Goal: Task Accomplishment & Management: Manage account settings

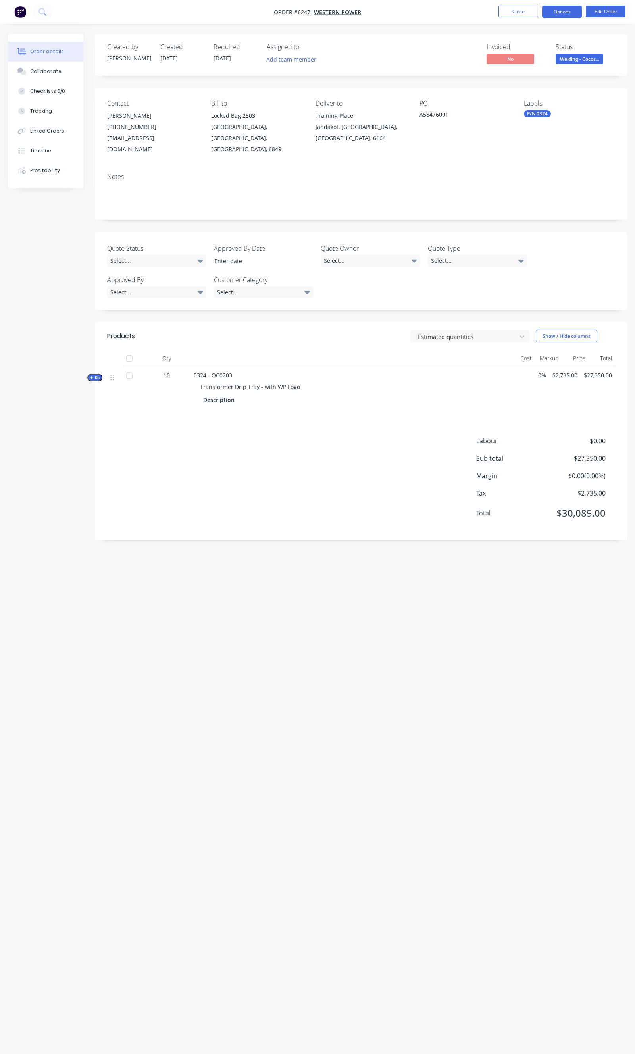
click at [557, 11] on button "Options" at bounding box center [562, 12] width 40 height 13
click at [620, 4] on nav "Order #6247 - Western Power Close Options EMAIL / PRINT Invoice Partial Invoice…" at bounding box center [317, 12] width 635 height 24
click at [619, 7] on button "Edit Order" at bounding box center [606, 12] width 40 height 12
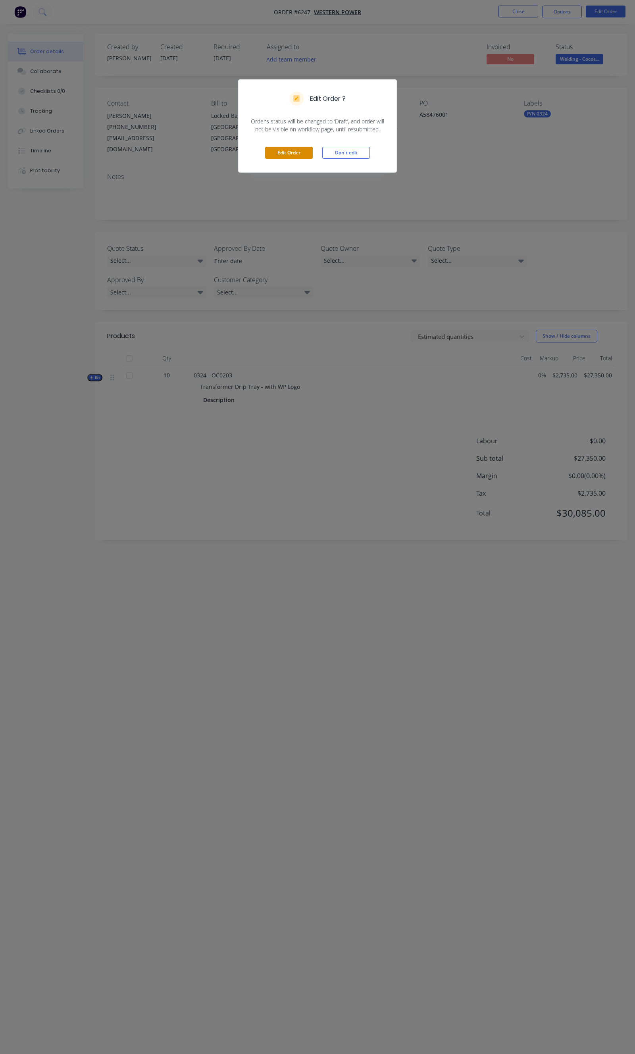
click at [302, 151] on button "Edit Order" at bounding box center [289, 153] width 48 height 12
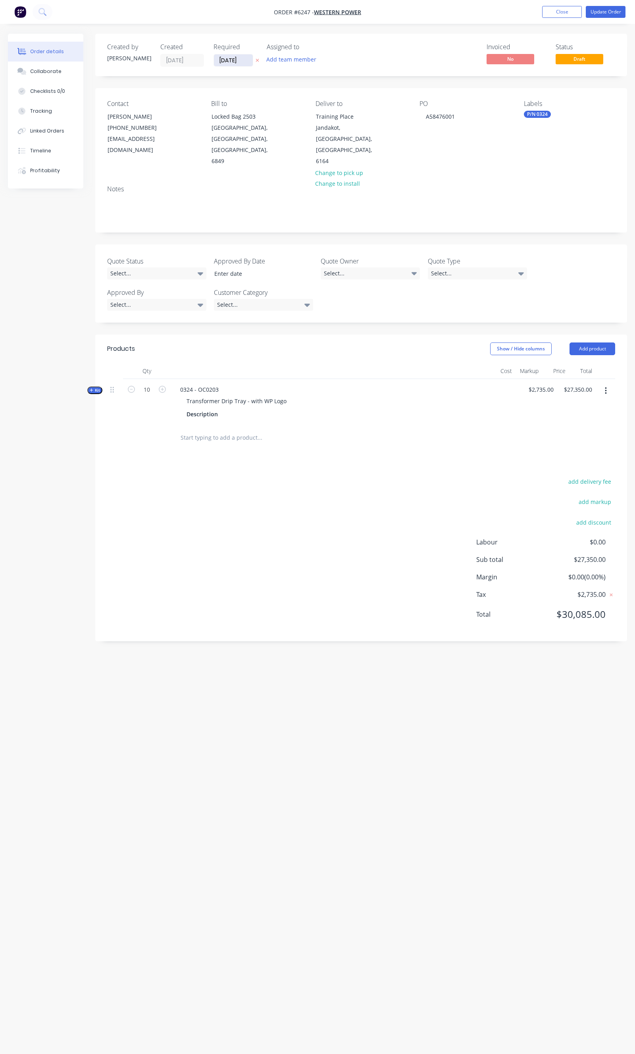
click at [237, 60] on input "[DATE]" at bounding box center [233, 60] width 39 height 12
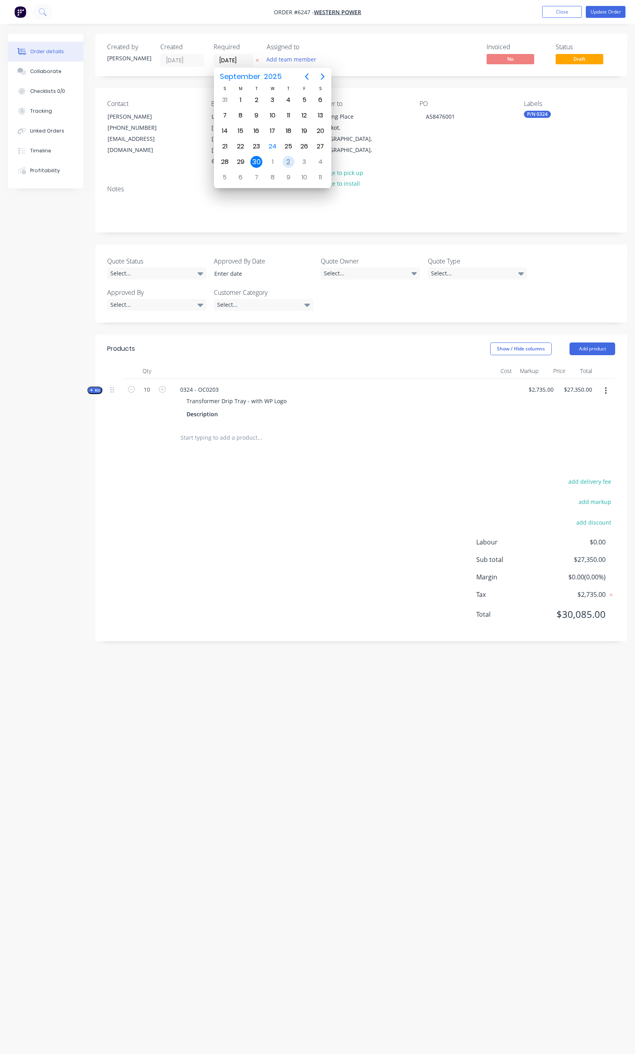
click at [288, 159] on div "2" at bounding box center [289, 162] width 12 height 12
type input "02/10/25"
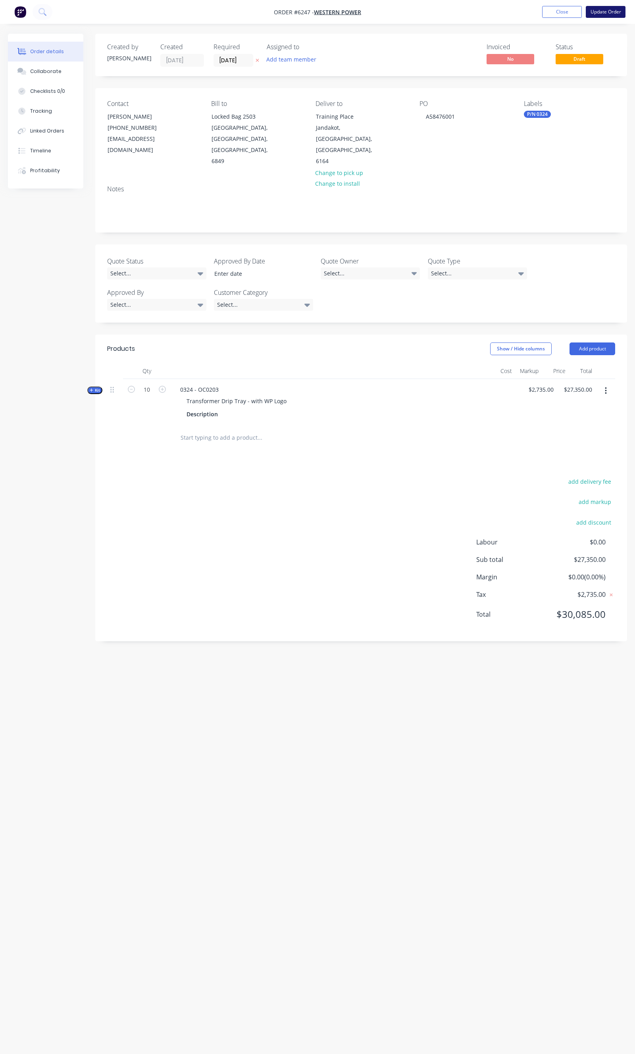
click at [608, 16] on button "Update Order" at bounding box center [606, 12] width 40 height 12
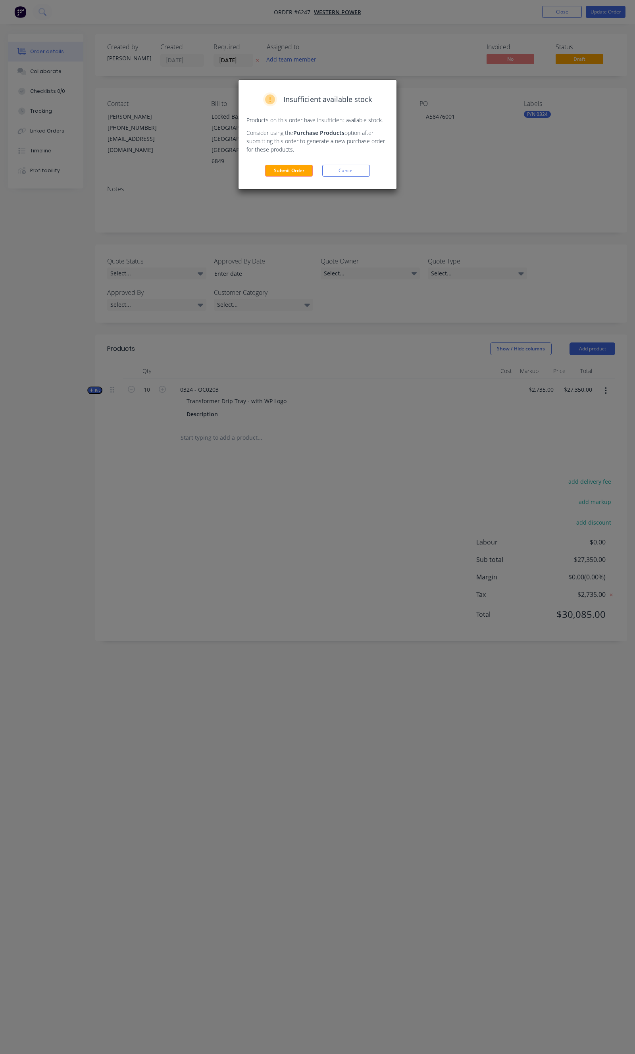
click at [302, 185] on div "Insufficient available stock Products on this order have insufficient available…" at bounding box center [318, 135] width 158 height 110
click at [299, 173] on button "Submit Order" at bounding box center [289, 171] width 48 height 12
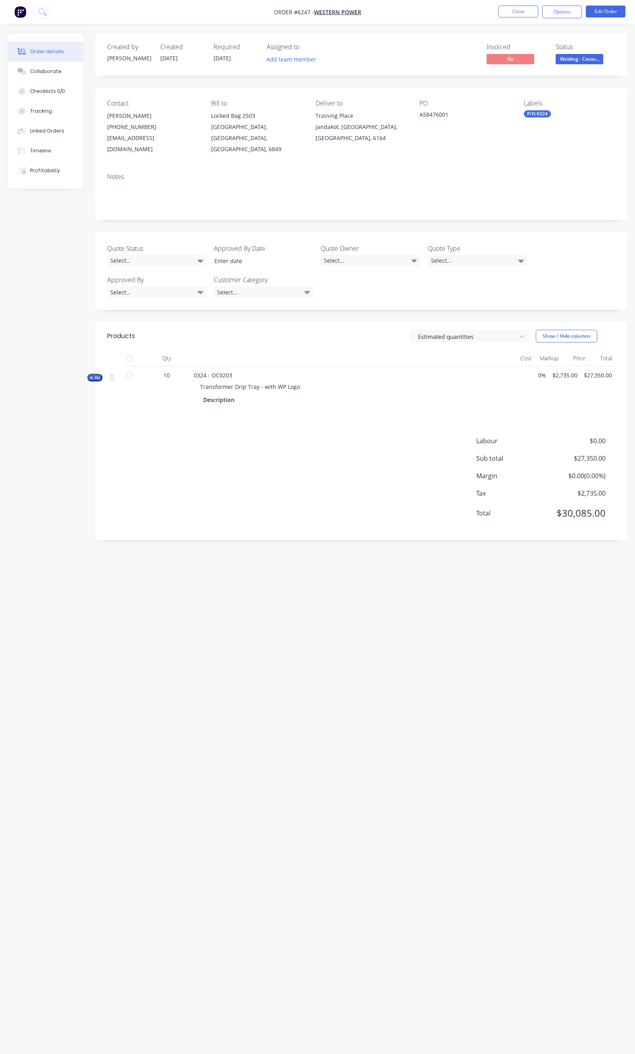
click at [319, 603] on div "Created by Andrew Created 19/08/25 Required 02/10/25 Assigned to Add team membe…" at bounding box center [317, 512] width 619 height 957
click at [506, 7] on button "Close" at bounding box center [519, 12] width 40 height 12
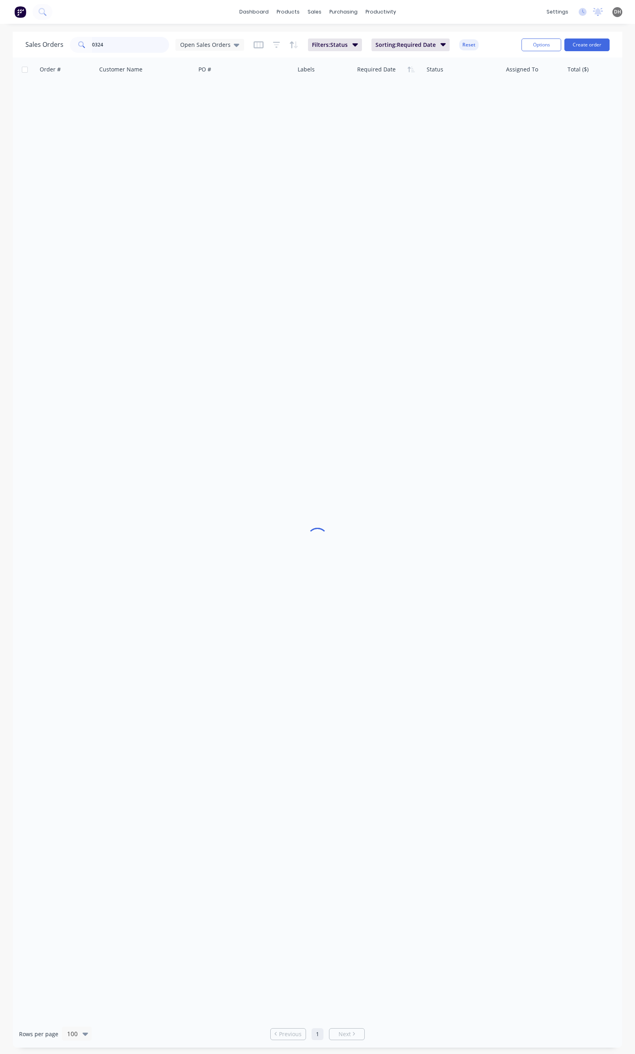
click at [116, 47] on input "0324" at bounding box center [130, 45] width 77 height 16
click at [222, 43] on span "Open Sales Orders" at bounding box center [205, 44] width 50 height 8
click at [200, 155] on button "Quotation Hub" at bounding box center [223, 159] width 91 height 9
click at [136, 42] on input "0324" at bounding box center [130, 43] width 77 height 16
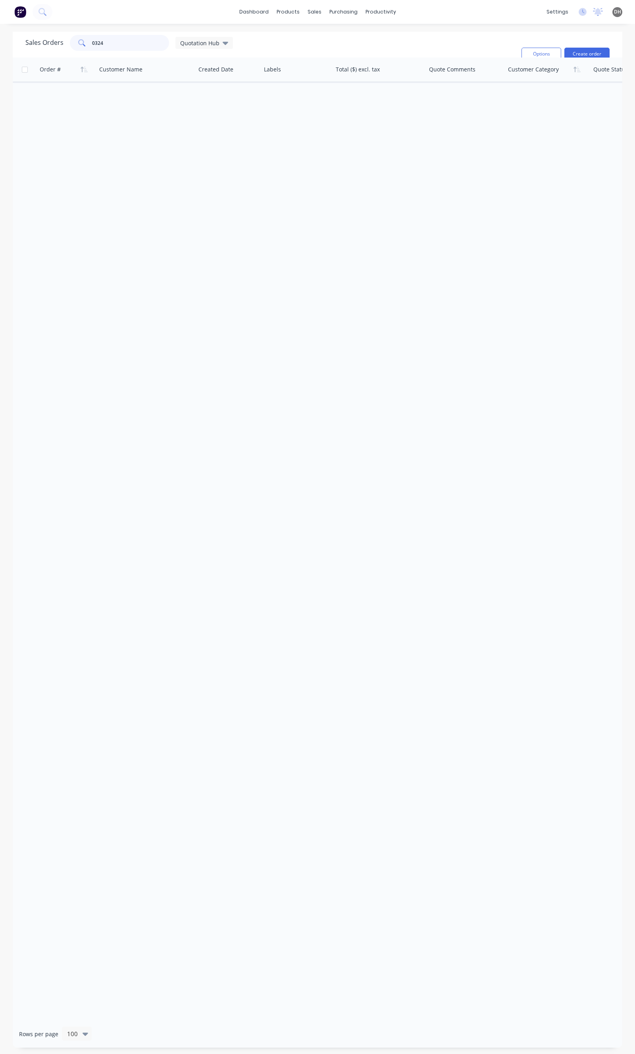
click at [136, 42] on input "0324" at bounding box center [130, 43] width 77 height 16
click at [197, 45] on span "Quotation Hub" at bounding box center [199, 43] width 39 height 8
click at [197, 102] on div "Save new view None edit Open Sales Orders (Default) edit Open Sales Orders (Pro…" at bounding box center [230, 116] width 119 height 114
click at [196, 102] on div "None edit" at bounding box center [231, 110] width 106 height 16
click at [193, 112] on button "None" at bounding box center [223, 110] width 91 height 9
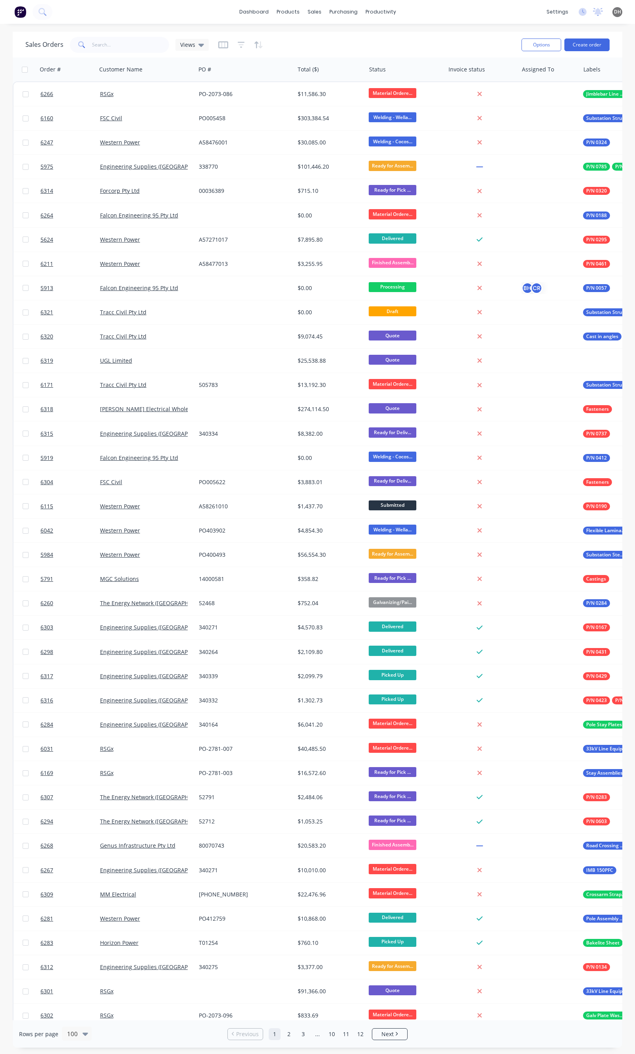
click at [136, 53] on div "Sales Orders 0324 Views" at bounding box center [270, 44] width 490 height 19
click at [134, 44] on input "0324" at bounding box center [130, 45] width 77 height 16
type input "w"
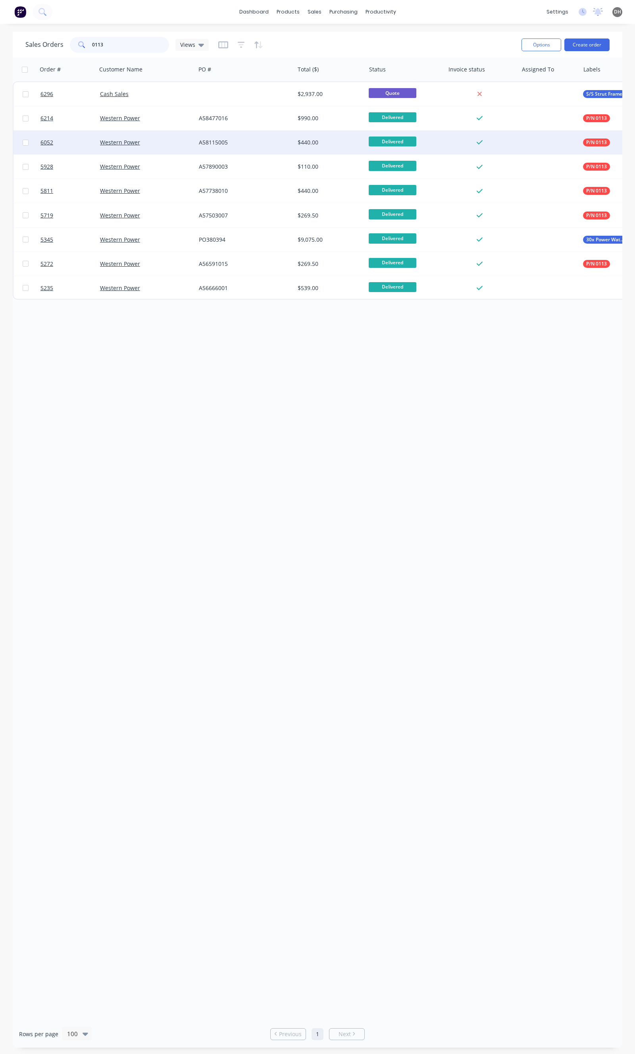
type input "0113"
click at [256, 146] on div "A58115005" at bounding box center [245, 143] width 99 height 24
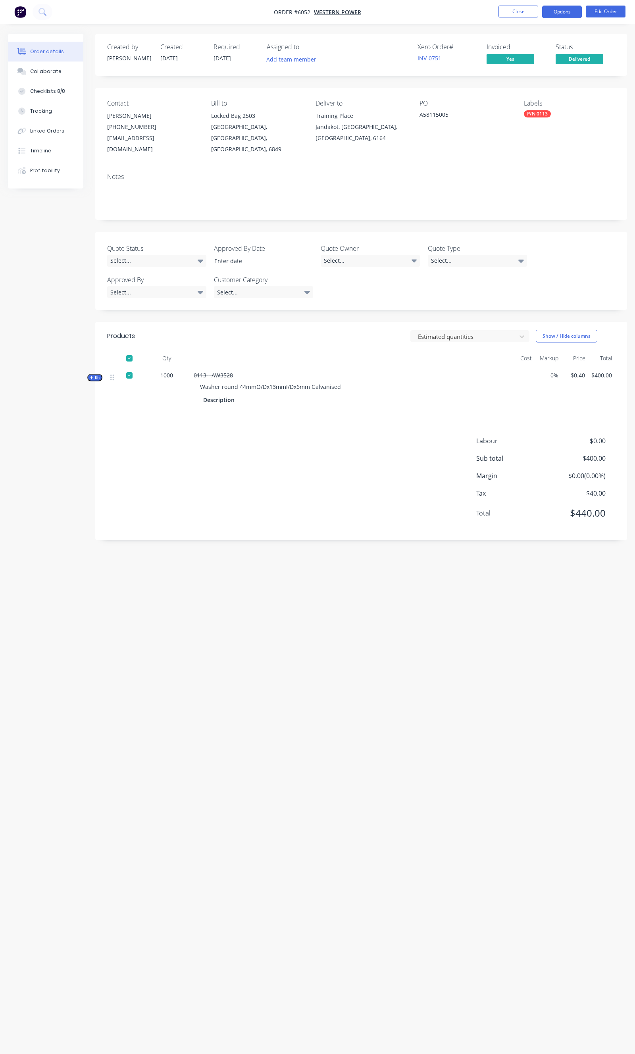
click at [551, 15] on button "Options" at bounding box center [562, 12] width 40 height 13
click at [515, 179] on div "Duplicate" at bounding box center [538, 175] width 73 height 12
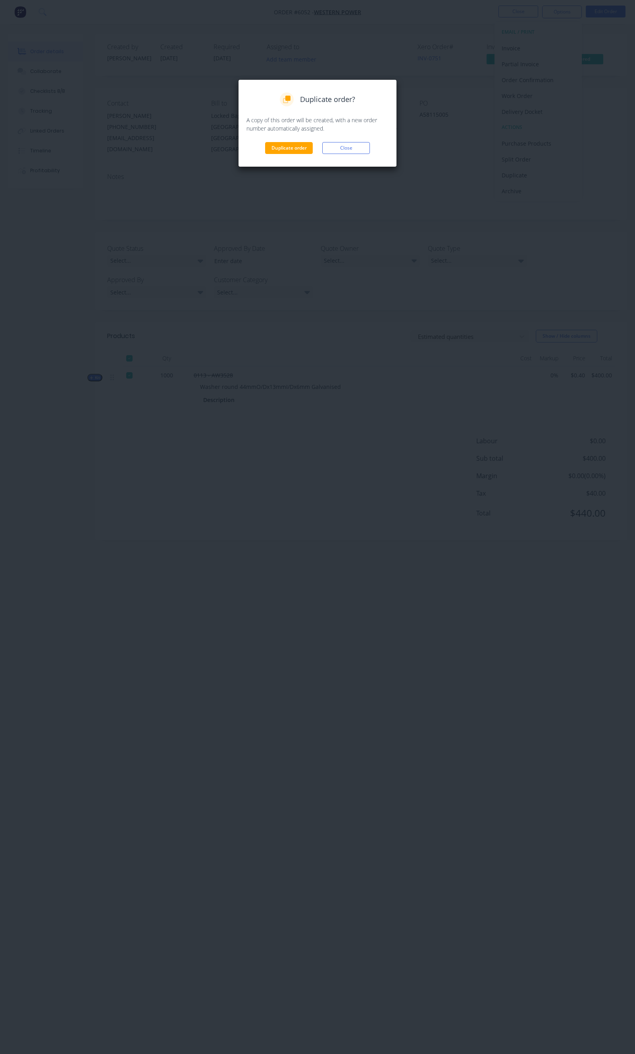
click at [263, 144] on div "Duplicate order Close" at bounding box center [318, 148] width 142 height 12
click at [266, 145] on button "Duplicate order" at bounding box center [289, 148] width 48 height 12
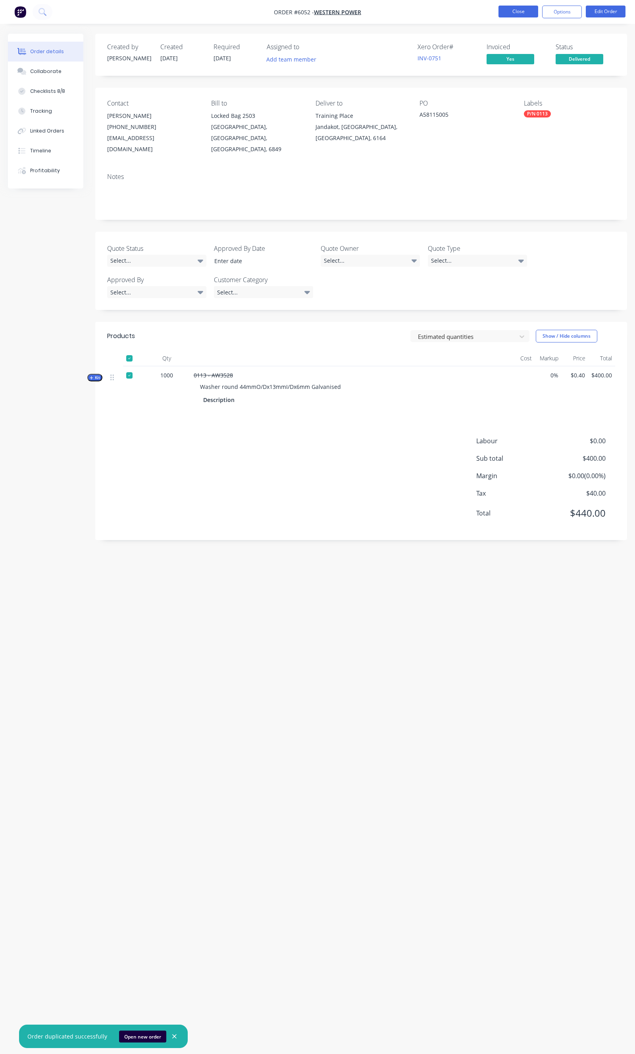
click at [529, 14] on button "Close" at bounding box center [519, 12] width 40 height 12
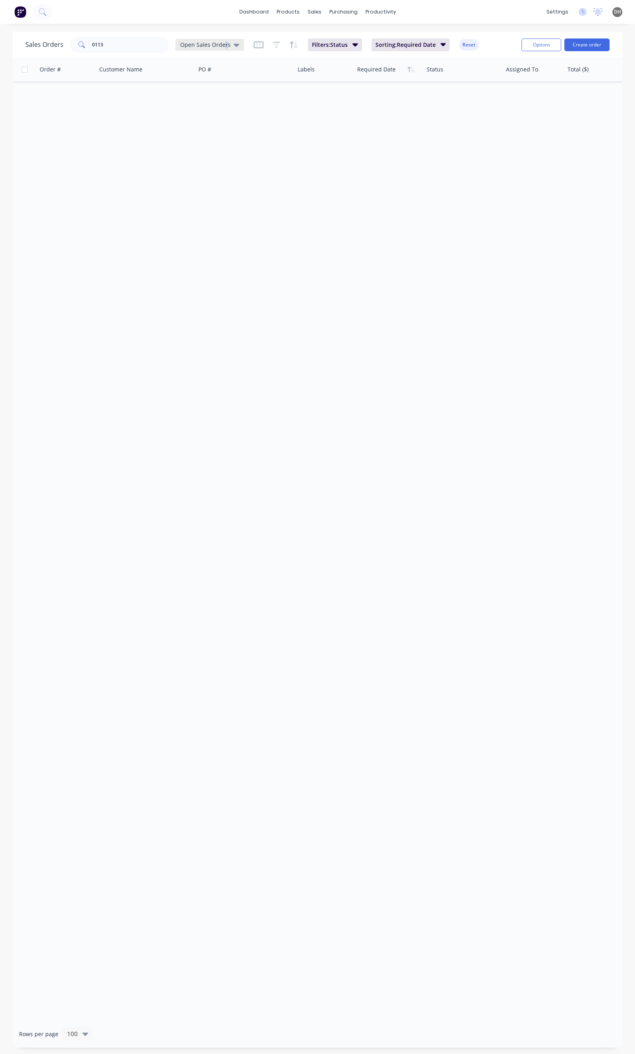
click at [224, 47] on span "Open Sales Orders" at bounding box center [205, 44] width 50 height 8
click at [191, 112] on button "None" at bounding box center [223, 112] width 91 height 9
click at [114, 48] on input "0113" at bounding box center [130, 45] width 77 height 16
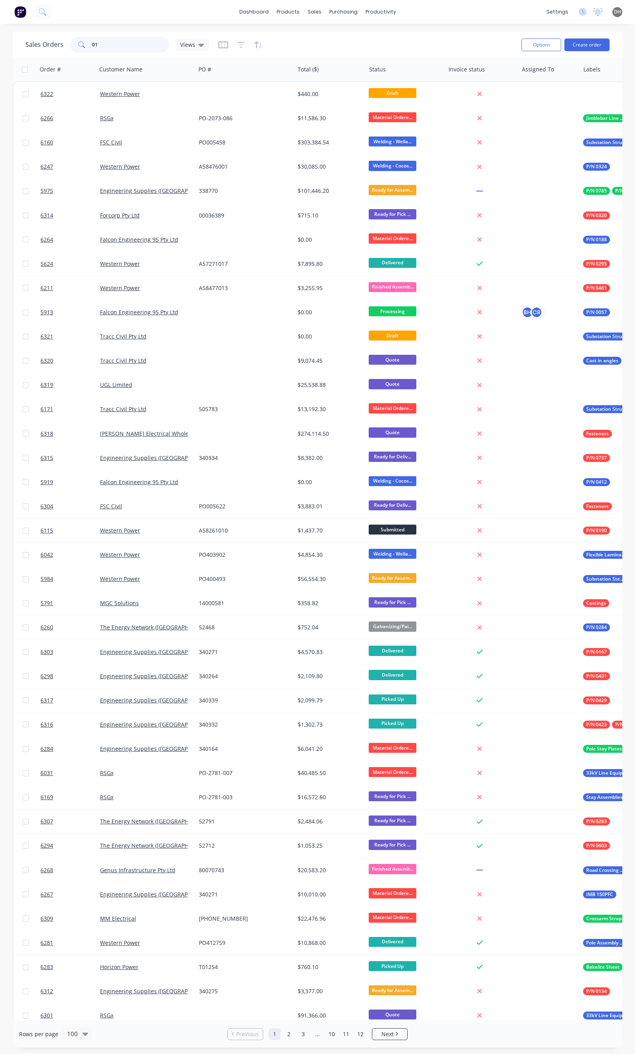
type input "0"
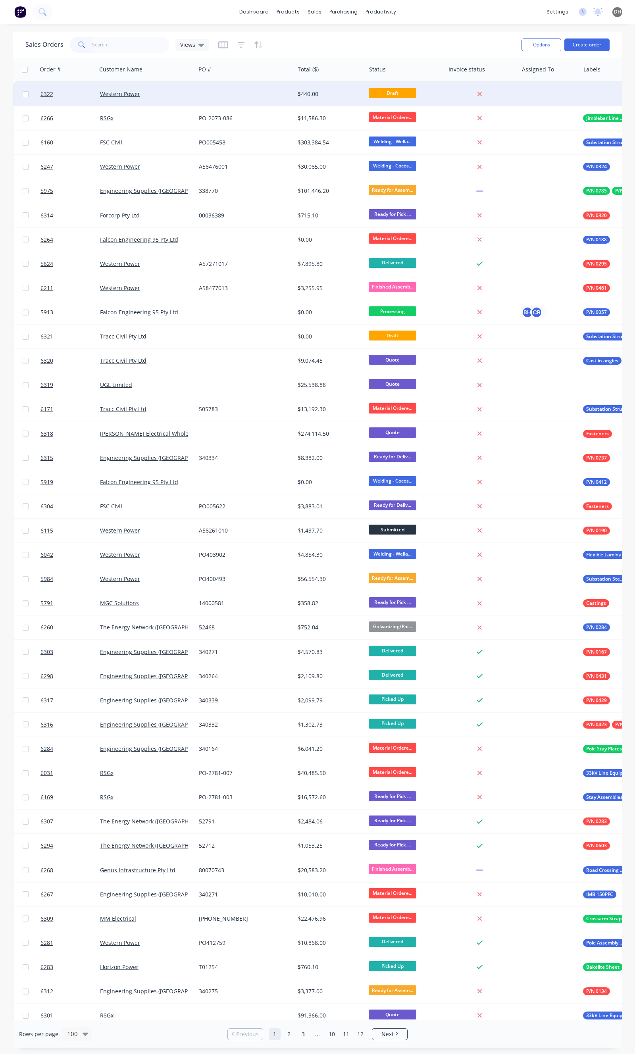
click at [179, 97] on div "Western Power" at bounding box center [144, 94] width 88 height 8
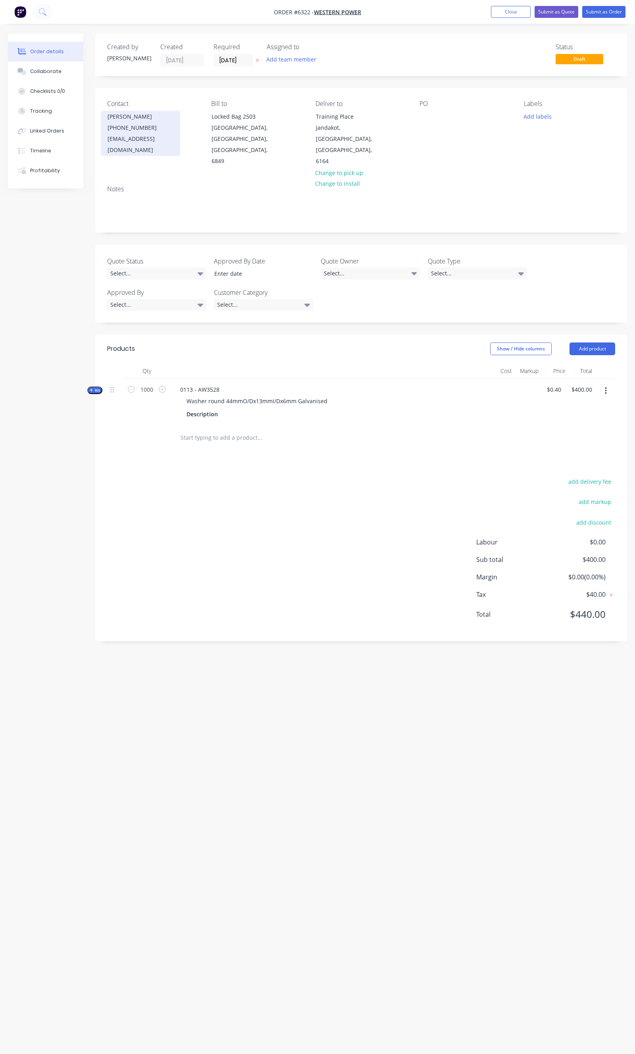
click at [173, 138] on div "bklein@westernpower.com.au" at bounding box center [141, 144] width 66 height 22
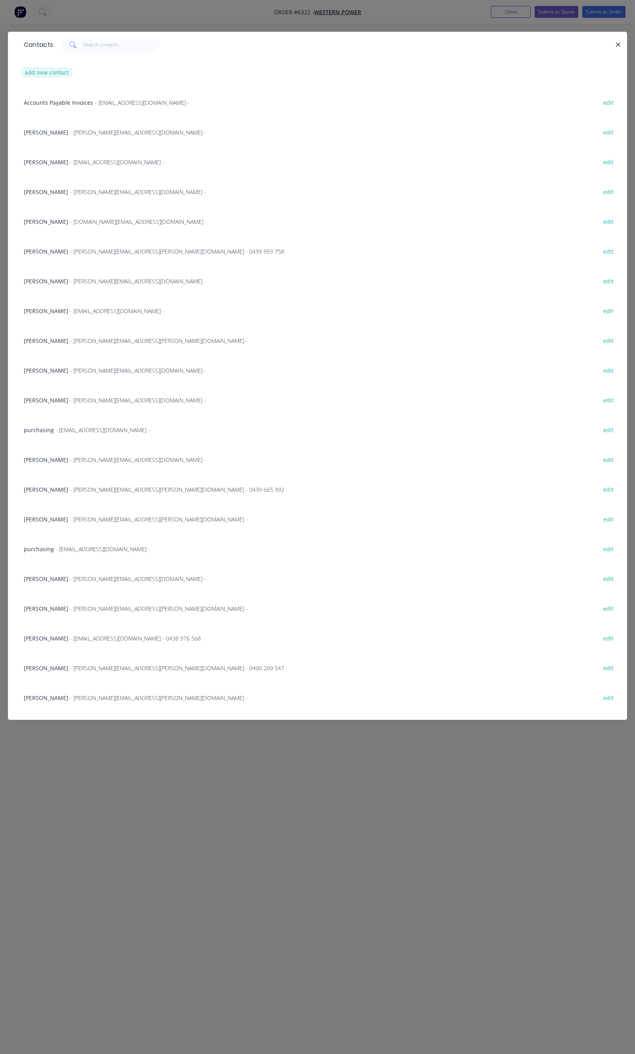
click at [50, 74] on button "add new contact" at bounding box center [47, 72] width 52 height 11
select select "AU"
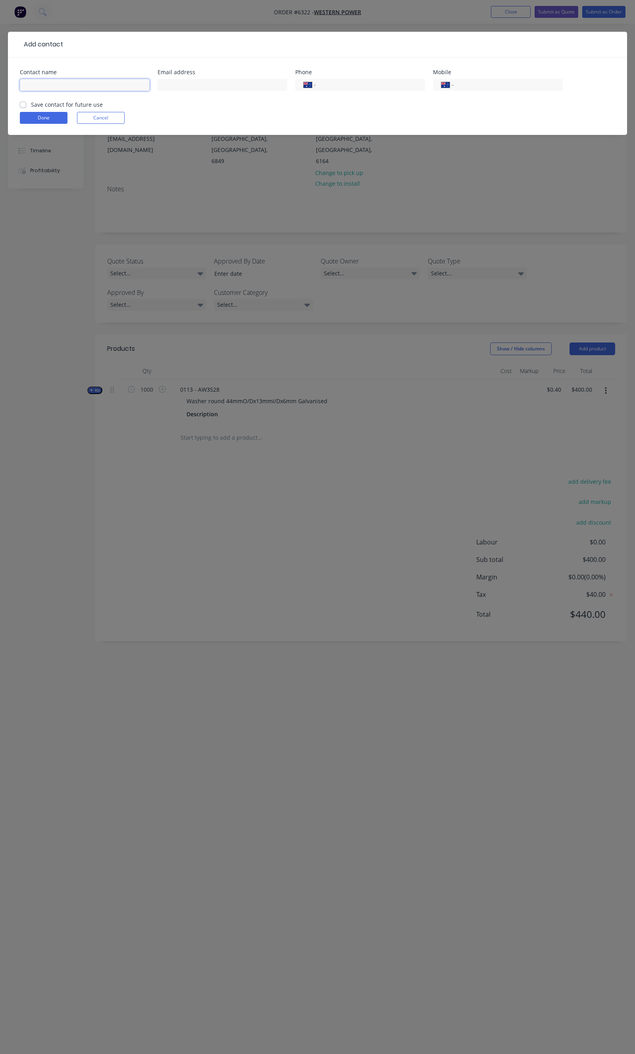
click at [44, 85] on input "text" at bounding box center [85, 85] width 130 height 12
paste input "Kate Kaewtade"
type input "Kate Kaewtade"
click at [184, 84] on input "text" at bounding box center [223, 85] width 130 height 12
paste input "kate.kaewtade@westernpower.com.au"
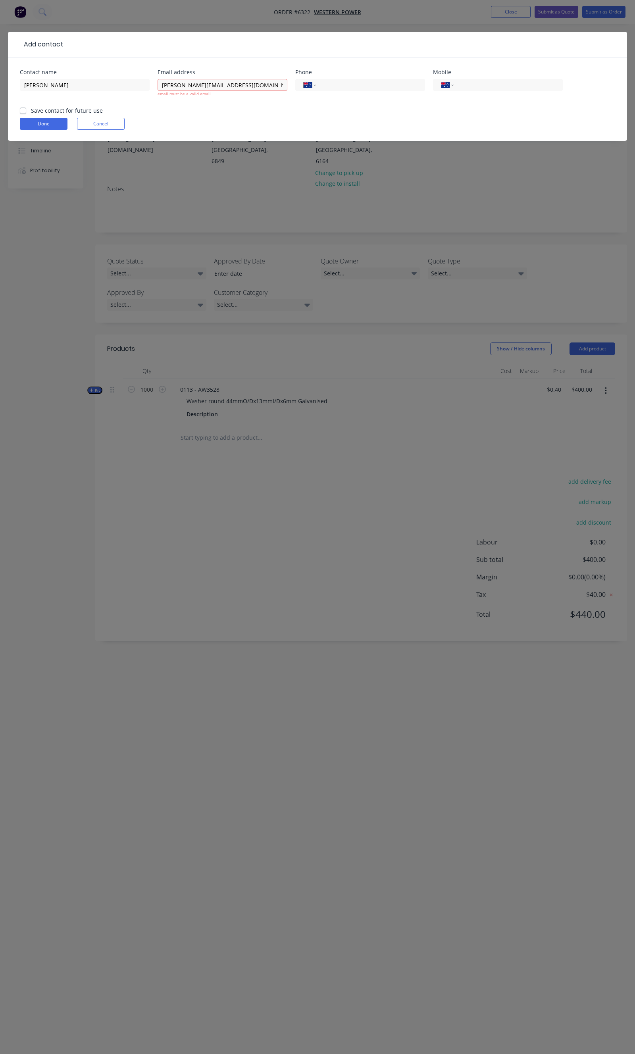
click at [78, 106] on form "Contact name Kate Kaewtade Email address kate.kaewtade@westernpower.com.au emai…" at bounding box center [317, 104] width 595 height 71
click at [272, 90] on input "kate.kaewtade@westernpower.com.au" at bounding box center [223, 85] width 130 height 12
type input "kate.kaewtade@westernpower.com.au"
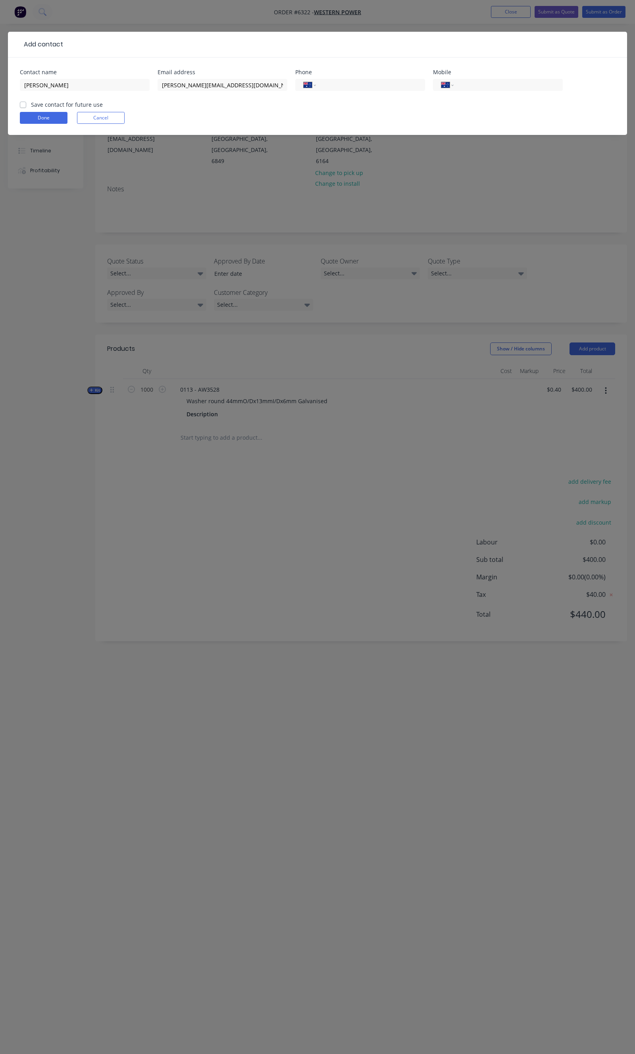
click at [64, 102] on label "Save contact for future use" at bounding box center [67, 104] width 72 height 8
click at [26, 102] on input "Save contact for future use" at bounding box center [23, 104] width 6 height 8
checkbox input "true"
click at [53, 112] on button "Done" at bounding box center [44, 118] width 48 height 12
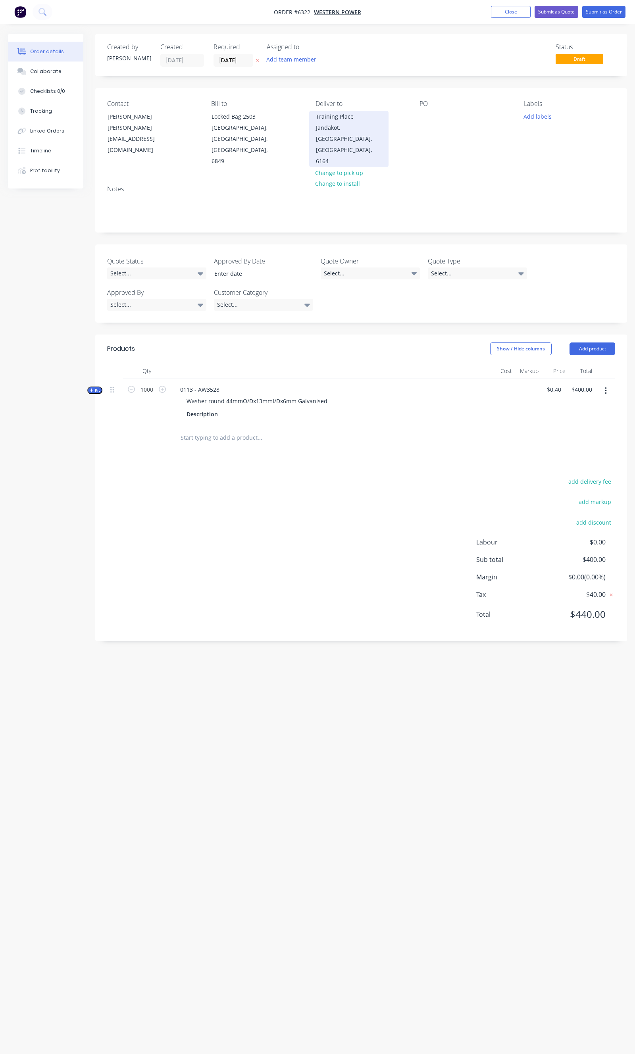
click at [342, 131] on div "Jandakot, Western Australia, Australia, 6164" at bounding box center [349, 144] width 66 height 44
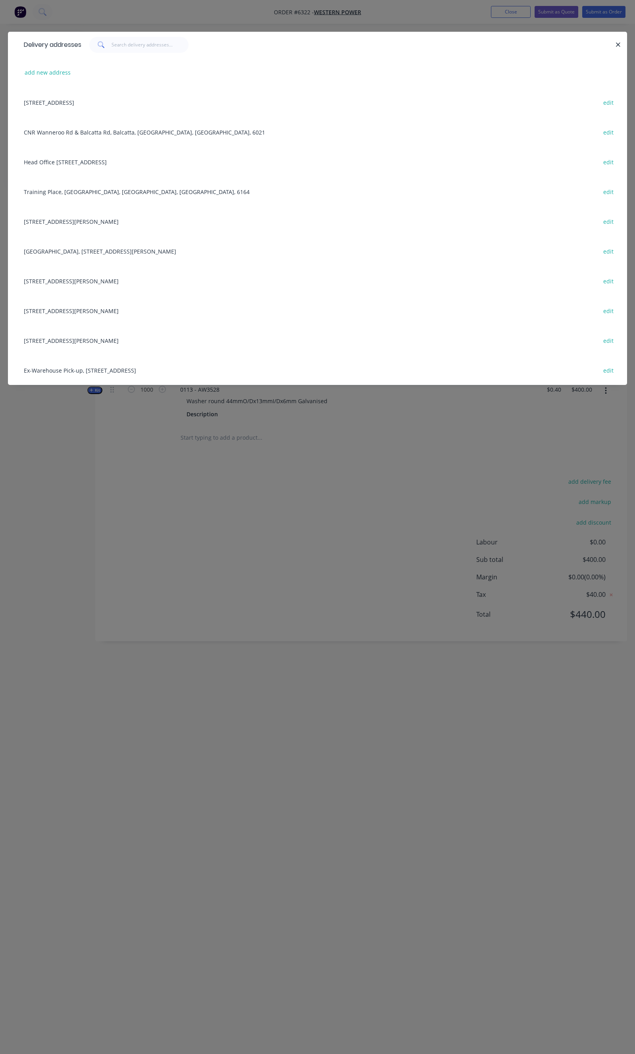
click at [94, 225] on div "114 Ayres Rd, Forrestdale, Western Australia, Australia, 6112 edit" at bounding box center [317, 221] width 595 height 30
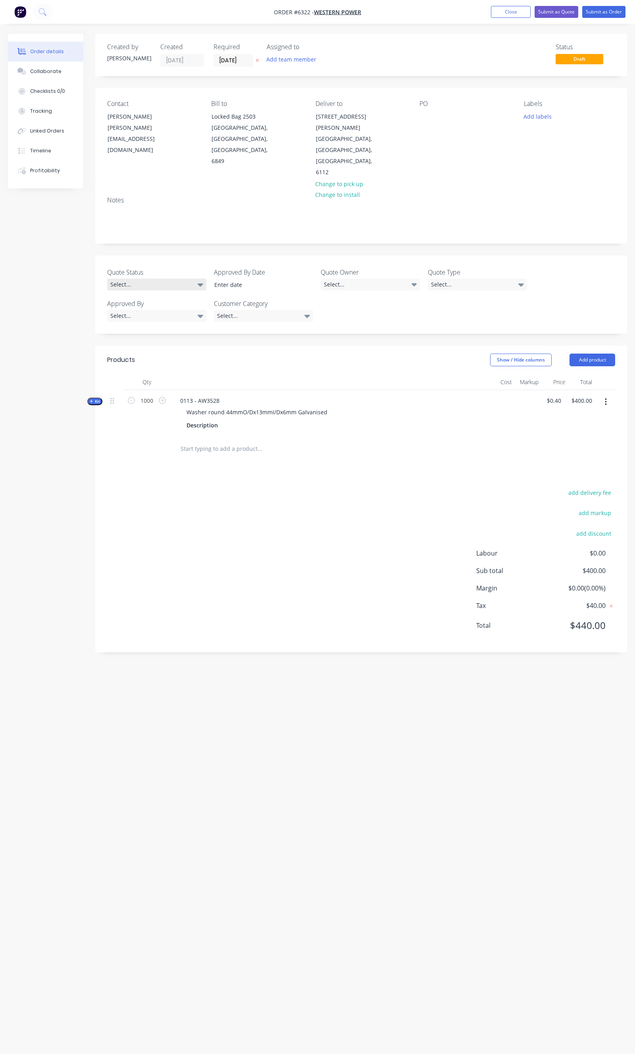
click at [152, 279] on div "Select..." at bounding box center [156, 285] width 99 height 12
click at [130, 311] on div "Pending" at bounding box center [125, 315] width 24 height 10
click at [227, 279] on input at bounding box center [258, 285] width 99 height 12
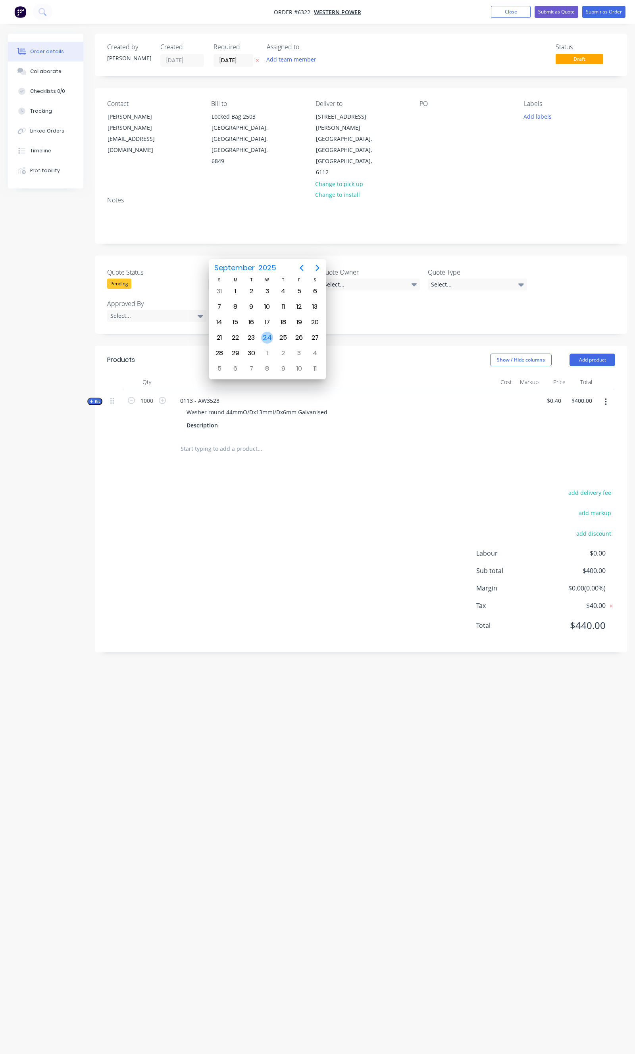
click at [268, 333] on div "24" at bounding box center [267, 338] width 12 height 12
type input "24/09/2025"
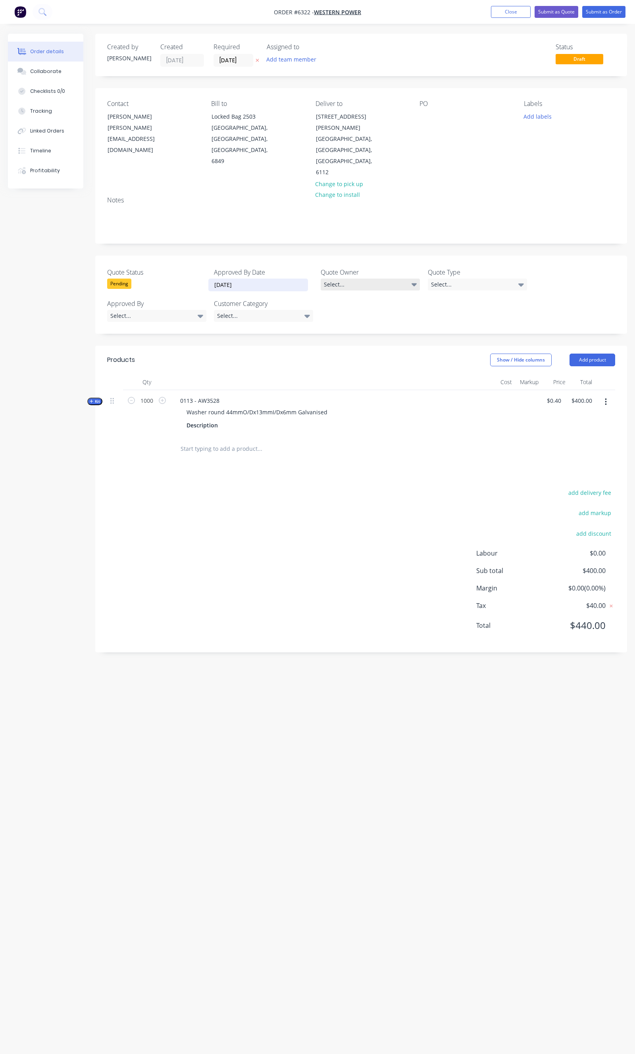
click at [351, 279] on div "Select..." at bounding box center [370, 285] width 99 height 12
click at [342, 295] on div "Daniel" at bounding box center [349, 300] width 44 height 10
click at [462, 279] on div "Select..." at bounding box center [477, 285] width 99 height 12
click at [441, 315] on div "Quote" at bounding box center [444, 315] width 20 height 10
click at [173, 310] on div "Select..." at bounding box center [156, 316] width 99 height 12
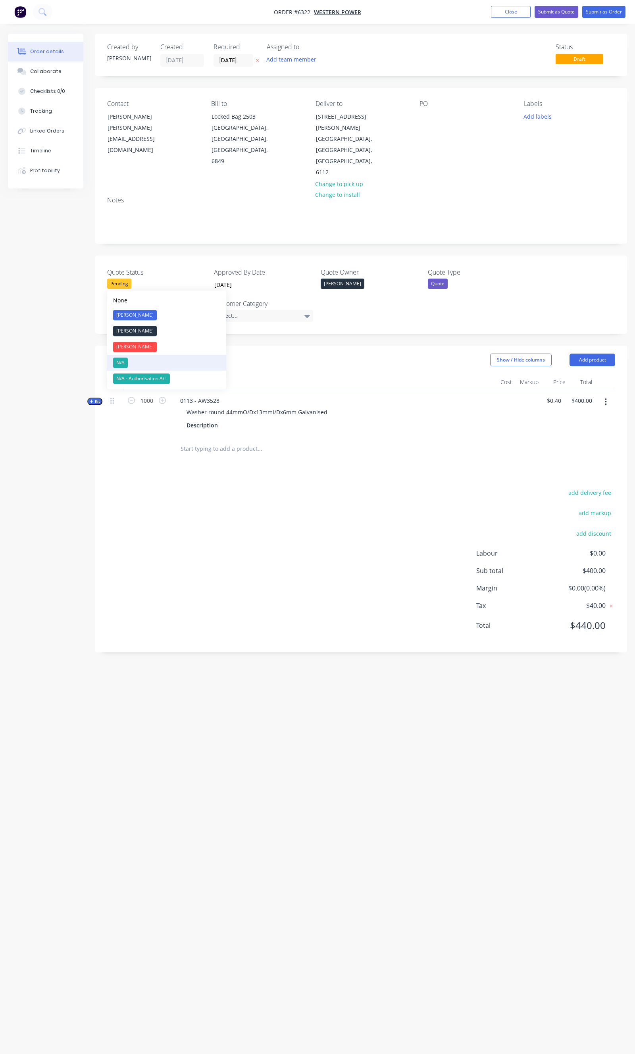
click at [145, 367] on button "N/A" at bounding box center [166, 363] width 119 height 16
click at [253, 310] on div "Select..." at bounding box center [263, 316] width 99 height 12
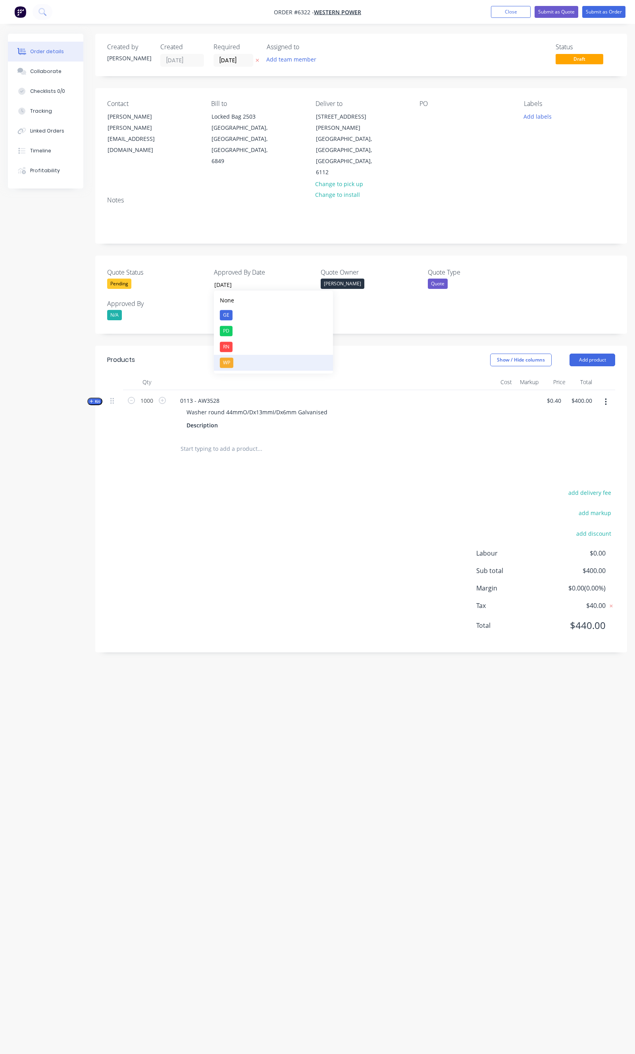
click at [238, 358] on button "WP" at bounding box center [273, 363] width 119 height 16
click at [153, 393] on input "1000" at bounding box center [147, 399] width 21 height 12
type input "100"
type input "$40.00"
click at [320, 532] on div "add delivery fee add markup add discount Labour $0.00 Sub total $40.00 Margin $…" at bounding box center [361, 562] width 508 height 153
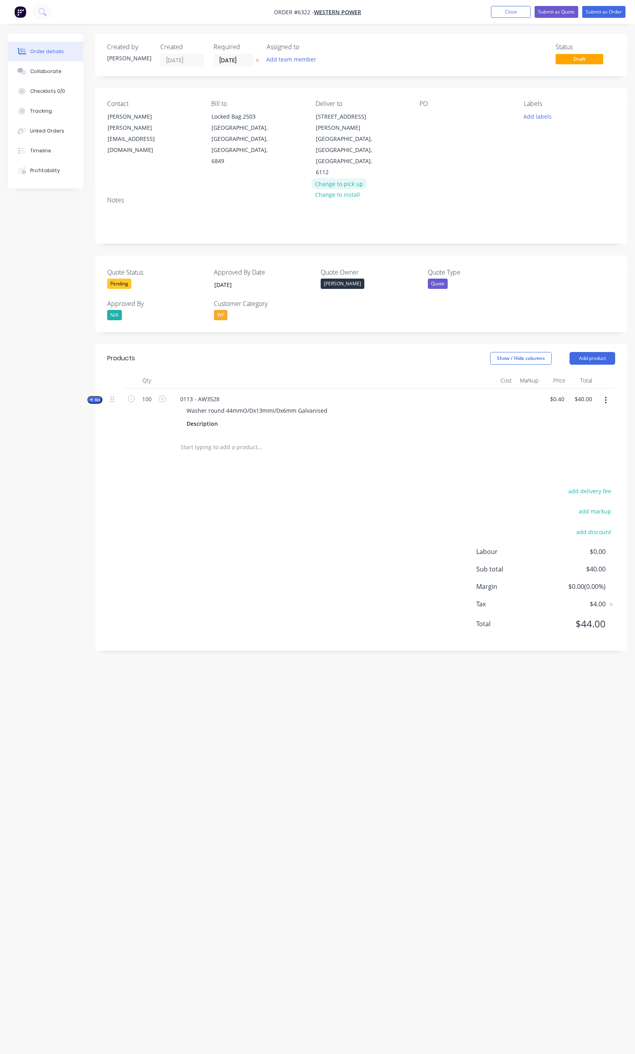
click at [336, 178] on button "Change to pick up" at bounding box center [339, 183] width 56 height 11
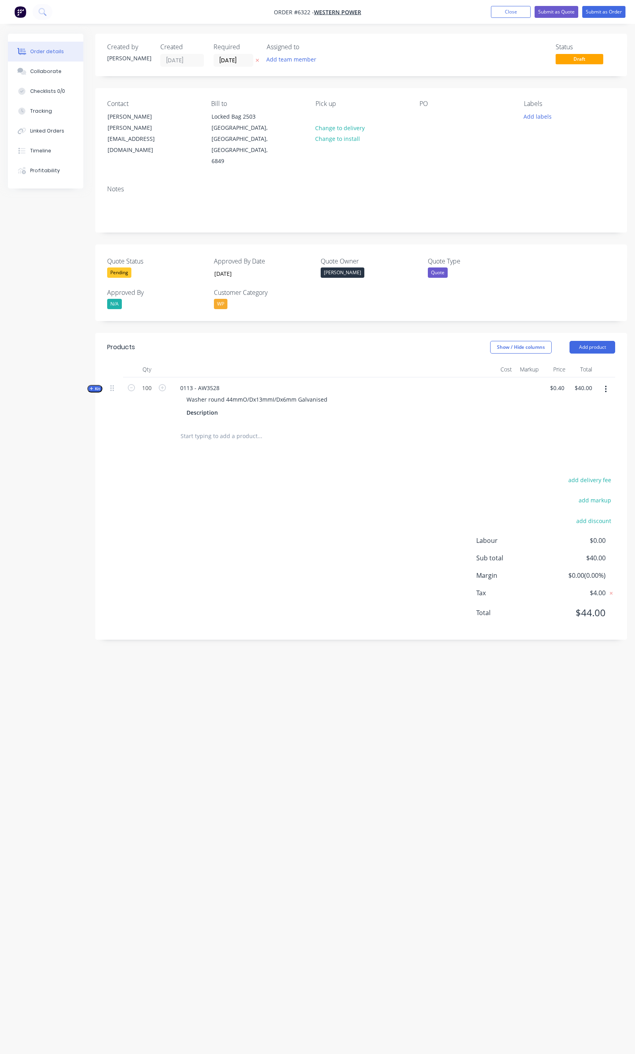
click at [279, 446] on div "Products Show / Hide columns Add product Qty Cost Markup Price Total Kit 100 01…" at bounding box center [361, 486] width 532 height 307
click at [565, 10] on button "Submit as Quote" at bounding box center [557, 12] width 44 height 12
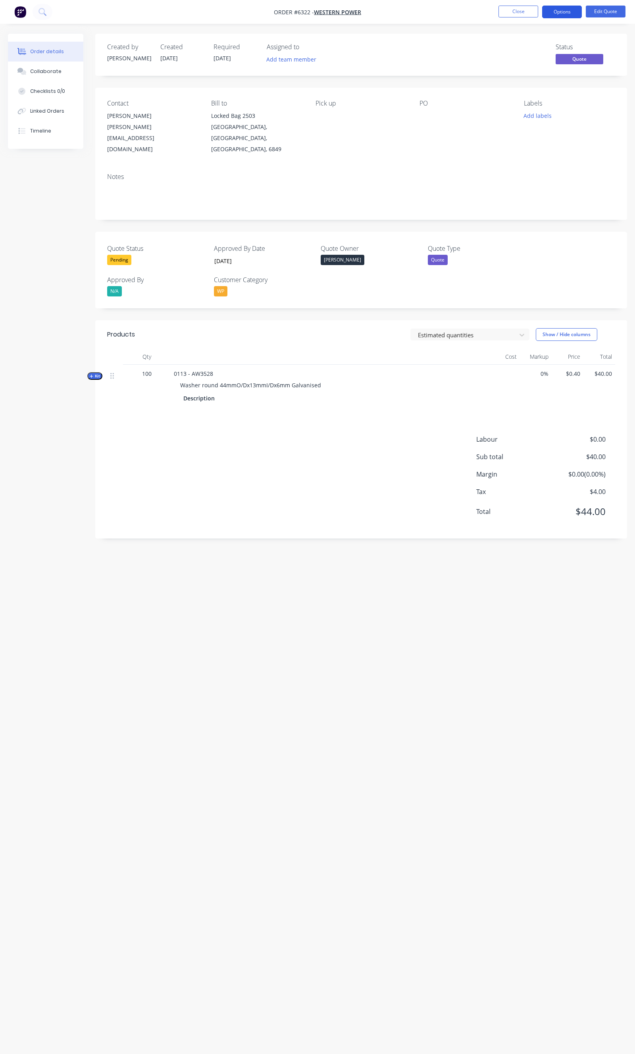
click at [564, 16] on button "Options" at bounding box center [562, 12] width 40 height 13
click at [516, 50] on div "Quote" at bounding box center [538, 48] width 73 height 12
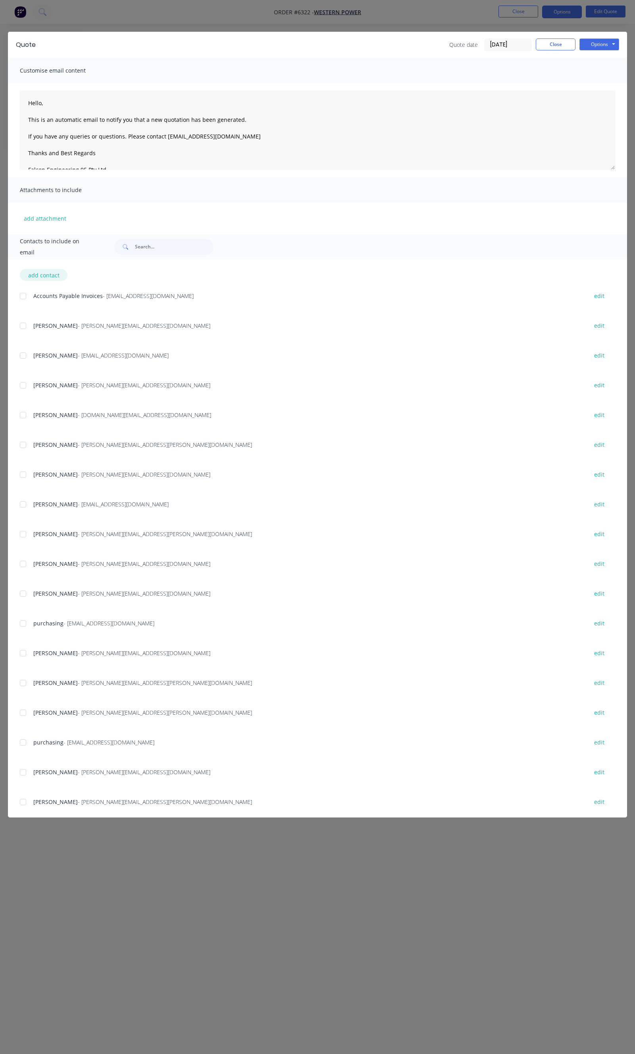
click at [52, 275] on button "add contact" at bounding box center [44, 275] width 48 height 12
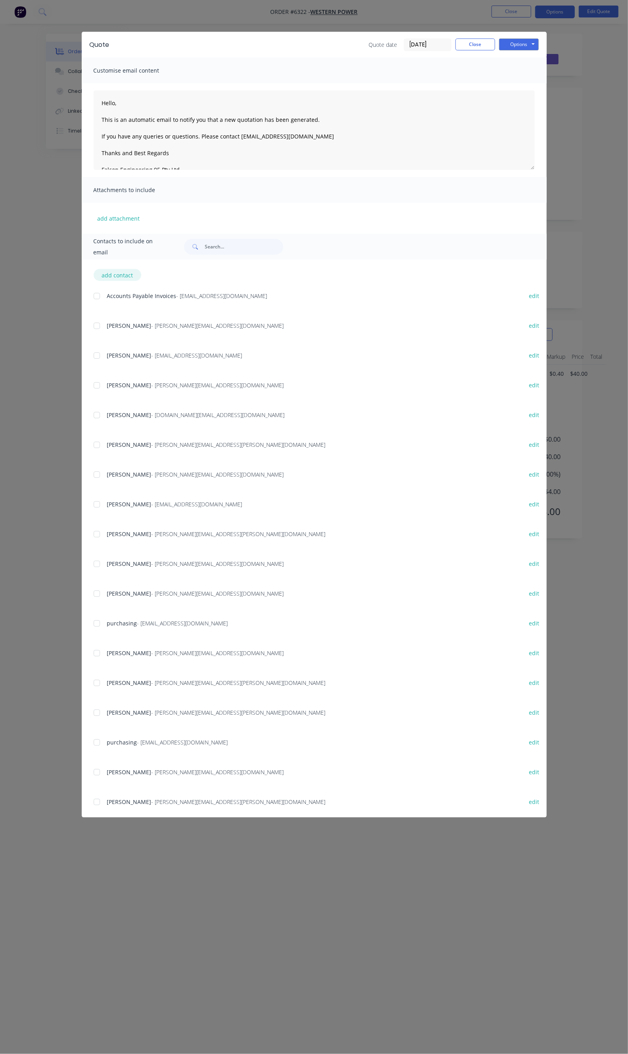
select select "AU"
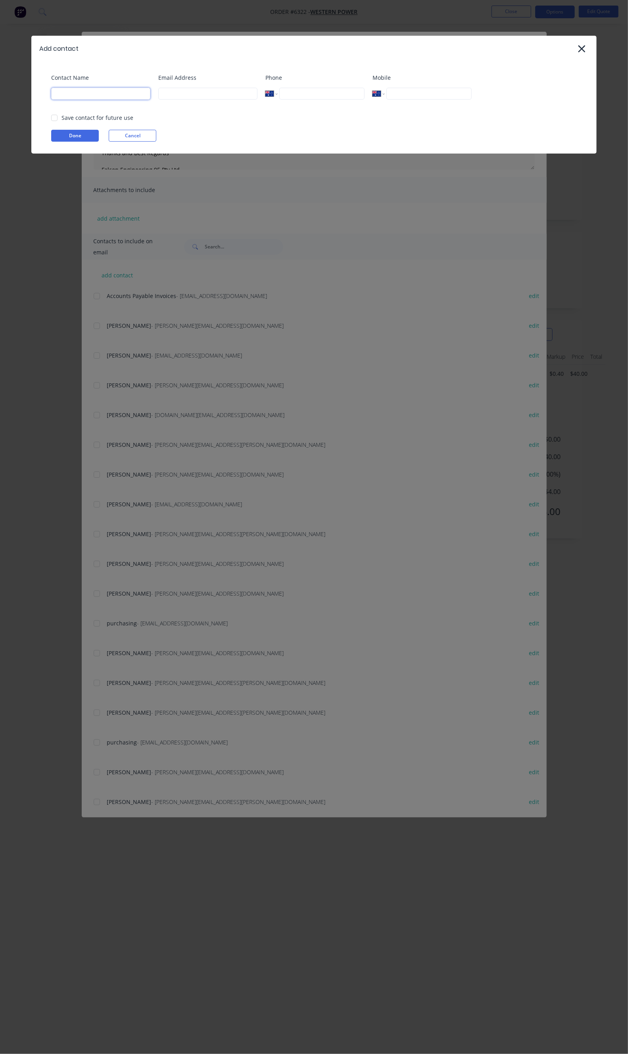
click at [78, 92] on input at bounding box center [100, 94] width 99 height 12
type input "[PERSON_NAME]"
type input "(08) 9393 0095"
click at [189, 102] on div "Email Address" at bounding box center [207, 89] width 99 height 32
click at [188, 97] on input at bounding box center [207, 94] width 99 height 12
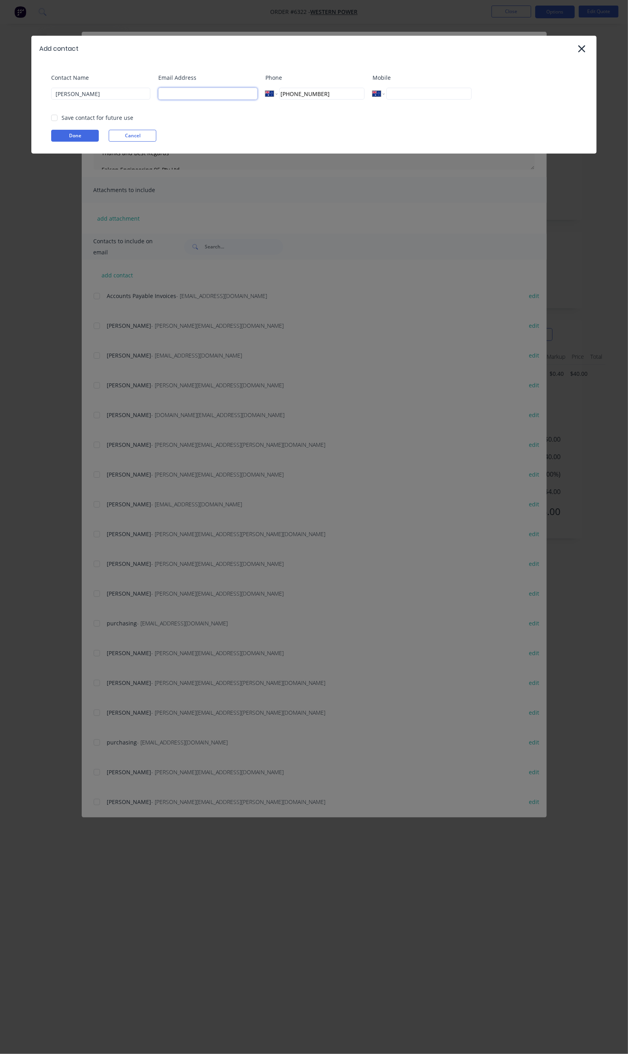
type input "daniel@falconeng95.com.au"
click at [70, 118] on div "Save contact for future use" at bounding box center [98, 118] width 72 height 8
click at [56, 117] on div at bounding box center [54, 118] width 16 height 16
click at [70, 134] on button "Done" at bounding box center [75, 136] width 48 height 12
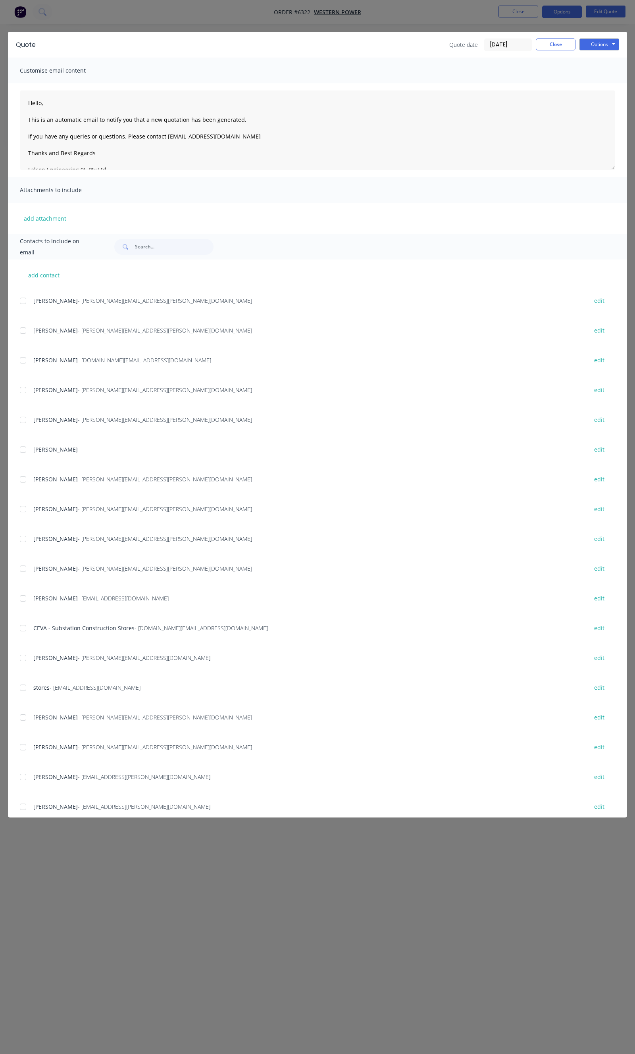
scroll to position [693, 0]
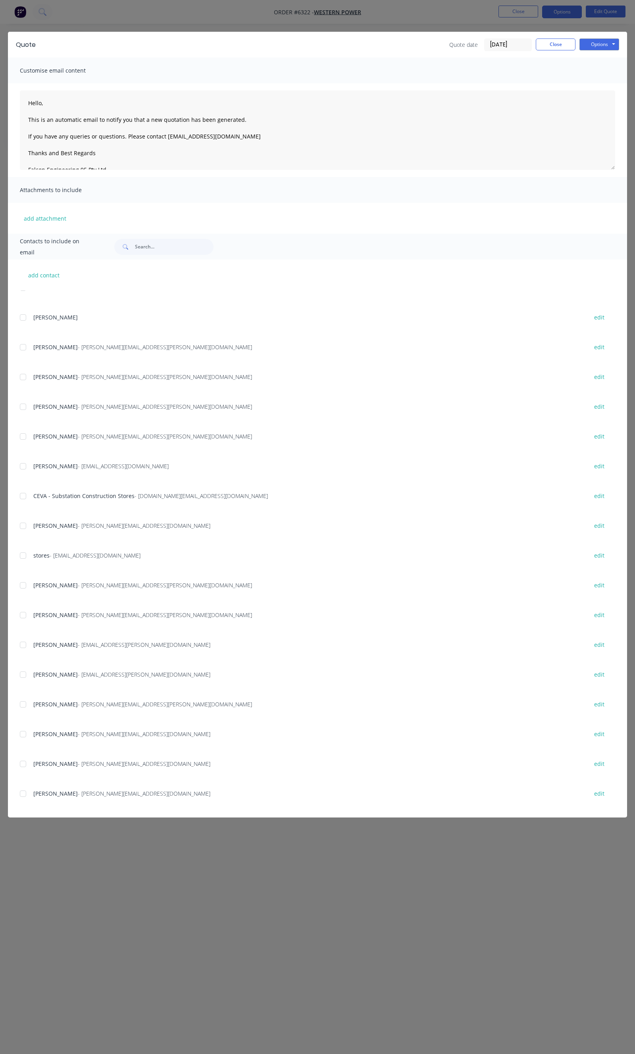
click at [21, 793] on div at bounding box center [23, 794] width 16 height 16
click at [593, 46] on button "Options" at bounding box center [600, 45] width 40 height 12
click at [601, 85] on button "Email" at bounding box center [605, 84] width 51 height 13
click at [547, 44] on button "Close" at bounding box center [556, 45] width 40 height 12
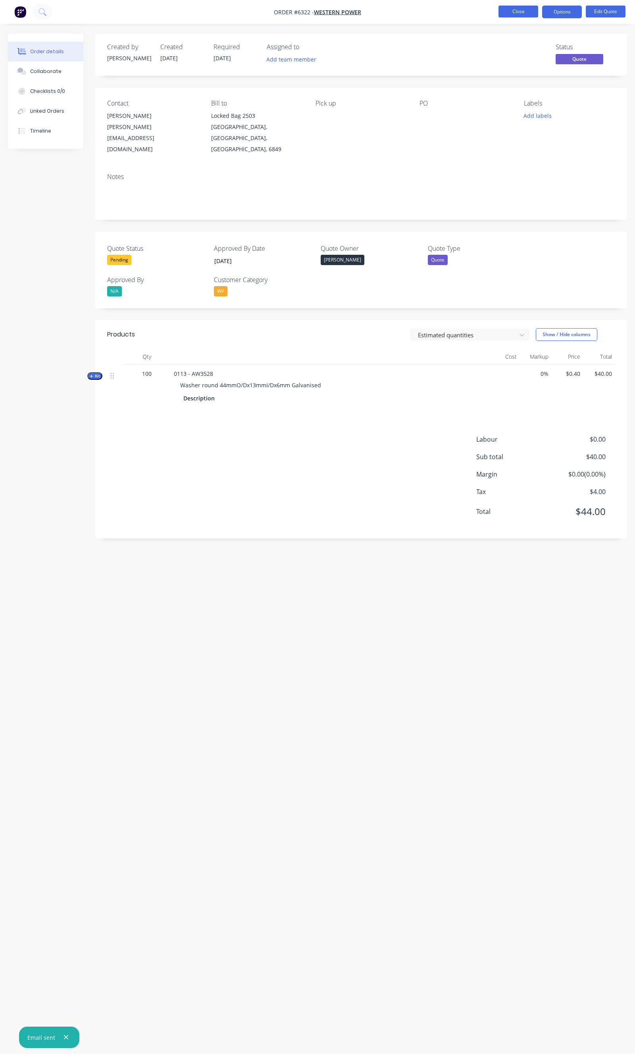
click at [526, 14] on button "Close" at bounding box center [519, 12] width 40 height 12
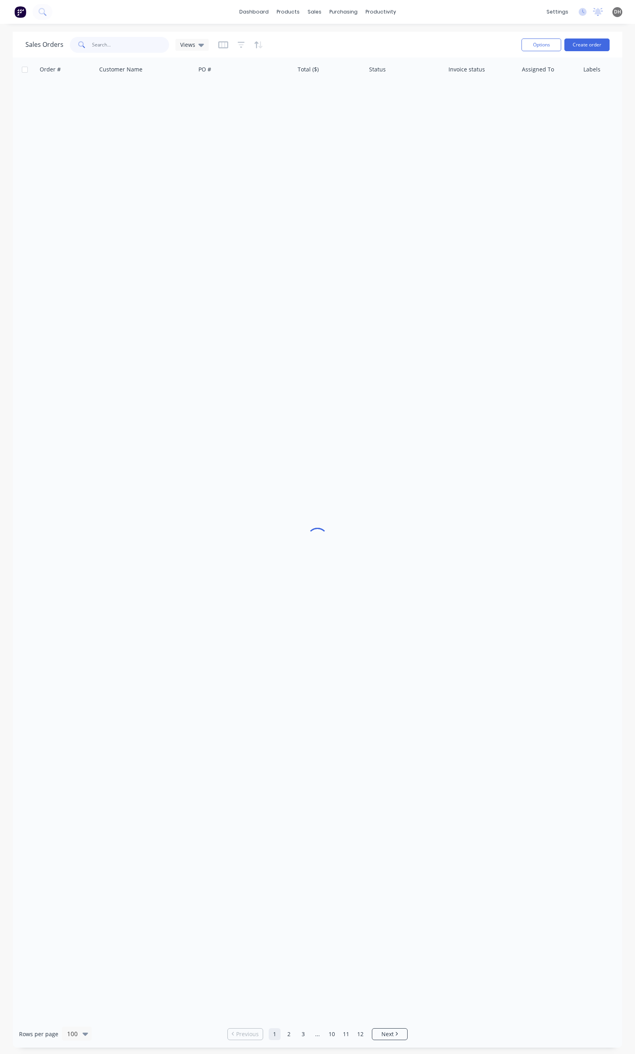
click at [132, 48] on input "text" at bounding box center [130, 45] width 77 height 16
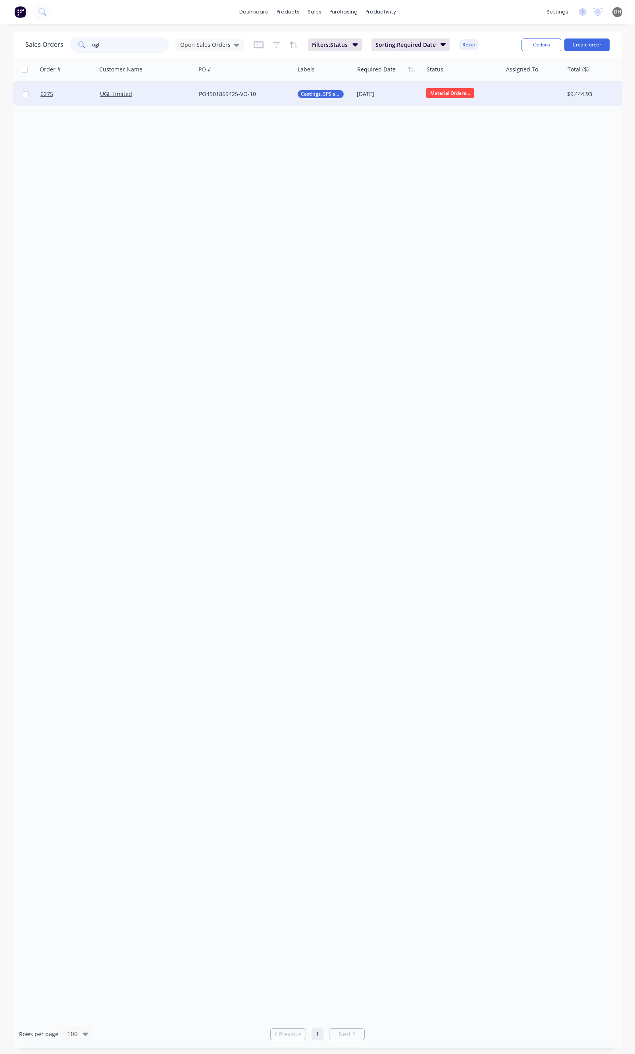
type input "ugl"
click at [152, 92] on div "UGL Limited" at bounding box center [144, 94] width 88 height 8
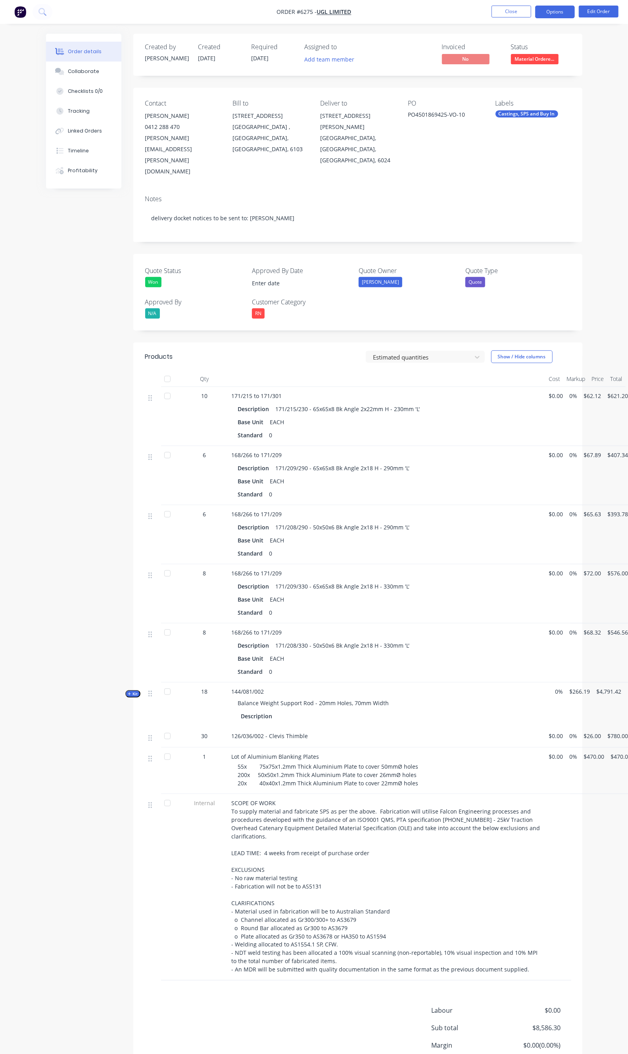
click at [543, 9] on button "Options" at bounding box center [555, 12] width 40 height 13
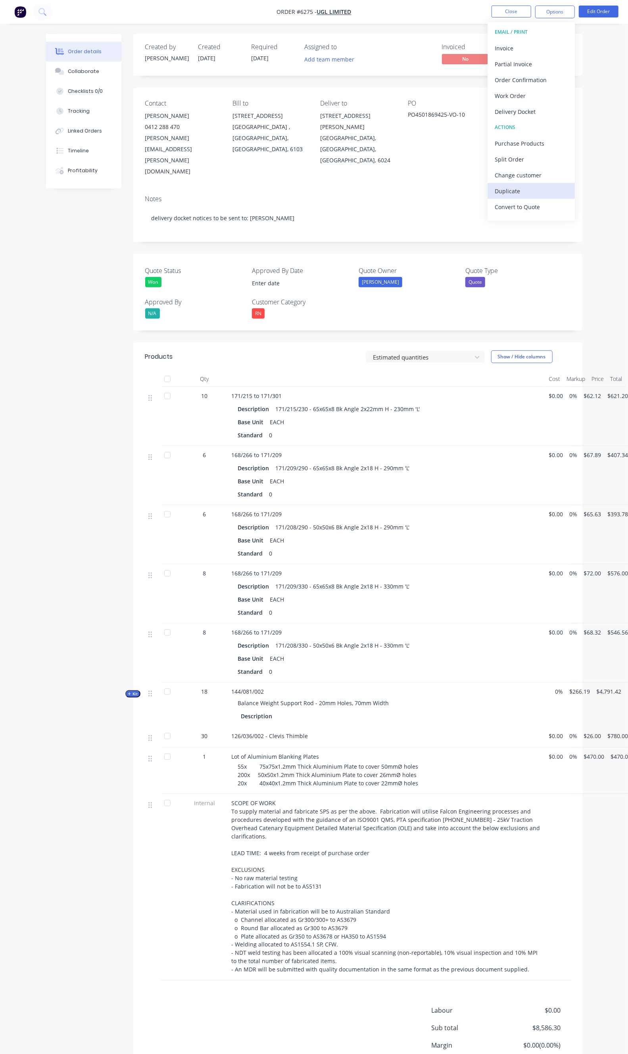
click at [514, 184] on button "Duplicate" at bounding box center [531, 191] width 87 height 16
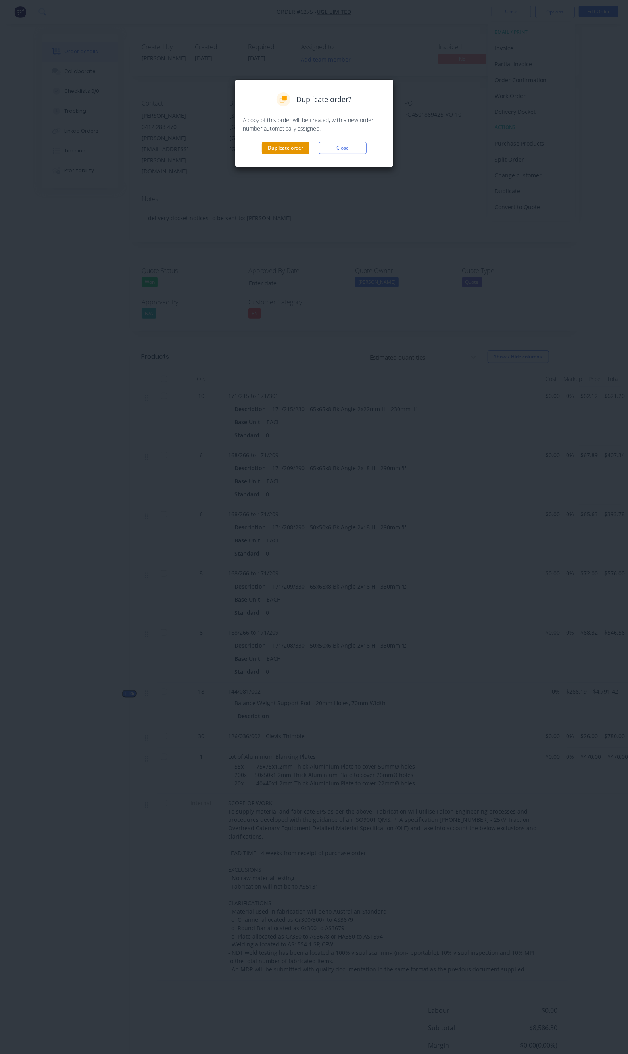
click at [294, 148] on button "Duplicate order" at bounding box center [286, 148] width 48 height 12
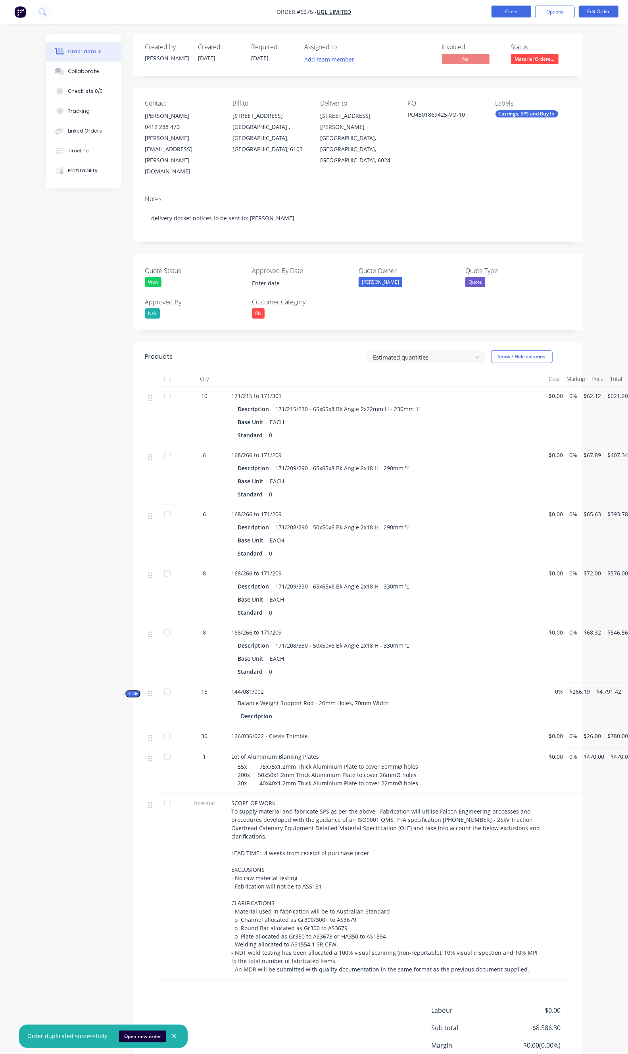
click at [512, 12] on button "Close" at bounding box center [512, 12] width 40 height 12
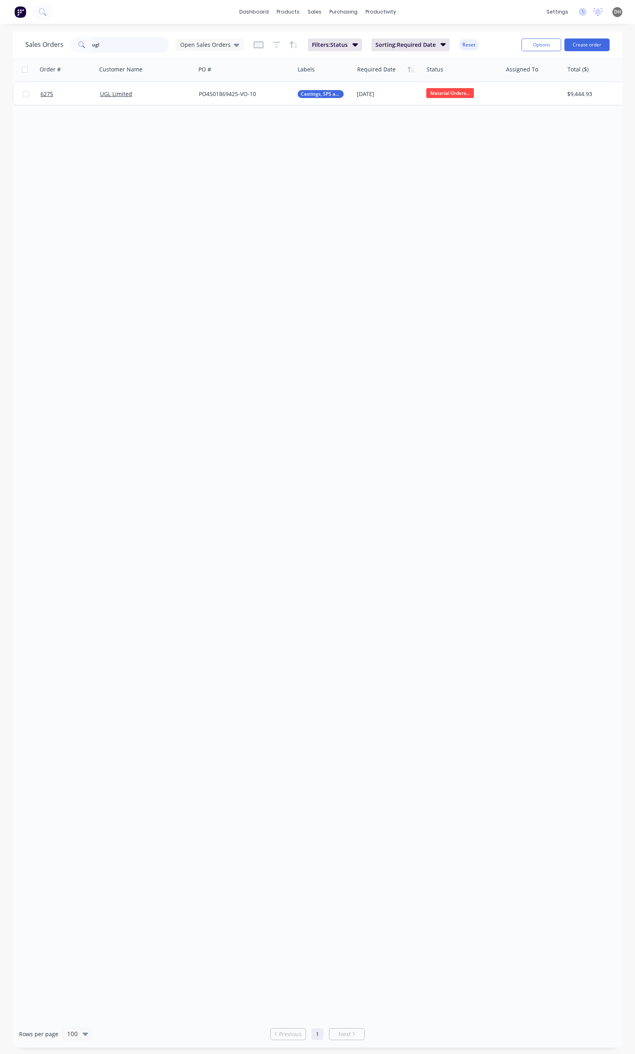
click at [119, 48] on input "ugl" at bounding box center [130, 45] width 77 height 16
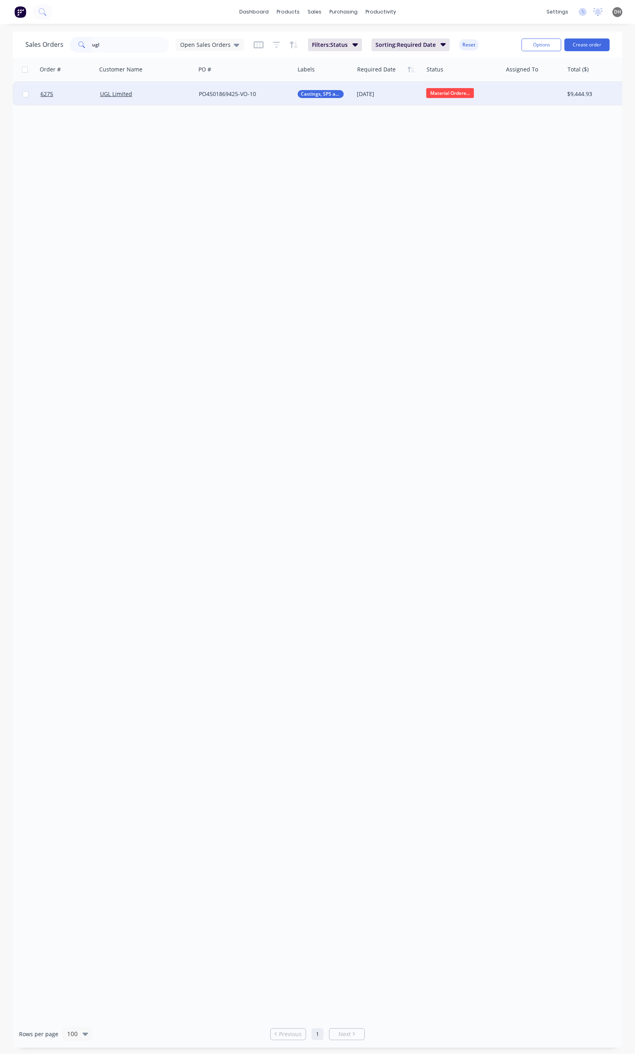
click at [191, 90] on div "UGL Limited" at bounding box center [146, 94] width 92 height 8
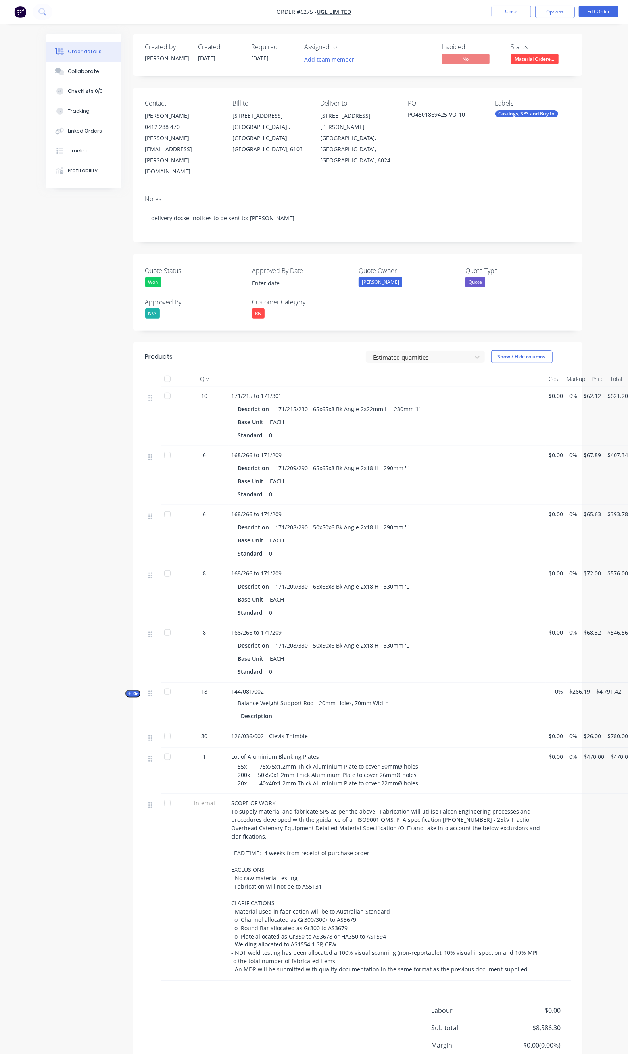
click at [560, 19] on nav "Order #6275 - UGL Limited Close Options Edit Order" at bounding box center [314, 12] width 628 height 24
click at [579, 13] on button "Edit Order" at bounding box center [599, 12] width 40 height 12
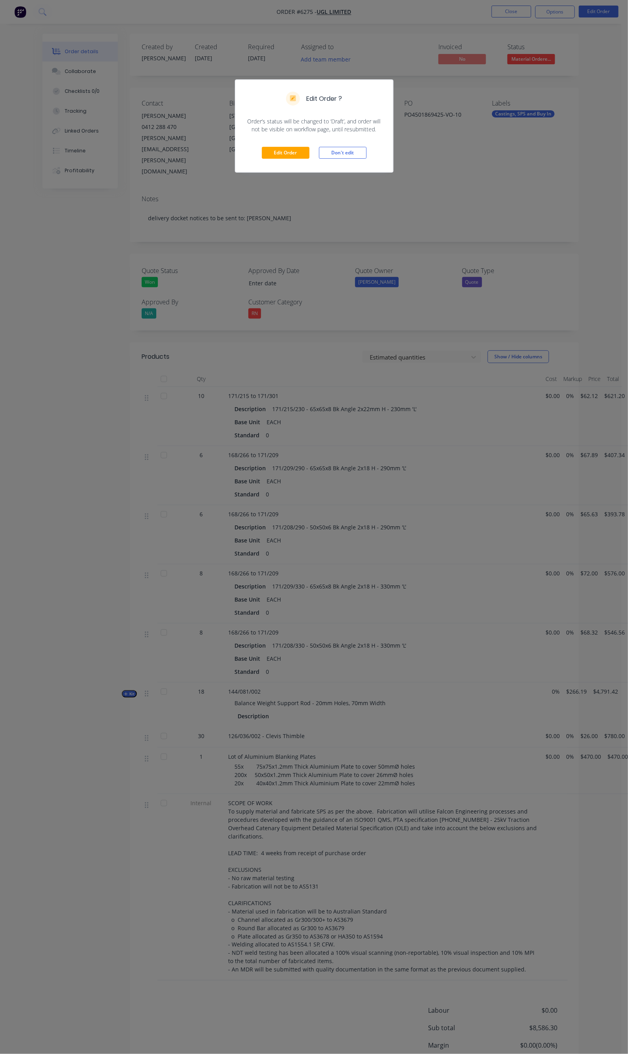
click at [296, 146] on div "Edit Order Don't edit" at bounding box center [314, 152] width 158 height 39
click at [293, 148] on button "Edit Order" at bounding box center [286, 153] width 48 height 12
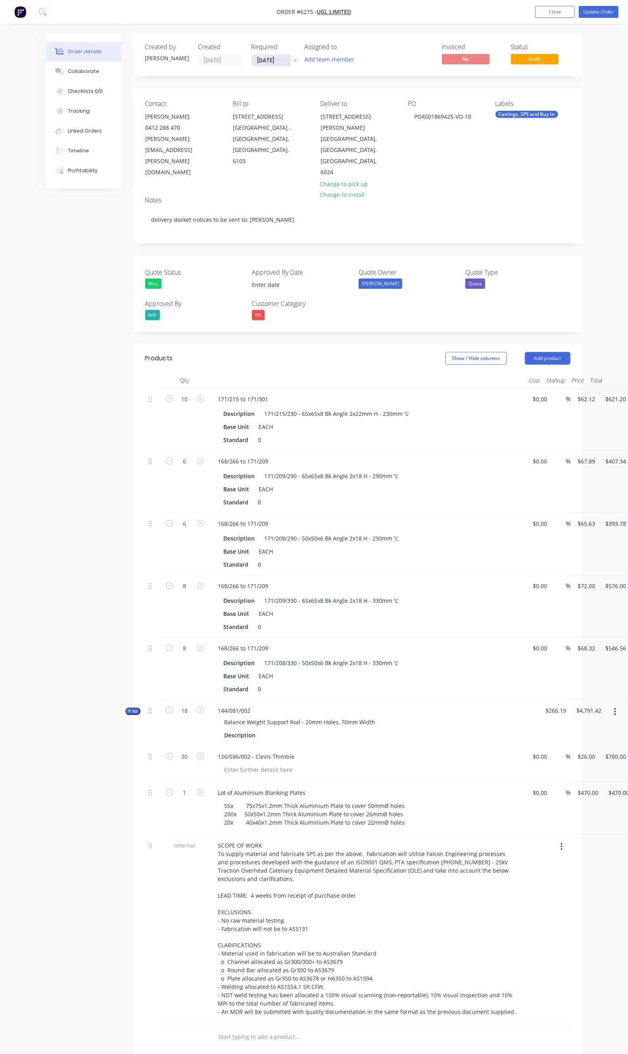
click at [252, 60] on input "29/09/25" at bounding box center [271, 60] width 39 height 12
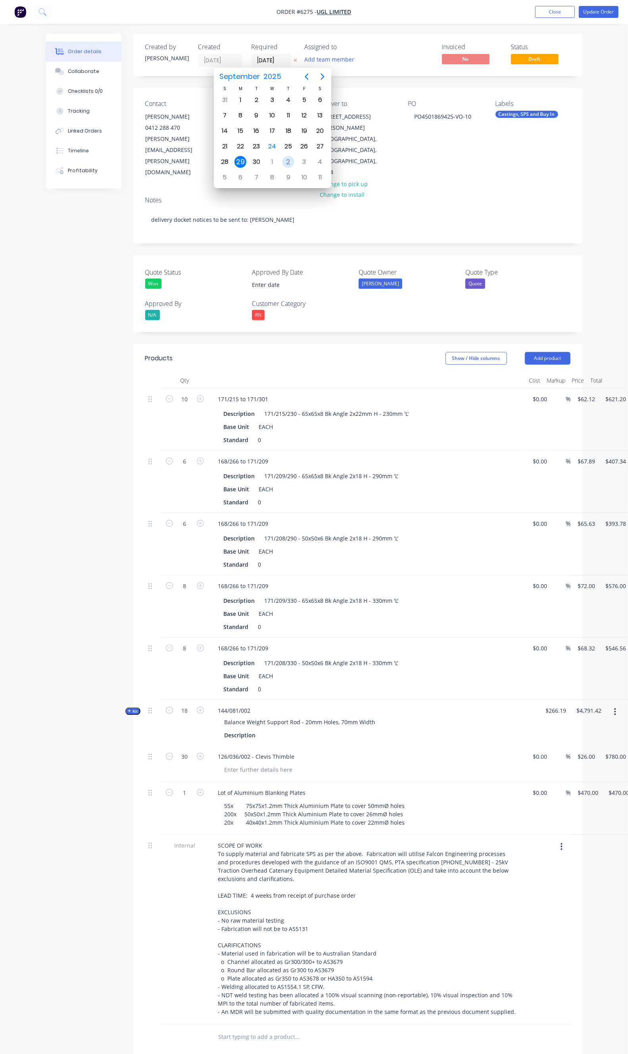
click at [282, 160] on div "2" at bounding box center [289, 161] width 16 height 15
type input "02/10/25"
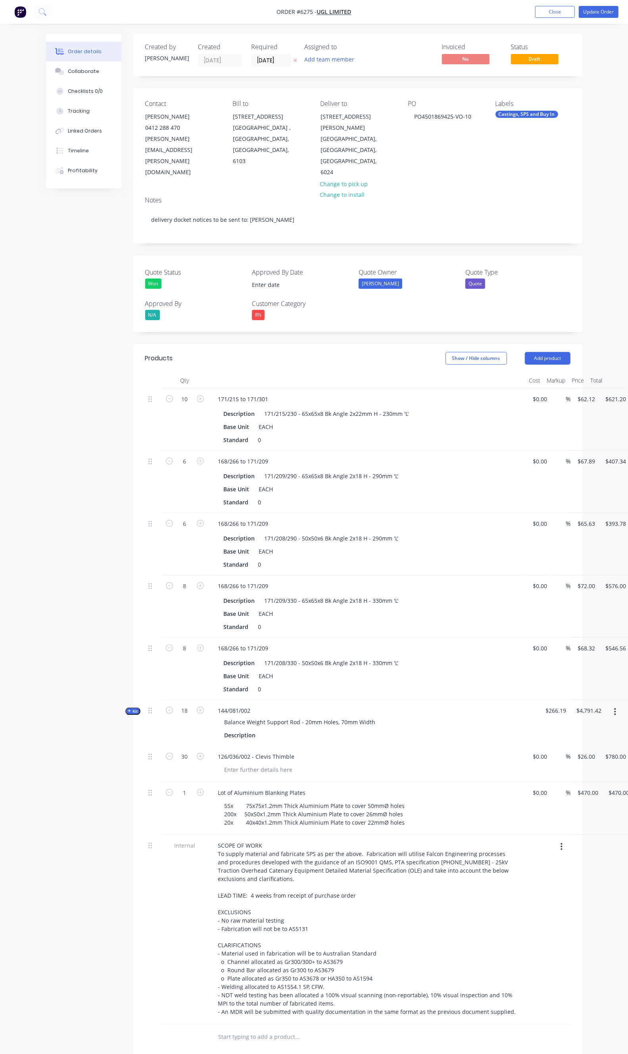
click at [588, 18] on nav "Order #6275 - UGL Limited Add product Close Update Order" at bounding box center [314, 12] width 628 height 24
click at [588, 14] on button "Update Order" at bounding box center [599, 12] width 40 height 12
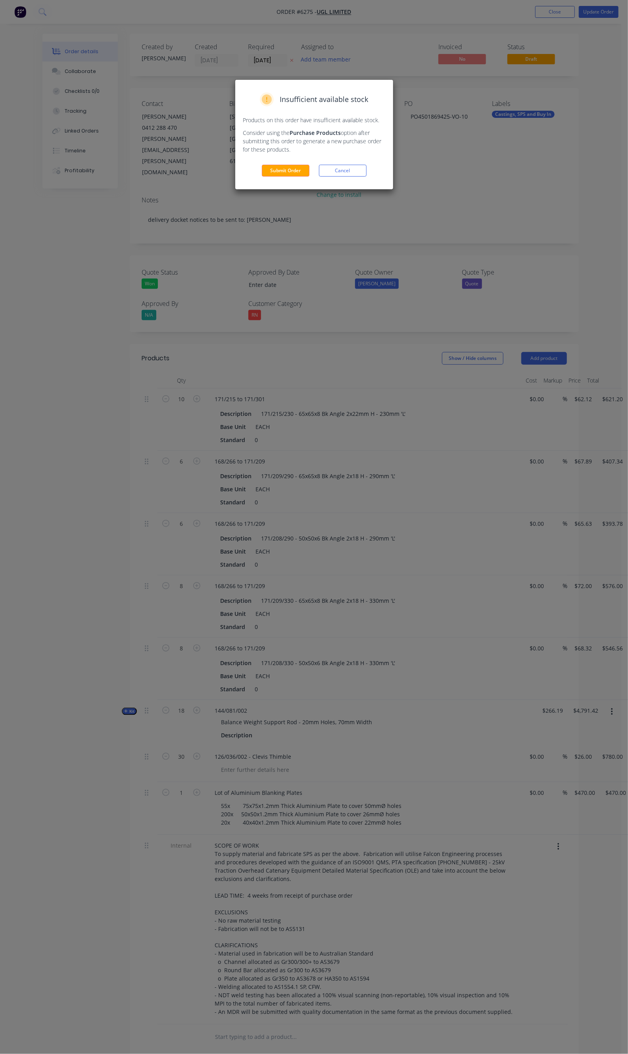
click at [264, 177] on div "Insufficient available stock Products on this order have insufficient available…" at bounding box center [314, 135] width 158 height 110
click at [268, 168] on button "Submit Order" at bounding box center [286, 171] width 48 height 12
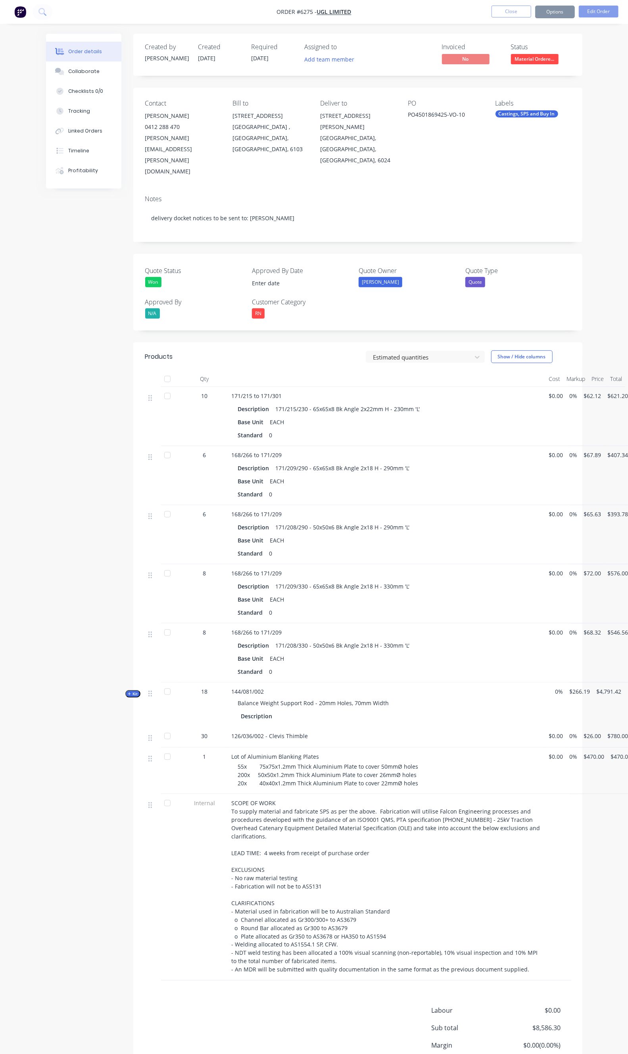
click at [514, 10] on button "Close" at bounding box center [512, 12] width 40 height 12
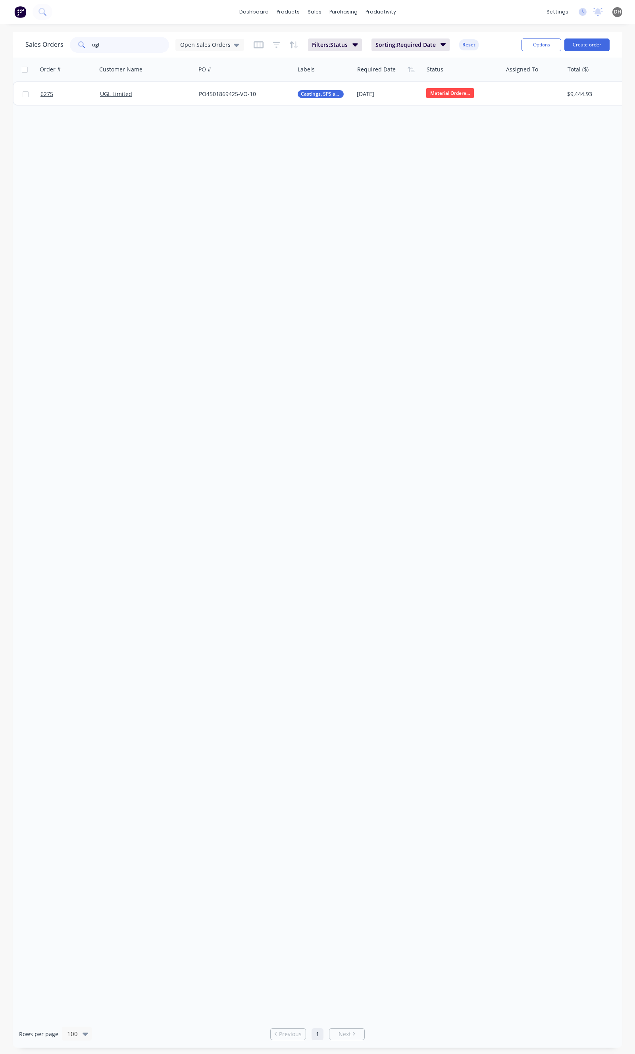
click at [107, 48] on input "ugl" at bounding box center [130, 45] width 77 height 16
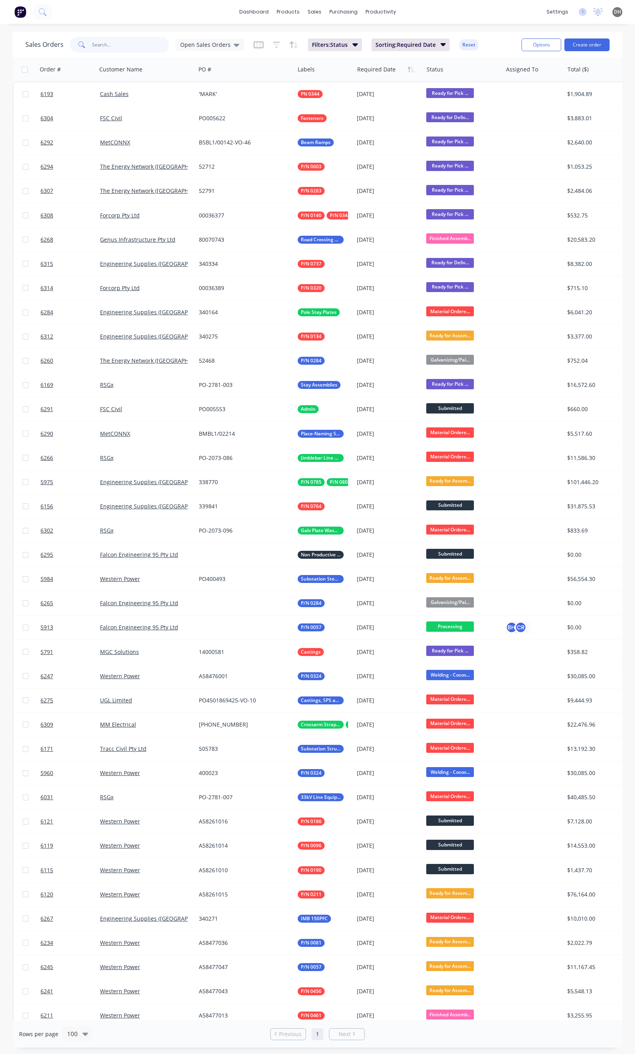
click at [107, 48] on input "text" at bounding box center [130, 45] width 77 height 16
click at [183, 45] on span "Open Sales Orders" at bounding box center [205, 44] width 50 height 8
click at [184, 112] on button "None" at bounding box center [223, 112] width 91 height 9
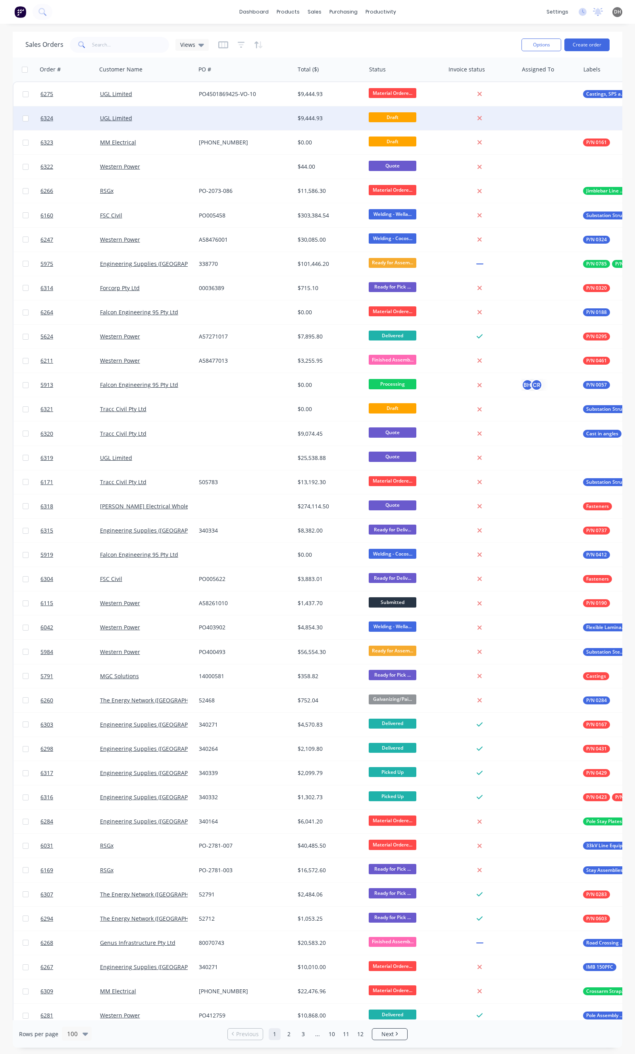
click at [207, 116] on div at bounding box center [245, 118] width 99 height 24
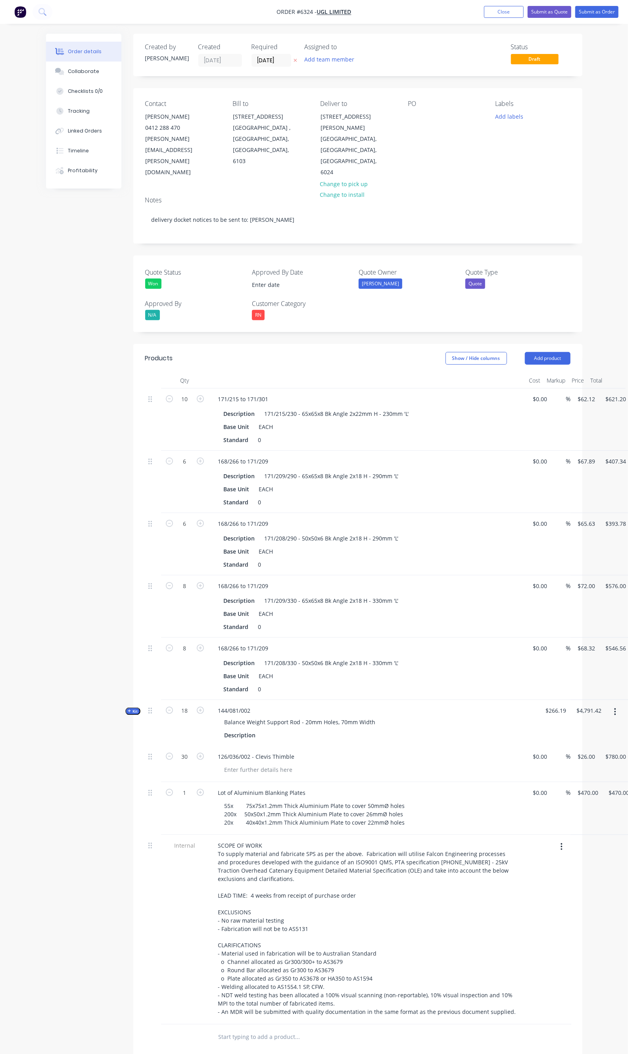
click at [631, 393] on button "button" at bounding box center [640, 400] width 19 height 14
click at [377, 274] on div "Quote Status Won Approved By Date Quote Owner Andrew Quote Type Quote Approved …" at bounding box center [357, 294] width 449 height 77
click at [145, 279] on div "Won" at bounding box center [153, 284] width 16 height 10
click at [132, 315] on div "Pending" at bounding box center [125, 314] width 24 height 10
click at [246, 279] on label at bounding box center [296, 285] width 100 height 13
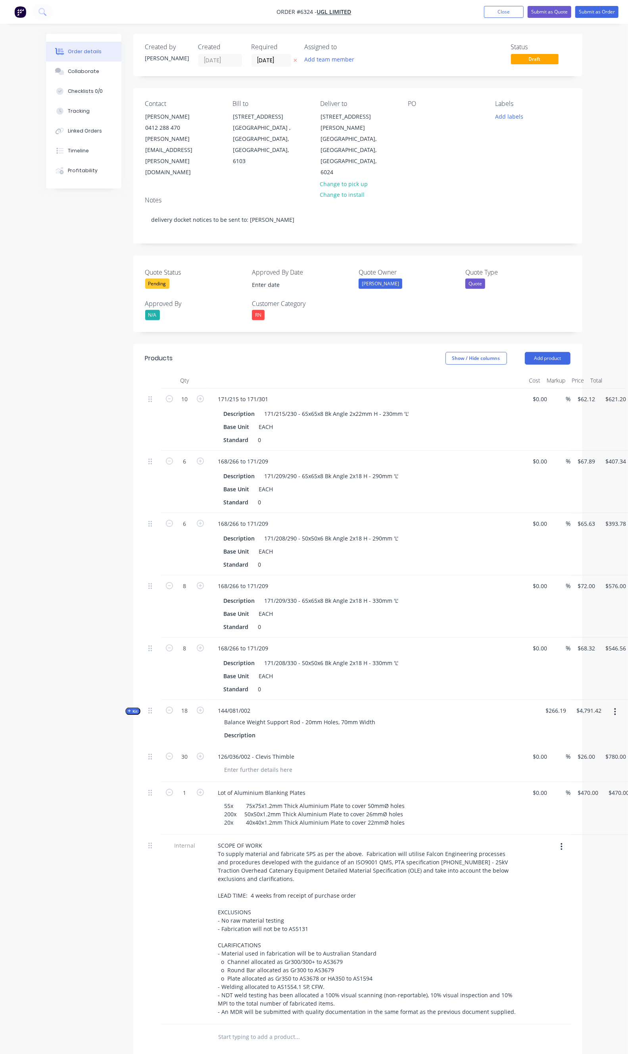
click at [247, 279] on input at bounding box center [296, 285] width 99 height 12
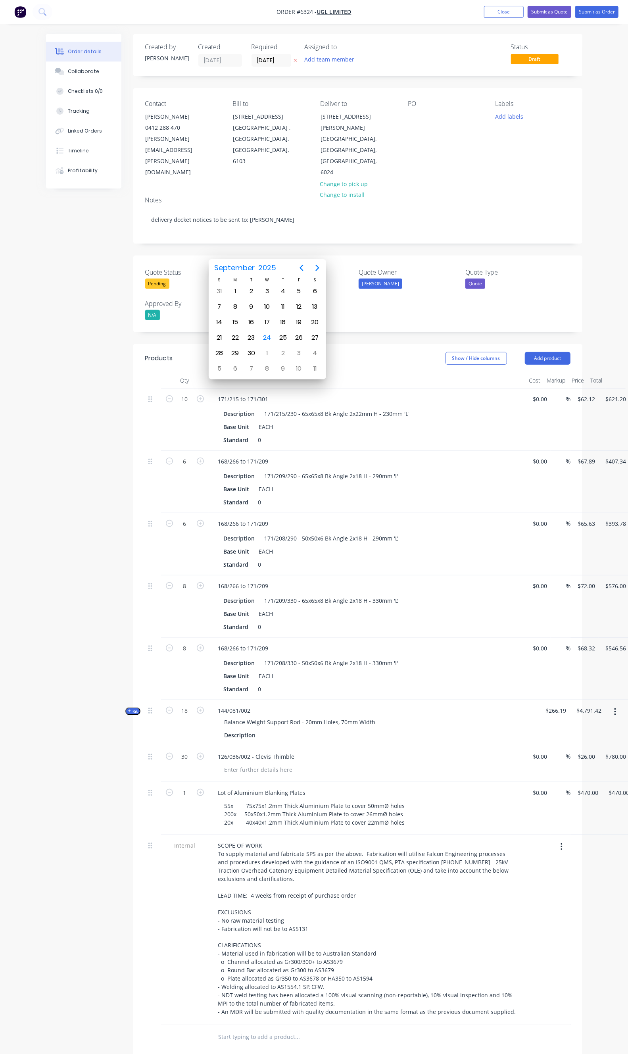
click at [187, 279] on div "Pending" at bounding box center [194, 284] width 99 height 10
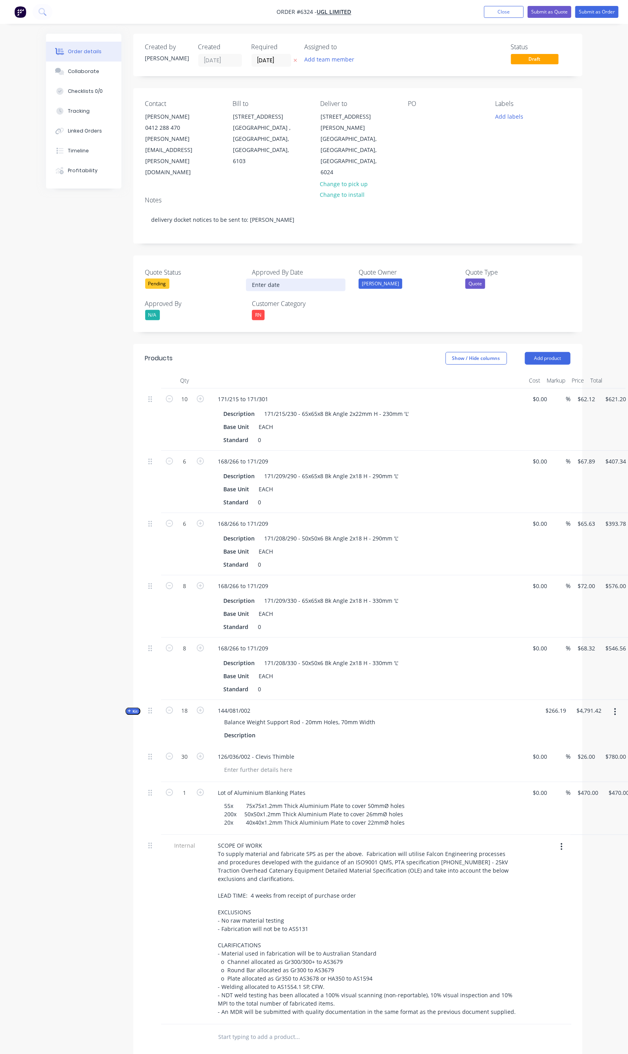
click at [359, 279] on div "Andrew" at bounding box center [381, 284] width 44 height 10
click at [247, 279] on input at bounding box center [296, 285] width 99 height 12
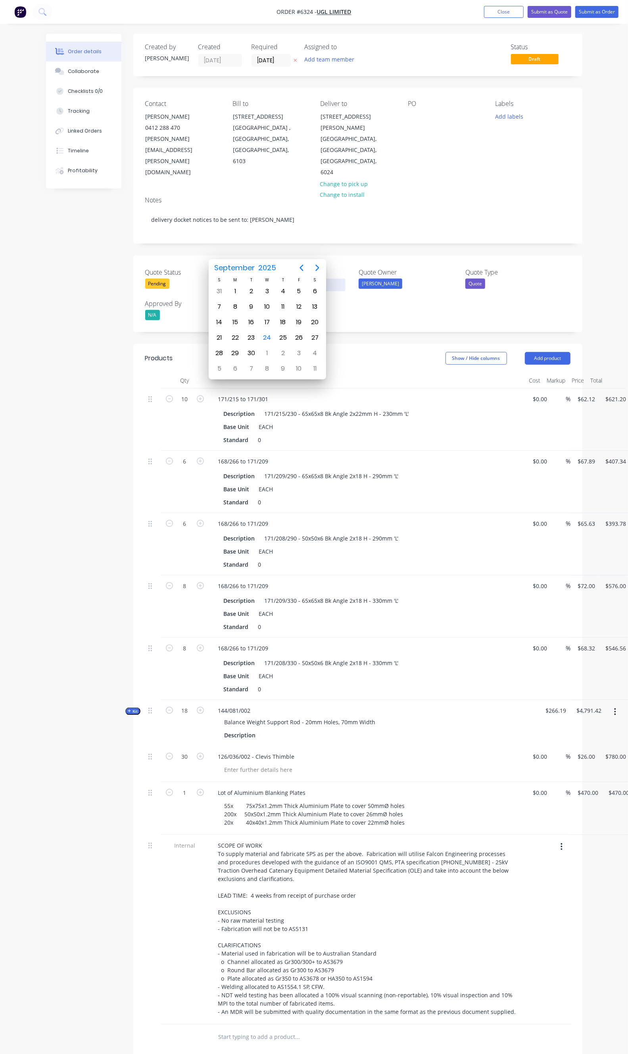
click at [247, 279] on input at bounding box center [296, 285] width 99 height 12
click at [269, 335] on div "24" at bounding box center [267, 338] width 12 height 12
type input "24/09/2025"
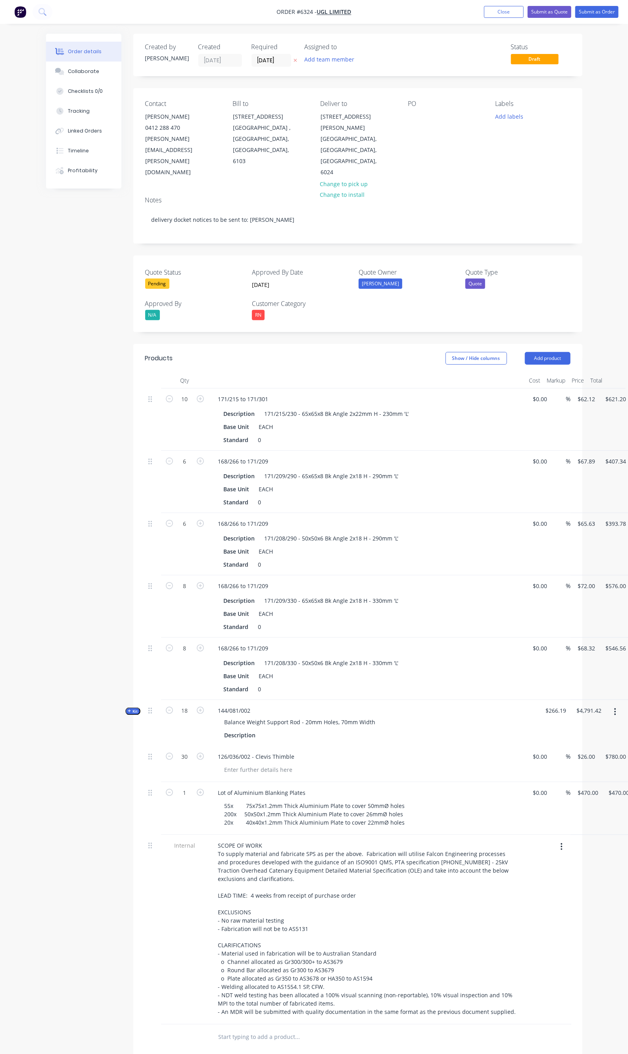
click at [359, 279] on div "Andrew" at bounding box center [381, 284] width 44 height 10
click at [339, 293] on div "Daniel" at bounding box center [349, 298] width 44 height 10
click at [631, 393] on button "button" at bounding box center [640, 400] width 19 height 14
click at [582, 463] on div "Delete" at bounding box center [612, 469] width 61 height 12
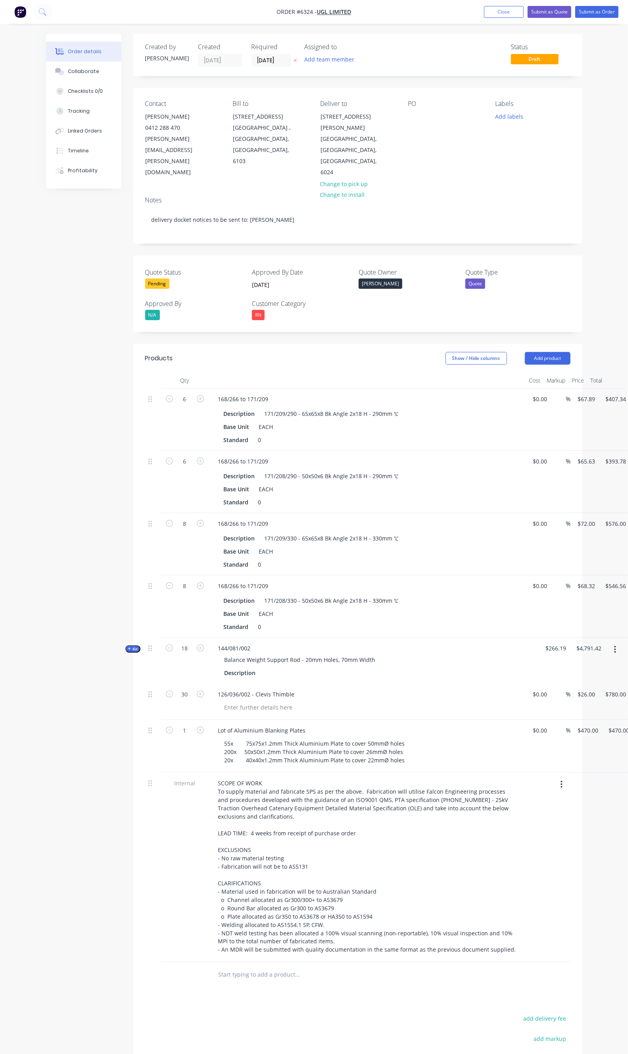
click at [631, 393] on button "button" at bounding box center [640, 400] width 19 height 14
click at [582, 461] on button "Delete" at bounding box center [611, 469] width 75 height 16
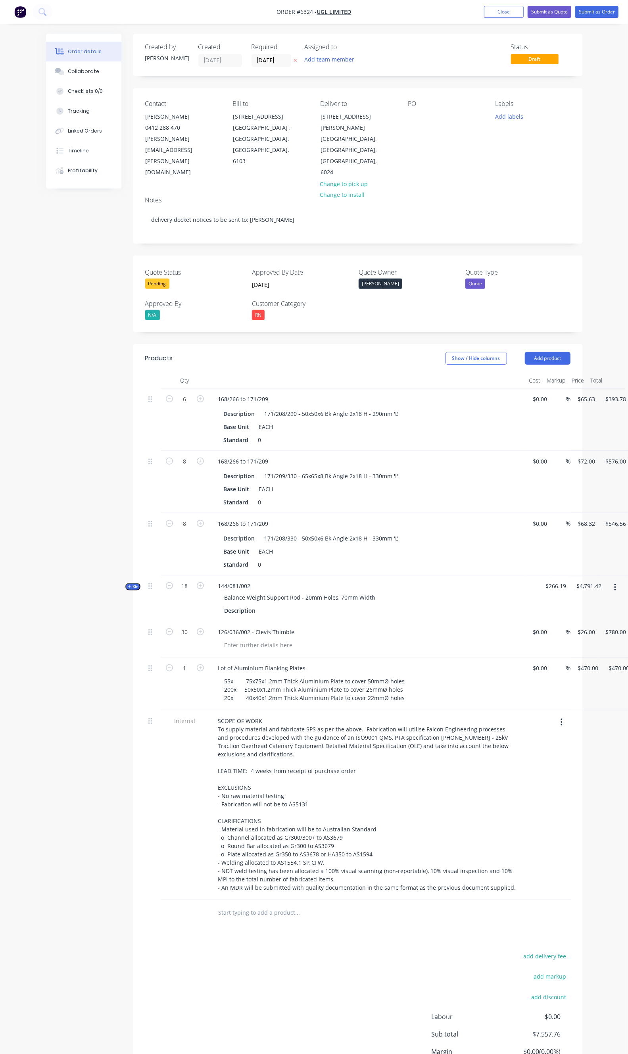
click at [631, 393] on button "button" at bounding box center [640, 400] width 19 height 14
click at [582, 463] on div "Delete" at bounding box center [612, 469] width 61 height 12
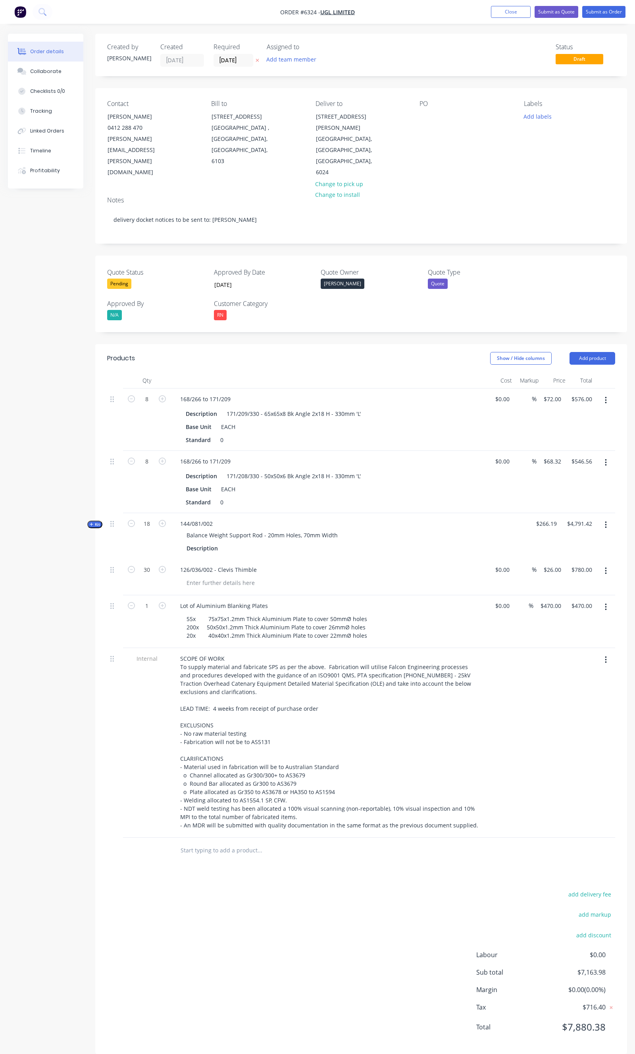
click at [605, 396] on icon "button" at bounding box center [606, 400] width 2 height 9
click at [582, 463] on div "Delete" at bounding box center [577, 469] width 61 height 12
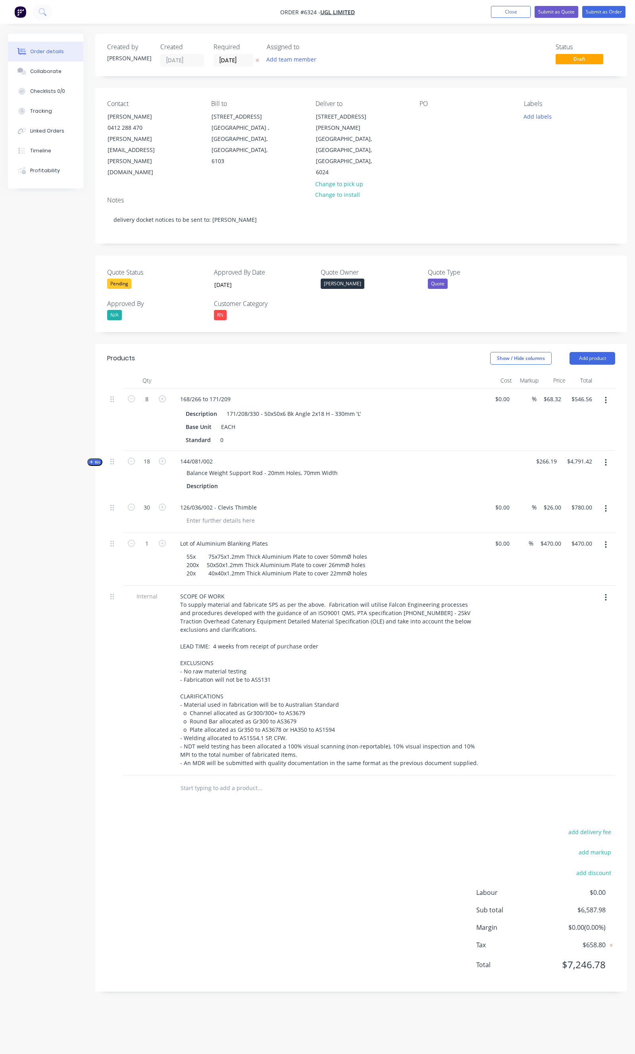
click at [604, 393] on button "button" at bounding box center [606, 400] width 19 height 14
click at [589, 463] on div "Delete" at bounding box center [577, 469] width 61 height 12
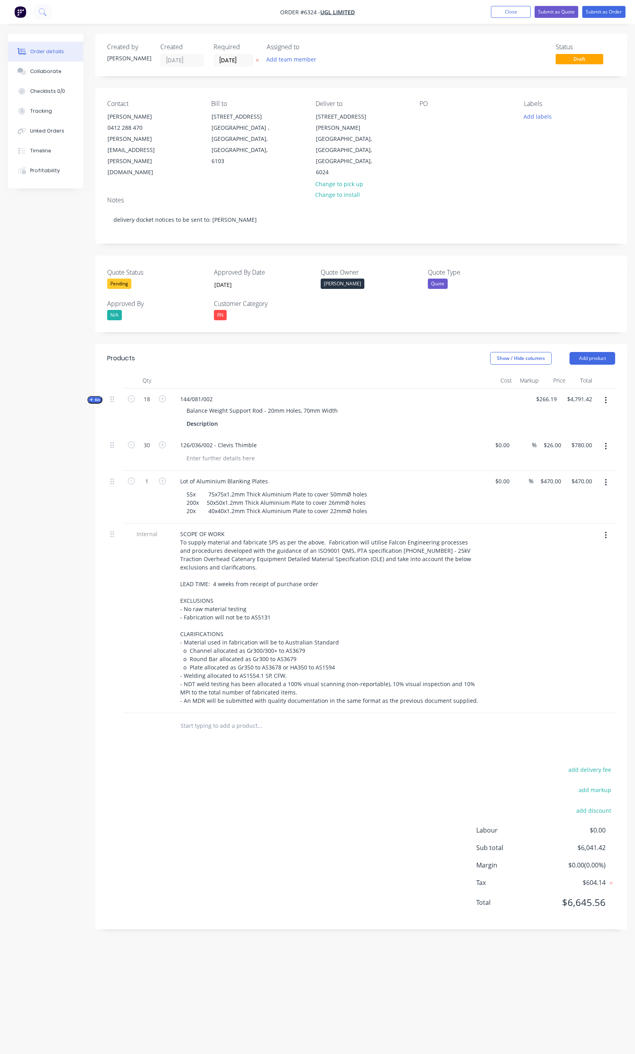
click at [604, 393] on button "button" at bounding box center [606, 400] width 19 height 14
click at [570, 479] on div "Delete" at bounding box center [577, 485] width 61 height 12
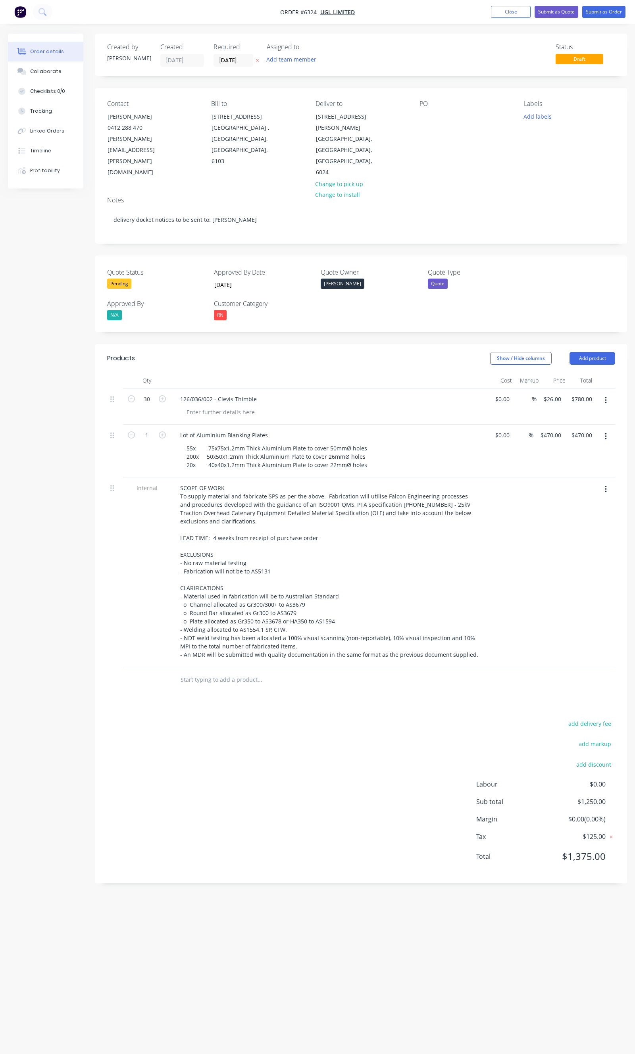
click at [607, 429] on button "button" at bounding box center [606, 436] width 19 height 14
click at [557, 497] on button "Delete" at bounding box center [577, 505] width 75 height 16
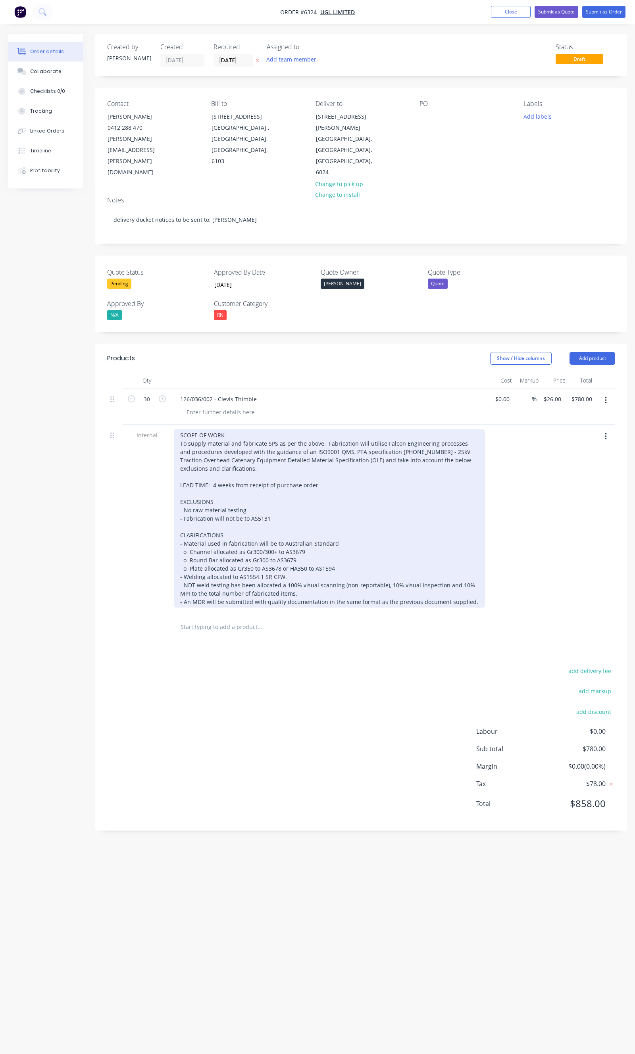
click at [214, 451] on div "SCOPE OF WORK To supply material and fabricate SPS as per the above. Fabricatio…" at bounding box center [329, 518] width 311 height 178
drag, startPoint x: 315, startPoint y: 451, endPoint x: 229, endPoint y: 443, distance: 85.7
click at [229, 443] on div "SCOPE OF WORK To supply material and fabricate SPS as per the above. Fabricatio…" at bounding box center [329, 518] width 311 height 178
click at [230, 453] on div "SCOPE OF WORK To supply material and fabricate SPS as per the above. Fabricatio…" at bounding box center [329, 518] width 311 height 178
drag, startPoint x: 271, startPoint y: 482, endPoint x: 183, endPoint y: 482, distance: 88.1
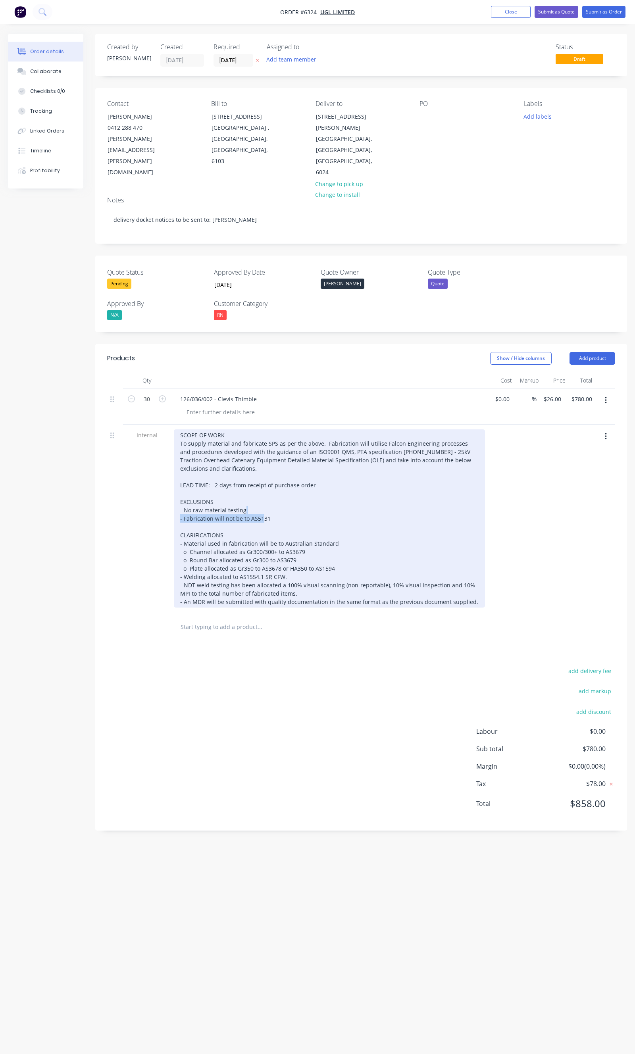
click at [183, 482] on div "SCOPE OF WORK To supply material and fabricate SPS as per the above. Fabricatio…" at bounding box center [329, 518] width 311 height 178
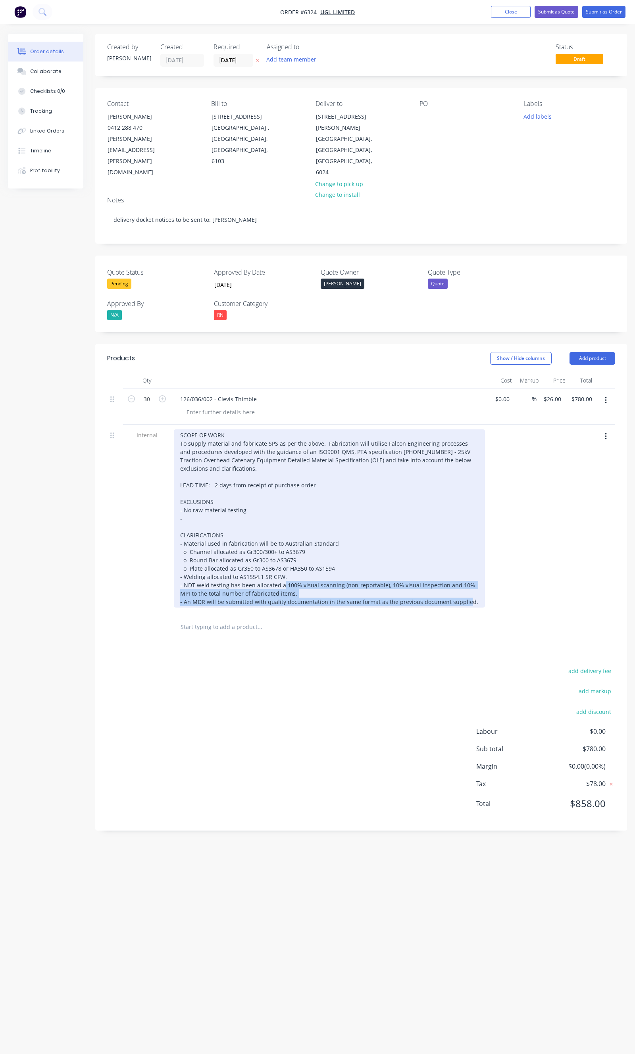
drag, startPoint x: 470, startPoint y: 569, endPoint x: 285, endPoint y: 551, distance: 186.6
click at [285, 551] on div "SCOPE OF WORK To supply material and fabricate SPS as per the above. Fabricatio…" at bounding box center [329, 518] width 311 height 178
click at [303, 557] on div "SCOPE OF WORK To supply material and fabricate SPS as per the above. Fabricatio…" at bounding box center [329, 518] width 311 height 178
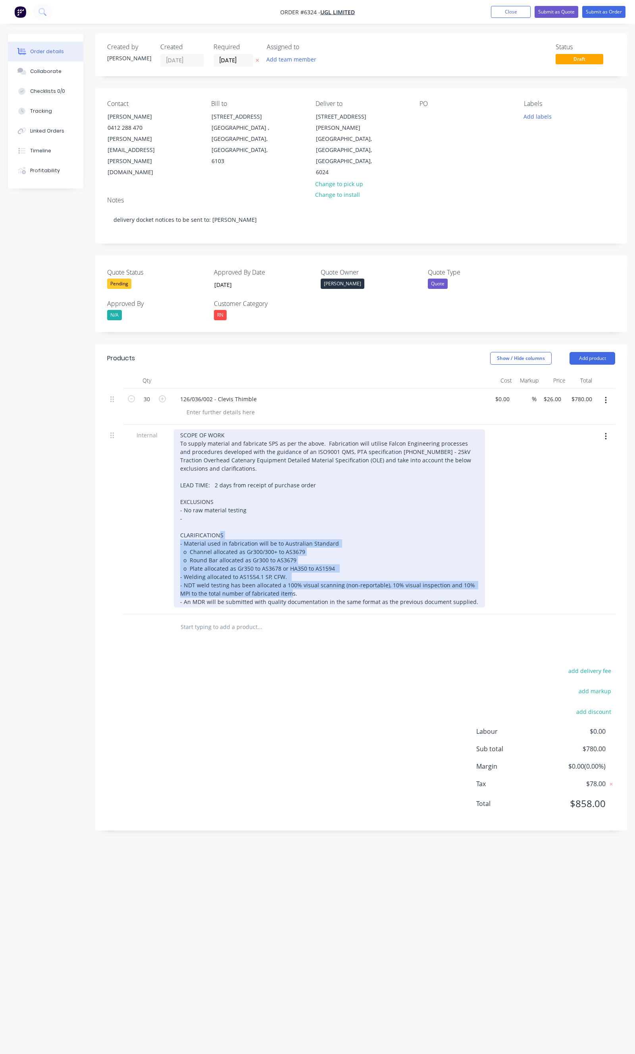
drag, startPoint x: 302, startPoint y: 558, endPoint x: 176, endPoint y: 511, distance: 134.5
click at [176, 511] on div "SCOPE OF WORK To supply material and fabricate SPS as per the above. Fabricatio…" at bounding box center [329, 518] width 311 height 178
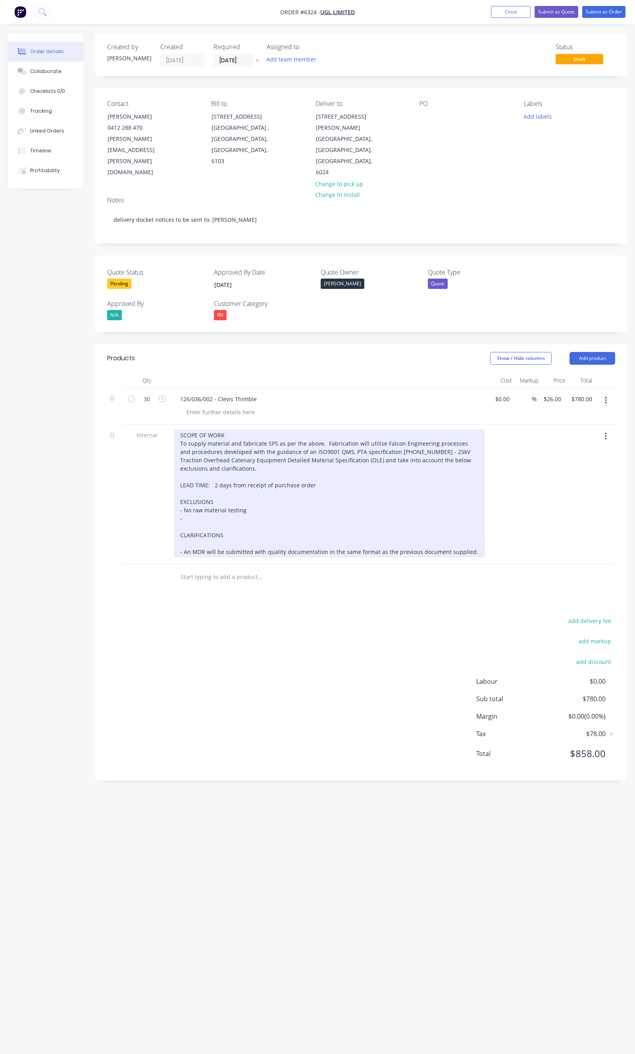
click at [187, 481] on div "SCOPE OF WORK To supply material and fabricate SPS as per the above. Fabricatio…" at bounding box center [329, 493] width 311 height 128
drag, startPoint x: 231, startPoint y: 445, endPoint x: 344, endPoint y: 421, distance: 115.3
click at [344, 429] on div "SCOPE OF WORK To supply material and fabricate SPS as per the above. Fabricatio…" at bounding box center [329, 493] width 311 height 128
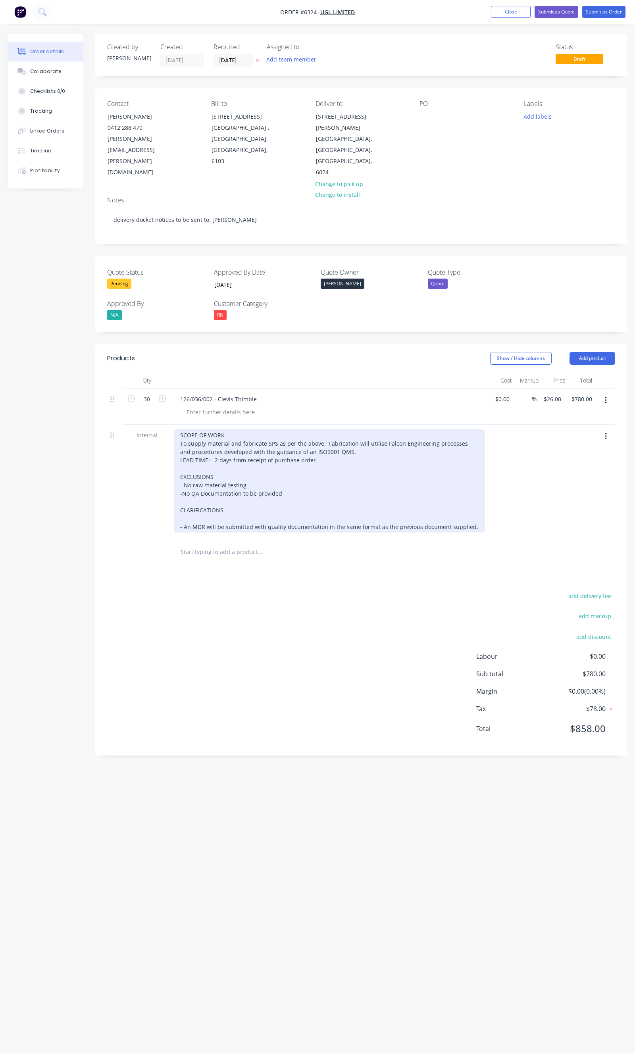
drag, startPoint x: 184, startPoint y: 502, endPoint x: 572, endPoint y: 506, distance: 387.4
click at [572, 506] on div "Internal SCOPE OF WORK To supply material and fabricate SPS as per the above. F…" at bounding box center [361, 482] width 508 height 115
click at [181, 466] on div "SCOPE OF WORK To supply material and fabricate SPS as per the above. Fabricatio…" at bounding box center [329, 476] width 311 height 95
click at [370, 429] on div "SCOPE OF WORK To supply material and fabricate SPS as per the above. Fabricatio…" at bounding box center [329, 476] width 311 height 95
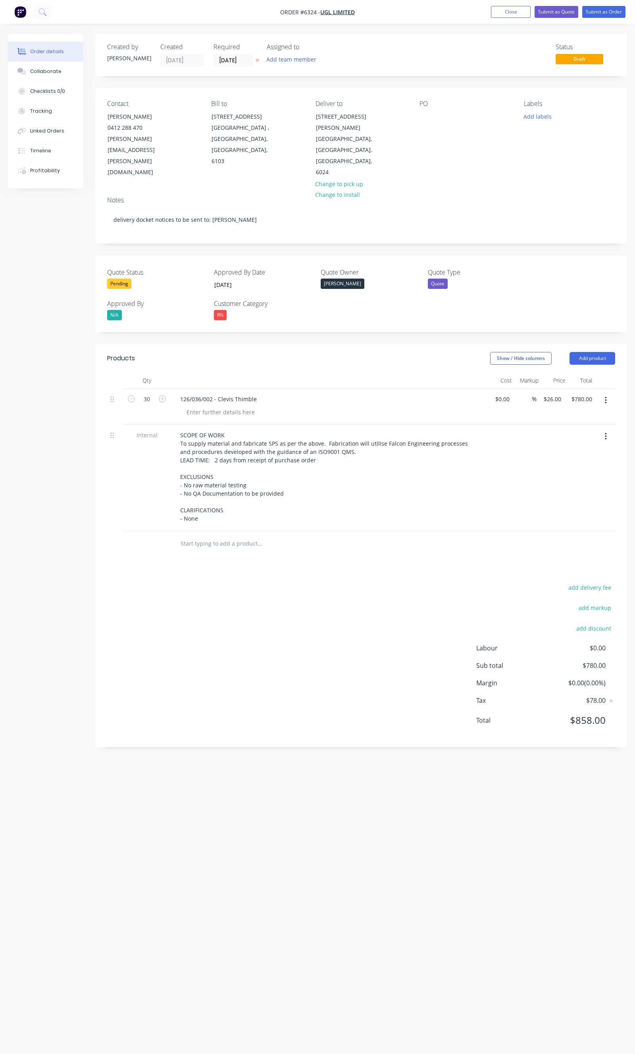
click at [370, 582] on div "add delivery fee add markup add discount Labour $0.00 Sub total $780.00 Margin …" at bounding box center [361, 658] width 508 height 153
click at [564, 16] on button "Submit as Quote" at bounding box center [557, 12] width 44 height 12
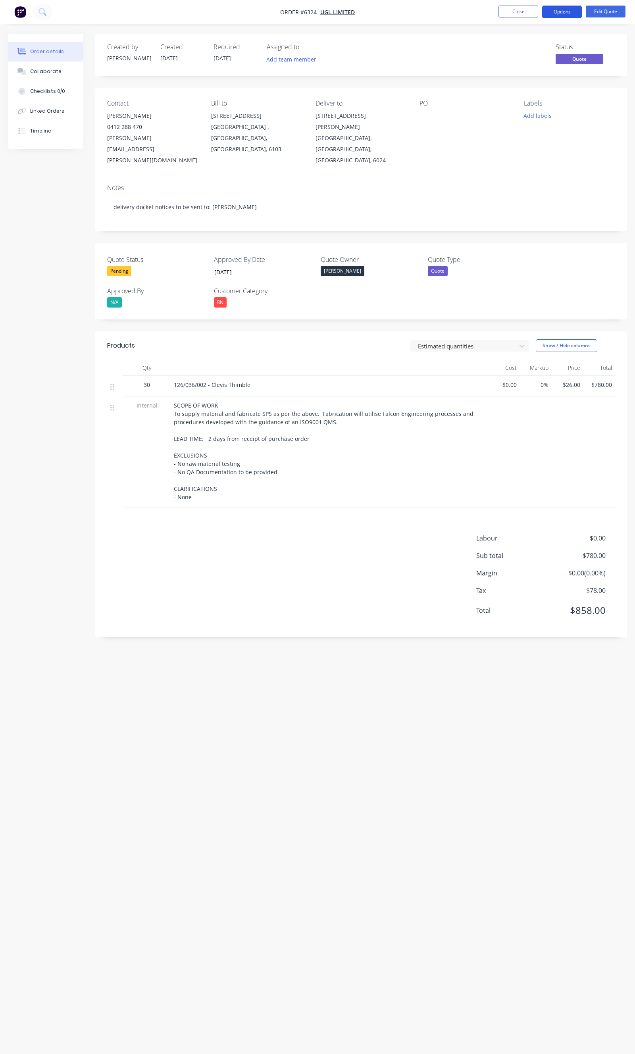
click at [574, 10] on button "Options" at bounding box center [562, 12] width 40 height 13
click at [549, 52] on div "Quote" at bounding box center [538, 48] width 73 height 12
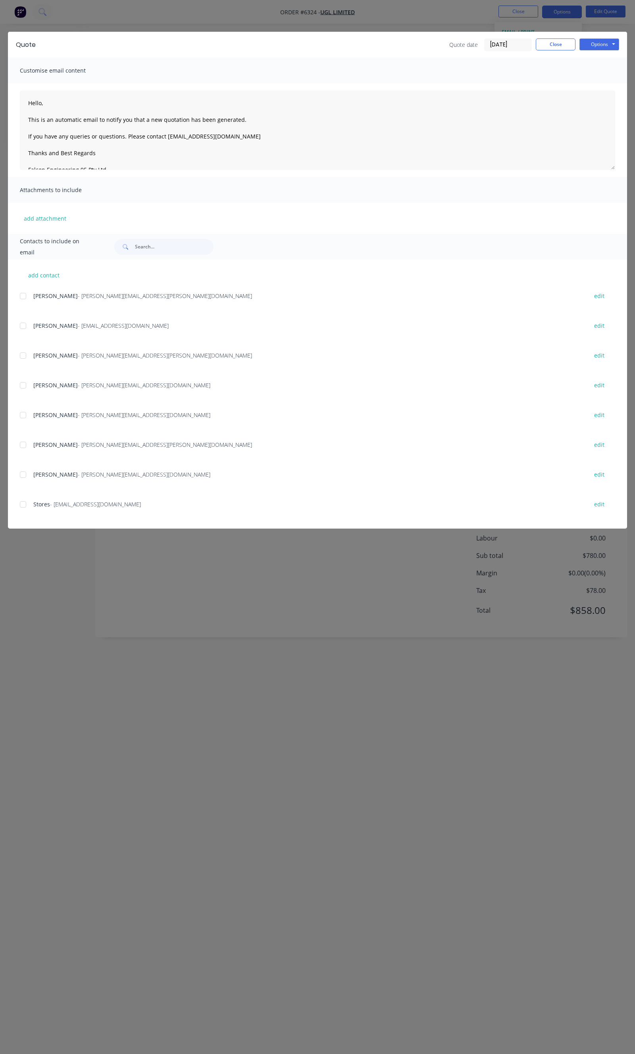
click at [28, 474] on div at bounding box center [23, 475] width 16 height 16
click at [595, 41] on button "Options" at bounding box center [600, 45] width 40 height 12
click at [606, 80] on button "Email" at bounding box center [605, 84] width 51 height 13
click at [547, 40] on button "Close" at bounding box center [556, 45] width 40 height 12
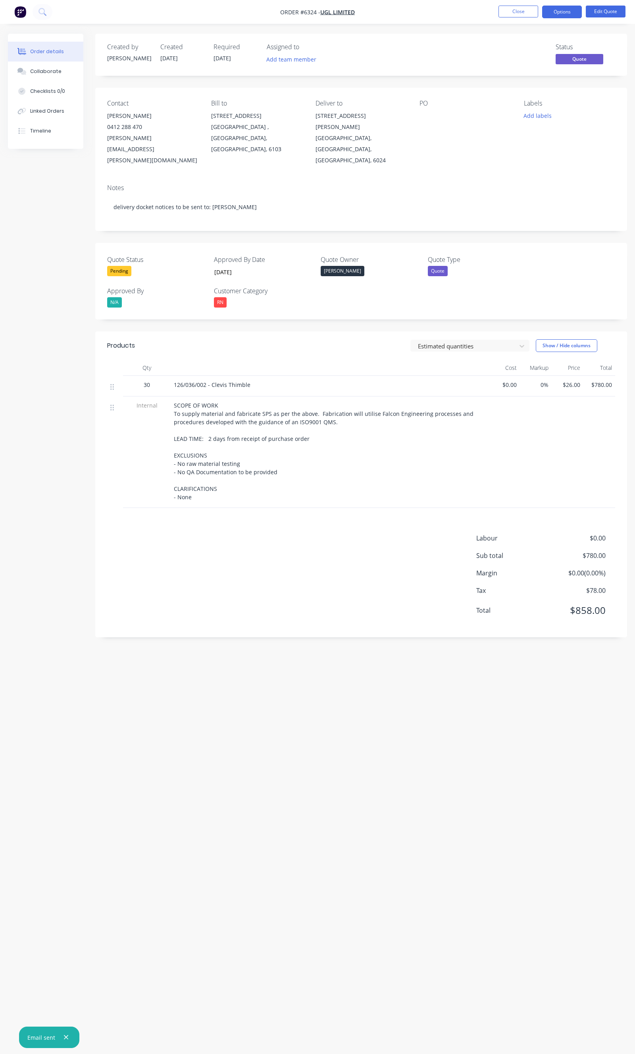
click at [505, 18] on nav "Order #6324 - UGL Limited Close Options Edit Quote" at bounding box center [317, 12] width 635 height 24
click at [505, 14] on button "Close" at bounding box center [519, 12] width 40 height 12
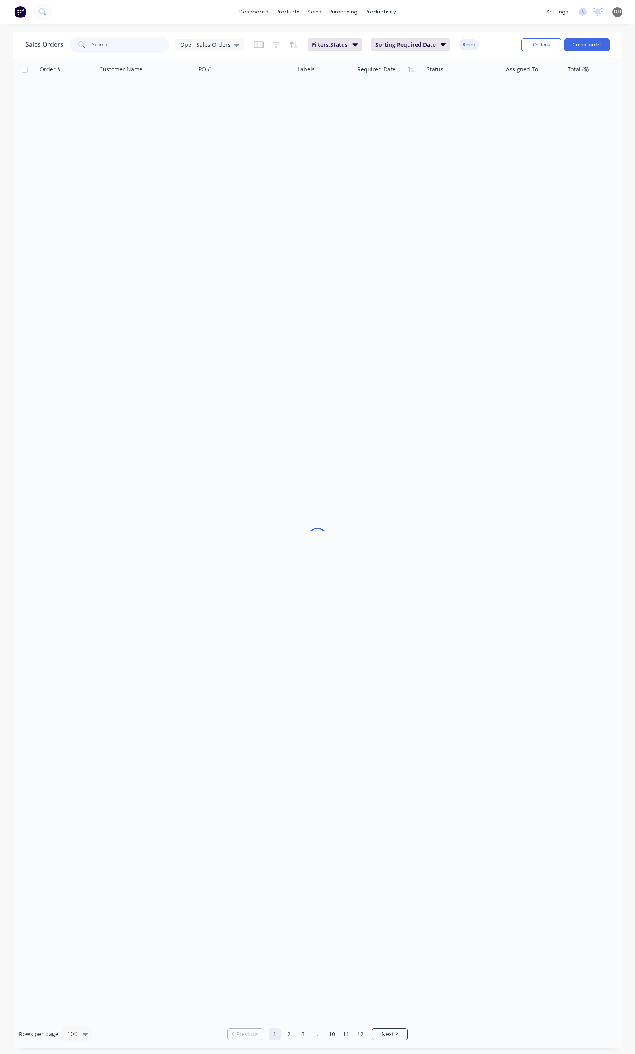
click at [117, 44] on input "text" at bounding box center [130, 45] width 77 height 16
click at [224, 46] on span "Open Sales Orders" at bounding box center [205, 44] width 50 height 8
click at [198, 106] on div "None edit" at bounding box center [231, 112] width 106 height 16
click at [193, 112] on button "None" at bounding box center [223, 112] width 91 height 9
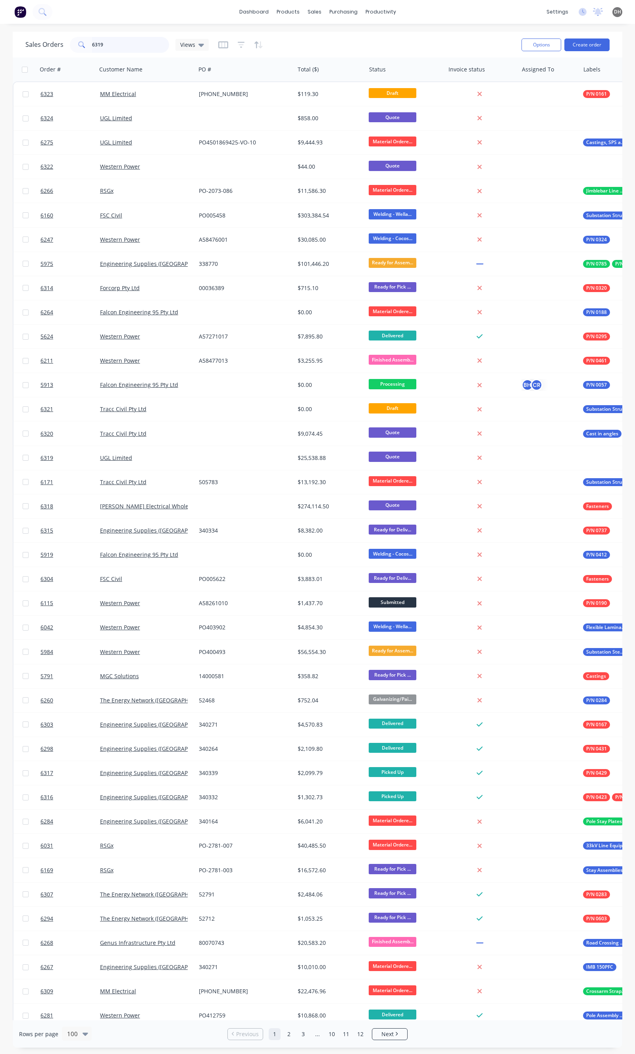
click at [117, 41] on input "6319" at bounding box center [130, 45] width 77 height 16
type input "6319"
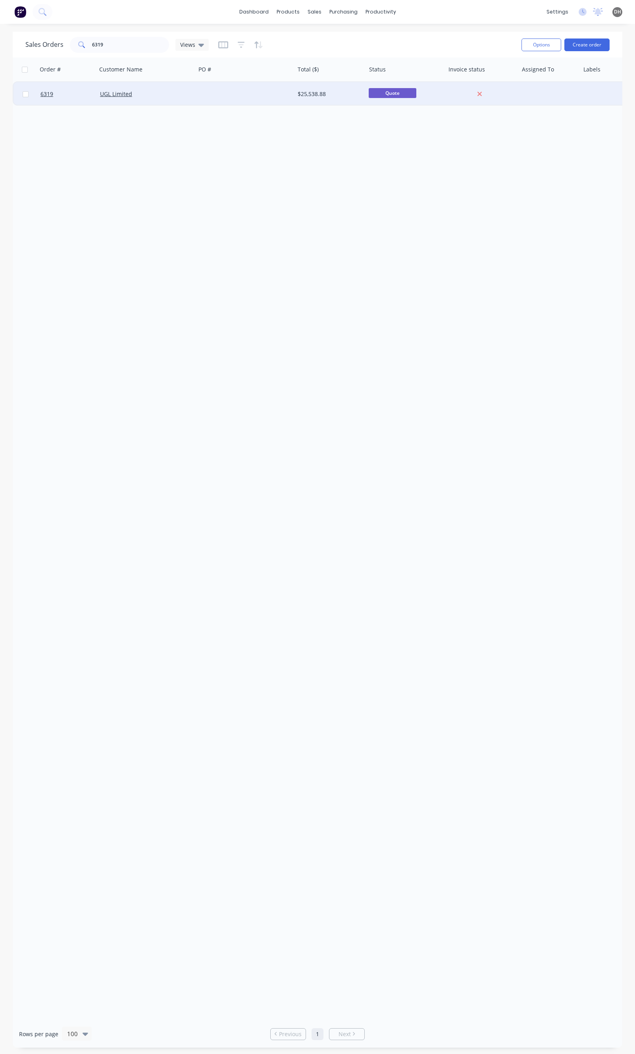
click at [160, 97] on div "UGL Limited" at bounding box center [144, 94] width 88 height 8
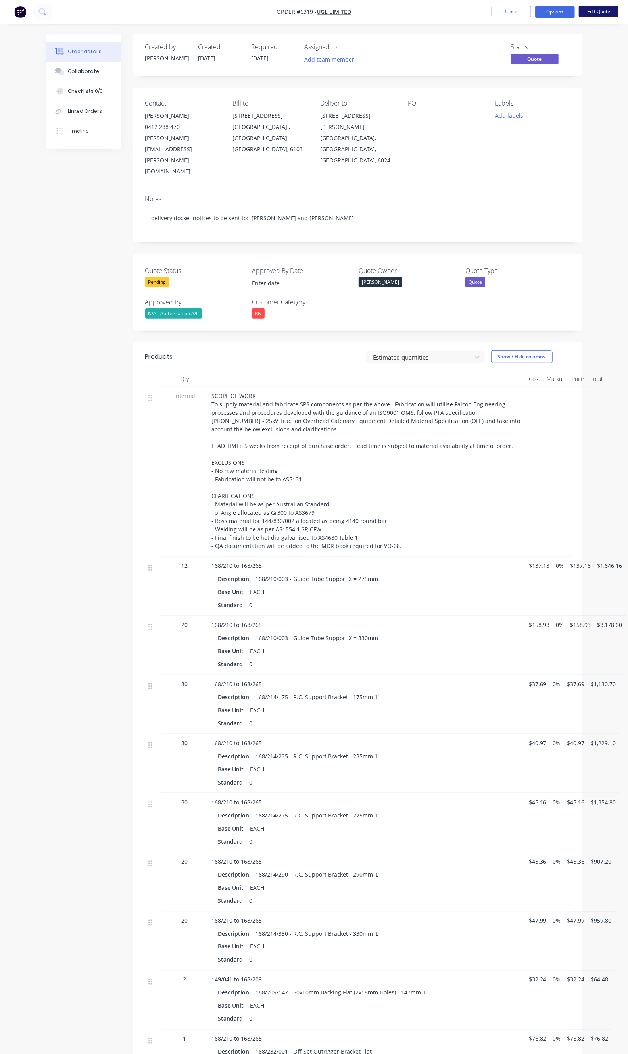
click at [592, 14] on button "Edit Quote" at bounding box center [599, 12] width 40 height 12
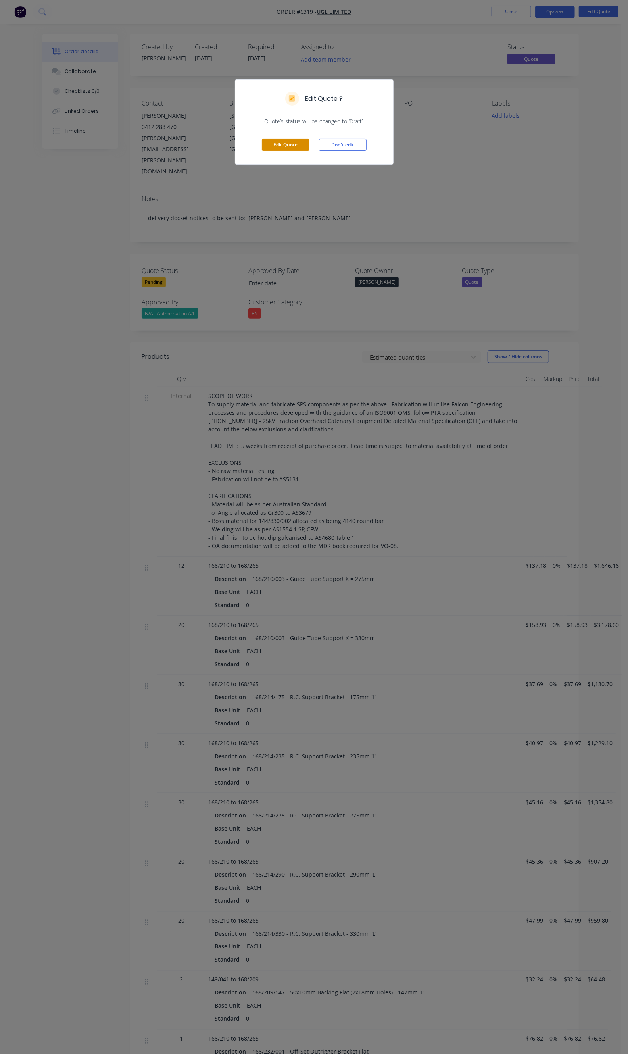
click at [285, 145] on button "Edit Quote" at bounding box center [286, 145] width 48 height 12
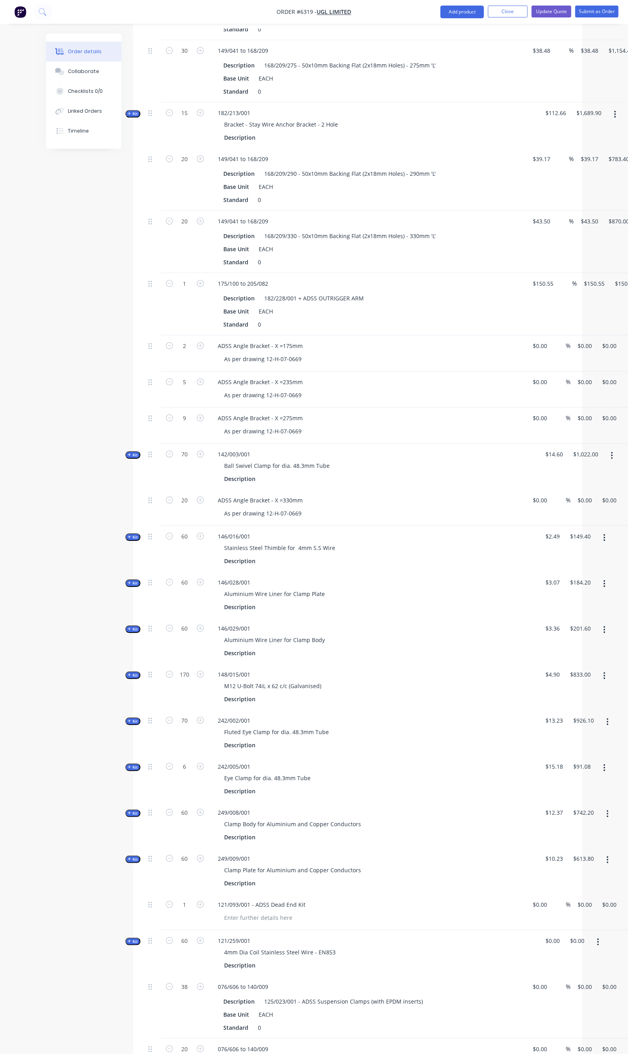
scroll to position [1322, 0]
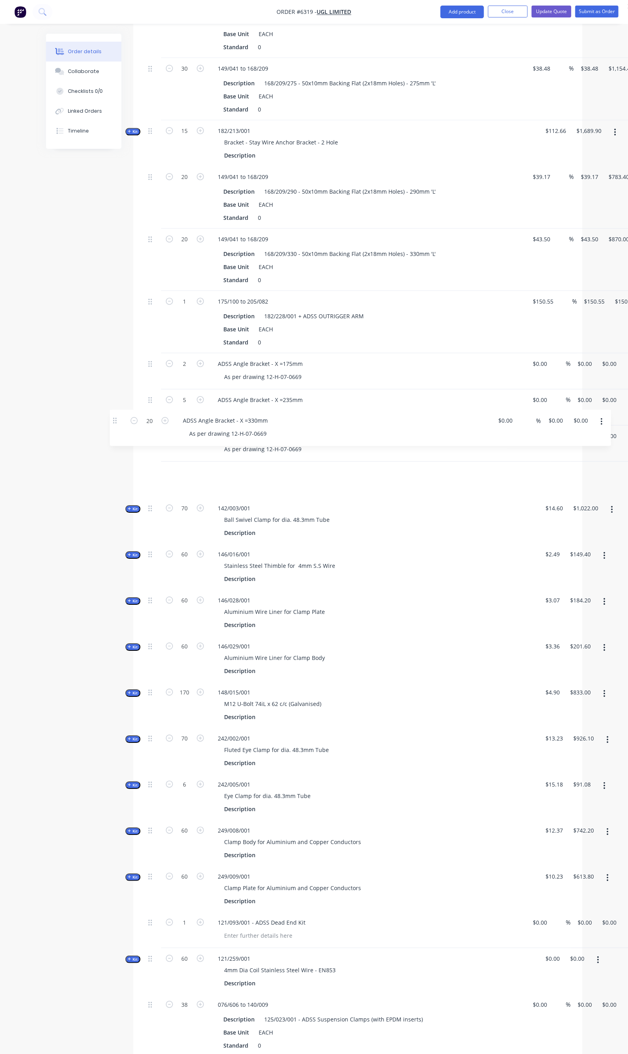
drag, startPoint x: 110, startPoint y: 481, endPoint x: 113, endPoint y: 422, distance: 58.4
click at [145, 422] on div "Internal SCOPE OF WORK To supply material and fabricate SPS components as per t…" at bounding box center [358, 299] width 426 height 2466
click at [526, 353] on div "0 0" at bounding box center [533, 371] width 15 height 36
type input "$51.11"
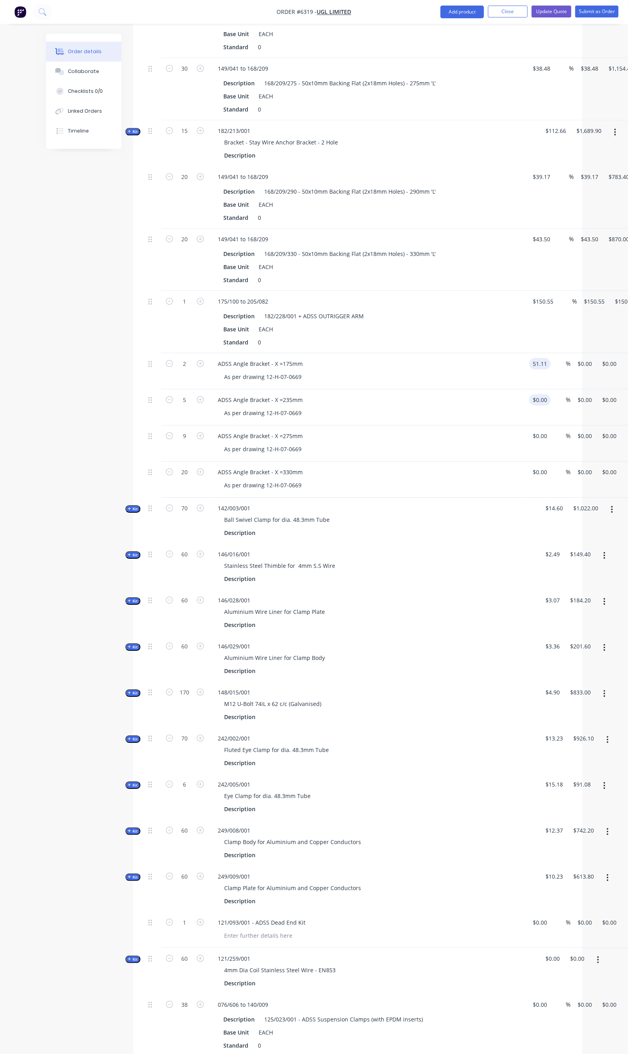
type input "$102.22"
click at [526, 389] on div "0 $0.00" at bounding box center [538, 407] width 25 height 36
type input "$54.74"
type input "$273.70"
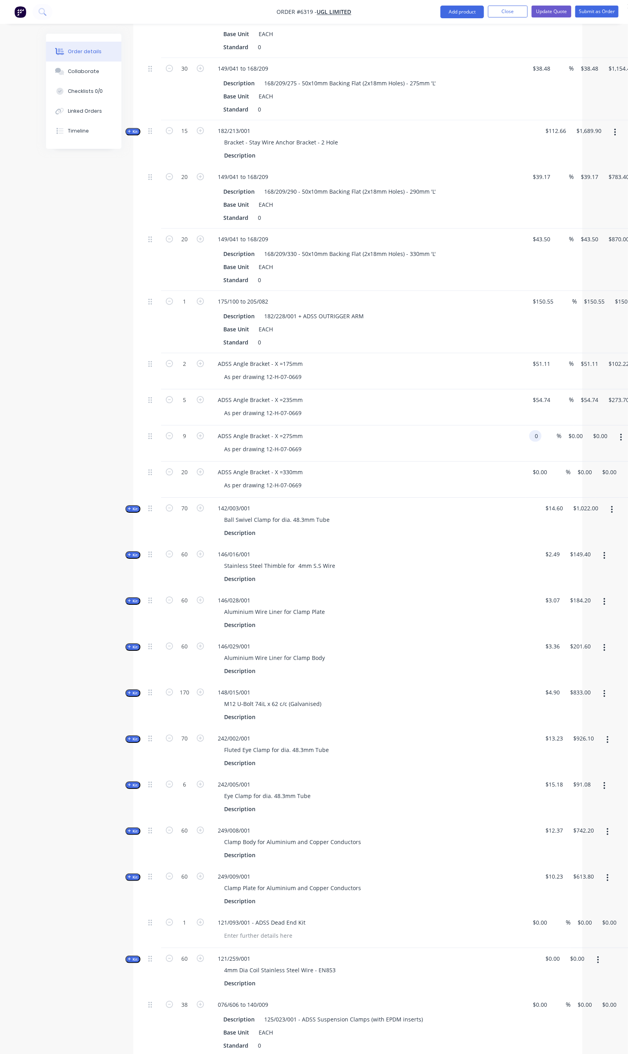
click at [526, 426] on div "0 0" at bounding box center [533, 444] width 15 height 36
type input "$57.35"
type input "$516.15"
click at [533, 466] on input "0" at bounding box center [537, 472] width 9 height 12
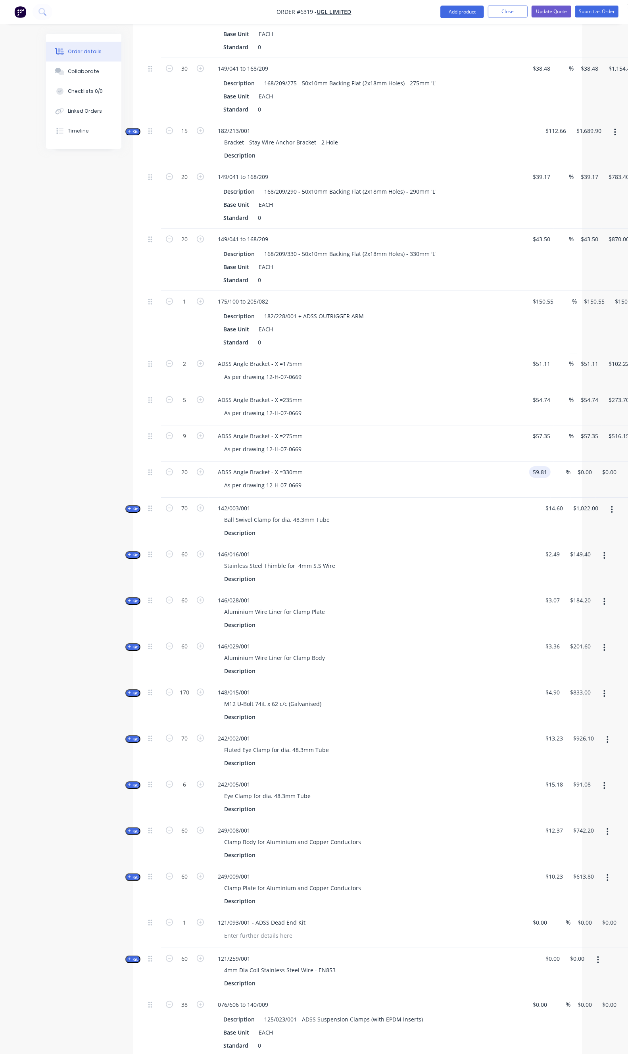
type input "$59.81"
type input "$1,196.20"
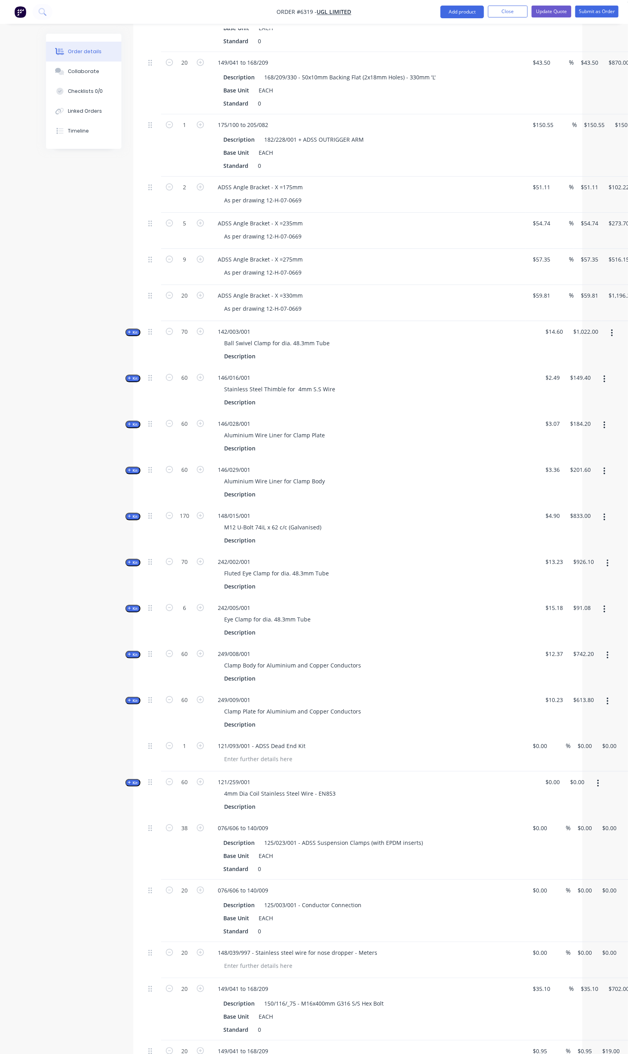
scroll to position [1242, 0]
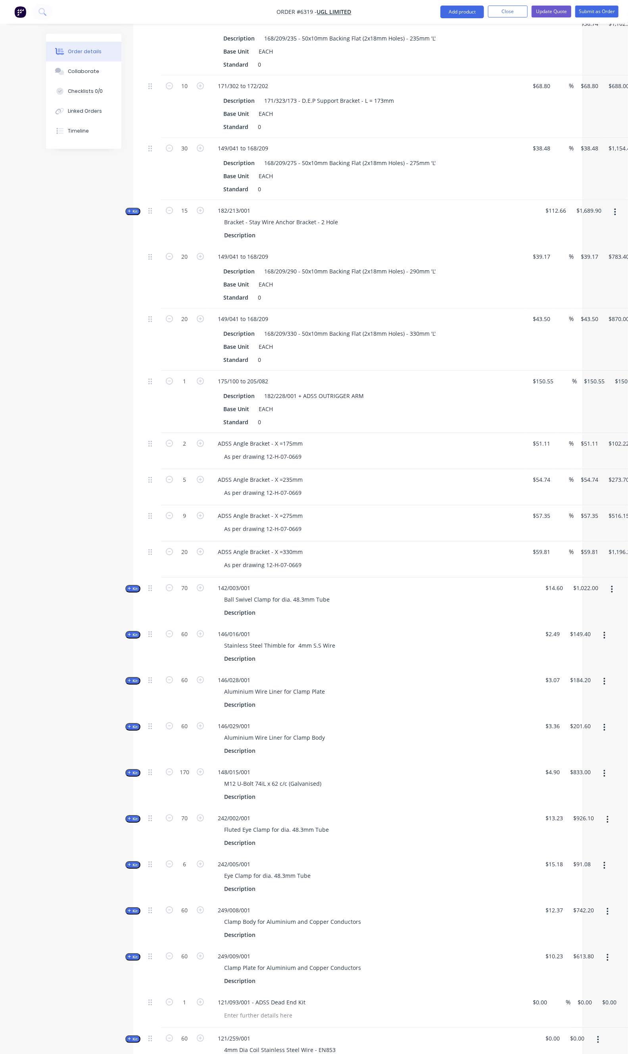
click at [440, 546] on div "ADSS Angle Bracket - X =330mm" at bounding box center [367, 552] width 311 height 12
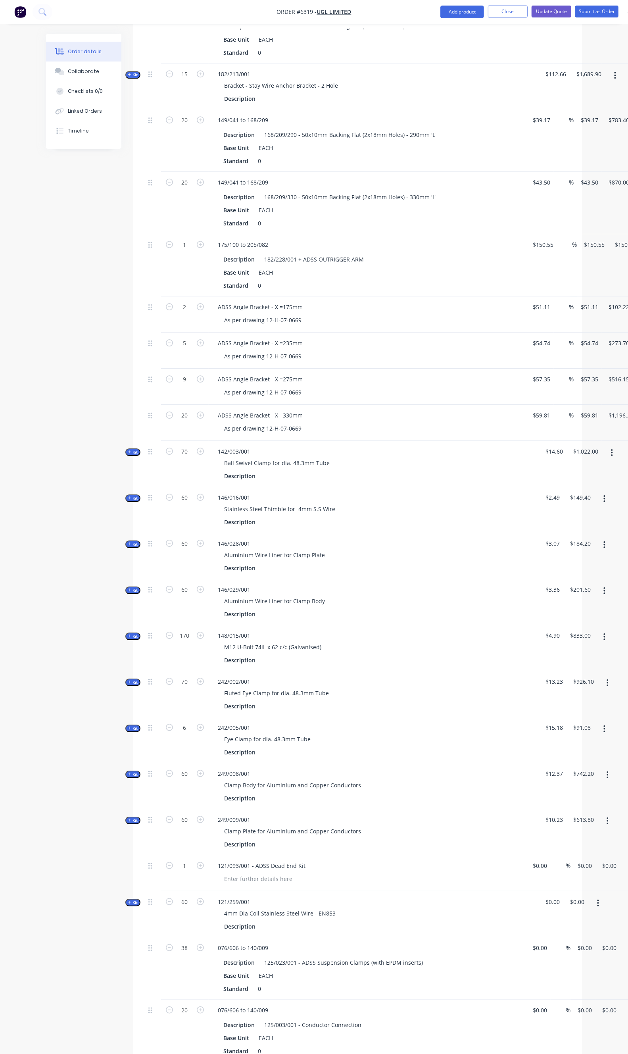
scroll to position [1375, 0]
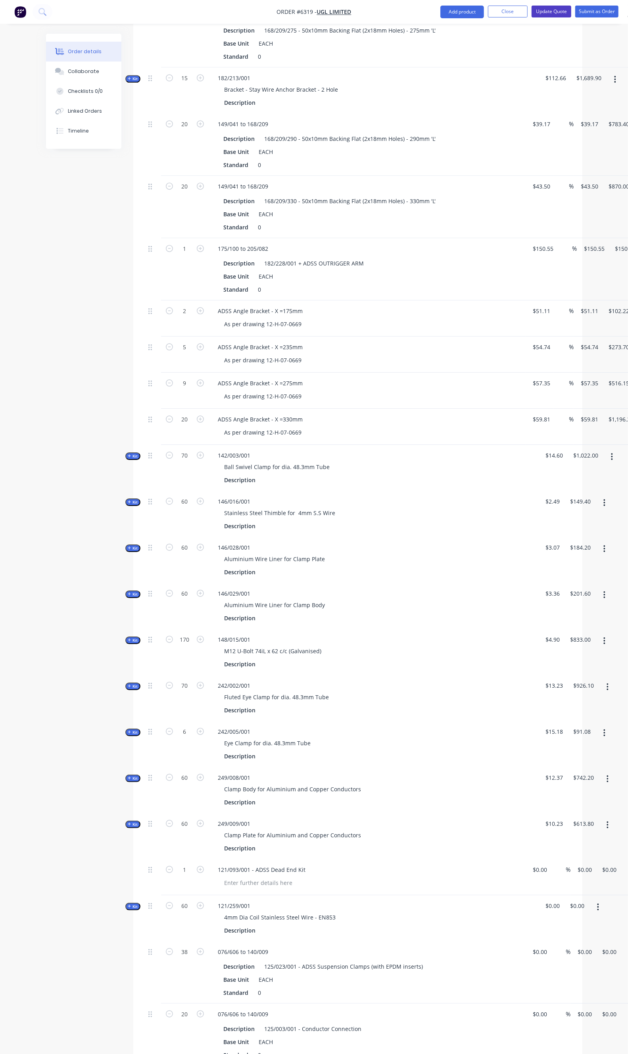
click at [545, 10] on button "Update Quote" at bounding box center [552, 12] width 40 height 12
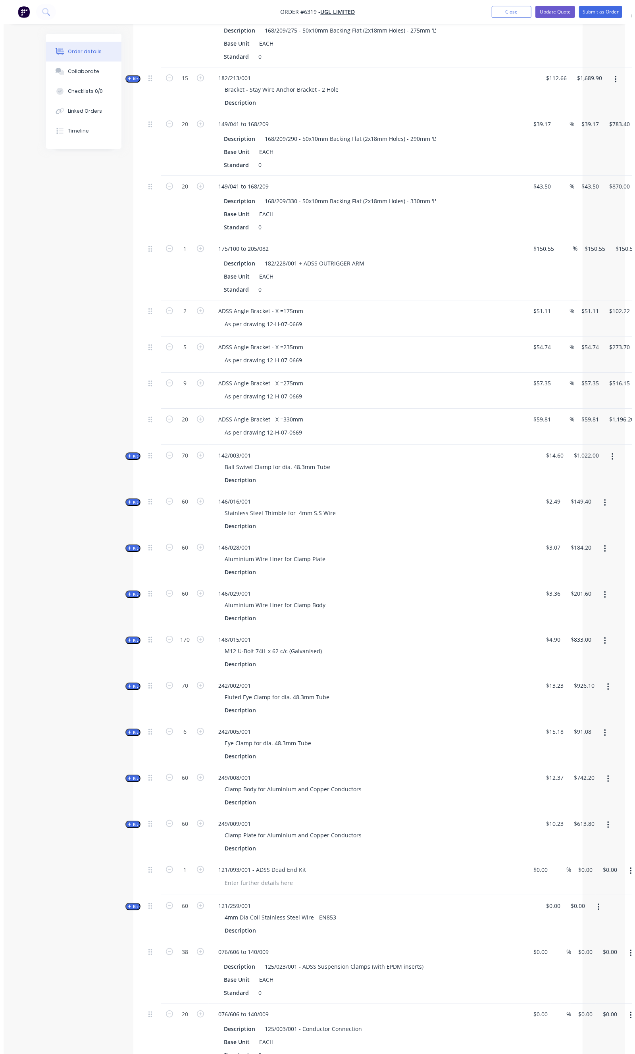
scroll to position [0, 0]
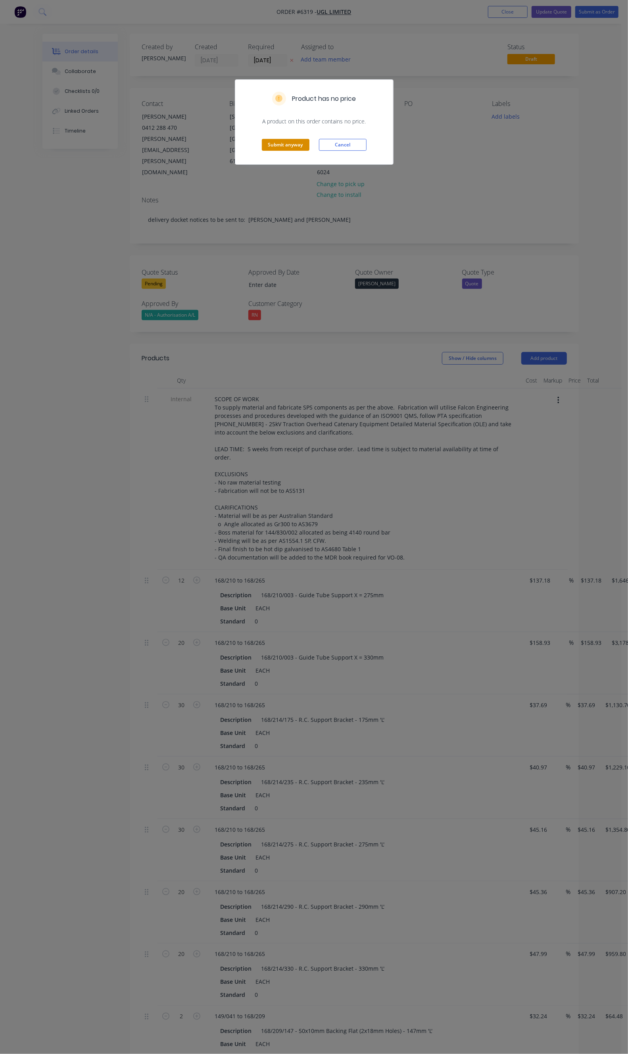
click at [274, 148] on button "Submit anyway" at bounding box center [286, 145] width 48 height 12
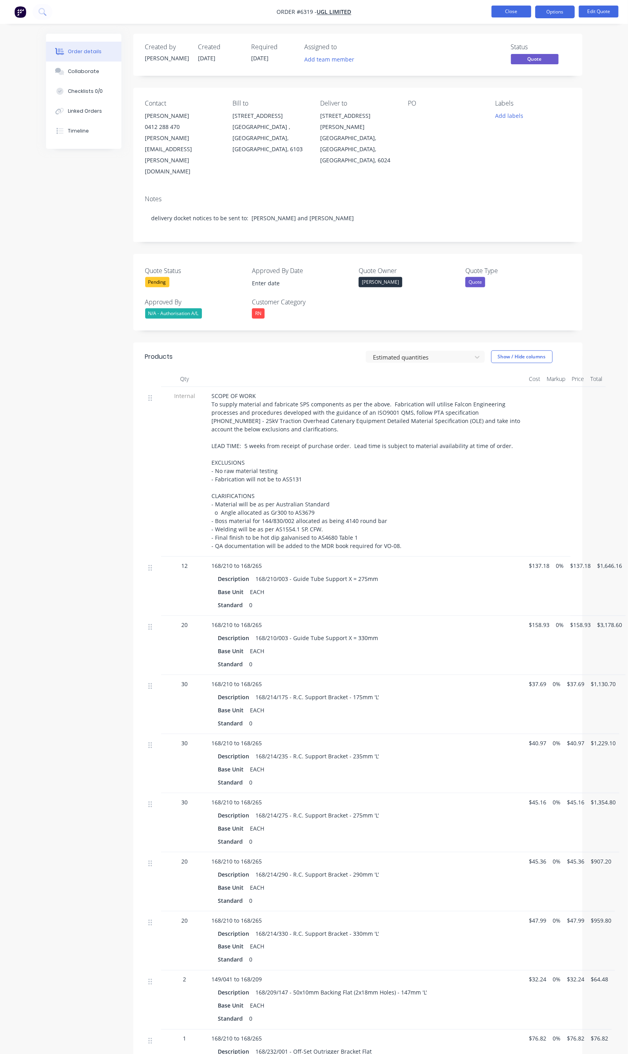
click at [524, 6] on button "Close" at bounding box center [512, 12] width 40 height 12
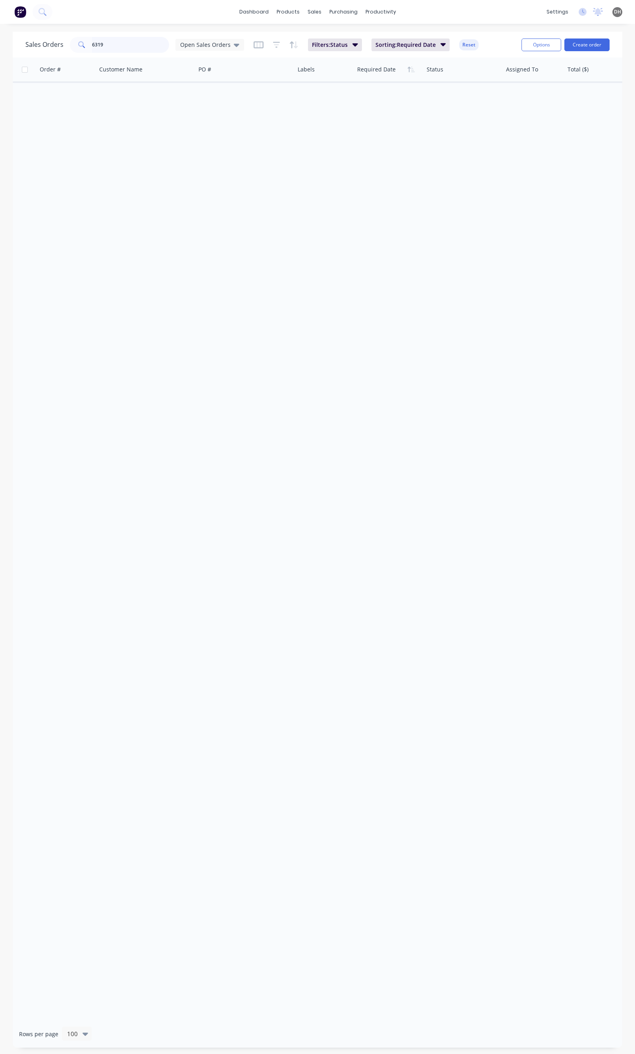
click at [125, 49] on input "6319" at bounding box center [130, 45] width 77 height 16
type input "mm el"
click at [215, 41] on span "Open Sales Orders" at bounding box center [205, 44] width 50 height 8
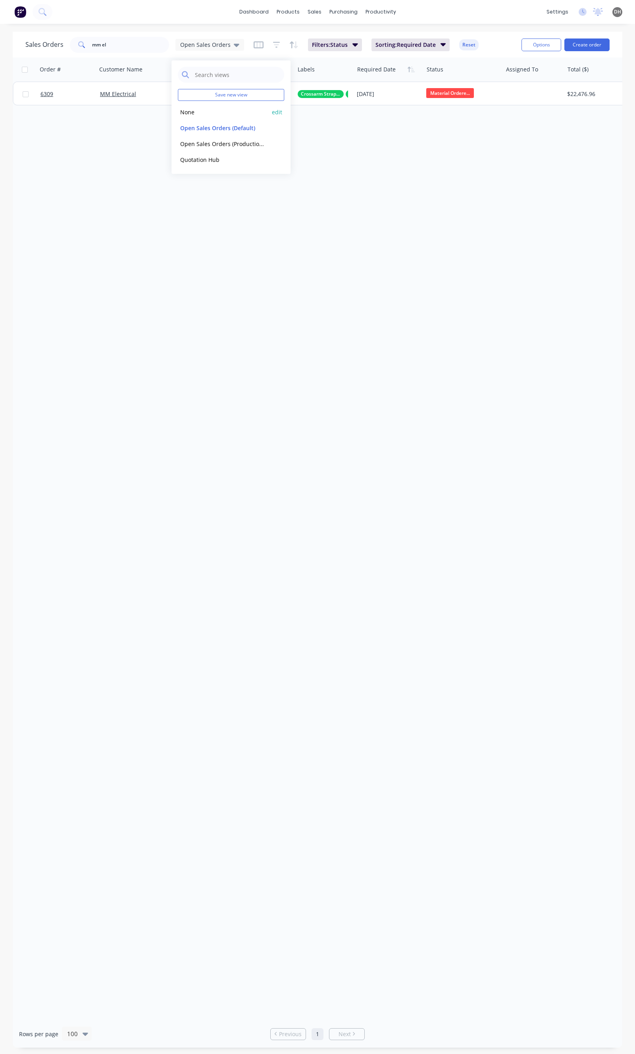
click at [195, 113] on button "None" at bounding box center [223, 112] width 91 height 9
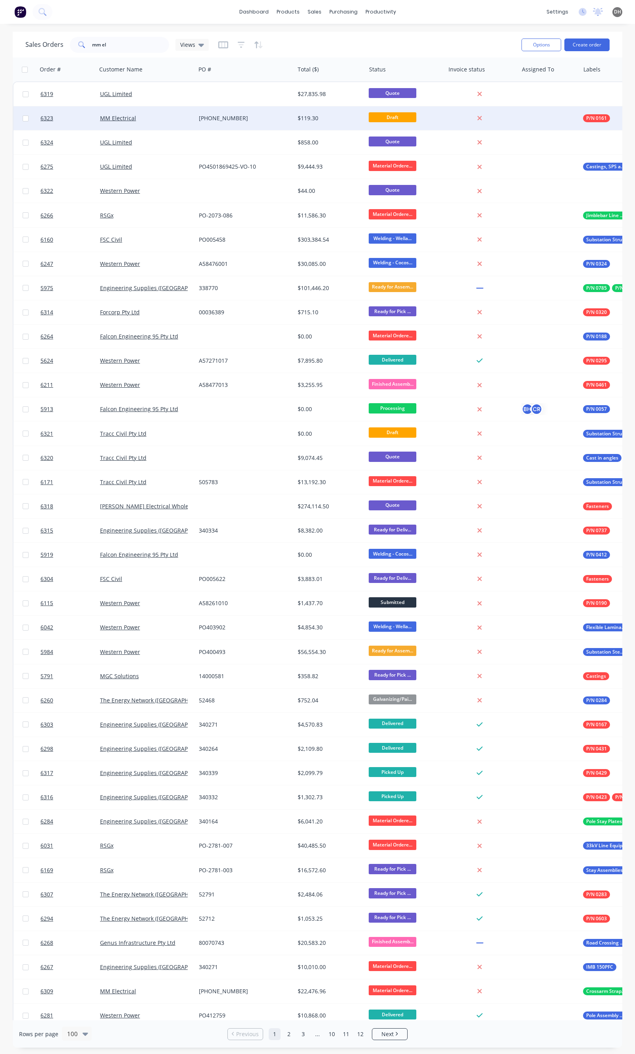
click at [170, 123] on div "MM Electrical" at bounding box center [146, 118] width 99 height 24
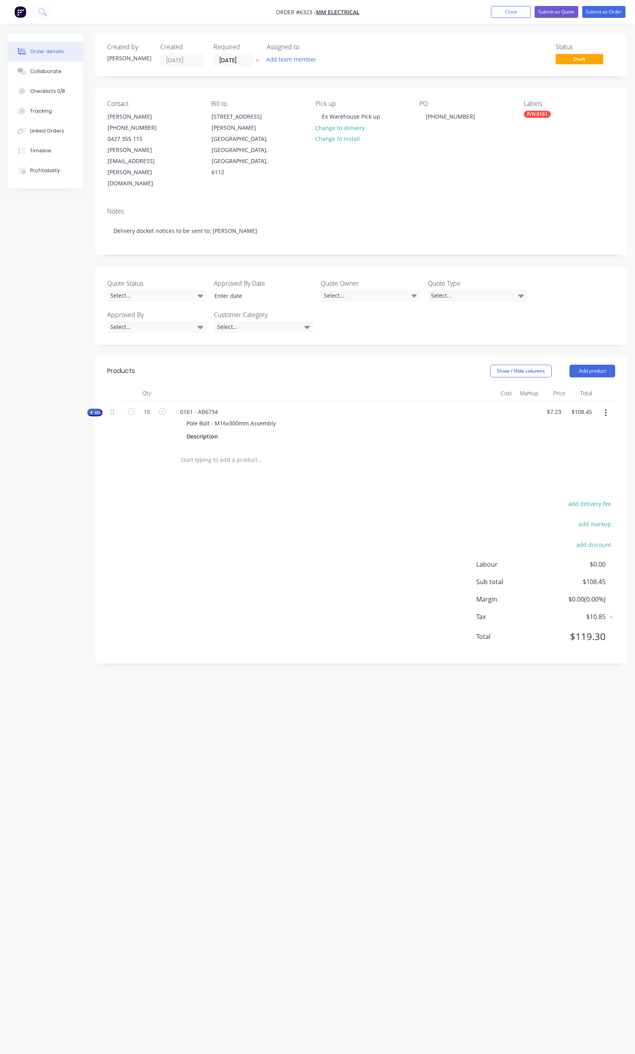
click at [324, 509] on div "add delivery fee add markup add discount Labour $0.00 Sub total $108.45 Margin …" at bounding box center [361, 575] width 508 height 153
click at [507, 7] on button "Close" at bounding box center [511, 12] width 40 height 12
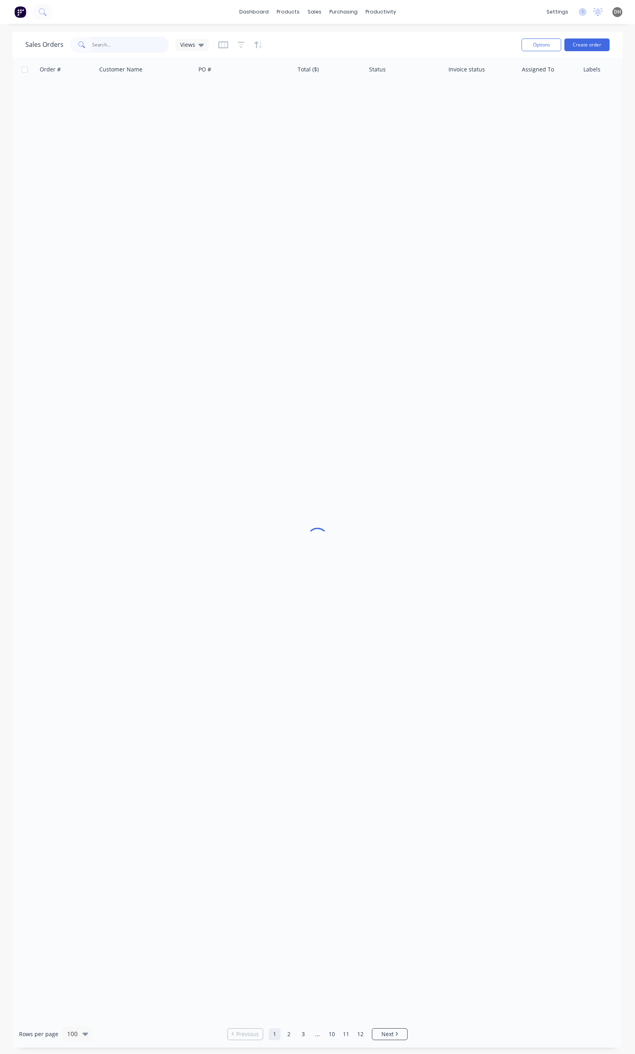
click at [111, 38] on input "text" at bounding box center [130, 45] width 77 height 16
click at [202, 46] on span "Open Sales Orders" at bounding box center [205, 44] width 50 height 8
click at [196, 106] on div "None edit" at bounding box center [231, 112] width 106 height 16
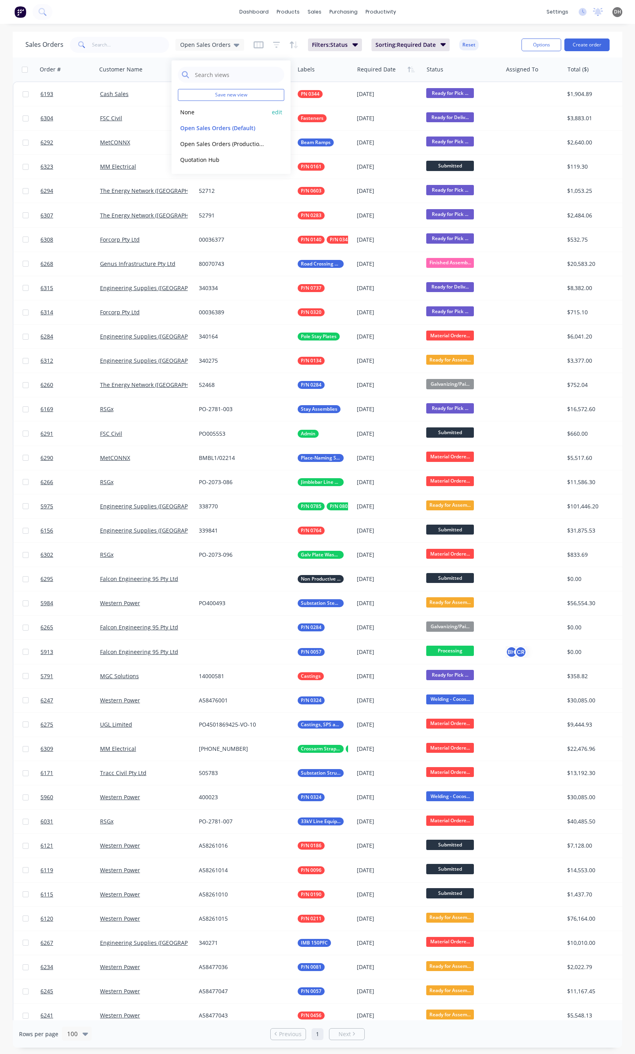
click at [198, 113] on button "None" at bounding box center [223, 112] width 91 height 9
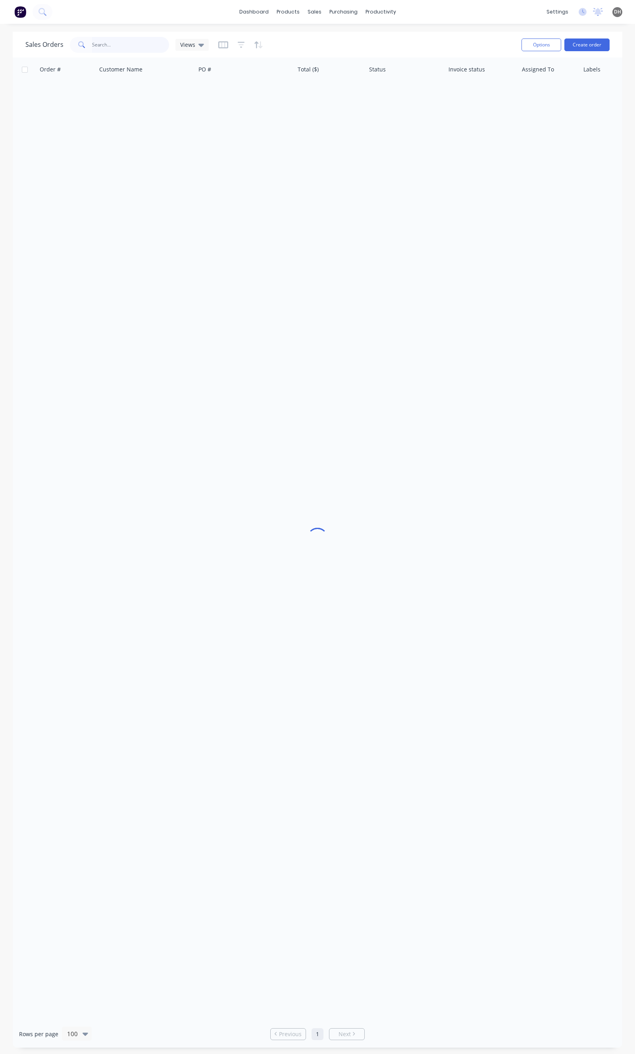
click at [112, 50] on input "text" at bounding box center [130, 45] width 77 height 16
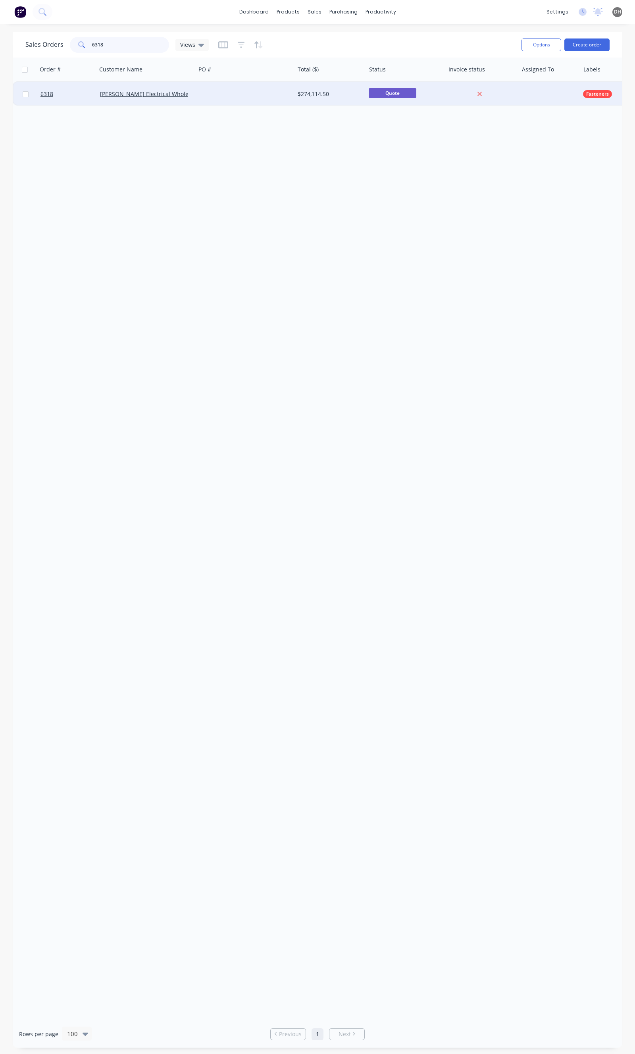
type input "6318"
click at [221, 87] on div at bounding box center [245, 94] width 99 height 24
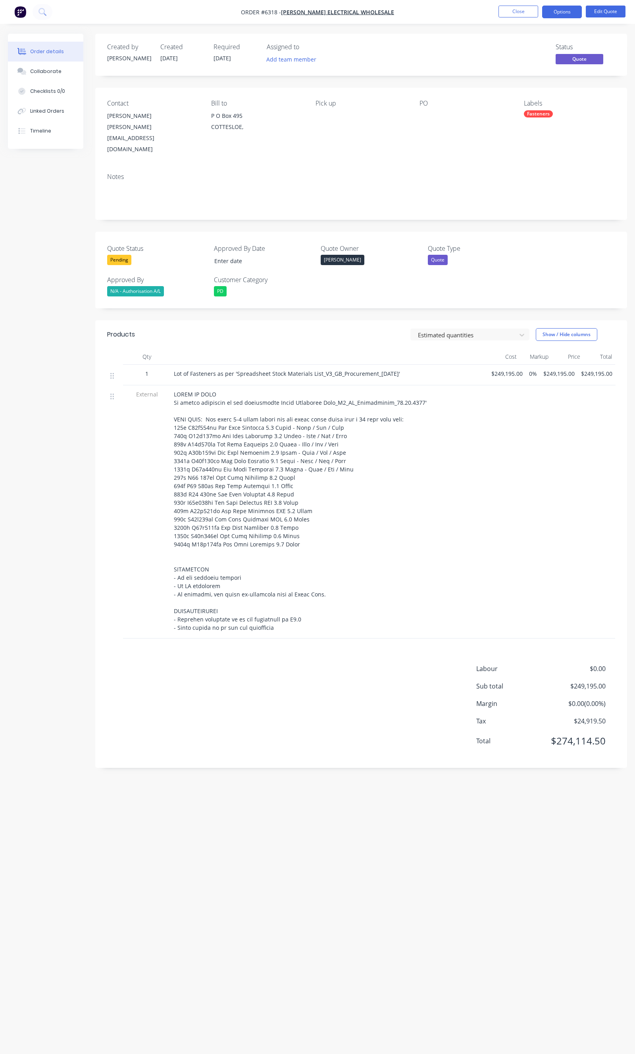
click at [300, 509] on div at bounding box center [329, 511] width 311 height 242
click at [594, 9] on button "Edit Quote" at bounding box center [606, 12] width 40 height 12
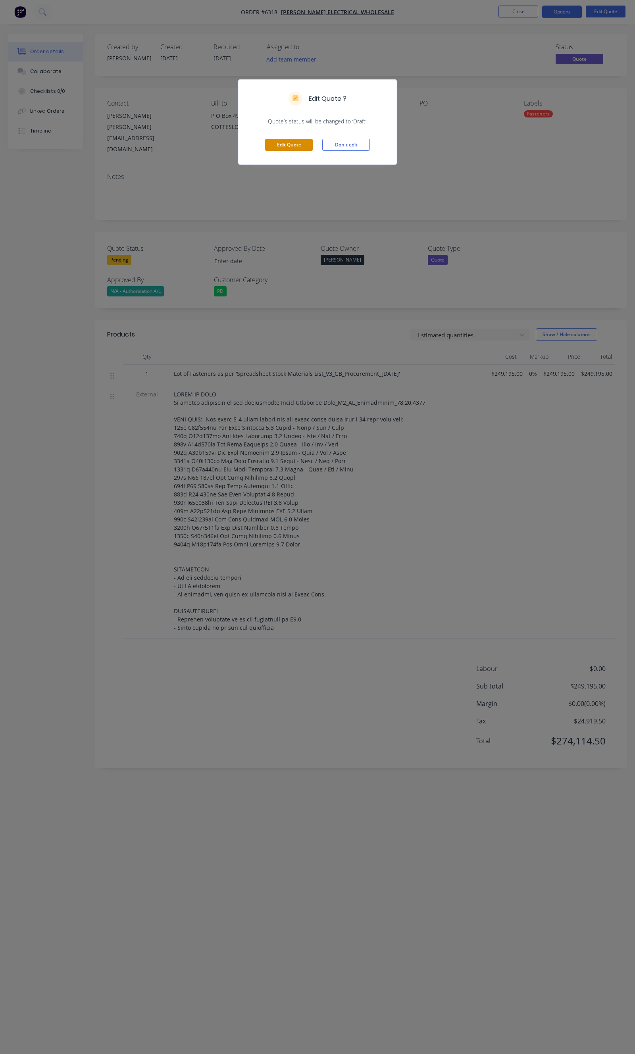
click at [277, 148] on button "Edit Quote" at bounding box center [289, 145] width 48 height 12
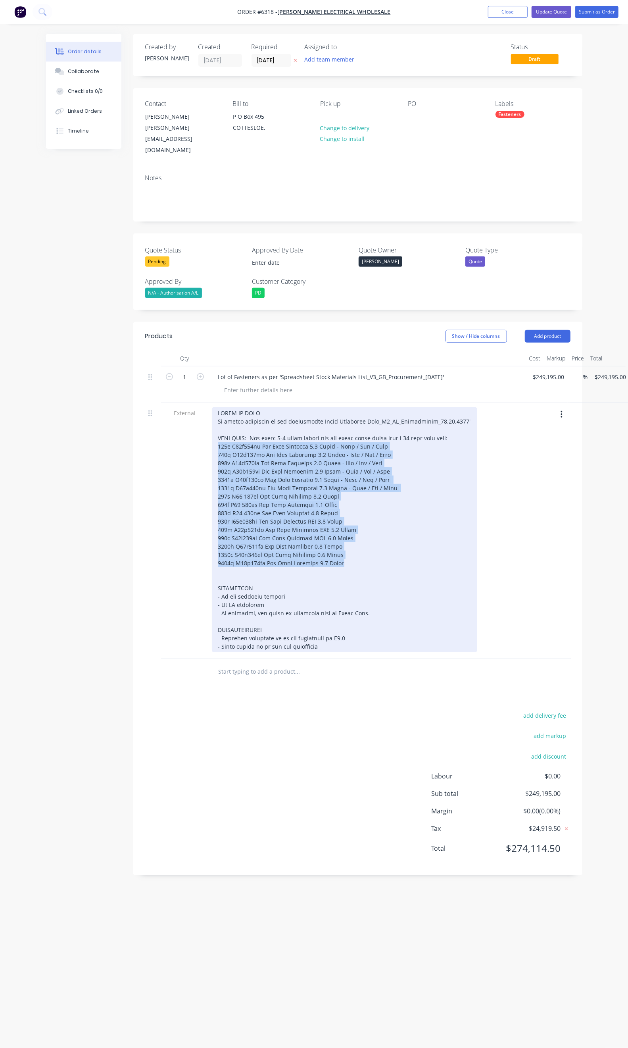
drag, startPoint x: 311, startPoint y: 545, endPoint x: 176, endPoint y: 427, distance: 179.5
click at [212, 427] on div at bounding box center [345, 529] width 266 height 245
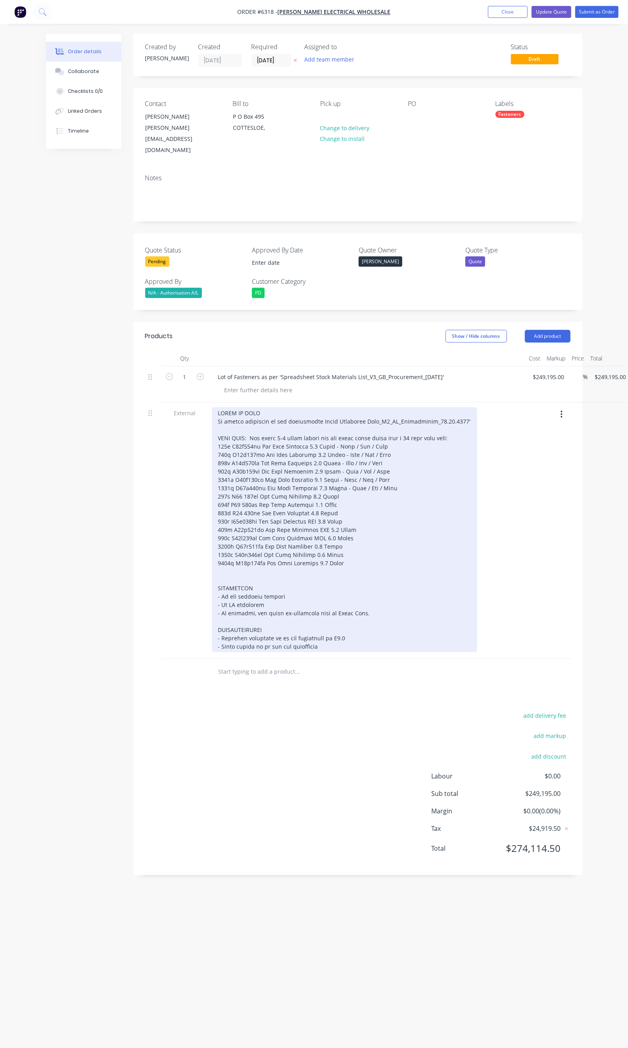
click at [373, 419] on div at bounding box center [345, 529] width 266 height 245
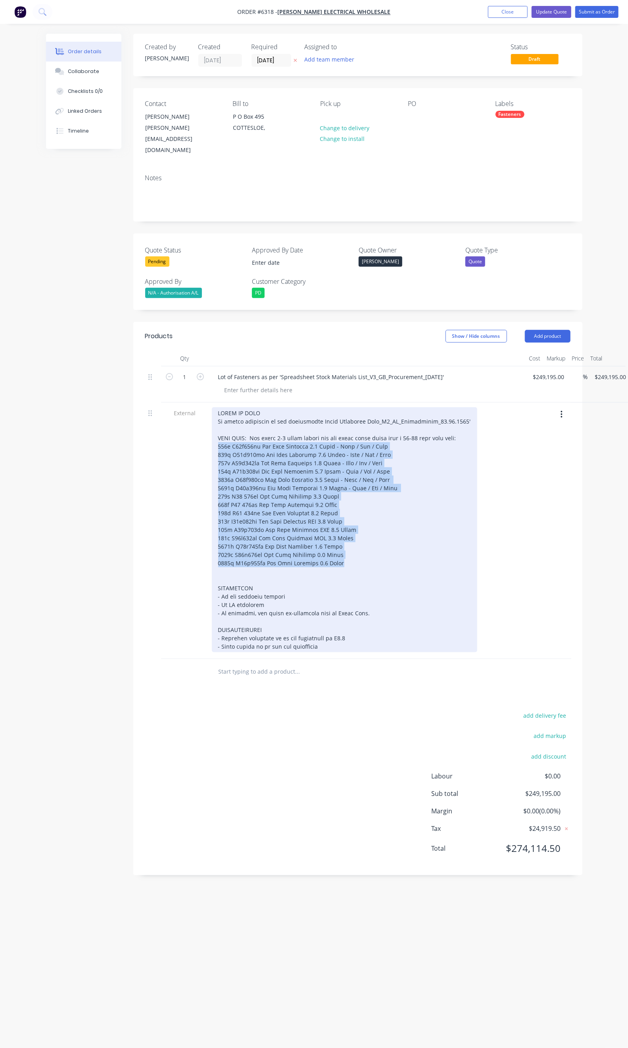
drag, startPoint x: 313, startPoint y: 547, endPoint x: 180, endPoint y: 425, distance: 180.1
click at [212, 425] on div at bounding box center [345, 529] width 266 height 245
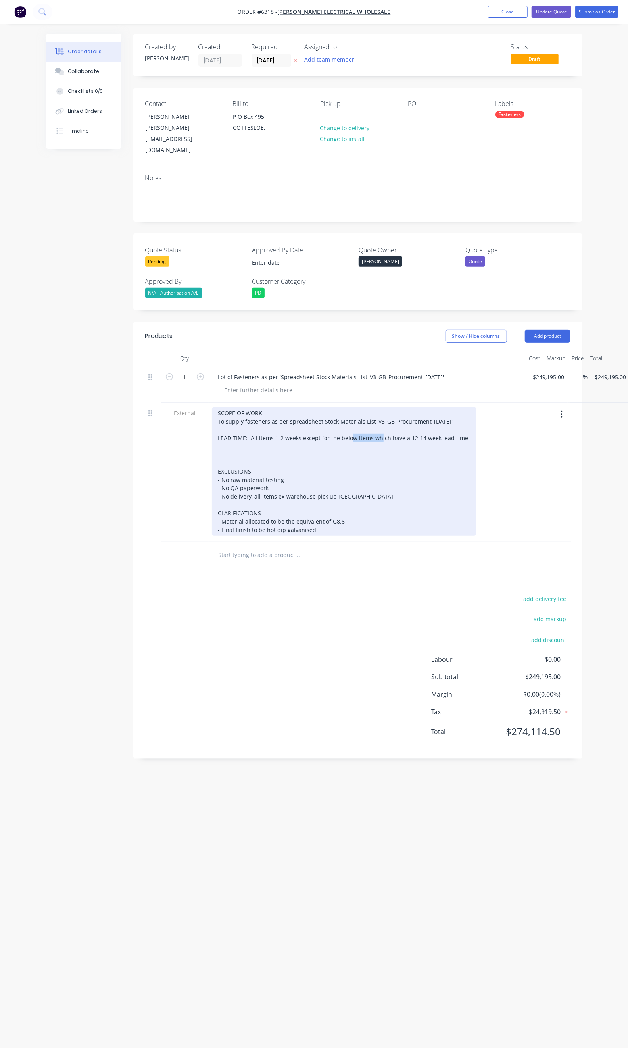
drag, startPoint x: 329, startPoint y: 418, endPoint x: 300, endPoint y: 417, distance: 29.0
click at [300, 417] on div "SCOPE OF WORK To supply fasteners as per spreadsheet Stock Materials List_V3_GB…" at bounding box center [344, 471] width 265 height 128
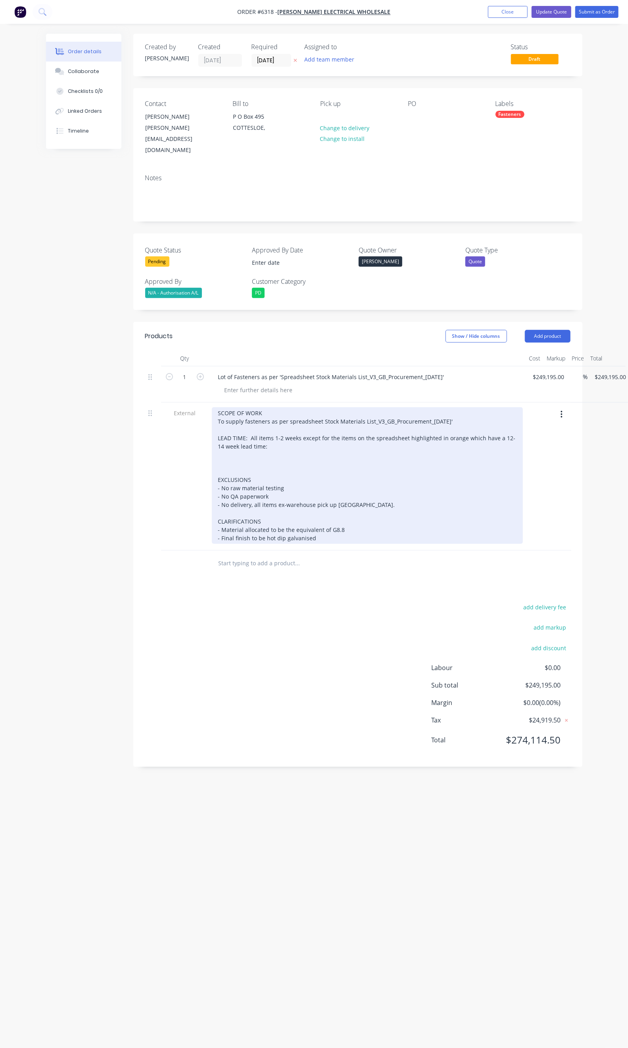
click at [231, 451] on div "SCOPE OF WORK To supply fasteners as per spreadsheet Stock Materials List_V3_GB…" at bounding box center [367, 475] width 311 height 137
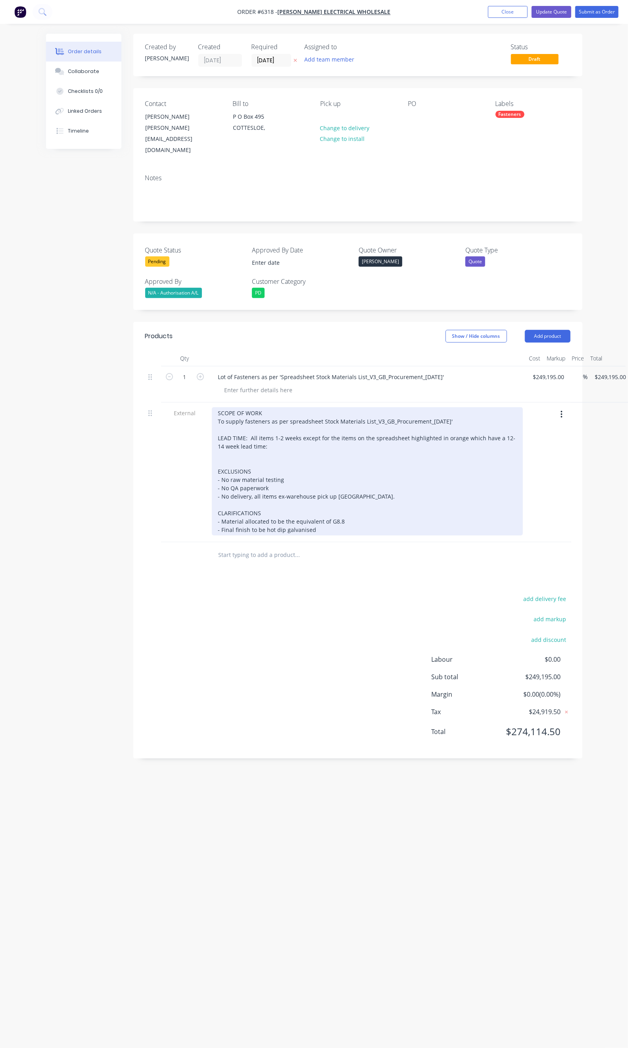
click at [264, 506] on div "SCOPE OF WORK To supply fasteners as per spreadsheet Stock Materials List_V3_GB…" at bounding box center [367, 471] width 311 height 128
click at [263, 509] on div "SCOPE OF WORK To supply fasteners as per spreadsheet Stock Materials List_V3_GB…" at bounding box center [367, 471] width 311 height 128
click at [272, 475] on div "SCOPE OF WORK To supply fasteners as per spreadsheet Stock Materials List_V3_GB…" at bounding box center [367, 471] width 311 height 128
drag, startPoint x: 339, startPoint y: 417, endPoint x: 373, endPoint y: 423, distance: 34.3
click at [373, 423] on div "SCOPE OF WORK To supply fasteners as per spreadsheet Stock Materials List_V3_GB…" at bounding box center [367, 471] width 311 height 128
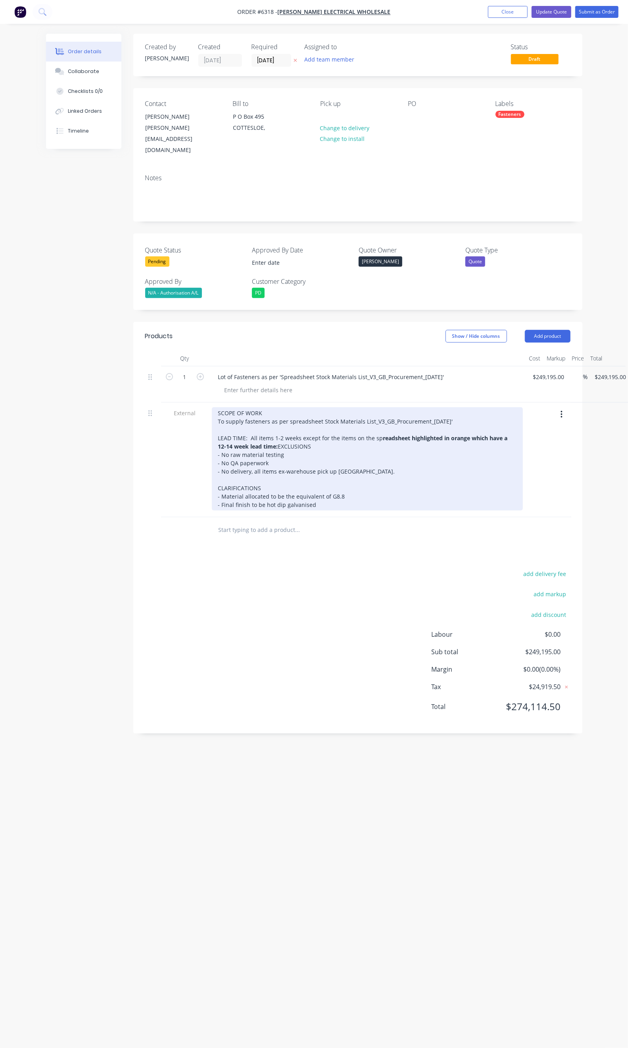
click at [328, 437] on div "SCOPE OF WORK To supply fasteners as per spreadsheet Stock Materials List_V3_GB…" at bounding box center [367, 458] width 311 height 103
click at [246, 426] on div "SCOPE OF WORK To supply fasteners as per spreadsheet Stock Materials List_V3_GB…" at bounding box center [367, 458] width 311 height 103
drag, startPoint x: 340, startPoint y: 420, endPoint x: 333, endPoint y: 419, distance: 6.4
click at [333, 419] on div "SCOPE OF WORK To supply fasteners as per spreadsheet Stock Materials List_V3_GB…" at bounding box center [367, 458] width 311 height 103
click at [320, 445] on div "SCOPE OF WORK To supply fasteners as per spreadsheet Stock Materials List_V3_GB…" at bounding box center [367, 458] width 311 height 103
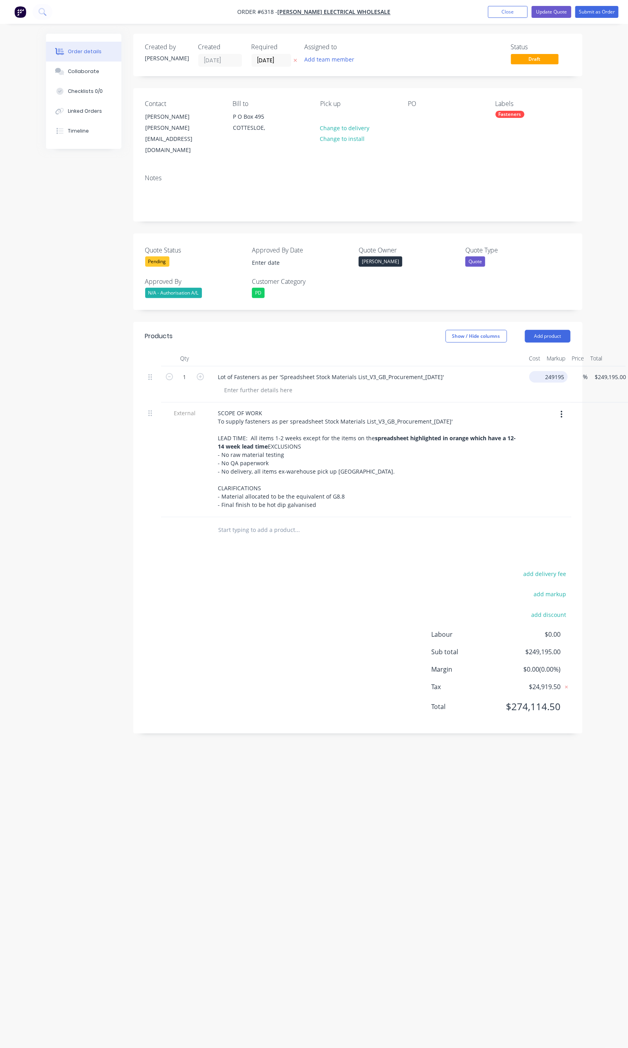
click at [533, 371] on input "249195" at bounding box center [550, 377] width 35 height 12
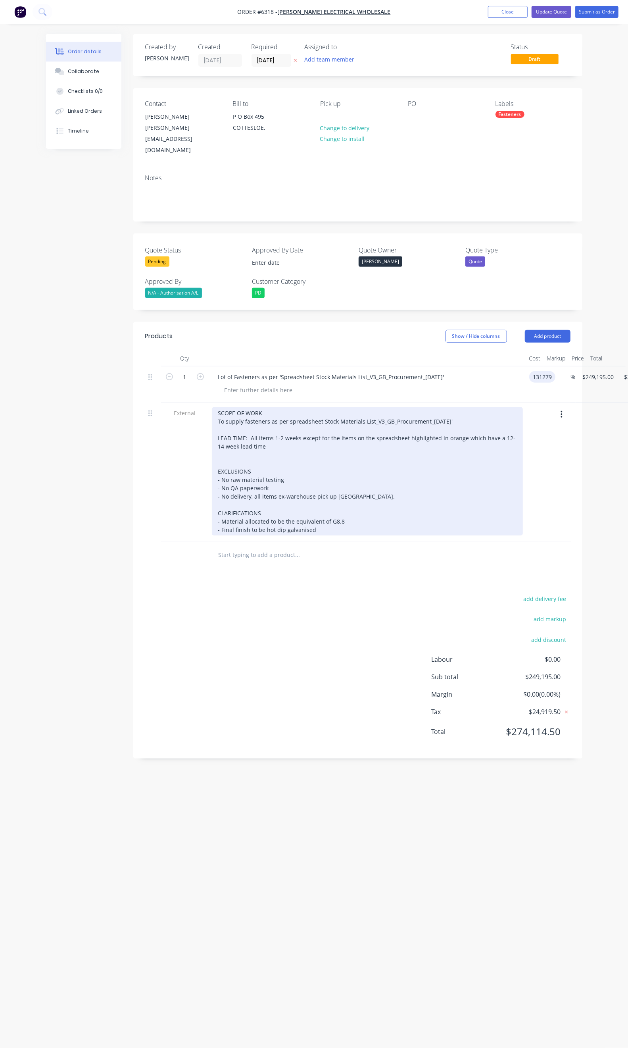
type input "$131,279.00"
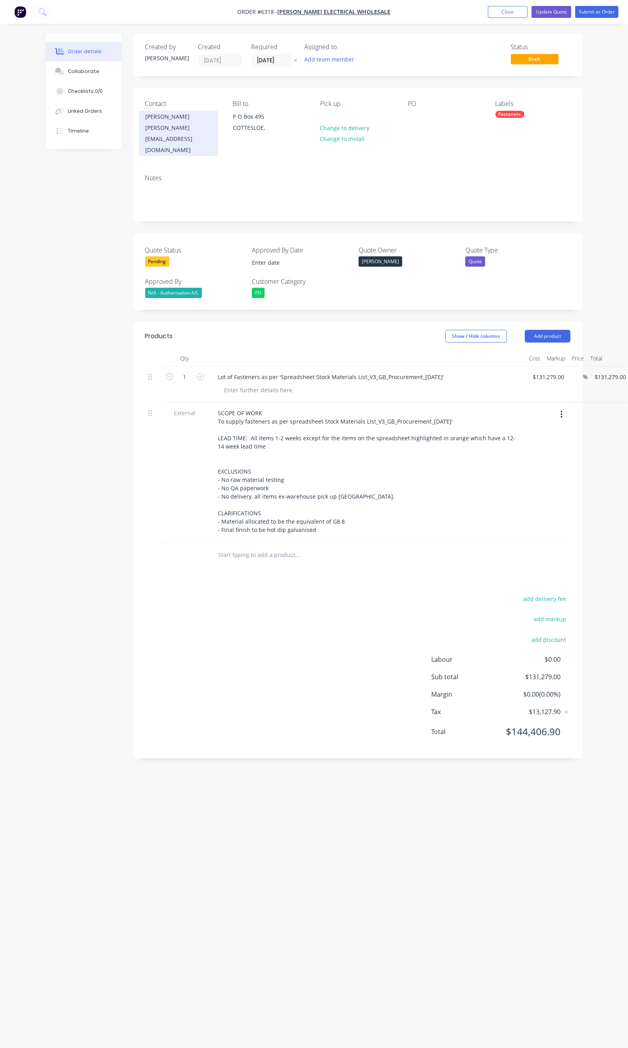
click at [151, 132] on div "daniel@falconeng95.com.au" at bounding box center [179, 138] width 66 height 33
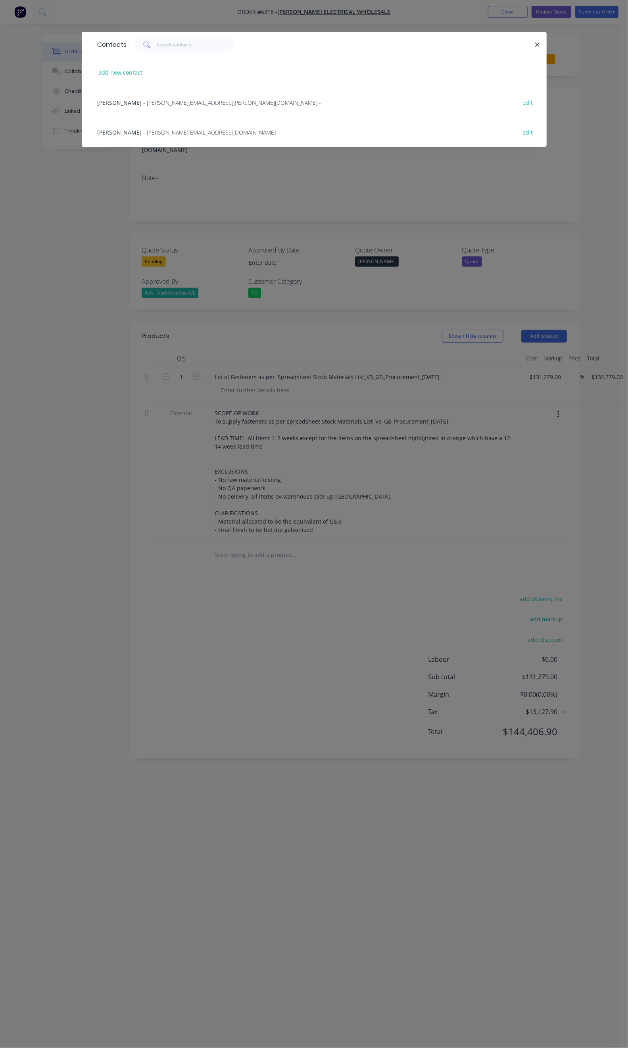
click at [168, 101] on span "- rochelle@armstrong-electrical.com.au -" at bounding box center [233, 103] width 178 height 8
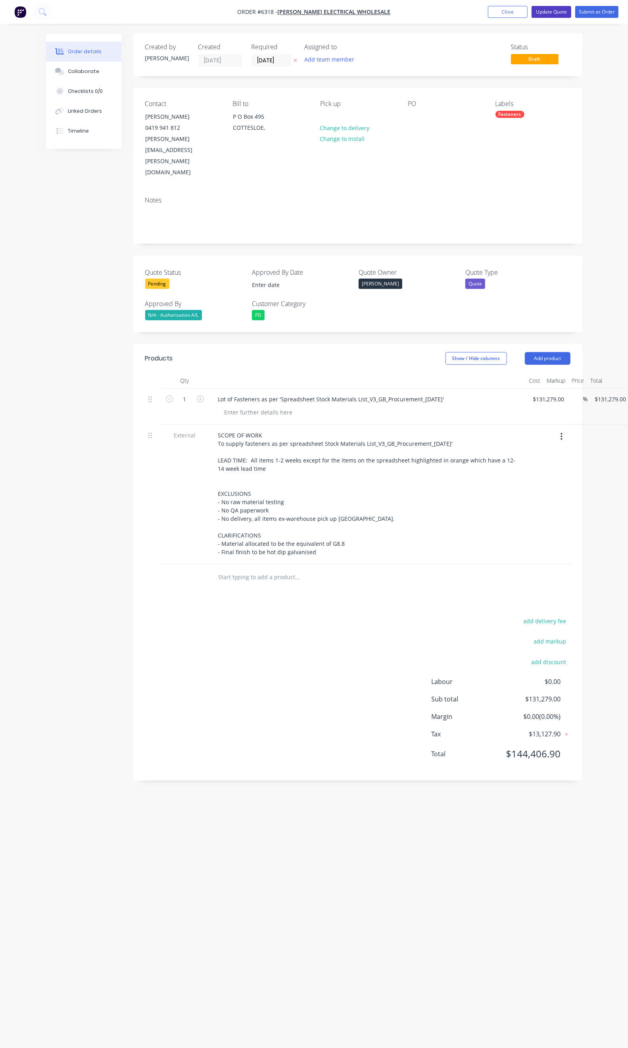
click at [548, 14] on button "Update Quote" at bounding box center [552, 12] width 40 height 12
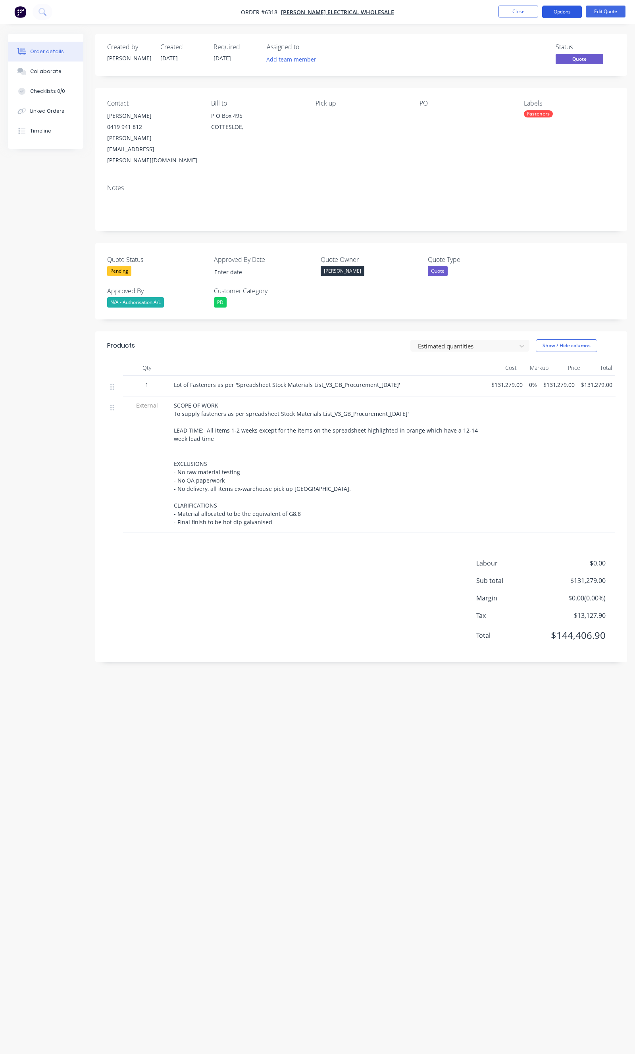
click at [560, 13] on button "Options" at bounding box center [562, 12] width 40 height 13
click at [510, 52] on div "Quote" at bounding box center [538, 48] width 73 height 12
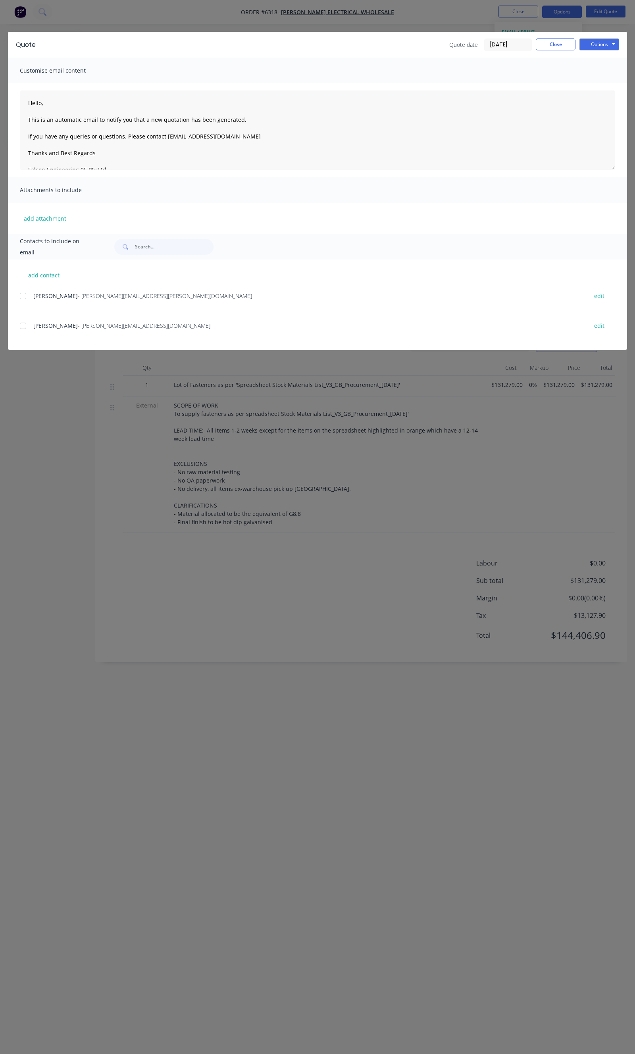
click at [22, 323] on div at bounding box center [23, 326] width 16 height 16
click at [609, 42] on button "Options" at bounding box center [600, 45] width 40 height 12
click at [606, 86] on button "Email" at bounding box center [605, 84] width 51 height 13
click at [565, 50] on div "Quote date 24/09/25 Close Options Preview Print Email" at bounding box center [534, 45] width 170 height 13
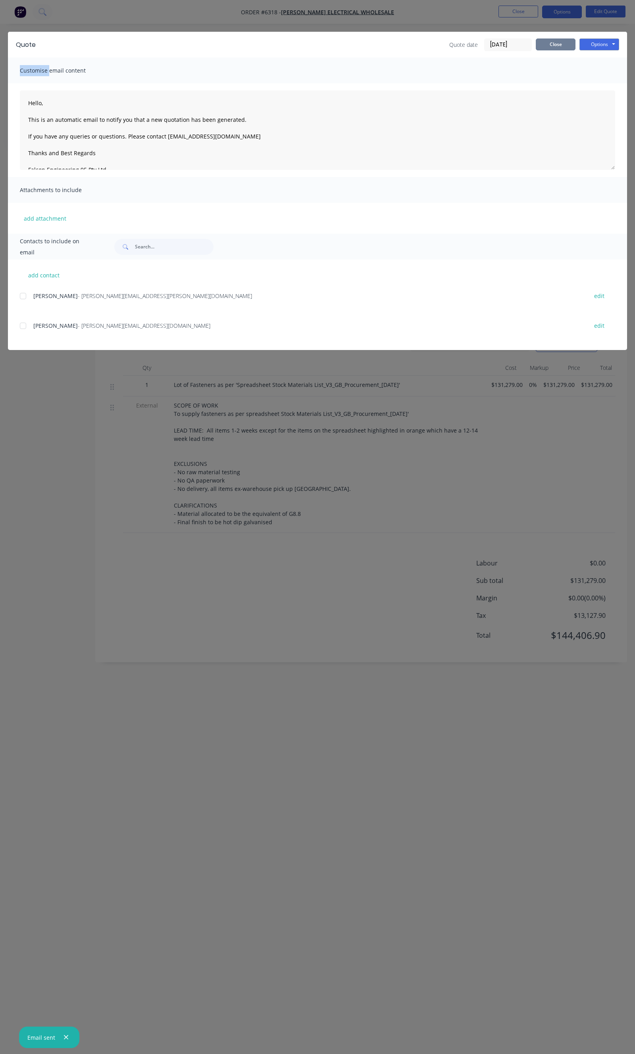
click at [562, 46] on button "Close" at bounding box center [556, 45] width 40 height 12
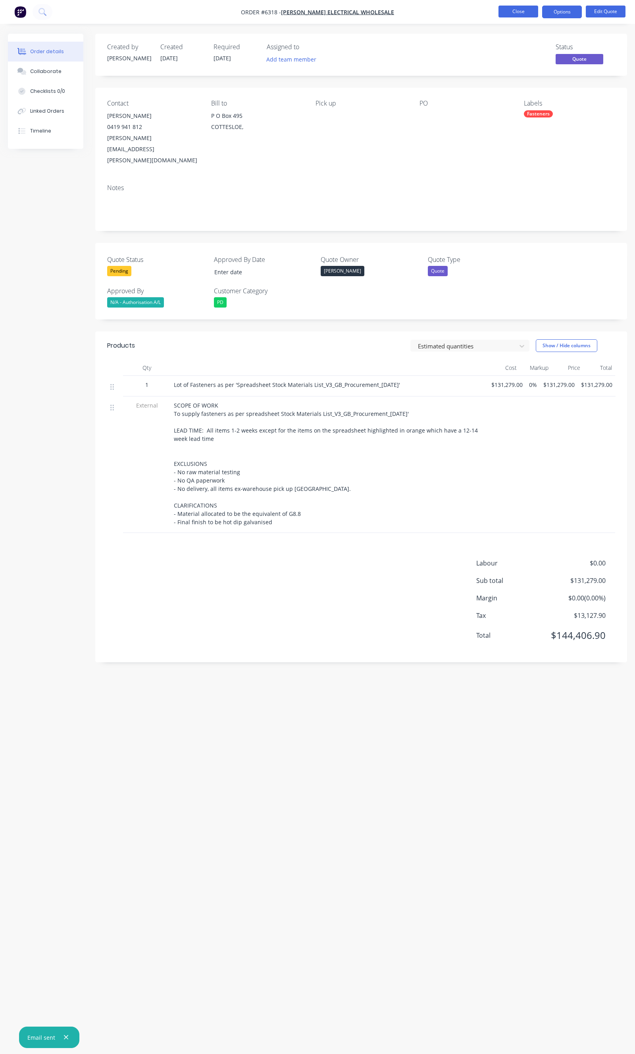
click at [514, 6] on button "Close" at bounding box center [519, 12] width 40 height 12
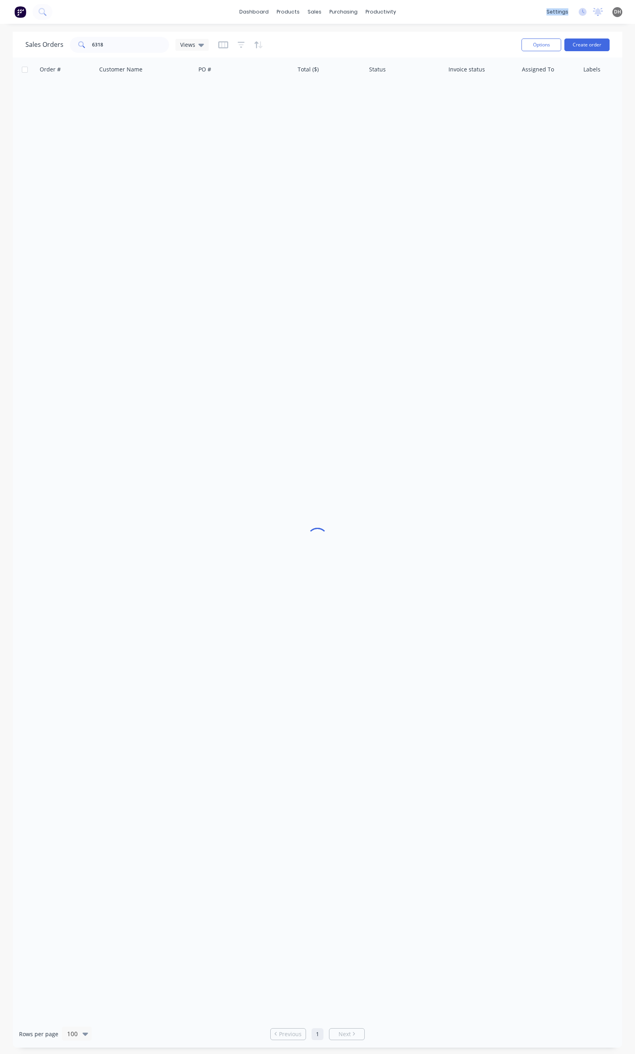
click at [514, 5] on div "dashboard products sales purchasing productivity dashboard products Product Cat…" at bounding box center [317, 12] width 635 height 24
click at [113, 51] on input "6318" at bounding box center [130, 45] width 77 height 16
click at [334, 46] on link "Customers" at bounding box center [356, 54] width 105 height 16
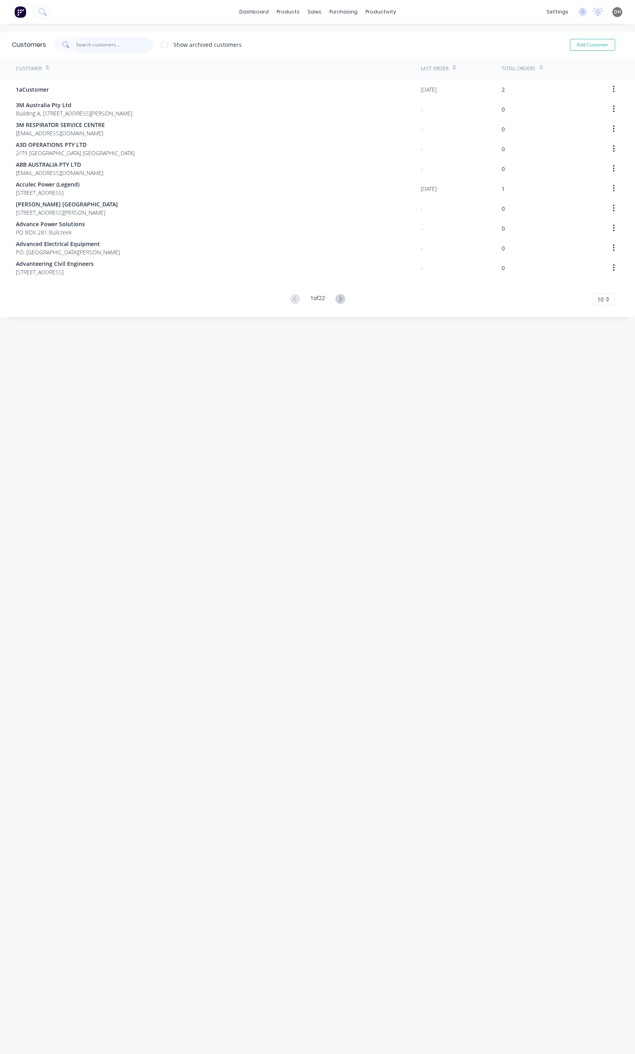
click at [129, 48] on input "text" at bounding box center [114, 45] width 77 height 16
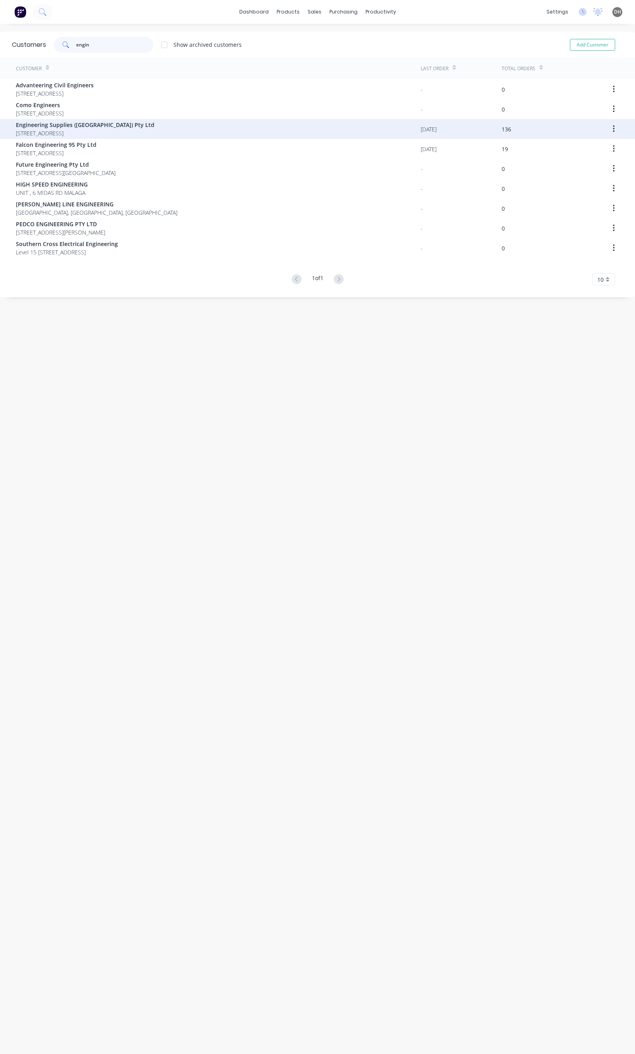
type input "engin"
click at [77, 124] on span "Engineering Supplies (WA) Pty Ltd" at bounding box center [85, 125] width 139 height 8
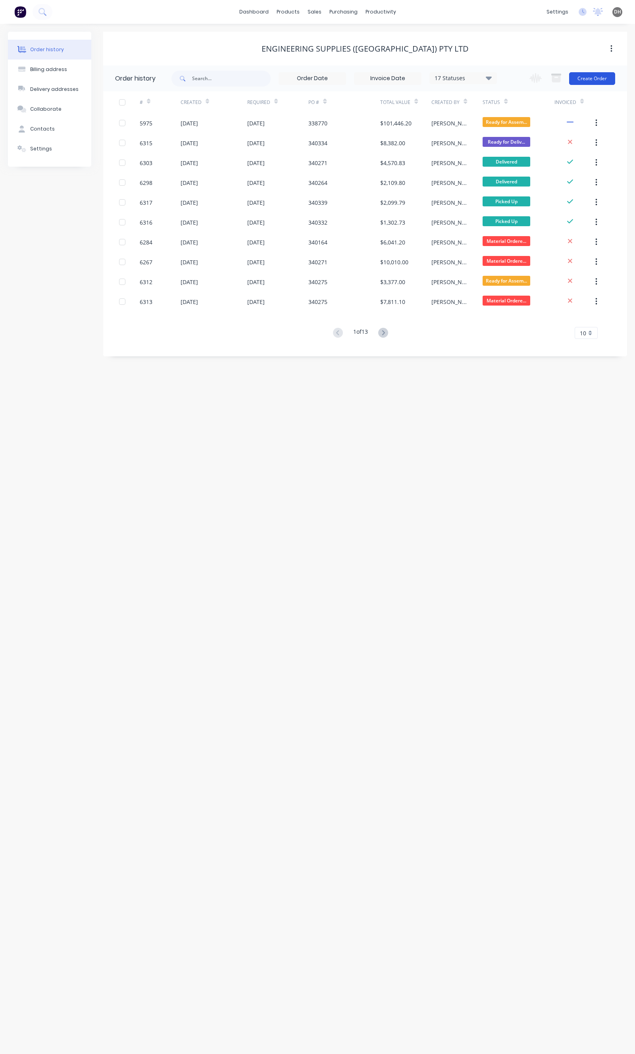
click at [588, 77] on button "Create Order" at bounding box center [592, 78] width 46 height 13
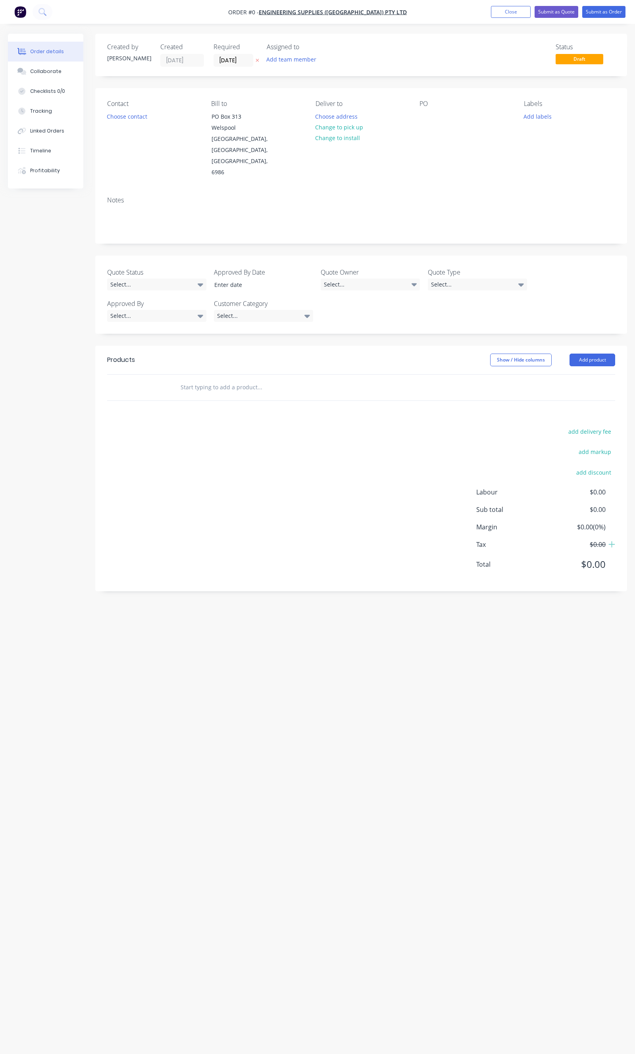
click at [161, 268] on div "Quote Status Select..." at bounding box center [156, 280] width 99 height 24
click at [158, 279] on div "Select..." at bounding box center [156, 285] width 99 height 12
click at [125, 315] on div "Pending" at bounding box center [125, 315] width 24 height 10
click at [276, 279] on input at bounding box center [258, 285] width 99 height 12
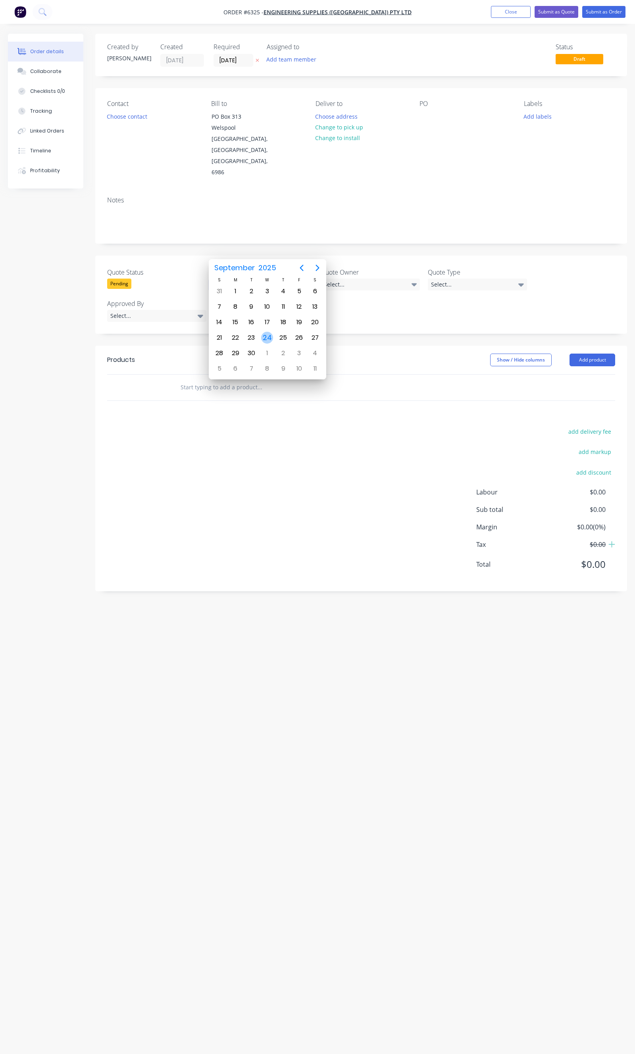
click at [268, 333] on div "24" at bounding box center [267, 338] width 12 height 12
type input "24/09/2025"
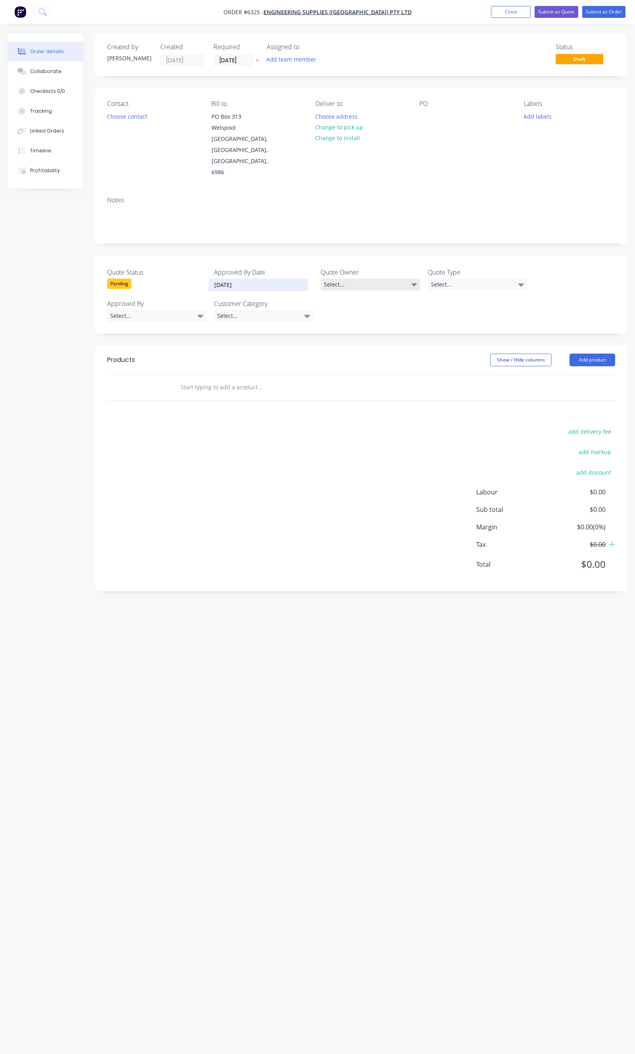
click at [356, 279] on div "Select..." at bounding box center [370, 285] width 99 height 12
click at [347, 302] on button "Daniel" at bounding box center [380, 300] width 119 height 16
click at [476, 268] on div "Quote Type Select..." at bounding box center [477, 280] width 99 height 24
click at [471, 279] on div "Select..." at bounding box center [477, 285] width 99 height 12
click at [447, 311] on div "Quote" at bounding box center [444, 315] width 20 height 10
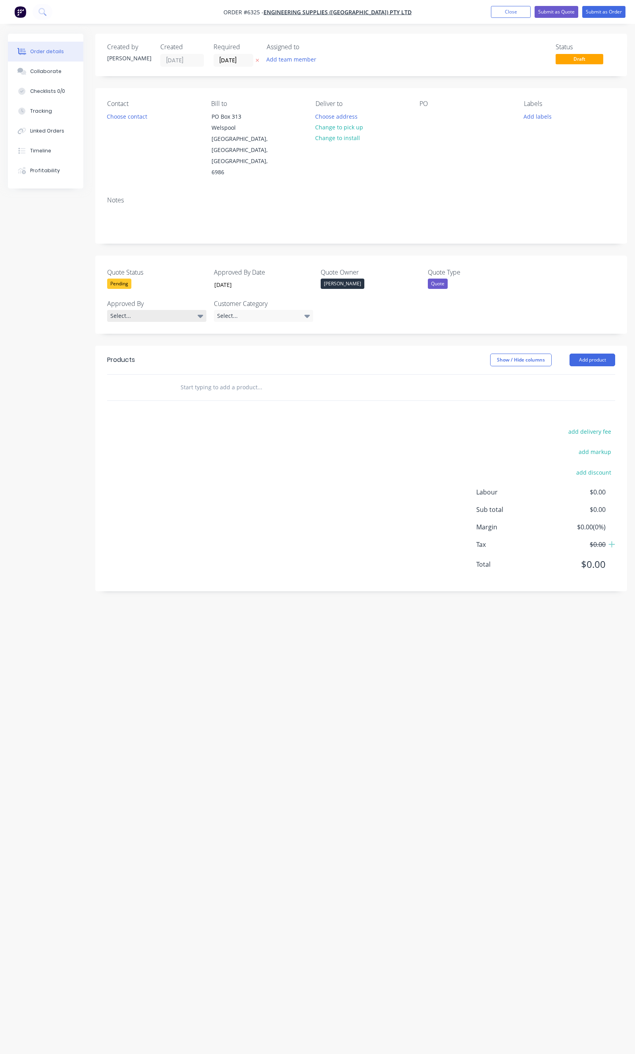
click at [173, 310] on div "Select..." at bounding box center [156, 316] width 99 height 12
click at [439, 279] on div "Quote" at bounding box center [438, 284] width 20 height 10
click at [447, 282] on div "SRFQ" at bounding box center [443, 282] width 18 height 10
click at [158, 310] on div "Select..." at bounding box center [156, 316] width 99 height 12
click at [130, 325] on button "Daniel" at bounding box center [166, 331] width 119 height 16
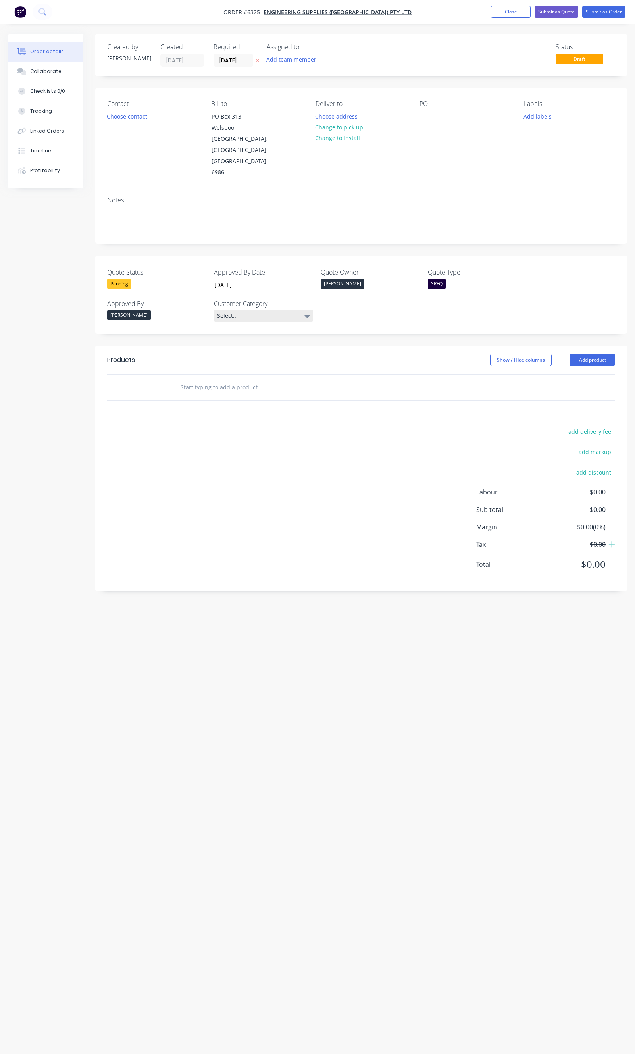
click at [236, 310] on div "Select..." at bounding box center [263, 316] width 99 height 12
click at [232, 334] on div "PD" at bounding box center [226, 331] width 13 height 10
click at [202, 378] on input "text" at bounding box center [259, 386] width 159 height 16
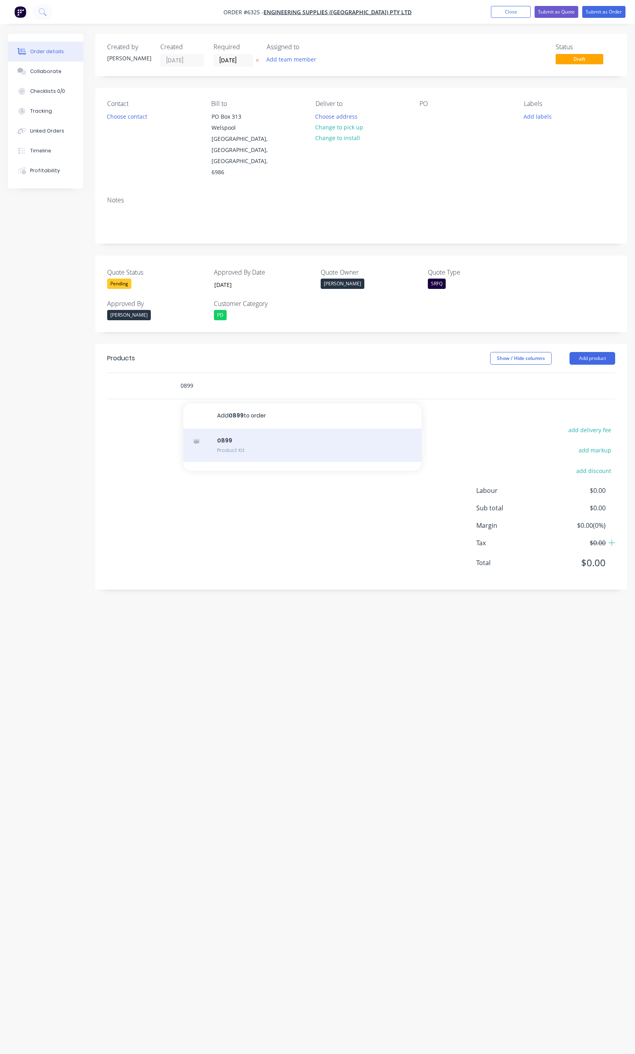
type input "0899"
click at [227, 429] on div "0899 Product Kit" at bounding box center [302, 445] width 238 height 33
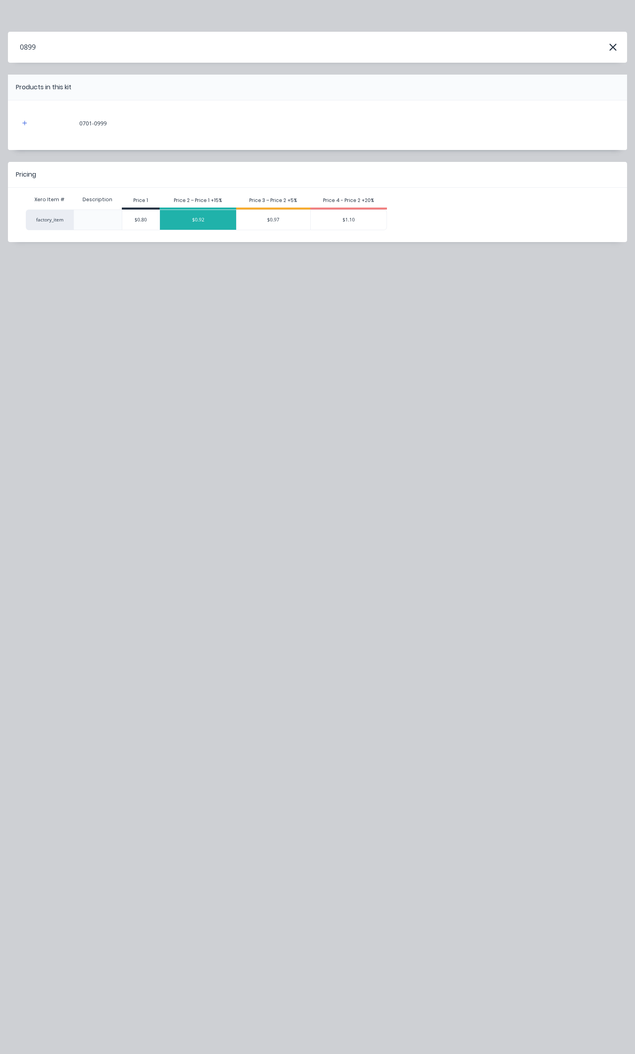
click at [221, 227] on div "$0.92" at bounding box center [198, 220] width 76 height 20
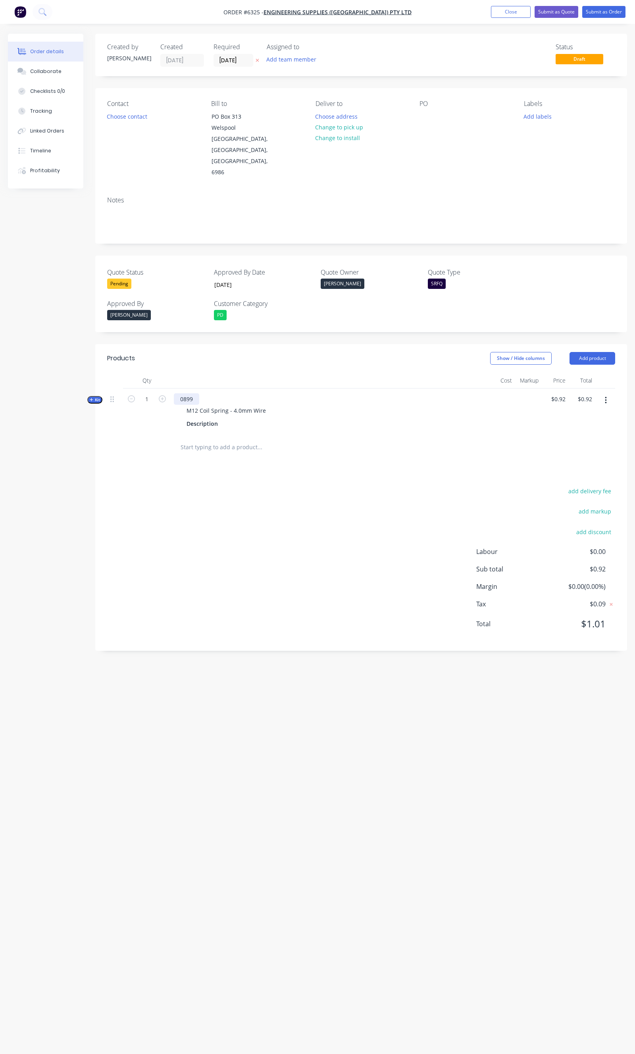
click at [191, 393] on div "0899" at bounding box center [186, 399] width 25 height 12
click at [207, 486] on div "add delivery fee add markup add discount Labour $0.00 Sub total $0.92 Margin $0…" at bounding box center [361, 562] width 508 height 153
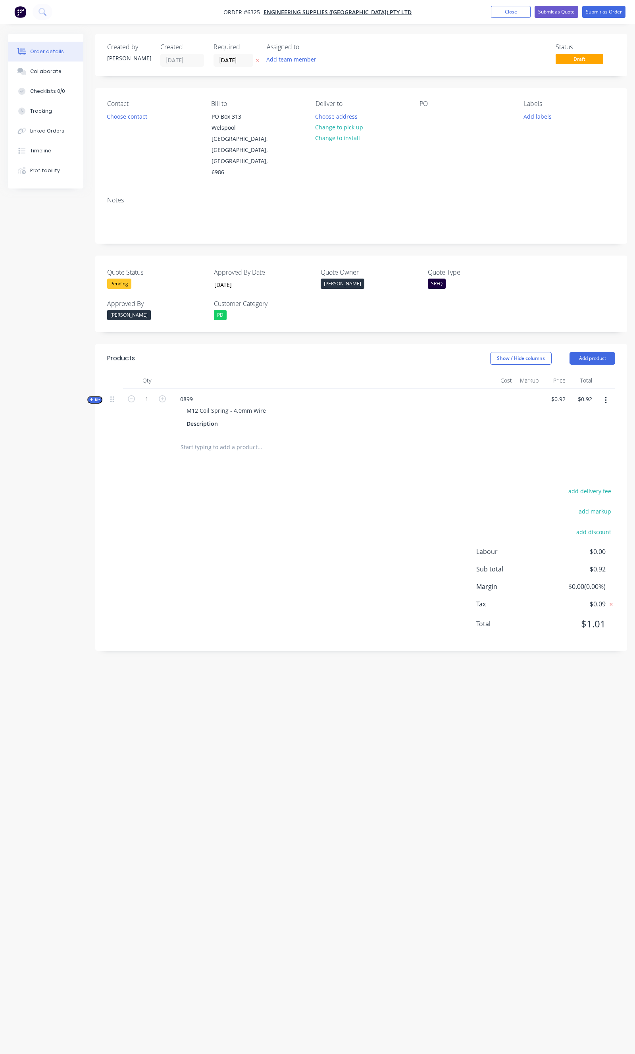
click at [612, 393] on button "button" at bounding box center [606, 400] width 19 height 14
click at [564, 479] on div "Delete" at bounding box center [577, 485] width 61 height 12
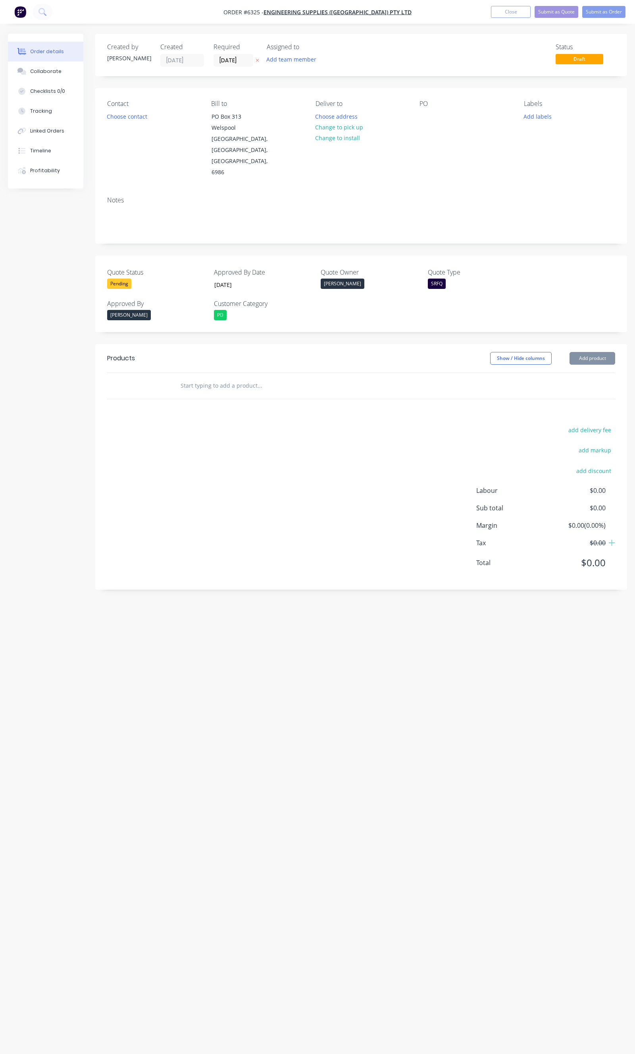
click at [229, 378] on input "text" at bounding box center [259, 386] width 159 height 16
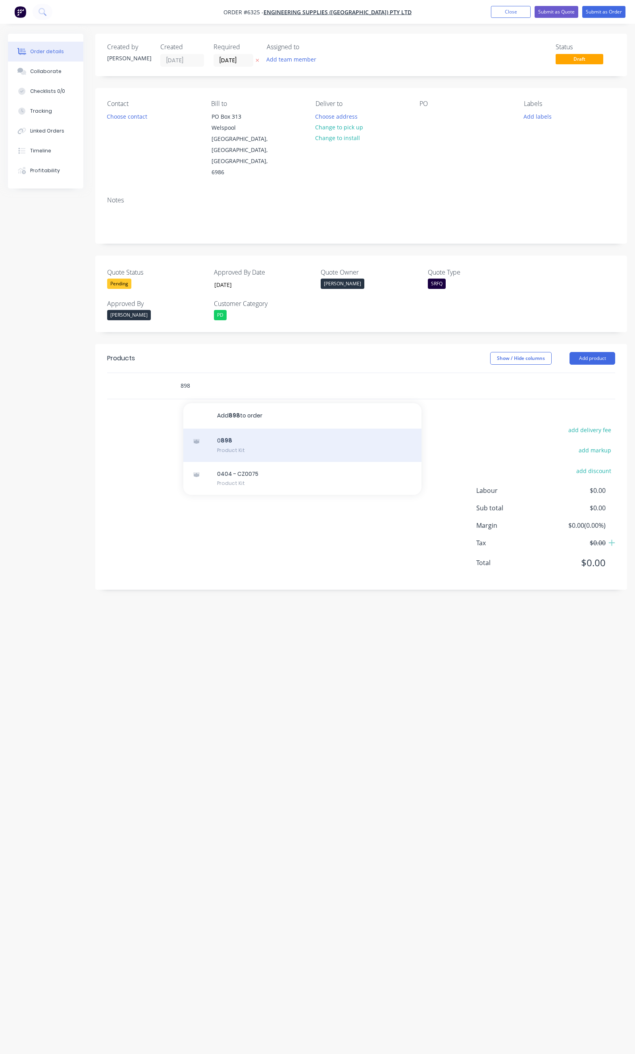
type input "898"
click at [235, 429] on div "0 898 Product Kit" at bounding box center [302, 445] width 238 height 33
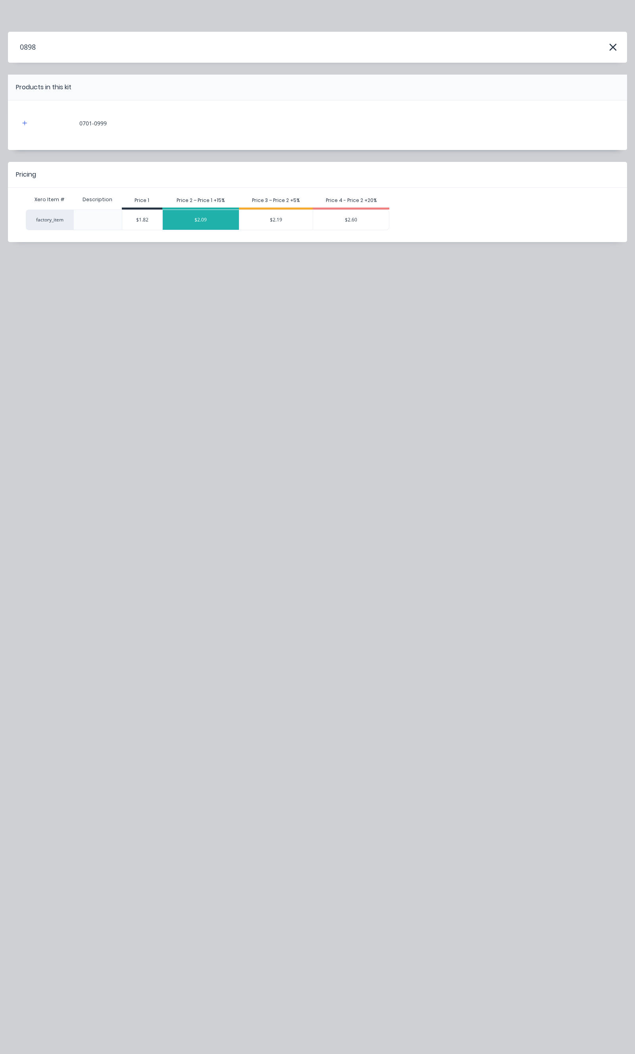
click at [193, 219] on div "$2.09" at bounding box center [201, 220] width 76 height 20
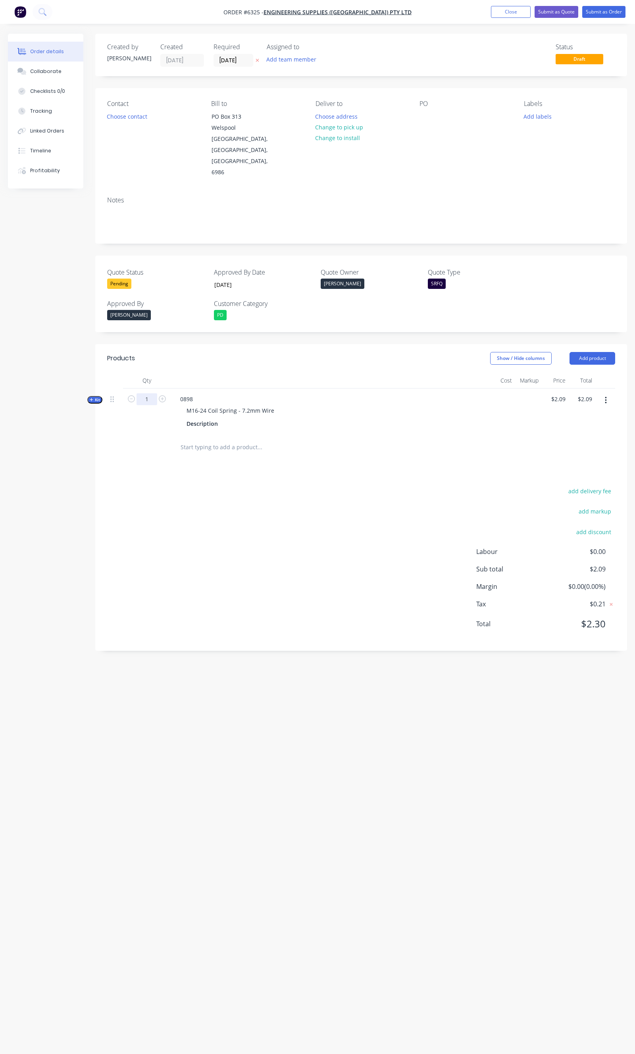
click at [153, 393] on input "1" at bounding box center [147, 399] width 21 height 12
type input "600"
type input "$1,254.00"
click at [126, 118] on button "Choose contact" at bounding box center [127, 116] width 49 height 11
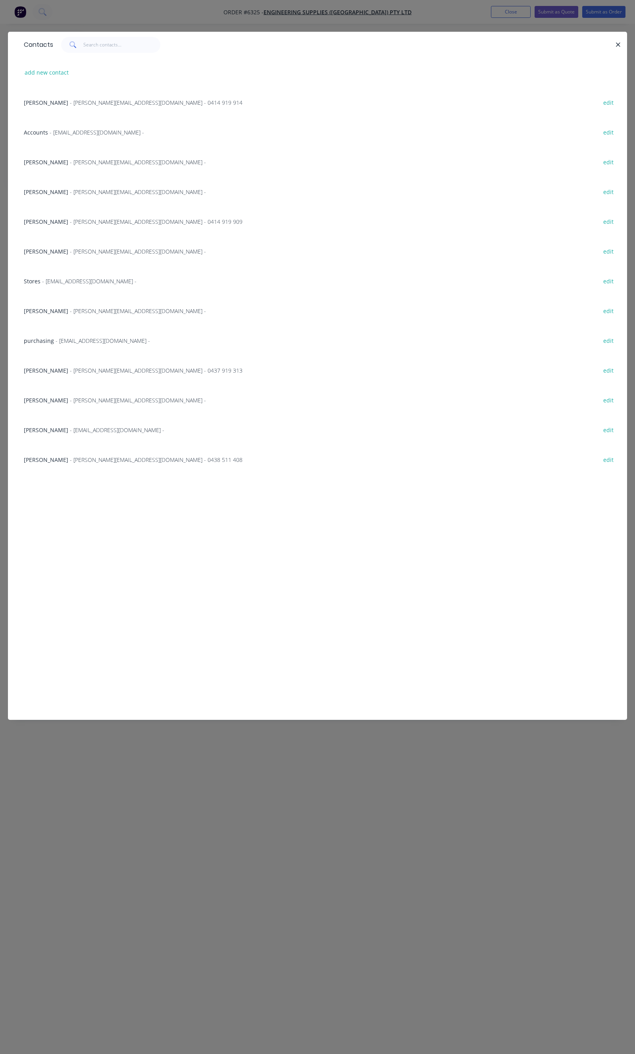
click at [60, 109] on div "Gavin Dinsdale - gavin@engsup.com.au - 0414 919 914 edit" at bounding box center [317, 102] width 595 height 30
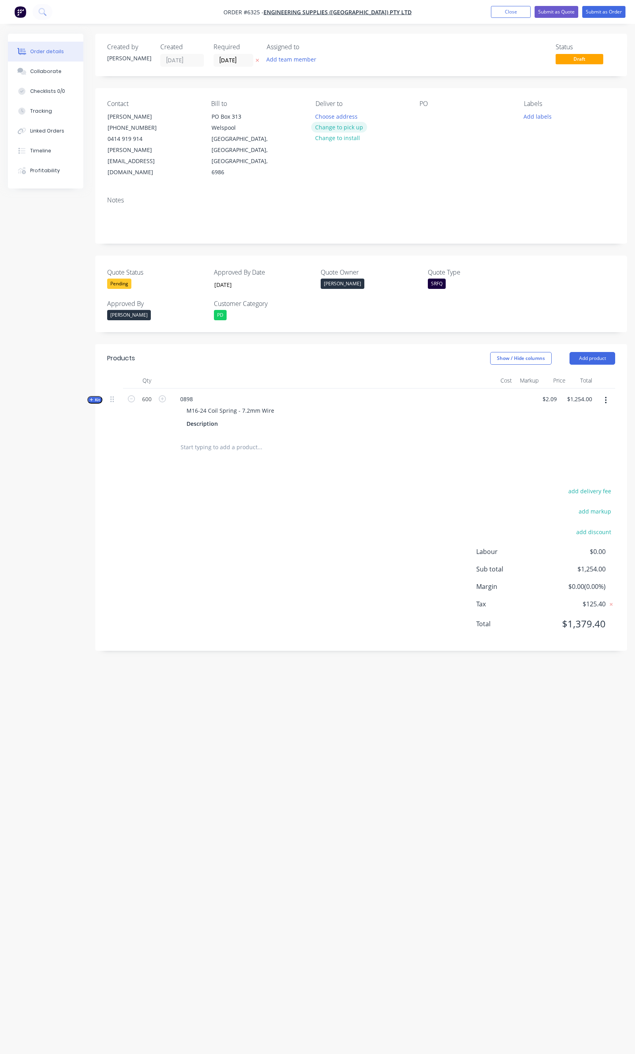
click at [342, 129] on button "Change to pick up" at bounding box center [339, 127] width 56 height 11
click at [564, 13] on button "Submit as Quote" at bounding box center [557, 12] width 44 height 12
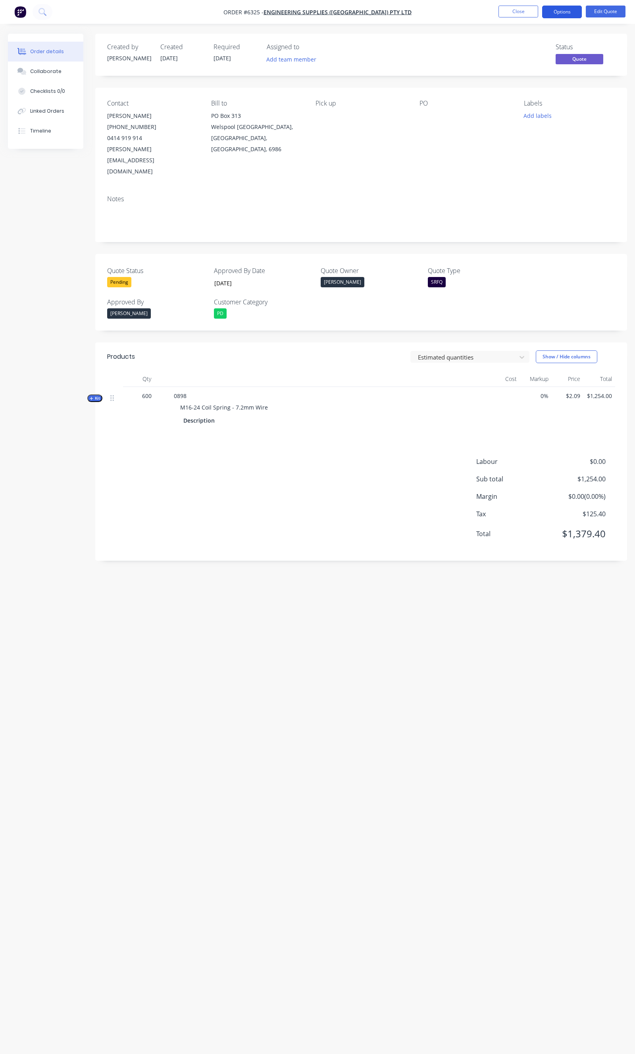
click at [575, 11] on button "Options" at bounding box center [562, 12] width 40 height 13
click at [522, 50] on div "Quote" at bounding box center [538, 48] width 73 height 12
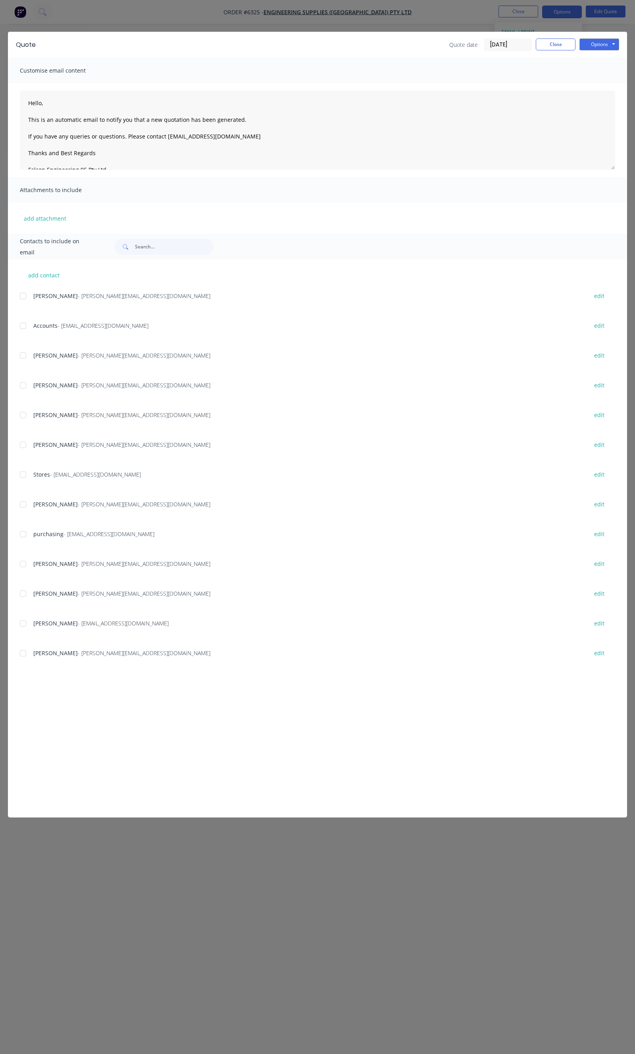
click at [27, 358] on div at bounding box center [23, 356] width 16 height 16
click at [597, 44] on button "Options" at bounding box center [600, 45] width 40 height 12
click at [597, 80] on button "Email" at bounding box center [605, 84] width 51 height 13
click at [553, 52] on div "Quote Quote date 24/09/25 Close Options Preview Print Email" at bounding box center [317, 45] width 619 height 26
click at [553, 49] on button "Close" at bounding box center [556, 45] width 40 height 12
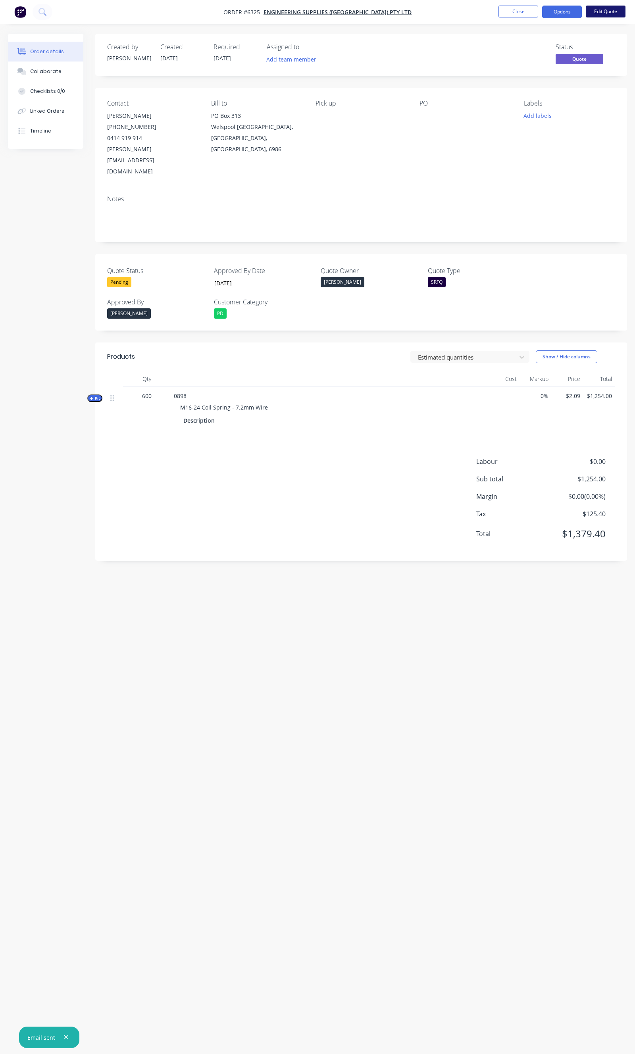
click at [598, 15] on button "Edit Quote" at bounding box center [606, 12] width 40 height 12
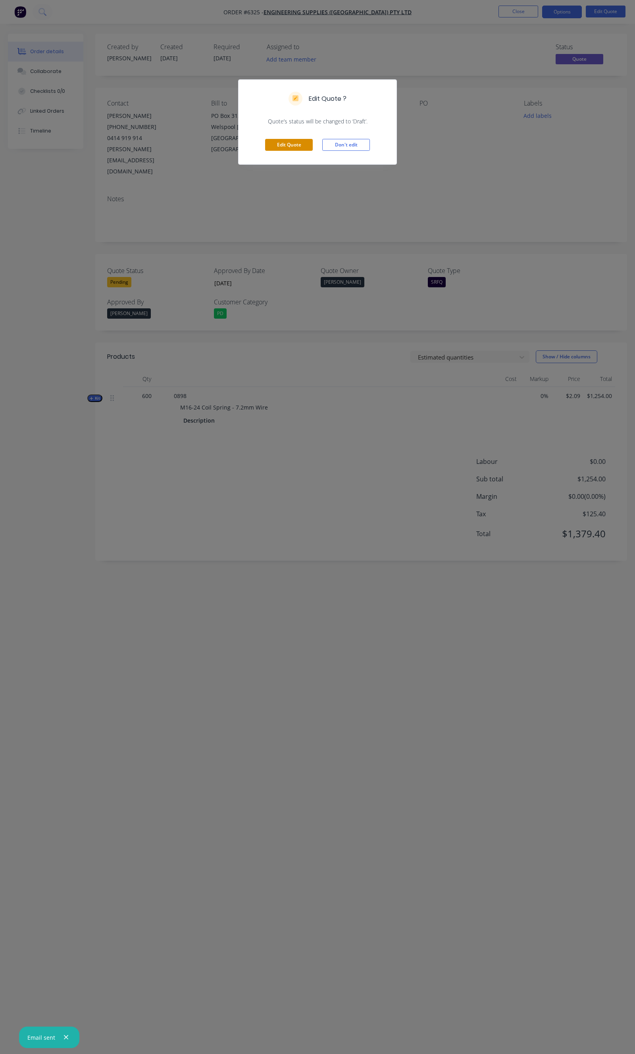
click at [268, 144] on button "Edit Quote" at bounding box center [289, 145] width 48 height 12
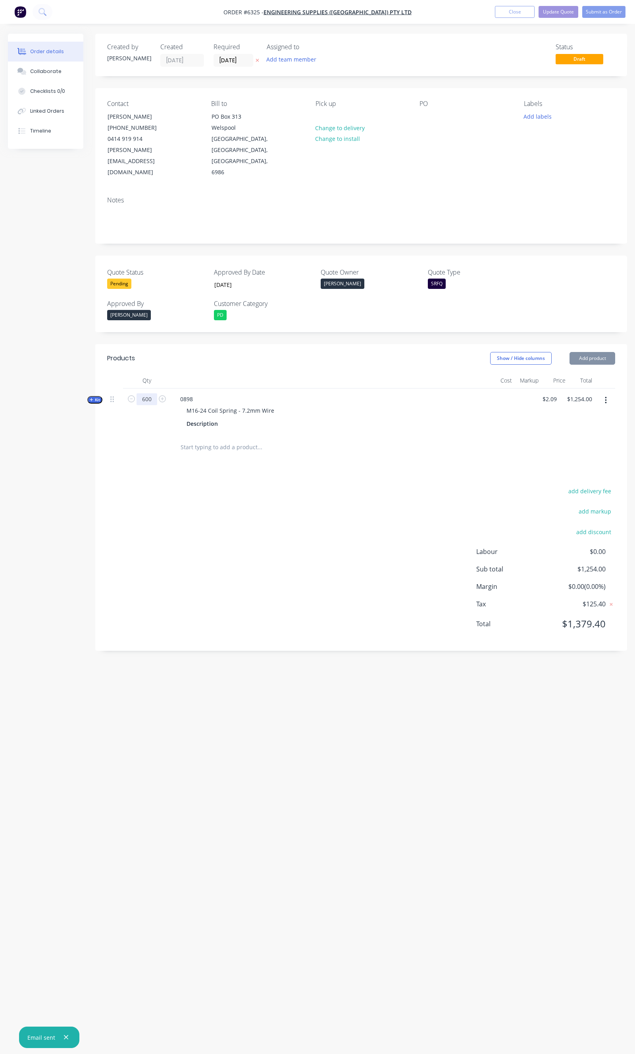
click at [152, 393] on input "600" at bounding box center [147, 399] width 21 height 12
type input "700"
type input "$1,463.00"
click at [566, 16] on button "Update Quote" at bounding box center [559, 12] width 40 height 12
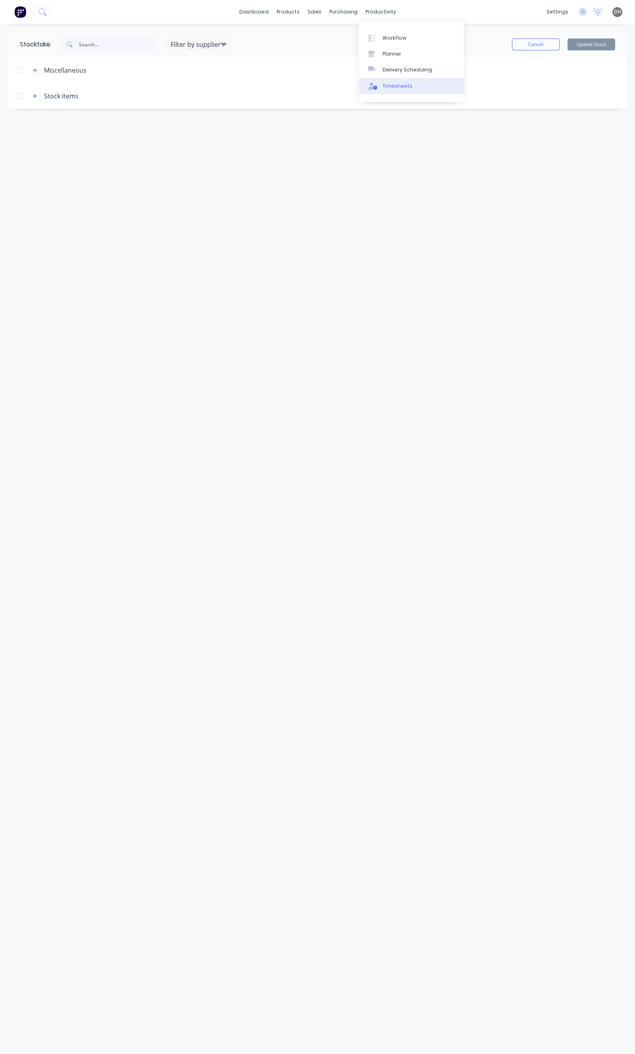
click at [394, 81] on link "Timesheets" at bounding box center [411, 86] width 105 height 16
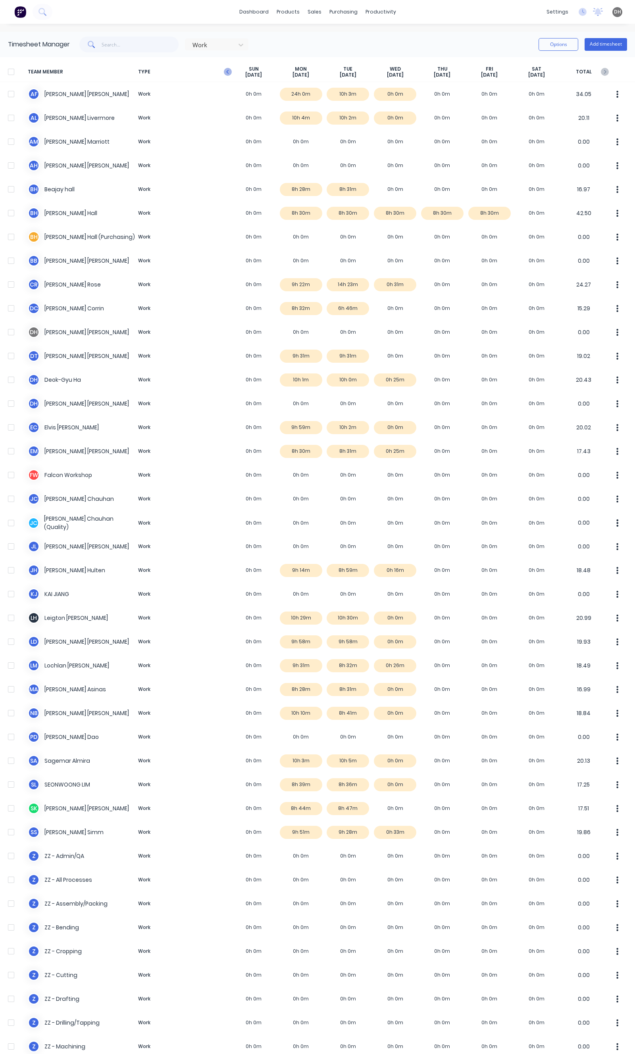
click at [230, 72] on icon "button" at bounding box center [228, 72] width 8 height 8
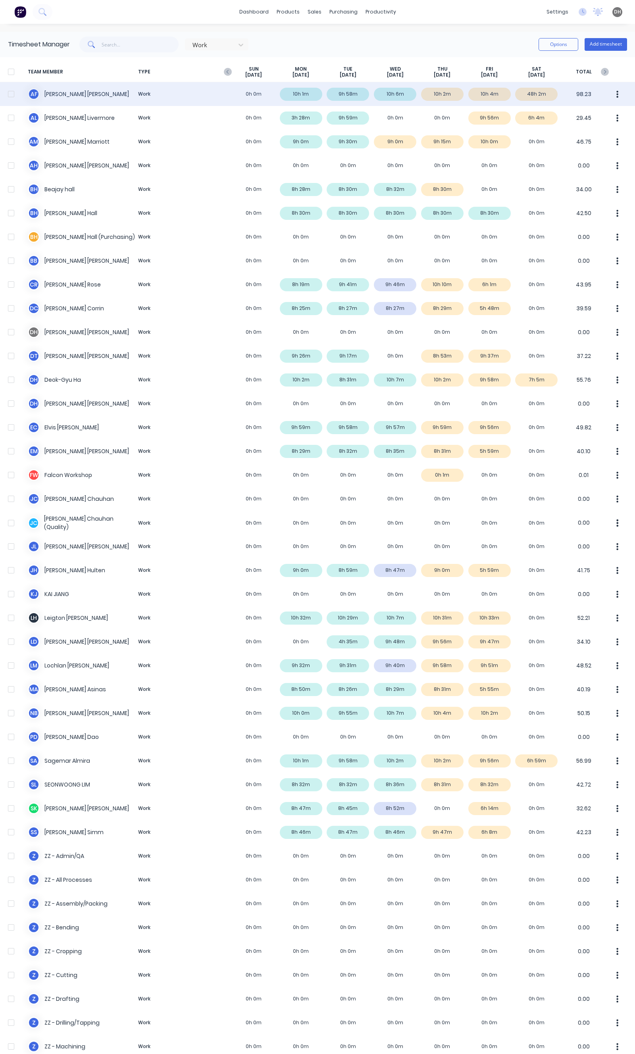
click at [529, 94] on div "A F Aaron Feeney Work 0h 0m 10h 1m 9h 58m 10h 6m 10h 2m 10h 4m 48h 2m 98.23" at bounding box center [317, 94] width 635 height 24
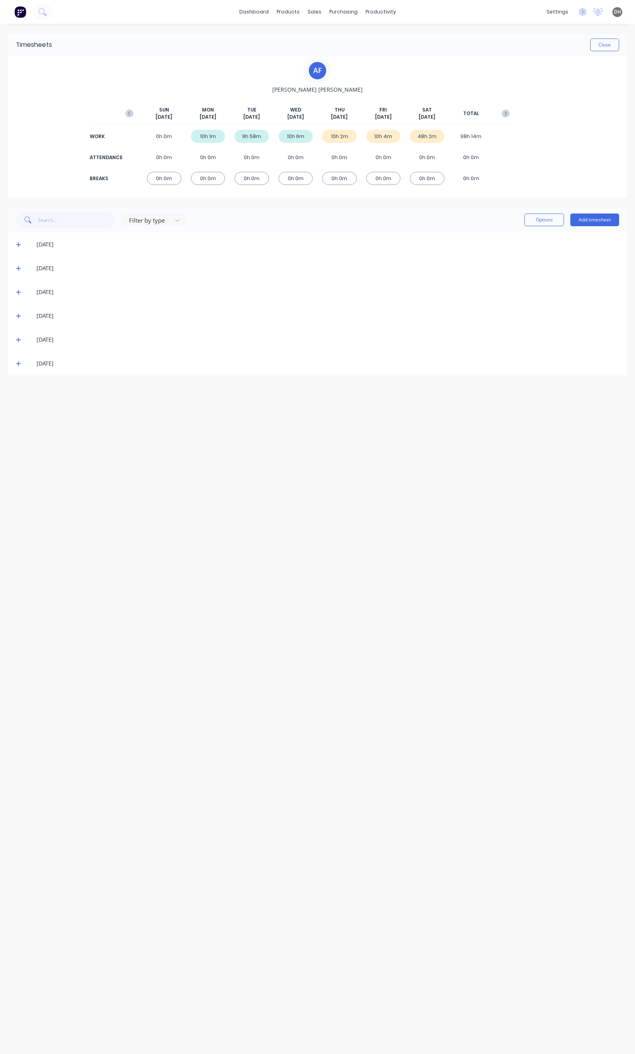
click at [20, 365] on icon at bounding box center [18, 364] width 5 height 6
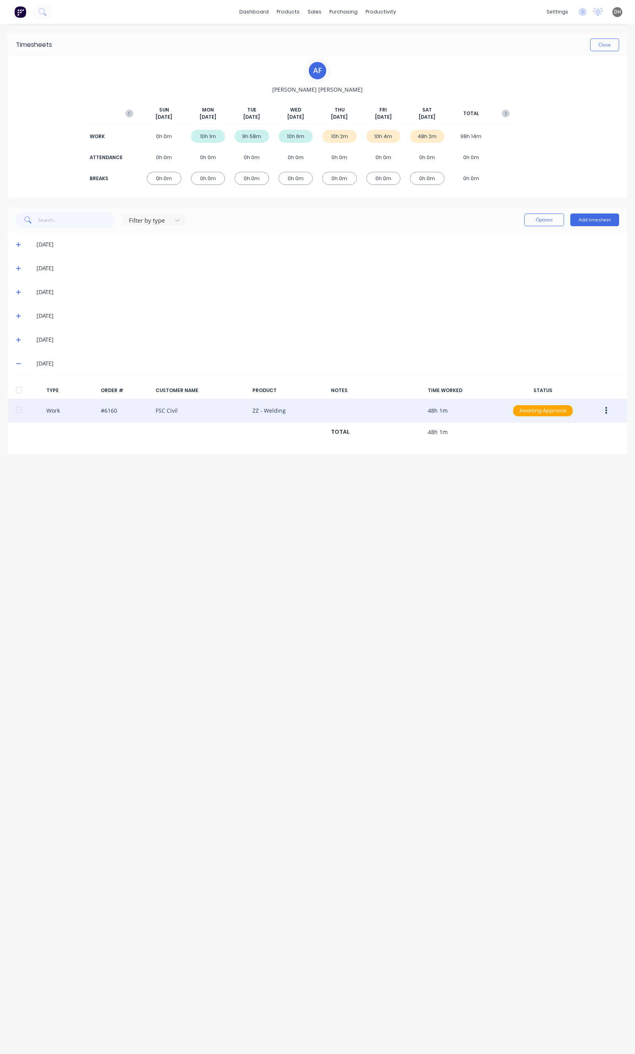
click at [602, 410] on button "button" at bounding box center [606, 411] width 19 height 14
click at [574, 388] on button "Edit" at bounding box center [577, 381] width 75 height 16
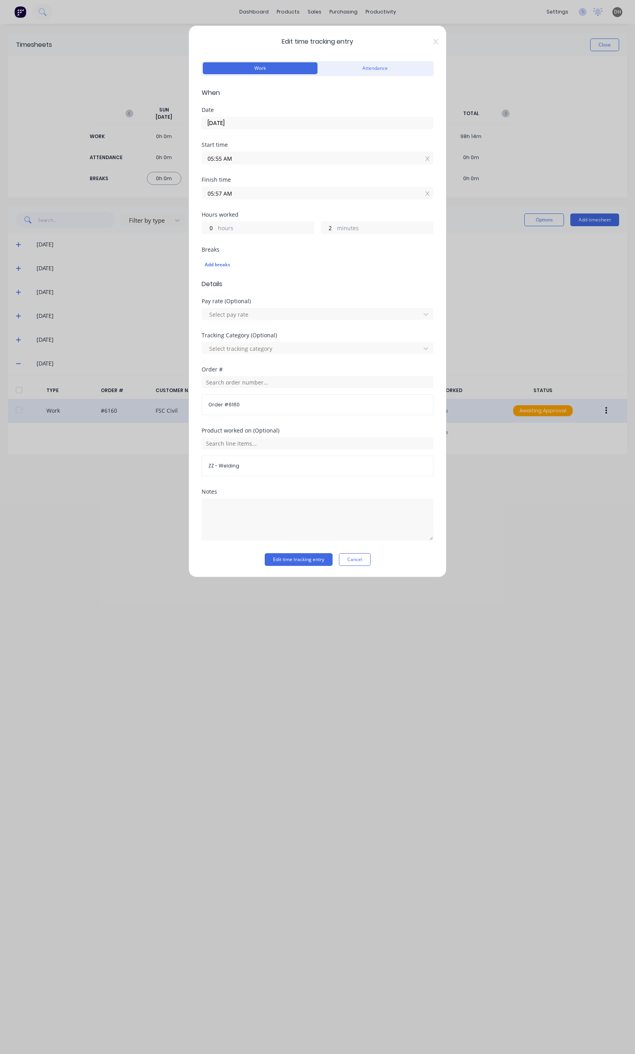
click at [245, 194] on input "05:57 AM" at bounding box center [317, 193] width 231 height 12
type input "08:57 AM"
type input "3"
type input "11:57 AM"
type input "6"
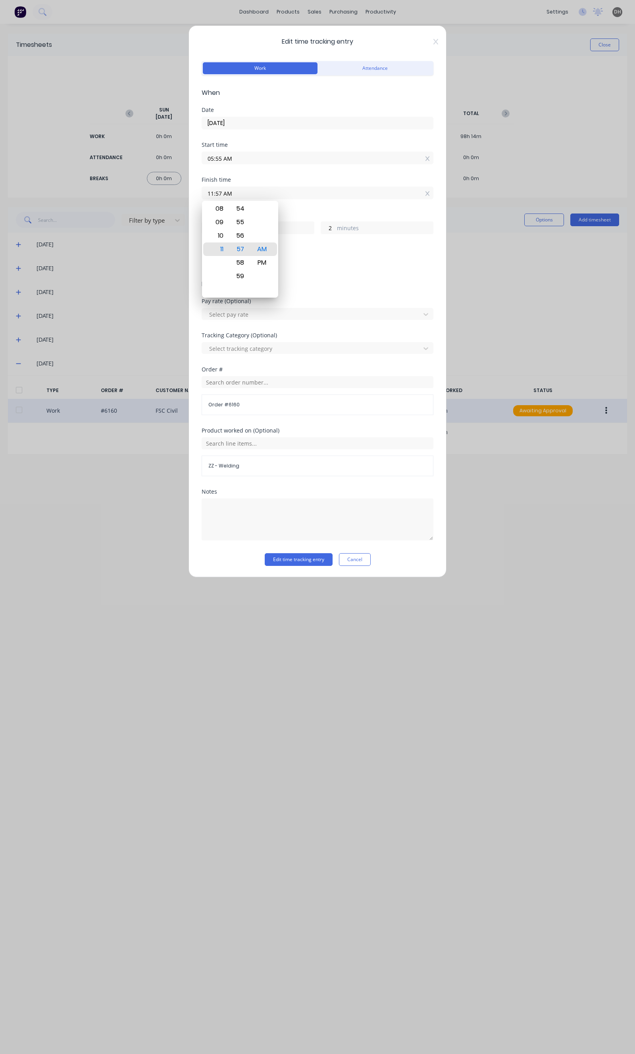
click at [356, 550] on div "Notes" at bounding box center [318, 521] width 232 height 64
click at [353, 557] on button "Cancel" at bounding box center [355, 559] width 32 height 13
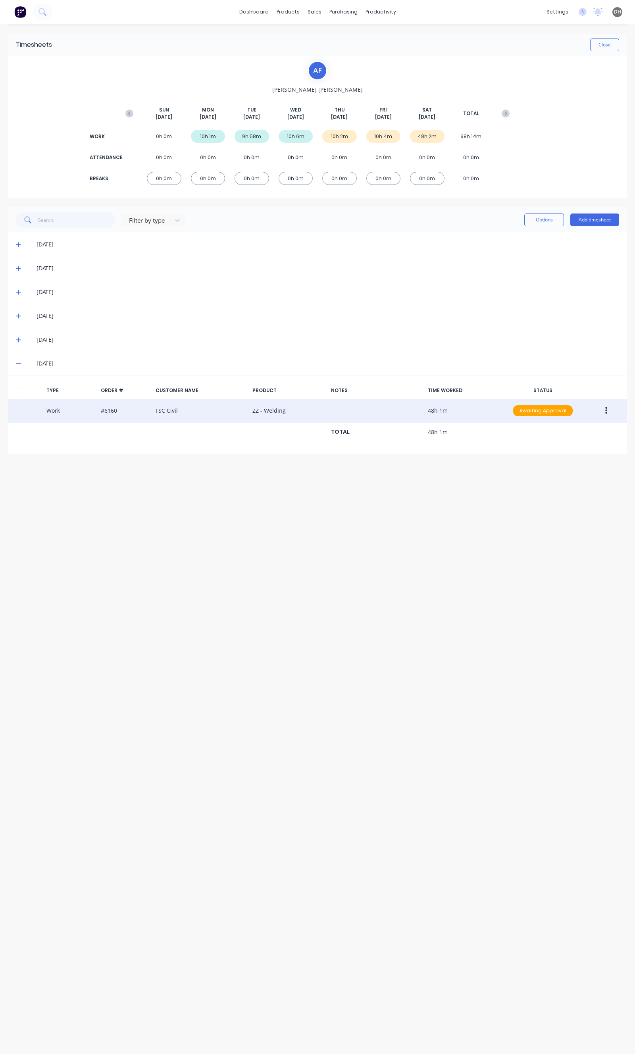
click at [610, 406] on button "button" at bounding box center [606, 411] width 19 height 14
click at [570, 383] on div "Edit" at bounding box center [577, 381] width 61 height 12
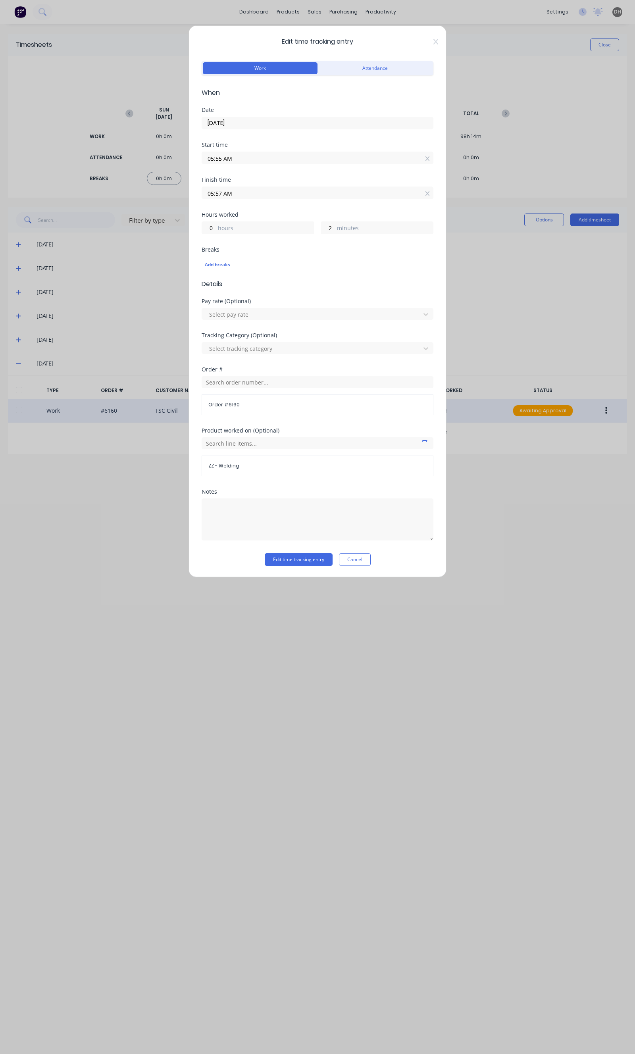
click at [250, 186] on div "05:57 AM" at bounding box center [318, 192] width 232 height 15
click at [241, 189] on input "05:57 AM" at bounding box center [317, 193] width 231 height 12
type input "02:57 AM"
type input "21"
type input "04:57 AM"
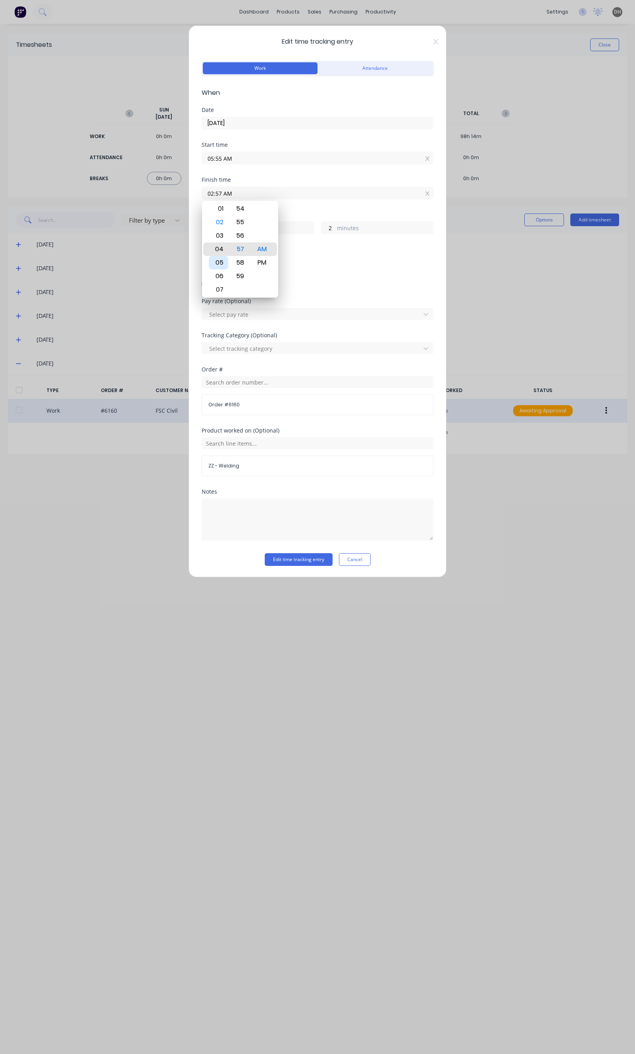
type input "23"
type input "10:57 AM"
type input "5"
click at [221, 267] on div "11" at bounding box center [218, 262] width 19 height 13
type input "11:57 AM"
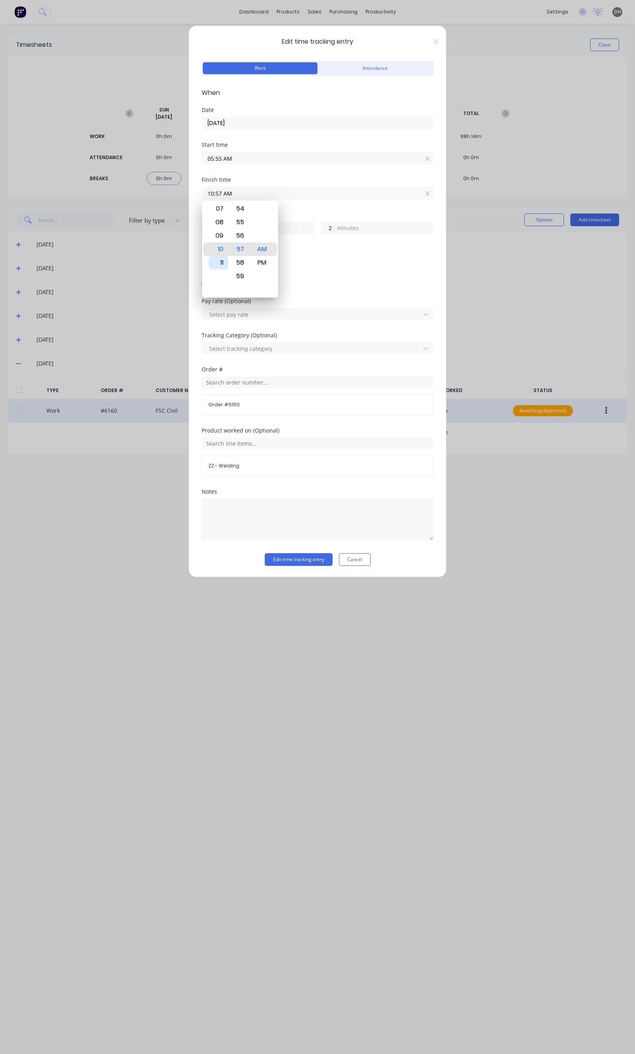
type input "6"
click at [236, 274] on div "59" at bounding box center [240, 276] width 19 height 13
type input "11:59 AM"
type input "4"
click at [297, 183] on div "Finish time 11:59 AM" at bounding box center [318, 188] width 232 height 22
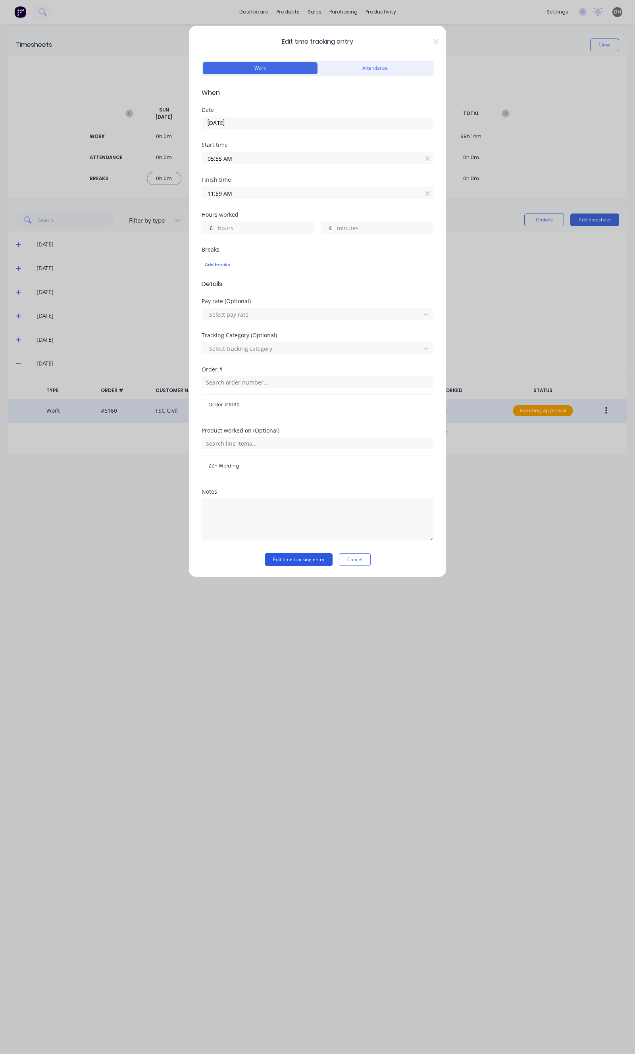
click at [302, 557] on button "Edit time tracking entry" at bounding box center [299, 559] width 68 height 13
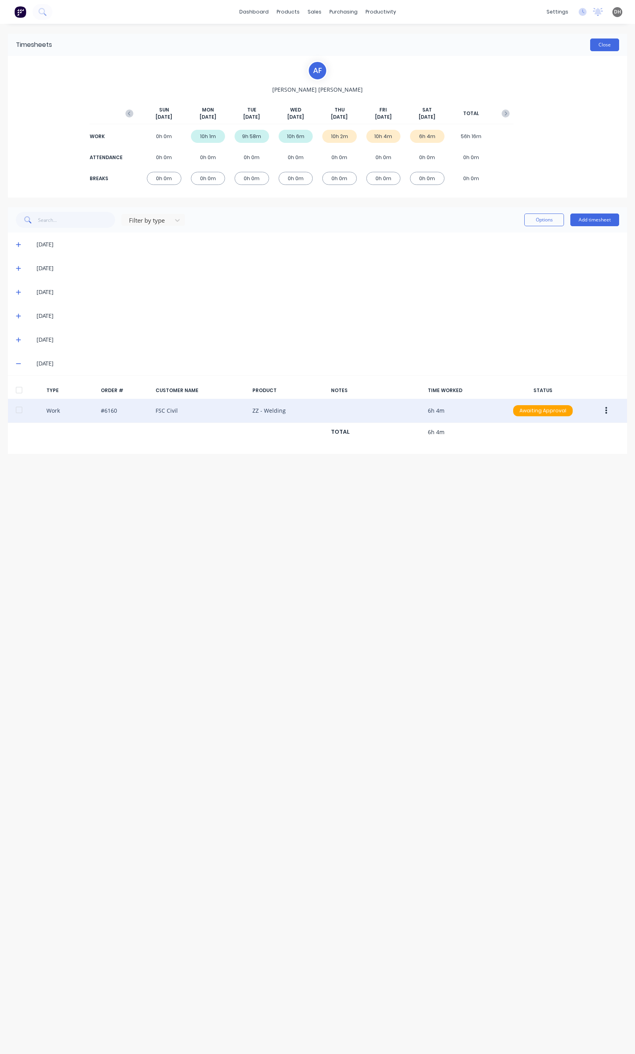
click at [596, 40] on button "Close" at bounding box center [604, 45] width 29 height 13
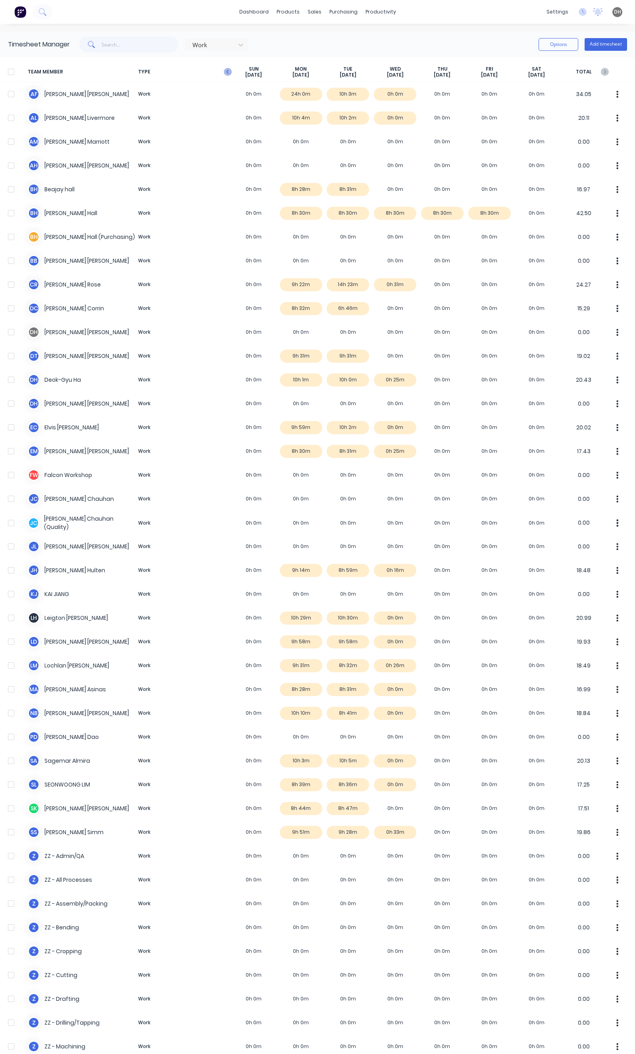
click at [228, 71] on icon "button" at bounding box center [228, 72] width 8 height 8
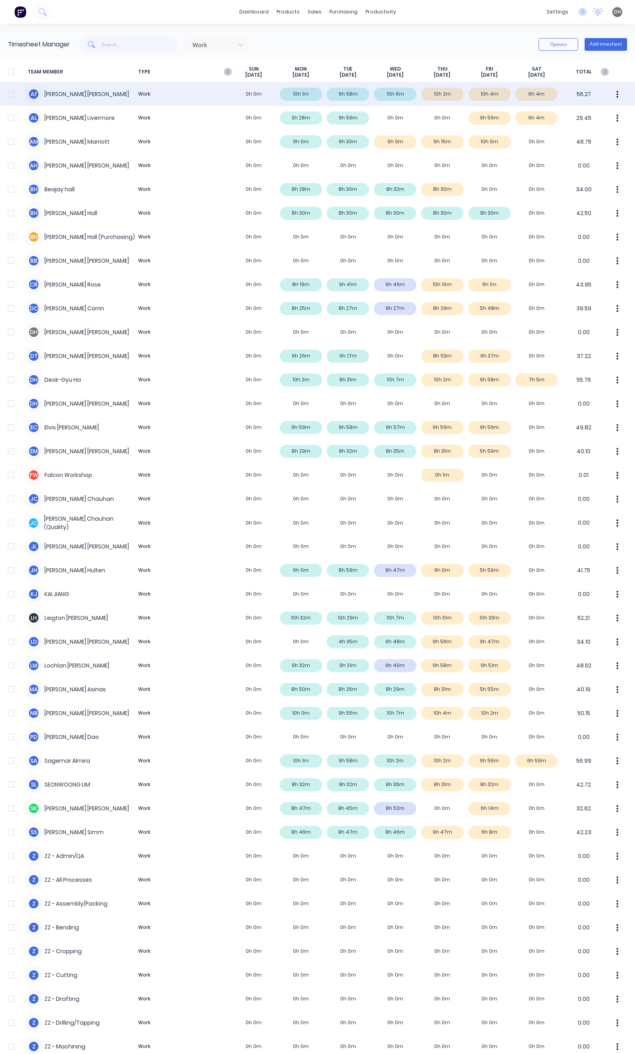
click at [614, 94] on button "button" at bounding box center [617, 94] width 17 height 16
click at [580, 116] on div "Approve" at bounding box center [587, 116] width 61 height 12
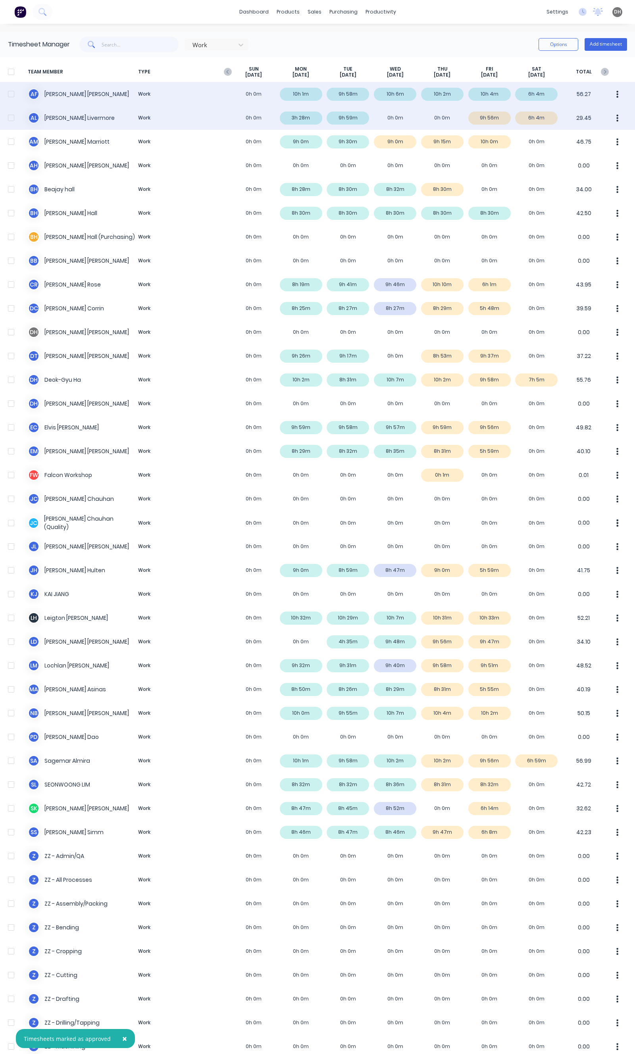
click at [614, 117] on button "button" at bounding box center [617, 118] width 17 height 16
click at [595, 137] on div "Approve" at bounding box center [587, 140] width 61 height 12
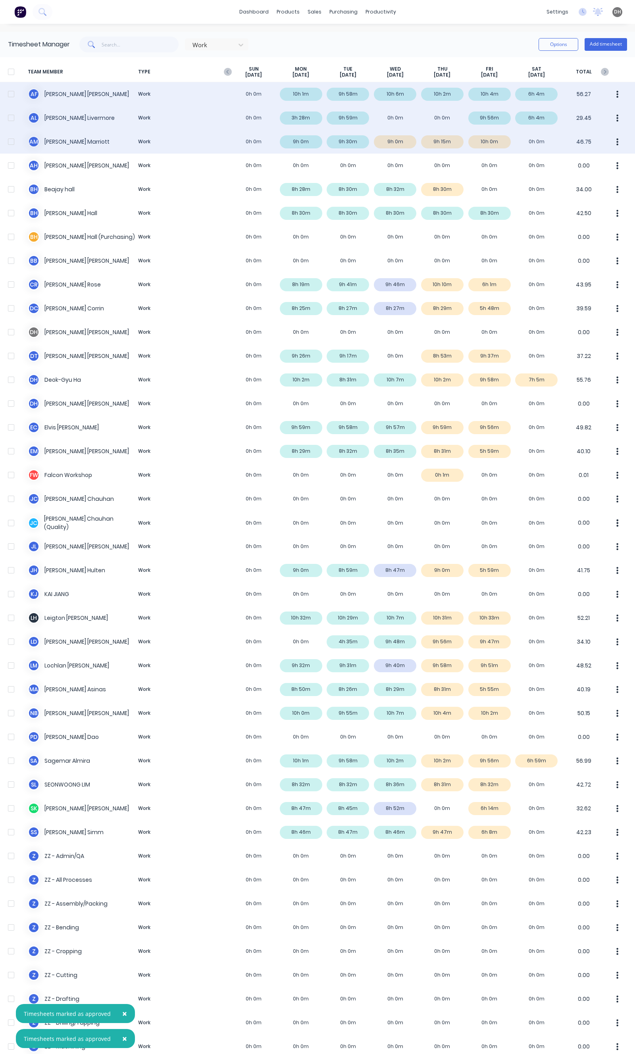
click at [609, 143] on button "button" at bounding box center [617, 142] width 17 height 16
click at [580, 165] on div "Approve" at bounding box center [587, 164] width 61 height 12
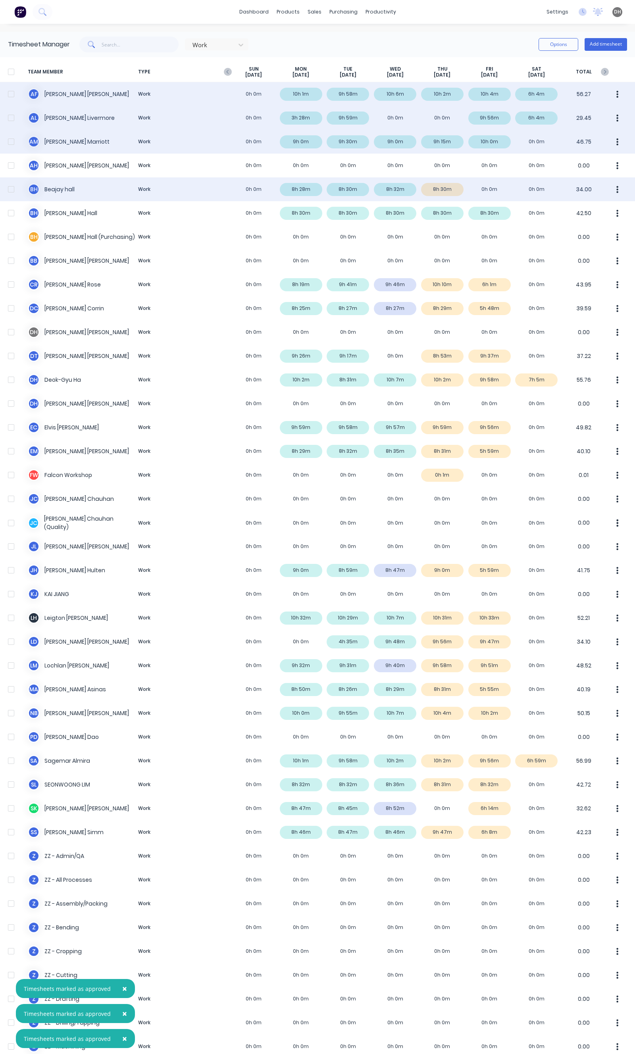
click at [609, 189] on button "button" at bounding box center [617, 189] width 17 height 16
click at [572, 208] on div "Approve" at bounding box center [587, 212] width 61 height 12
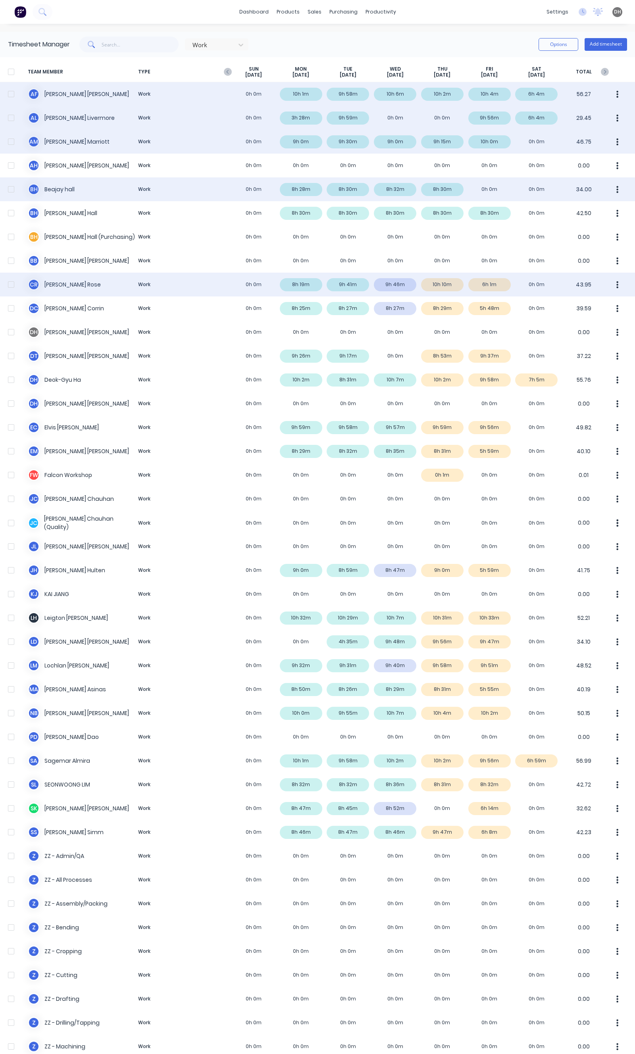
click at [556, 290] on div "C R Craig Rose Work 0h 0m 8h 19m 9h 41m 9h 46m 10h 10m 6h 1m 0h 0m 43.95" at bounding box center [317, 285] width 635 height 24
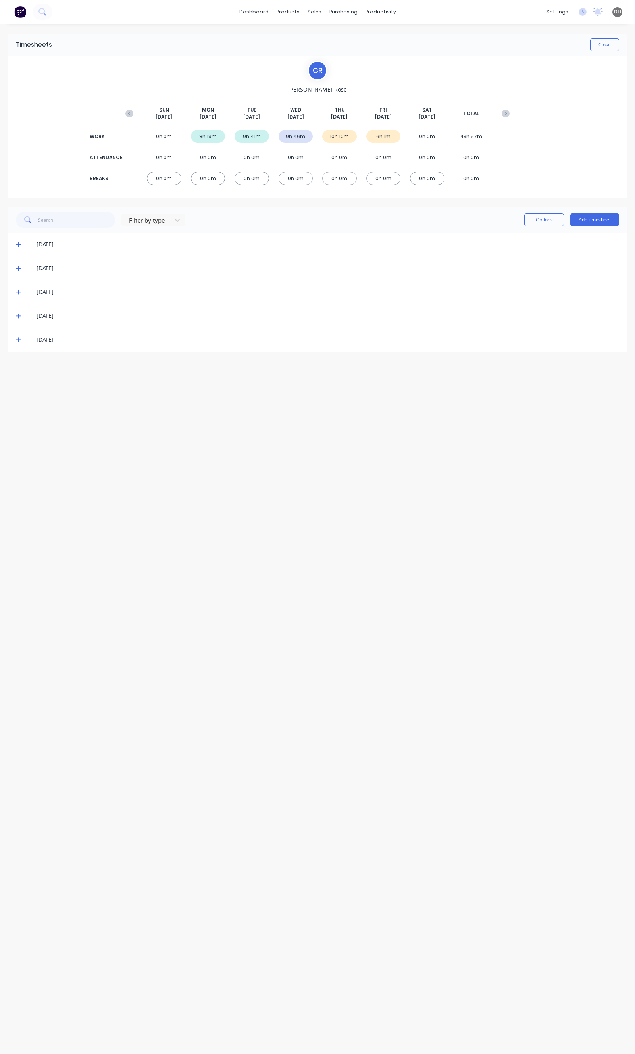
click at [22, 315] on span at bounding box center [20, 316] width 8 height 8
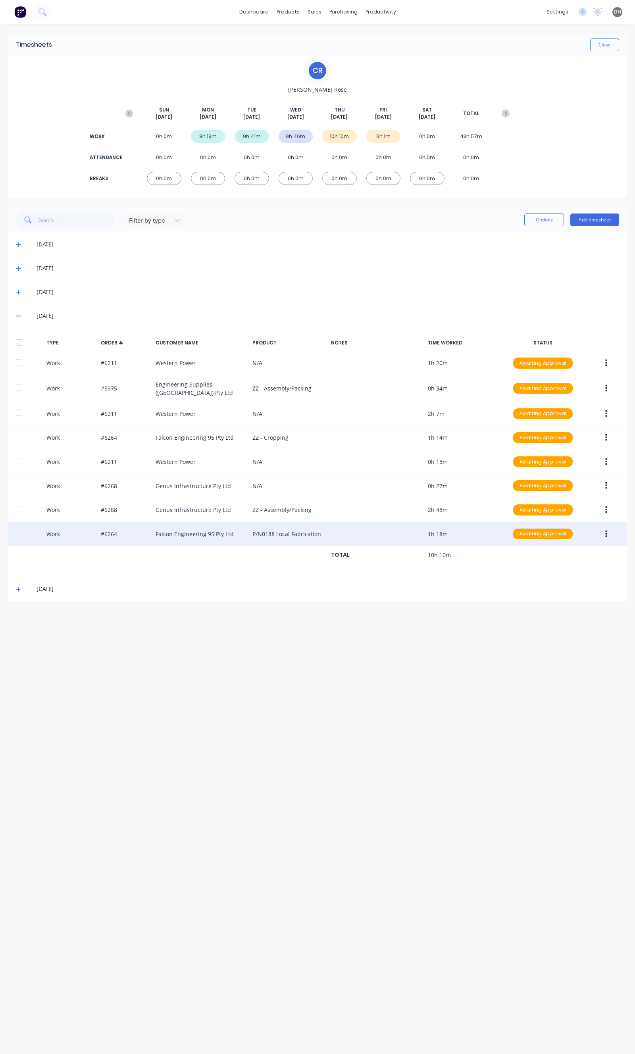
click at [602, 532] on button "button" at bounding box center [606, 534] width 19 height 14
click at [573, 501] on div "Edit" at bounding box center [577, 505] width 61 height 12
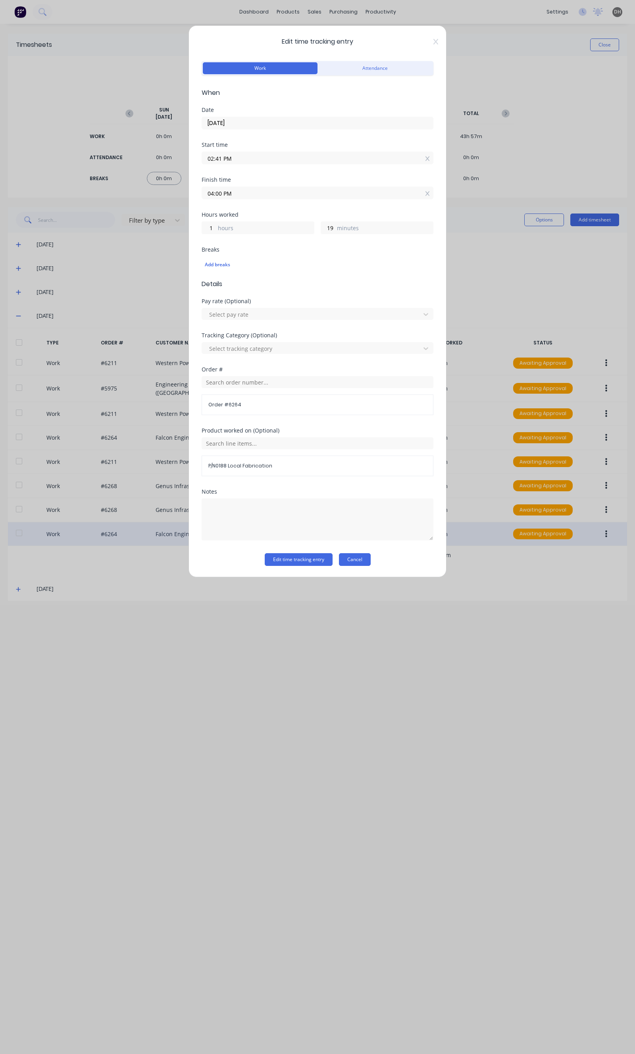
click at [363, 557] on button "Cancel" at bounding box center [355, 559] width 32 height 13
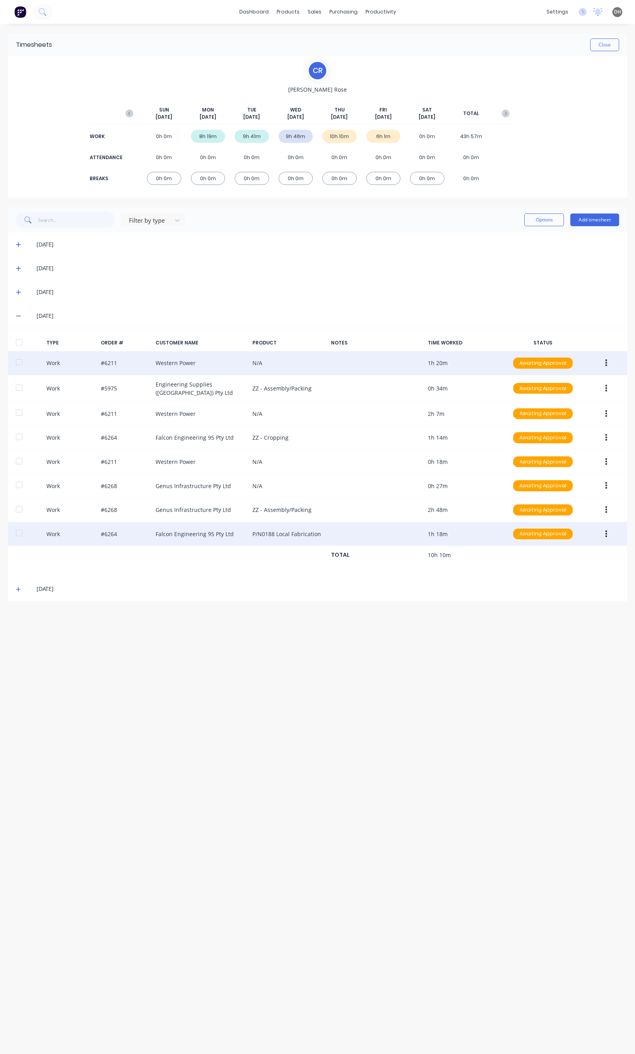
click at [610, 364] on button "button" at bounding box center [606, 363] width 19 height 14
click at [550, 332] on div "Edit" at bounding box center [577, 333] width 61 height 12
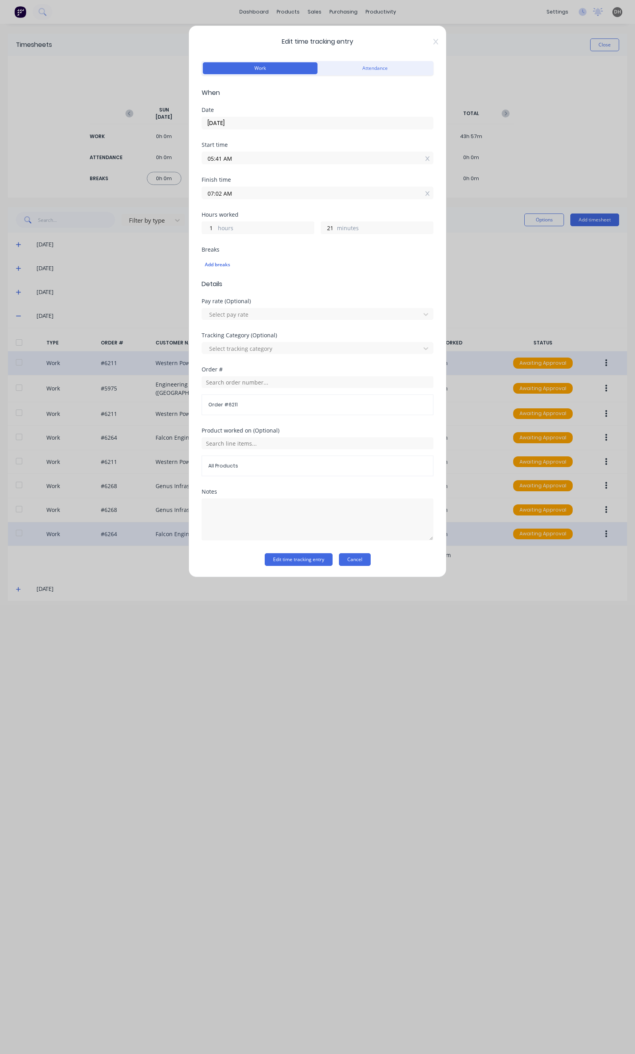
click at [352, 557] on button "Cancel" at bounding box center [355, 559] width 32 height 13
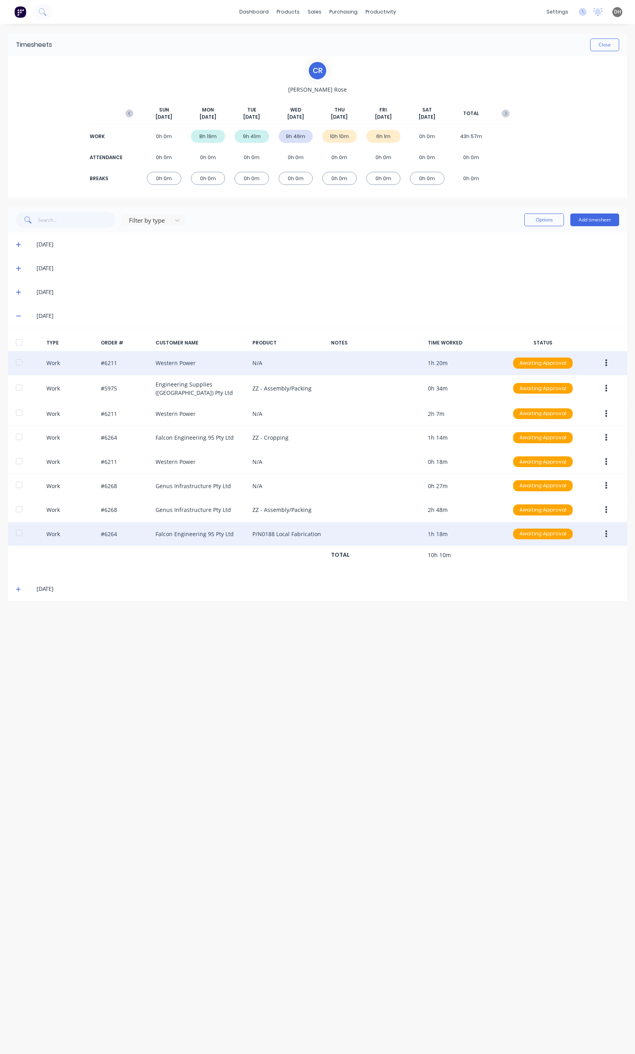
click at [610, 368] on button "button" at bounding box center [606, 363] width 19 height 14
click at [554, 335] on div "Edit" at bounding box center [577, 333] width 61 height 12
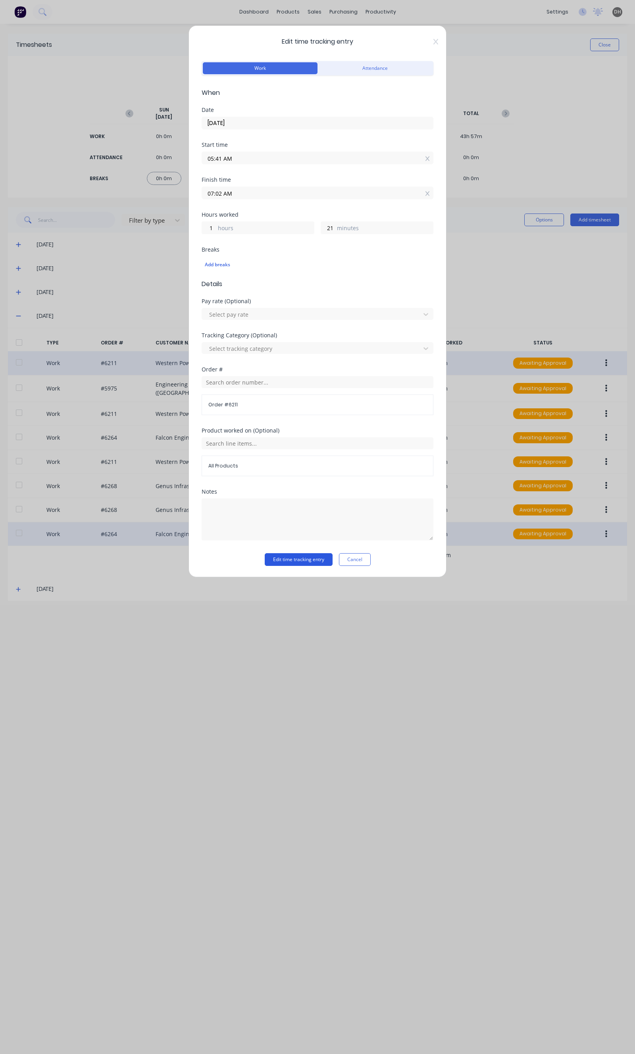
click at [320, 558] on button "Edit time tracking entry" at bounding box center [299, 559] width 68 height 13
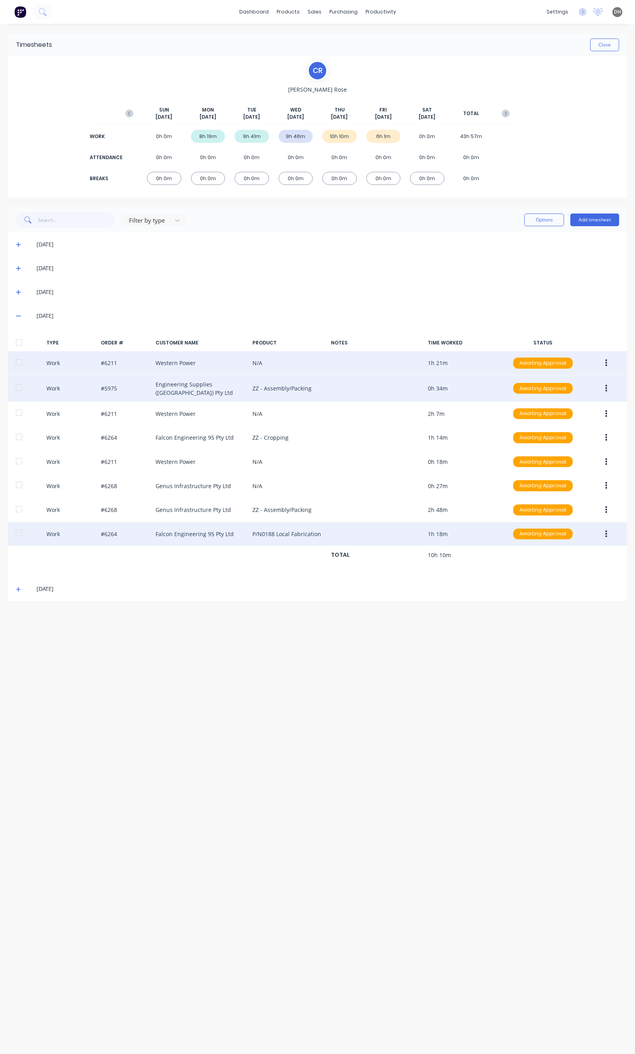
click at [611, 388] on button "button" at bounding box center [606, 388] width 19 height 14
click at [566, 362] on div "Edit" at bounding box center [577, 359] width 61 height 12
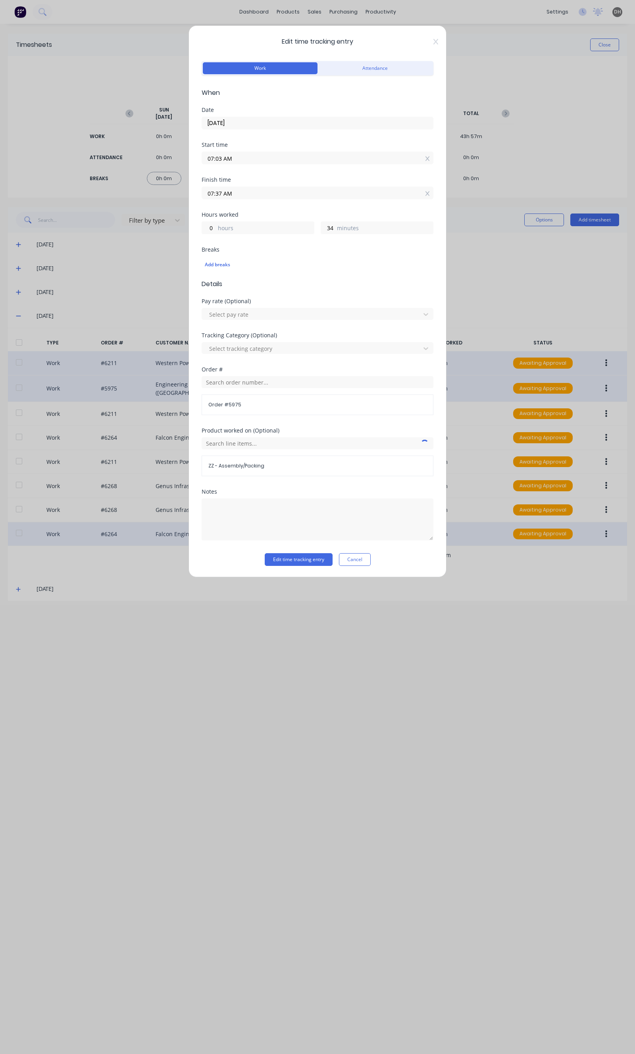
click at [237, 157] on input "07:03 AM" at bounding box center [317, 158] width 231 height 12
click at [235, 201] on div "02" at bounding box center [240, 200] width 19 height 13
type input "07:02 AM"
type input "35"
click at [299, 564] on button "Edit time tracking entry" at bounding box center [299, 559] width 68 height 13
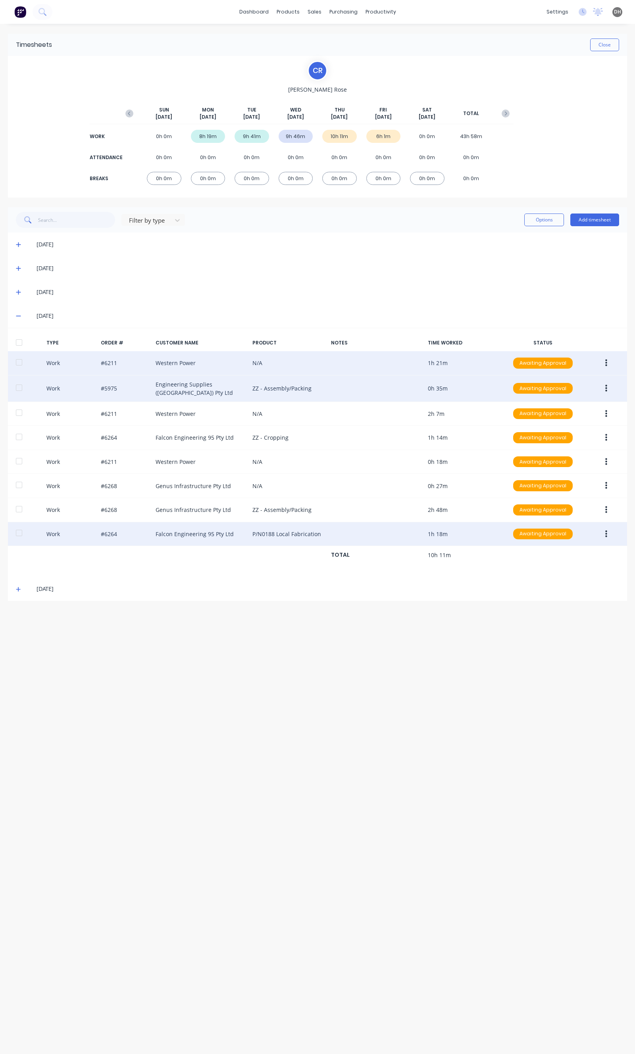
click at [606, 387] on icon "button" at bounding box center [606, 388] width 2 height 7
click at [572, 363] on button "Edit" at bounding box center [577, 359] width 75 height 16
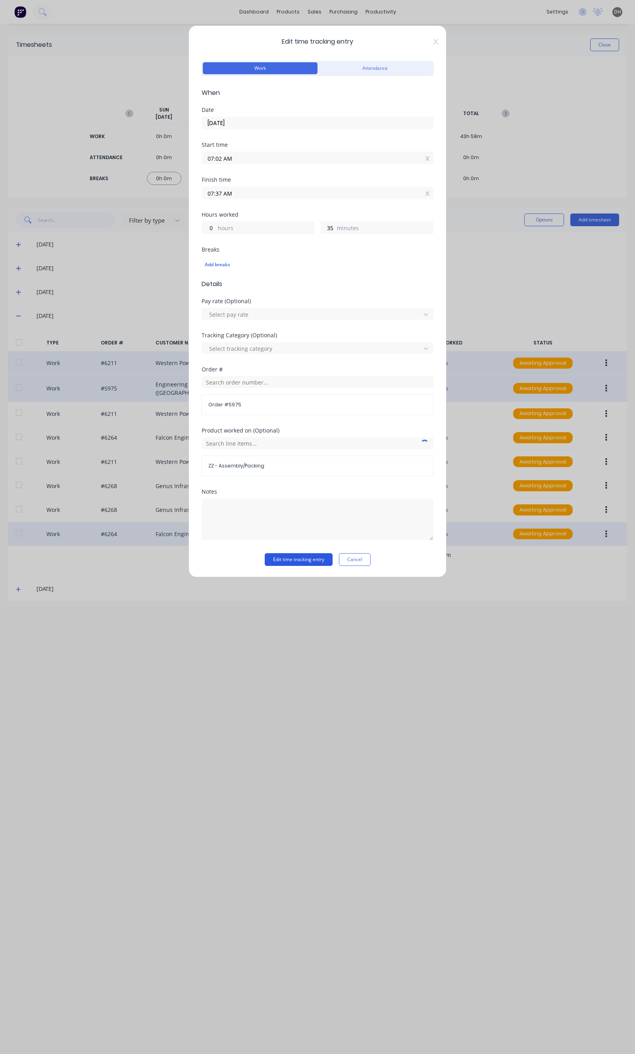
click at [295, 561] on button "Edit time tracking entry" at bounding box center [299, 559] width 68 height 13
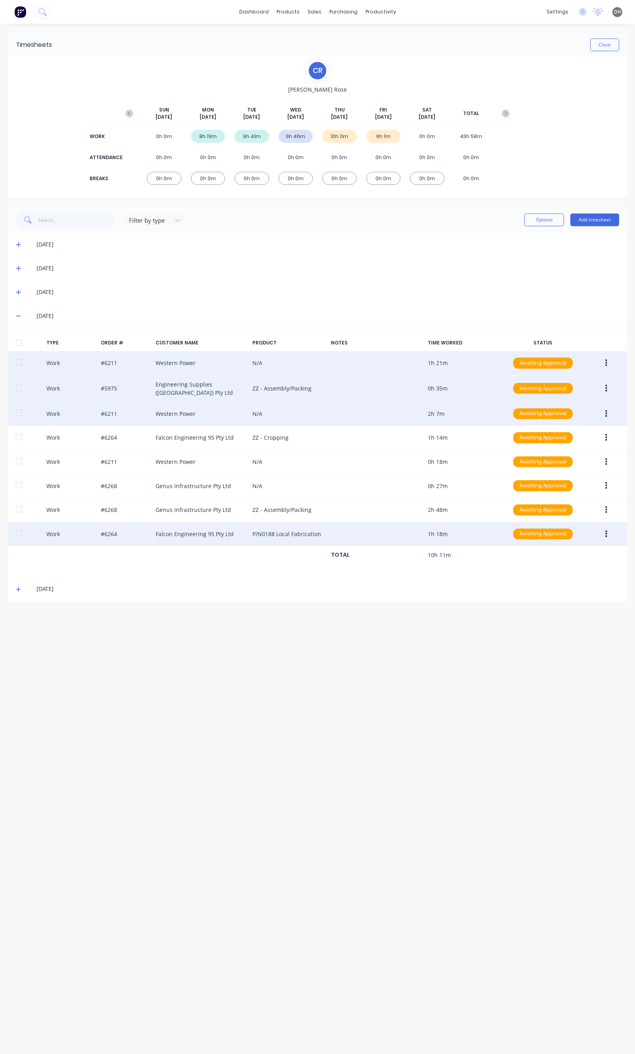
click at [603, 407] on button "button" at bounding box center [606, 414] width 19 height 14
click at [561, 384] on div "Edit" at bounding box center [577, 384] width 61 height 12
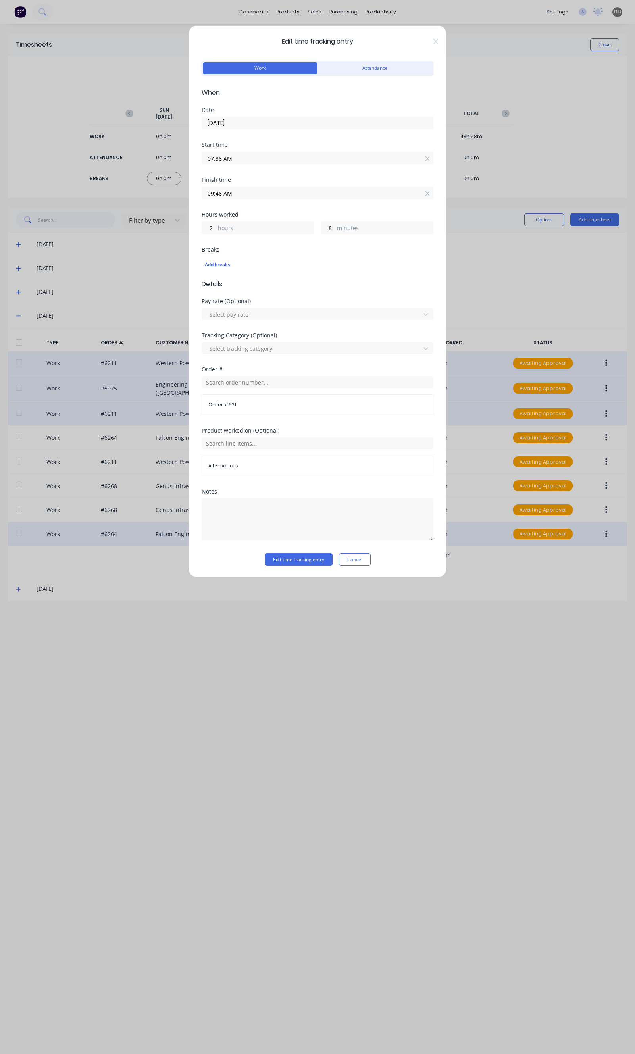
click at [235, 155] on input "07:38 AM" at bounding box center [317, 158] width 231 height 12
click at [233, 201] on div "37" at bounding box center [240, 200] width 19 height 13
type input "07:37 AM"
type input "9"
click at [318, 564] on button "Edit time tracking entry" at bounding box center [299, 559] width 68 height 13
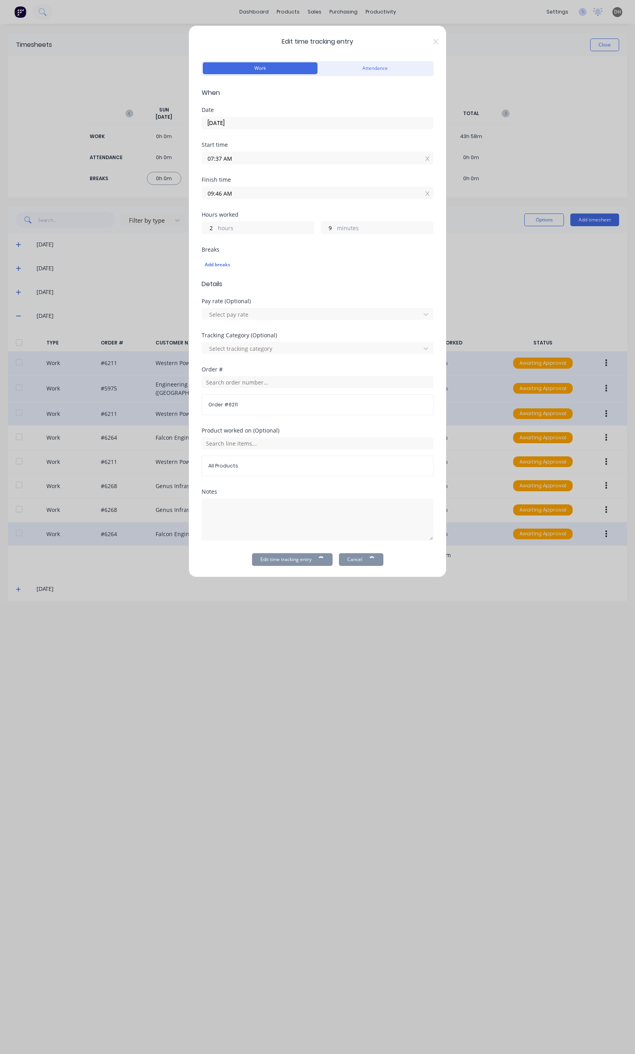
click at [311, 564] on div "TYPE ORDER # CUSTOMER NAME PRODUCT NOTES TIME WORKED STATUS Work #6211 Western …" at bounding box center [317, 453] width 619 height 236
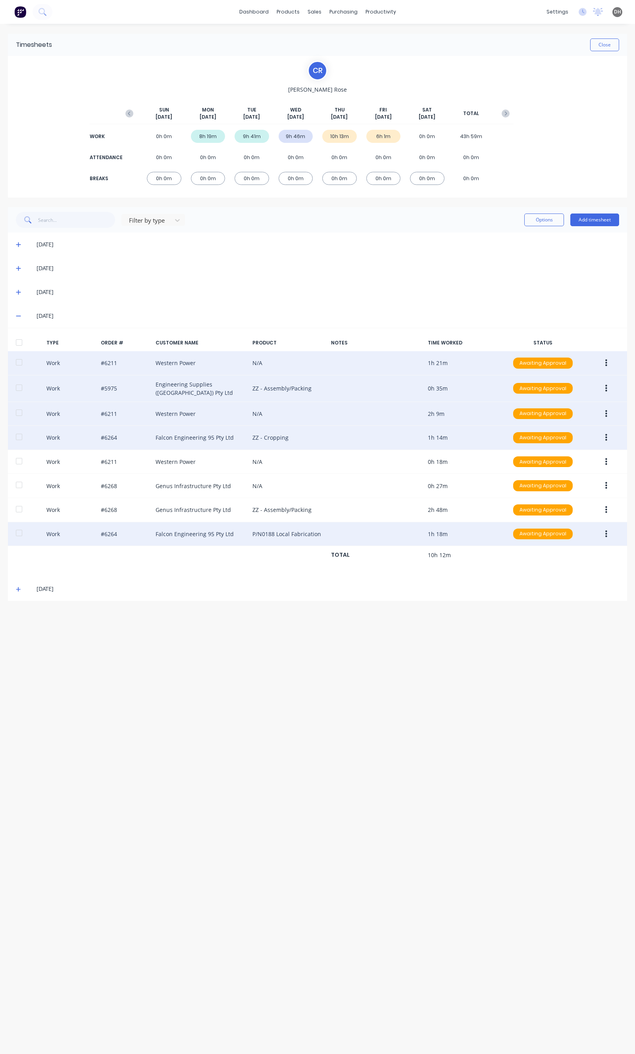
click at [603, 433] on button "button" at bounding box center [606, 438] width 19 height 14
click at [568, 407] on div "Edit" at bounding box center [577, 408] width 61 height 12
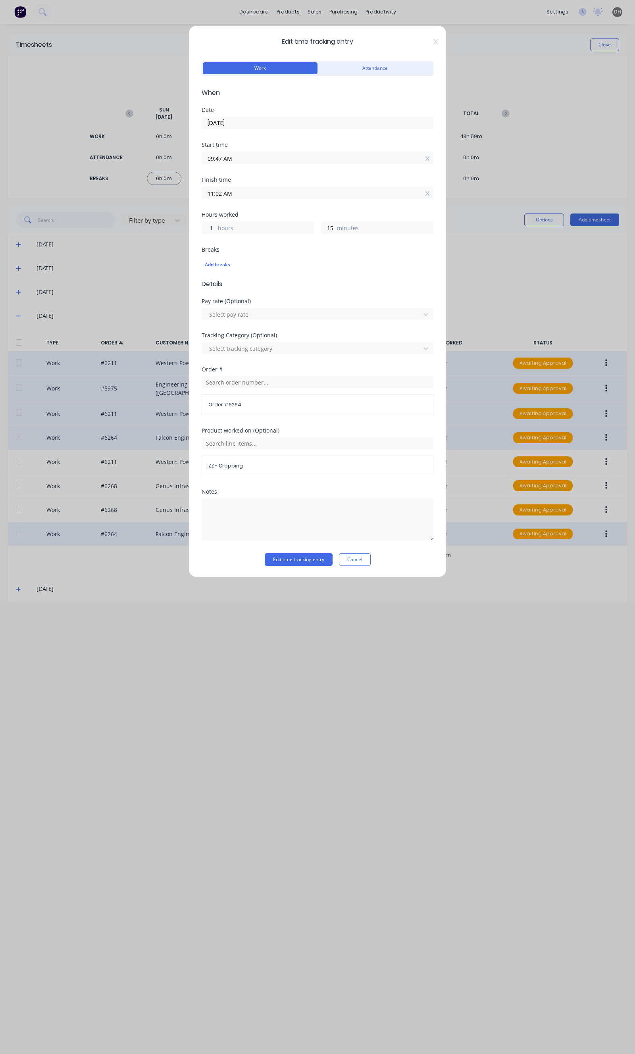
click at [233, 161] on input "09:47 AM" at bounding box center [317, 158] width 231 height 12
click at [237, 198] on div "46" at bounding box center [240, 200] width 19 height 13
type input "09:46 AM"
type input "16"
click at [307, 559] on button "Edit time tracking entry" at bounding box center [299, 559] width 68 height 13
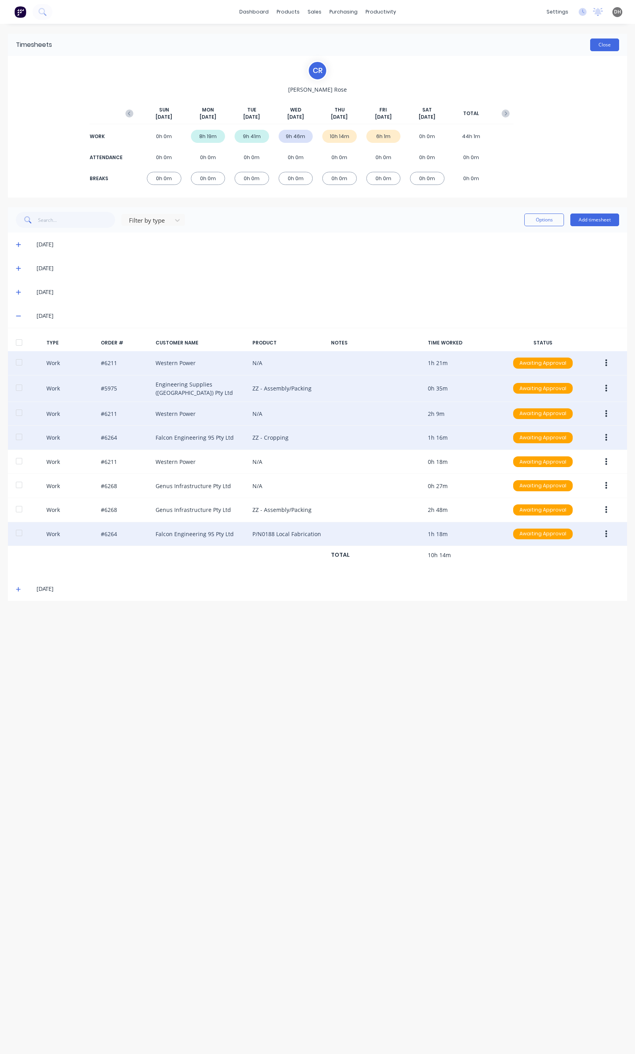
click at [592, 50] on button "Close" at bounding box center [604, 45] width 29 height 13
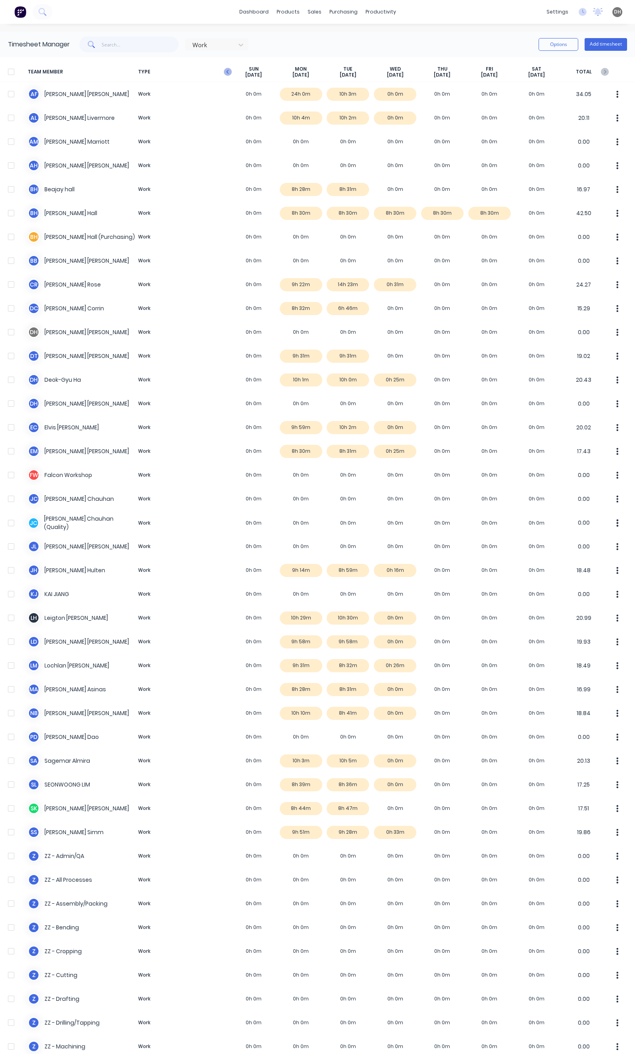
click at [229, 73] on icon "button" at bounding box center [228, 72] width 8 height 8
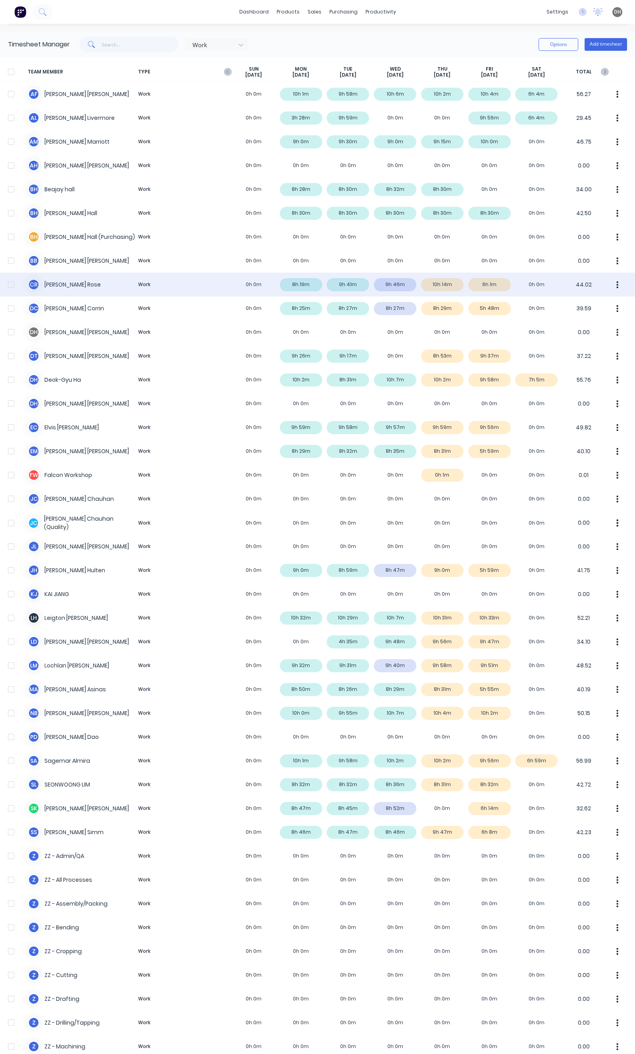
click at [612, 282] on button "button" at bounding box center [617, 285] width 17 height 16
click at [582, 310] on div "Approve" at bounding box center [587, 307] width 61 height 12
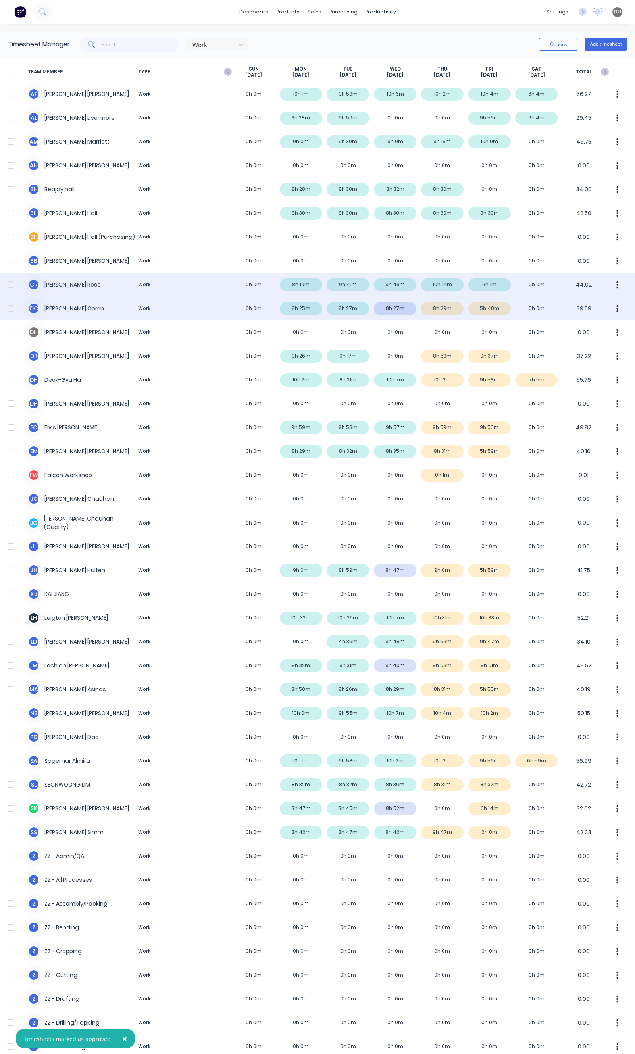
click at [507, 314] on div "D C Dan Corrin Work 0h 0m 8h 25m 8h 27m 8h 27m 8h 29m 5h 48m 0h 0m 39.59" at bounding box center [317, 309] width 635 height 24
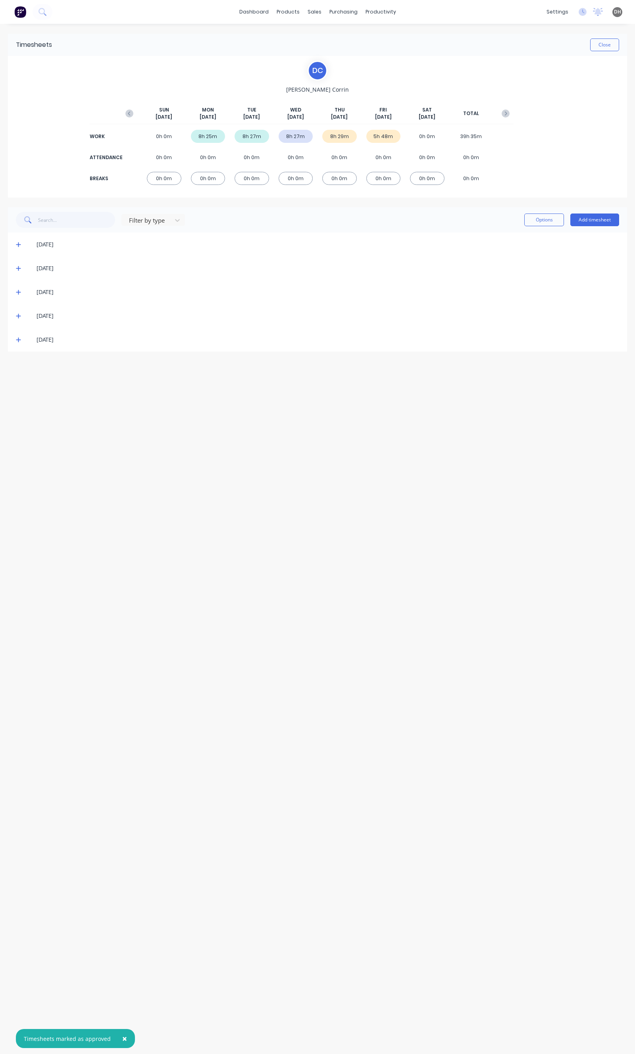
click at [17, 344] on div "19/09/25" at bounding box center [317, 340] width 619 height 24
click at [18, 339] on icon at bounding box center [18, 340] width 5 height 5
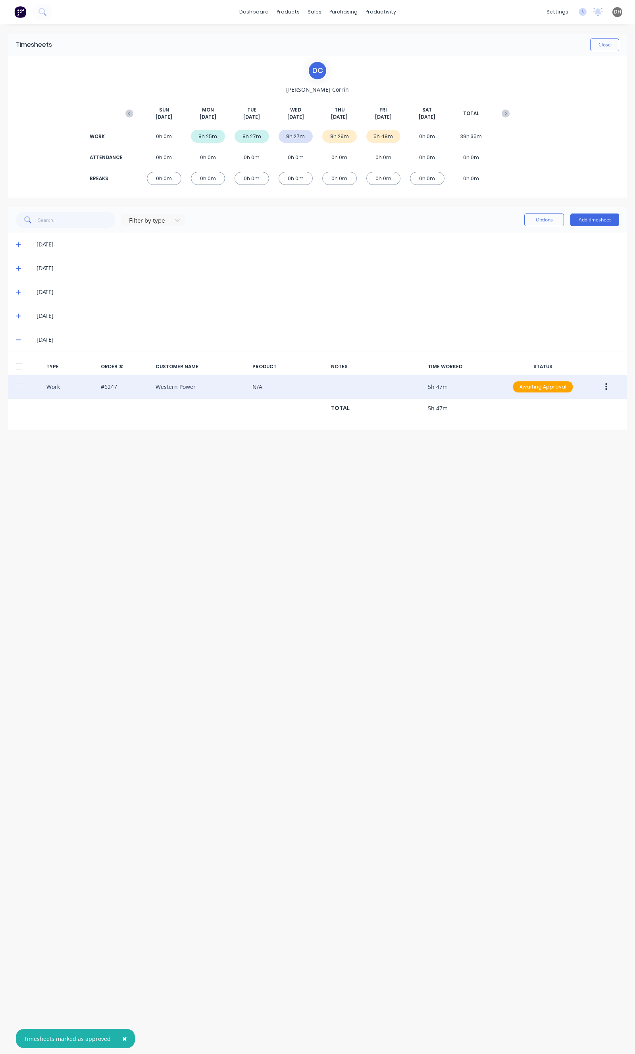
click at [613, 388] on button "button" at bounding box center [606, 387] width 19 height 14
click at [578, 356] on div "Edit" at bounding box center [577, 357] width 61 height 12
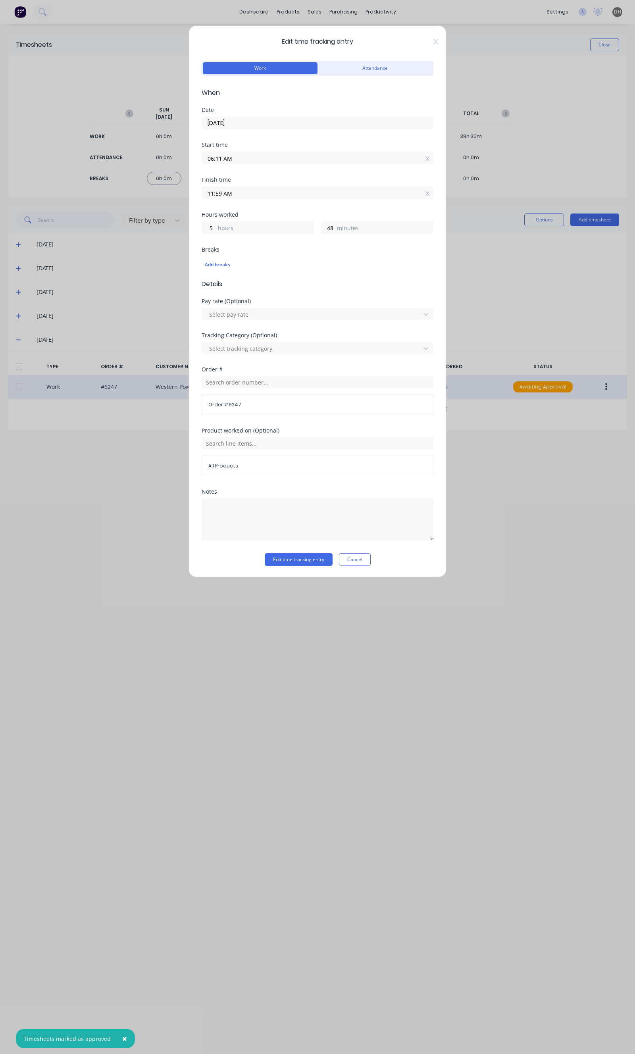
click at [245, 161] on input "06:11 AM" at bounding box center [317, 158] width 231 height 12
type input "06:04 AM"
type input "55"
click at [243, 174] on div "01" at bounding box center [240, 173] width 19 height 13
type input "06:01 AM"
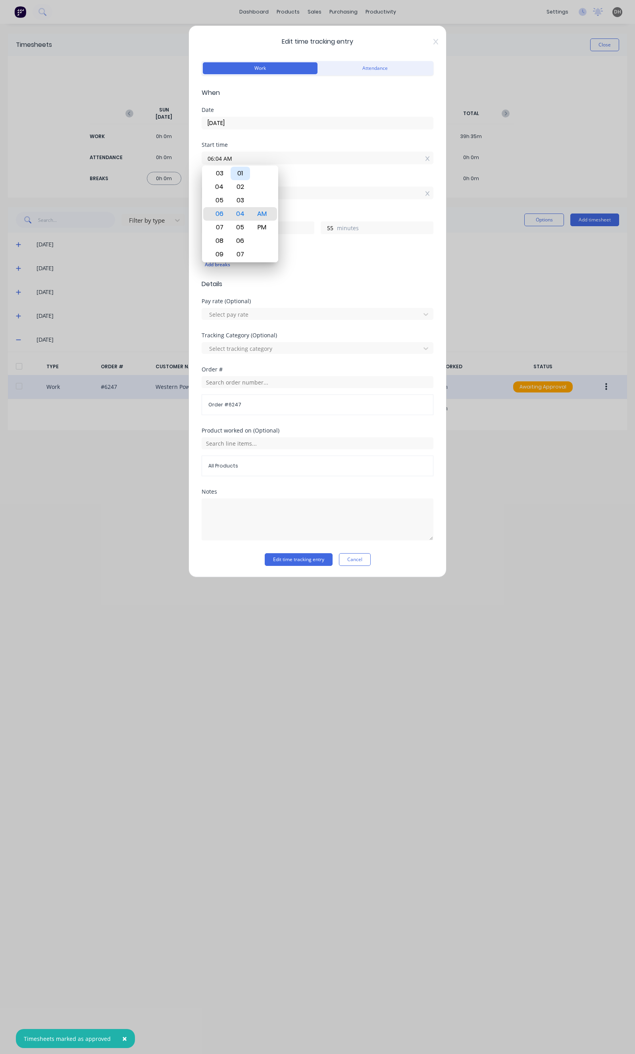
type input "58"
click at [350, 201] on div "Finish time 11:59 AM" at bounding box center [318, 194] width 232 height 35
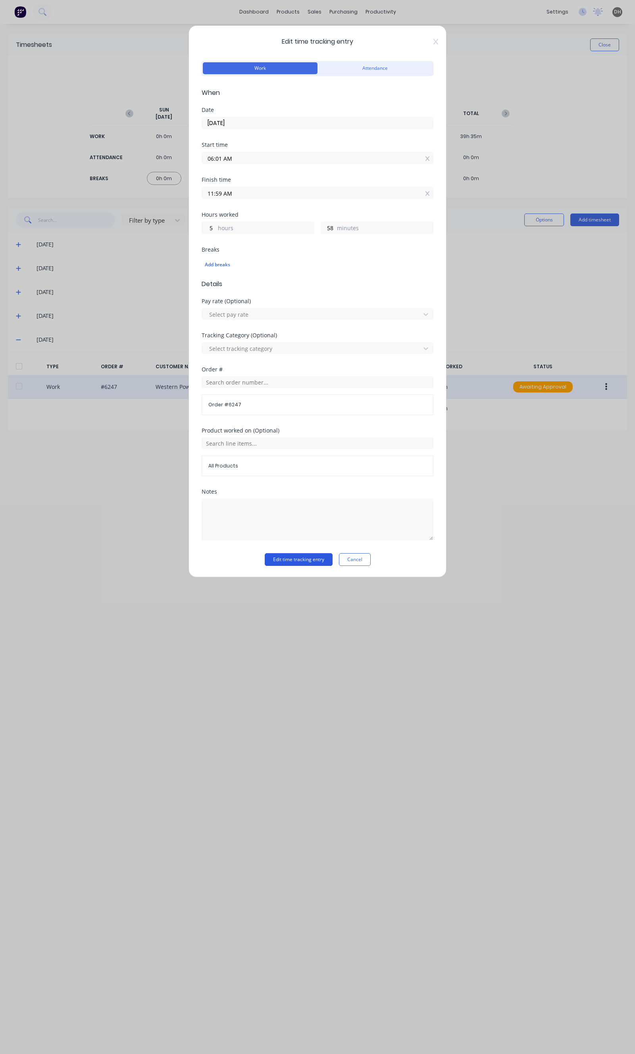
click at [308, 557] on button "Edit time tracking entry" at bounding box center [299, 559] width 68 height 13
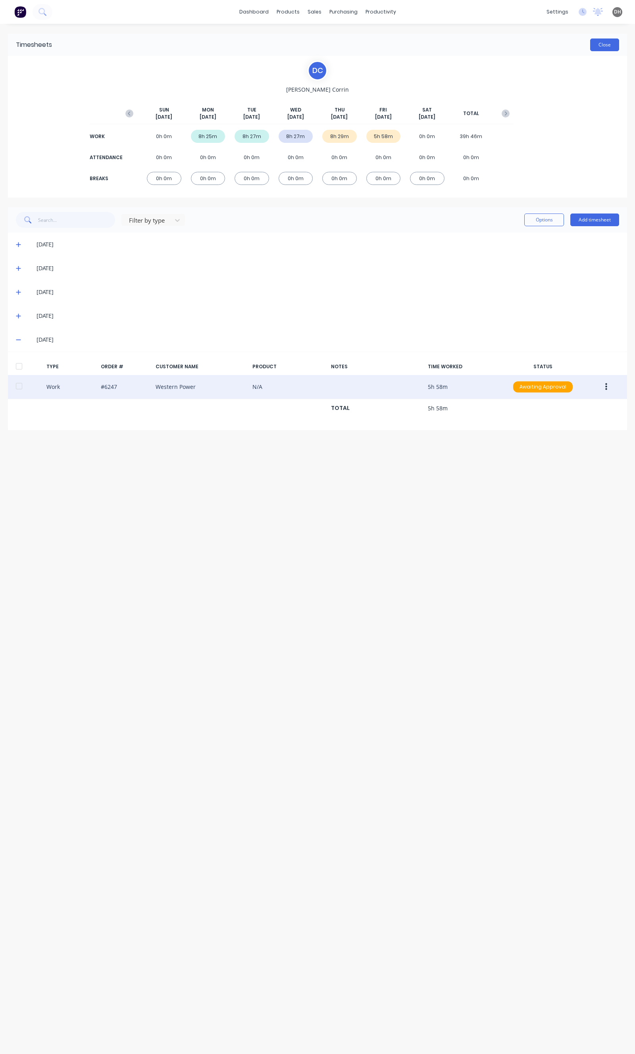
click at [597, 51] on button "Close" at bounding box center [604, 45] width 29 height 13
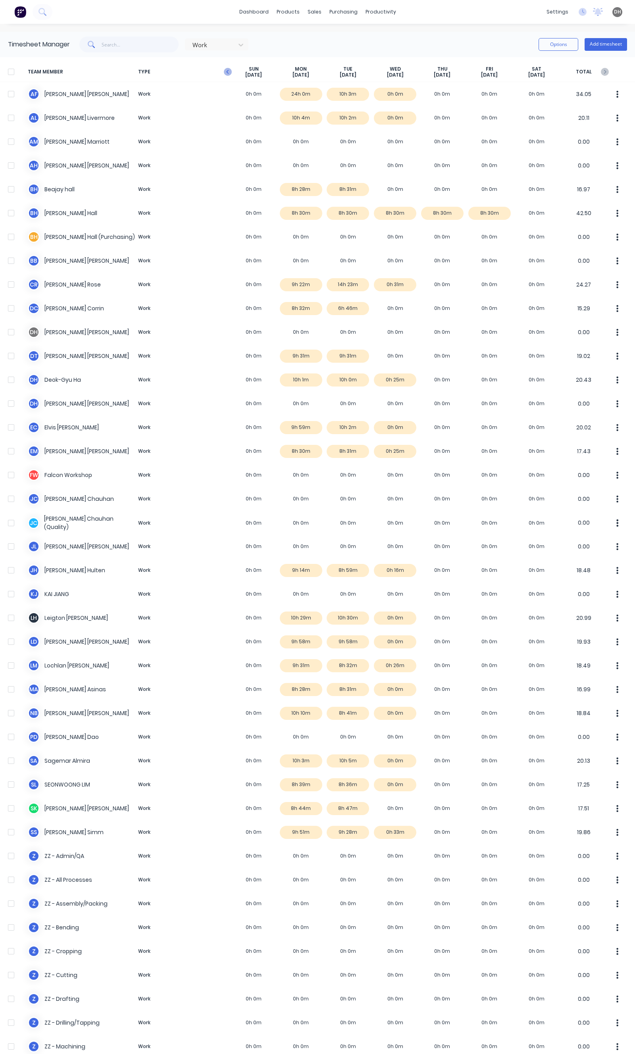
click at [231, 72] on icon "button" at bounding box center [228, 72] width 8 height 8
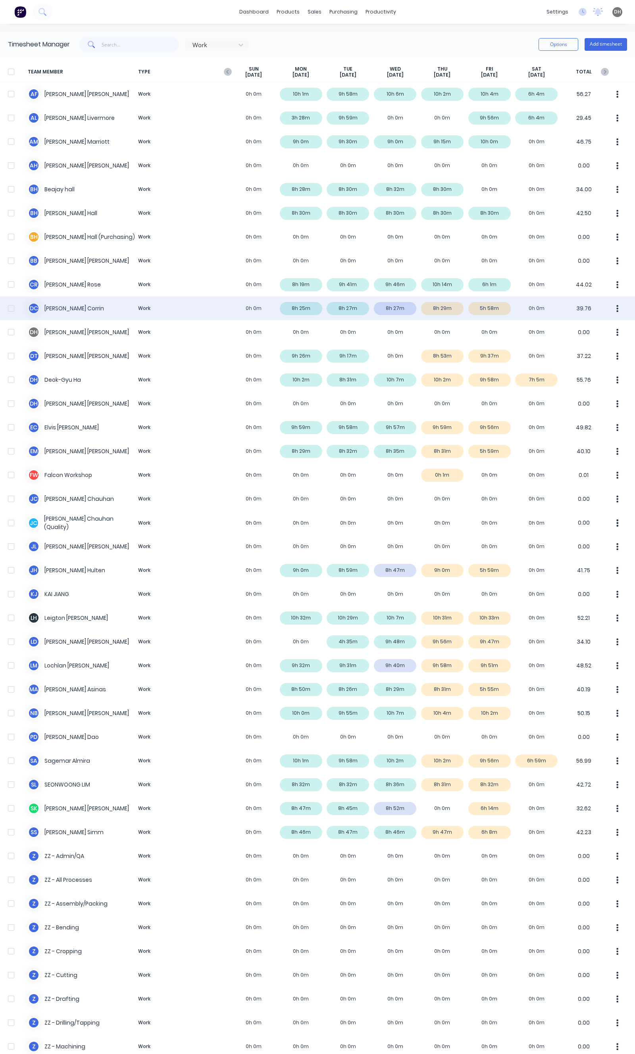
click at [614, 308] on button "button" at bounding box center [617, 308] width 17 height 16
click at [589, 325] on div "Approve" at bounding box center [587, 331] width 61 height 12
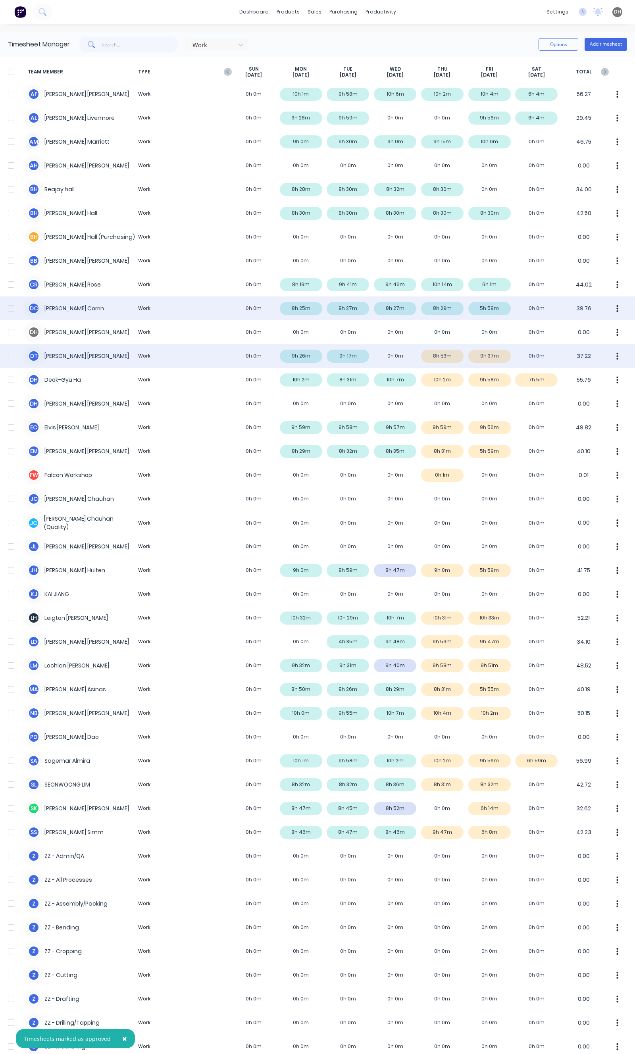
click at [395, 362] on div "D T David Torres Work 0h 0m 9h 26m 9h 17m 0h 0m 8h 53m 9h 37m 0h 0m 37.22" at bounding box center [317, 356] width 635 height 24
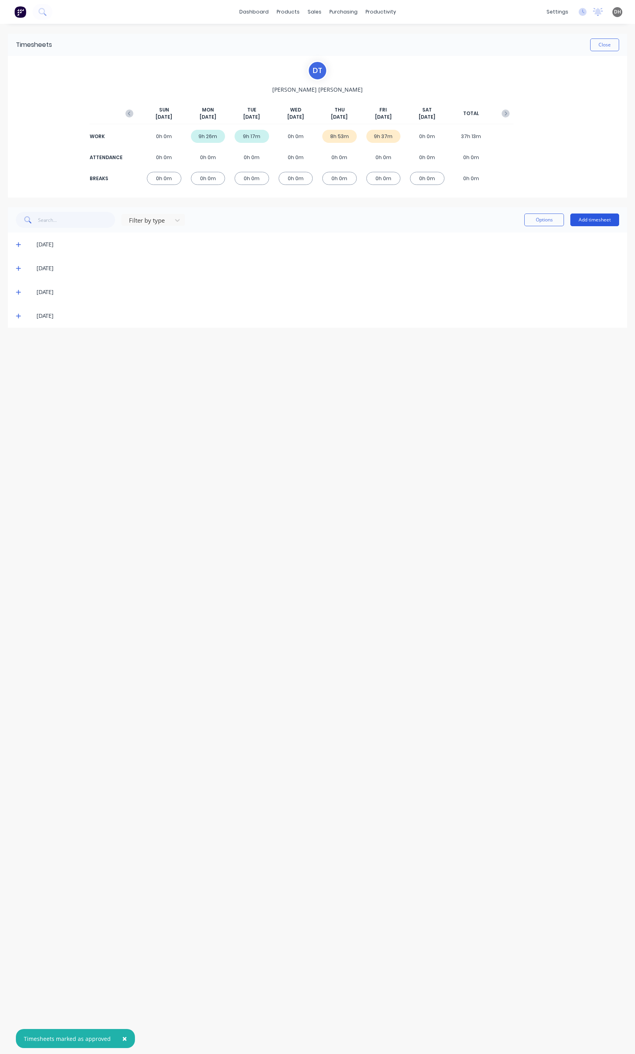
click at [587, 220] on button "Add timesheet" at bounding box center [594, 220] width 49 height 13
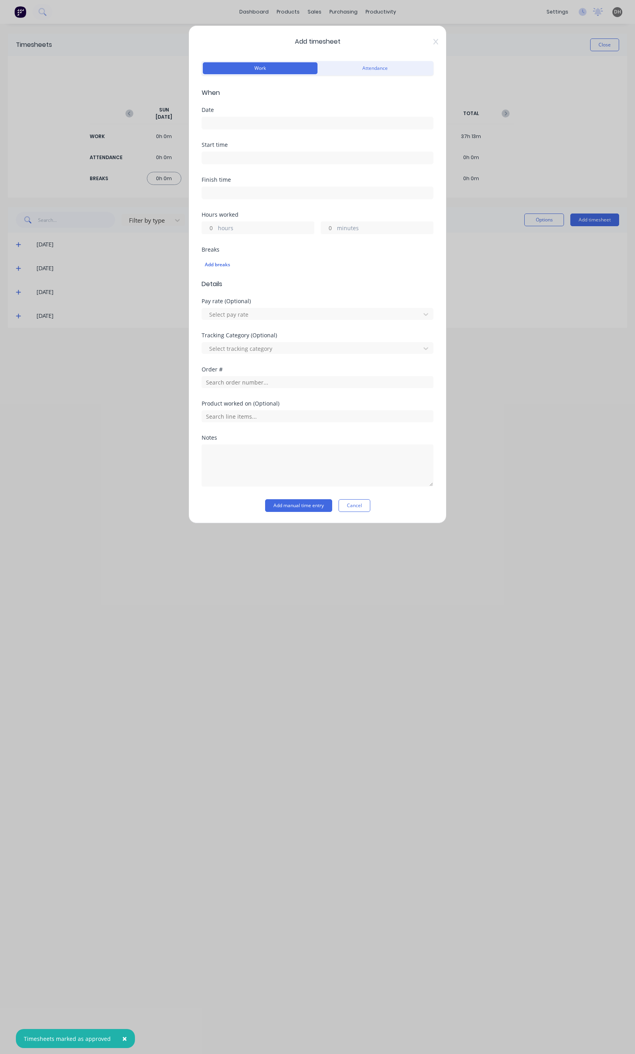
click at [292, 125] on input at bounding box center [317, 123] width 231 height 12
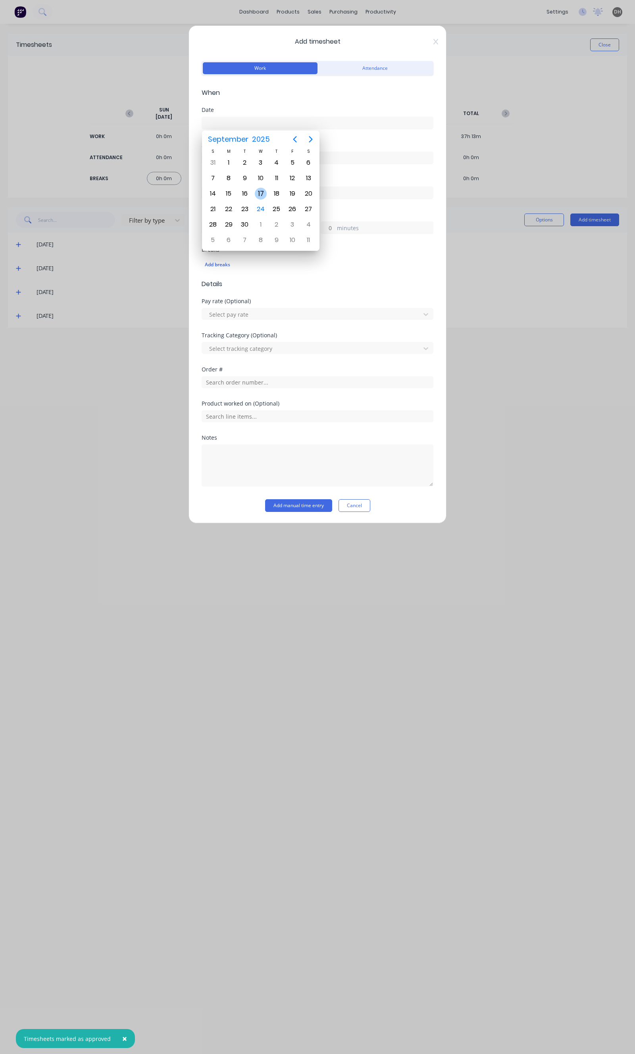
click at [259, 188] on div "17" at bounding box center [261, 194] width 12 height 12
type input "17/09/2025"
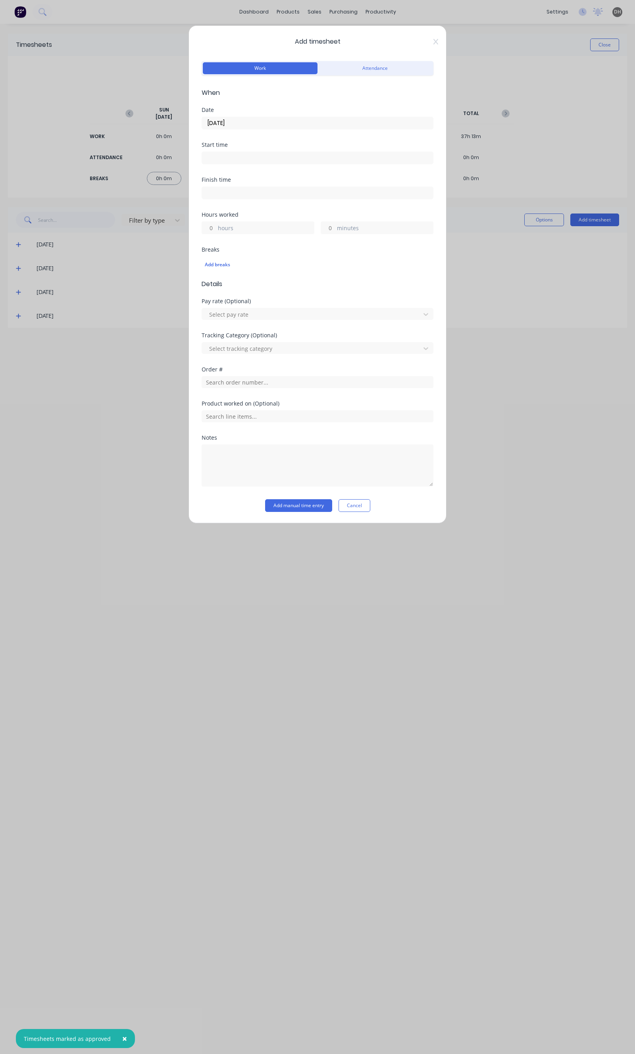
click at [233, 159] on input at bounding box center [317, 158] width 231 height 12
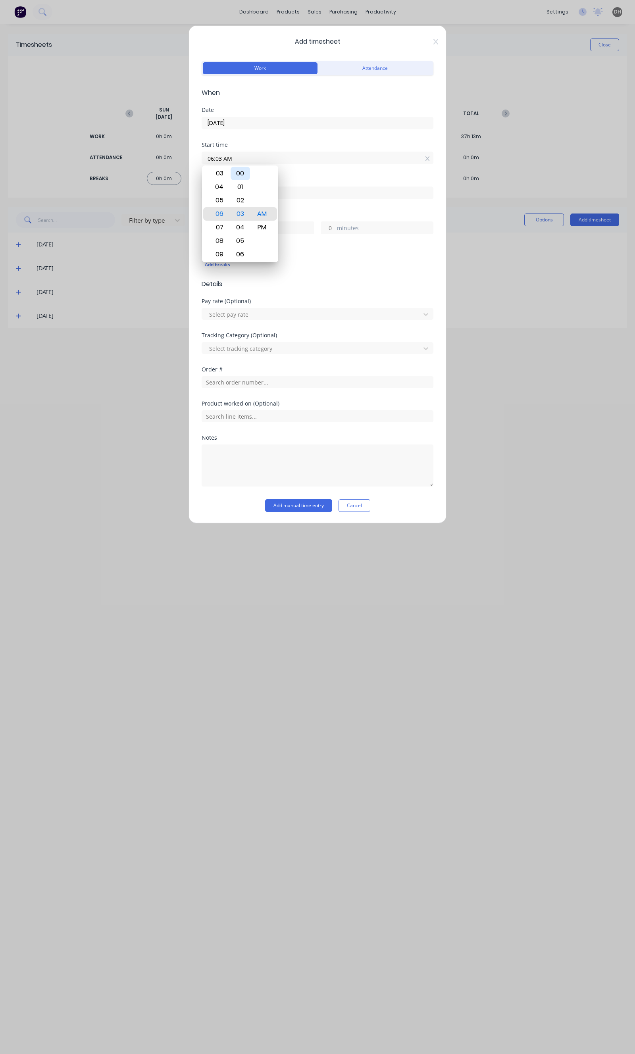
click at [244, 178] on div "00" at bounding box center [240, 173] width 19 height 13
type input "06:00 AM"
click at [287, 200] on div "Finish time" at bounding box center [318, 194] width 232 height 35
click at [208, 227] on input "hours" at bounding box center [209, 228] width 14 height 12
type input "8"
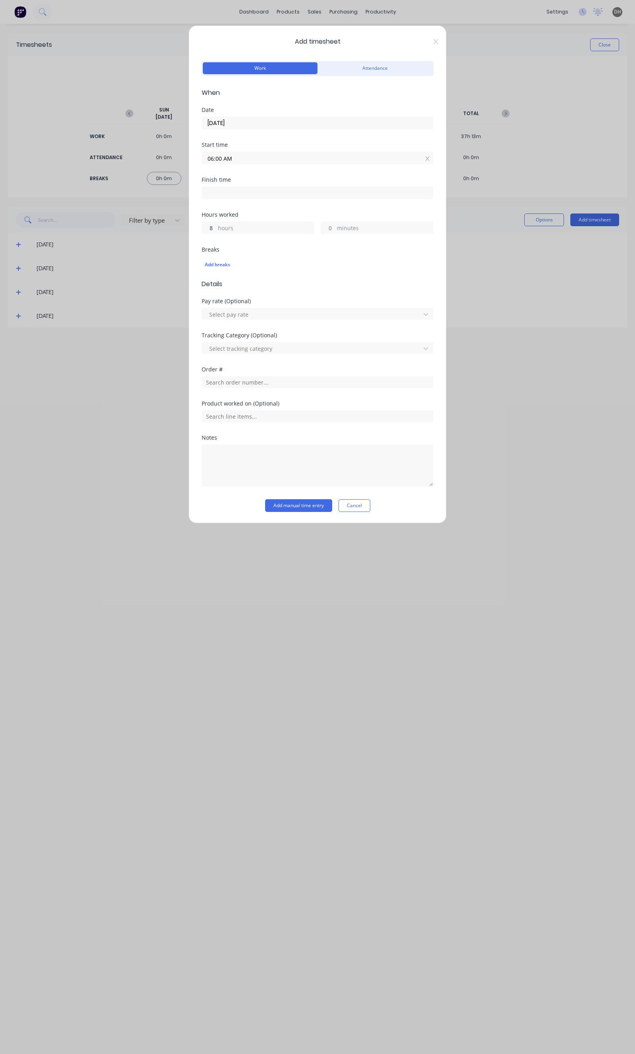
type input "02:00 PM"
type input "030"
type input "02:30 PM"
type input "30"
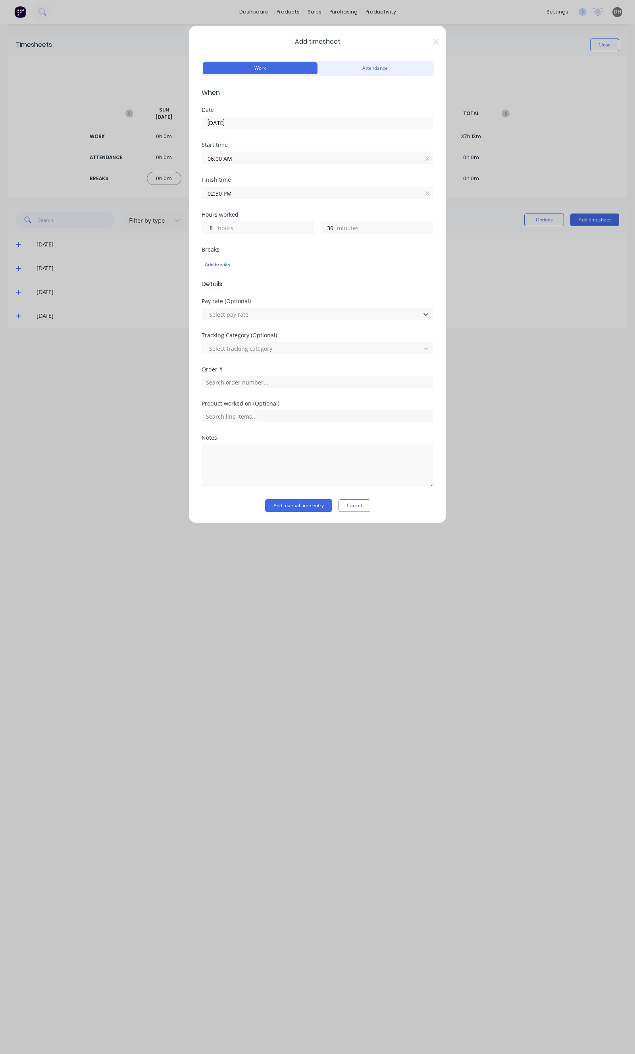
scroll to position [0, 0]
click at [297, 507] on button "Add manual time entry" at bounding box center [298, 505] width 67 height 13
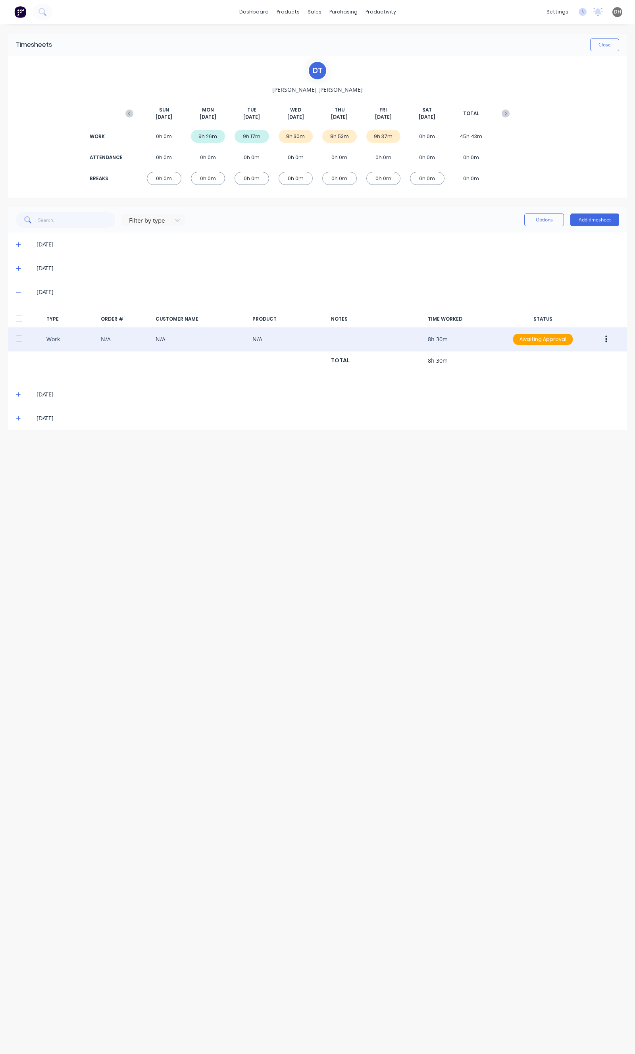
click at [599, 339] on button "button" at bounding box center [606, 339] width 19 height 14
click at [562, 314] on div "Edit" at bounding box center [577, 310] width 61 height 12
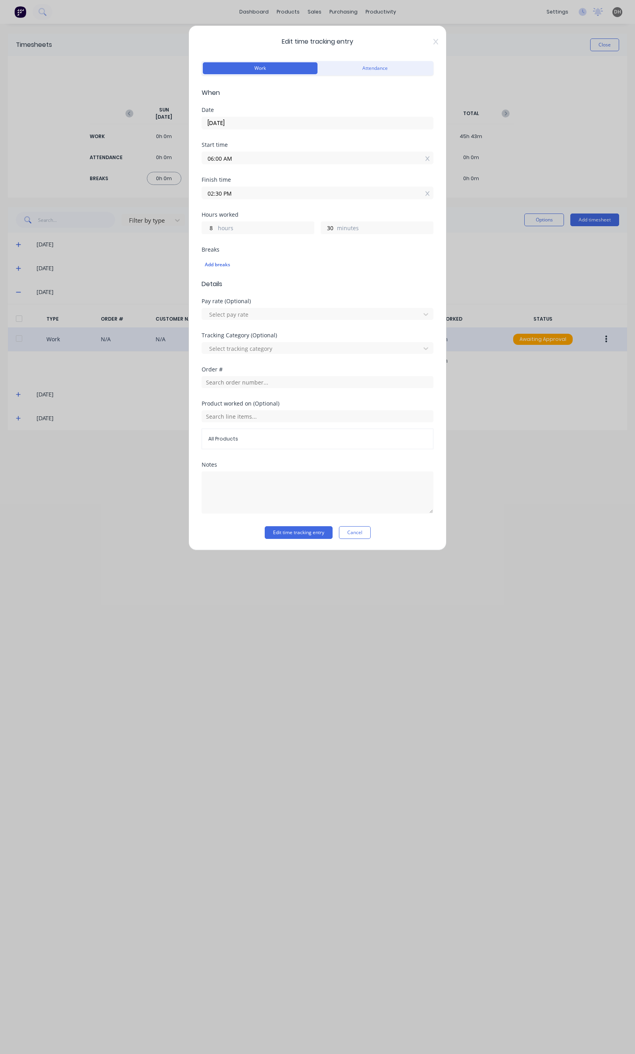
click at [227, 469] on div "Notes" at bounding box center [318, 488] width 232 height 52
click at [224, 475] on textarea at bounding box center [318, 493] width 232 height 42
type textarea "TAFE"
click at [281, 528] on button "Edit time tracking entry" at bounding box center [299, 532] width 68 height 13
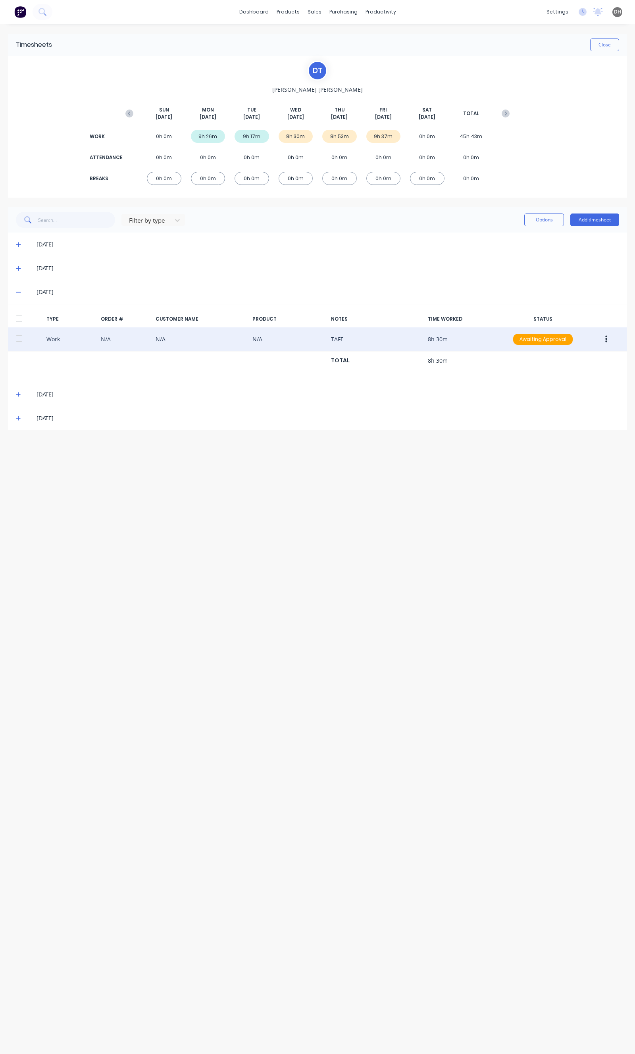
click at [20, 394] on icon at bounding box center [18, 395] width 5 height 6
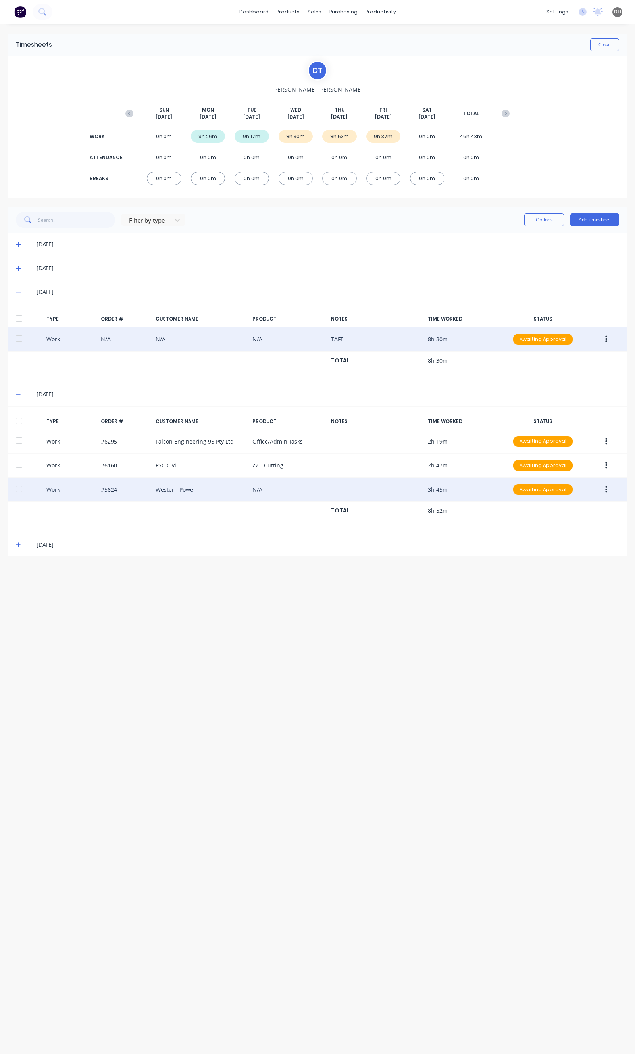
click at [610, 489] on button "button" at bounding box center [606, 490] width 19 height 14
click at [564, 458] on div "Edit" at bounding box center [577, 460] width 61 height 12
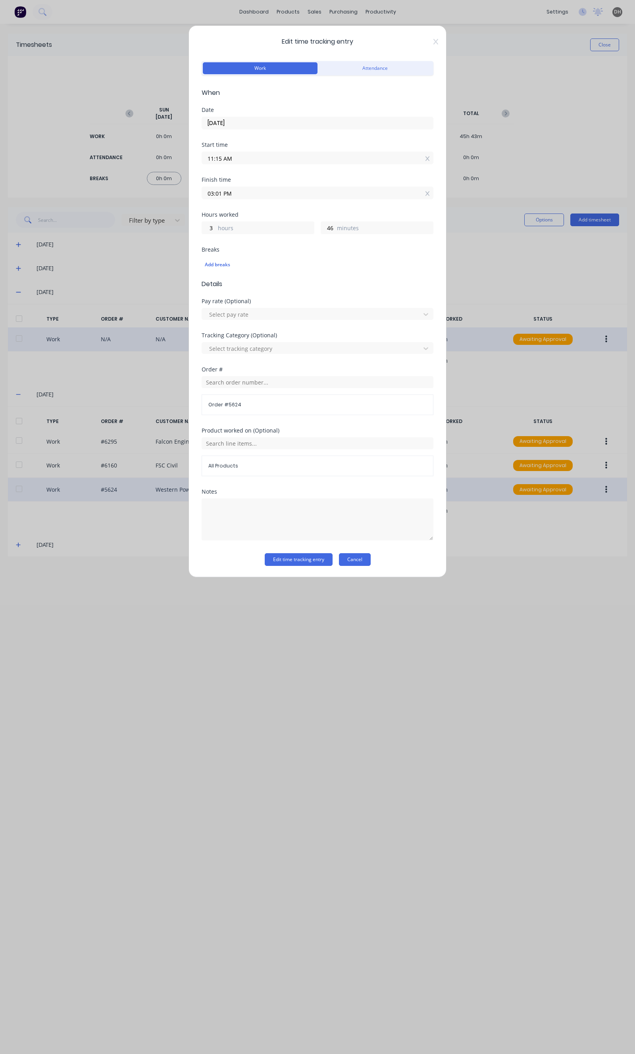
click at [357, 559] on button "Cancel" at bounding box center [355, 559] width 32 height 13
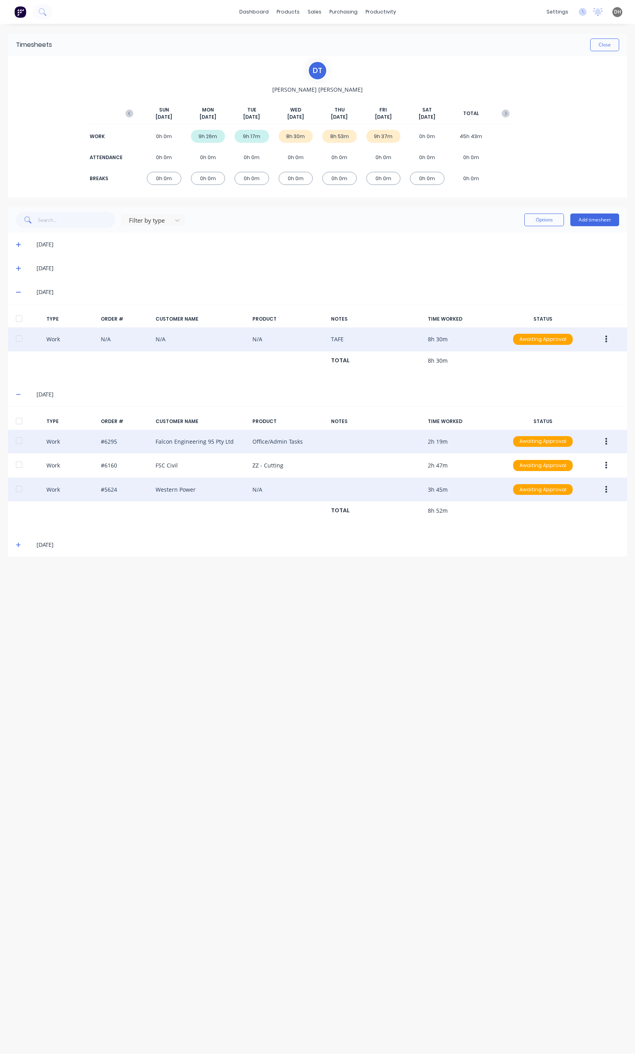
click at [607, 442] on icon "button" at bounding box center [606, 441] width 2 height 7
click at [582, 411] on div "Edit" at bounding box center [577, 412] width 61 height 12
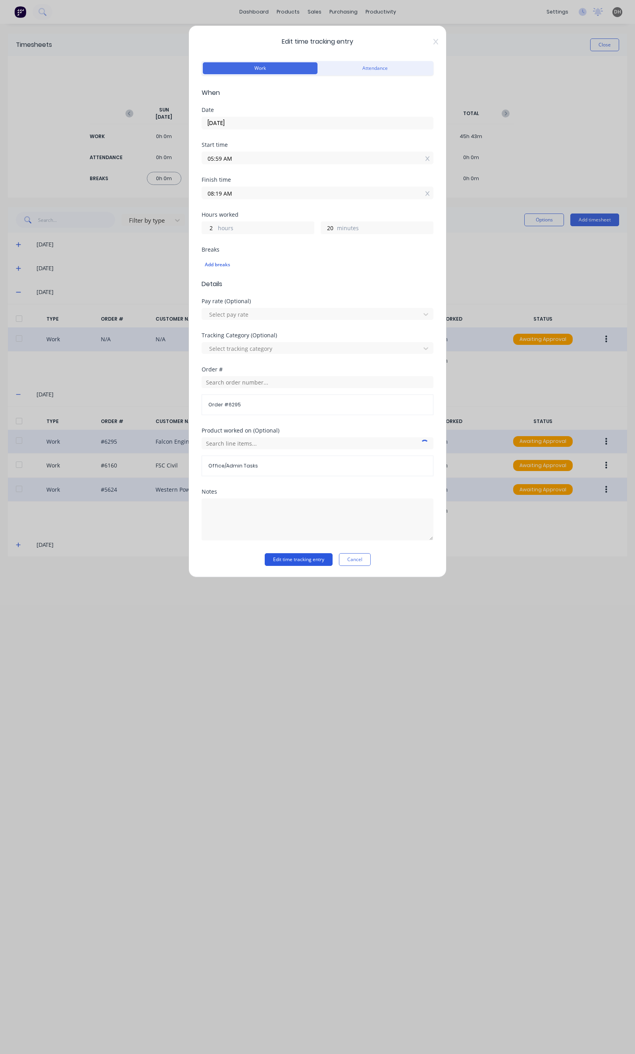
click at [319, 557] on button "Edit time tracking entry" at bounding box center [299, 559] width 68 height 13
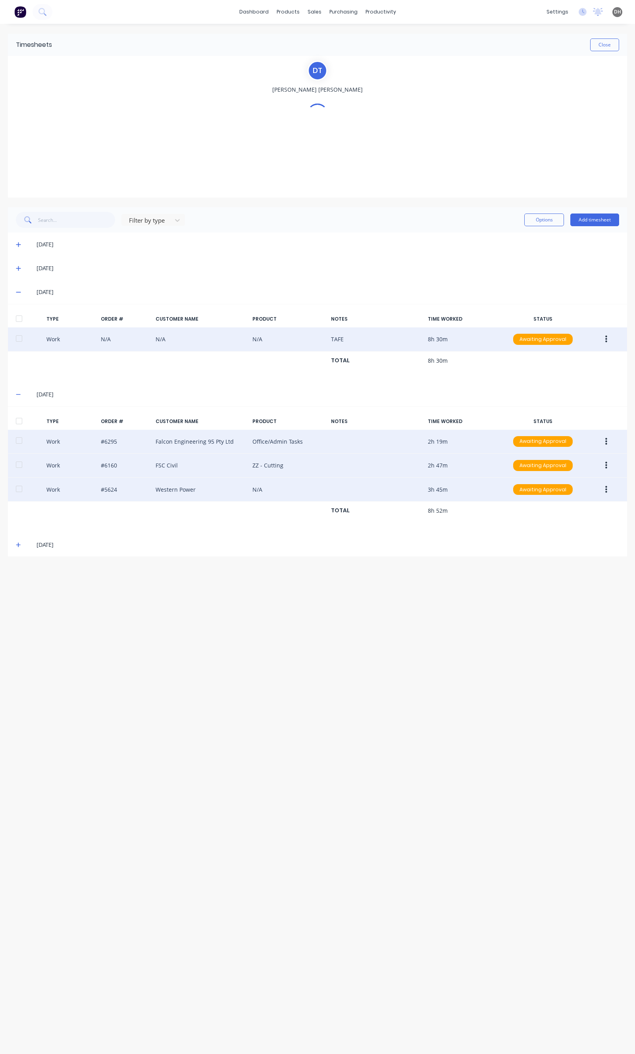
click at [605, 468] on icon "button" at bounding box center [606, 465] width 2 height 9
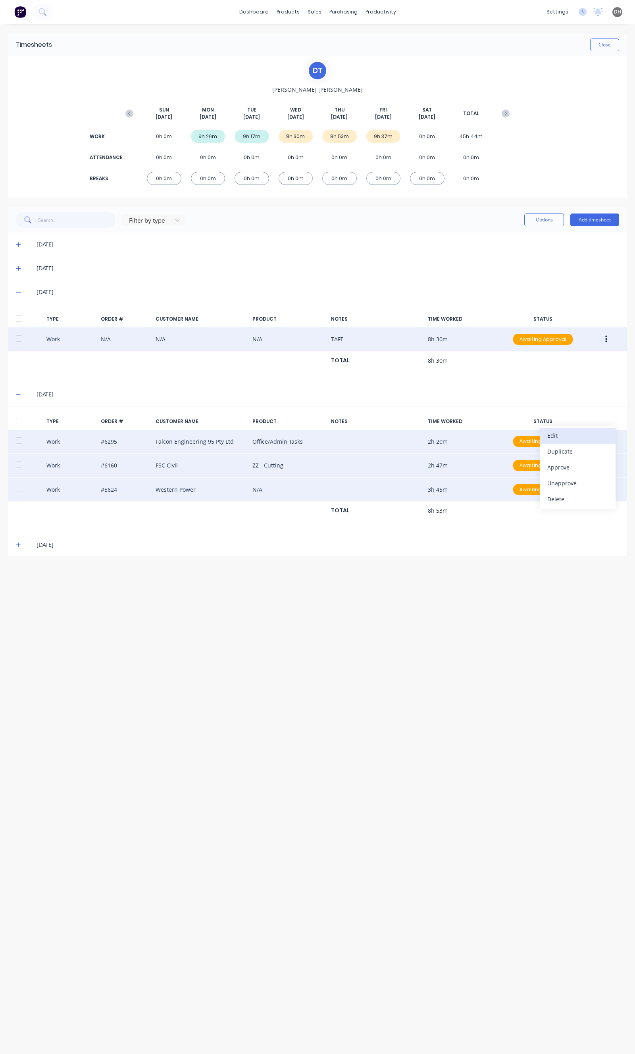
click at [567, 438] on div "Edit" at bounding box center [577, 436] width 61 height 12
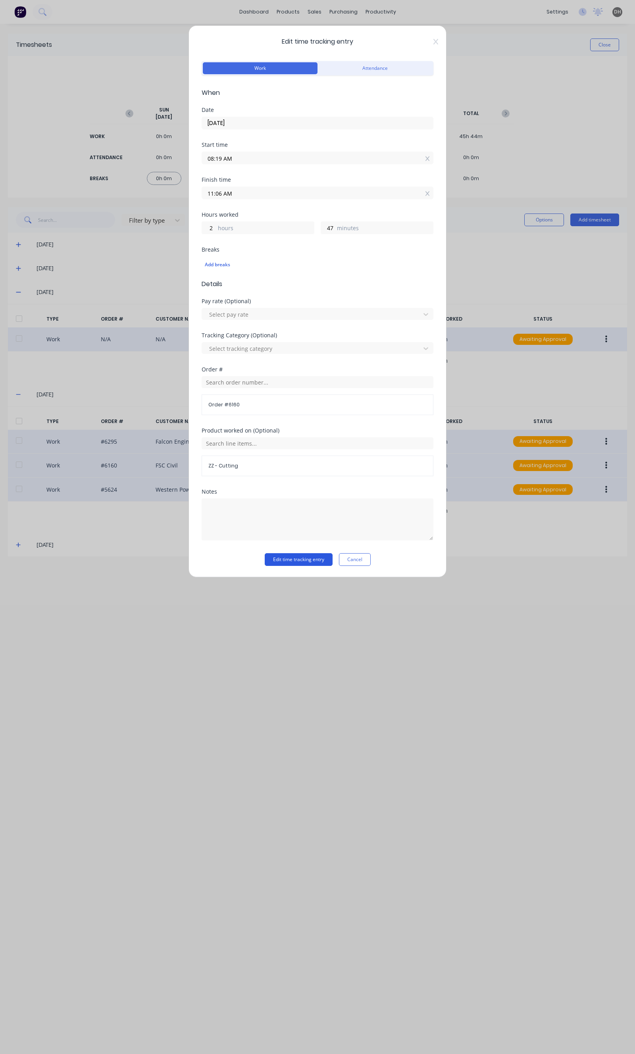
click at [296, 559] on button "Edit time tracking entry" at bounding box center [299, 559] width 68 height 13
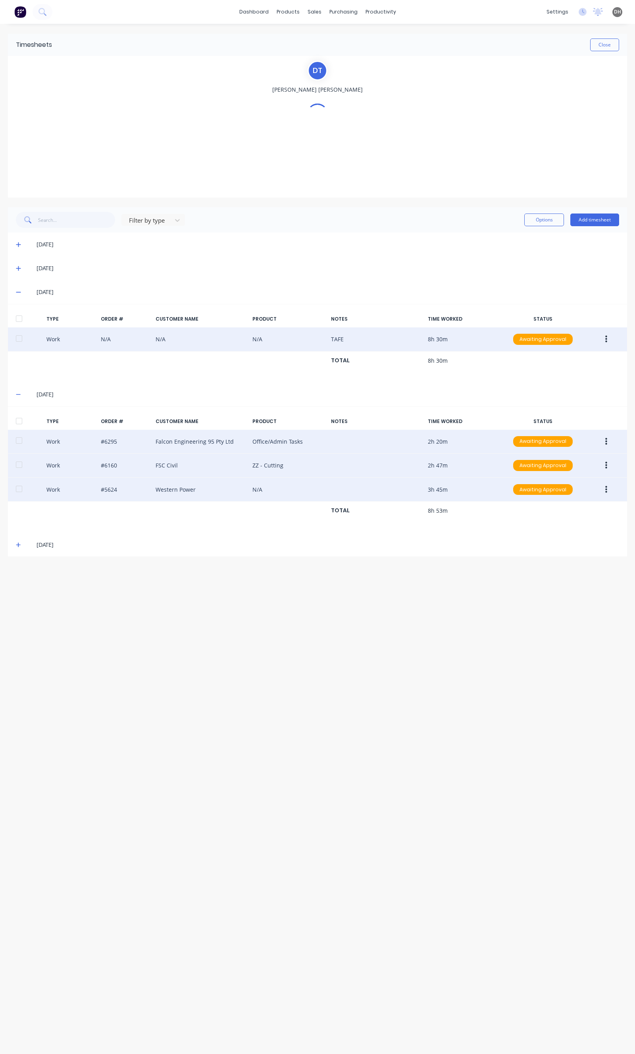
click at [607, 487] on button "button" at bounding box center [606, 490] width 19 height 14
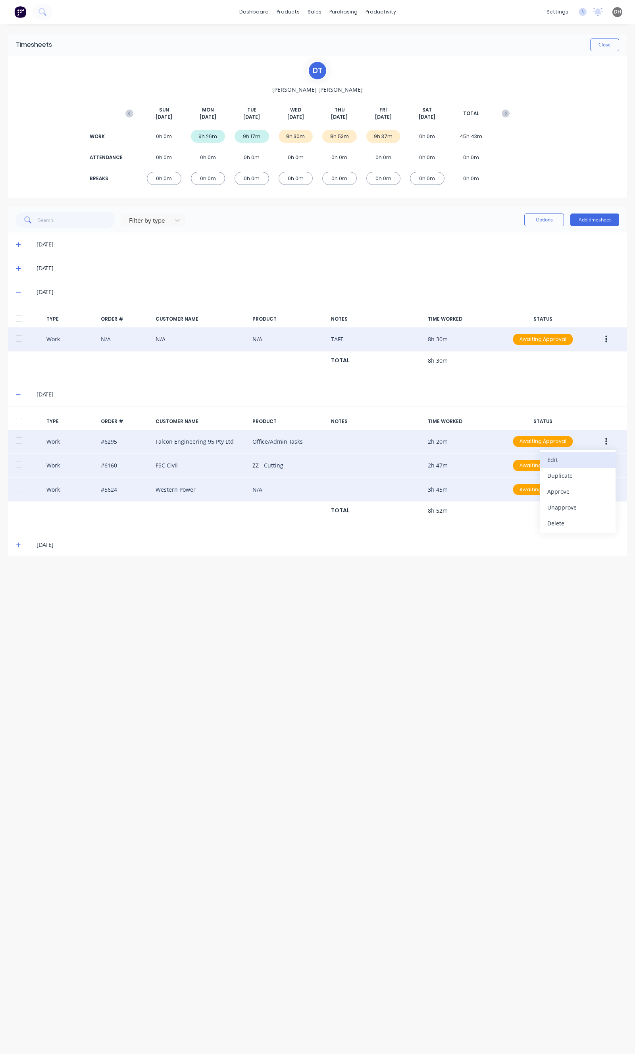
click at [557, 452] on button "Edit" at bounding box center [577, 460] width 75 height 16
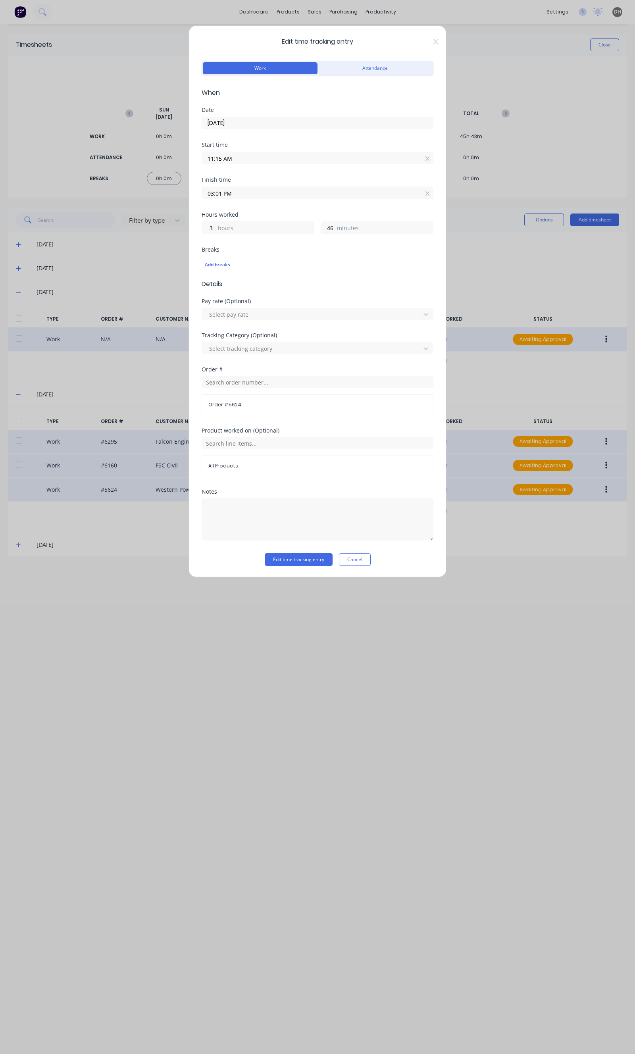
click at [250, 157] on input "11:15 AM" at bounding box center [317, 158] width 231 height 12
type input "11:11 AM"
type input "50"
type input "11:09 AM"
type input "52"
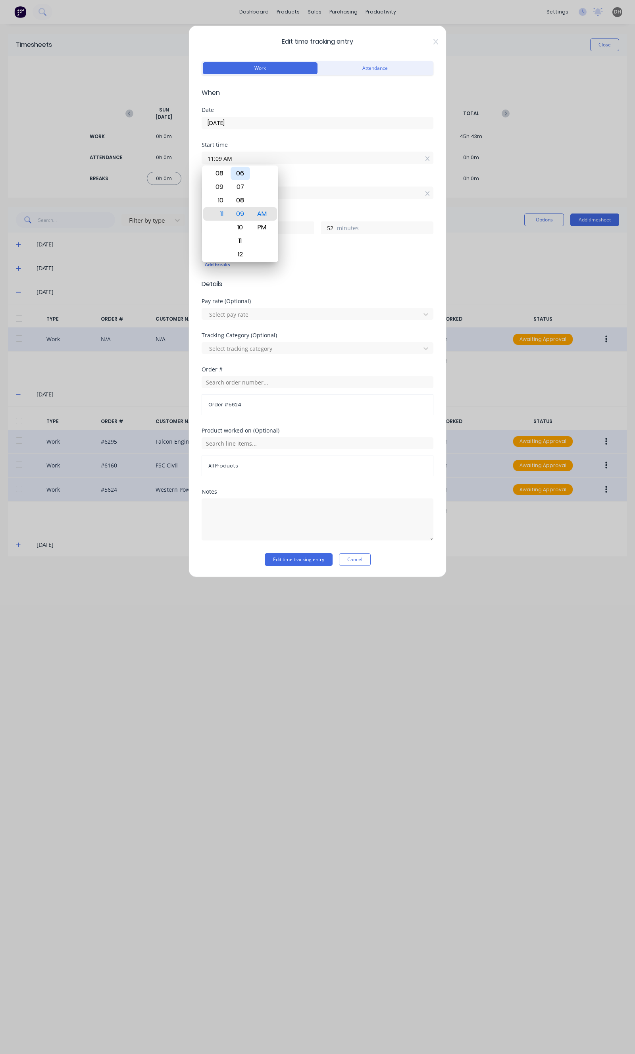
click at [240, 177] on div "06" at bounding box center [240, 173] width 19 height 13
type input "11:06 AM"
type input "55"
click at [295, 558] on button "Edit time tracking entry" at bounding box center [299, 559] width 68 height 13
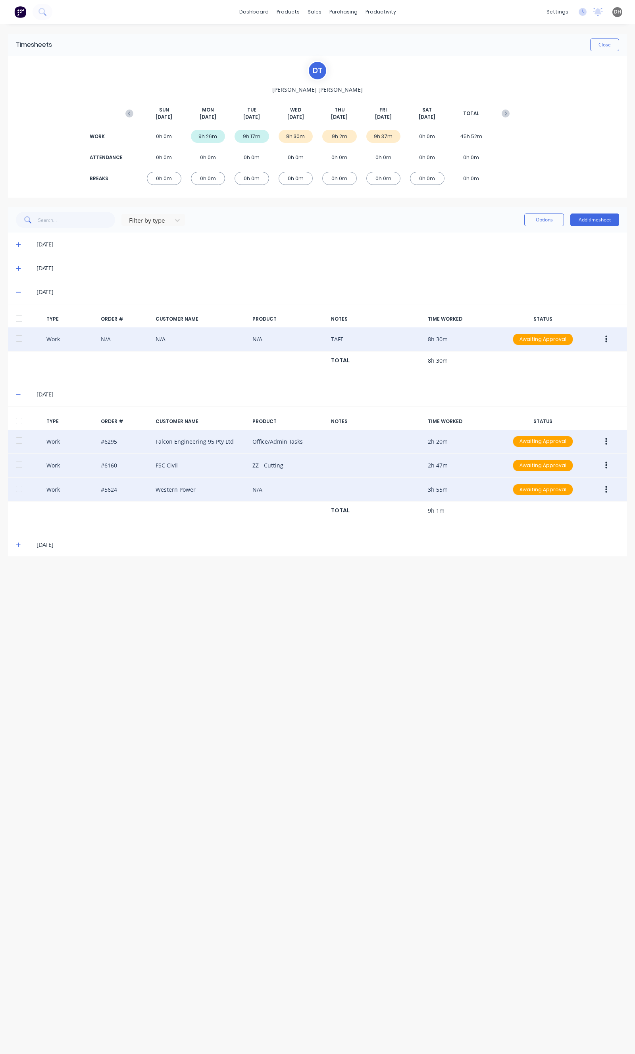
click at [19, 546] on icon at bounding box center [18, 545] width 5 height 6
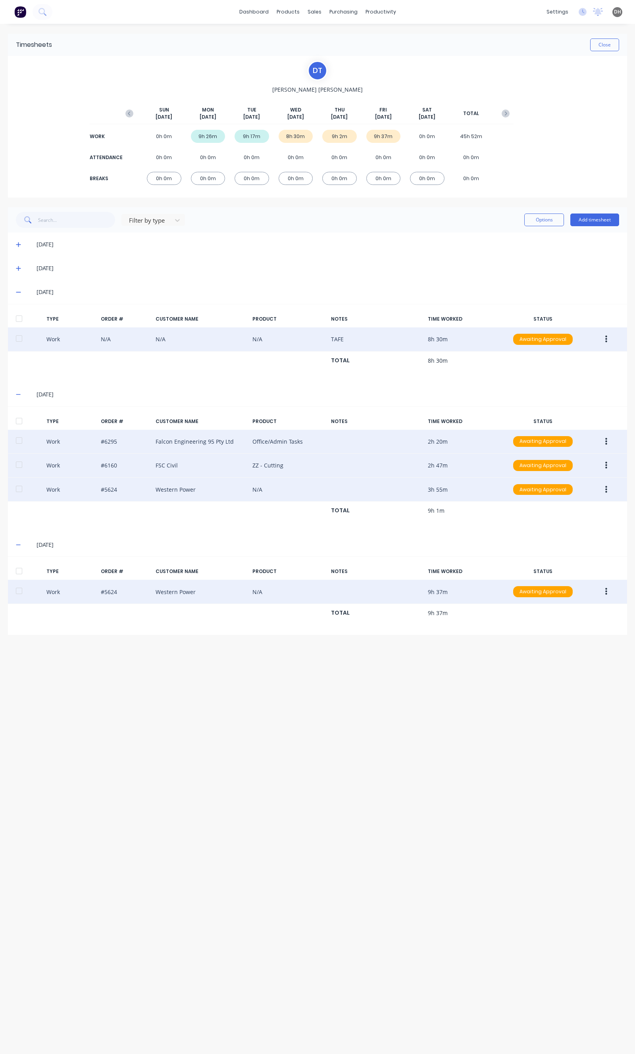
click at [607, 591] on button "button" at bounding box center [606, 592] width 19 height 14
click at [583, 560] on div "Edit" at bounding box center [577, 563] width 61 height 12
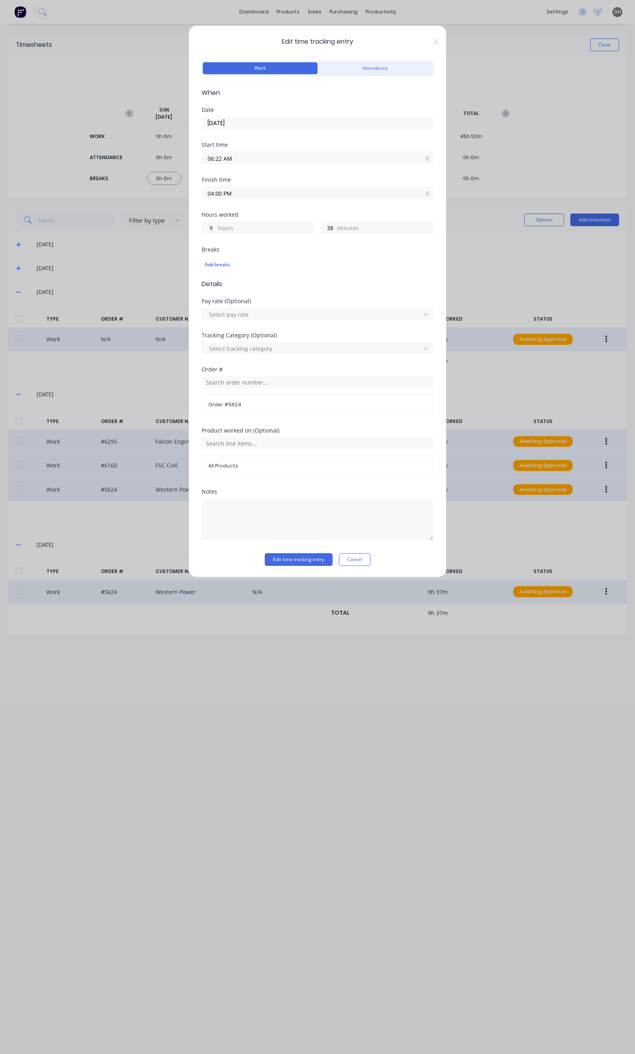
click at [265, 193] on input "04:00 PM" at bounding box center [317, 193] width 231 height 12
type input "07:00 PM"
type input "12"
type input "08:00 PM"
type input "13"
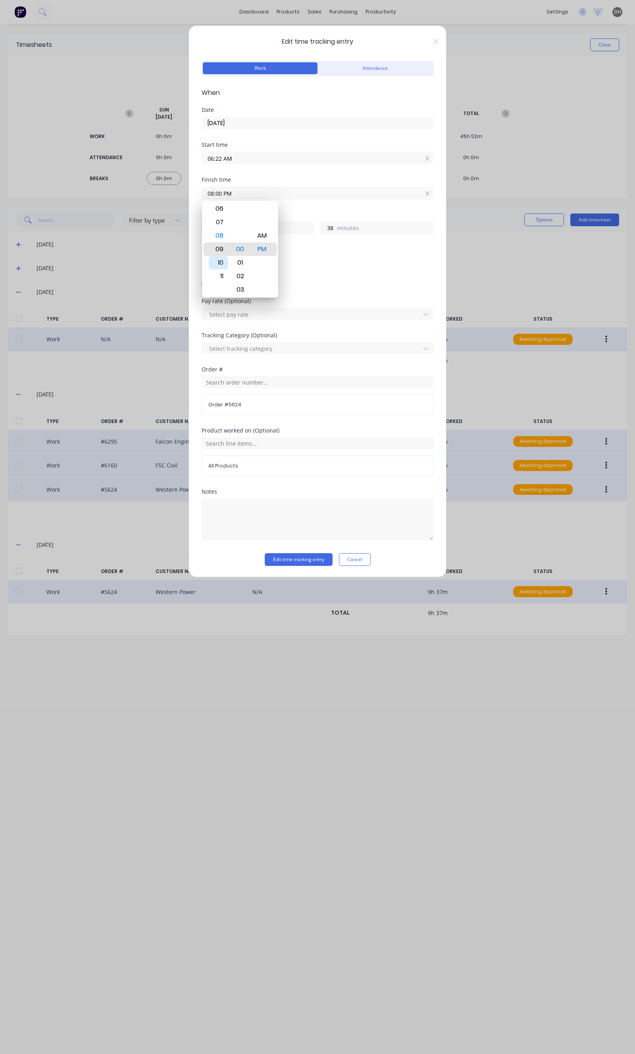
type input "09:00 PM"
type input "14"
type input "10:00 PM"
type input "15"
type input "05:00 PM"
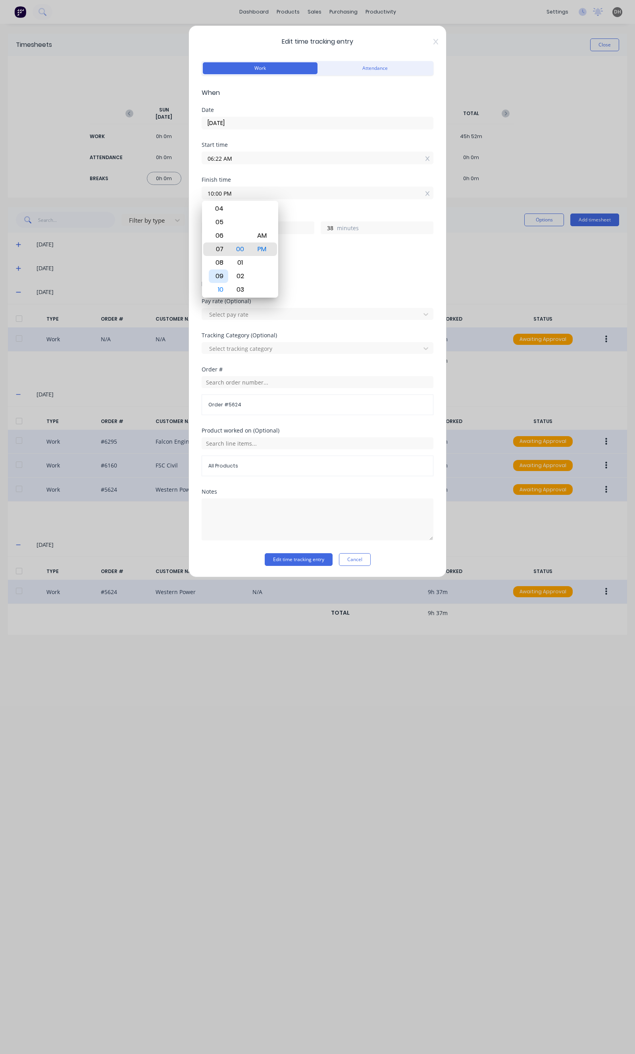
type input "10"
type input "12:00 PM"
type input "5"
click at [221, 244] on div "12" at bounding box center [218, 249] width 19 height 13
click at [218, 252] on div "12" at bounding box center [218, 249] width 19 height 13
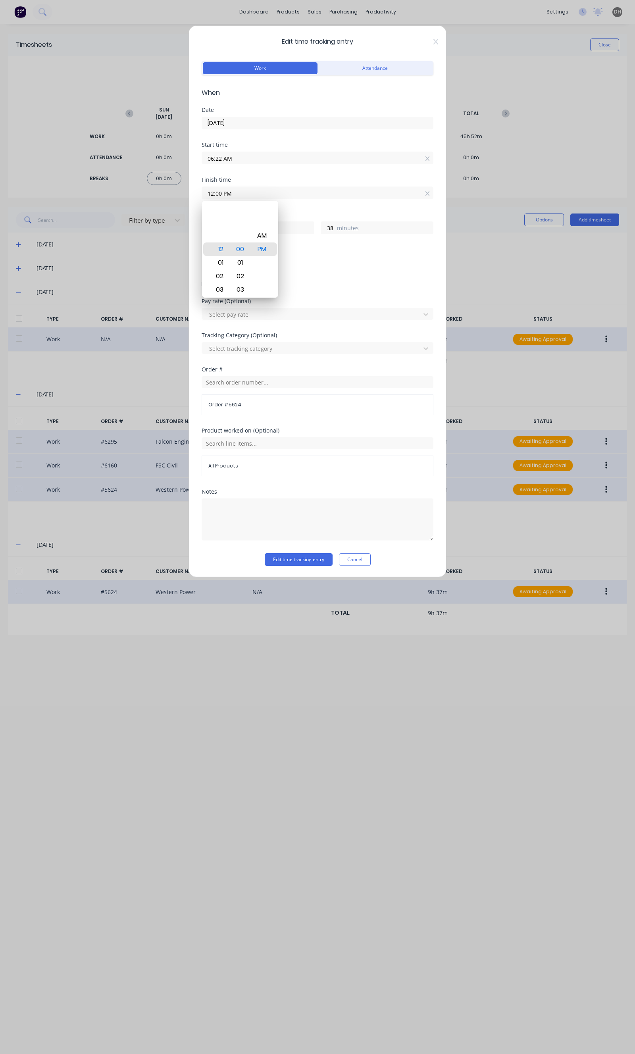
click at [354, 261] on div "Add breaks" at bounding box center [317, 265] width 225 height 10
click at [247, 158] on input "06:22 AM" at bounding box center [317, 158] width 231 height 12
type input "06:21 AM"
type input "39"
type input "06:16 AM"
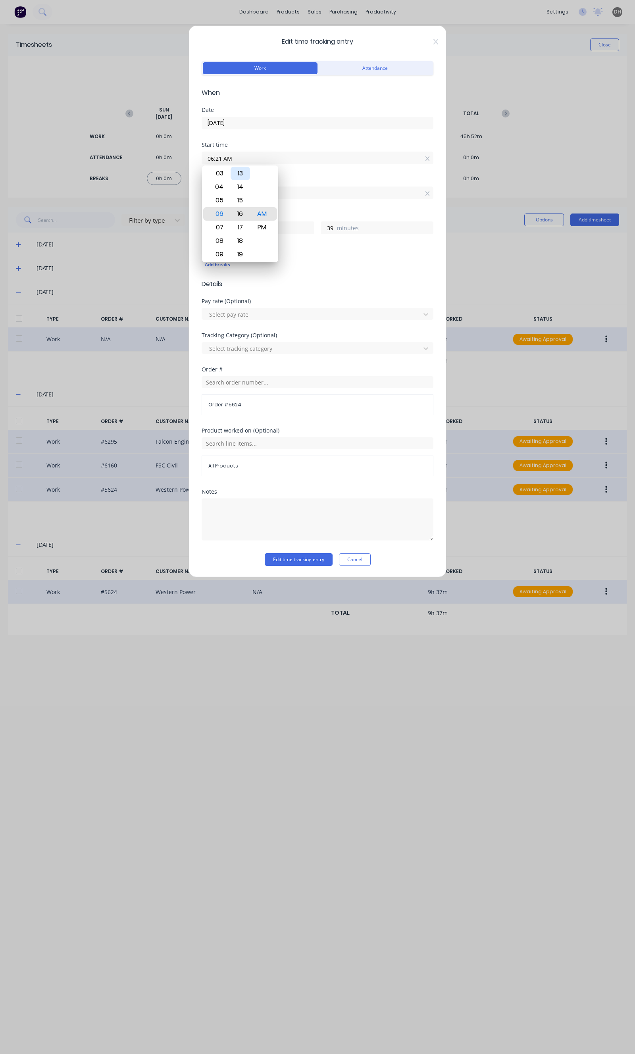
type input "44"
click at [244, 198] on div "15" at bounding box center [240, 200] width 19 height 13
type input "06:15 AM"
type input "45"
click at [288, 181] on div "Finish time" at bounding box center [318, 180] width 232 height 6
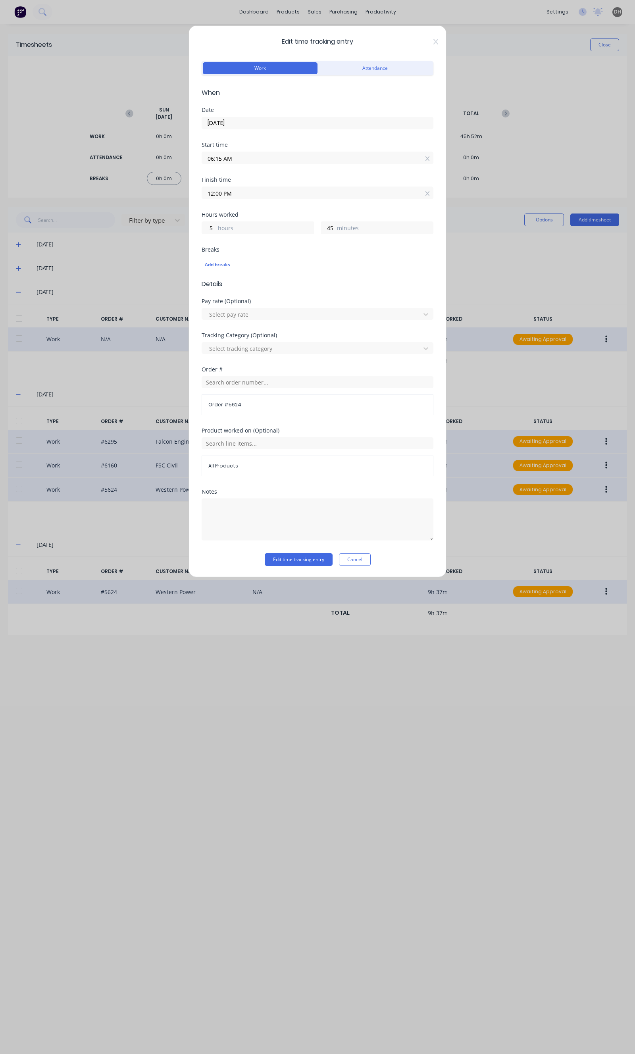
click at [309, 568] on div "Edit time tracking entry Work Attendance When Date 19/09/2025 Start time 06:15 …" at bounding box center [318, 301] width 258 height 552
click at [313, 560] on button "Edit time tracking entry" at bounding box center [299, 559] width 68 height 13
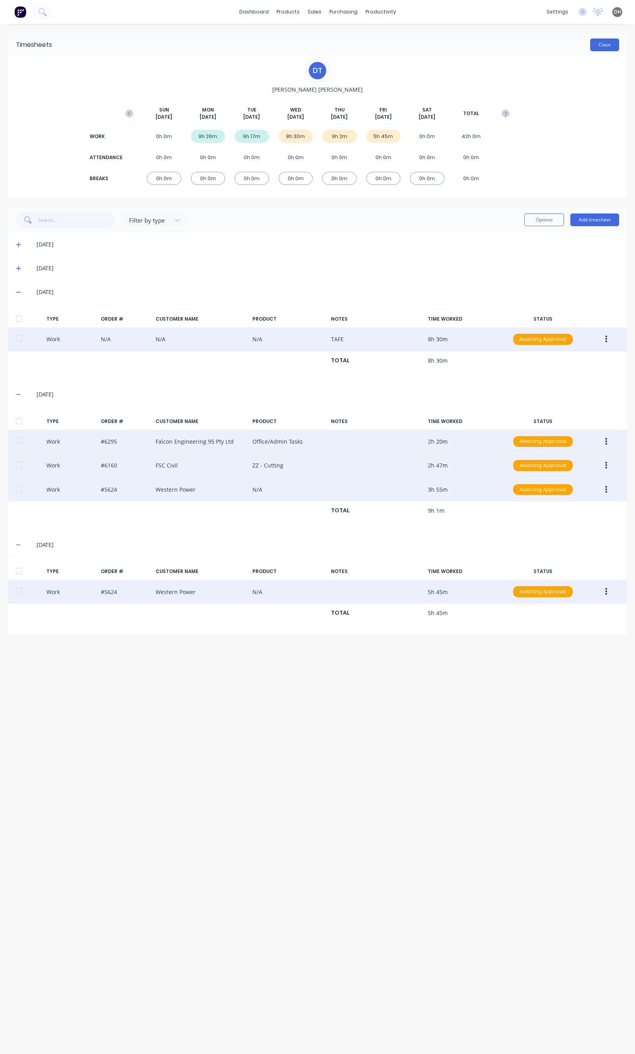
click at [600, 49] on button "Close" at bounding box center [604, 45] width 29 height 13
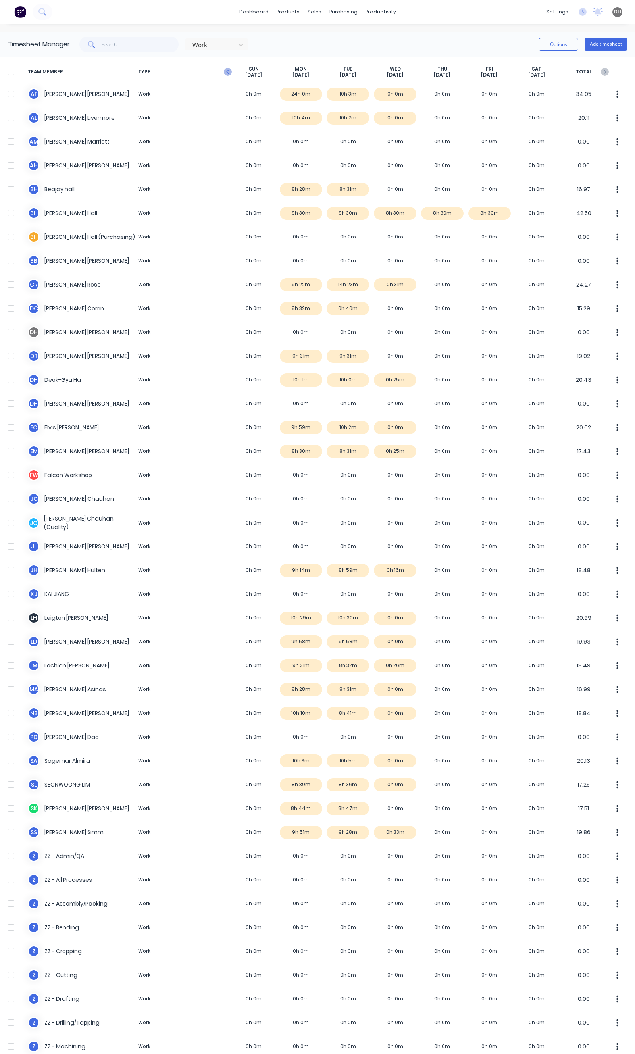
click at [227, 74] on icon "button" at bounding box center [228, 72] width 8 height 8
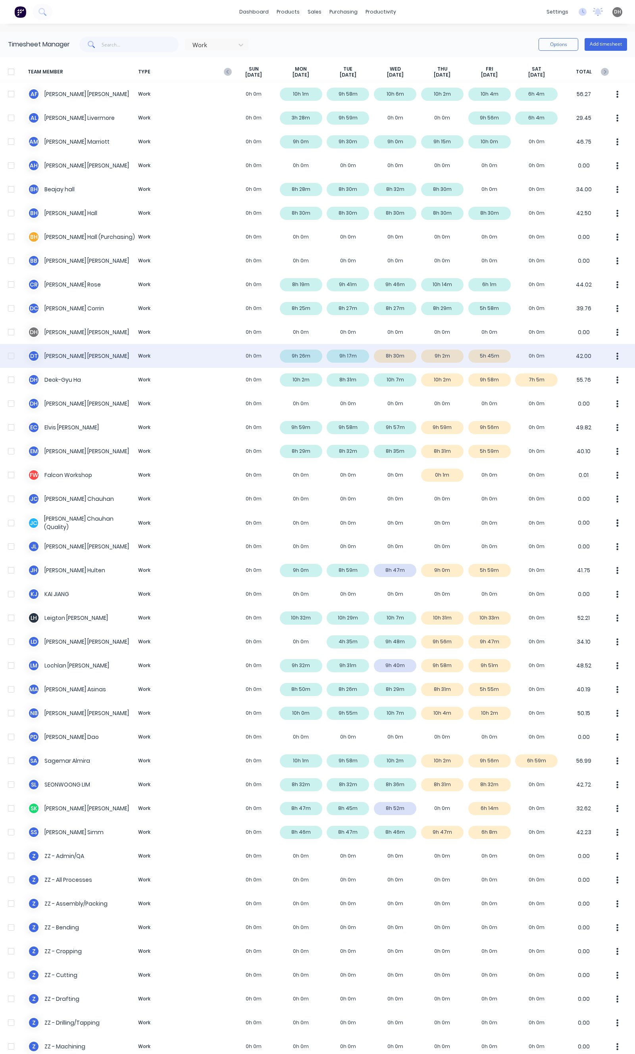
click at [617, 356] on icon "button" at bounding box center [618, 355] width 2 height 7
click at [557, 376] on div "Approve" at bounding box center [587, 378] width 61 height 12
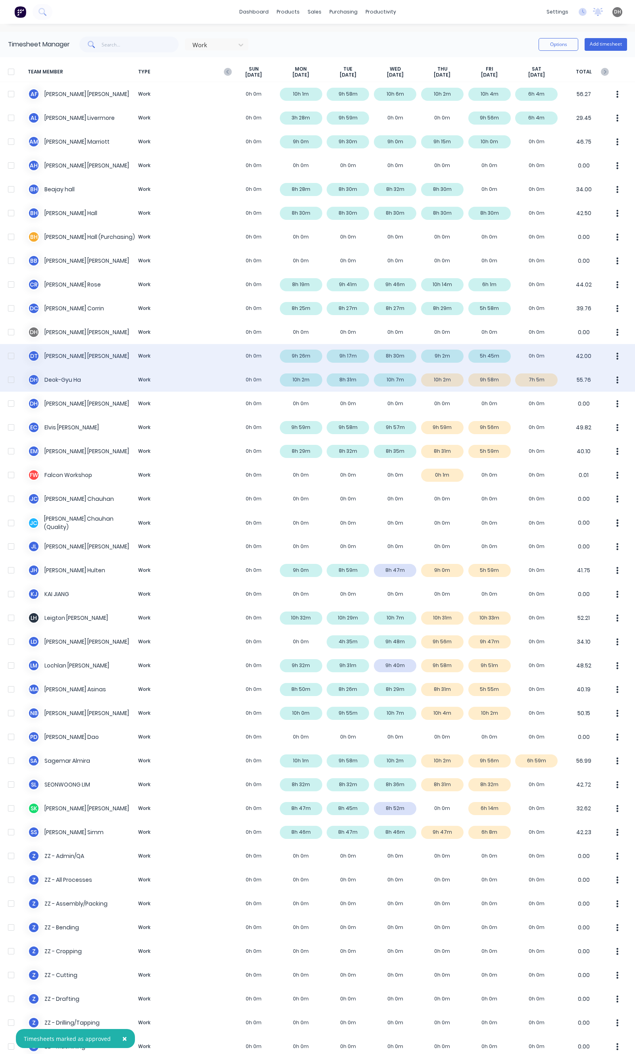
click at [526, 378] on div "D H Deok-Gyu Ha Work 0h 0m 10h 2m 8h 31m 10h 7m 10h 2m 9h 58m 7h 5m 55.76" at bounding box center [317, 380] width 635 height 24
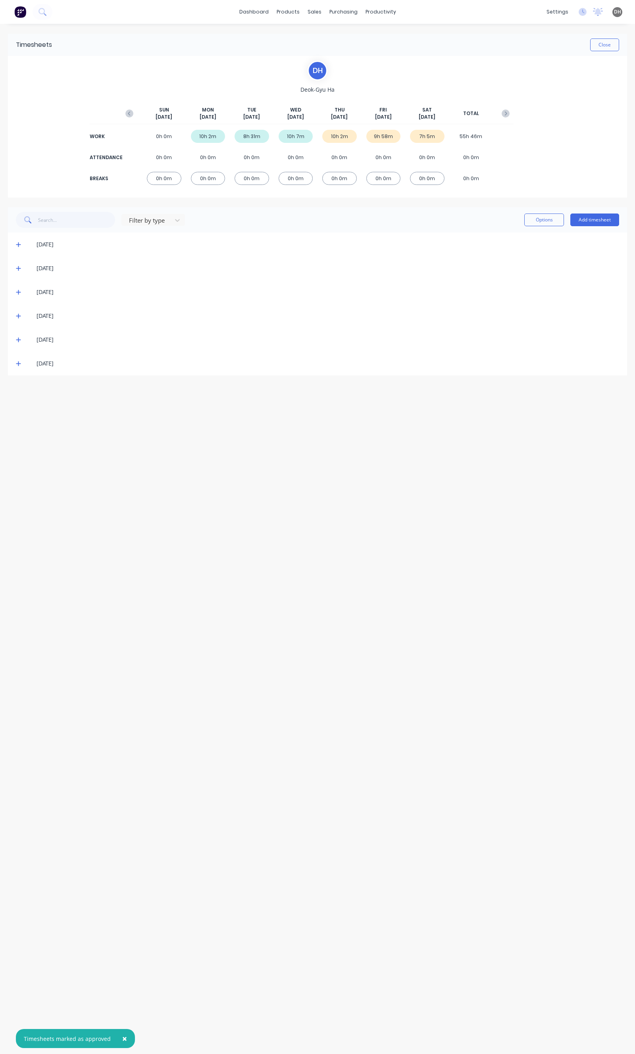
click at [18, 364] on icon at bounding box center [18, 364] width 5 height 5
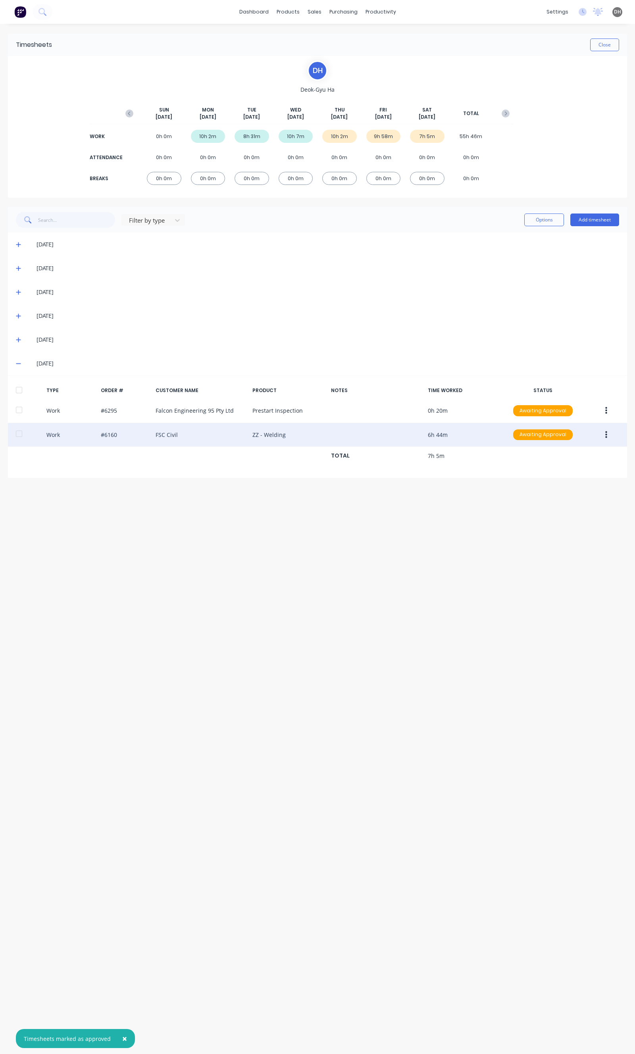
click at [605, 437] on icon "button" at bounding box center [606, 435] width 2 height 9
click at [570, 405] on div "Edit" at bounding box center [577, 405] width 61 height 12
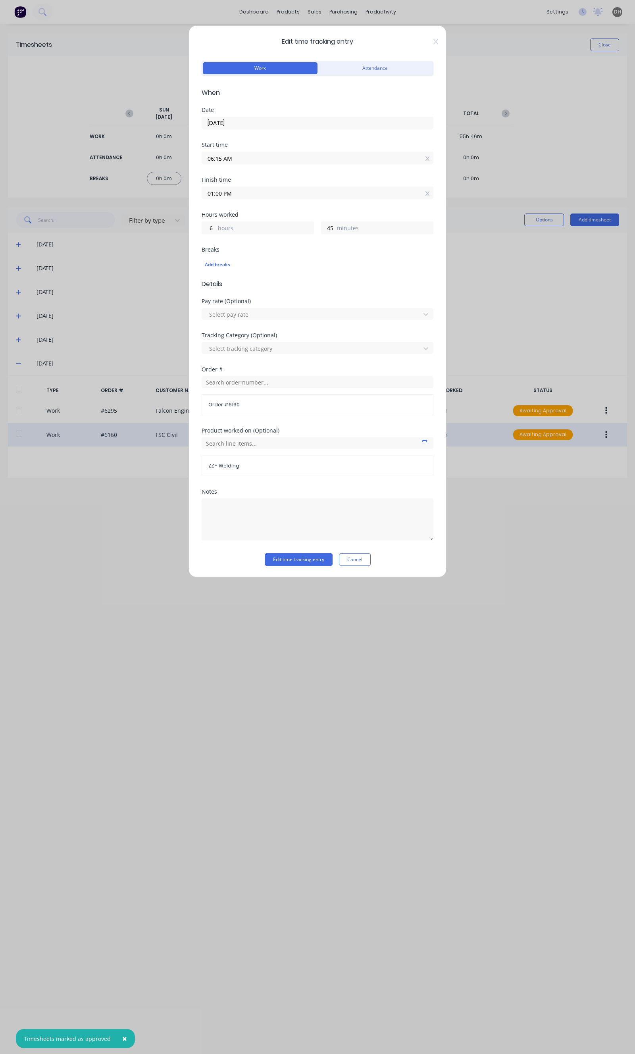
click at [288, 191] on input "01:00 PM" at bounding box center [317, 193] width 231 height 12
click at [212, 236] on div "12" at bounding box center [218, 235] width 19 height 13
type input "12:00 PM"
type input "5"
click at [320, 566] on button "Edit time tracking entry" at bounding box center [299, 559] width 68 height 13
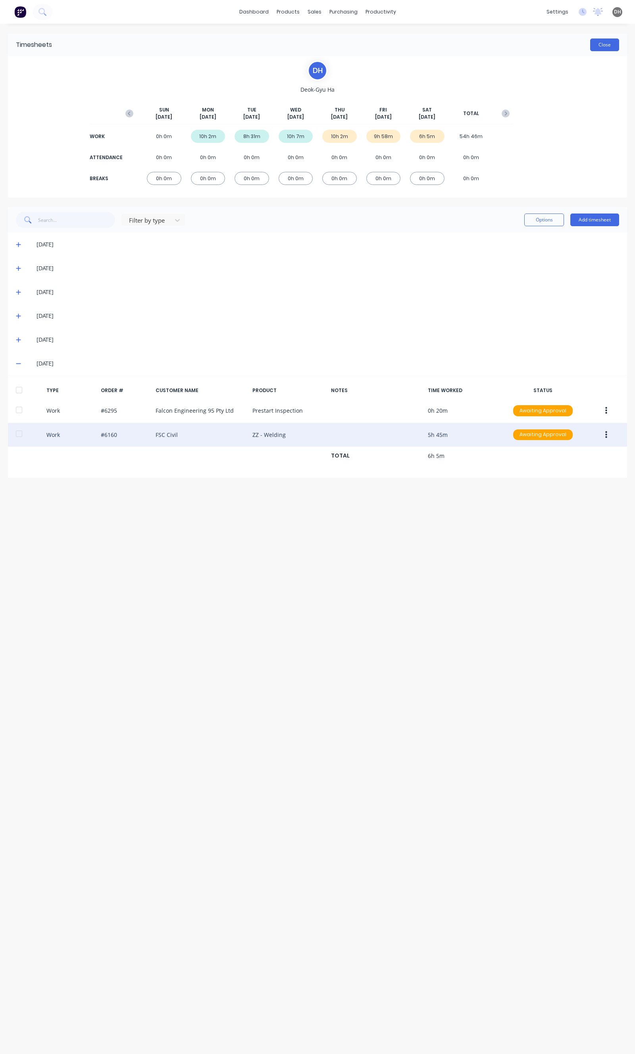
click at [596, 42] on button "Close" at bounding box center [604, 45] width 29 height 13
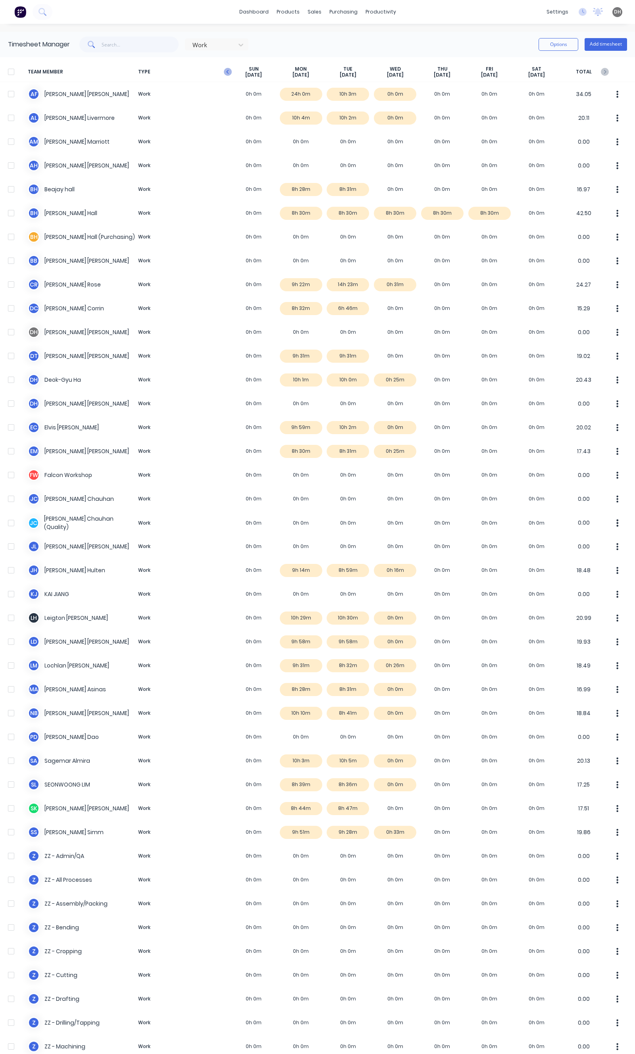
click at [225, 73] on icon "button" at bounding box center [228, 72] width 8 height 8
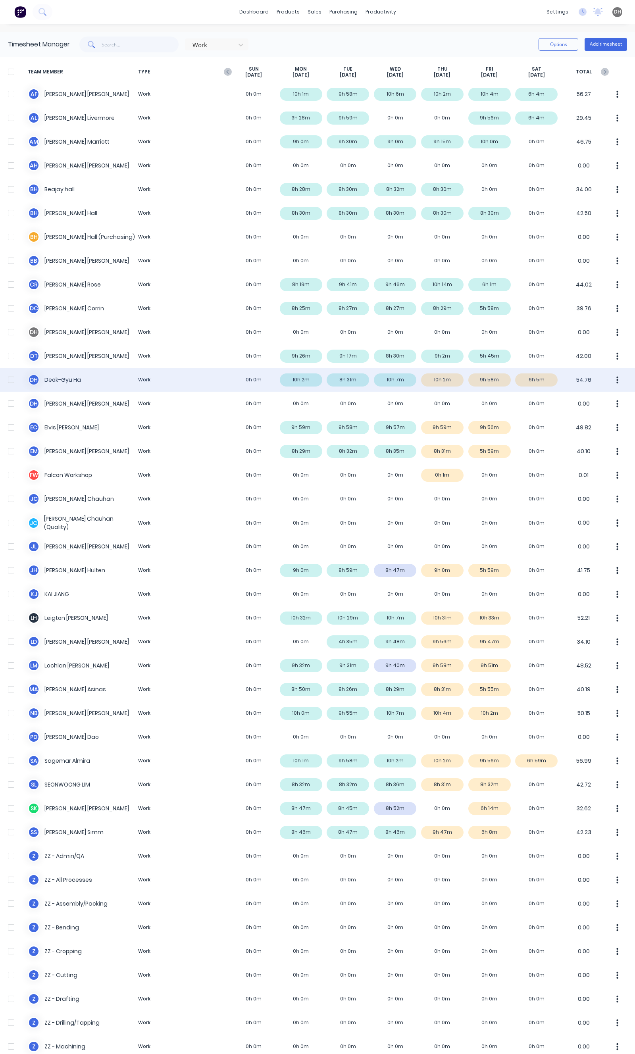
click at [609, 379] on button "button" at bounding box center [617, 380] width 17 height 16
click at [586, 397] on div "Approve" at bounding box center [587, 402] width 61 height 12
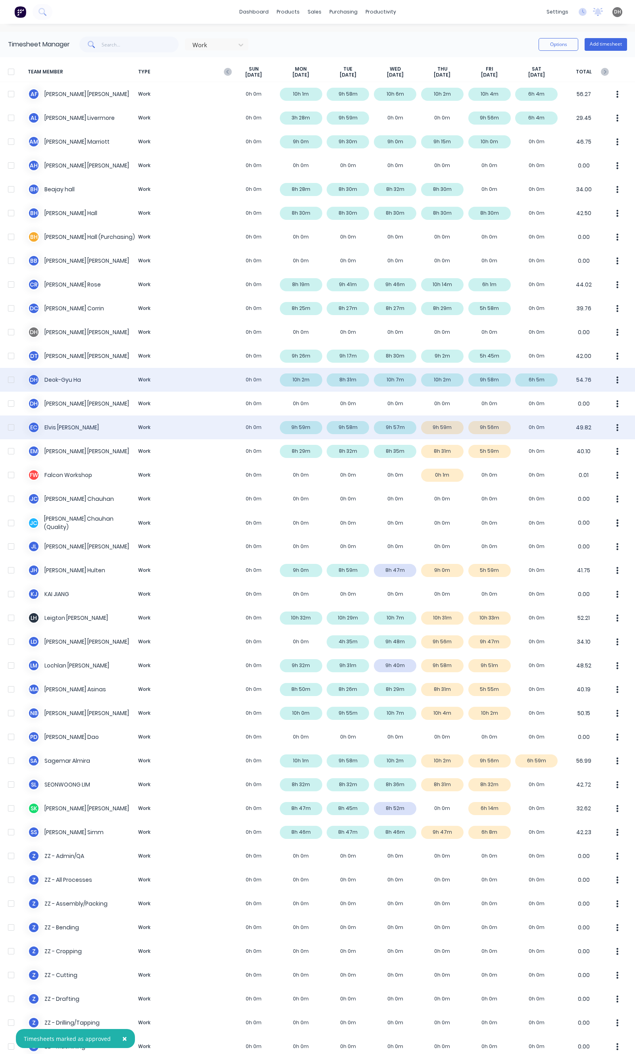
click at [616, 428] on button "button" at bounding box center [617, 428] width 17 height 16
click at [598, 446] on div "Approve" at bounding box center [587, 450] width 61 height 12
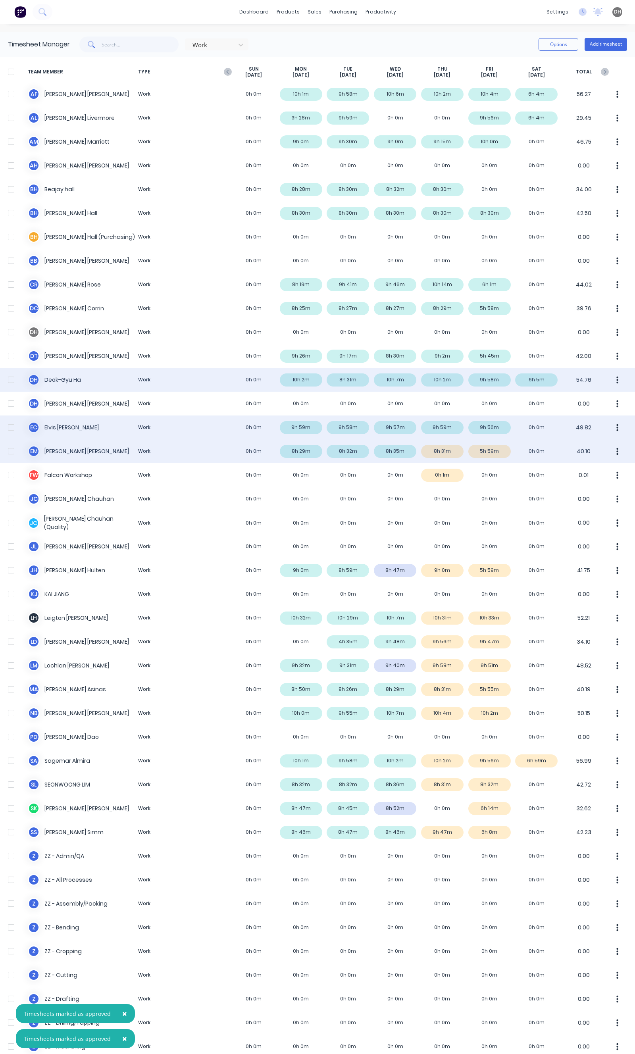
click at [609, 449] on button "button" at bounding box center [617, 451] width 17 height 16
click at [584, 465] on button "Approve" at bounding box center [587, 473] width 75 height 16
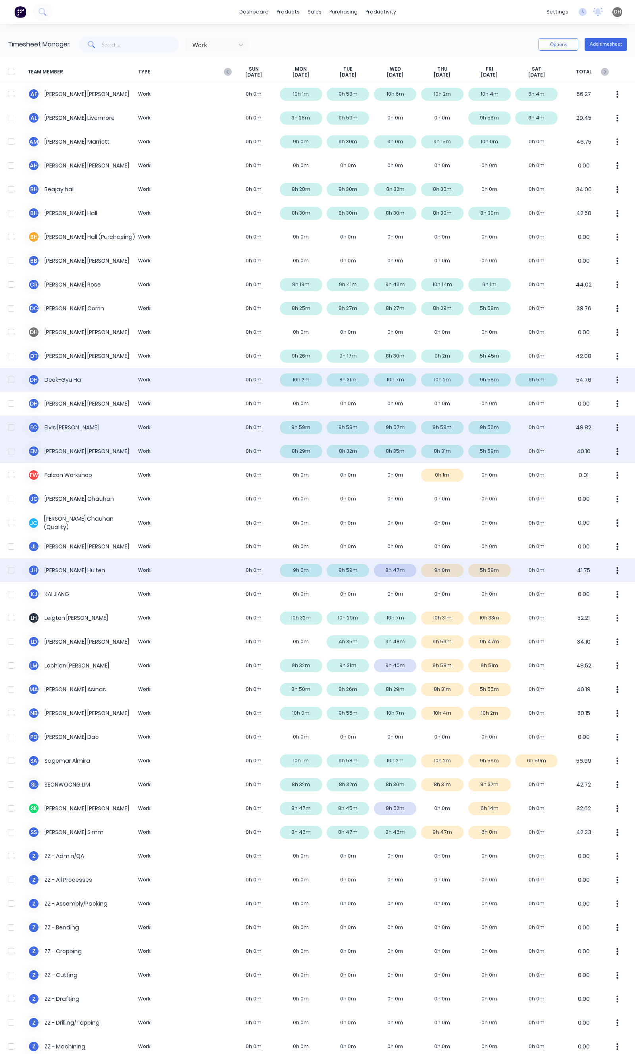
click at [612, 574] on button "button" at bounding box center [617, 570] width 17 height 16
click at [579, 589] on div "Approve" at bounding box center [587, 593] width 61 height 12
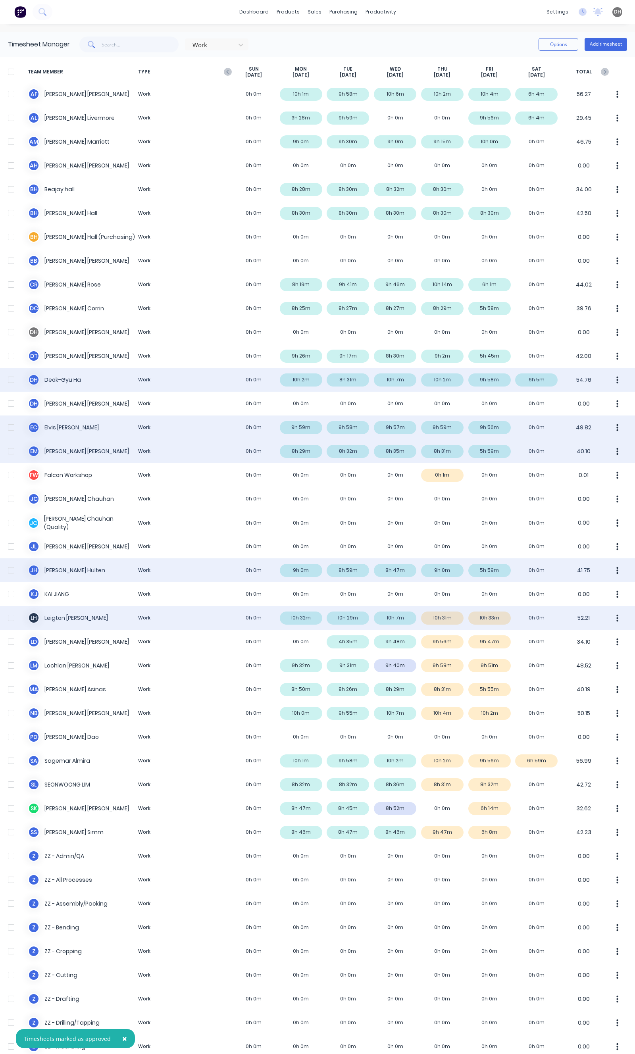
click at [617, 617] on icon "button" at bounding box center [618, 617] width 2 height 7
click at [593, 641] on div "Approve" at bounding box center [587, 640] width 61 height 12
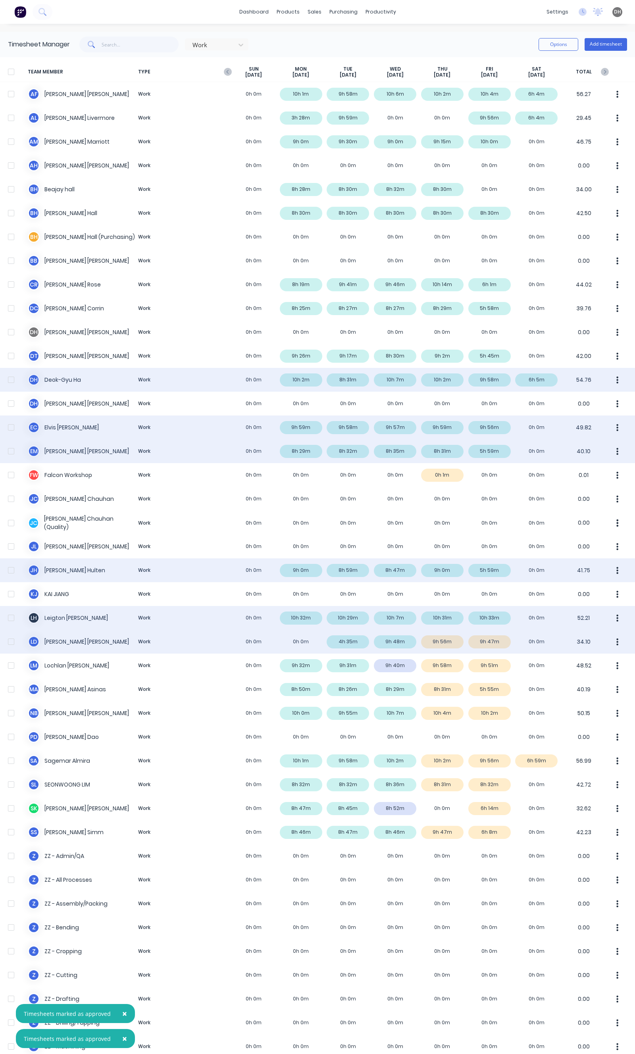
click at [609, 646] on button "button" at bounding box center [617, 642] width 17 height 16
click at [496, 645] on div "L D Lester David Work 0h 0m 0h 0m 4h 35m 9h 48m 9h 56m 9h 47m 0h 0m 34.10 Appro…" at bounding box center [317, 642] width 635 height 24
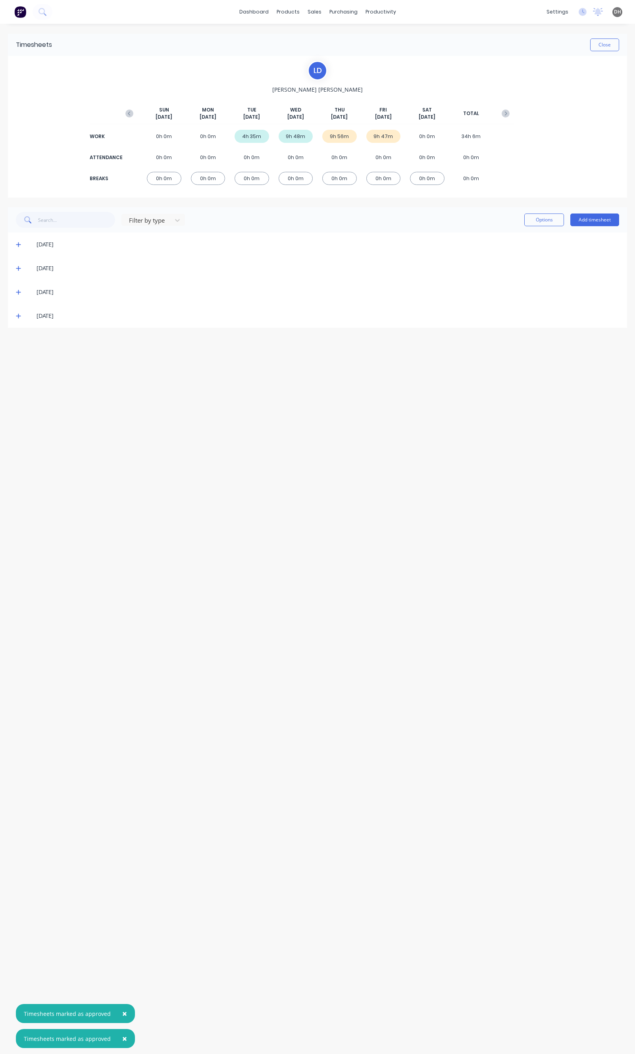
click at [16, 319] on span at bounding box center [20, 316] width 8 height 8
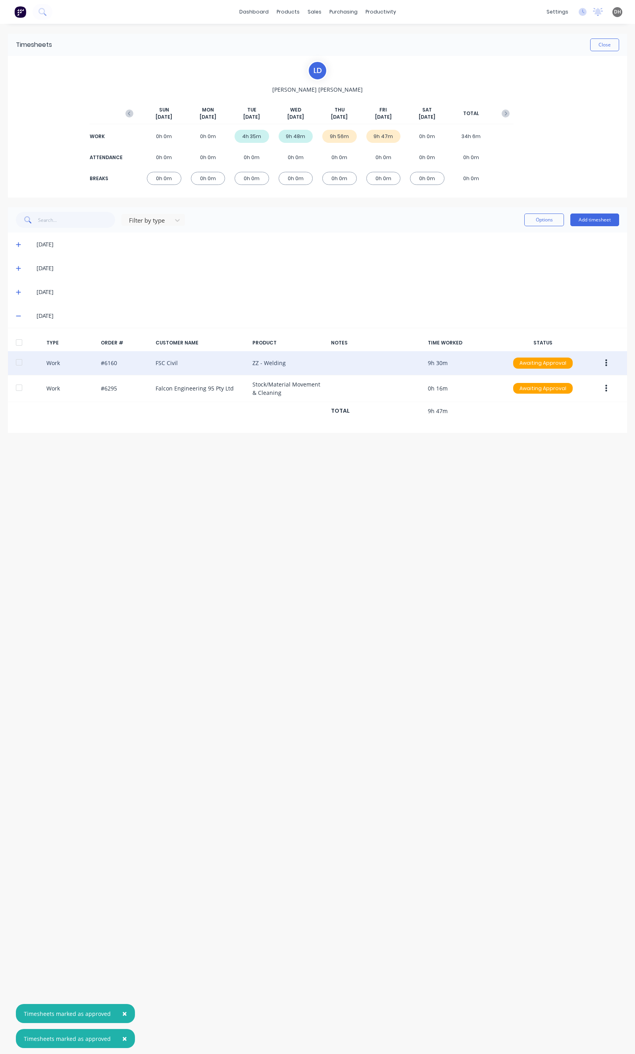
click at [603, 362] on button "button" at bounding box center [606, 363] width 19 height 14
click at [577, 336] on div "Edit" at bounding box center [577, 333] width 61 height 12
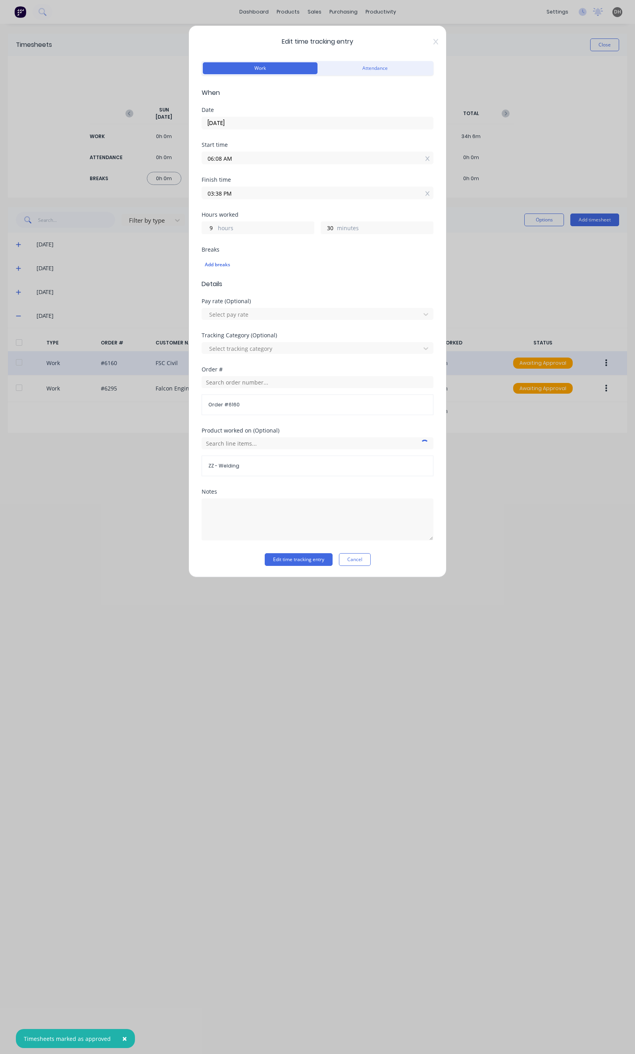
click at [226, 159] on input "06:08 AM" at bounding box center [317, 158] width 231 height 12
type input "06:07 AM"
type input "31"
type input "06:05 AM"
type input "33"
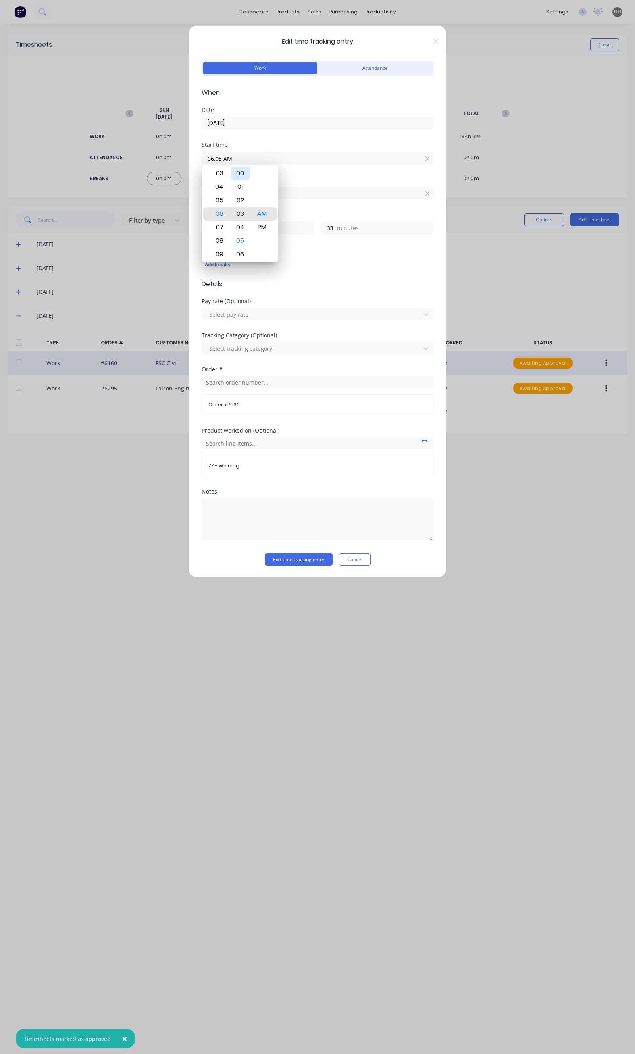
type input "06:03 AM"
type input "35"
click at [233, 178] on div "00" at bounding box center [240, 173] width 19 height 13
type input "06:00 AM"
type input "38"
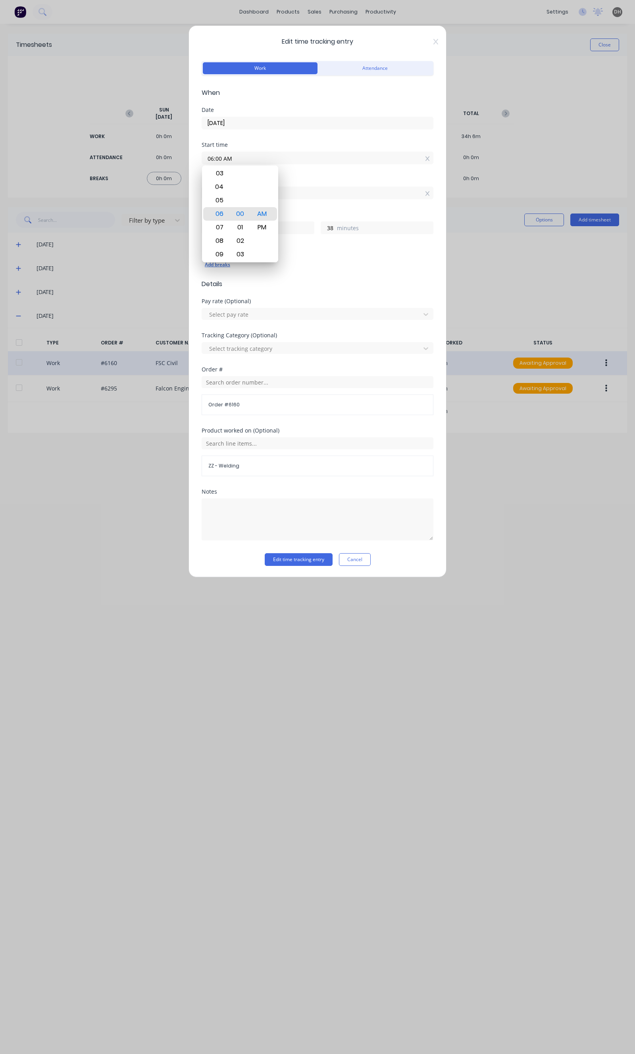
click at [322, 269] on div "Add breaks" at bounding box center [317, 265] width 225 height 10
click at [295, 569] on div "Edit time tracking entry Work Attendance When Date 19/09/2025 Start time 06:00 …" at bounding box center [318, 301] width 258 height 552
click at [299, 562] on button "Edit time tracking entry" at bounding box center [299, 559] width 68 height 13
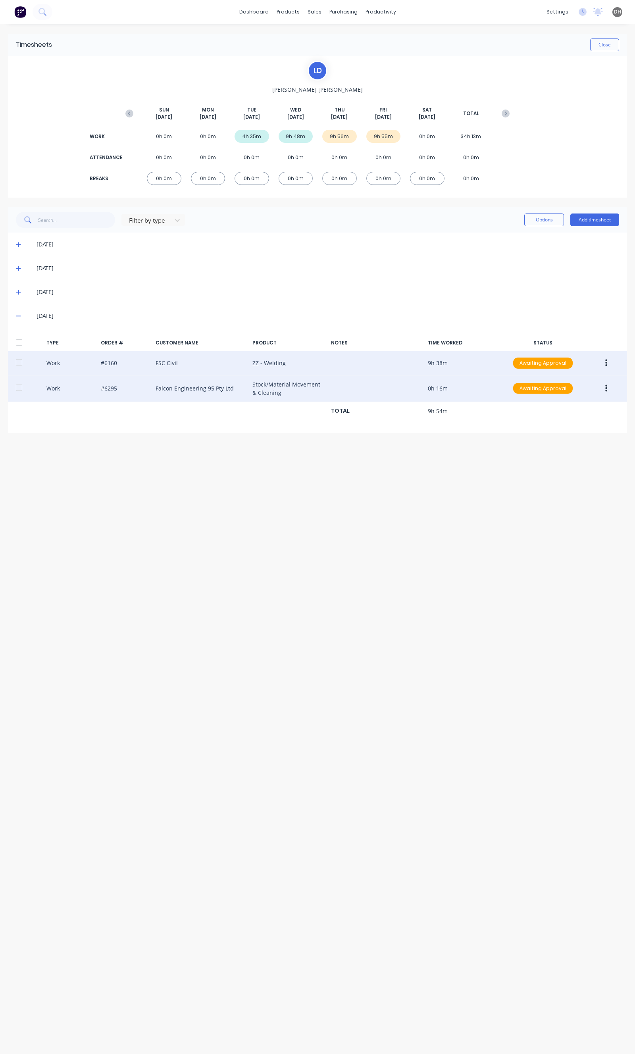
click at [603, 387] on button "button" at bounding box center [606, 388] width 19 height 14
click at [560, 360] on div "Edit" at bounding box center [577, 359] width 61 height 12
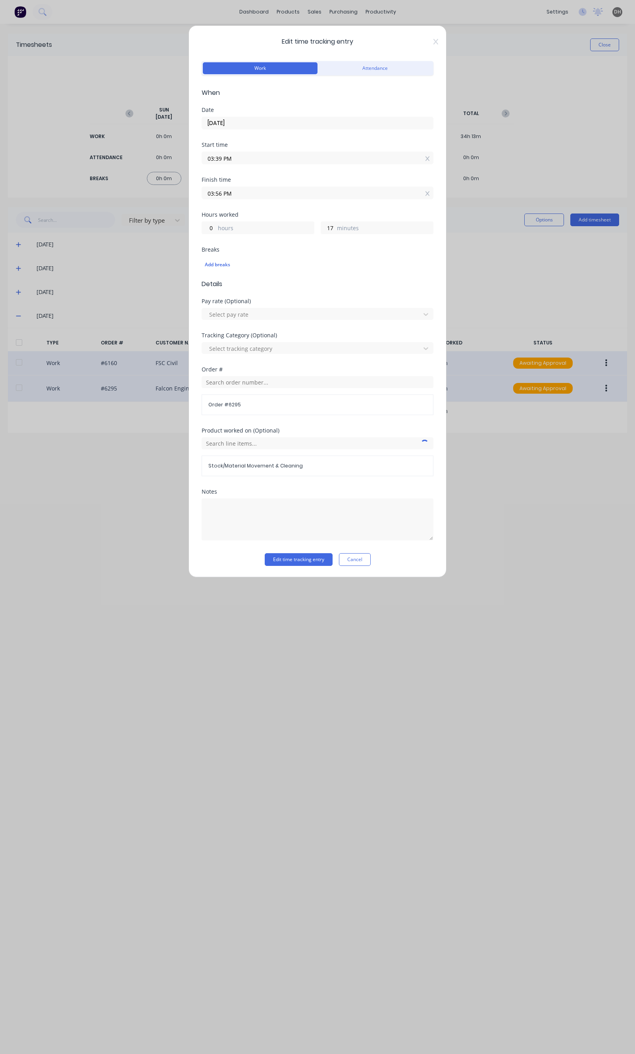
click at [237, 187] on label "03:56 PM" at bounding box center [318, 193] width 232 height 13
click at [237, 187] on input "03:56 PM" at bounding box center [317, 193] width 231 height 12
click at [236, 191] on input "03:56 PM" at bounding box center [317, 193] width 231 height 12
click at [240, 288] on div "59" at bounding box center [240, 289] width 19 height 13
type input "03:59 PM"
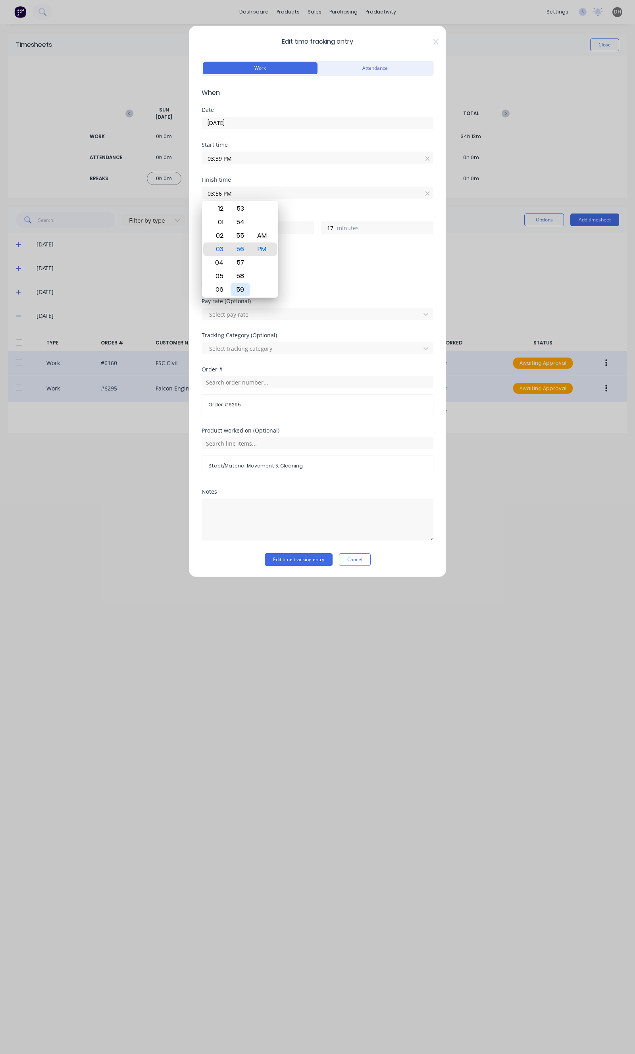
type input "20"
click at [282, 536] on textarea at bounding box center [318, 520] width 232 height 42
click at [277, 560] on button "Edit time tracking entry" at bounding box center [299, 559] width 68 height 13
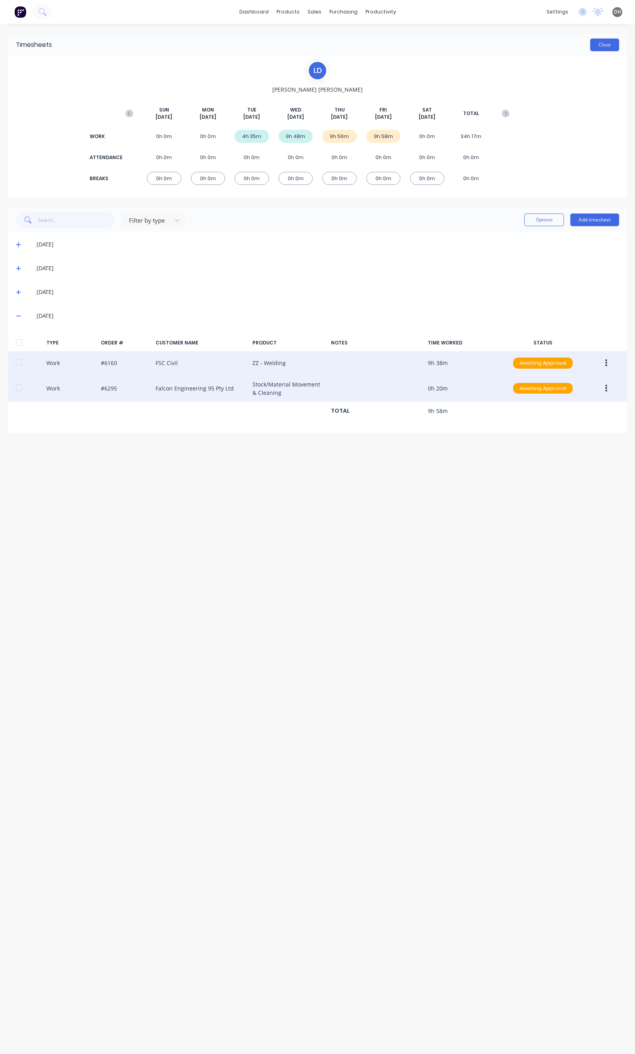
click at [593, 50] on button "Close" at bounding box center [604, 45] width 29 height 13
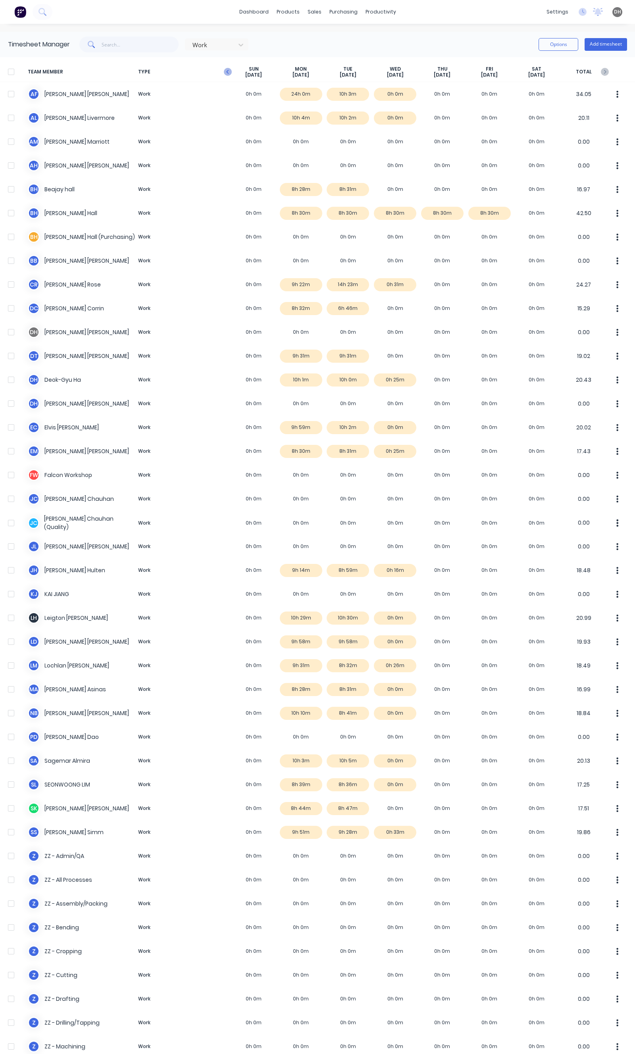
click at [229, 70] on icon "button" at bounding box center [228, 72] width 8 height 8
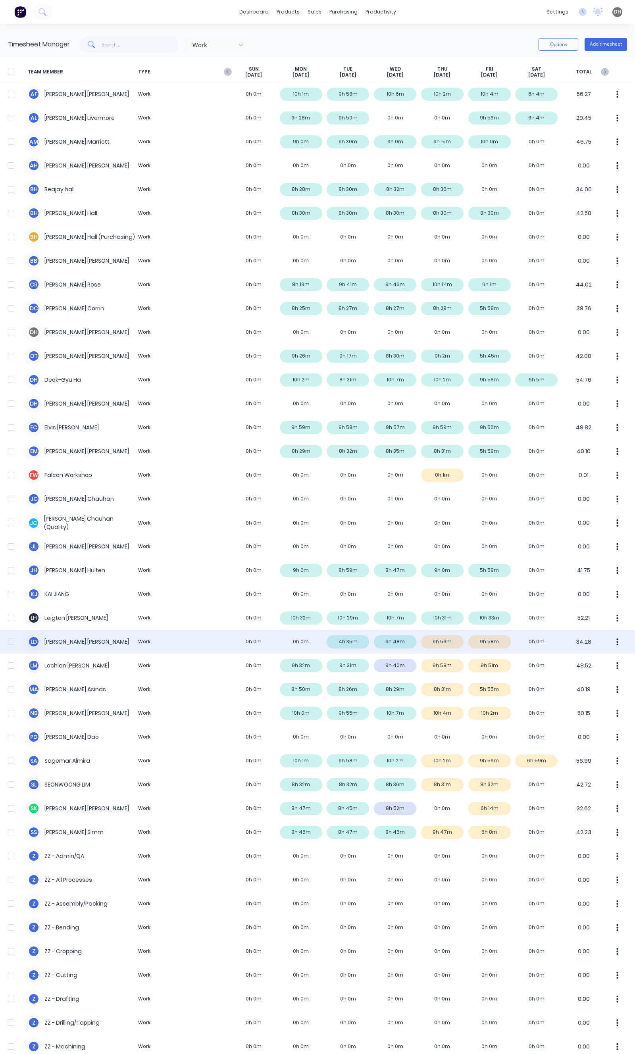
click at [614, 645] on button "button" at bounding box center [617, 642] width 17 height 16
click at [580, 670] on button "Approve" at bounding box center [587, 664] width 75 height 16
click at [347, 643] on div "L D Lester David Work 0h 0m 0h 0m 4h 35m 9h 48m 9h 56m 9h 58m 0h 0m 34.28" at bounding box center [317, 642] width 635 height 24
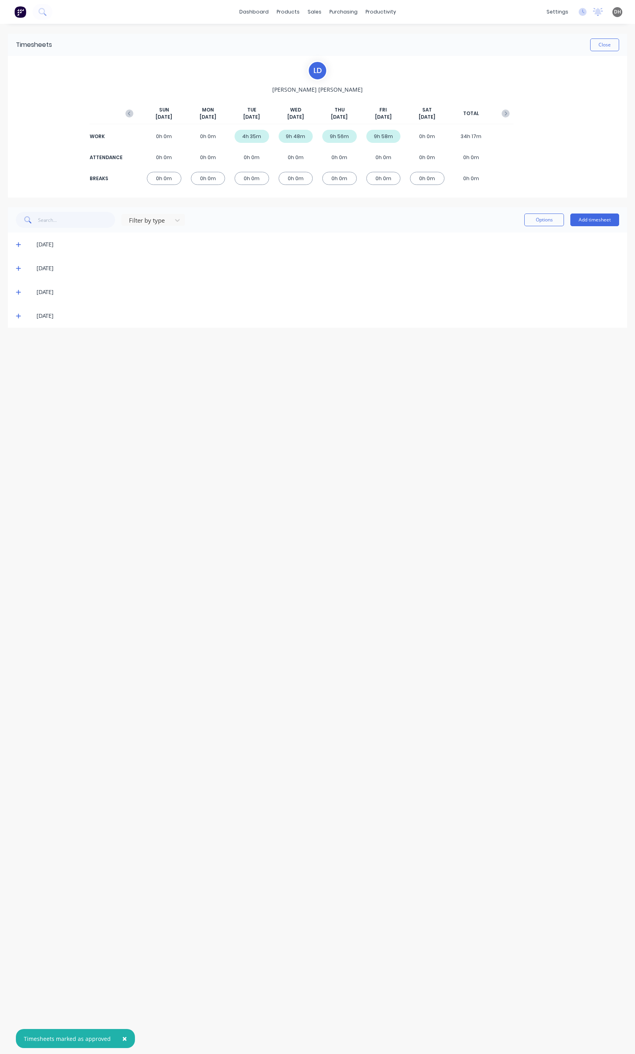
click at [14, 244] on div "16/09/25" at bounding box center [317, 245] width 619 height 24
click at [16, 244] on icon at bounding box center [18, 245] width 5 height 5
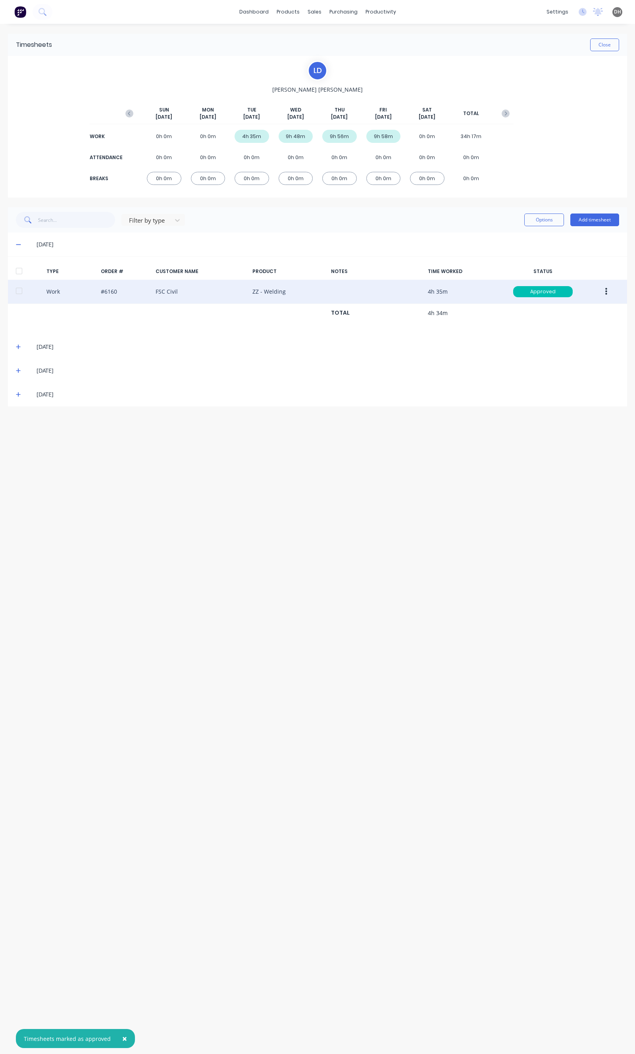
click at [605, 295] on icon "button" at bounding box center [606, 291] width 2 height 7
click at [571, 260] on div "Edit" at bounding box center [577, 262] width 61 height 12
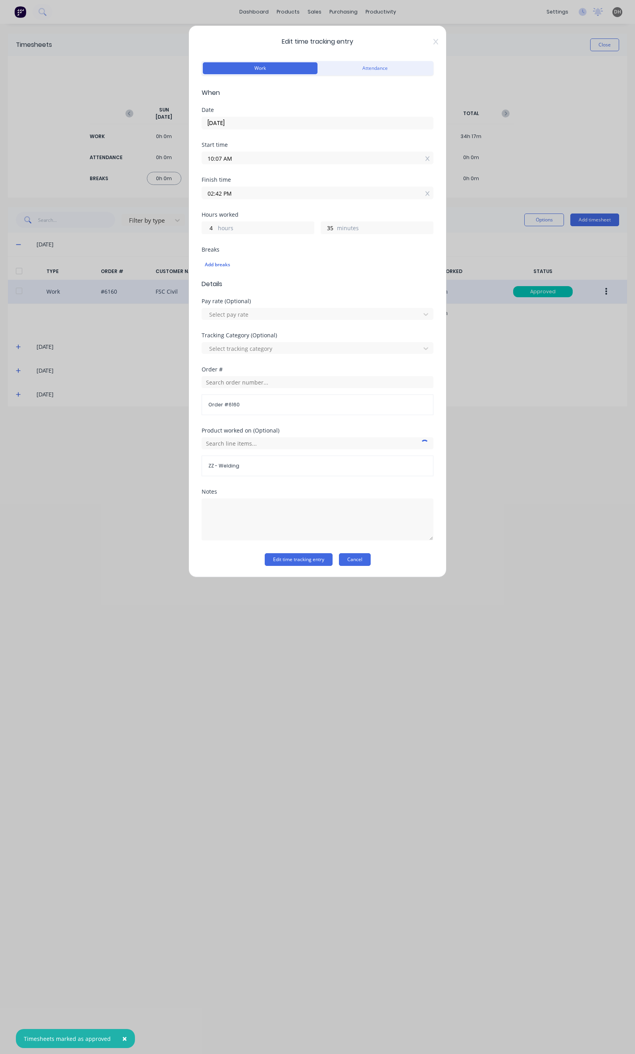
click at [363, 560] on button "Cancel" at bounding box center [355, 559] width 32 height 13
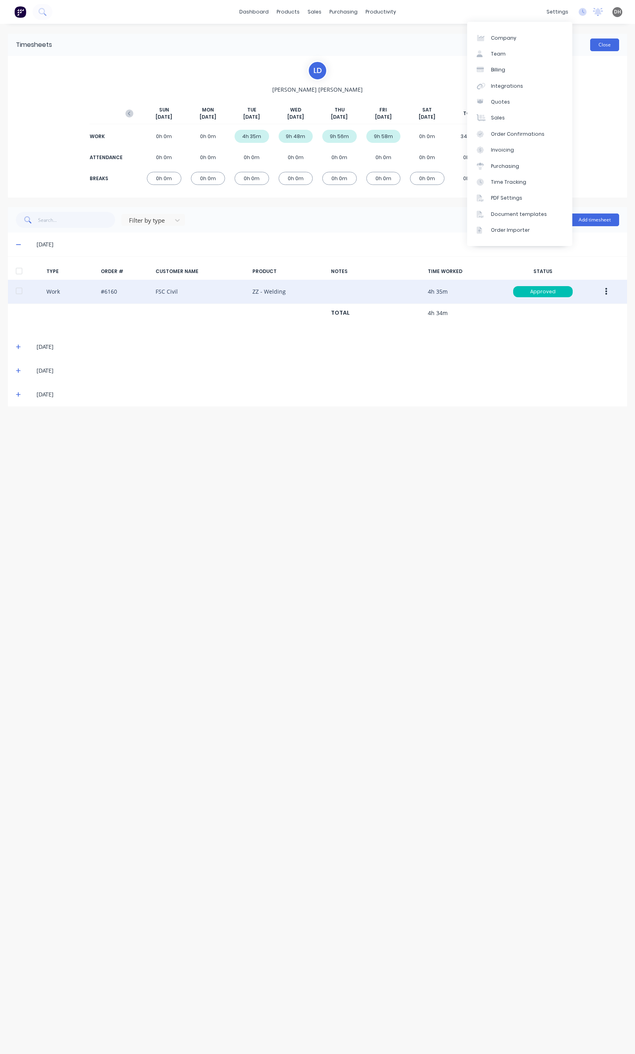
click at [595, 46] on button "Close" at bounding box center [604, 45] width 29 height 13
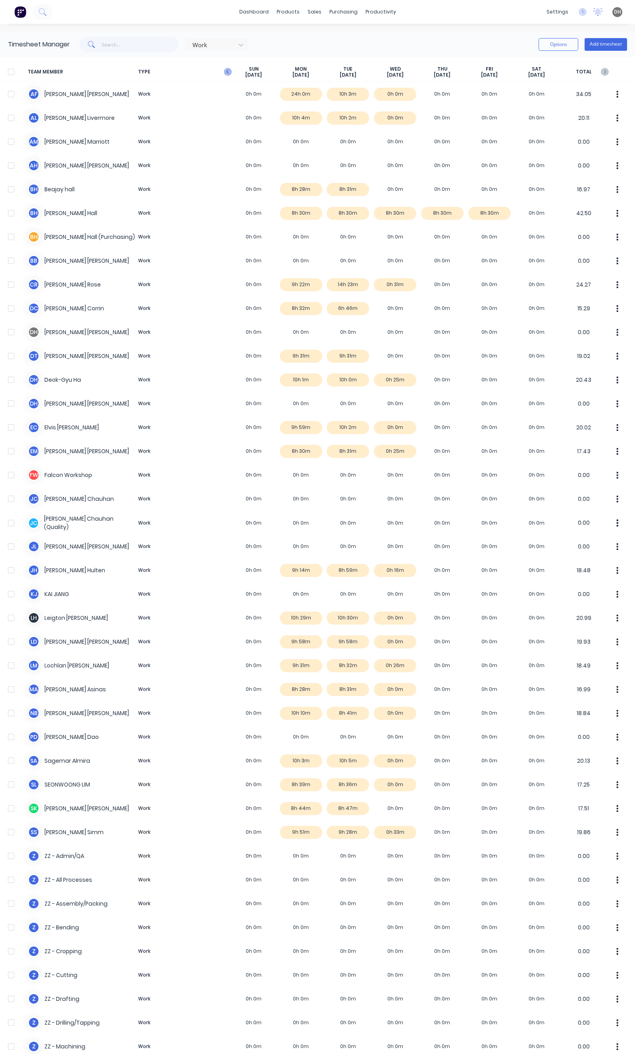
click at [229, 73] on icon "button" at bounding box center [228, 72] width 8 height 8
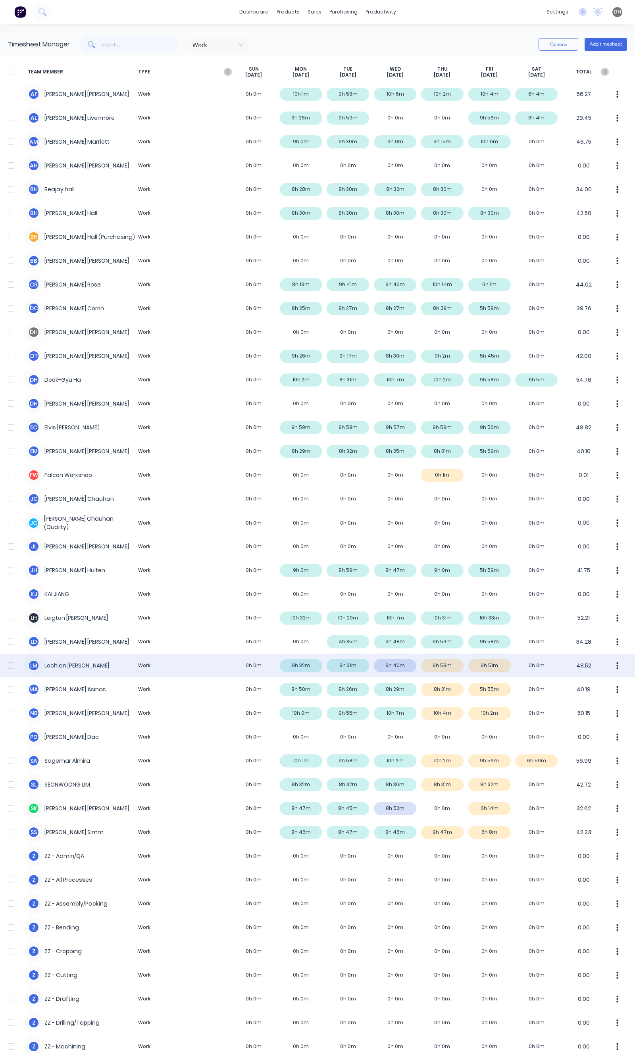
click at [546, 668] on div "L M Lochlan Michalak Work 0h 0m 9h 32m 9h 31m 9h 40m 9h 58m 9h 51m 0h 0m 48.52" at bounding box center [317, 666] width 635 height 24
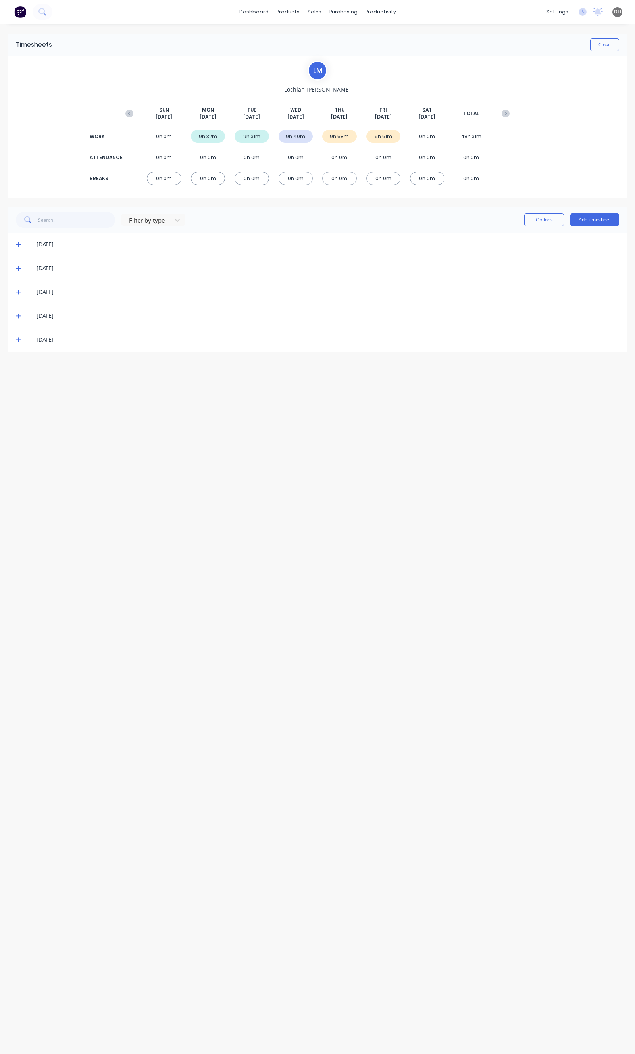
click at [15, 294] on div "17/09/25" at bounding box center [317, 292] width 619 height 24
click at [17, 292] on icon at bounding box center [18, 292] width 5 height 5
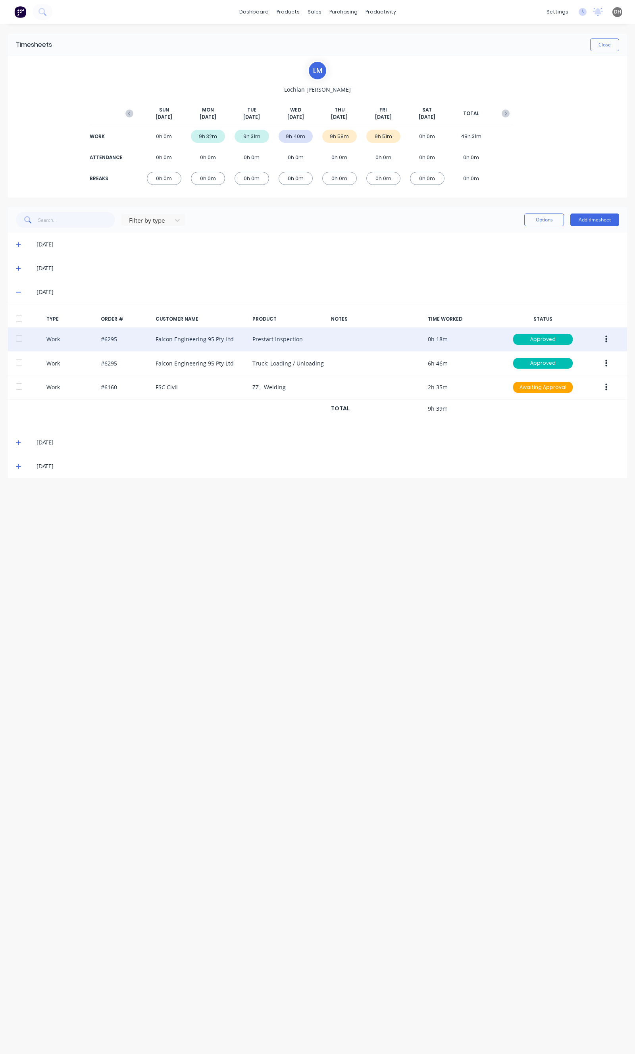
click at [602, 340] on button "button" at bounding box center [606, 339] width 19 height 14
click at [577, 312] on div "Edit" at bounding box center [577, 310] width 61 height 12
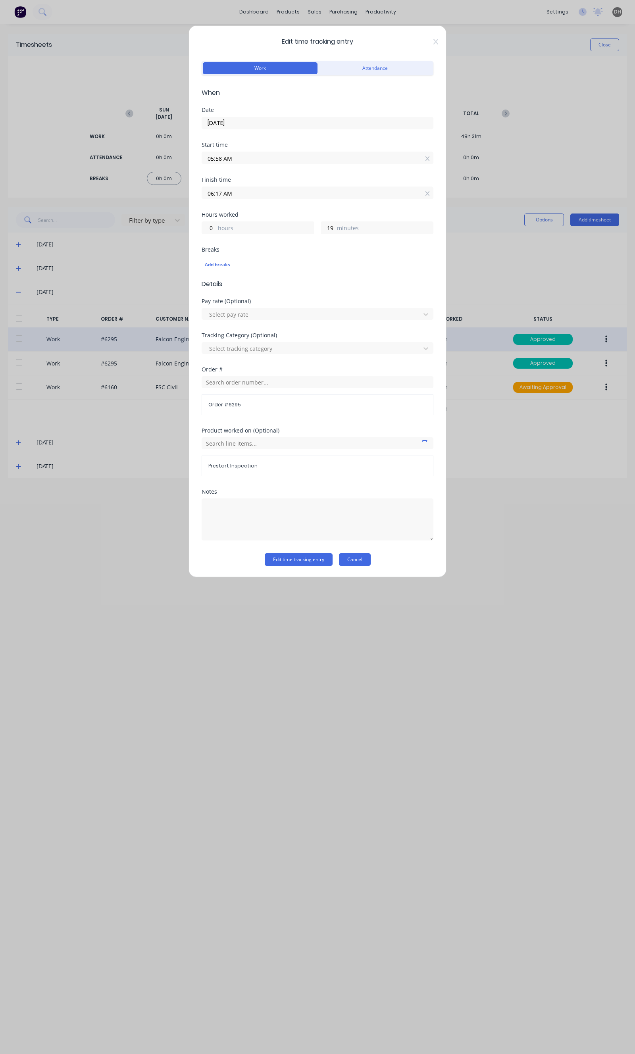
click at [351, 565] on button "Cancel" at bounding box center [355, 559] width 32 height 13
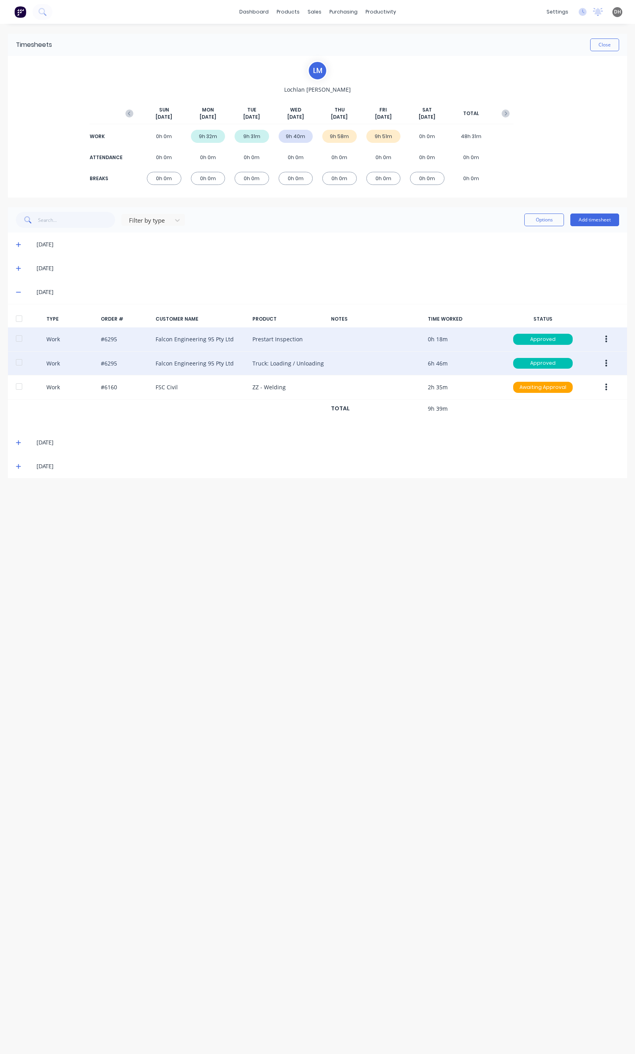
click at [604, 364] on button "button" at bounding box center [606, 363] width 19 height 14
click at [564, 334] on div "Edit" at bounding box center [577, 334] width 61 height 12
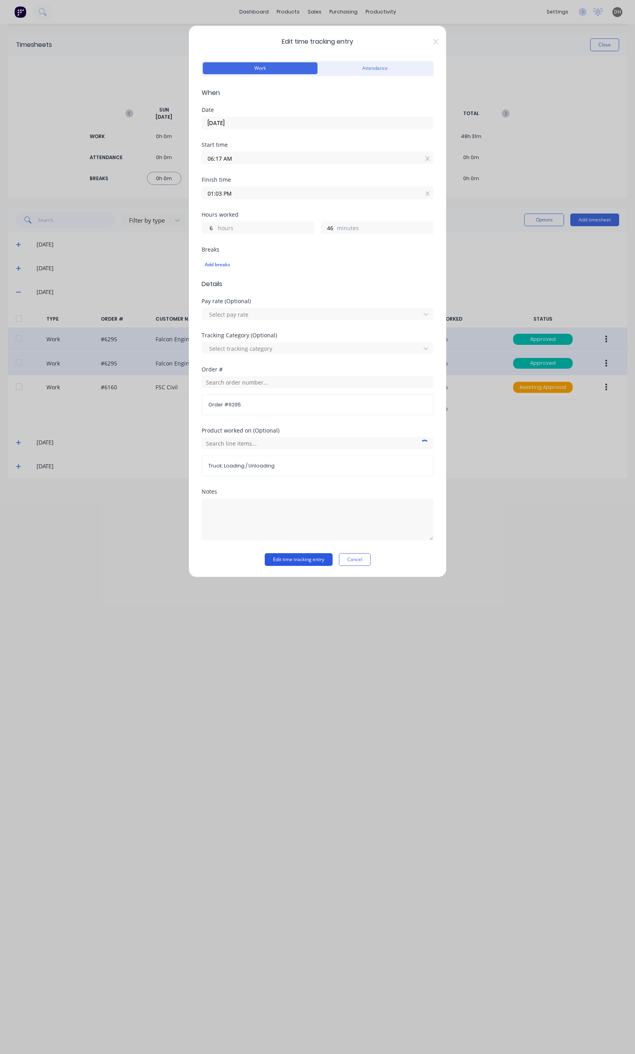
click at [304, 559] on button "Edit time tracking entry" at bounding box center [299, 559] width 68 height 13
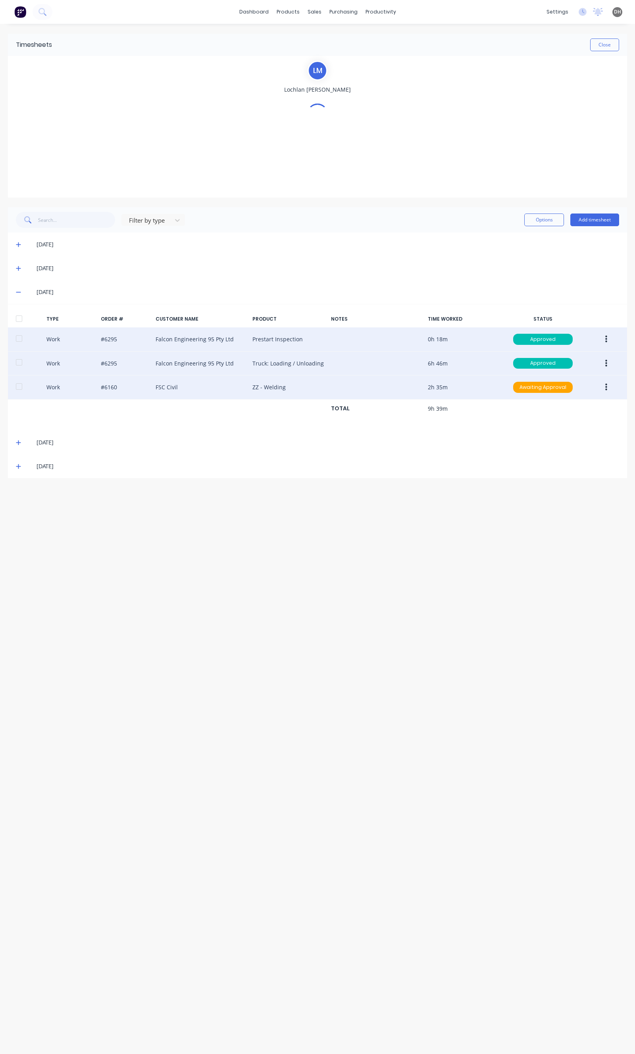
click at [603, 384] on button "button" at bounding box center [606, 387] width 19 height 14
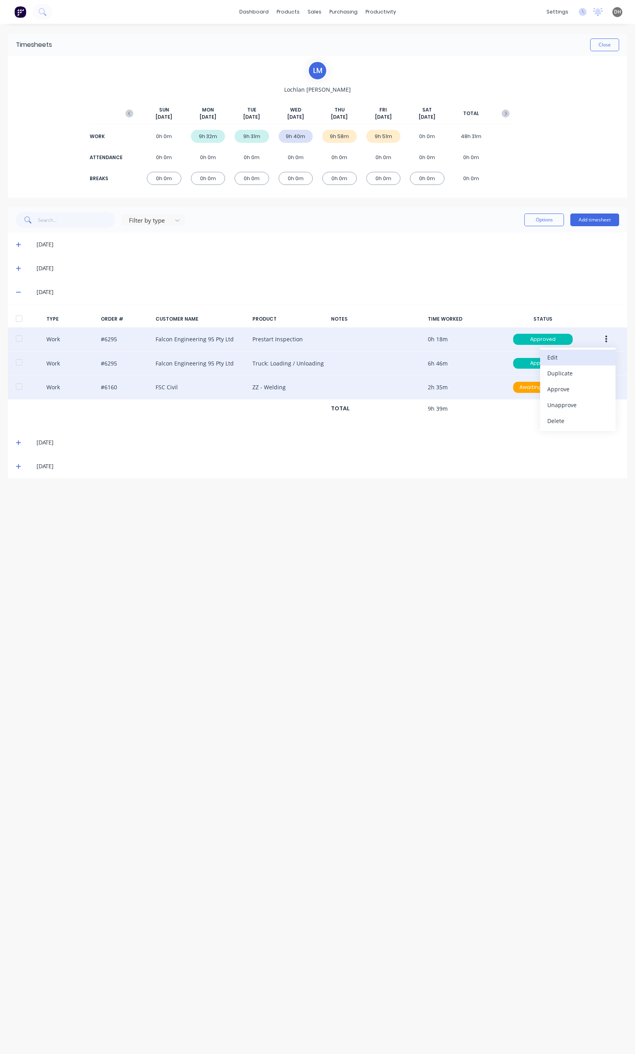
click at [556, 363] on div "Edit" at bounding box center [577, 358] width 61 height 12
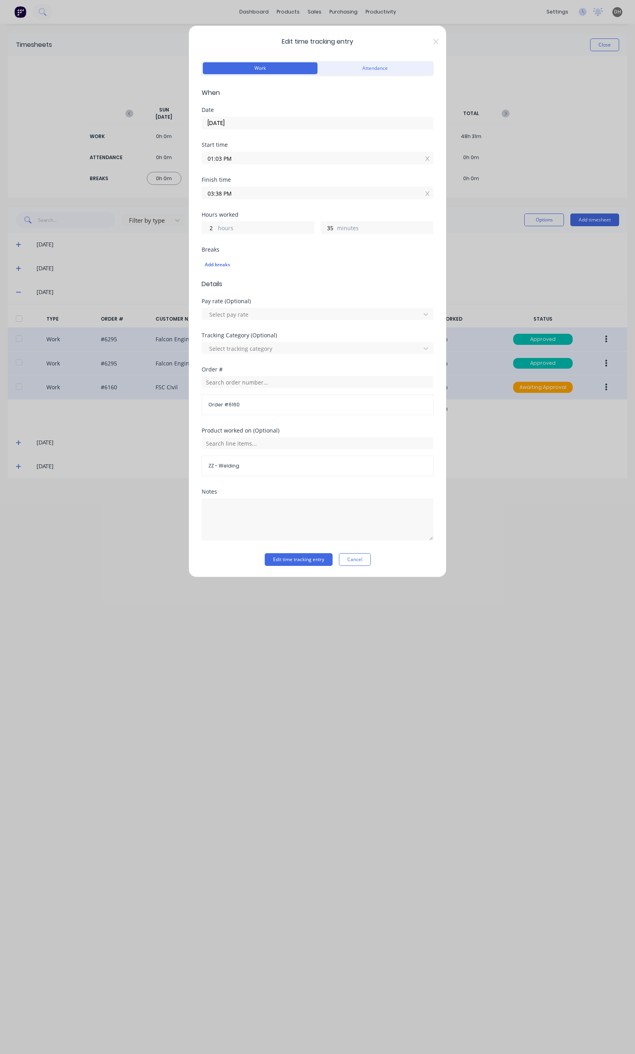
click at [219, 193] on input "03:38 PM" at bounding box center [317, 193] width 231 height 12
click at [222, 192] on input "03:38 PM" at bounding box center [317, 193] width 231 height 12
type input "03:30 PM"
type input "27"
click at [278, 556] on button "Edit time tracking entry" at bounding box center [299, 559] width 68 height 13
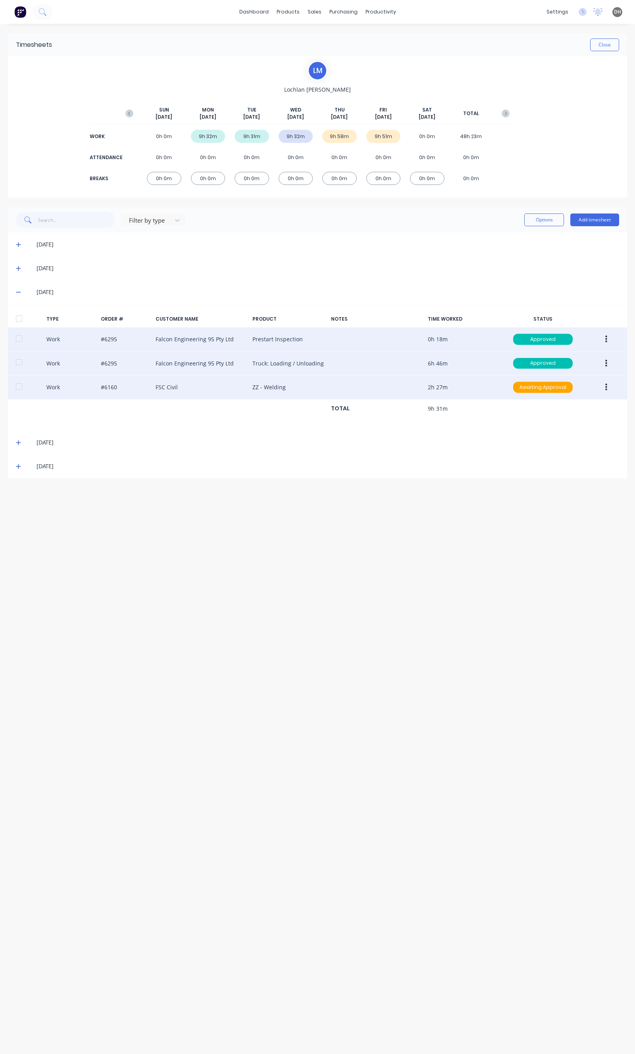
click at [21, 468] on icon at bounding box center [18, 467] width 5 height 6
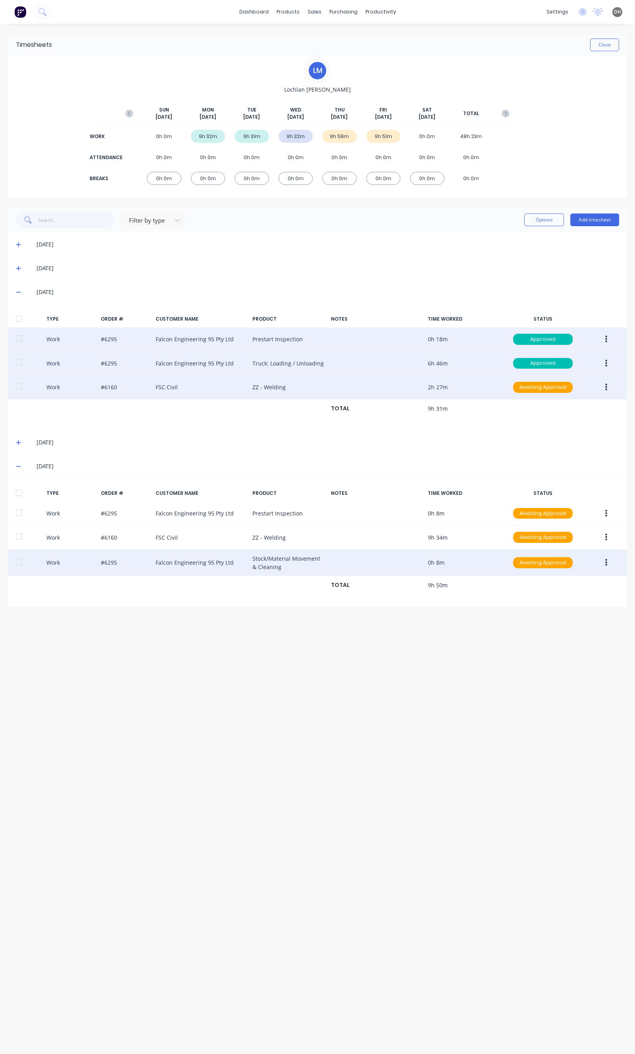
click at [614, 562] on button "button" at bounding box center [606, 563] width 19 height 14
click at [576, 539] on div "Edit" at bounding box center [577, 533] width 61 height 12
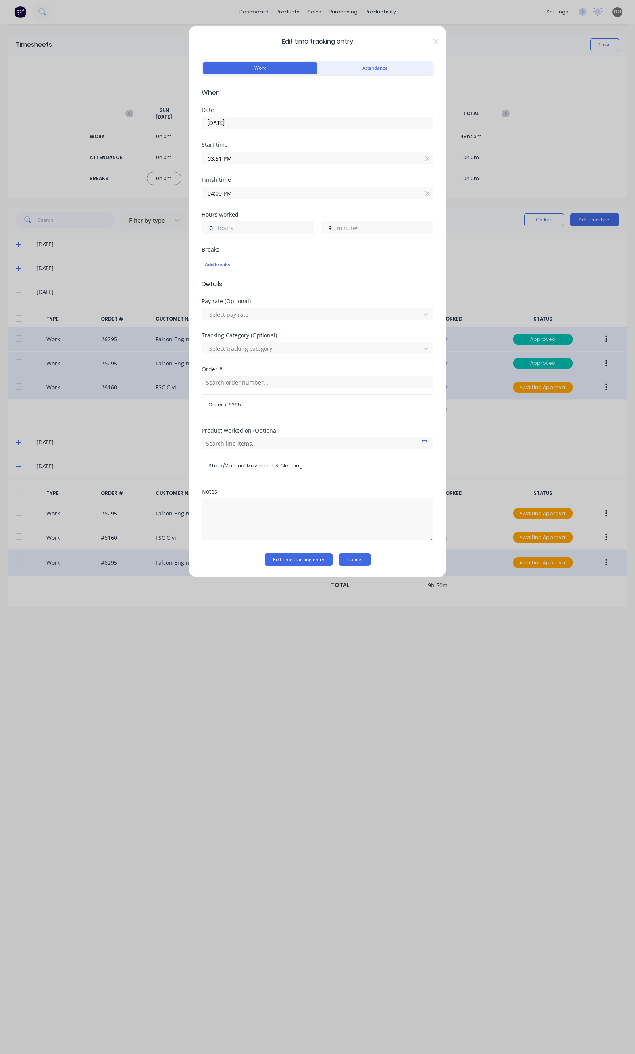
click at [346, 555] on button "Cancel" at bounding box center [355, 559] width 32 height 13
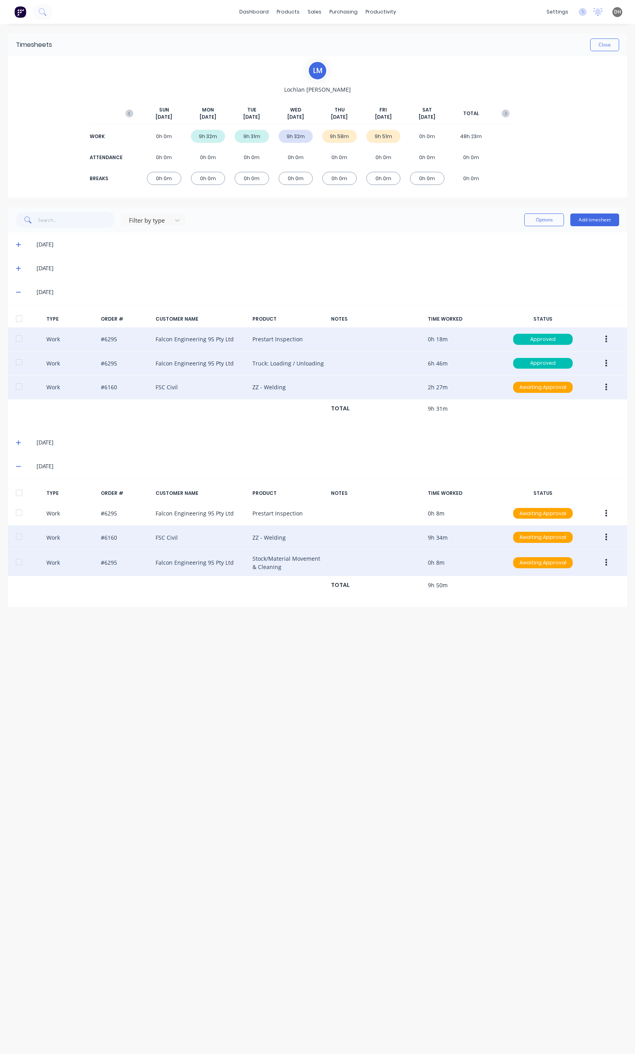
click at [610, 532] on button "button" at bounding box center [606, 537] width 19 height 14
click at [569, 514] on div "Edit" at bounding box center [577, 508] width 61 height 12
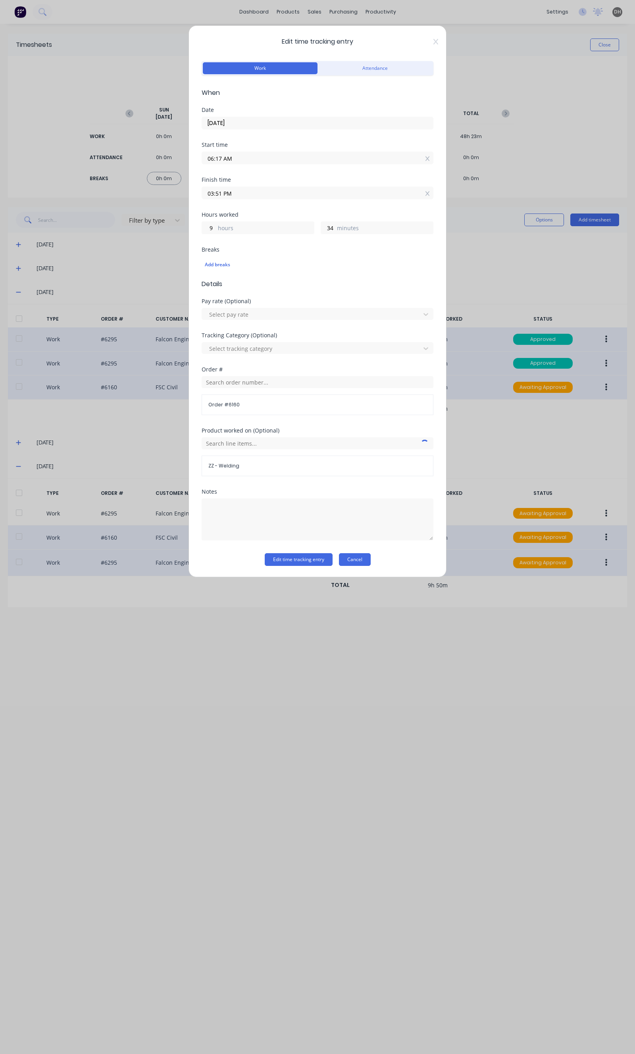
click at [356, 565] on button "Cancel" at bounding box center [355, 559] width 32 height 13
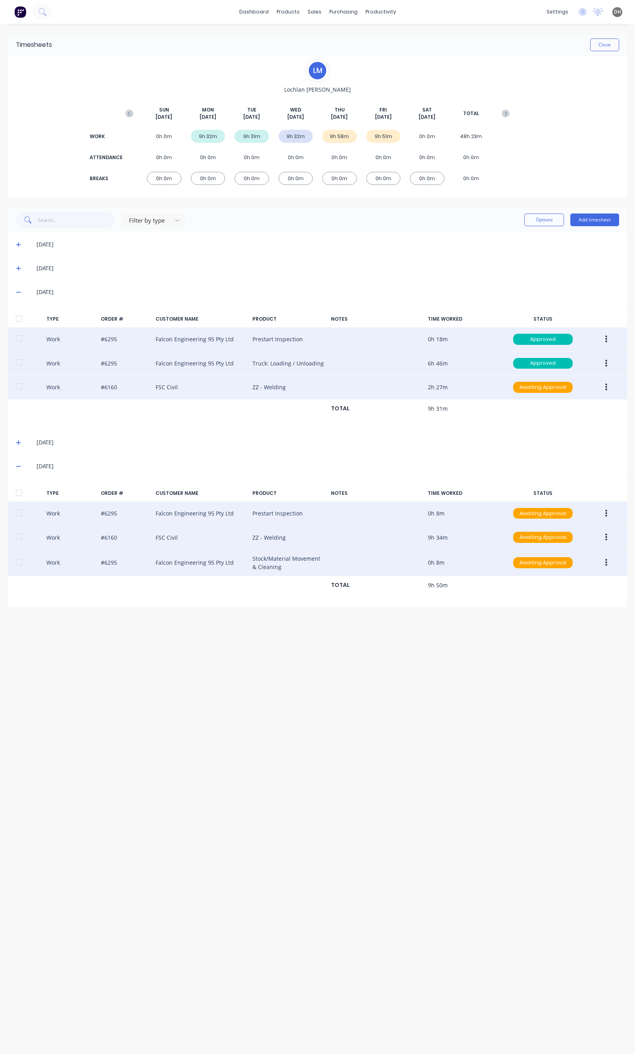
click at [601, 512] on button "button" at bounding box center [606, 514] width 19 height 14
click at [576, 489] on div "Edit" at bounding box center [577, 484] width 61 height 12
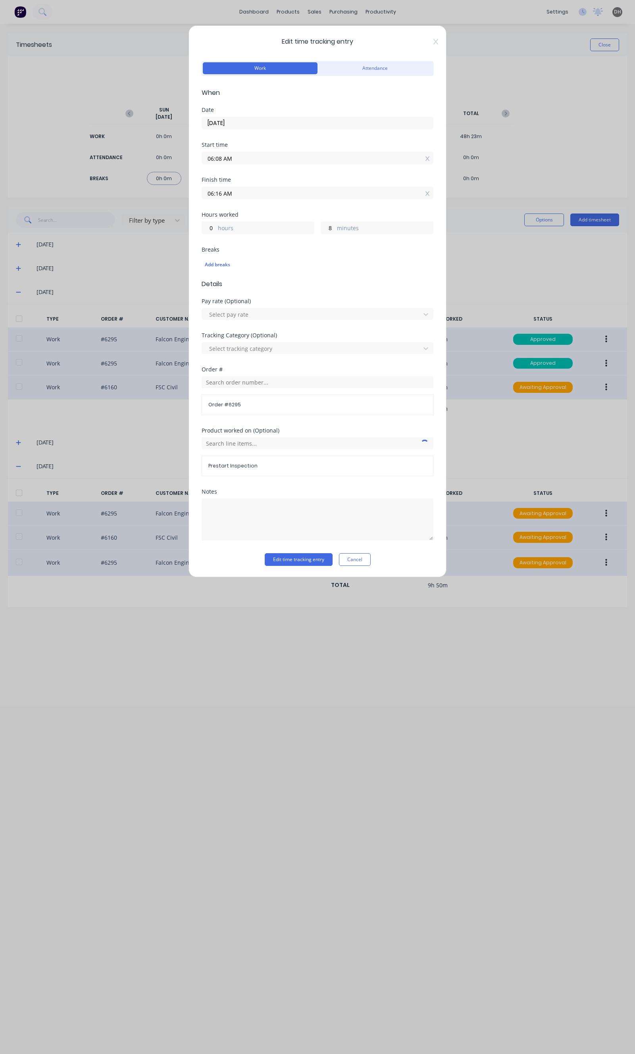
click at [247, 159] on input "06:08 AM" at bounding box center [317, 158] width 231 height 12
type input "06:05 AM"
type input "11"
type input "06:04 AM"
type input "12"
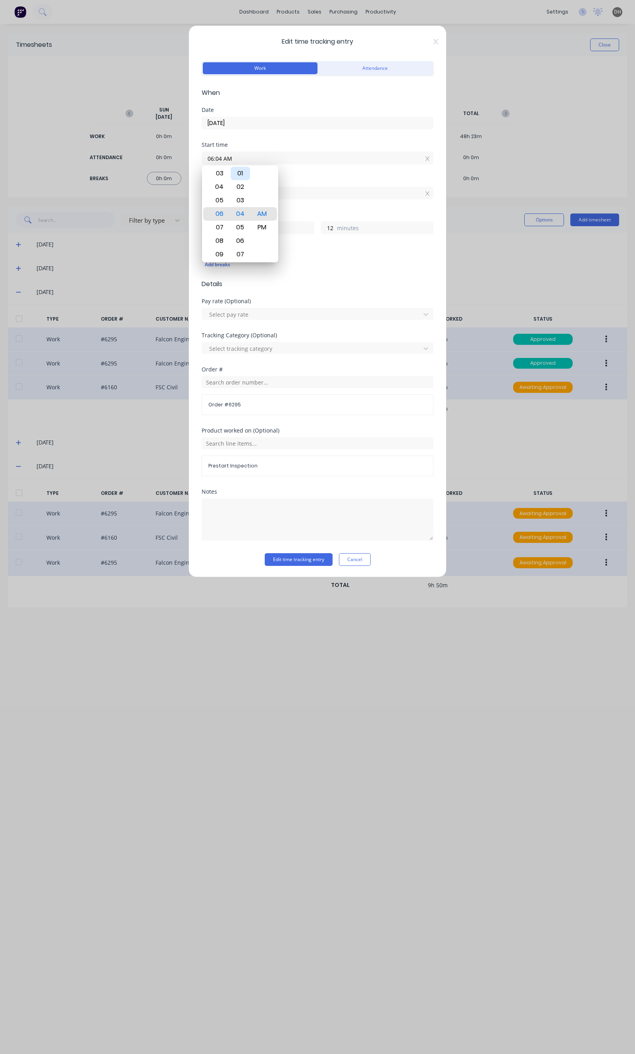
click at [244, 175] on div "01" at bounding box center [240, 173] width 19 height 13
type input "06:01 AM"
type input "15"
click at [298, 558] on button "Edit time tracking entry" at bounding box center [299, 559] width 68 height 13
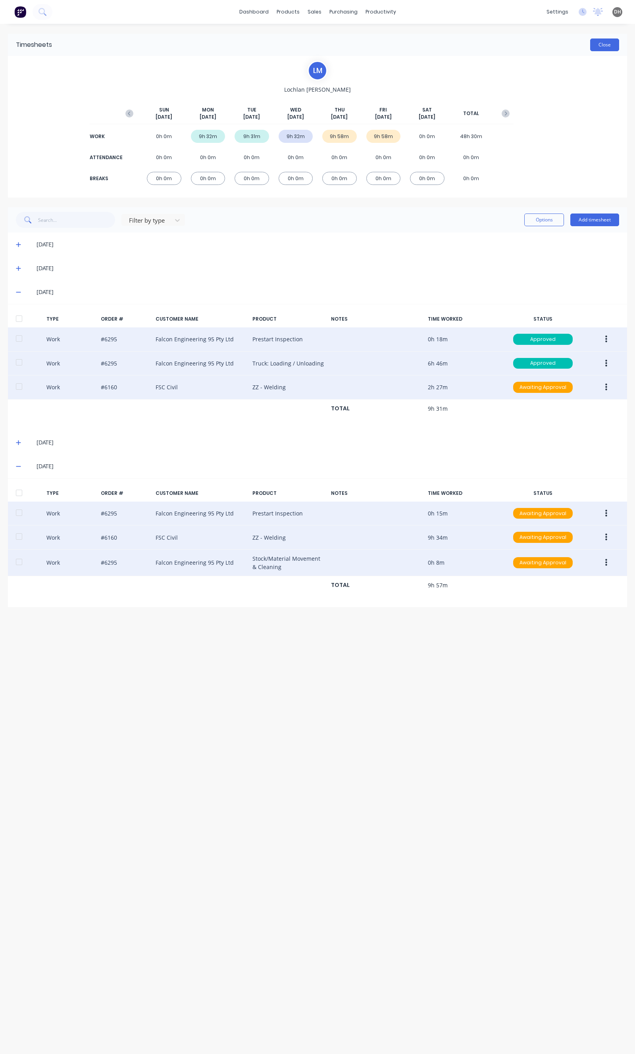
click at [593, 49] on button "Close" at bounding box center [604, 45] width 29 height 13
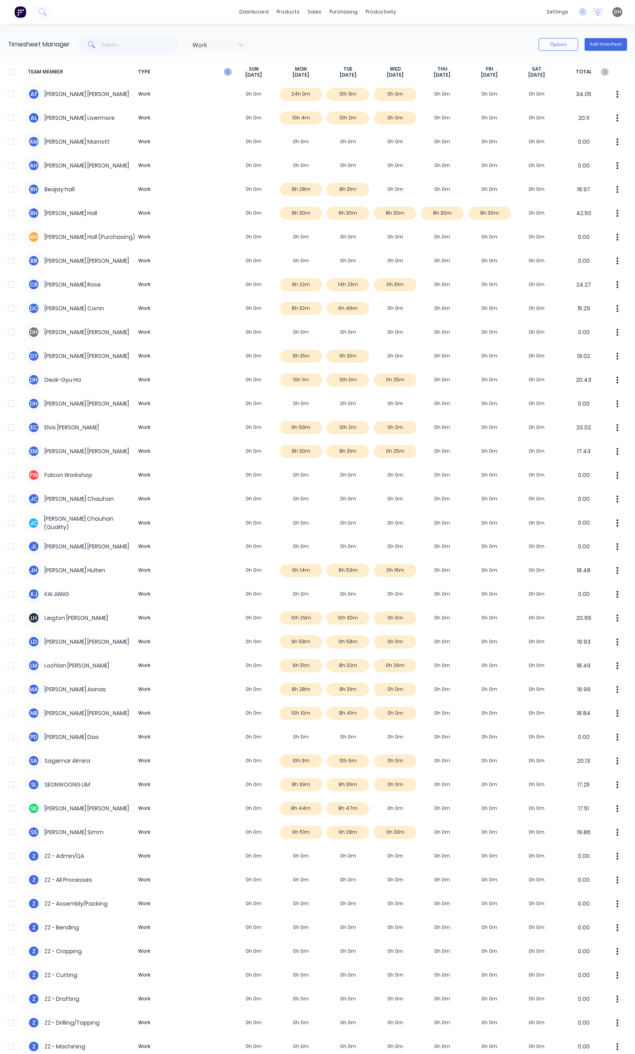
click at [230, 71] on icon "button" at bounding box center [228, 72] width 8 height 8
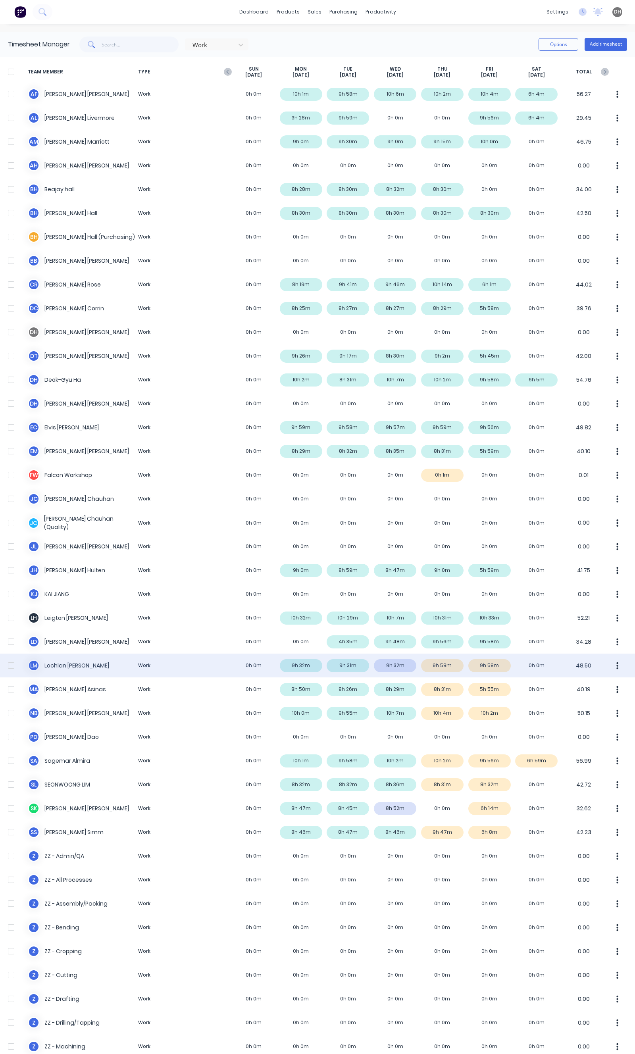
click at [615, 665] on button "button" at bounding box center [617, 666] width 17 height 16
click at [597, 689] on div "Approve" at bounding box center [587, 688] width 61 height 12
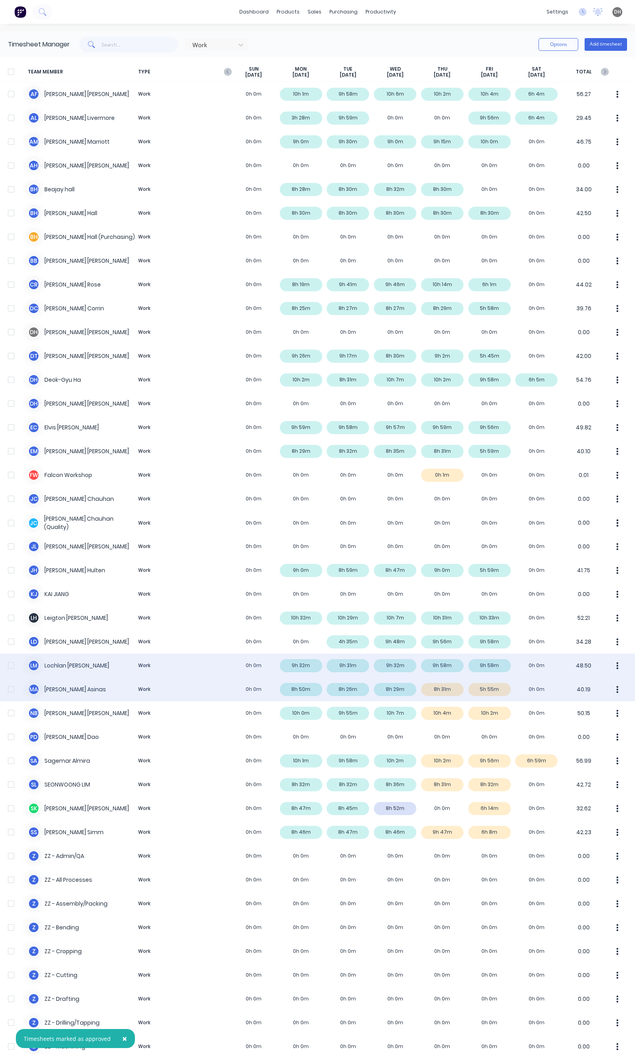
click at [613, 692] on button "button" at bounding box center [617, 690] width 17 height 16
click at [403, 688] on div "M A Michael Asinas Work 0h 0m 8h 50m 8h 26m 8h 29m 8h 31m 5h 55m 0h 0m 40.19 Ap…" at bounding box center [317, 690] width 635 height 24
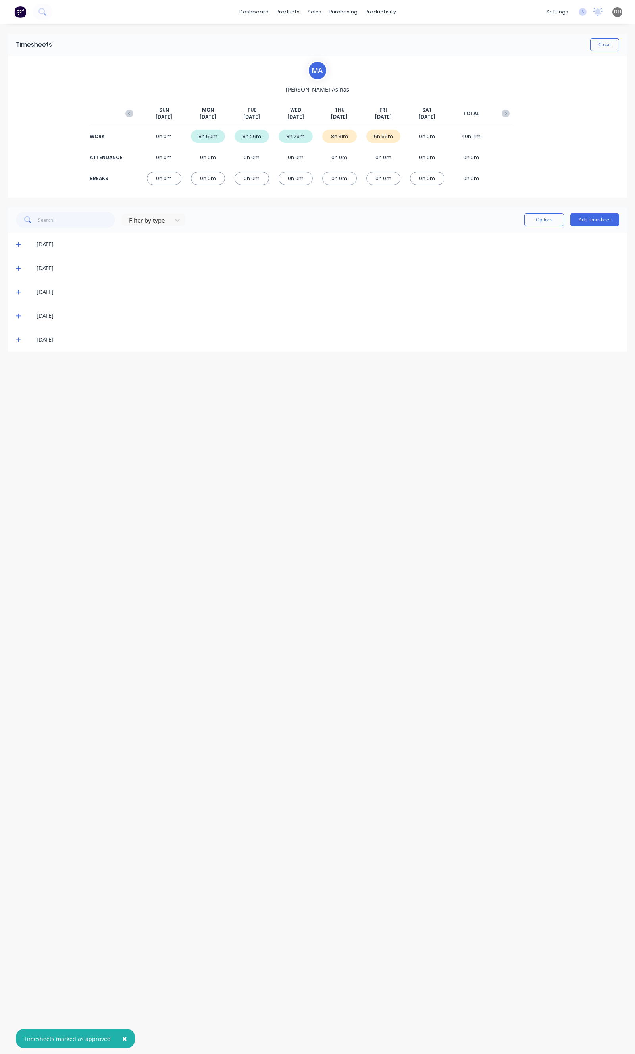
click at [15, 339] on div "19/09/25" at bounding box center [317, 340] width 619 height 24
click at [19, 338] on icon at bounding box center [18, 340] width 5 height 6
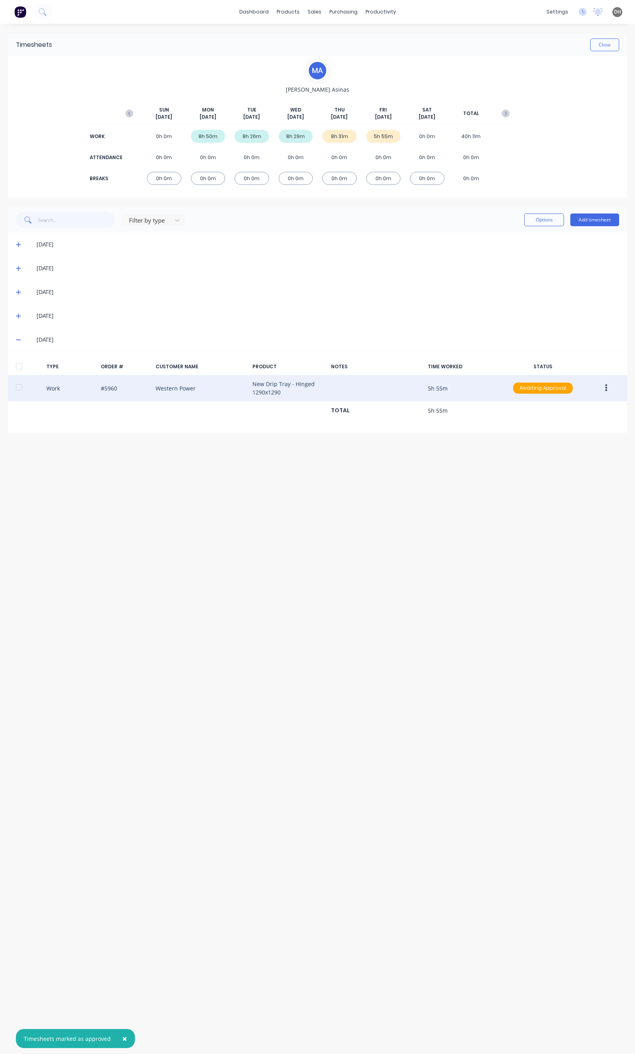
click at [605, 387] on button "button" at bounding box center [606, 388] width 19 height 14
click at [574, 364] on button "Edit" at bounding box center [577, 359] width 75 height 16
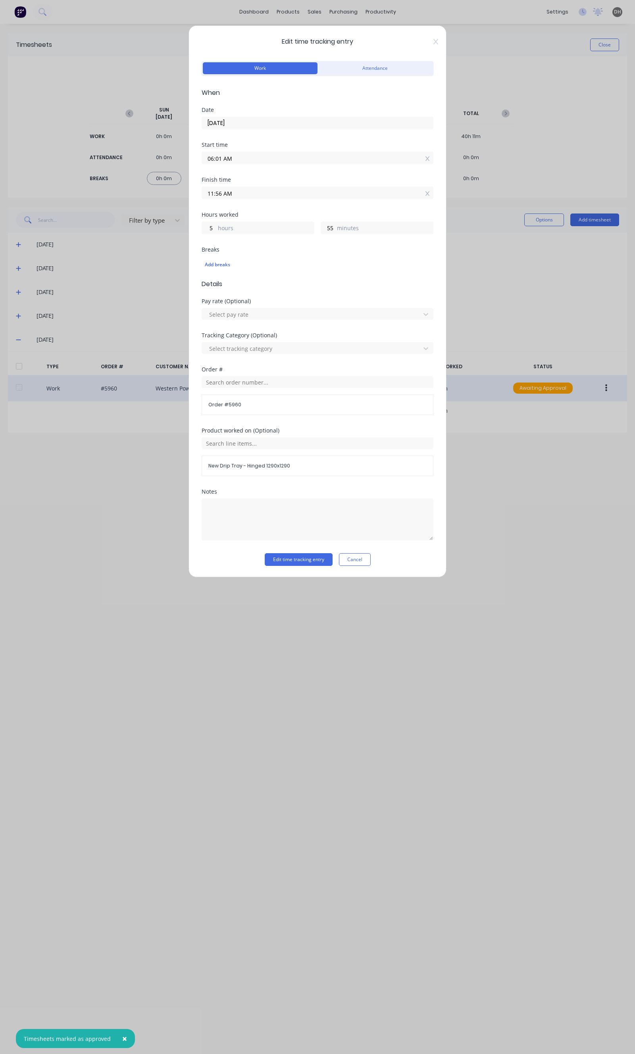
click at [247, 205] on div "Finish time 11:56 AM" at bounding box center [318, 194] width 232 height 35
click at [247, 197] on input "11:56 AM" at bounding box center [317, 193] width 231 height 12
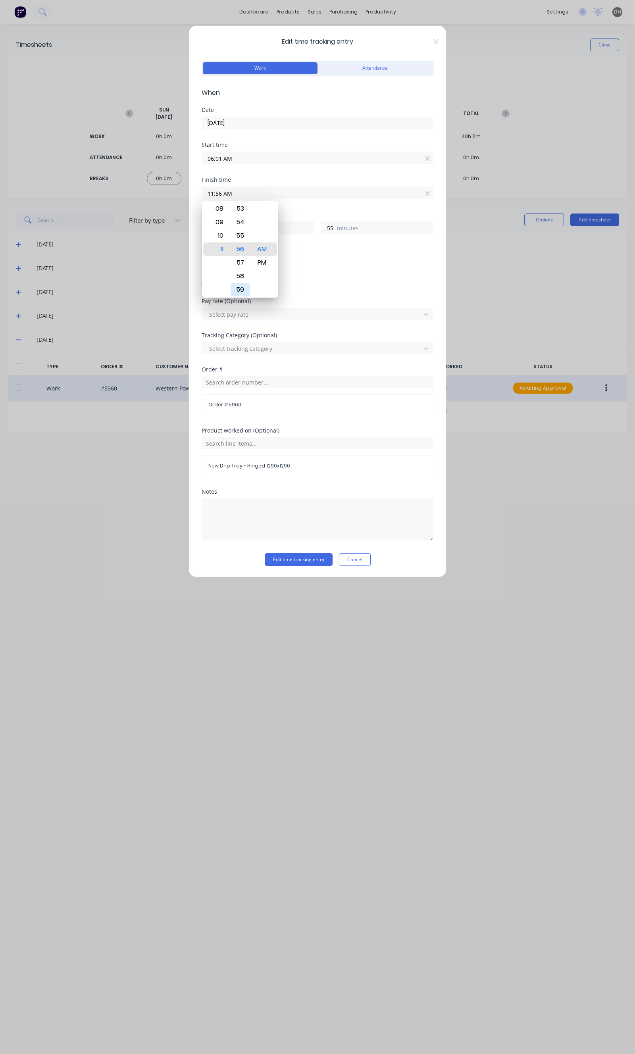
click at [243, 290] on div "59" at bounding box center [240, 289] width 19 height 13
type input "11:59 AM"
type input "58"
click at [303, 547] on div "Notes" at bounding box center [318, 521] width 232 height 64
click at [299, 560] on button "Edit time tracking entry" at bounding box center [299, 559] width 68 height 13
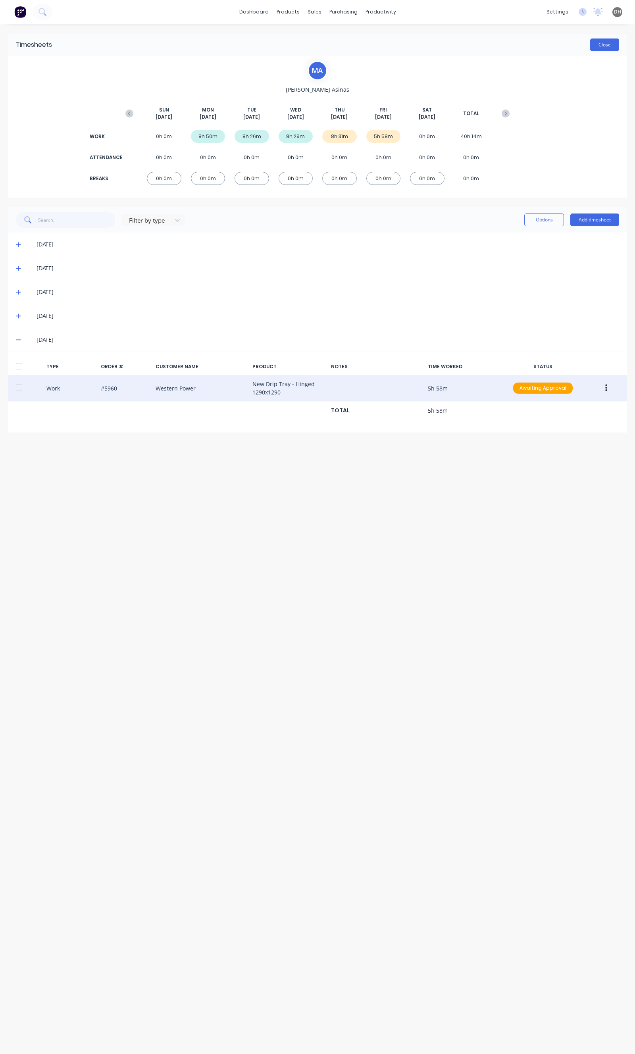
click at [610, 42] on button "Close" at bounding box center [604, 45] width 29 height 13
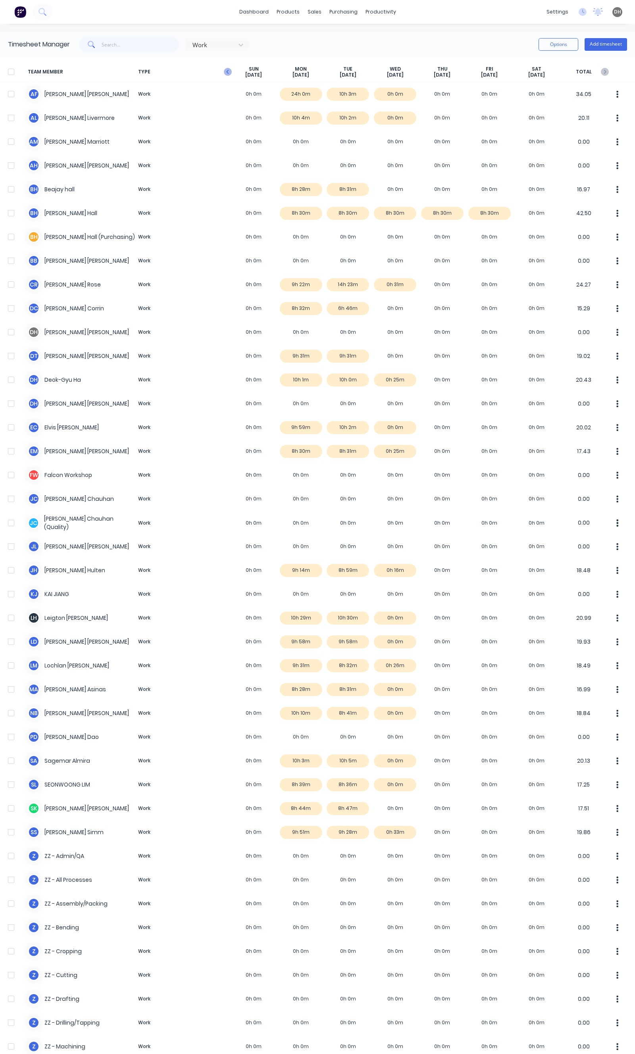
click at [229, 72] on icon "button" at bounding box center [228, 72] width 8 height 8
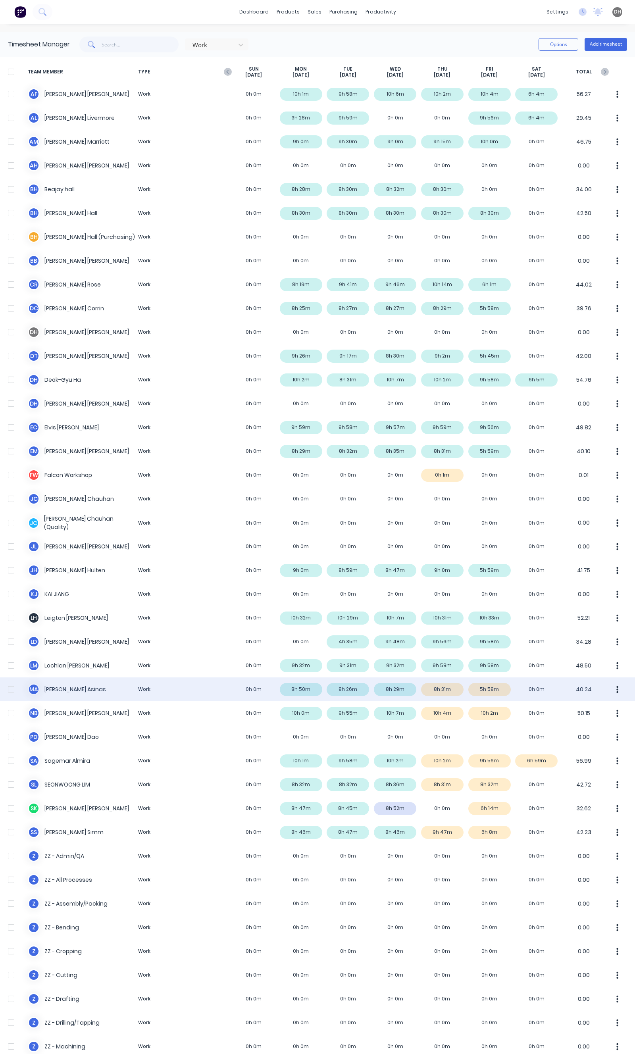
click at [609, 689] on button "button" at bounding box center [617, 690] width 17 height 16
click at [594, 709] on div "Approve" at bounding box center [587, 712] width 61 height 12
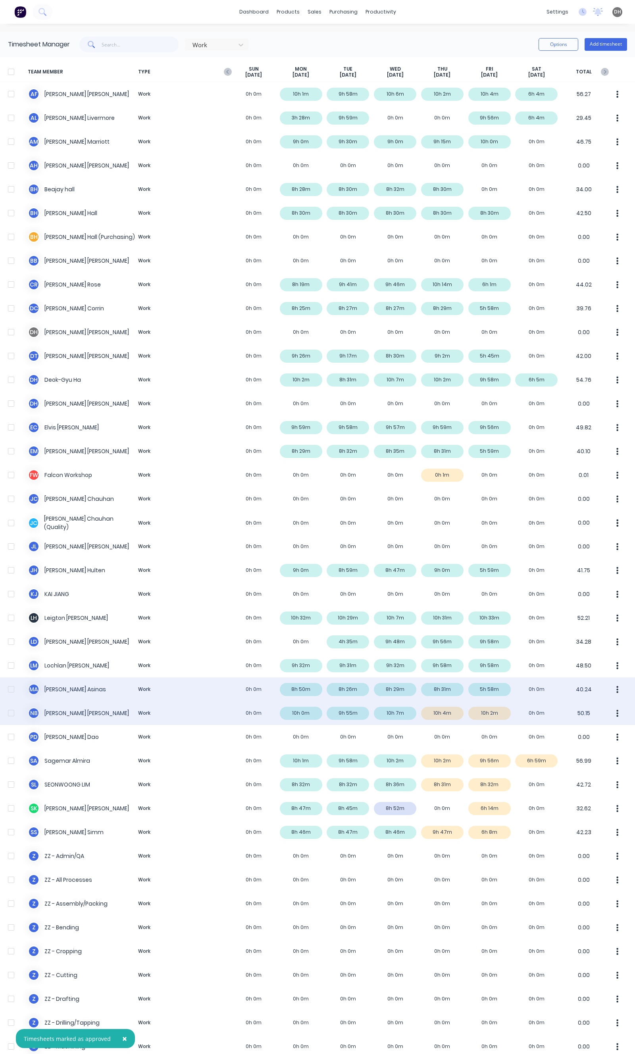
click at [617, 711] on icon "button" at bounding box center [618, 713] width 2 height 7
click at [598, 730] on div "Approve" at bounding box center [587, 736] width 61 height 12
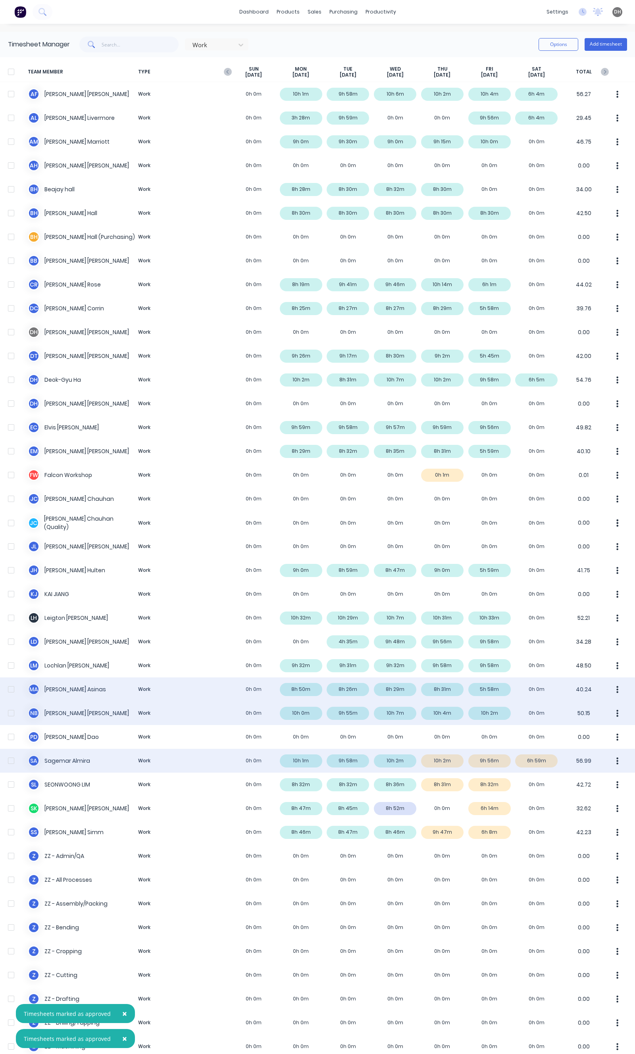
click at [551, 764] on div "S A Sagemar Almira Work 0h 0m 10h 1m 9h 58m 10h 2m 10h 2m 9h 56m 6h 59m 56.99" at bounding box center [317, 761] width 635 height 24
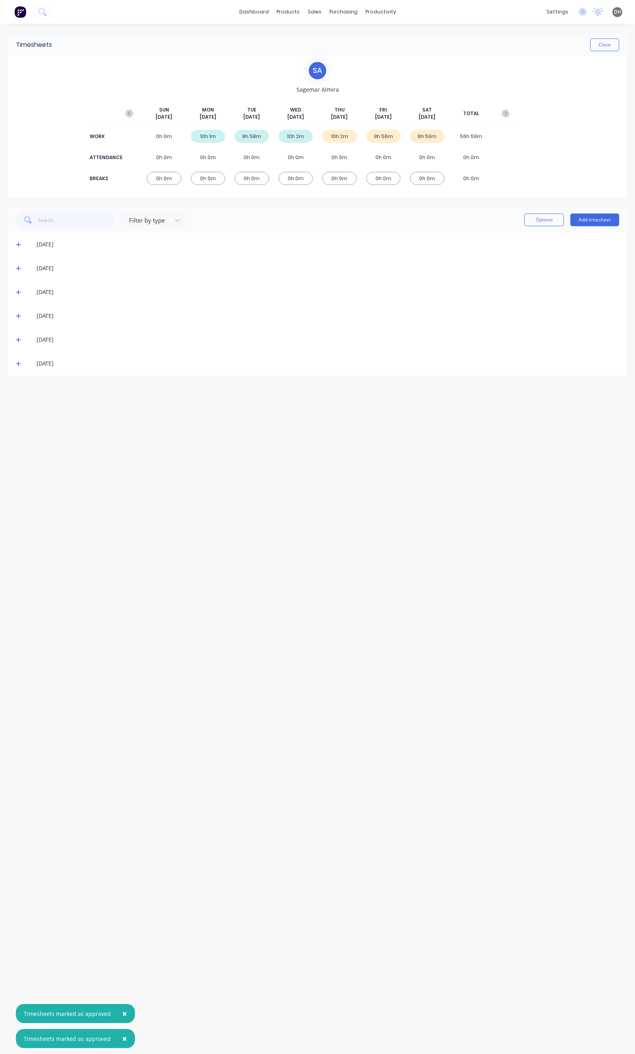
click at [17, 363] on icon at bounding box center [18, 364] width 5 height 5
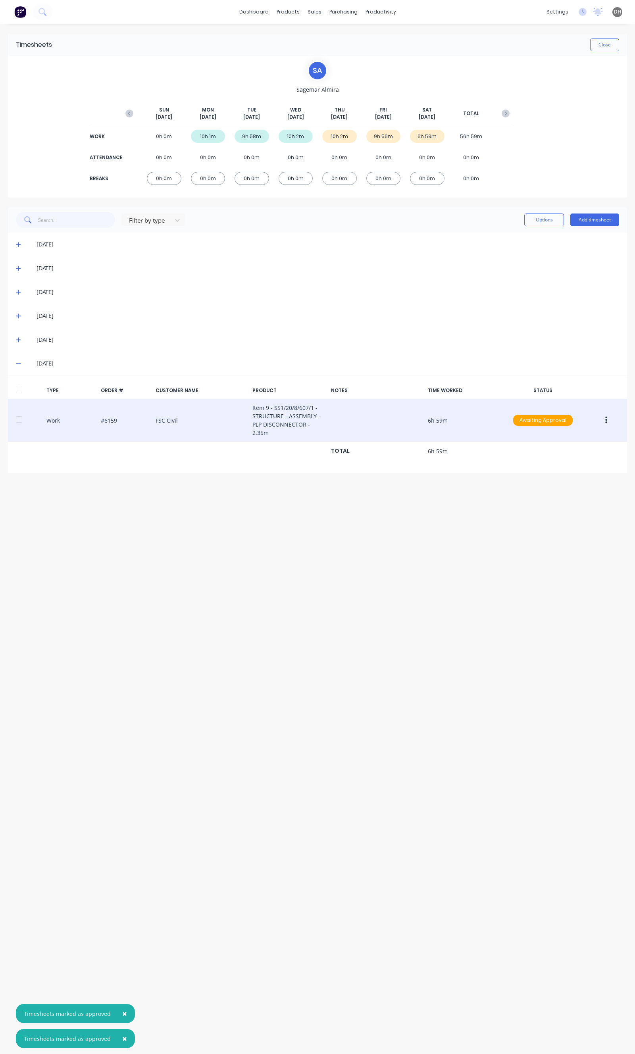
click at [613, 419] on button "button" at bounding box center [606, 420] width 19 height 14
click at [568, 391] on div "Edit" at bounding box center [577, 391] width 61 height 12
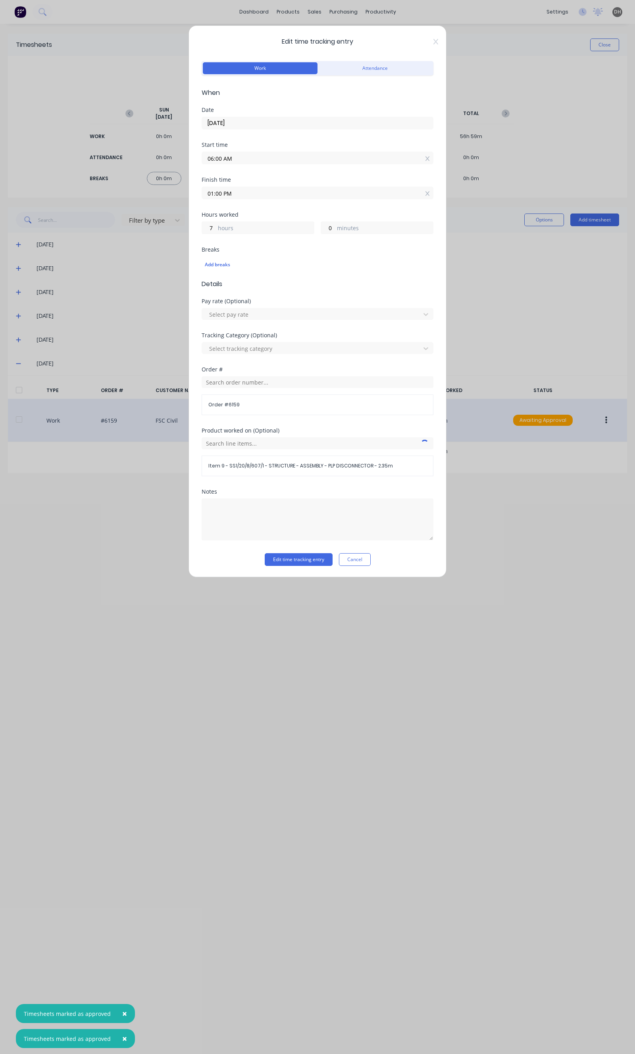
click at [232, 198] on label "01:00 PM" at bounding box center [318, 193] width 232 height 13
click at [232, 198] on input "01:00 PM" at bounding box center [317, 193] width 231 height 12
click at [231, 195] on input "01:00 PM" at bounding box center [317, 193] width 231 height 12
click at [220, 229] on div "12" at bounding box center [218, 235] width 19 height 13
type input "12:00 PM"
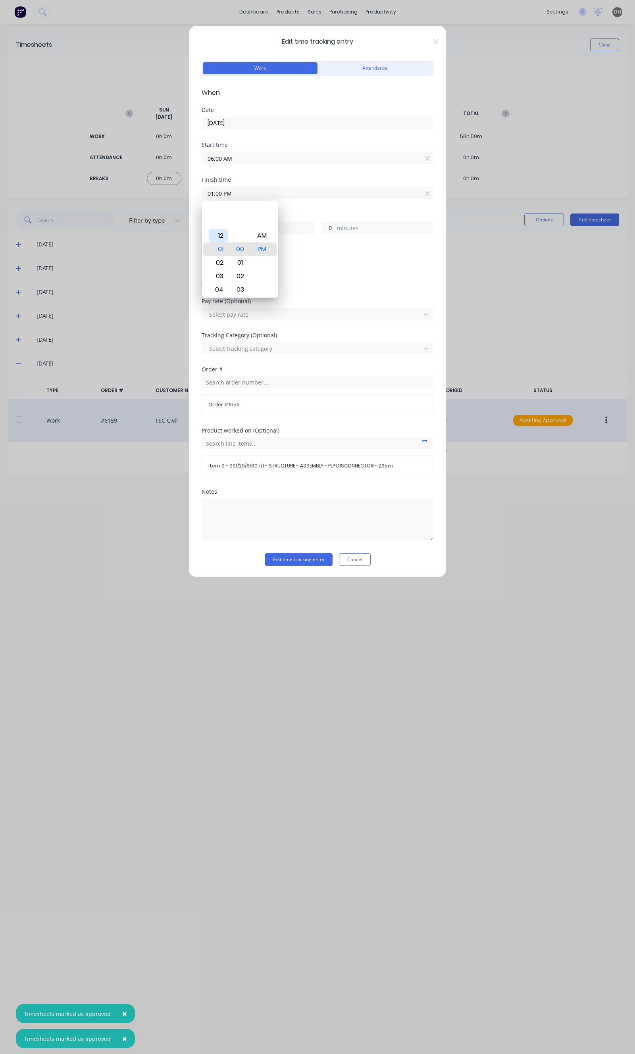
type input "6"
click at [287, 560] on button "Edit time tracking entry" at bounding box center [299, 559] width 68 height 13
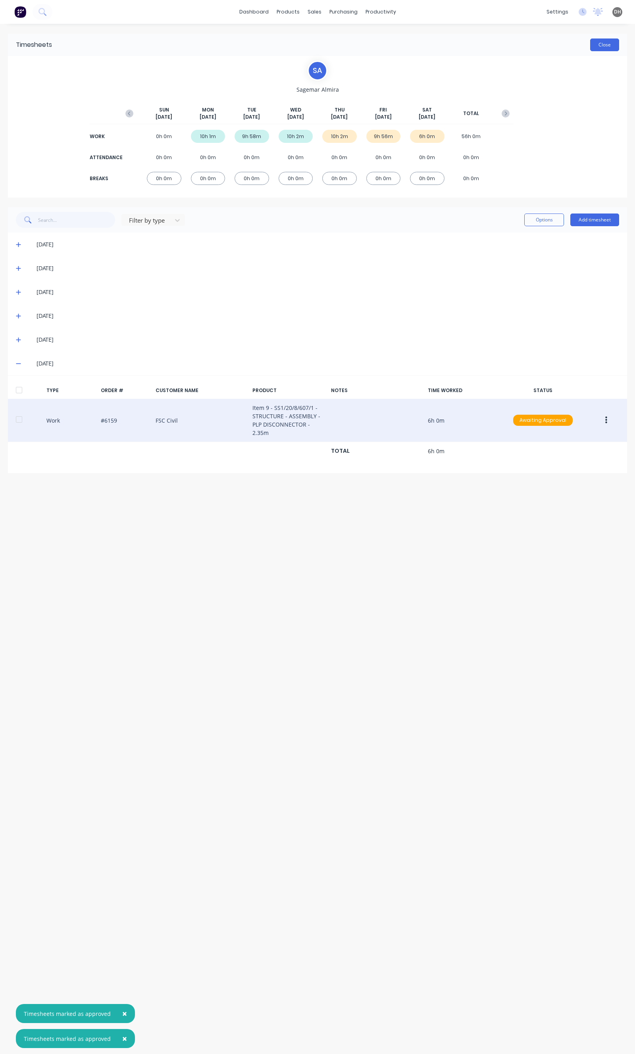
click at [610, 45] on button "Close" at bounding box center [604, 45] width 29 height 13
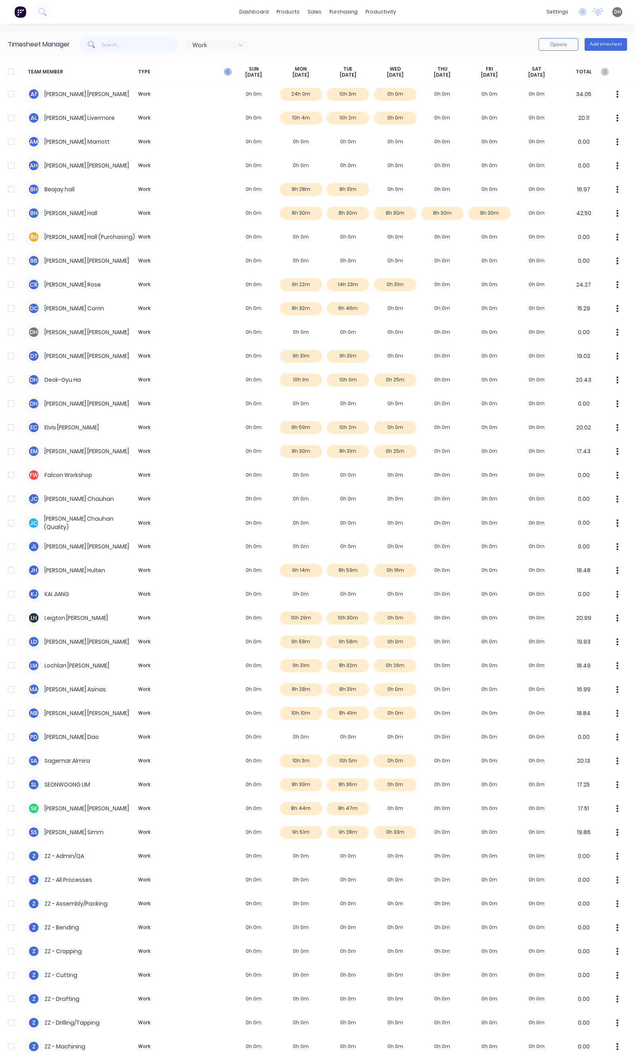
click at [229, 73] on icon "button" at bounding box center [228, 72] width 8 height 8
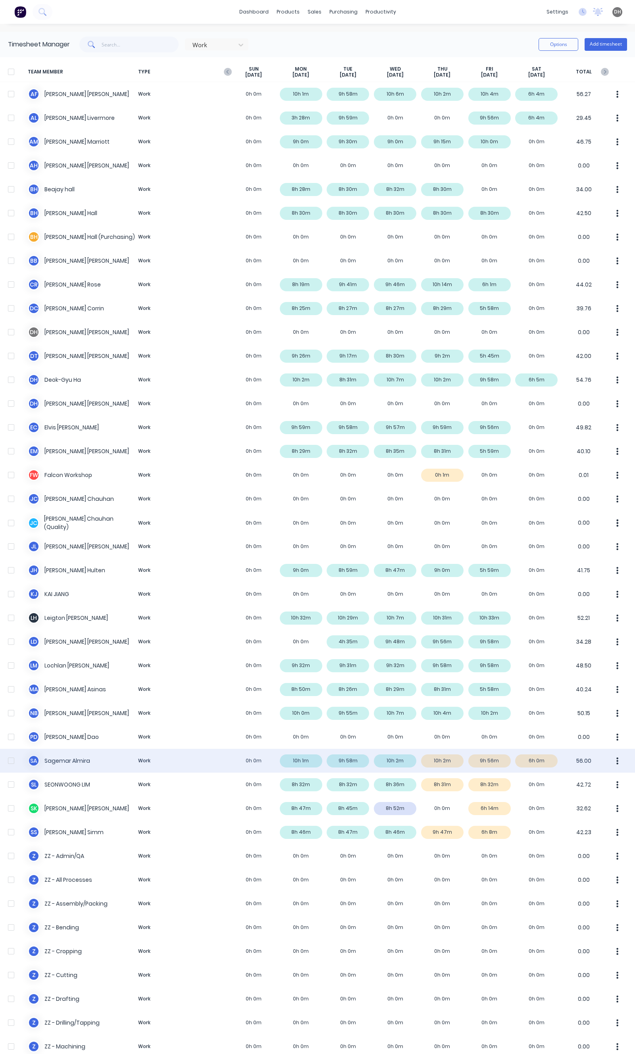
click at [617, 759] on icon "button" at bounding box center [618, 760] width 2 height 7
click at [604, 776] on button "Approve" at bounding box center [587, 783] width 75 height 16
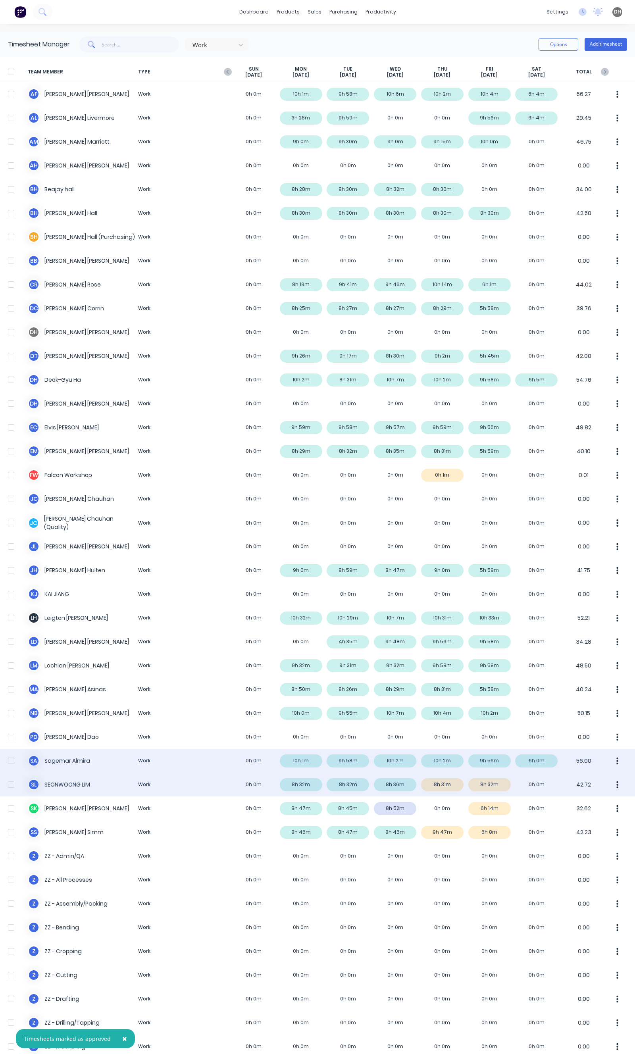
click at [609, 783] on button "button" at bounding box center [617, 785] width 17 height 16
click at [592, 804] on div "Approve" at bounding box center [587, 807] width 61 height 12
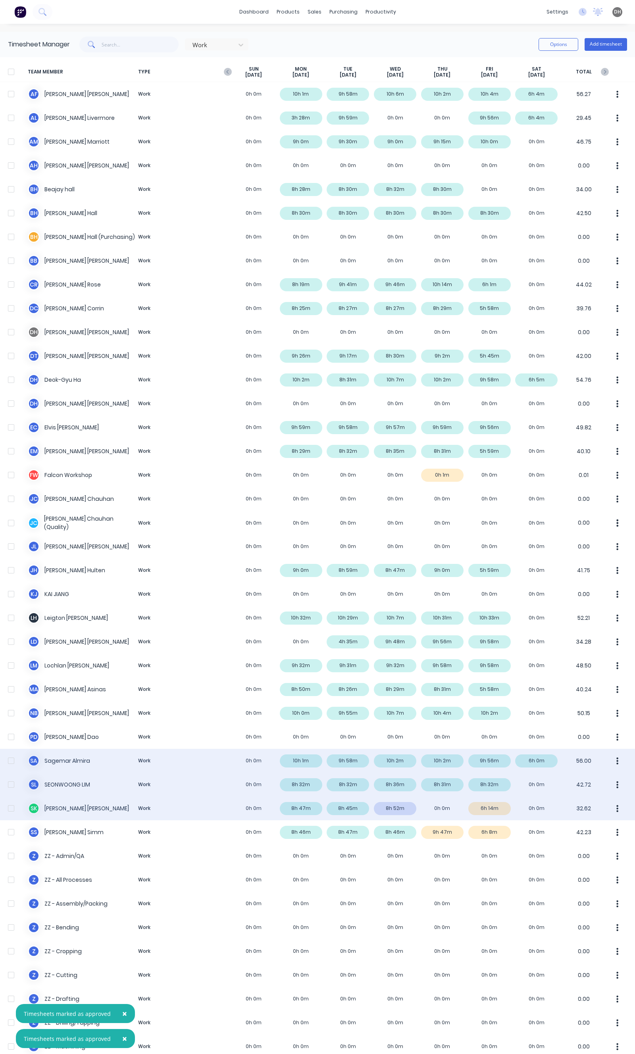
click at [389, 812] on div "S K Stephen Kane Work 0h 0m 8h 47m 8h 45m 8h 52m 0h 0m 6h 14m 0h 0m 32.62" at bounding box center [317, 809] width 635 height 24
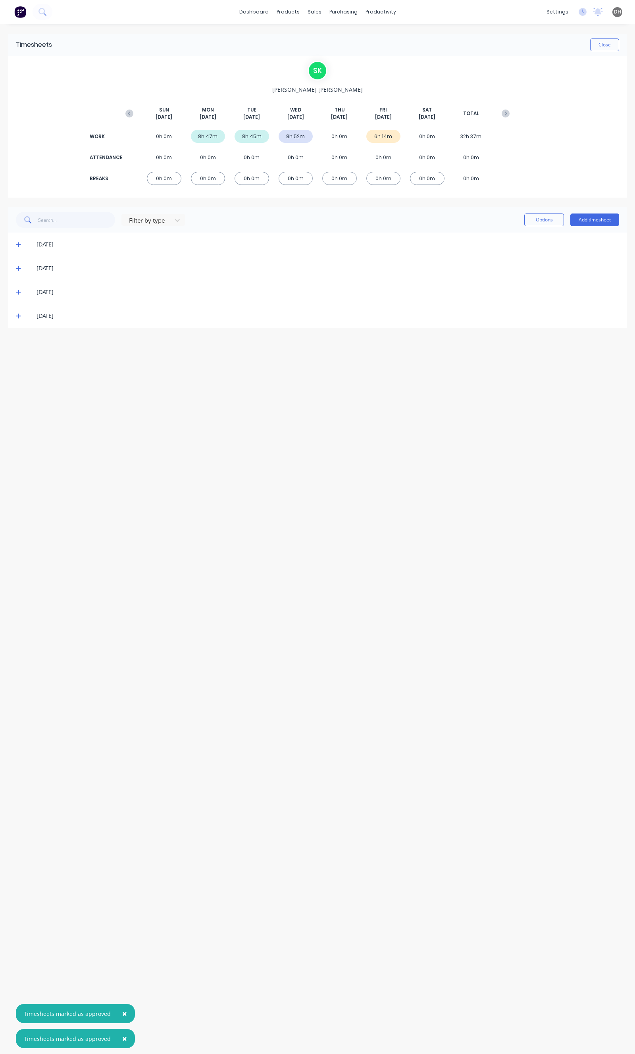
click at [17, 292] on icon at bounding box center [18, 292] width 5 height 5
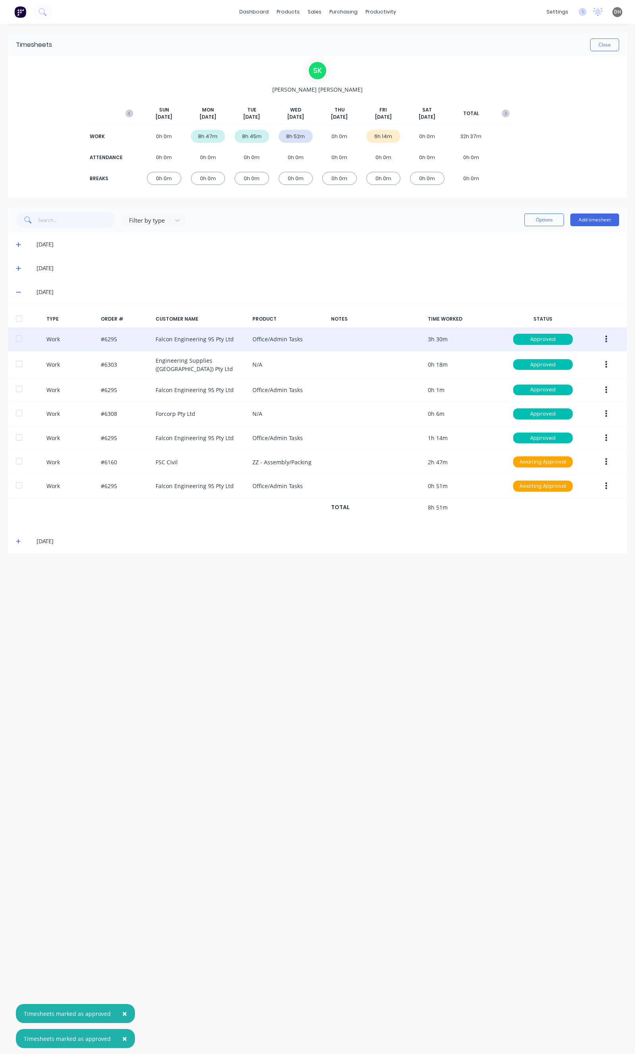
click at [604, 340] on button "button" at bounding box center [606, 339] width 19 height 14
click at [568, 314] on div "Edit" at bounding box center [577, 310] width 61 height 12
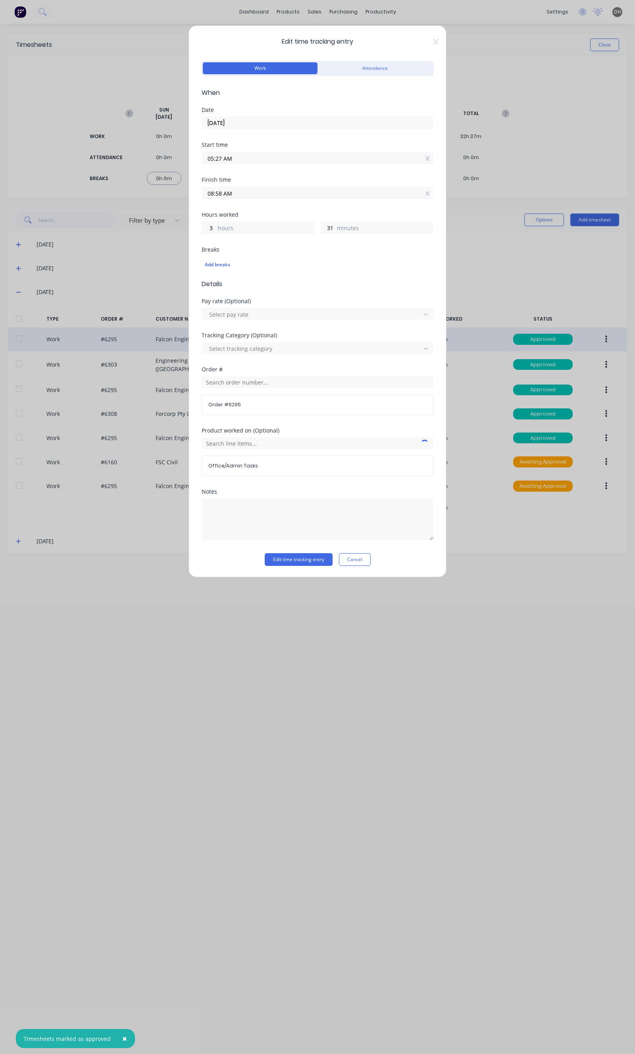
click at [255, 154] on input "05:27 AM" at bounding box center [317, 158] width 231 height 12
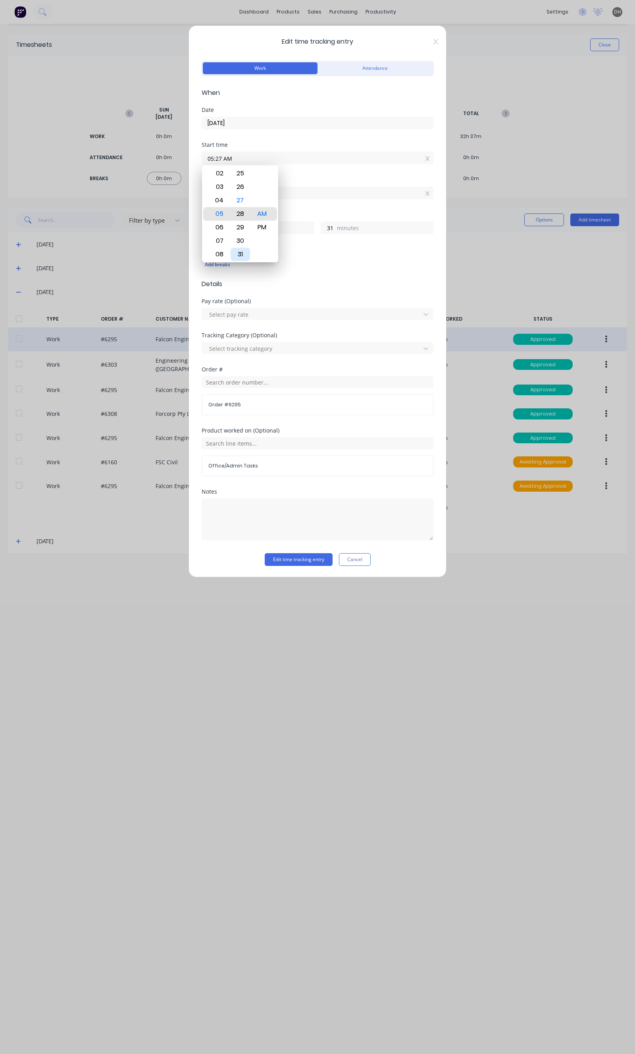
type input "05:28 AM"
type input "30"
click at [235, 252] on div "31" at bounding box center [240, 254] width 19 height 13
type input "05:31 AM"
type input "27"
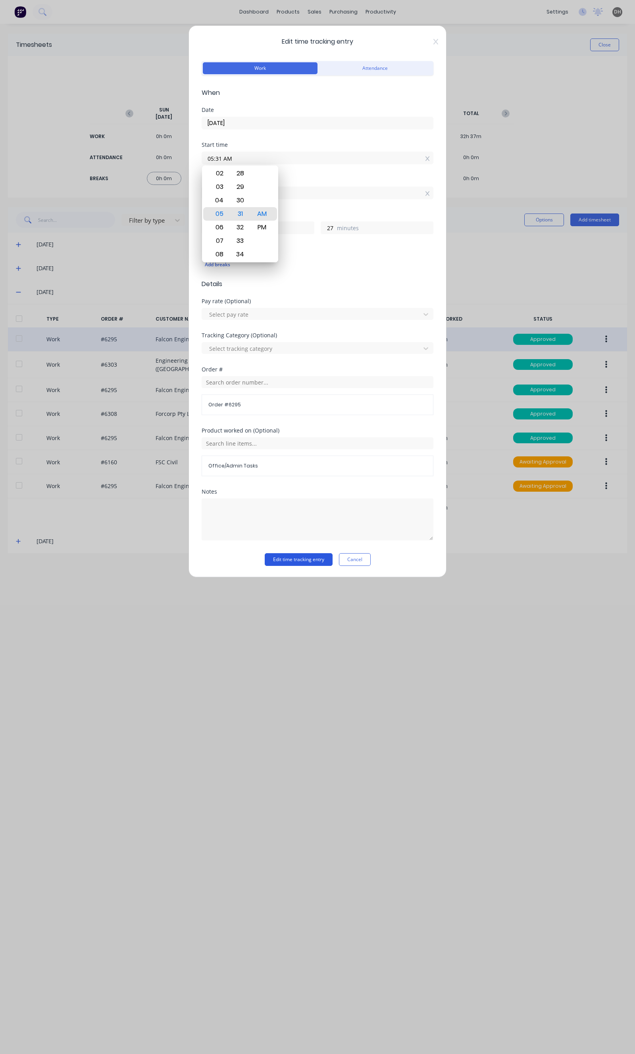
click at [308, 565] on button "Edit time tracking entry" at bounding box center [299, 559] width 68 height 13
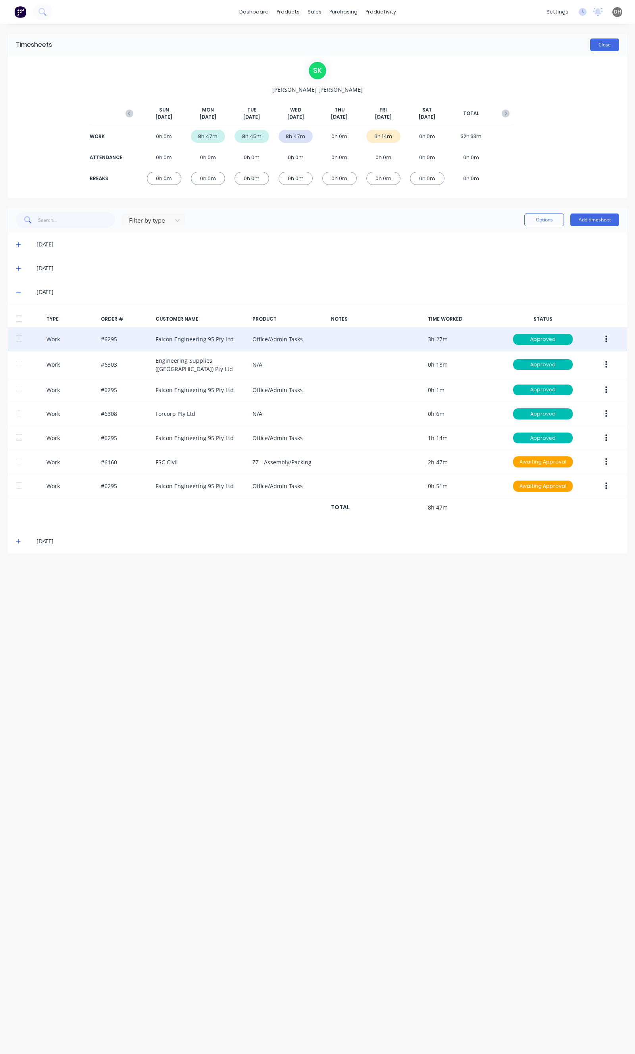
click at [596, 51] on button "Close" at bounding box center [604, 45] width 29 height 13
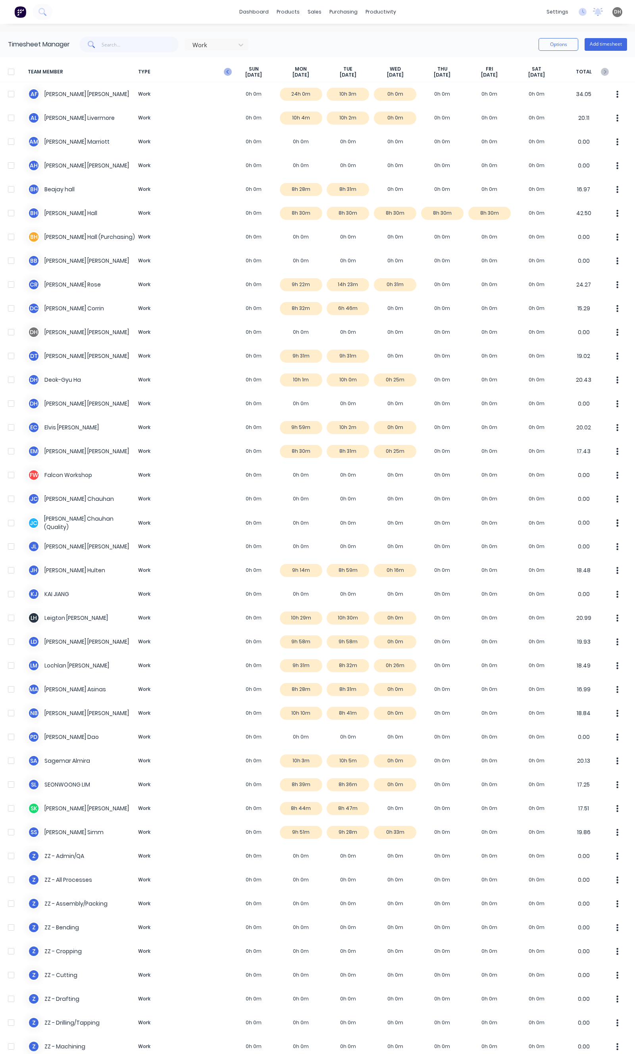
click at [226, 73] on icon "button" at bounding box center [228, 72] width 8 height 8
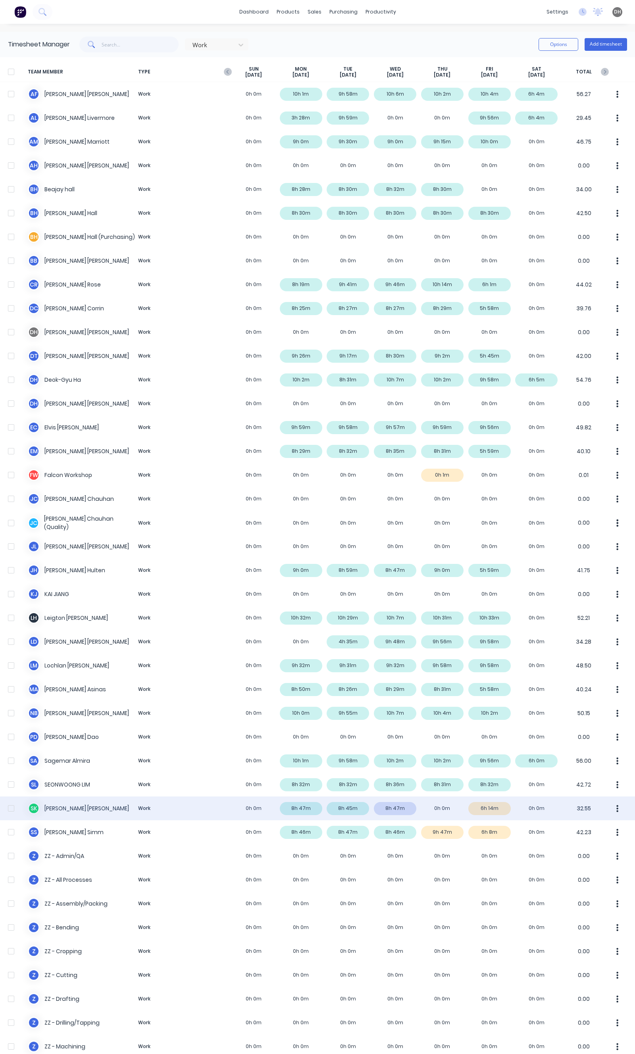
click at [609, 812] on button "button" at bounding box center [617, 809] width 17 height 16
click at [597, 830] on div "Approve" at bounding box center [587, 831] width 61 height 12
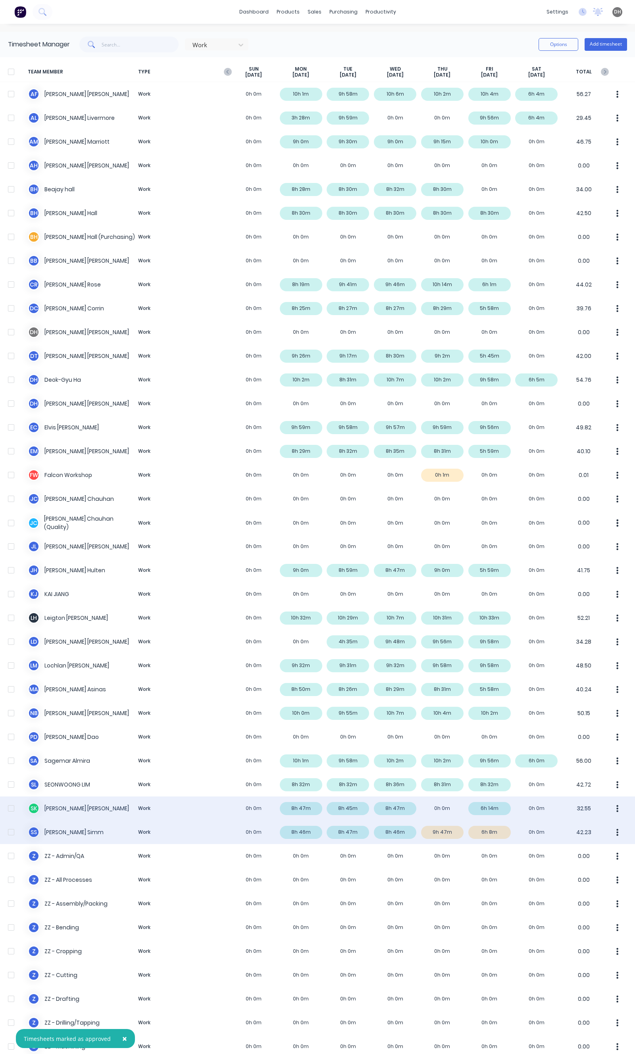
click at [487, 836] on div "S S Stuart Simm Work 0h 0m 8h 46m 8h 47m 8h 46m 9h 47m 6h 8m 0h 0m 42.23" at bounding box center [317, 832] width 635 height 24
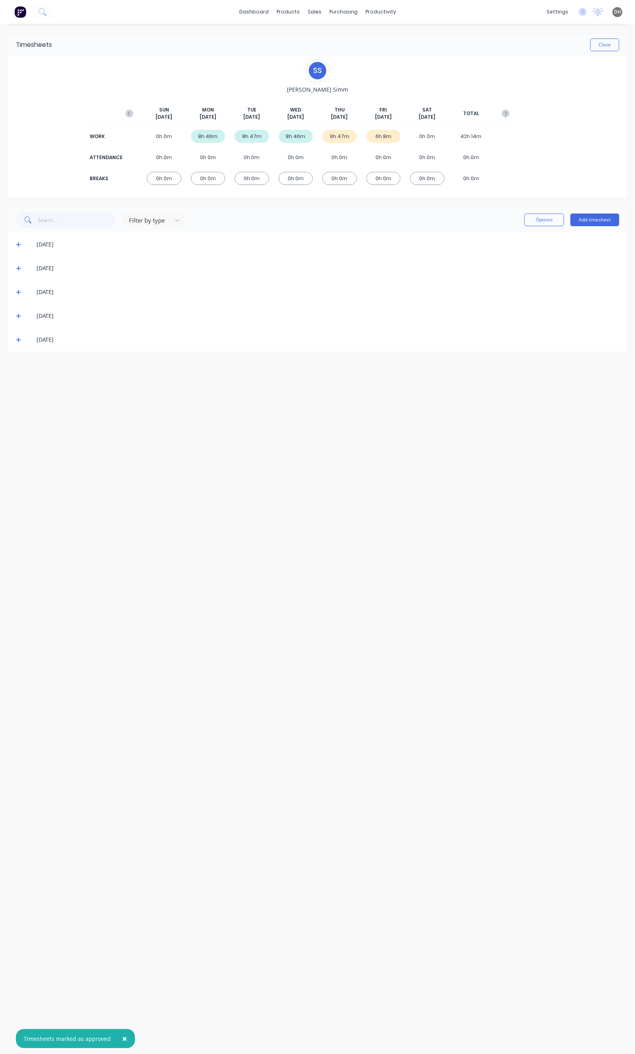
click at [19, 342] on icon at bounding box center [18, 340] width 5 height 6
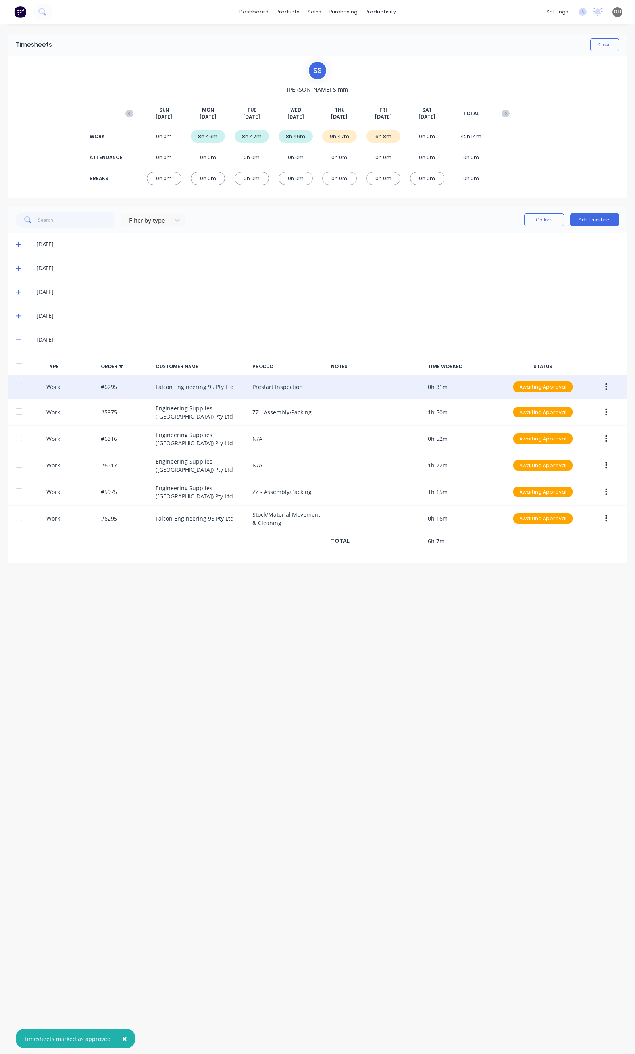
click at [611, 381] on button "button" at bounding box center [606, 387] width 19 height 14
click at [565, 362] on div "Edit" at bounding box center [577, 357] width 61 height 12
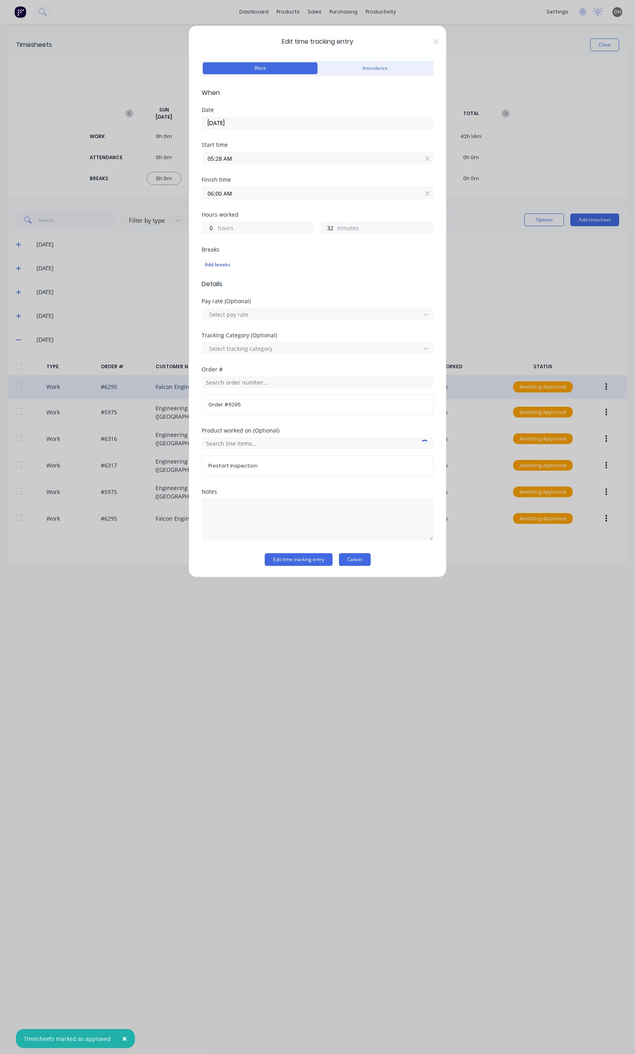
click at [352, 557] on button "Cancel" at bounding box center [355, 559] width 32 height 13
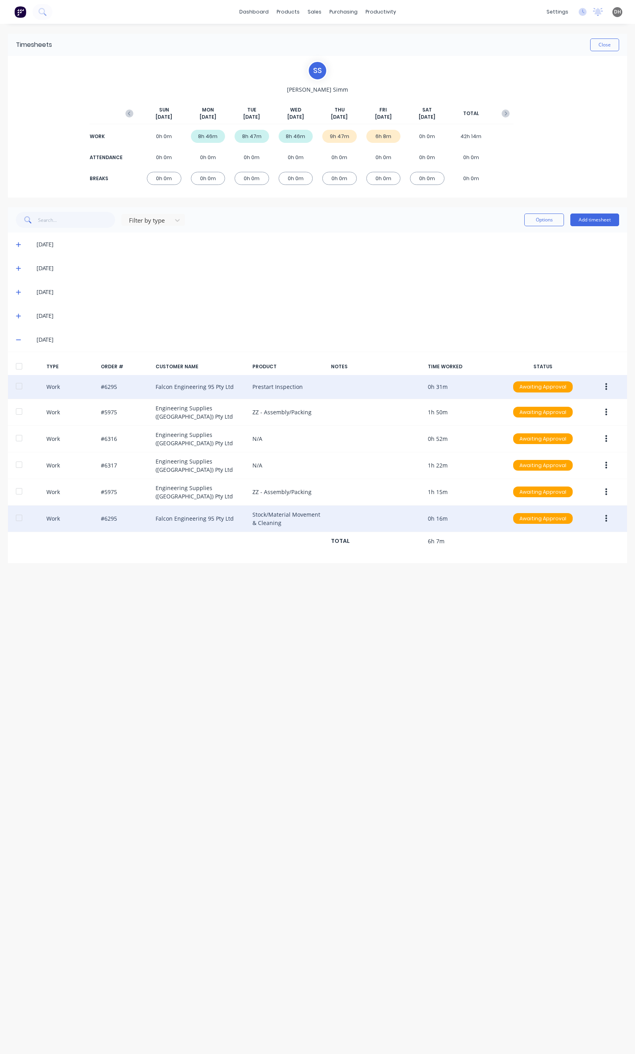
click at [593, 512] on div at bounding box center [600, 519] width 30 height 14
click at [604, 512] on button "button" at bounding box center [606, 519] width 19 height 14
click at [564, 486] on button "Edit" at bounding box center [577, 489] width 75 height 16
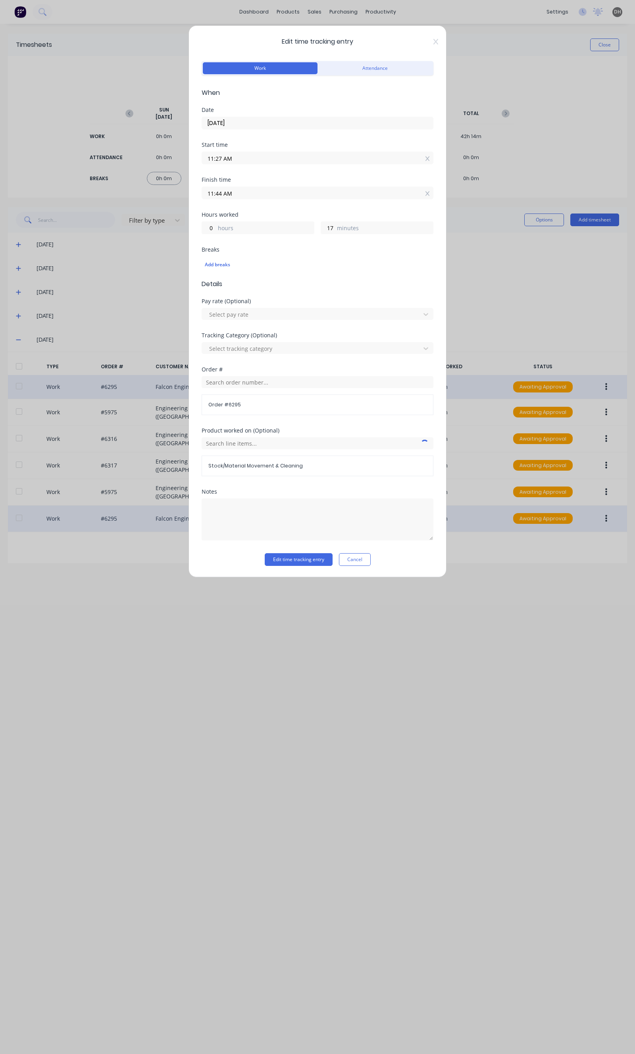
click at [253, 189] on input "11:44 AM" at bounding box center [317, 193] width 231 height 12
click at [243, 285] on div "47" at bounding box center [240, 289] width 19 height 13
type input "11:47 AM"
type input "20"
click at [299, 557] on button "Edit time tracking entry" at bounding box center [299, 559] width 68 height 13
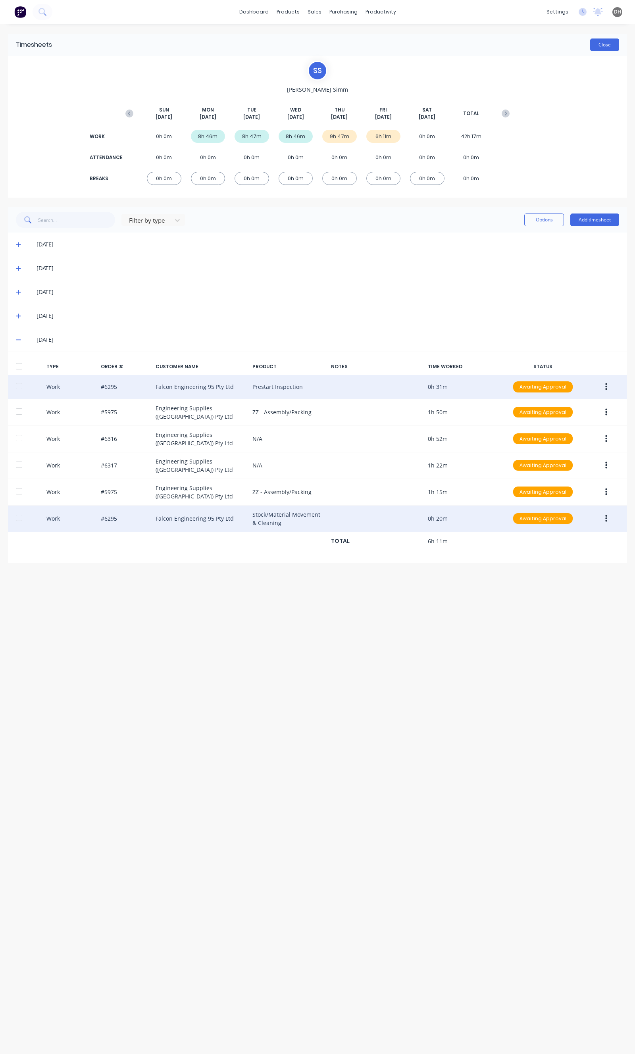
click at [610, 46] on button "Close" at bounding box center [604, 45] width 29 height 13
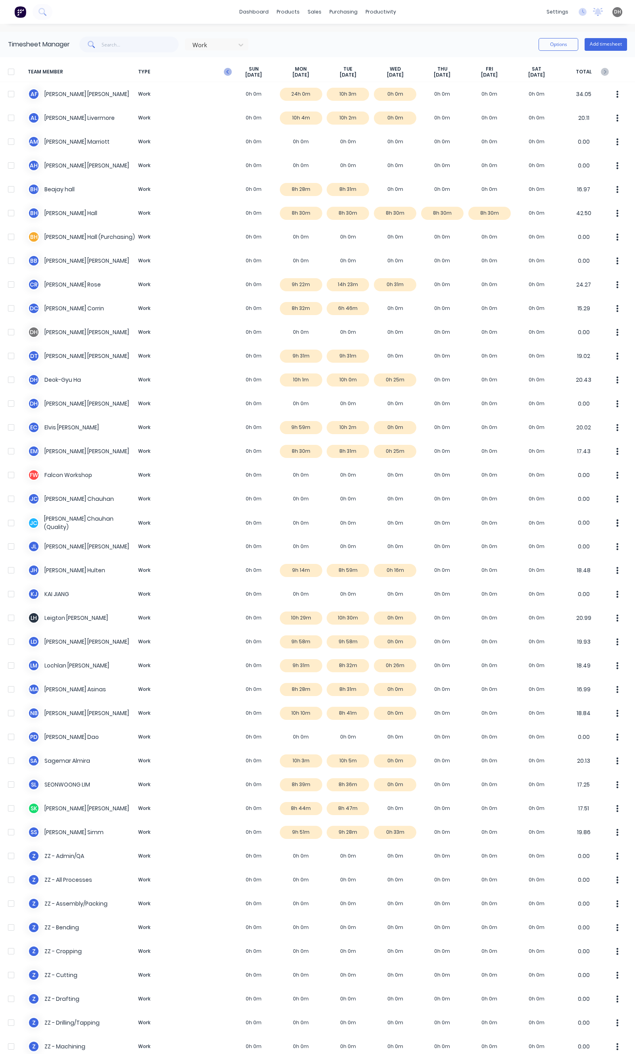
click at [225, 68] on icon "button" at bounding box center [228, 72] width 8 height 8
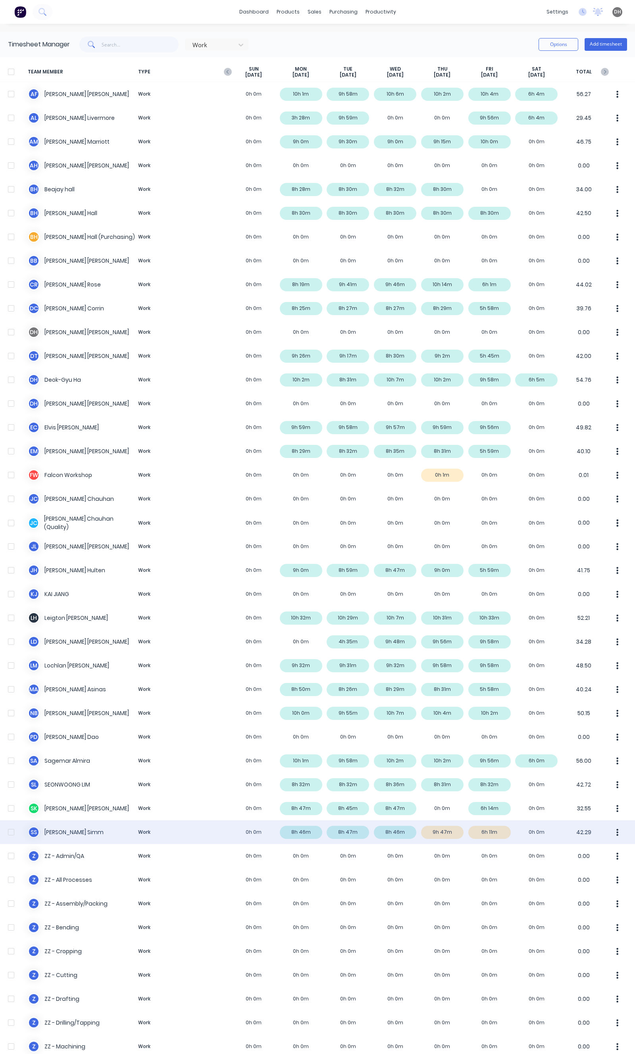
click at [616, 834] on icon "button" at bounding box center [617, 832] width 2 height 9
click at [593, 847] on button "Approve" at bounding box center [587, 854] width 75 height 16
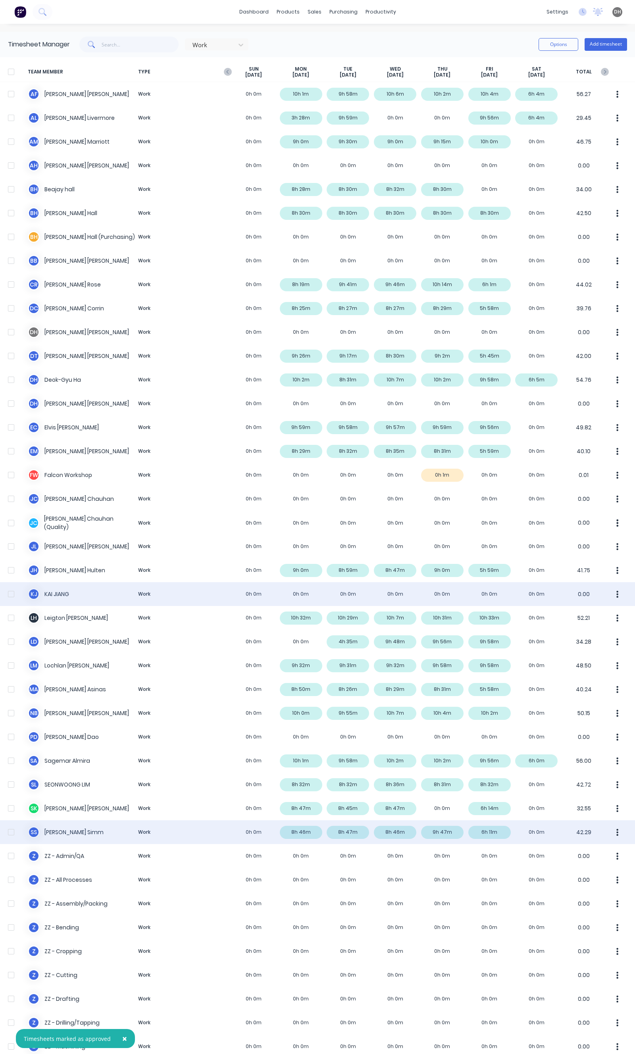
click at [616, 593] on icon "button" at bounding box center [617, 594] width 2 height 9
click at [617, 593] on icon "button" at bounding box center [618, 594] width 2 height 7
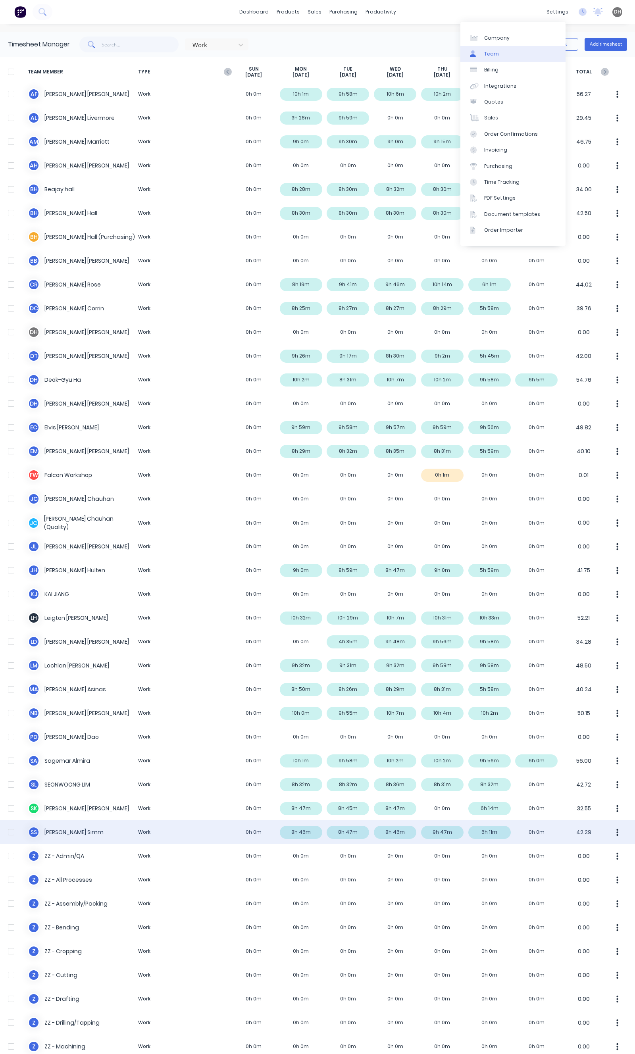
click at [508, 53] on link "Team" at bounding box center [512, 54] width 105 height 16
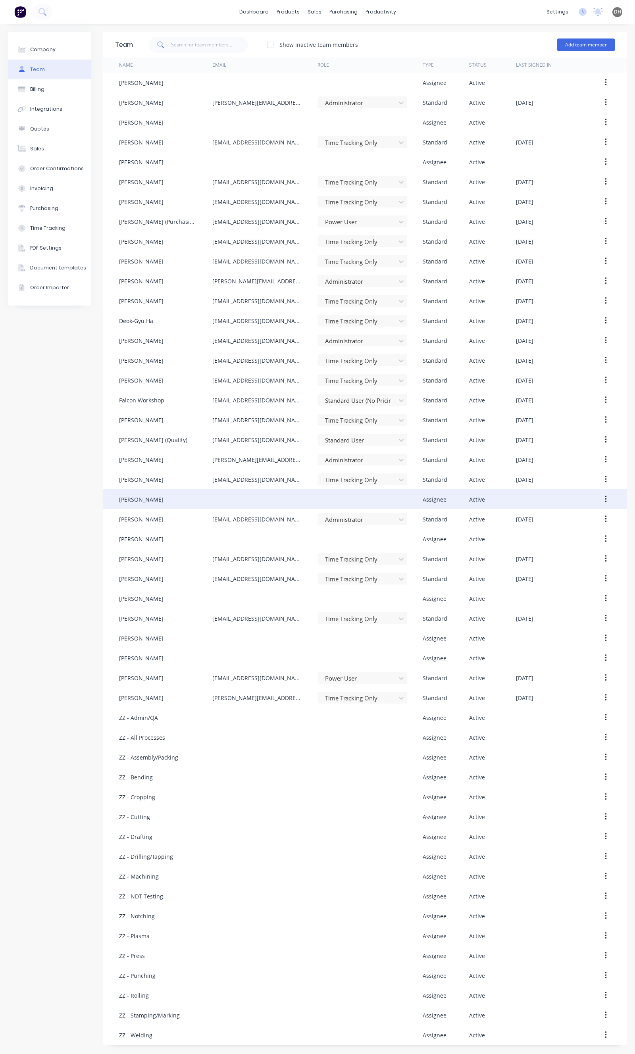
click at [606, 500] on icon "button" at bounding box center [606, 499] width 2 height 9
click at [576, 533] on div "Disable" at bounding box center [577, 536] width 61 height 12
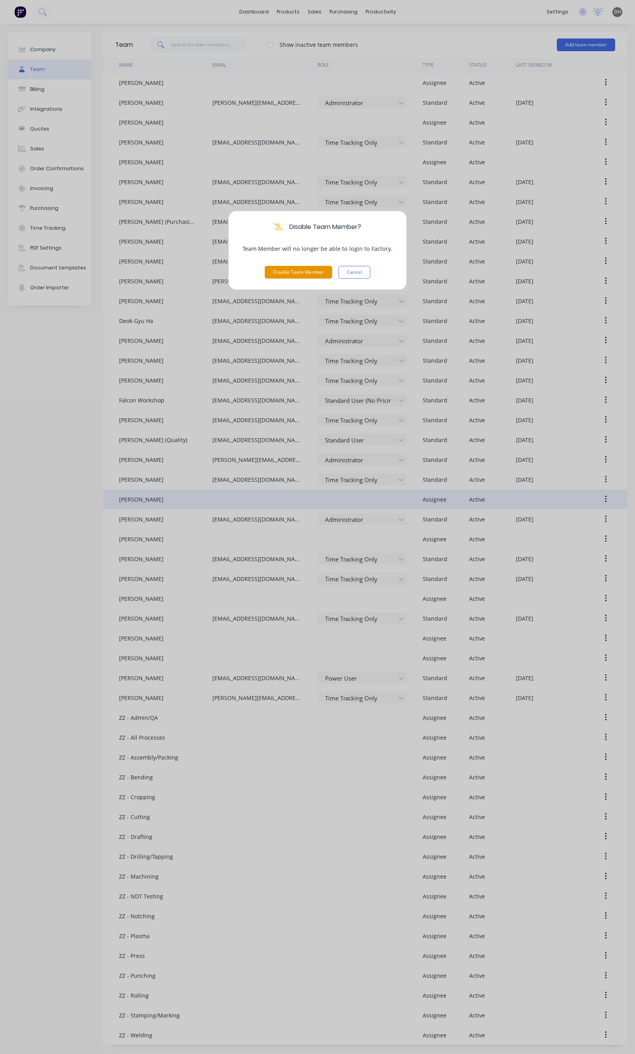
click at [316, 272] on button "Disable Team Member" at bounding box center [298, 272] width 67 height 13
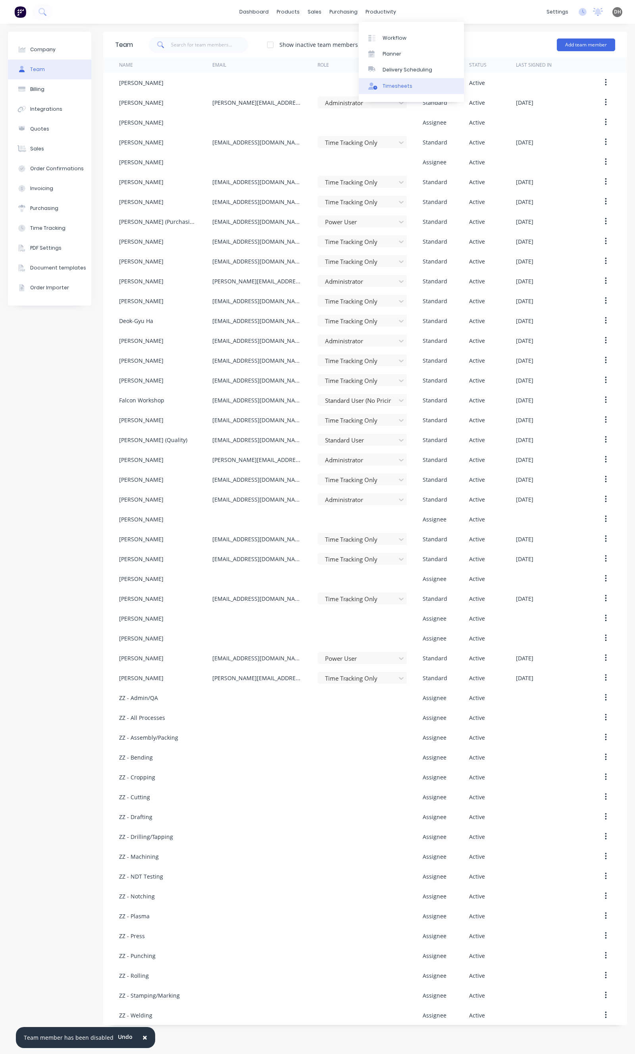
click at [409, 89] on div "Timesheets" at bounding box center [398, 86] width 30 height 7
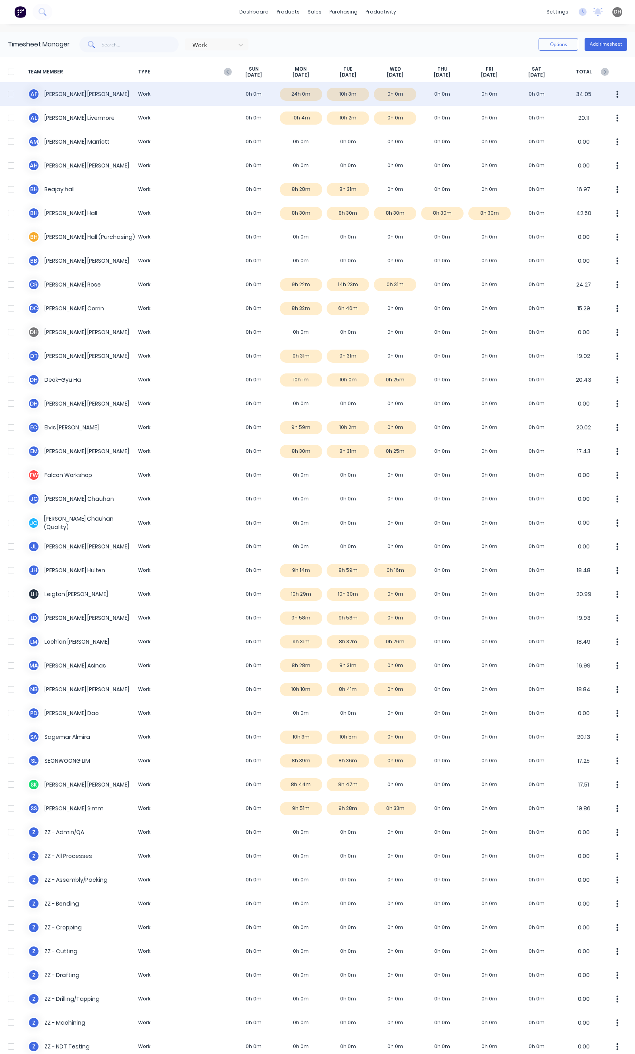
click at [609, 91] on button "button" at bounding box center [617, 94] width 17 height 16
click at [422, 87] on div "A F Aaron Feeney Work 0h 0m 24h 0m 10h 3m 0h 0m 0h 0m 0h 0m 0h 0m 34.05 Approve…" at bounding box center [317, 94] width 635 height 24
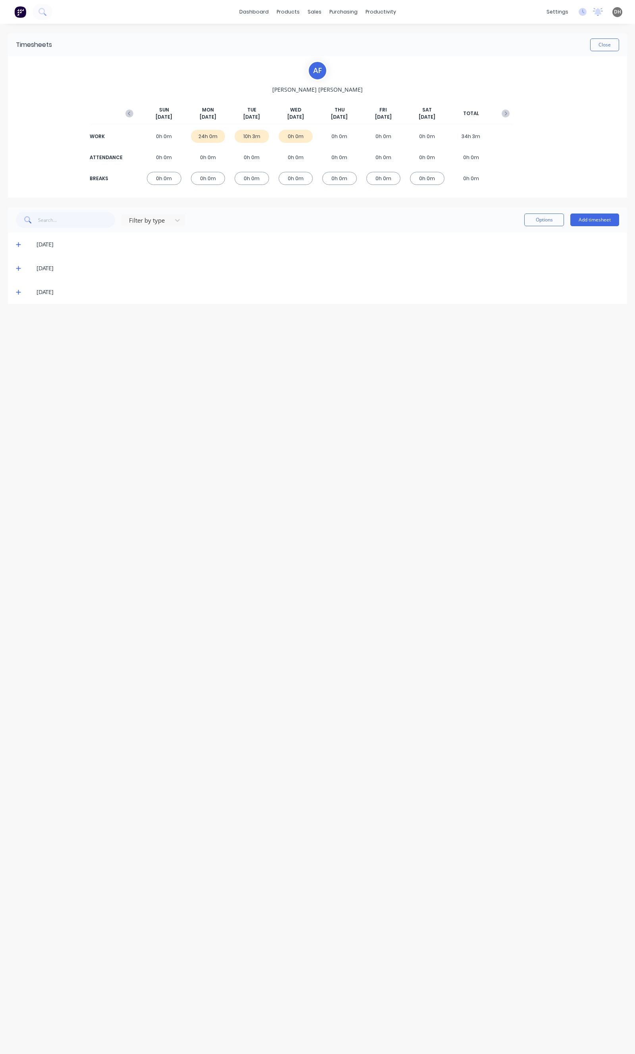
click at [19, 241] on span at bounding box center [20, 245] width 8 height 8
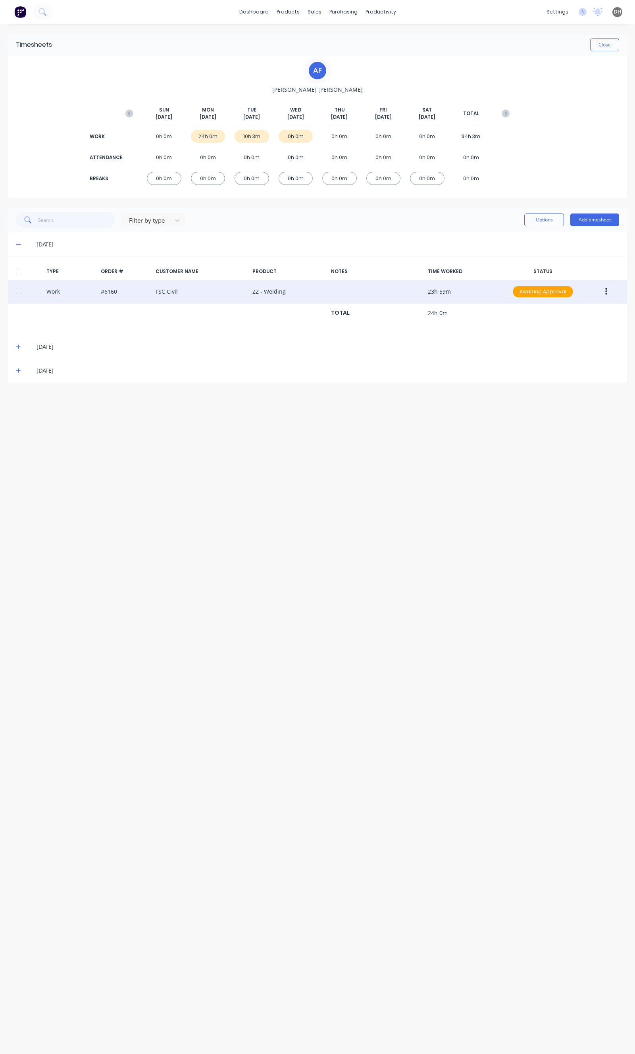
click at [597, 299] on div at bounding box center [600, 292] width 30 height 14
click at [613, 288] on button "button" at bounding box center [606, 292] width 19 height 14
click at [568, 264] on div "Edit" at bounding box center [577, 262] width 61 height 12
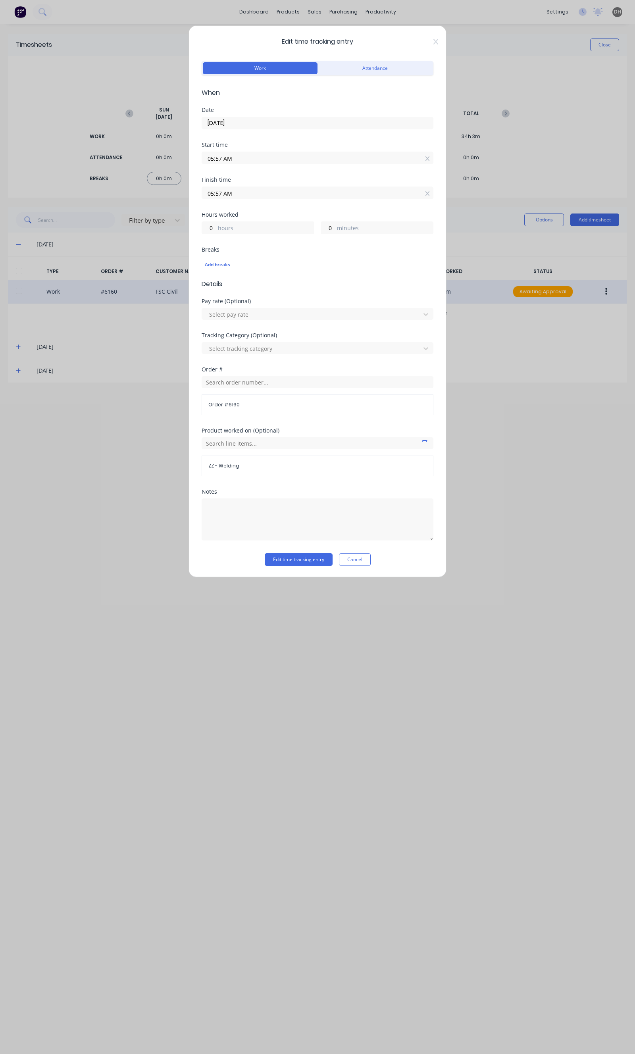
click at [231, 200] on div "Finish time 05:57 AM" at bounding box center [318, 194] width 232 height 35
click at [233, 197] on input "05:57 AM" at bounding box center [317, 193] width 231 height 12
click at [220, 237] on div "04" at bounding box center [218, 235] width 19 height 13
type input "04:57 AM"
type input "23"
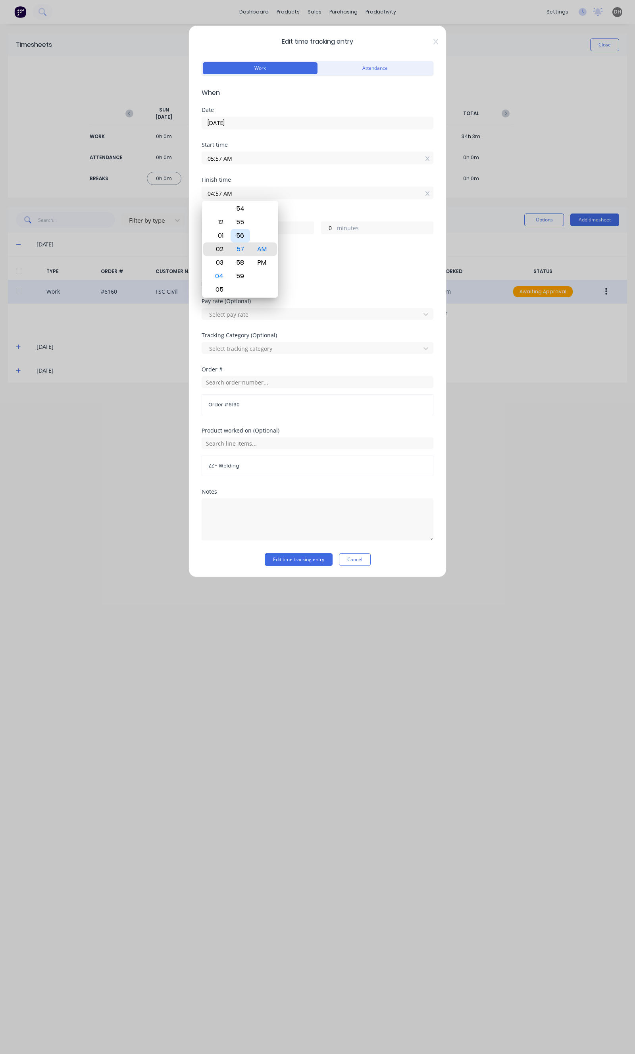
type input "02:57 AM"
type input "21"
type input "02:54 AM"
type input "20"
type input "57"
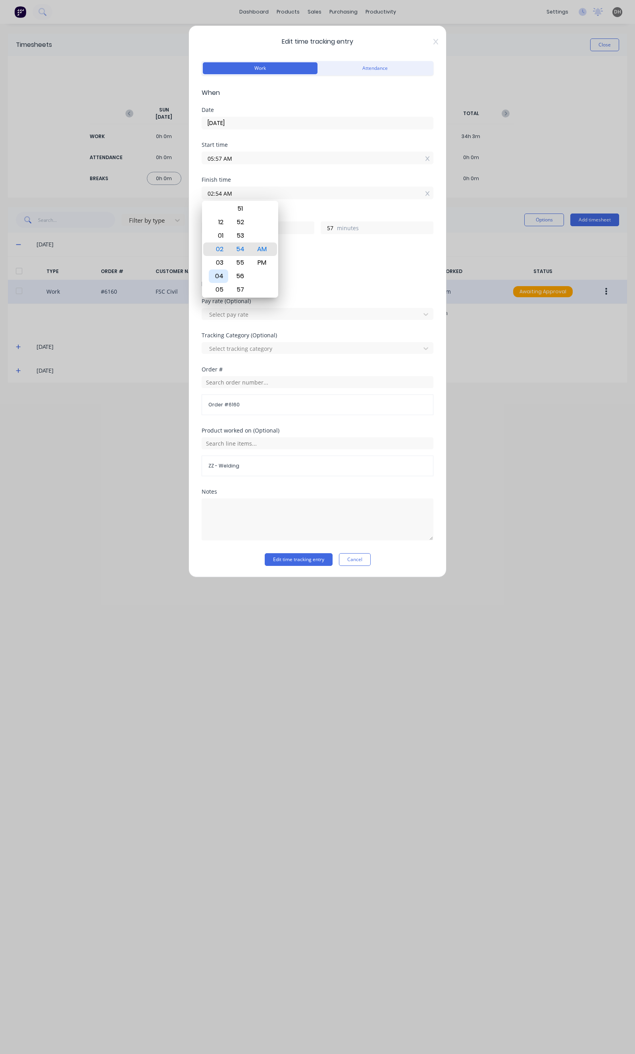
click at [220, 279] on div "04" at bounding box center [218, 276] width 19 height 13
type input "04:54 AM"
type input "22"
type input "04:53 AM"
type input "56"
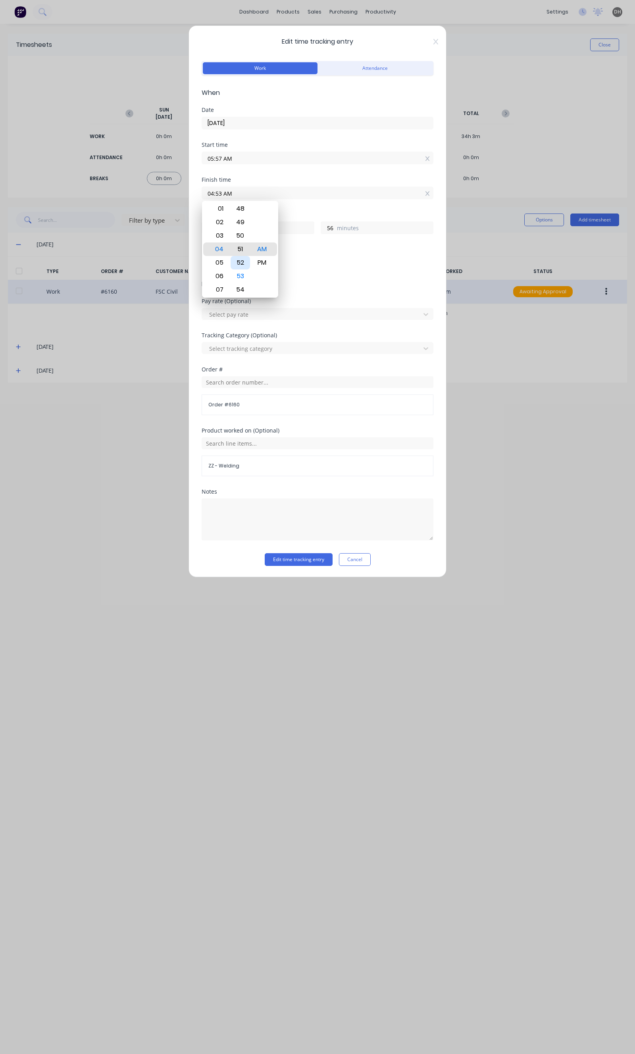
type input "04:51 AM"
type input "54"
type input "04:43 AM"
type input "46"
click at [222, 244] on div "04" at bounding box center [218, 249] width 19 height 13
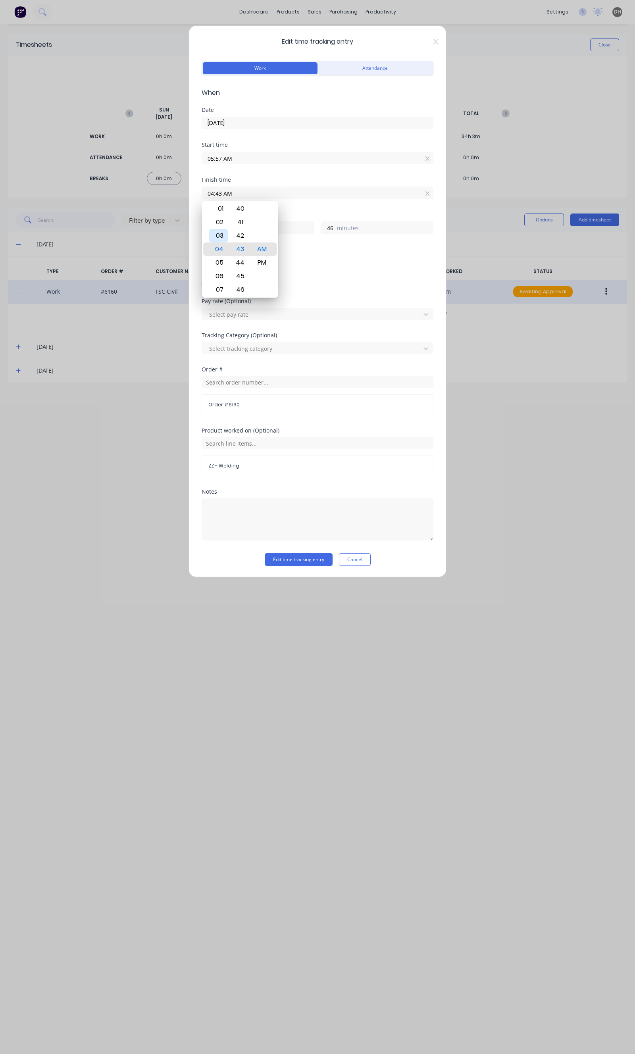
click at [221, 239] on div "03" at bounding box center [218, 235] width 19 height 13
type input "03:43 AM"
type input "21"
type input "03:47 AM"
type input "50"
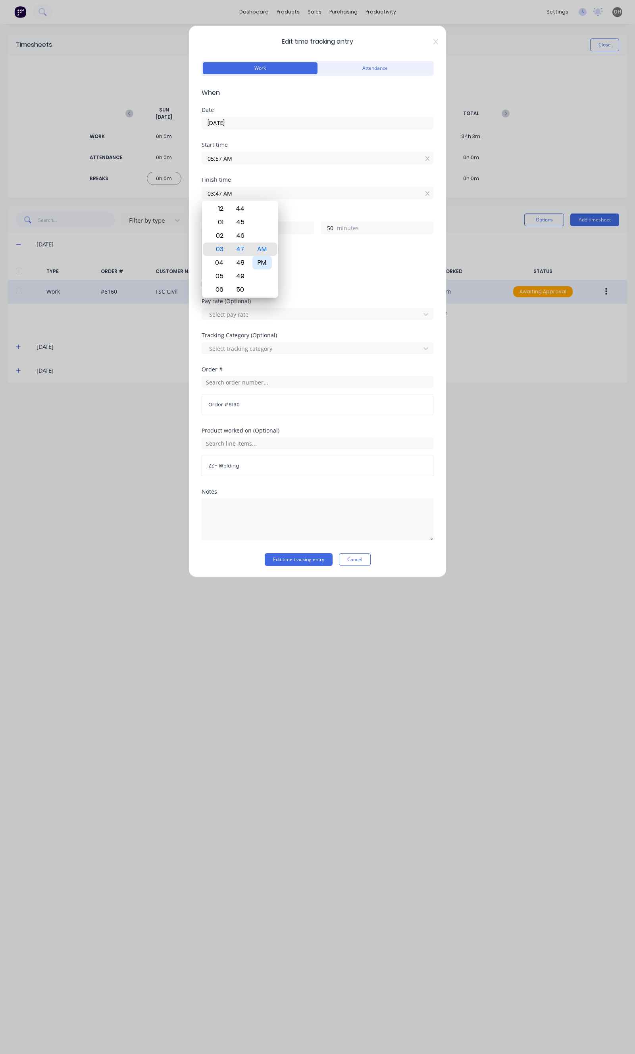
click at [263, 260] on div "PM" at bounding box center [261, 262] width 19 height 13
type input "03:47 PM"
type input "9"
type input "03:51 PM"
type input "54"
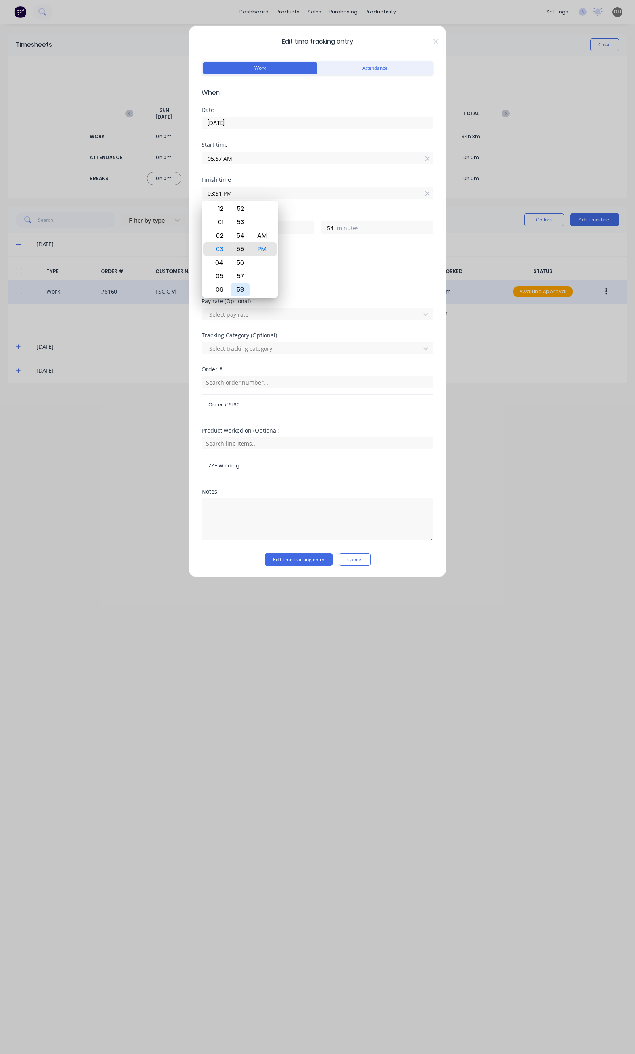
type input "03:55 PM"
type input "58"
type input "03:57 PM"
type input "10"
type input "0"
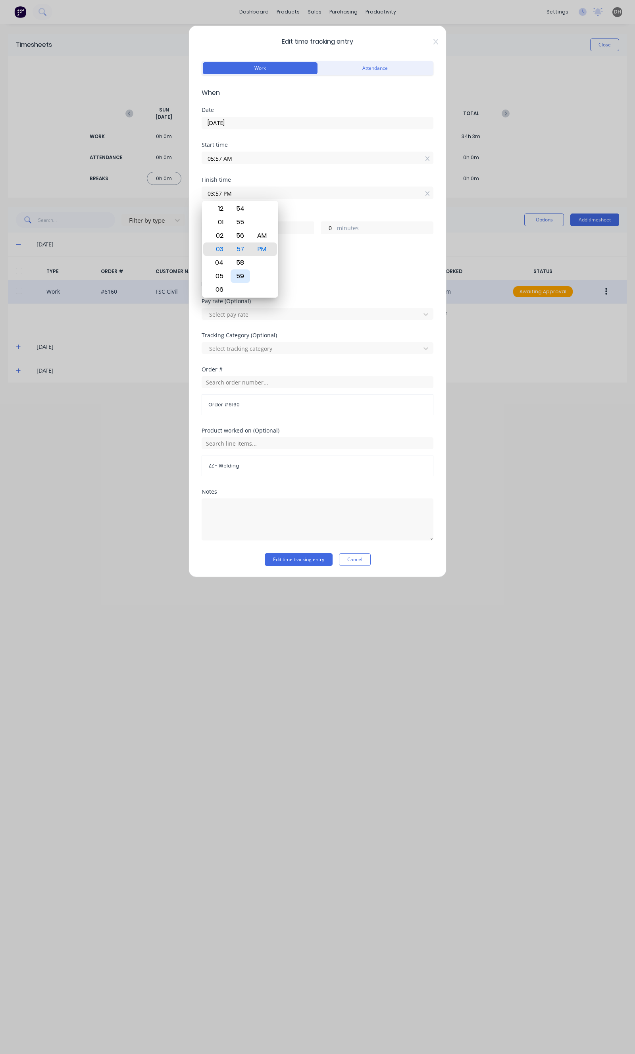
click at [240, 279] on div "59" at bounding box center [240, 276] width 19 height 13
type input "03:59 PM"
type input "2"
click at [293, 559] on button "Edit time tracking entry" at bounding box center [299, 559] width 68 height 13
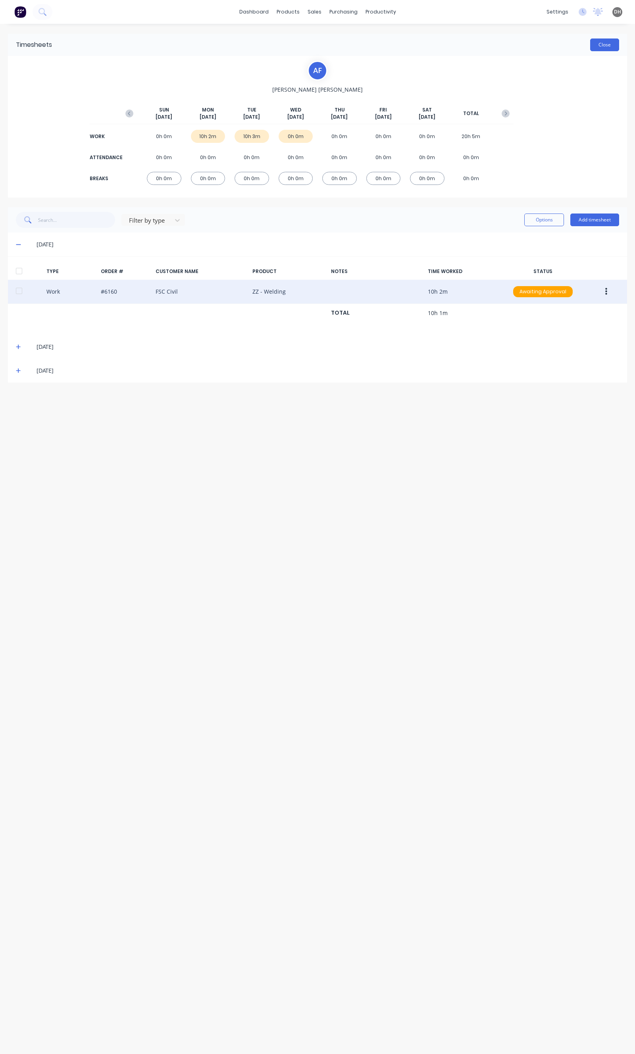
click at [593, 44] on button "Close" at bounding box center [604, 45] width 29 height 13
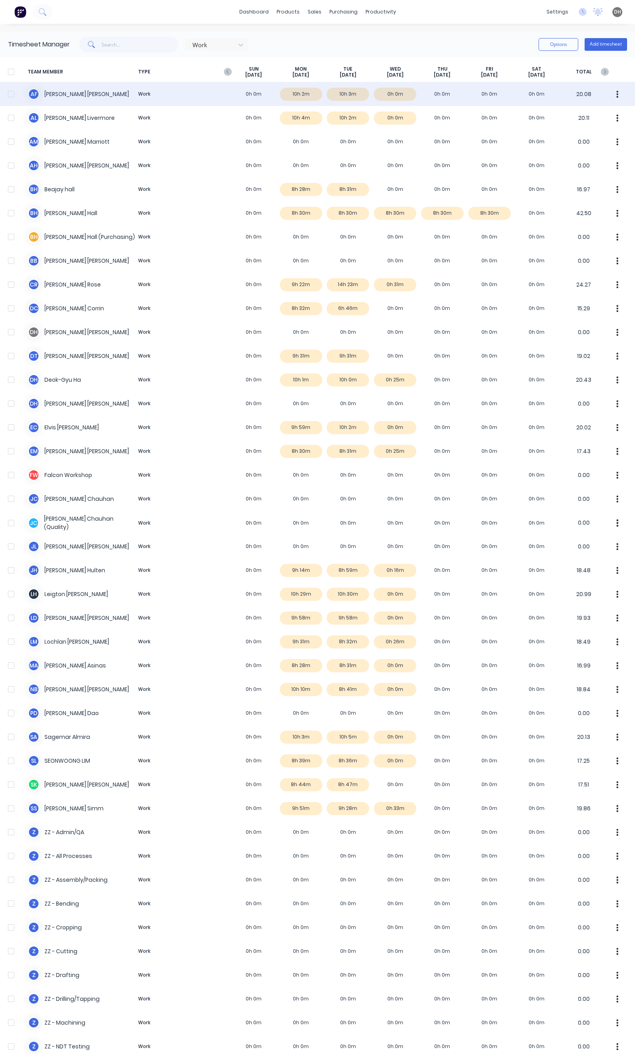
click at [616, 94] on icon "button" at bounding box center [617, 94] width 2 height 9
click at [577, 112] on div "Approve" at bounding box center [587, 116] width 61 height 12
click at [228, 76] on icon "button" at bounding box center [228, 72] width 8 height 8
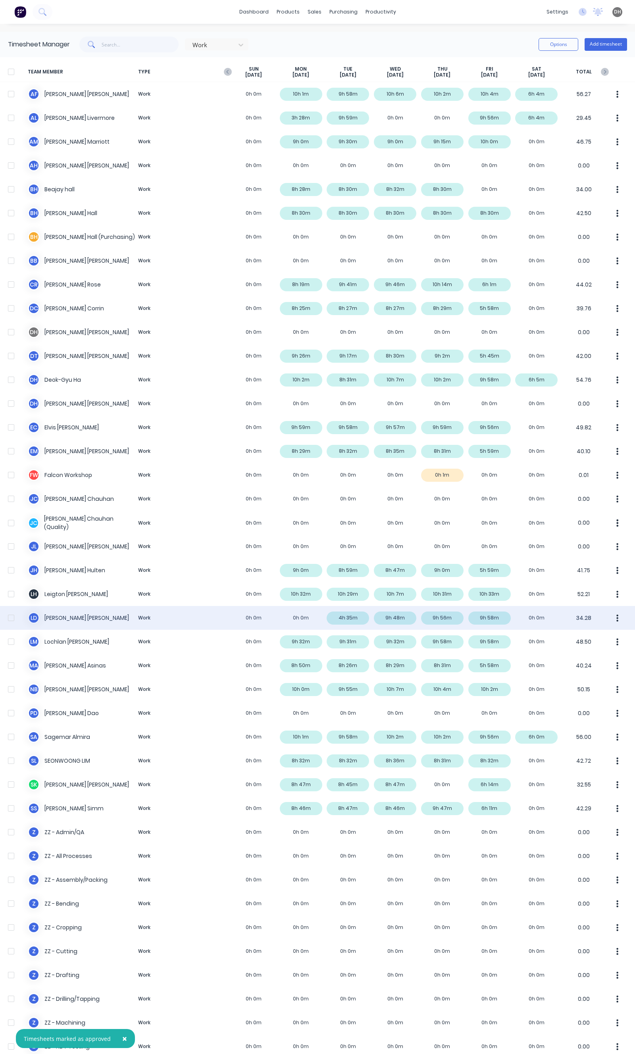
click at [349, 622] on div "L D Lester David Work 0h 0m 0h 0m 4h 35m 9h 48m 9h 56m 9h 58m 0h 0m 34.28" at bounding box center [317, 618] width 635 height 24
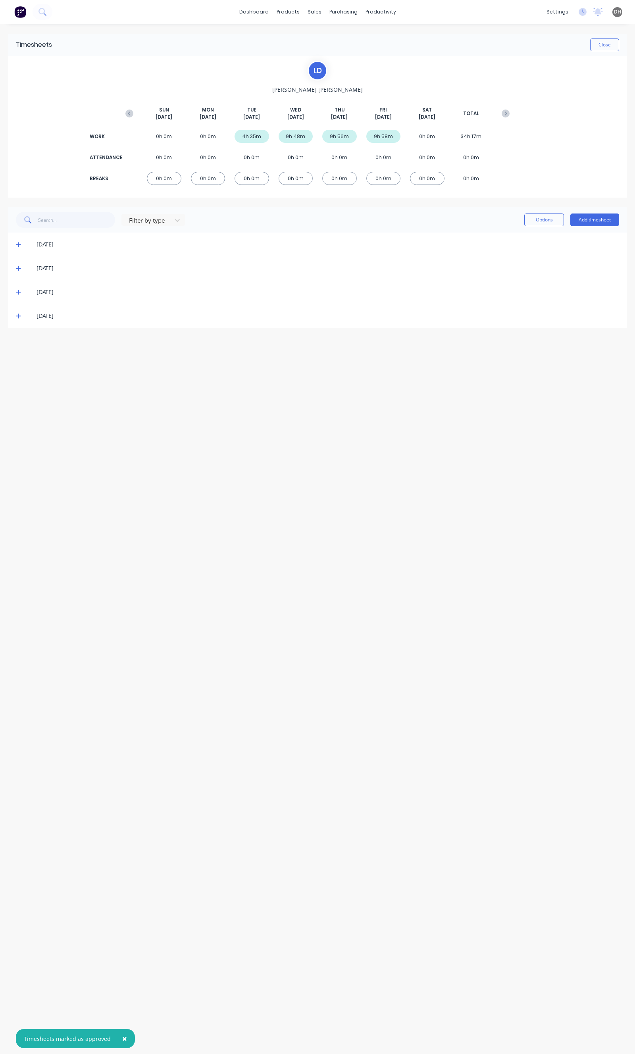
click at [20, 246] on icon at bounding box center [18, 245] width 5 height 6
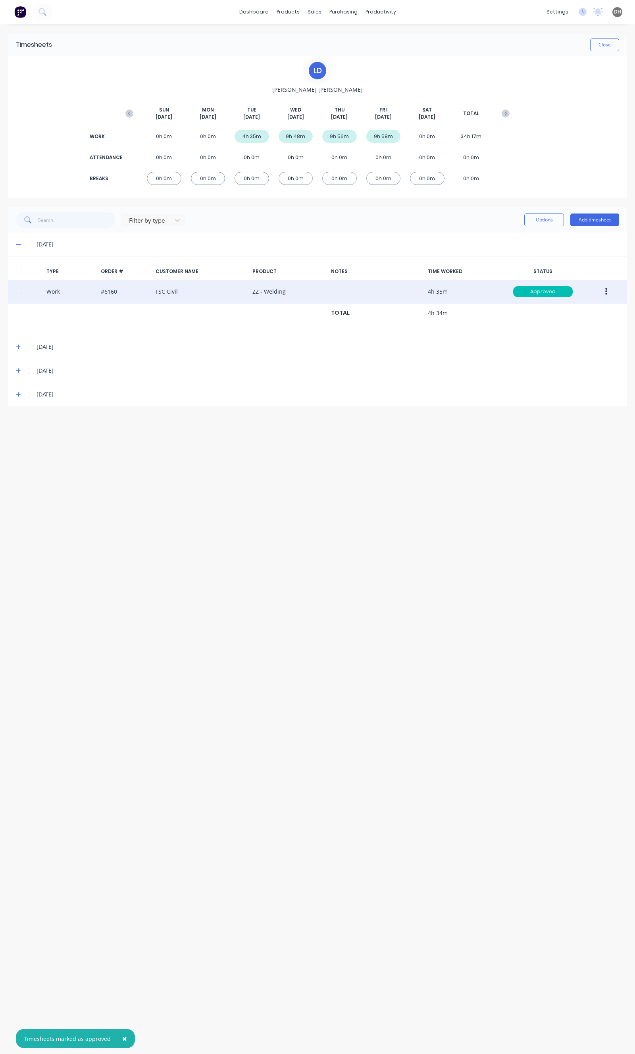
click at [604, 292] on button "button" at bounding box center [606, 292] width 19 height 14
click at [586, 262] on div "Edit" at bounding box center [577, 262] width 61 height 12
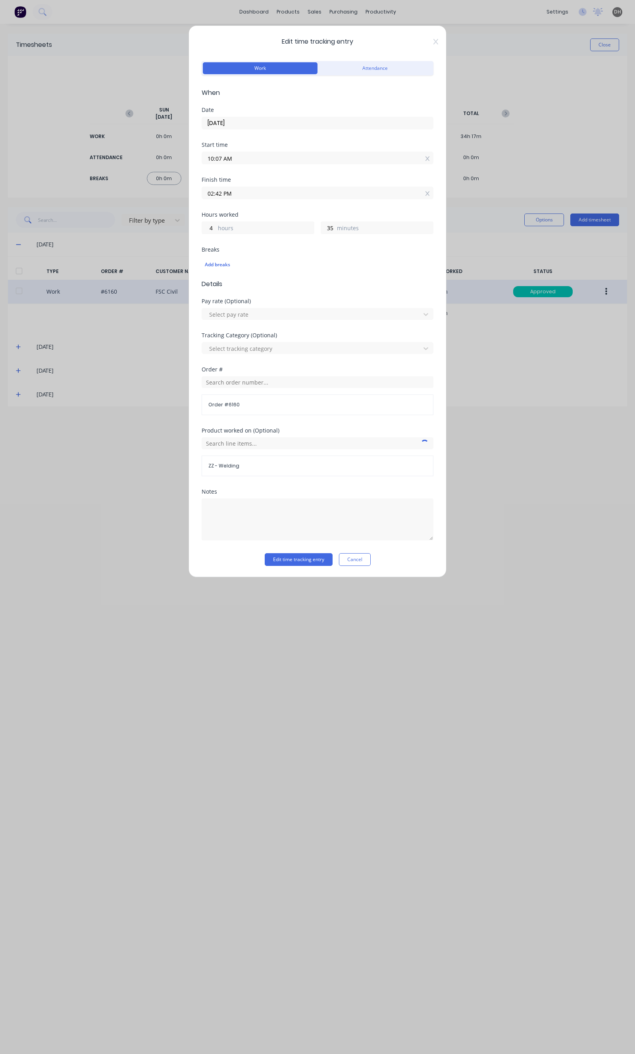
click at [268, 159] on input "10:07 AM" at bounding box center [317, 158] width 231 height 12
type input "10:04 AM"
type input "38"
click at [236, 192] on div "02" at bounding box center [240, 186] width 19 height 13
type input "10:02 AM"
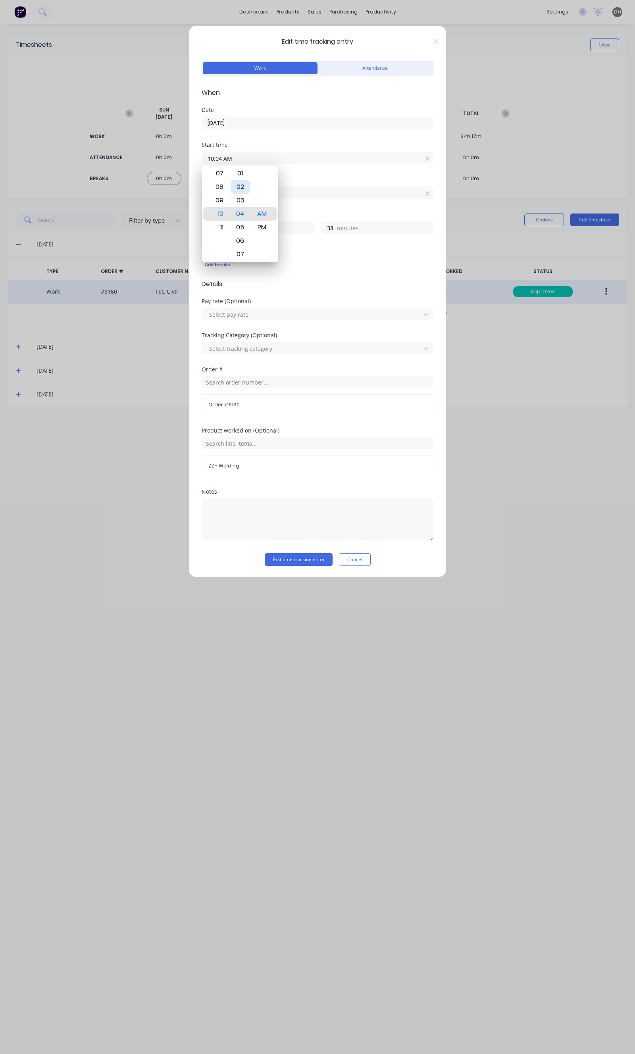
type input "40"
click at [299, 178] on div "Finish time" at bounding box center [318, 180] width 232 height 6
click at [220, 165] on div "Start time 10:02 AM" at bounding box center [318, 159] width 232 height 35
click at [222, 155] on input "10:02 AM" at bounding box center [317, 158] width 231 height 12
click at [244, 183] on div "00" at bounding box center [240, 186] width 19 height 13
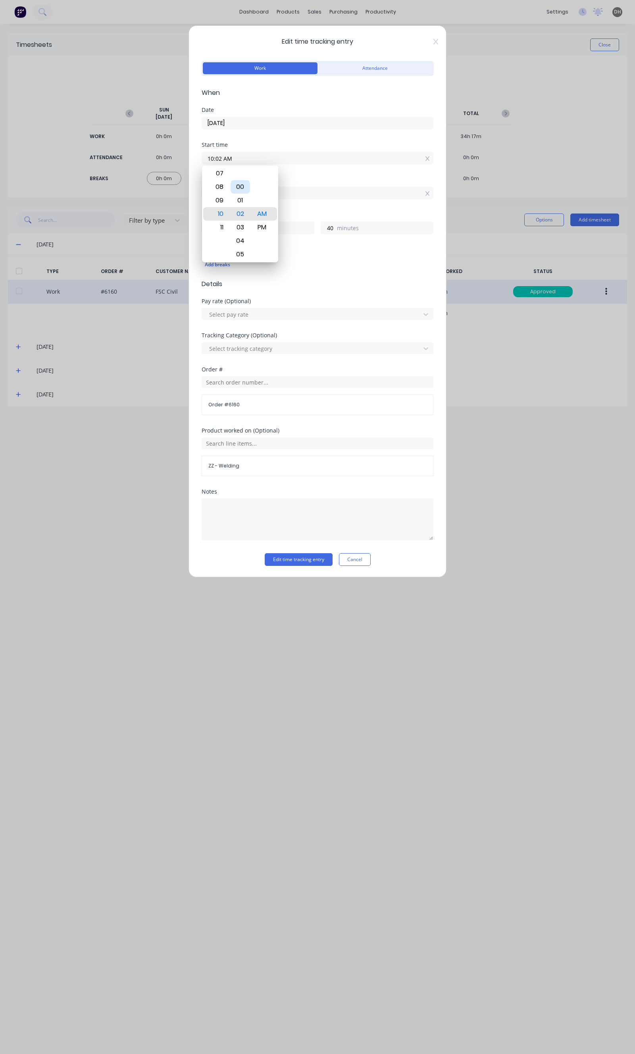
type input "10:00 AM"
type input "42"
click at [315, 189] on input "02:42 PM" at bounding box center [317, 193] width 231 height 12
click at [245, 283] on div "45" at bounding box center [240, 289] width 19 height 13
type input "02:45 PM"
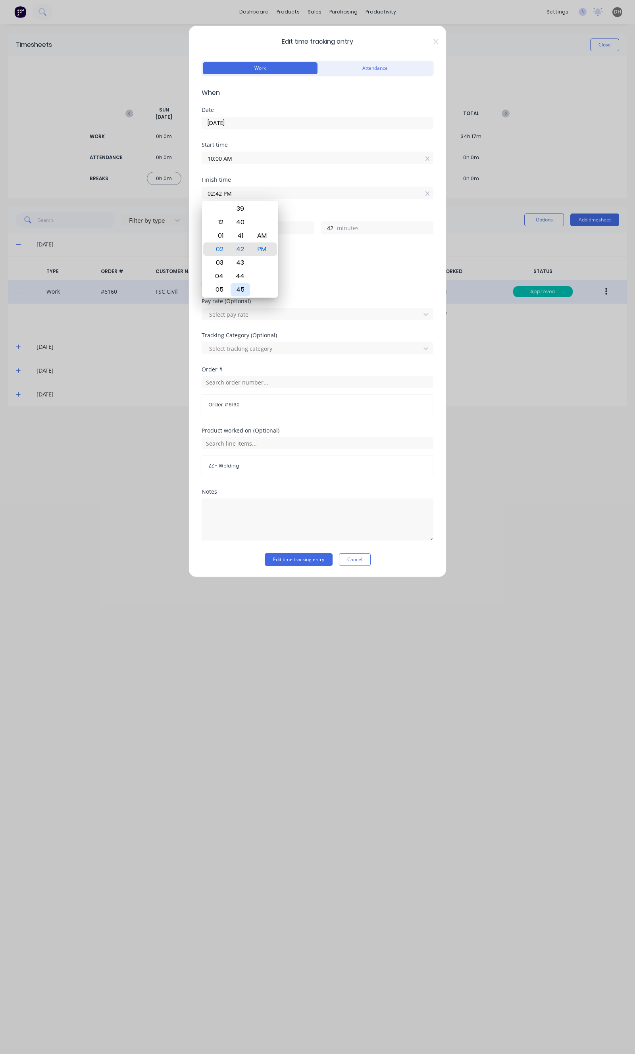
type input "45"
click at [296, 562] on button "Edit time tracking entry" at bounding box center [299, 559] width 68 height 13
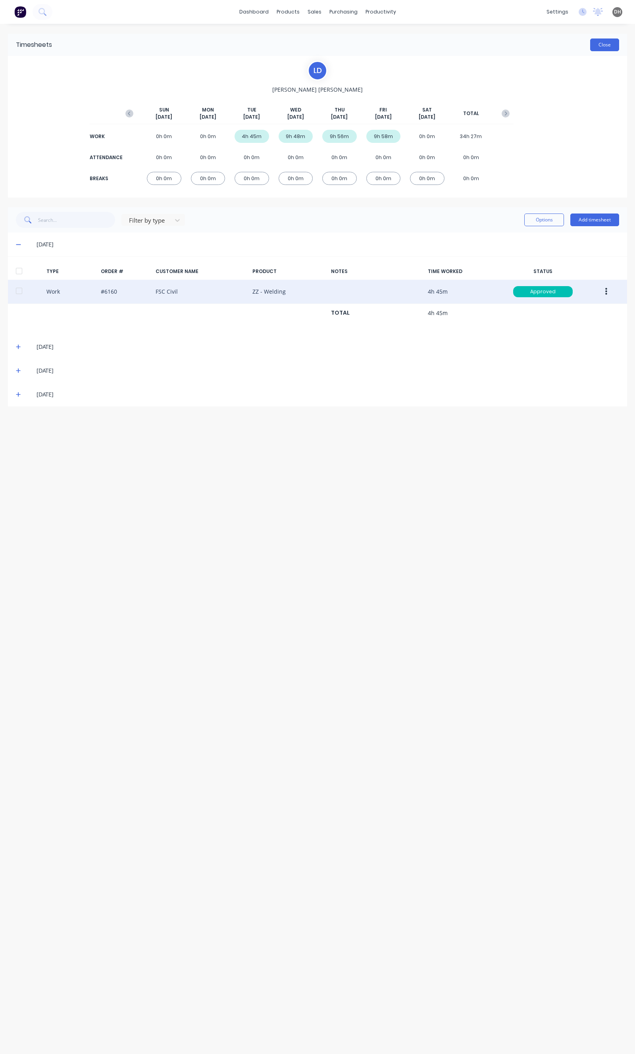
click at [600, 45] on button "Close" at bounding box center [604, 45] width 29 height 13
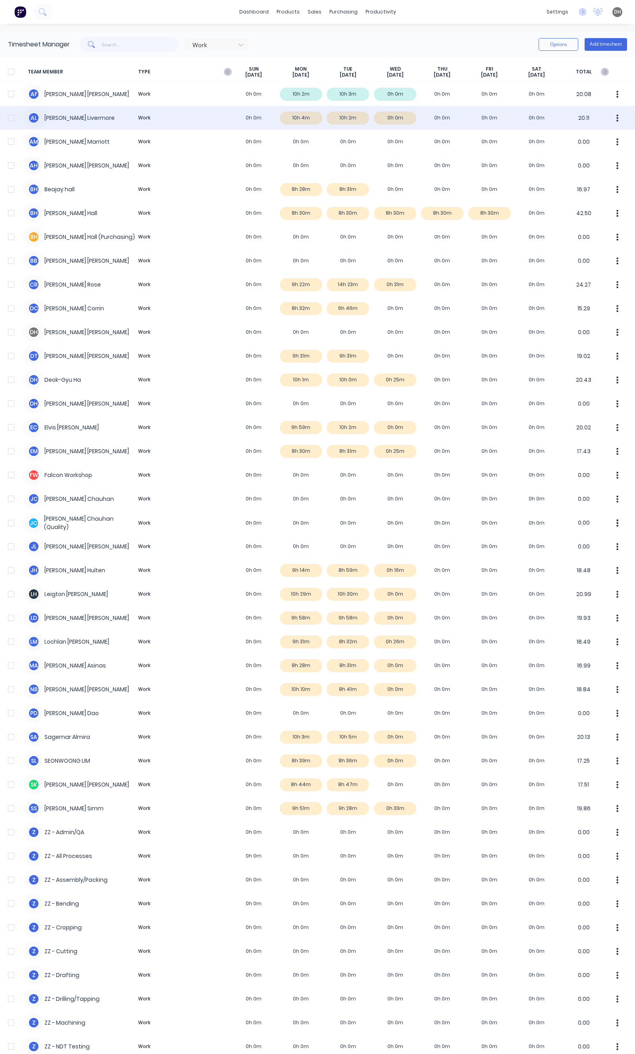
click at [613, 116] on button "button" at bounding box center [617, 118] width 17 height 16
click at [584, 139] on div "Approve" at bounding box center [587, 140] width 61 height 12
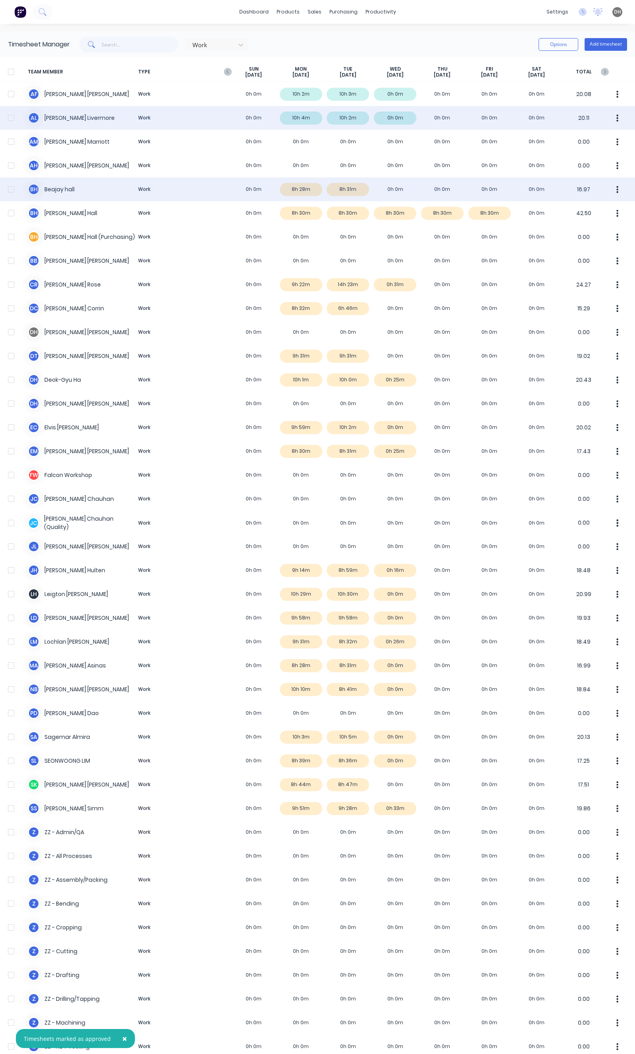
click at [617, 187] on icon "button" at bounding box center [618, 189] width 2 height 7
click at [568, 207] on div "Approve" at bounding box center [587, 212] width 61 height 12
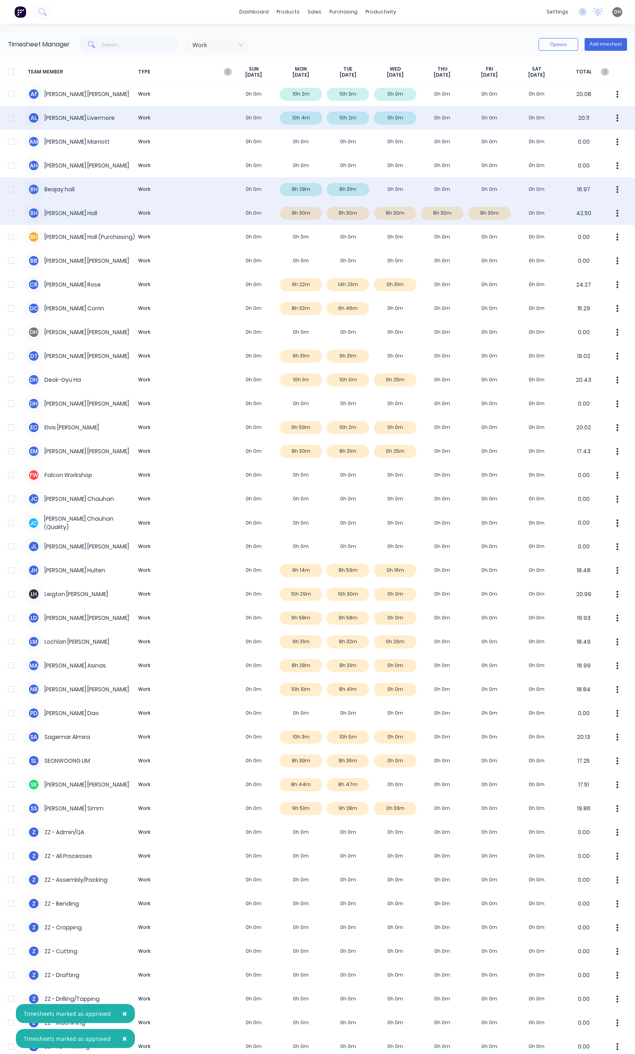
click at [363, 221] on div "B H Bevan Hall Work 0h 0m 8h 30m 8h 30m 8h 30m 8h 30m 8h 30m 0h 0m 42.50" at bounding box center [317, 213] width 635 height 24
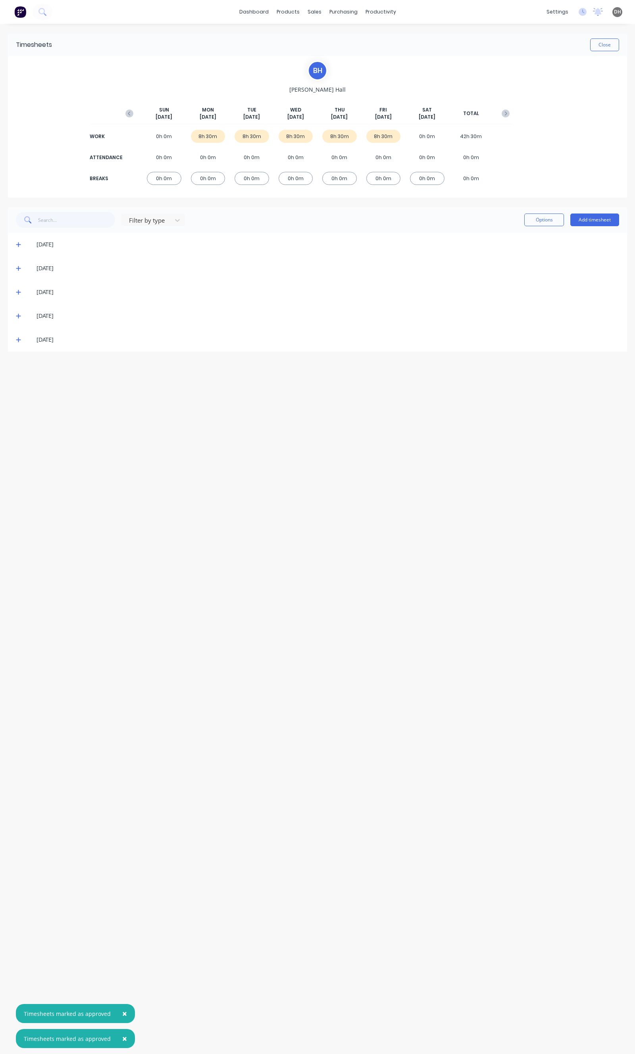
click at [21, 250] on div "22/09/25" at bounding box center [317, 245] width 619 height 24
click at [21, 249] on div "22/09/25" at bounding box center [317, 245] width 619 height 24
click at [21, 243] on icon at bounding box center [18, 245] width 5 height 6
click at [19, 345] on icon at bounding box center [18, 347] width 5 height 6
click at [18, 272] on div at bounding box center [19, 271] width 16 height 16
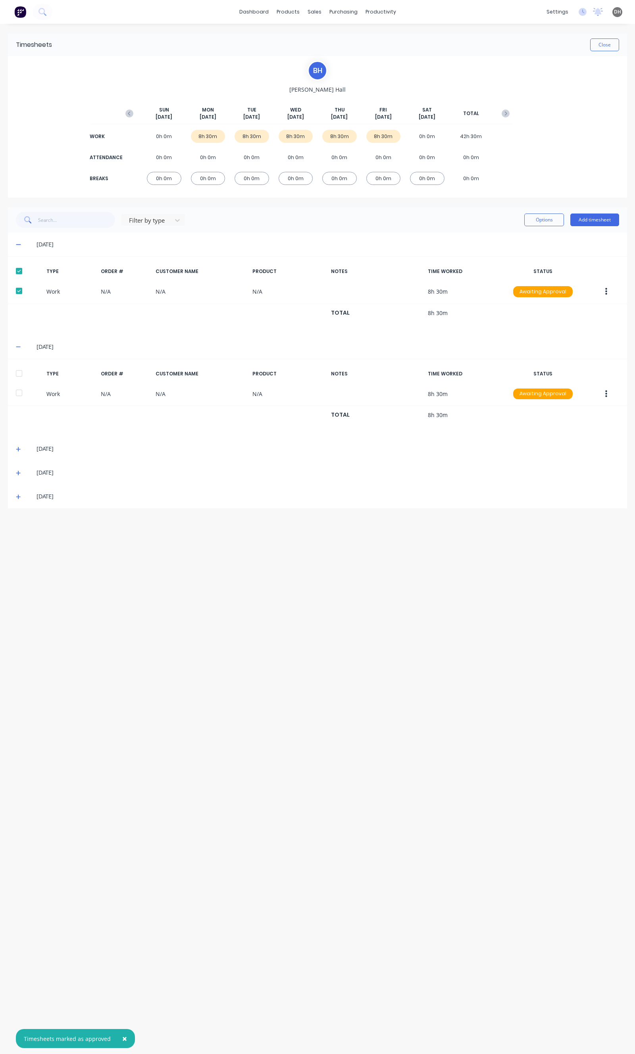
click at [18, 376] on div at bounding box center [19, 374] width 16 height 16
click at [548, 219] on button "Options" at bounding box center [544, 220] width 40 height 13
click at [531, 243] on div "Approve" at bounding box center [526, 241] width 61 height 12
click at [605, 48] on button "Close" at bounding box center [604, 45] width 29 height 13
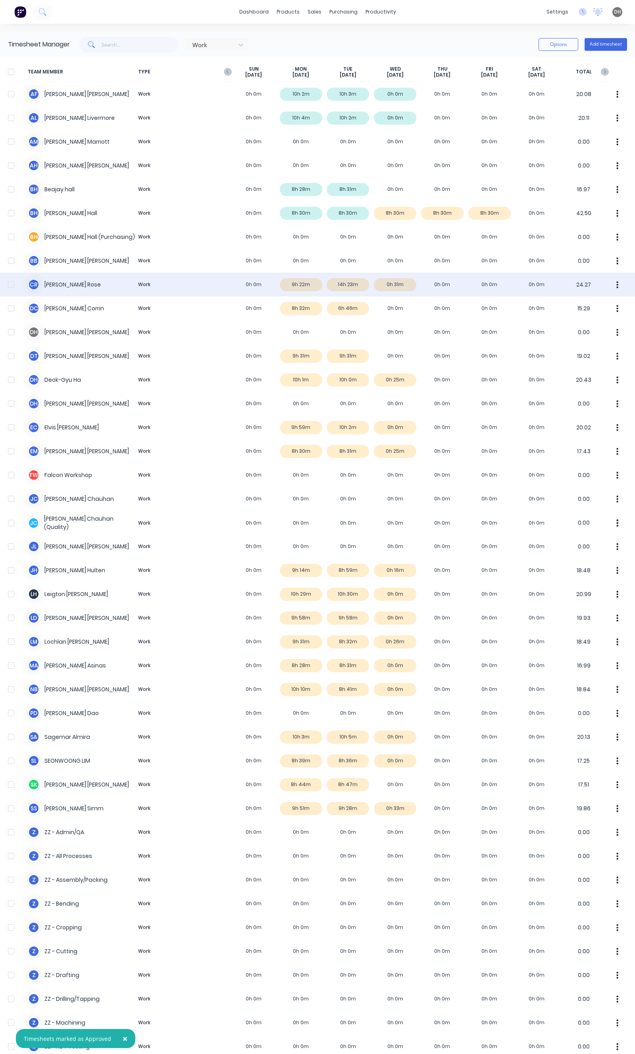
click at [350, 287] on div "C R Craig Rose Work 0h 0m 9h 22m 14h 23m 0h 31m 0h 0m 0h 0m 0h 0m 24.27" at bounding box center [317, 285] width 635 height 24
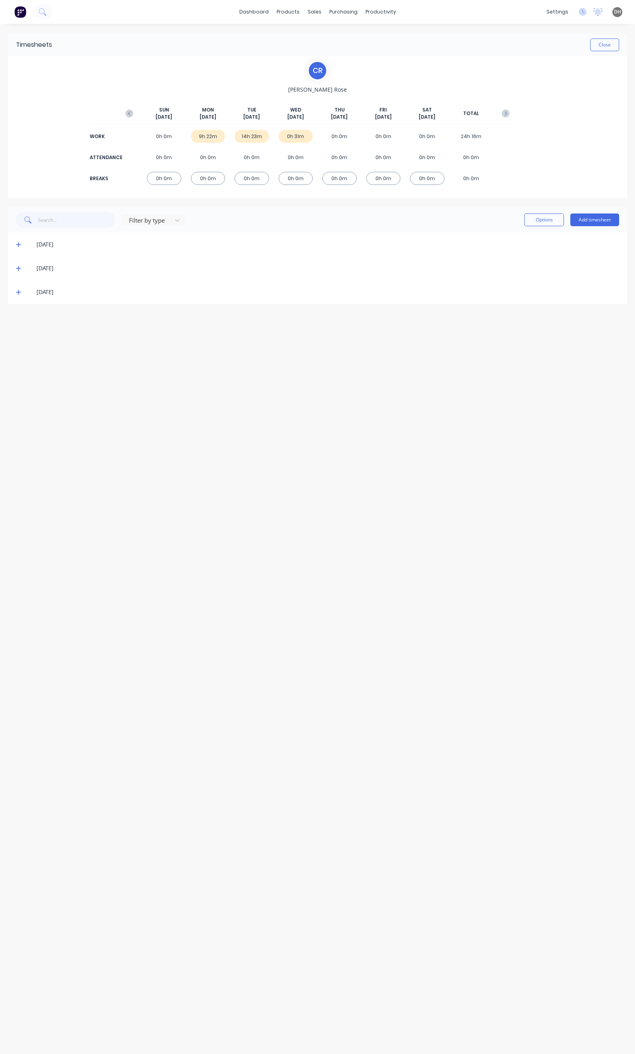
click at [18, 270] on icon at bounding box center [18, 269] width 5 height 6
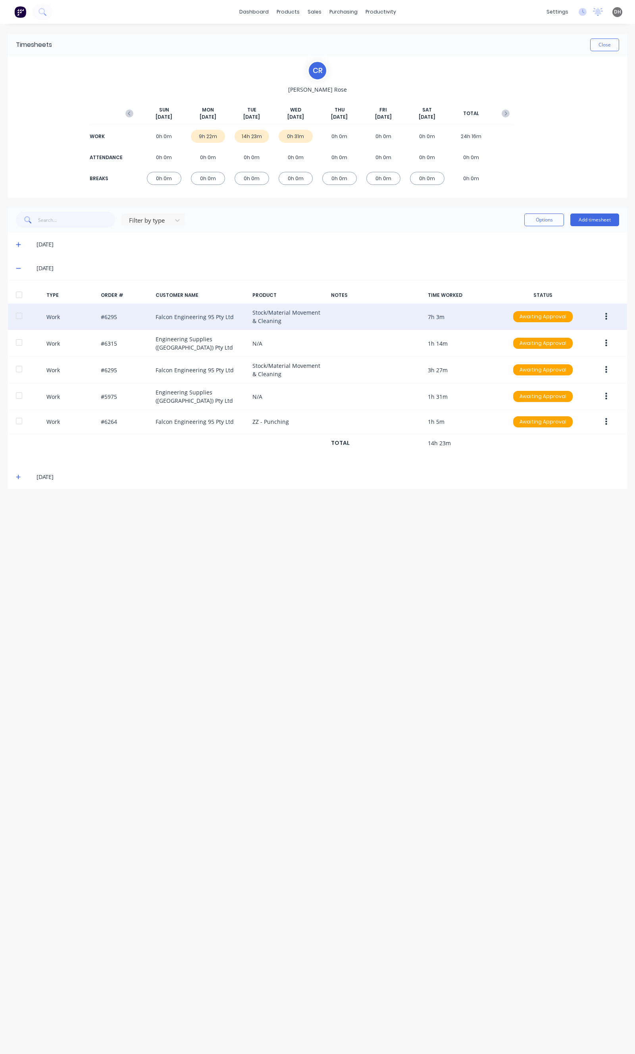
click at [609, 319] on button "button" at bounding box center [606, 317] width 19 height 14
click at [582, 287] on div "Edit" at bounding box center [577, 287] width 61 height 12
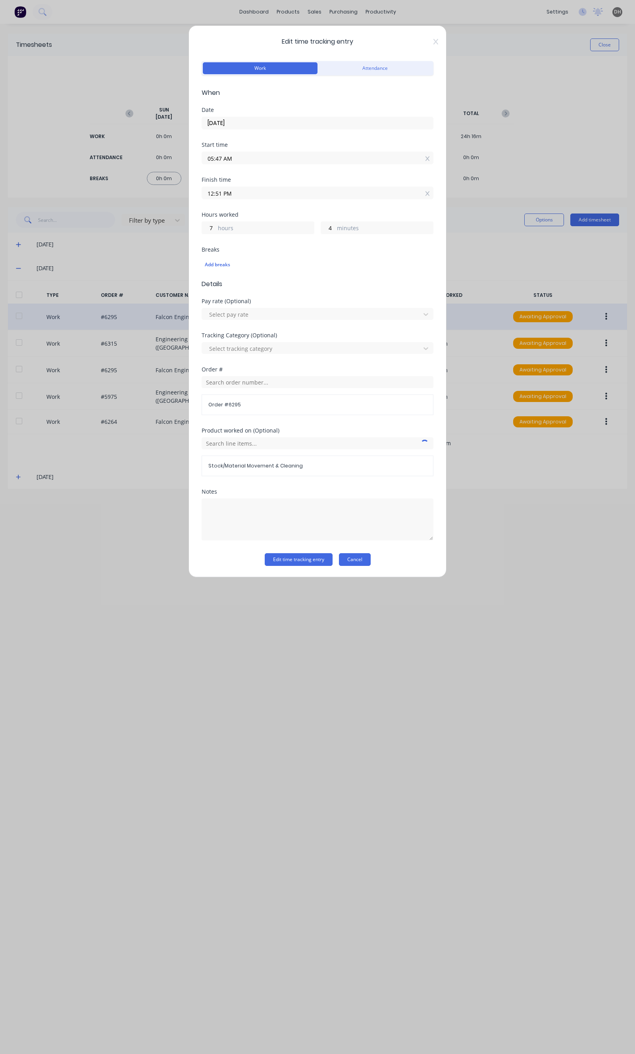
click at [370, 558] on button "Cancel" at bounding box center [355, 559] width 32 height 13
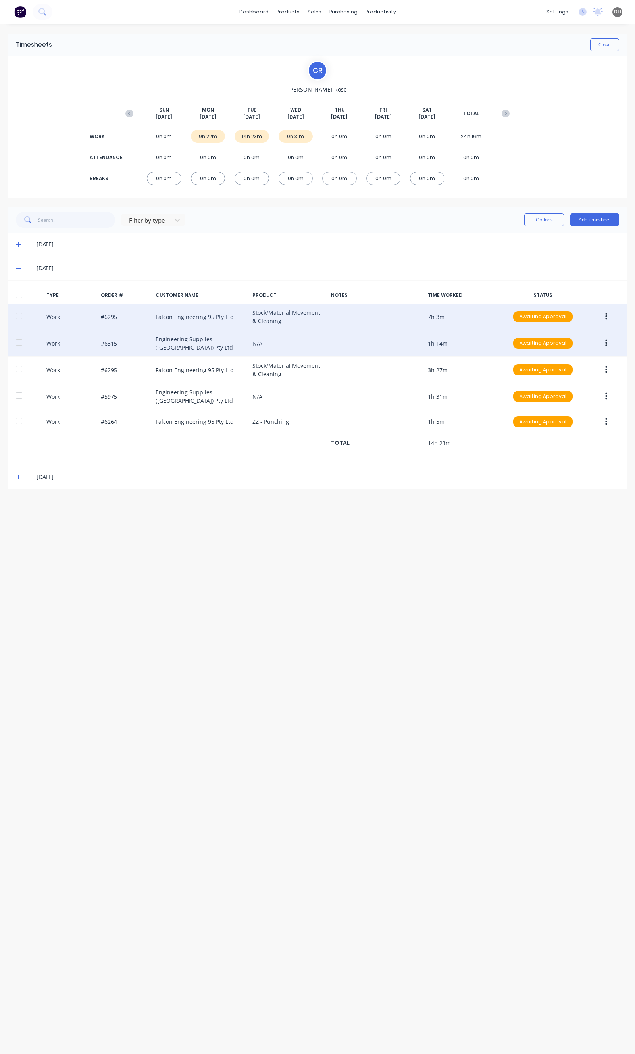
click at [600, 338] on button "button" at bounding box center [606, 343] width 19 height 14
click at [574, 318] on button "Edit" at bounding box center [577, 314] width 75 height 16
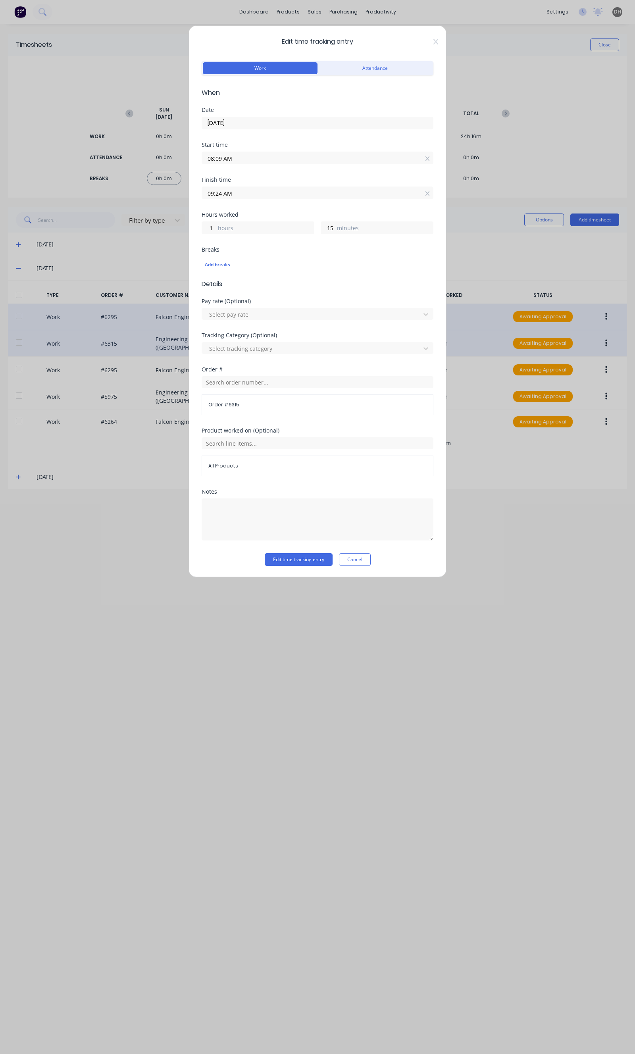
click at [362, 553] on div "Notes" at bounding box center [318, 521] width 232 height 64
click at [366, 553] on div "Notes" at bounding box center [318, 521] width 232 height 64
click at [365, 555] on button "Cancel" at bounding box center [355, 559] width 32 height 13
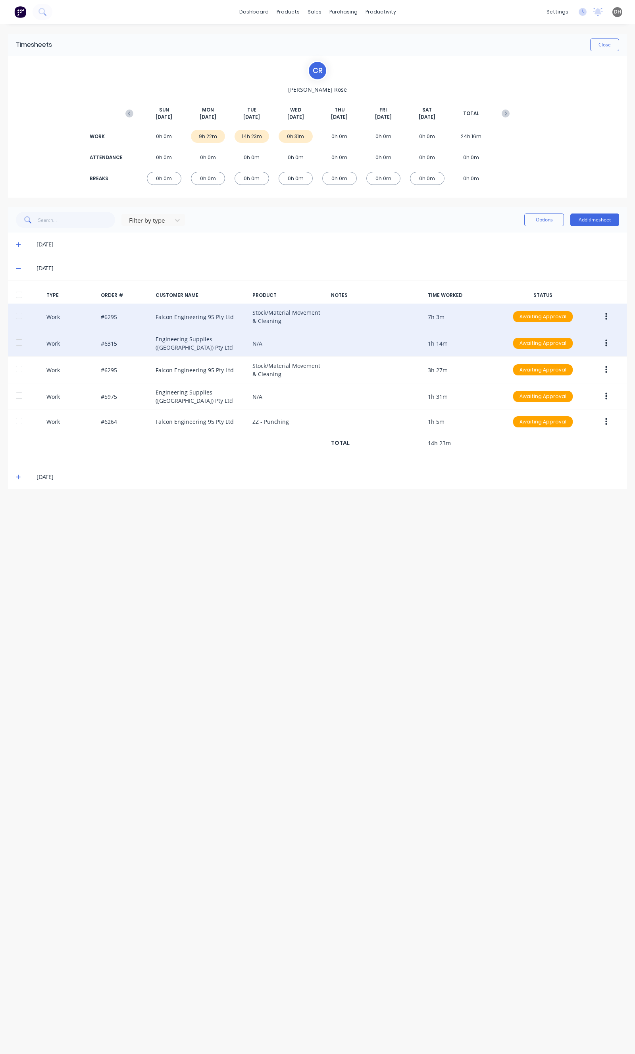
click at [609, 310] on button "button" at bounding box center [606, 317] width 19 height 14
click at [568, 293] on button "Edit" at bounding box center [577, 287] width 75 height 16
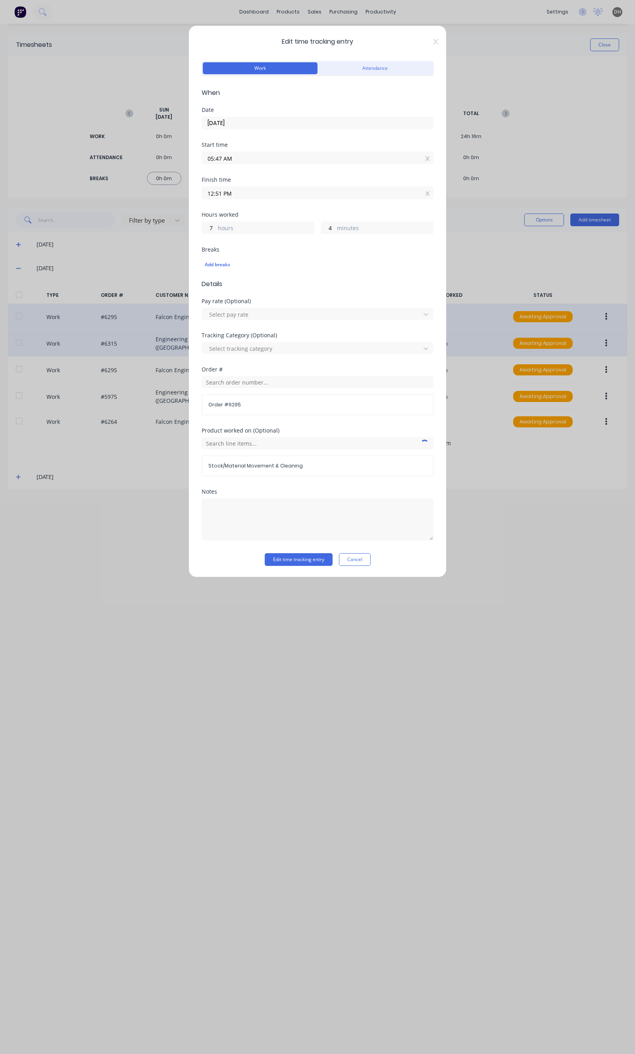
click at [224, 189] on input "12:51 PM" at bounding box center [317, 193] width 231 height 12
type input "02:51 PM"
type input "9"
type input "03:51 PM"
type input "10"
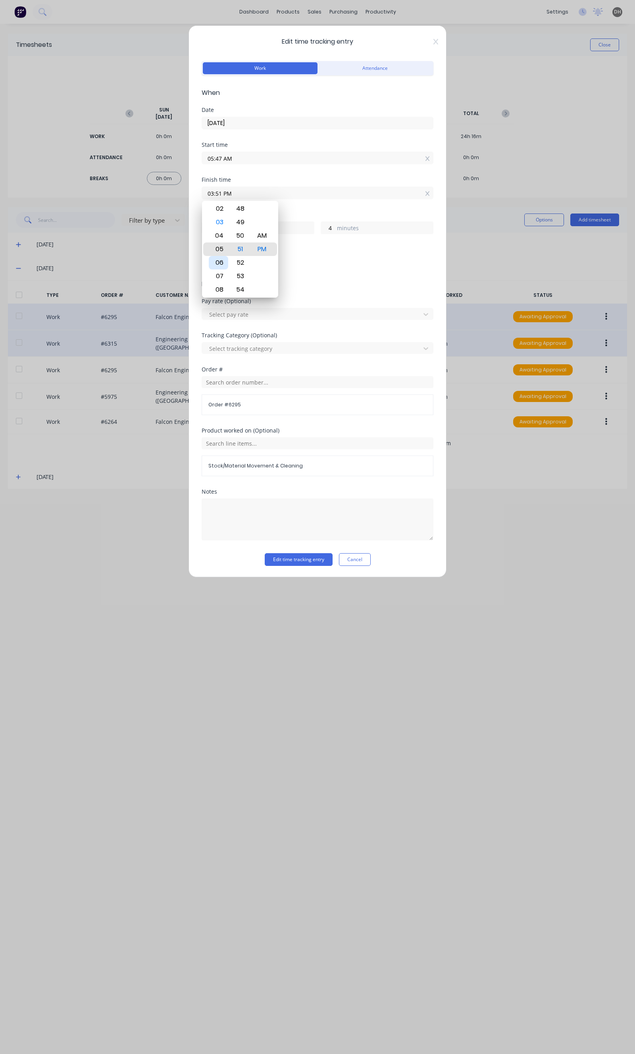
type input "05:51 PM"
type input "12"
click at [218, 288] on div "08" at bounding box center [218, 289] width 19 height 13
type input "08:51 PM"
type input "15"
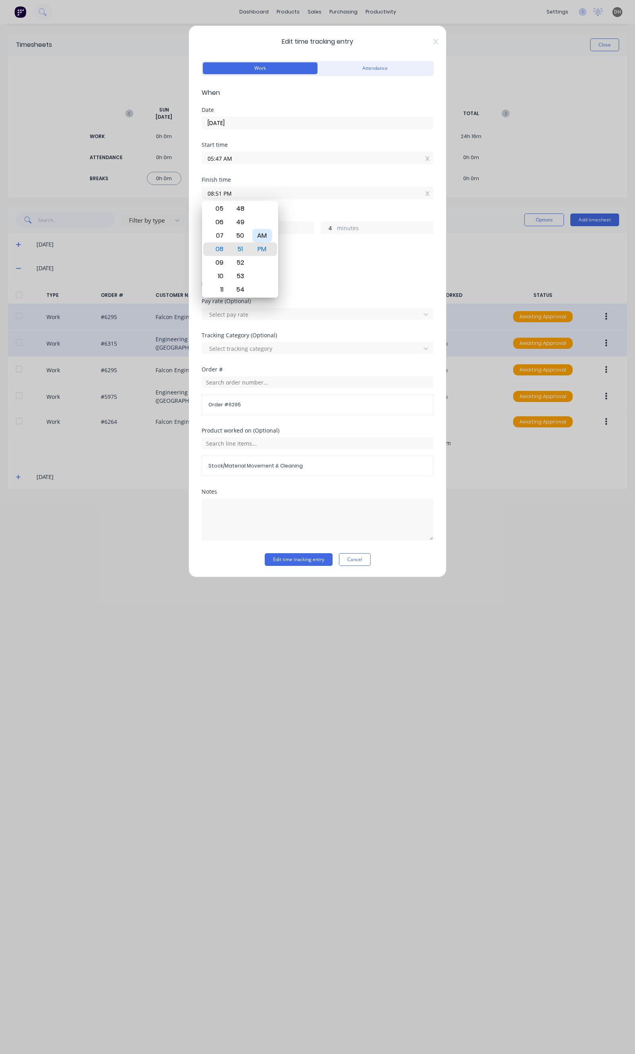
click at [269, 231] on div "AM" at bounding box center [261, 235] width 19 height 13
type input "08:51 AM"
type input "3"
type input "08:48 AM"
type input "1"
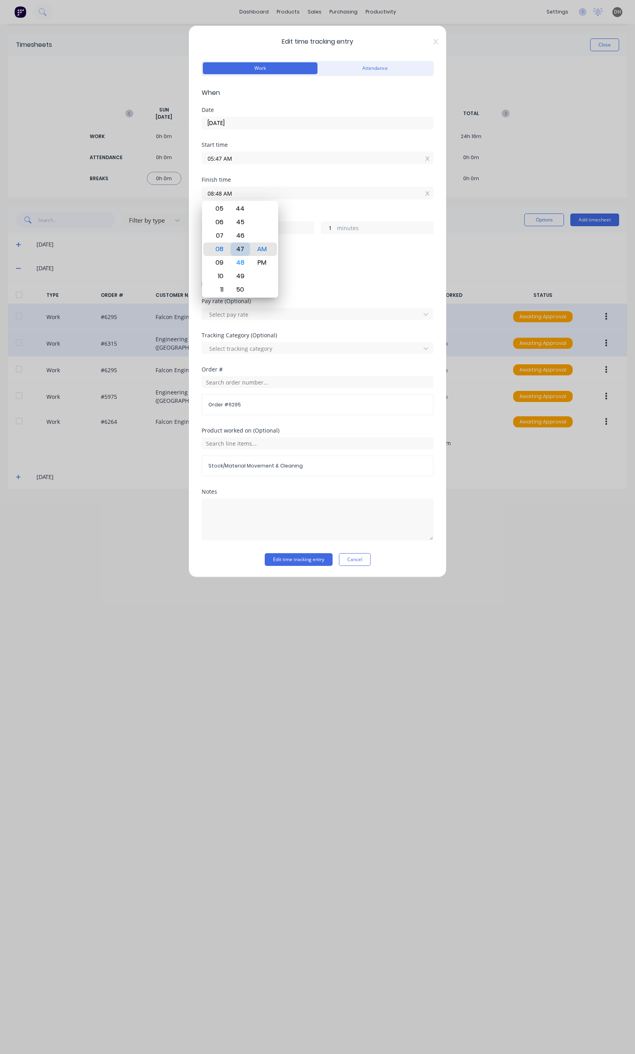
type input "08:46 AM"
type input "2"
type input "59"
type input "08:41 AM"
type input "54"
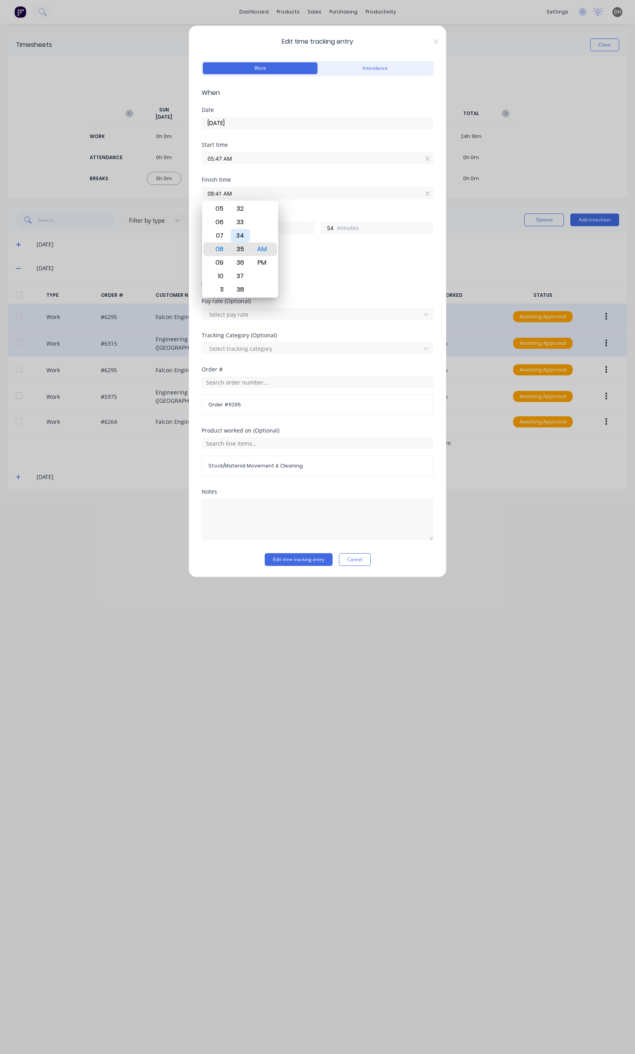
type input "08:35 AM"
type input "48"
type input "08:22 AM"
type input "35"
type input "08:21 AM"
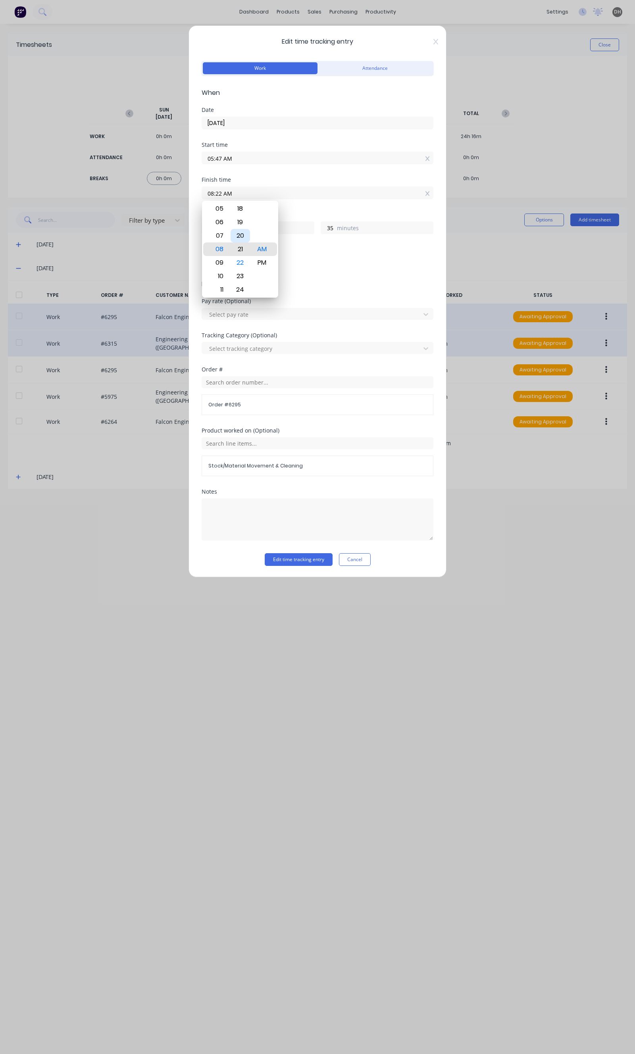
type input "34"
type input "08:16 AM"
type input "29"
type input "08:12 AM"
type input "25"
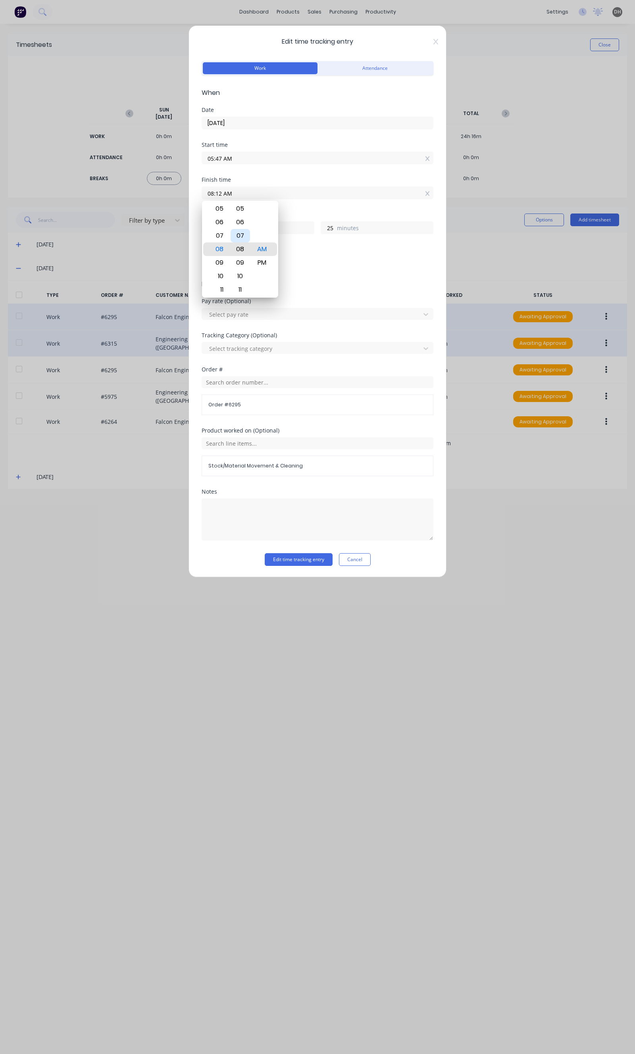
type input "08:08 AM"
type input "21"
click at [236, 267] on div "09" at bounding box center [240, 262] width 19 height 13
type input "08:09 AM"
type input "22"
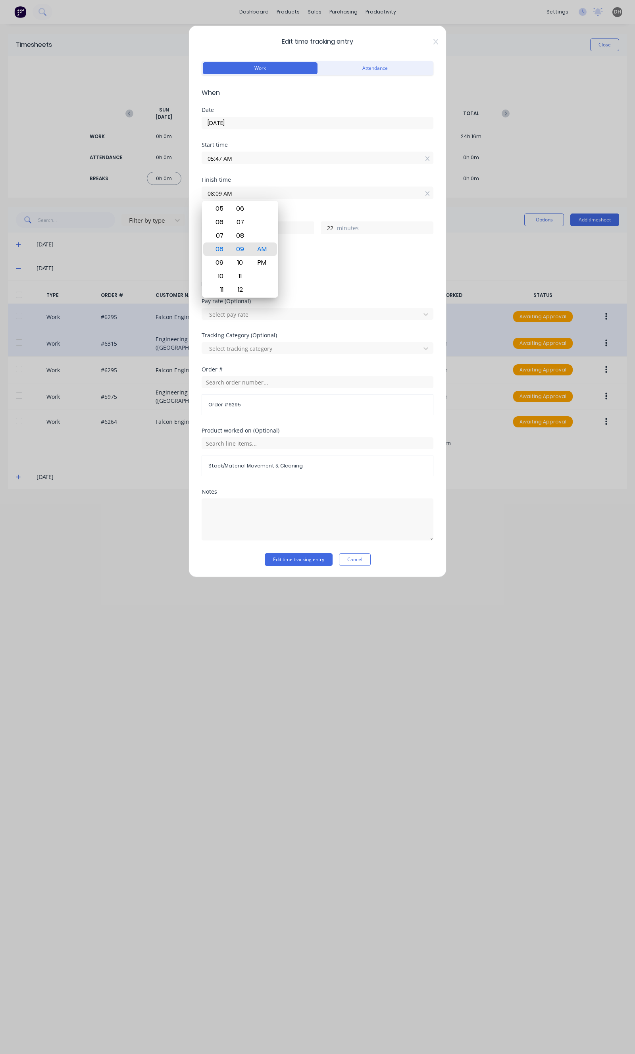
click at [287, 553] on div "Notes" at bounding box center [318, 521] width 232 height 64
click at [288, 556] on button "Edit time tracking entry" at bounding box center [299, 559] width 68 height 13
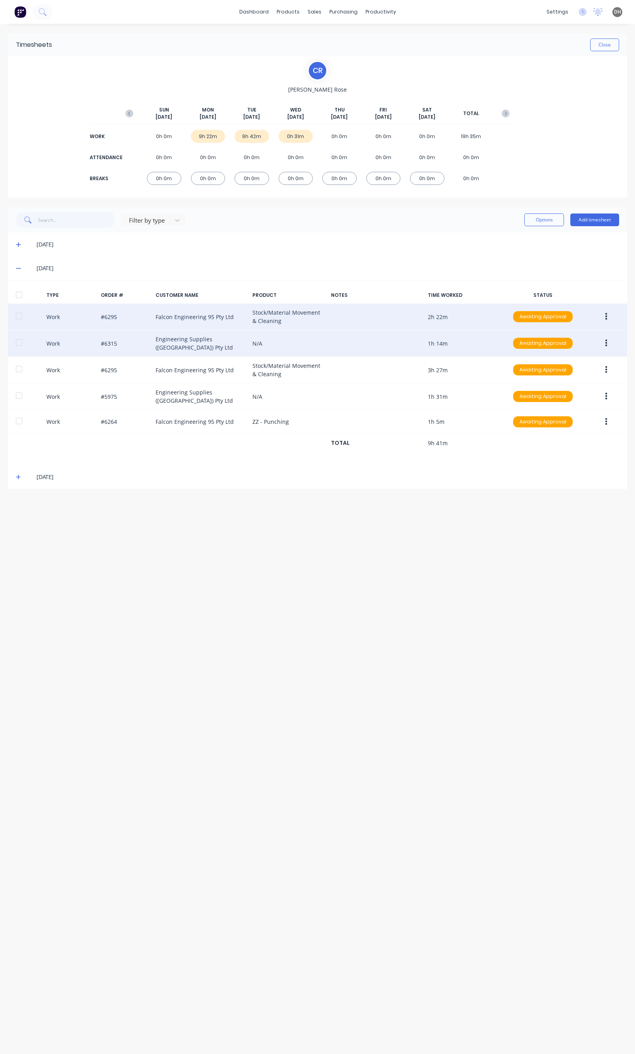
click at [16, 242] on icon at bounding box center [18, 245] width 5 height 6
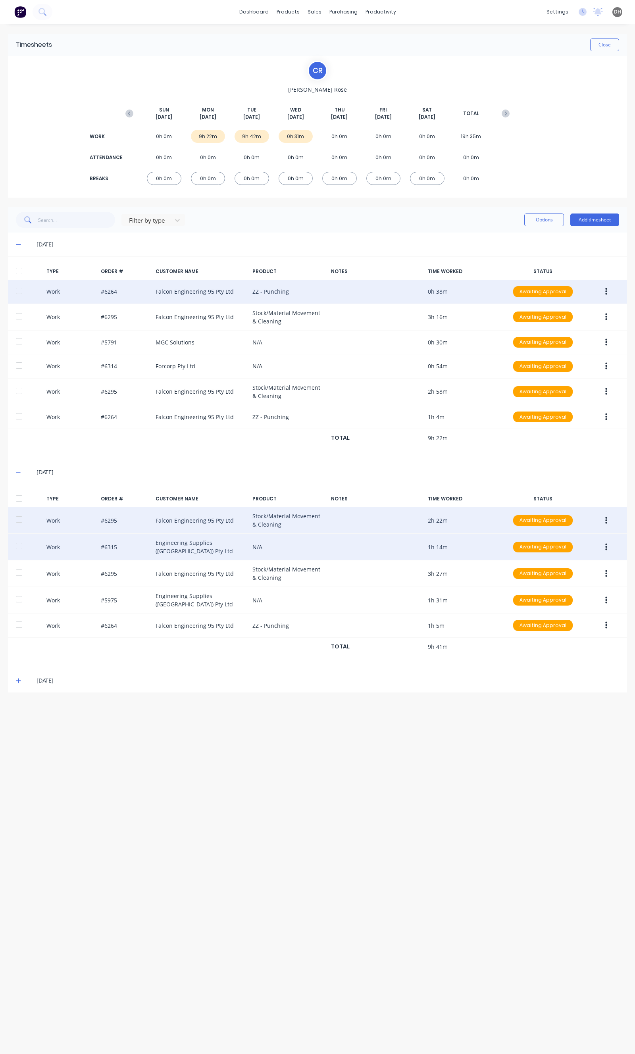
click at [605, 292] on icon "button" at bounding box center [606, 291] width 2 height 7
click at [557, 267] on div "Edit" at bounding box center [577, 262] width 61 height 12
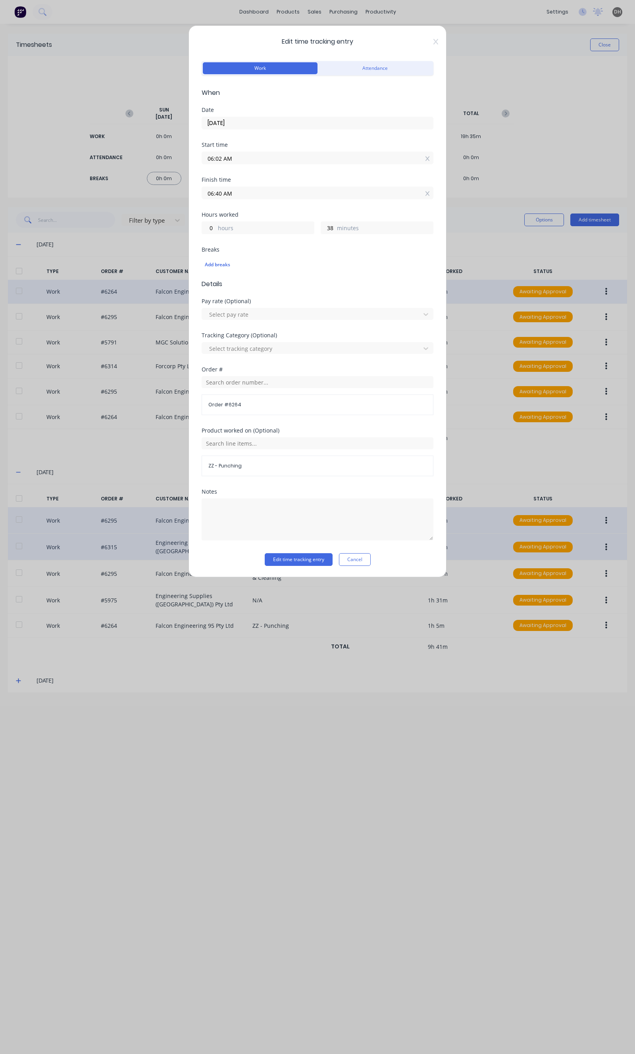
click at [255, 159] on input "06:02 AM" at bounding box center [317, 158] width 231 height 12
click at [235, 191] on div "00" at bounding box center [240, 186] width 19 height 13
type input "06:00 AM"
type input "40"
click at [306, 565] on button "Edit time tracking entry" at bounding box center [299, 559] width 68 height 13
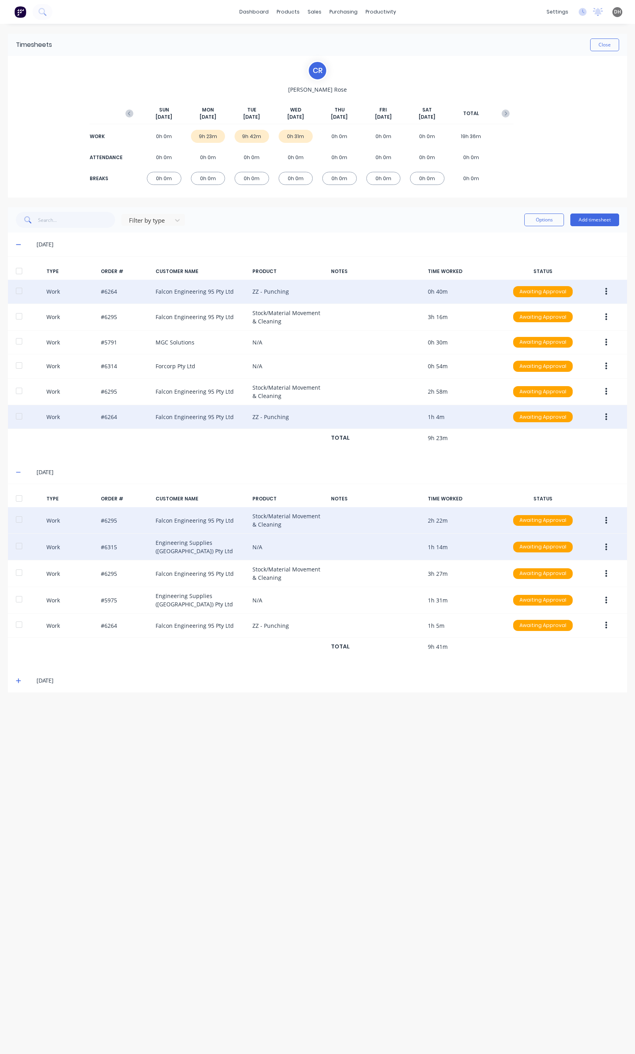
click at [605, 413] on button "button" at bounding box center [606, 417] width 19 height 14
click at [565, 385] on div "Edit" at bounding box center [577, 387] width 61 height 12
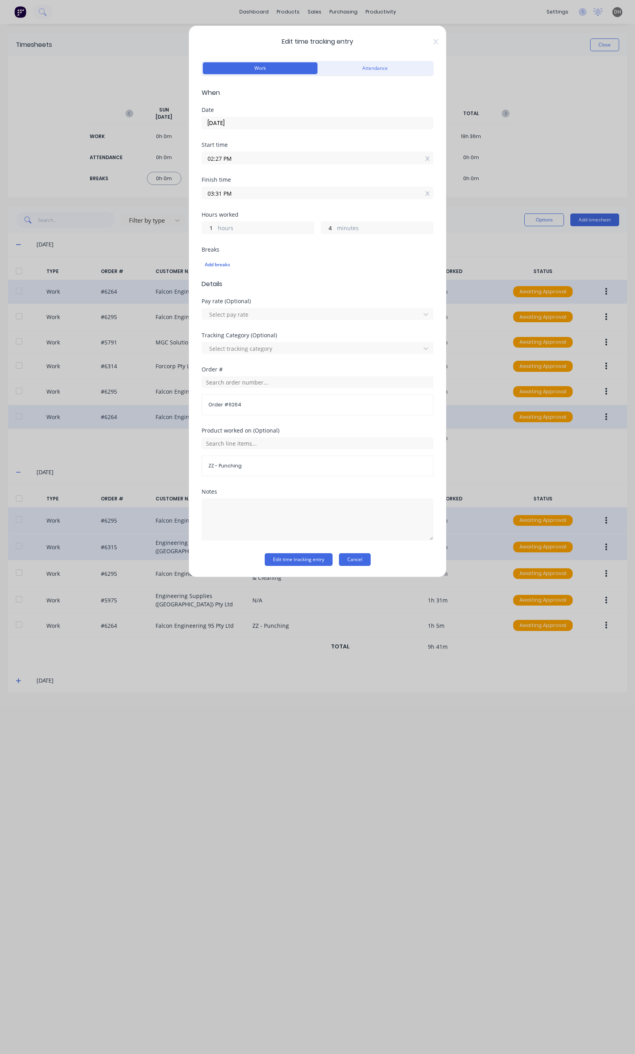
click at [357, 559] on button "Cancel" at bounding box center [355, 559] width 32 height 13
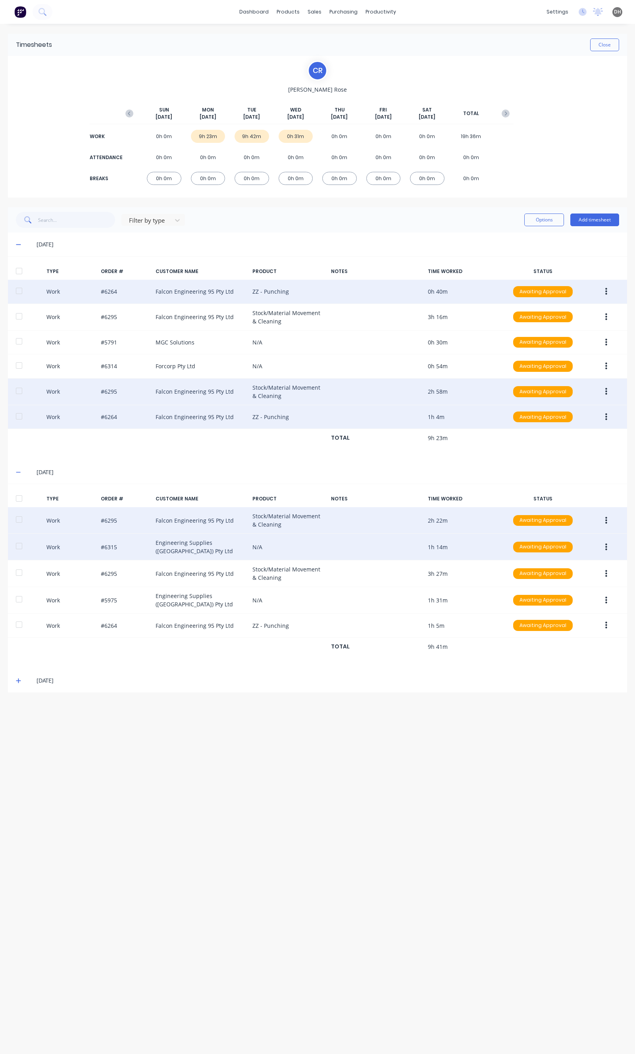
click at [605, 391] on icon "button" at bounding box center [606, 391] width 2 height 9
click at [572, 362] on div "Edit" at bounding box center [577, 362] width 61 height 12
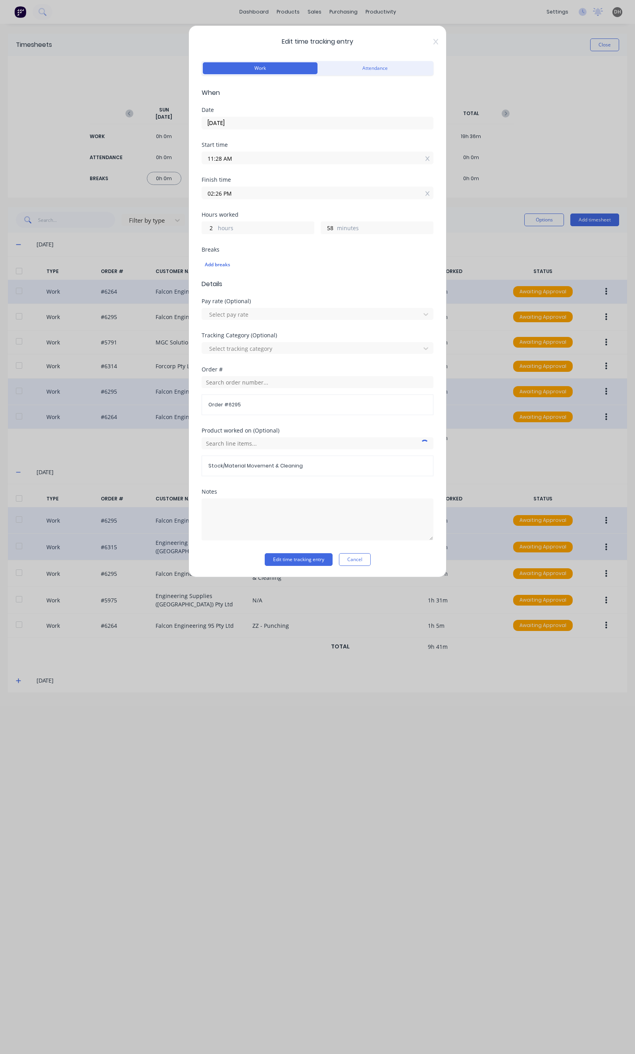
click at [256, 193] on input "02:26 PM" at bounding box center [317, 193] width 231 height 12
click at [232, 264] on div "27" at bounding box center [240, 262] width 19 height 13
type input "02:27 PM"
type input "59"
click at [304, 556] on button "Edit time tracking entry" at bounding box center [299, 559] width 68 height 13
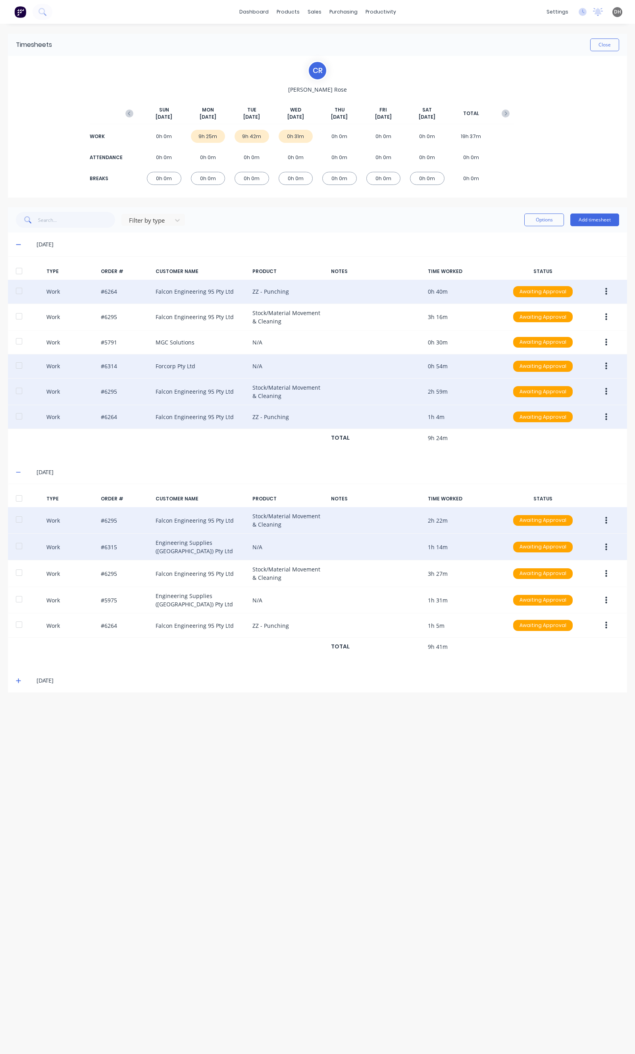
click at [605, 368] on icon "button" at bounding box center [606, 366] width 2 height 9
click at [562, 336] on div "Edit" at bounding box center [577, 337] width 61 height 12
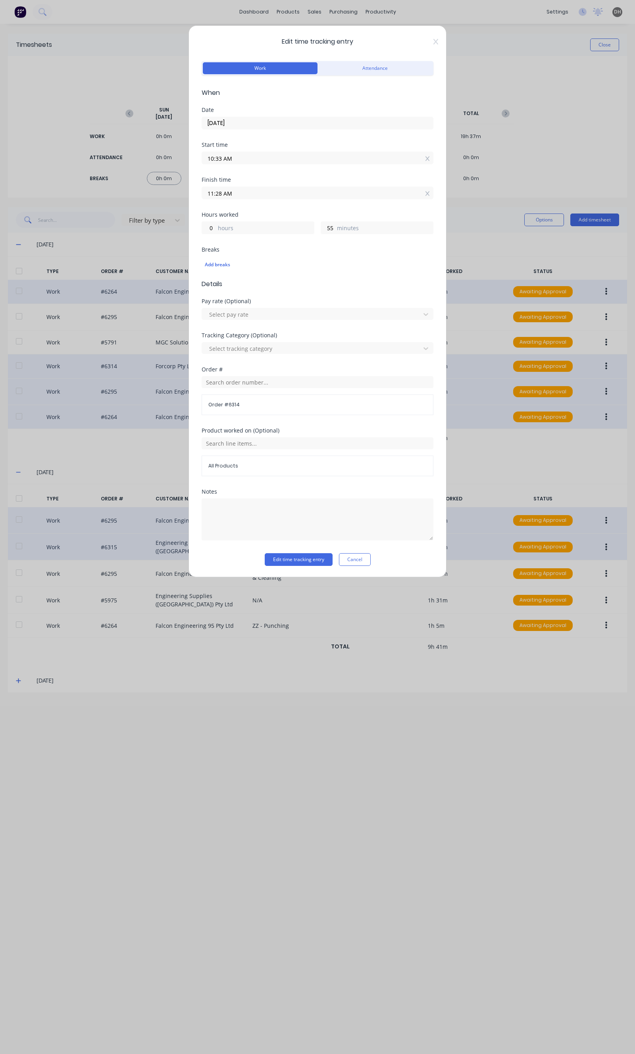
click at [235, 195] on input "11:28 AM" at bounding box center [317, 193] width 231 height 12
click at [244, 279] on div "30" at bounding box center [240, 276] width 19 height 13
type input "11:30 AM"
type input "57"
drag, startPoint x: 299, startPoint y: 553, endPoint x: 297, endPoint y: 559, distance: 6.3
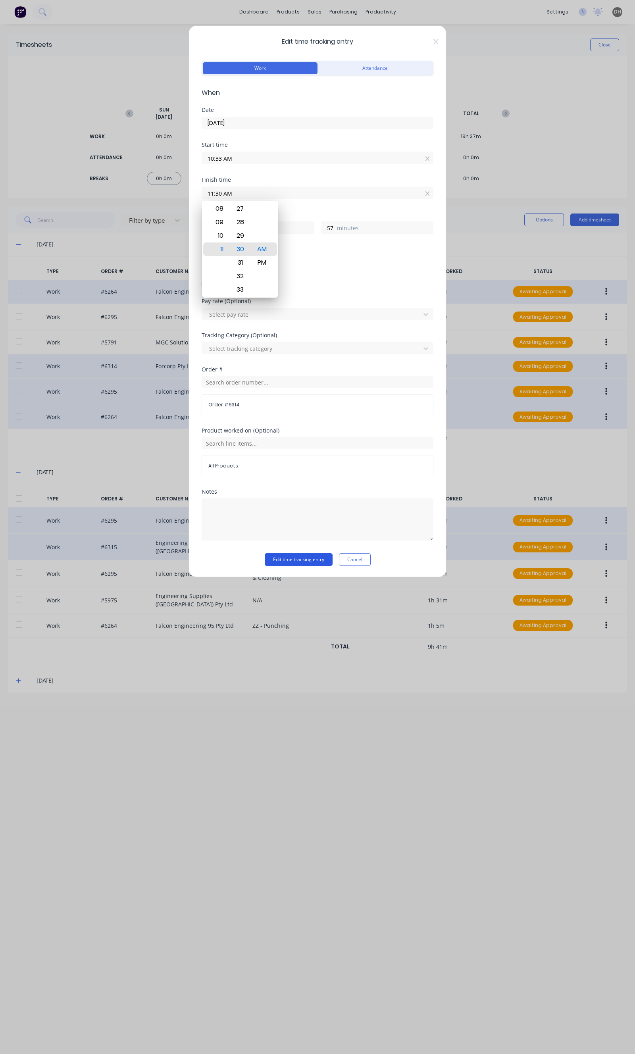
click at [299, 553] on form "Work Attendance When Date 22/09/2025 Start time 10:33 AM Finish time 11:30 AM H…" at bounding box center [318, 312] width 232 height 507
click at [297, 559] on button "Edit time tracking entry" at bounding box center [299, 559] width 68 height 13
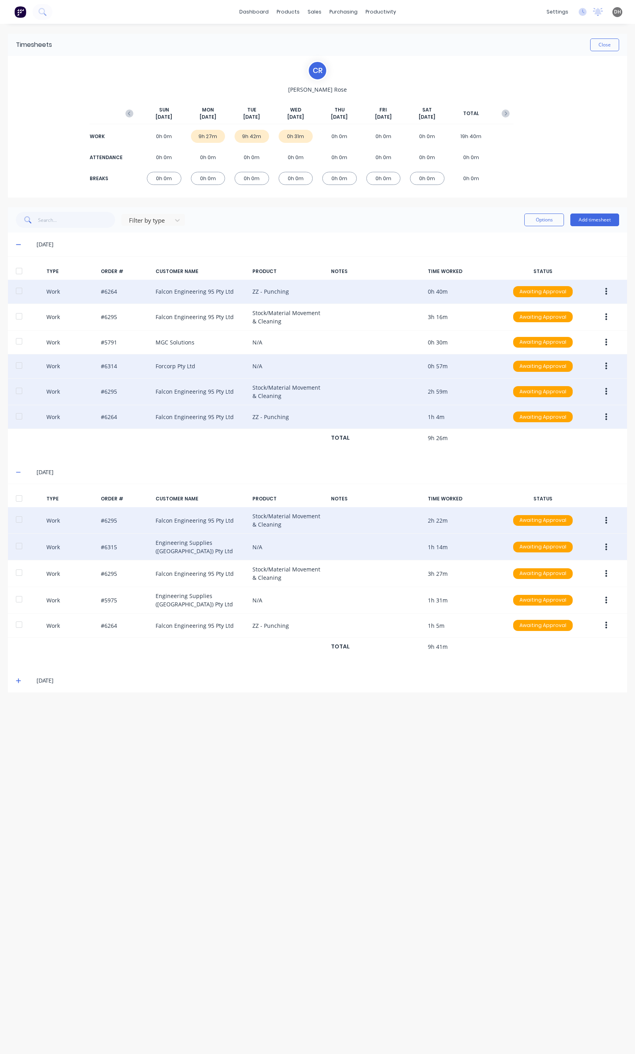
click at [279, 688] on div "24/09/25" at bounding box center [317, 681] width 619 height 24
click at [601, 46] on button "Close" at bounding box center [604, 45] width 29 height 13
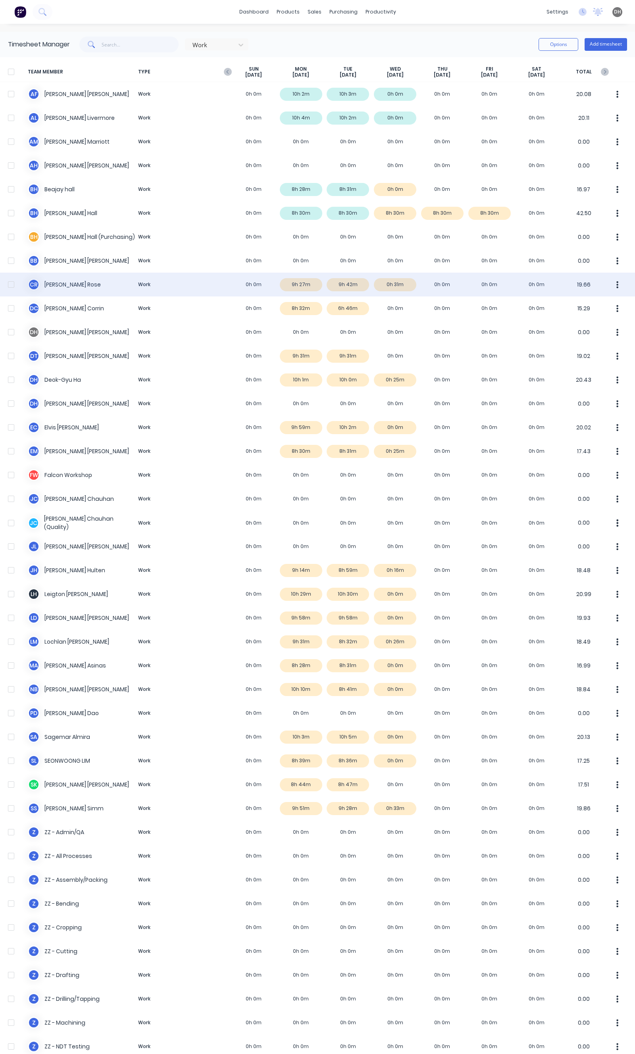
click at [609, 287] on button "button" at bounding box center [617, 285] width 17 height 16
click at [581, 304] on div "Approve" at bounding box center [587, 307] width 61 height 12
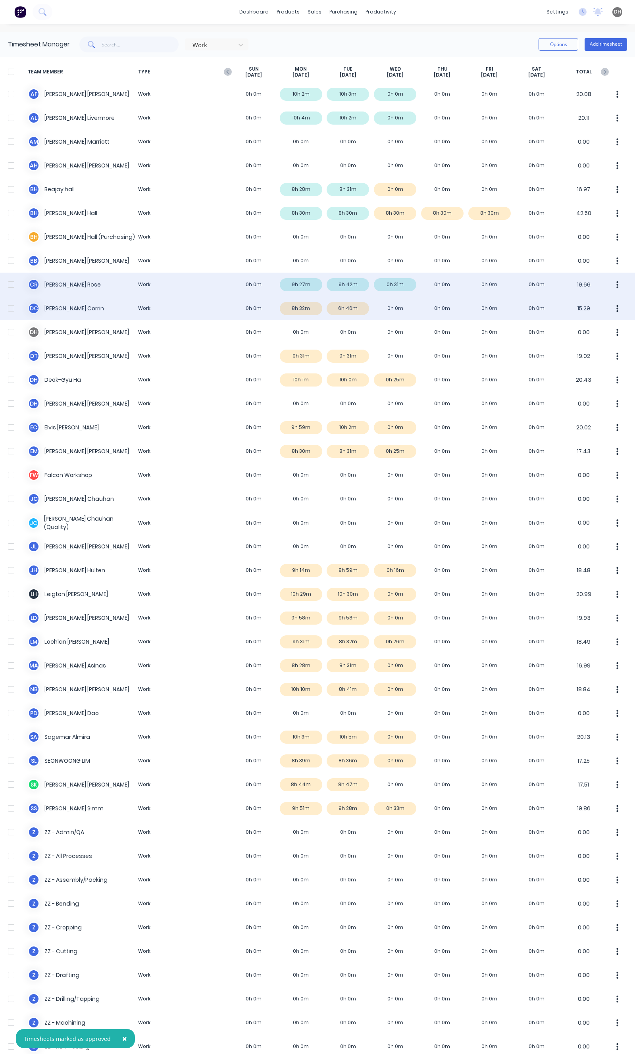
click at [353, 311] on div "D C Dan Corrin Work 0h 0m 8h 32m 6h 46m 0h 0m 0h 0m 0h 0m 0h 0m 15.29" at bounding box center [317, 309] width 635 height 24
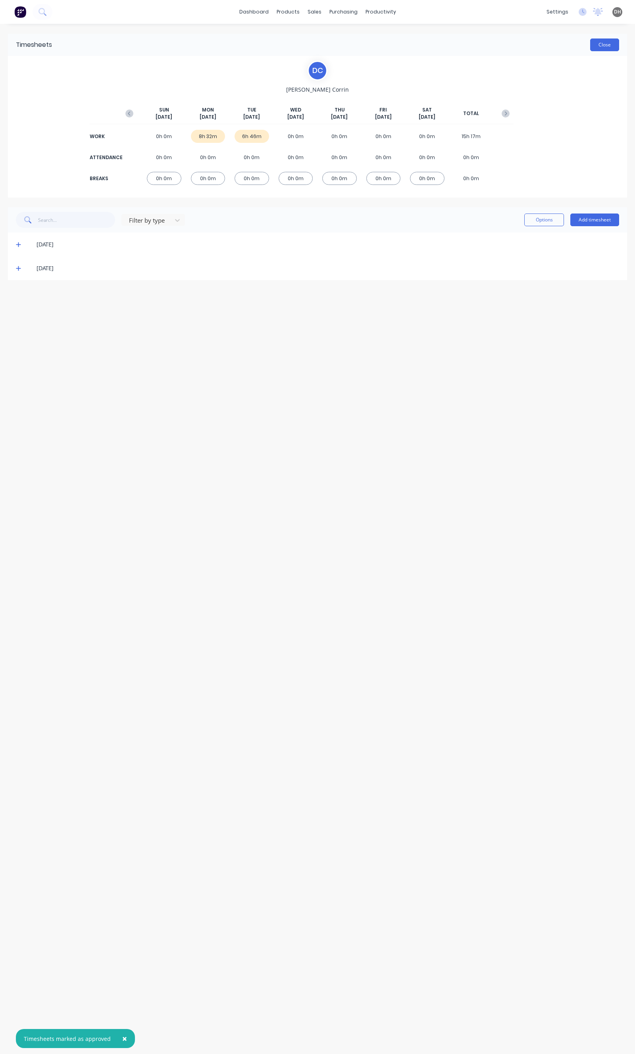
click at [597, 44] on button "Close" at bounding box center [604, 45] width 29 height 13
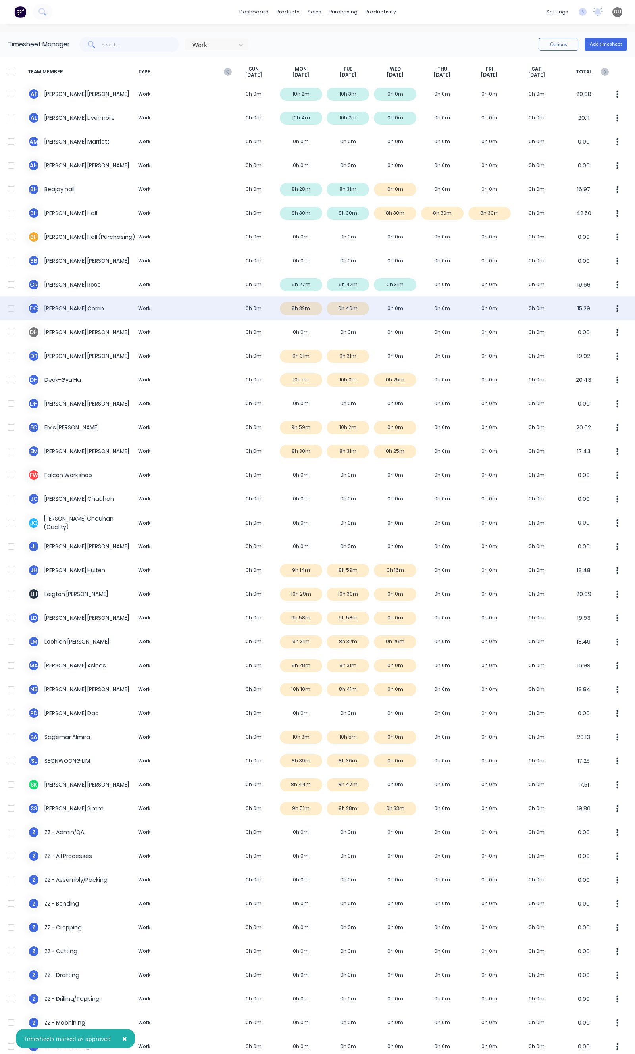
click at [609, 308] on button "button" at bounding box center [617, 308] width 17 height 16
click at [582, 329] on div "Approve" at bounding box center [587, 331] width 61 height 12
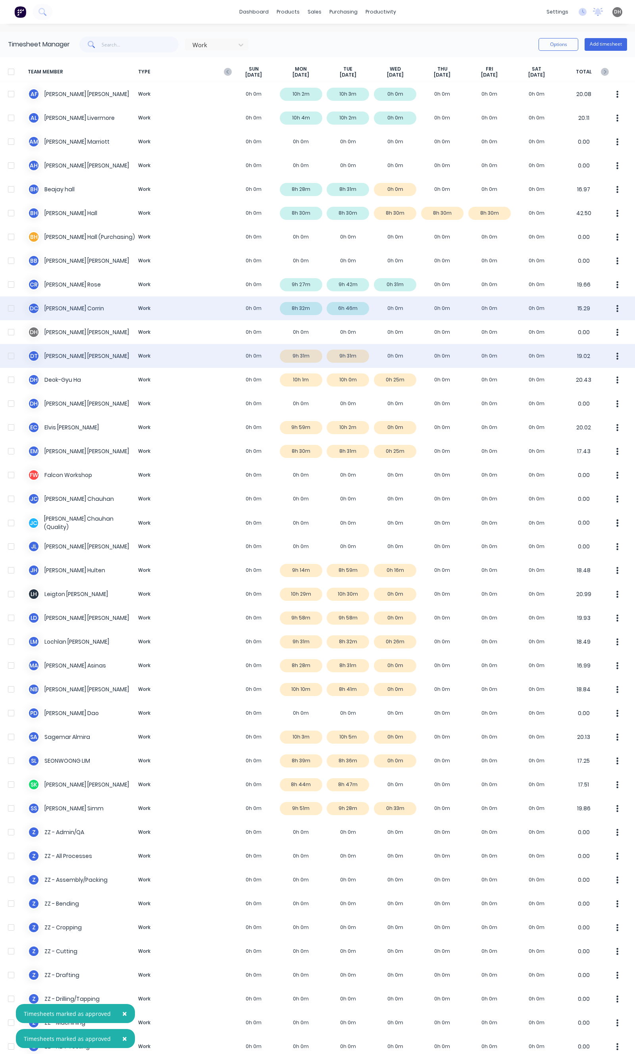
click at [617, 352] on icon "button" at bounding box center [618, 355] width 2 height 7
click at [582, 375] on div "Approve" at bounding box center [587, 378] width 61 height 12
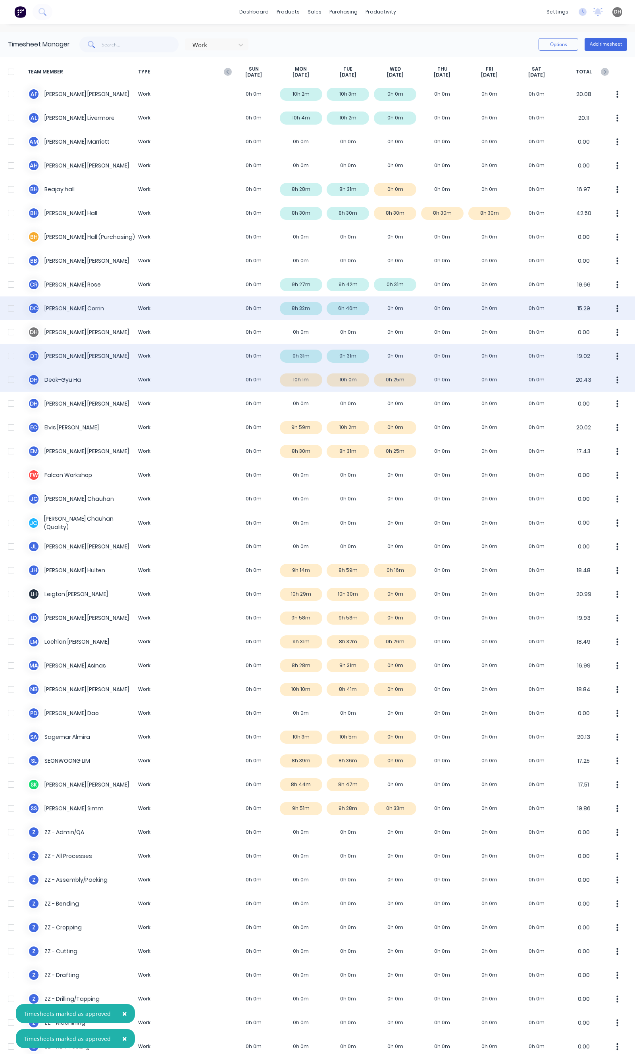
click at [609, 378] on button "button" at bounding box center [617, 380] width 17 height 16
click at [578, 404] on div "Approve" at bounding box center [587, 402] width 61 height 12
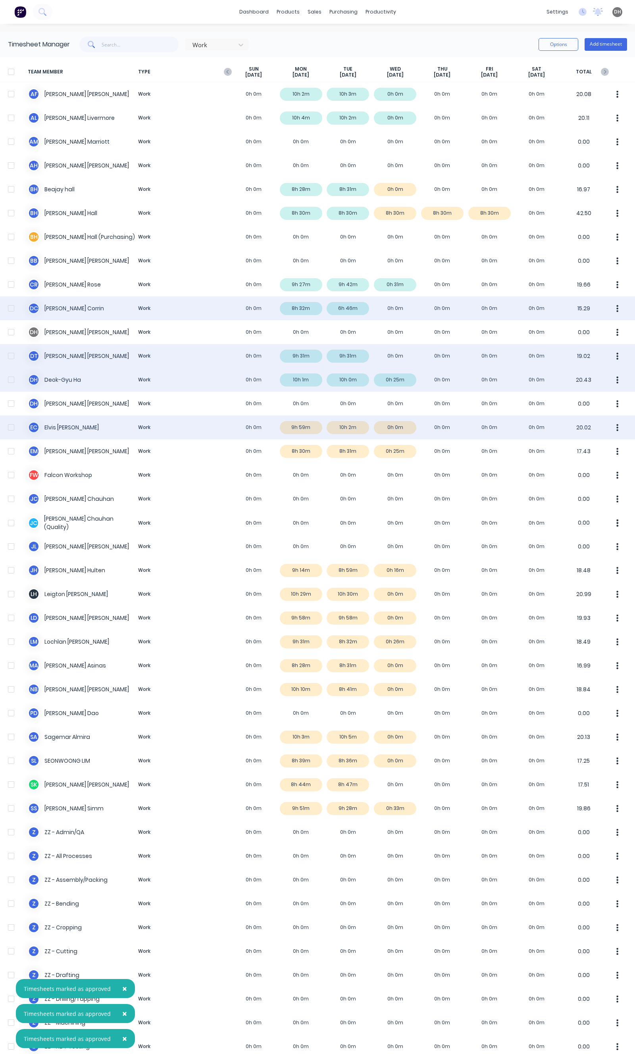
click at [609, 429] on button "button" at bounding box center [617, 428] width 17 height 16
click at [589, 447] on div "Approve" at bounding box center [587, 450] width 61 height 12
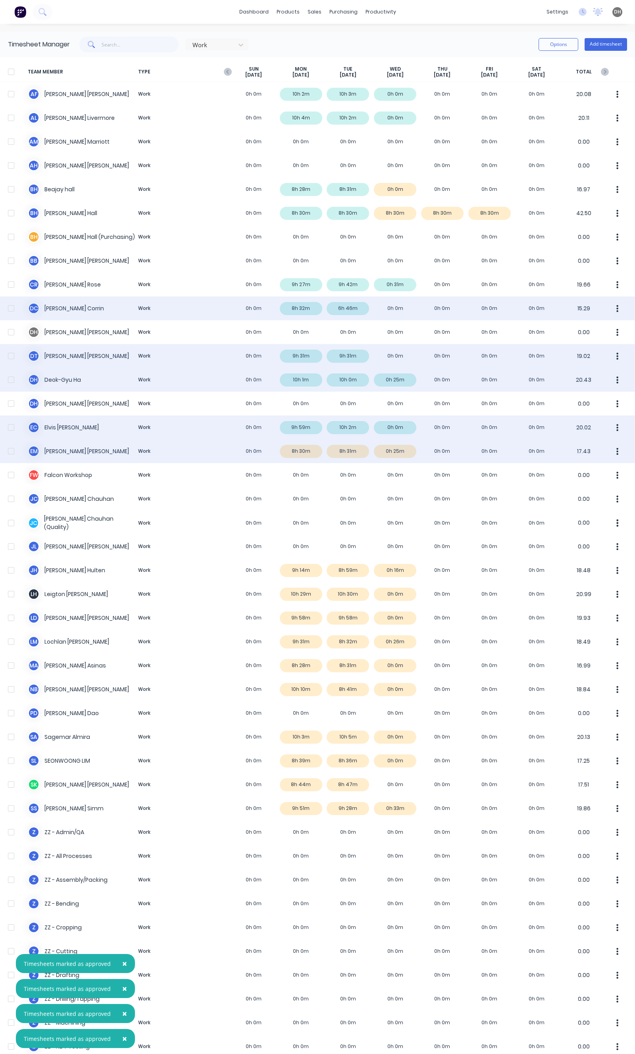
click at [614, 450] on button "button" at bounding box center [617, 451] width 17 height 16
click at [585, 470] on div "Approve" at bounding box center [587, 474] width 61 height 12
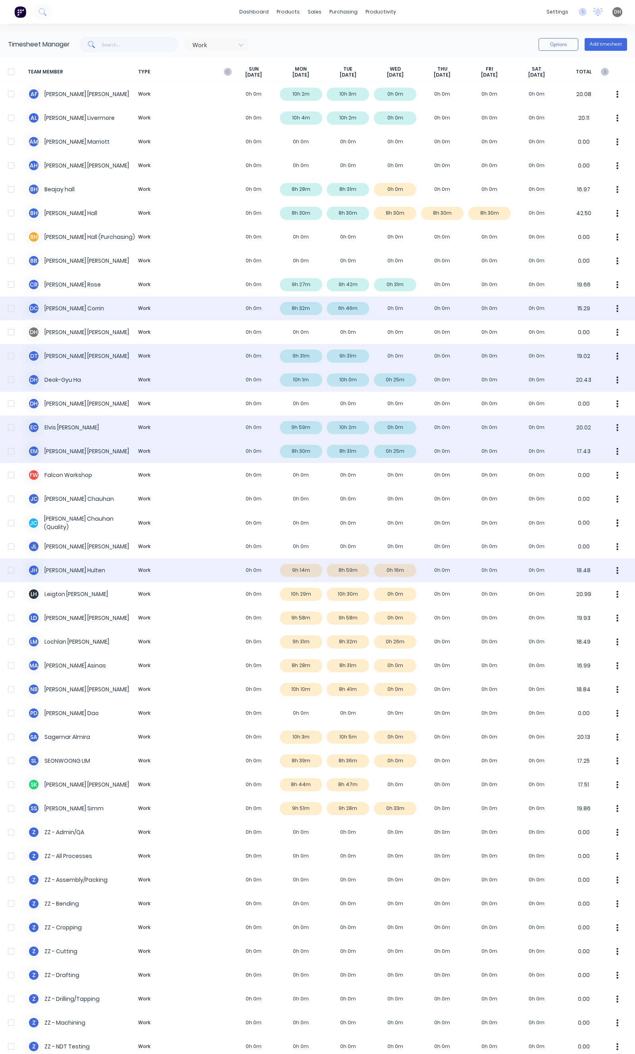
click at [617, 568] on icon "button" at bounding box center [618, 570] width 2 height 7
click at [588, 591] on div "Approve" at bounding box center [587, 593] width 61 height 12
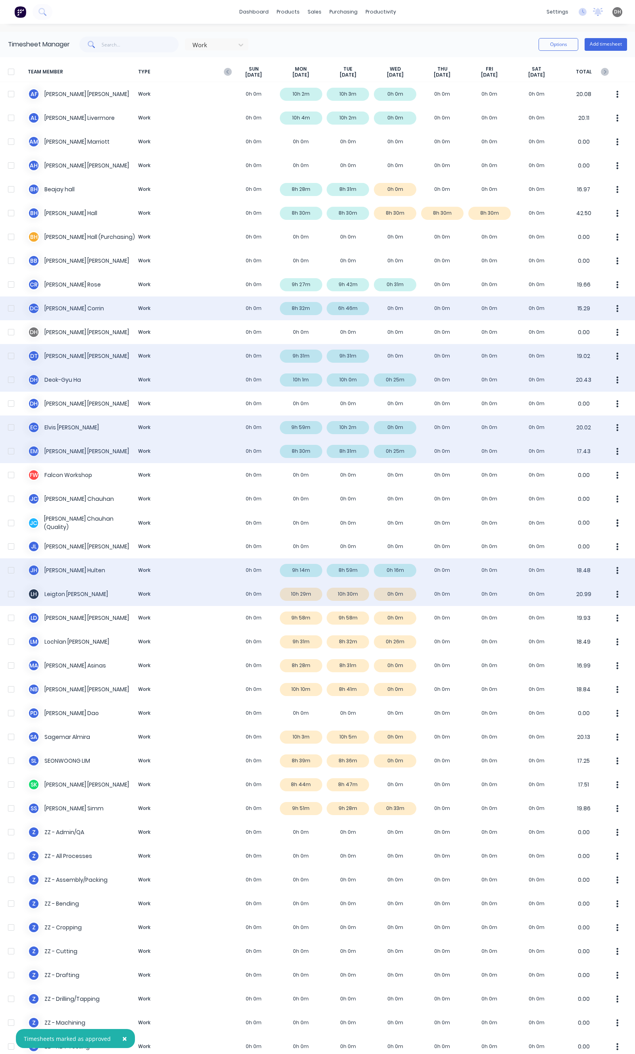
click at [616, 594] on icon "button" at bounding box center [617, 594] width 2 height 9
click at [596, 612] on div "Approve" at bounding box center [587, 617] width 61 height 12
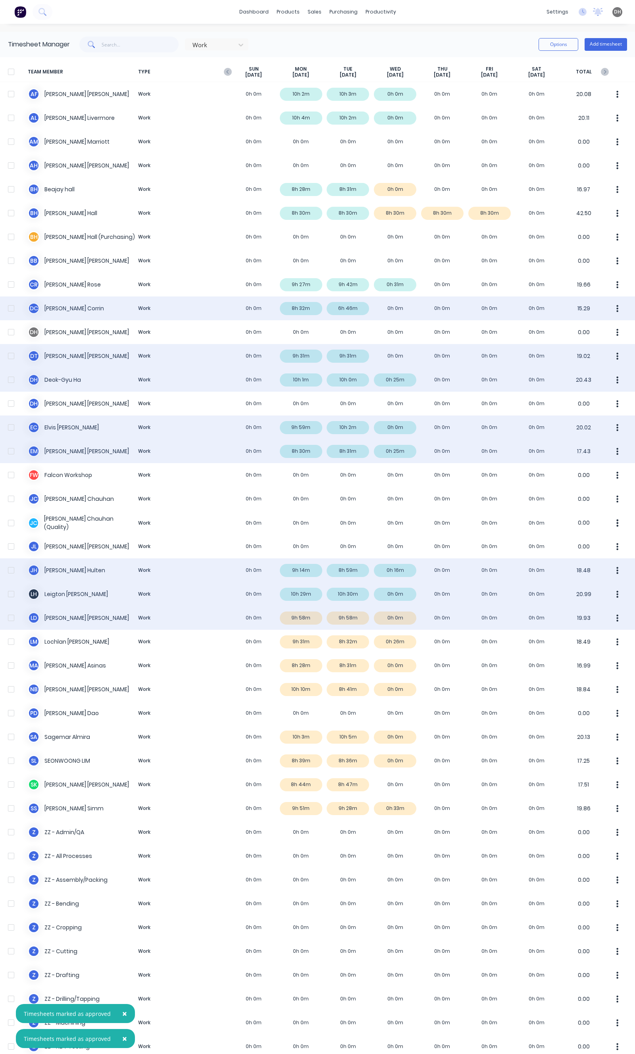
click at [609, 617] on button "button" at bounding box center [617, 618] width 17 height 16
click at [597, 639] on div "Approve" at bounding box center [587, 640] width 61 height 12
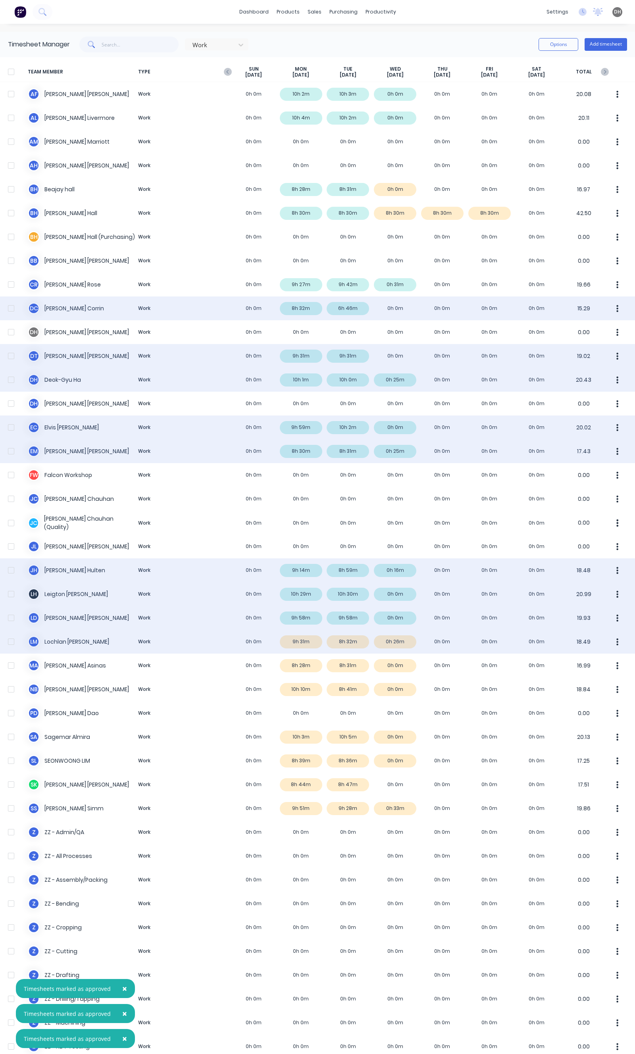
click at [618, 649] on button "button" at bounding box center [617, 642] width 17 height 16
click at [602, 664] on div "Approve" at bounding box center [587, 664] width 61 height 12
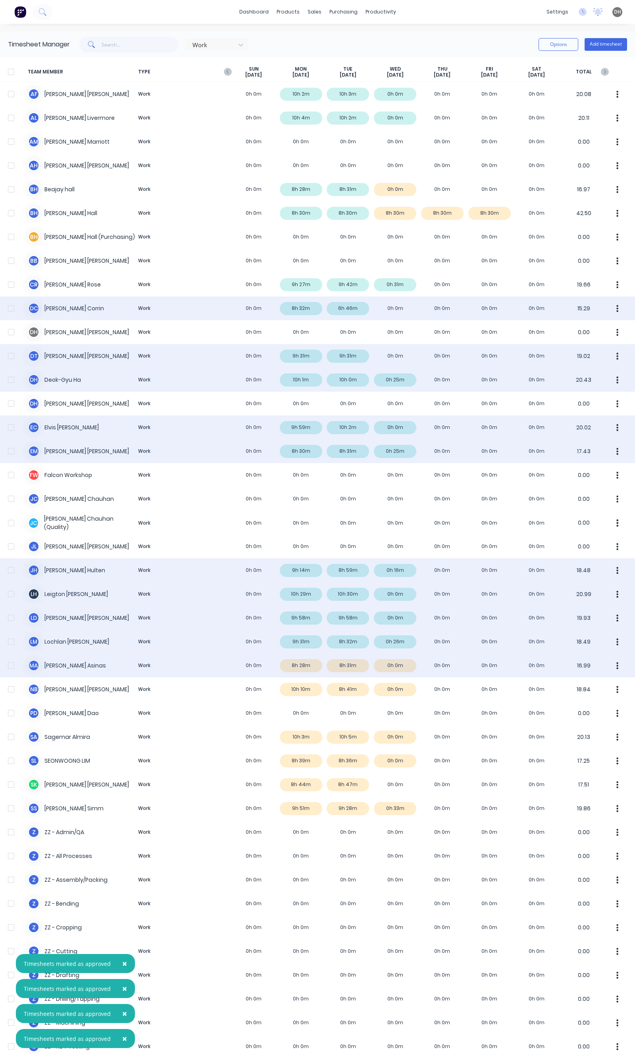
click at [615, 668] on button "button" at bounding box center [617, 666] width 17 height 16
click at [564, 685] on div "Approve" at bounding box center [587, 688] width 61 height 12
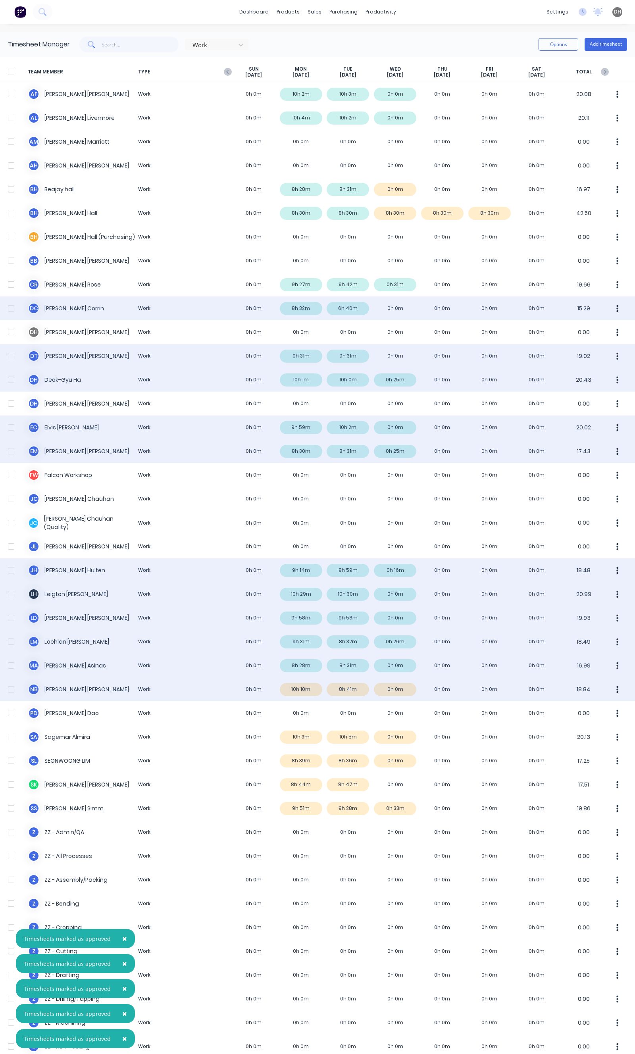
click at [342, 692] on div "N B NICASIO BELTRAN Work 0h 0m 10h 10m 8h 41m 0h 0m 0h 0m 0h 0m 0h 0m 18.84" at bounding box center [317, 690] width 635 height 24
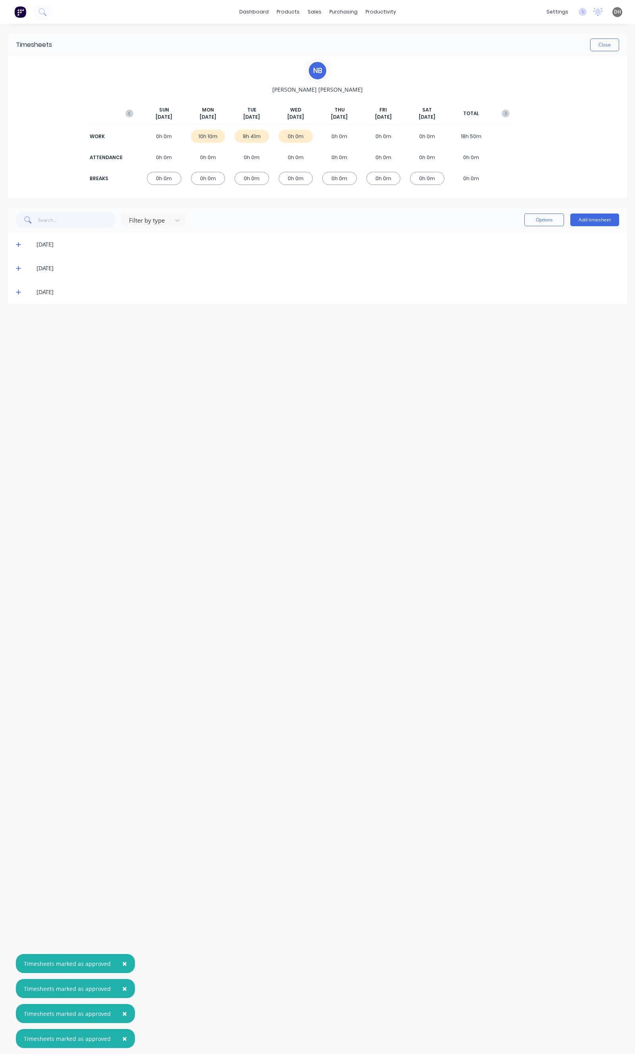
drag, startPoint x: 19, startPoint y: 268, endPoint x: 23, endPoint y: 268, distance: 4.0
click at [18, 267] on icon at bounding box center [18, 268] width 5 height 5
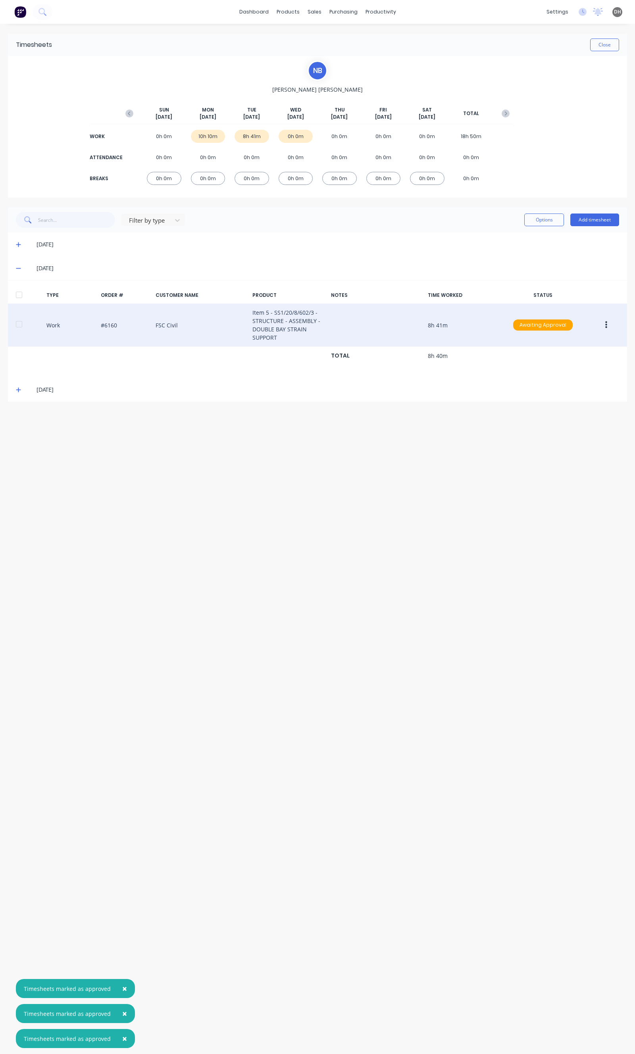
click at [610, 325] on button "button" at bounding box center [606, 325] width 19 height 14
click at [580, 295] on div "Edit" at bounding box center [577, 296] width 61 height 12
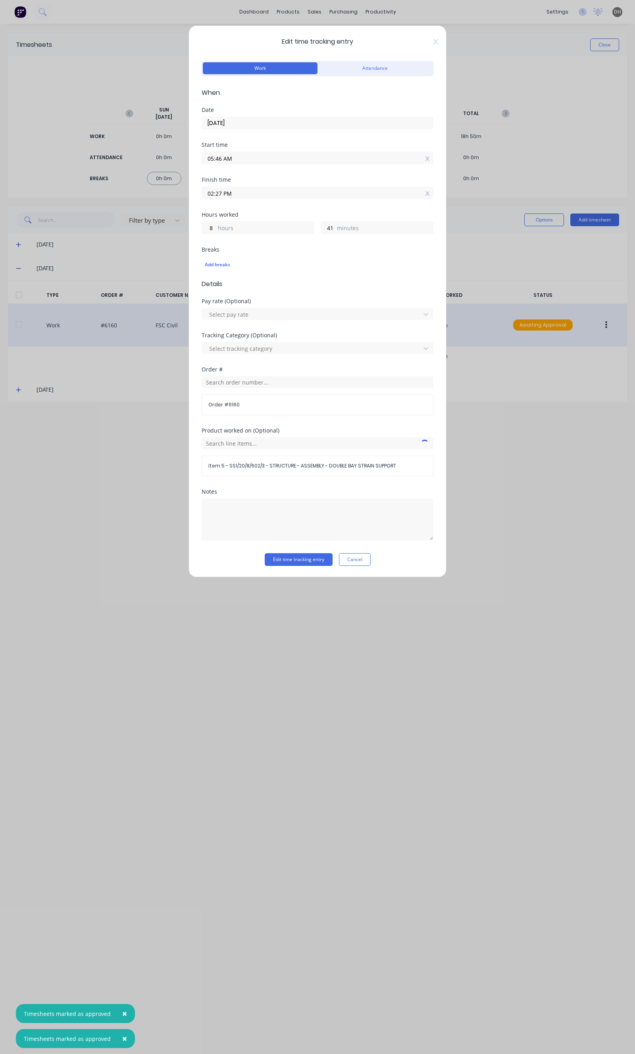
click at [231, 161] on input "05:46 AM" at bounding box center [317, 158] width 231 height 12
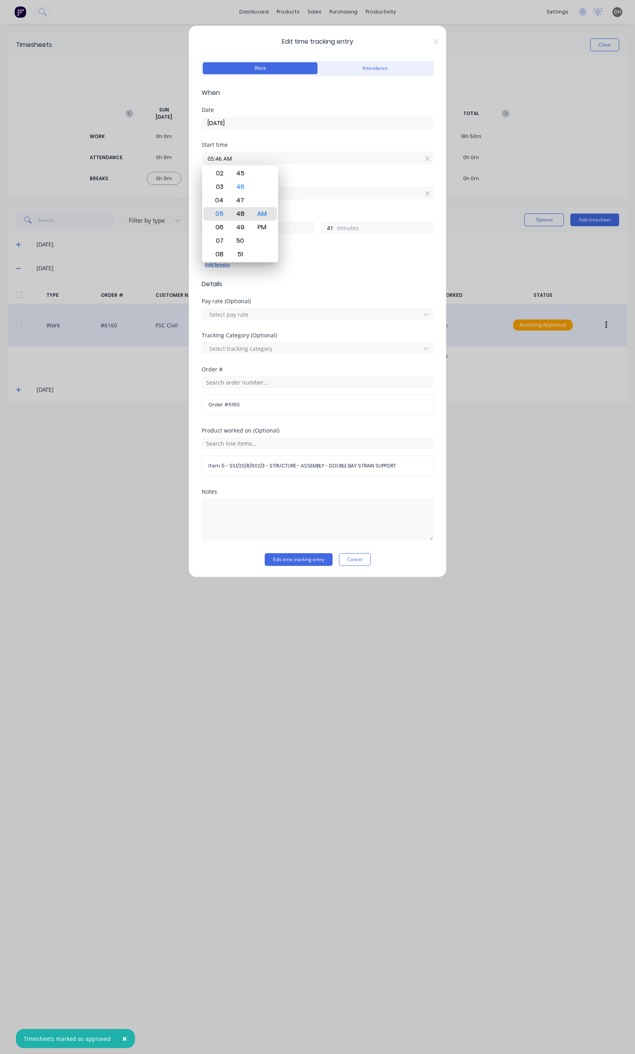
type input "05:48 AM"
type input "39"
type input "05:50 AM"
type input "37"
type input "05:55 AM"
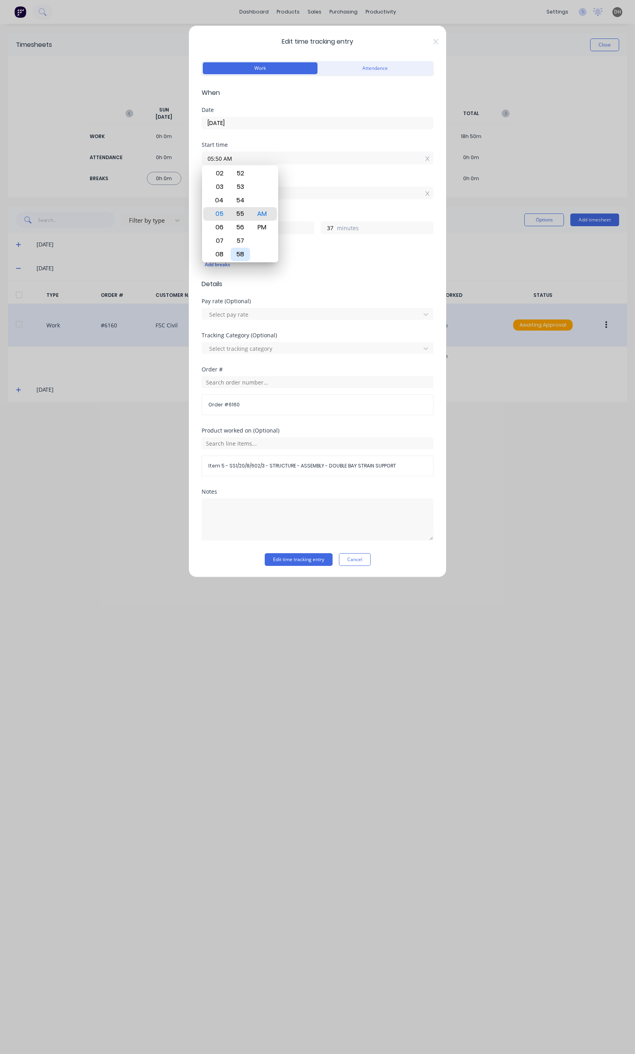
type input "32"
click at [245, 252] on div "58" at bounding box center [240, 254] width 19 height 13
type input "05:58 AM"
type input "29"
click at [319, 327] on div "Pay rate (Optional) Select pay rate" at bounding box center [318, 316] width 232 height 34
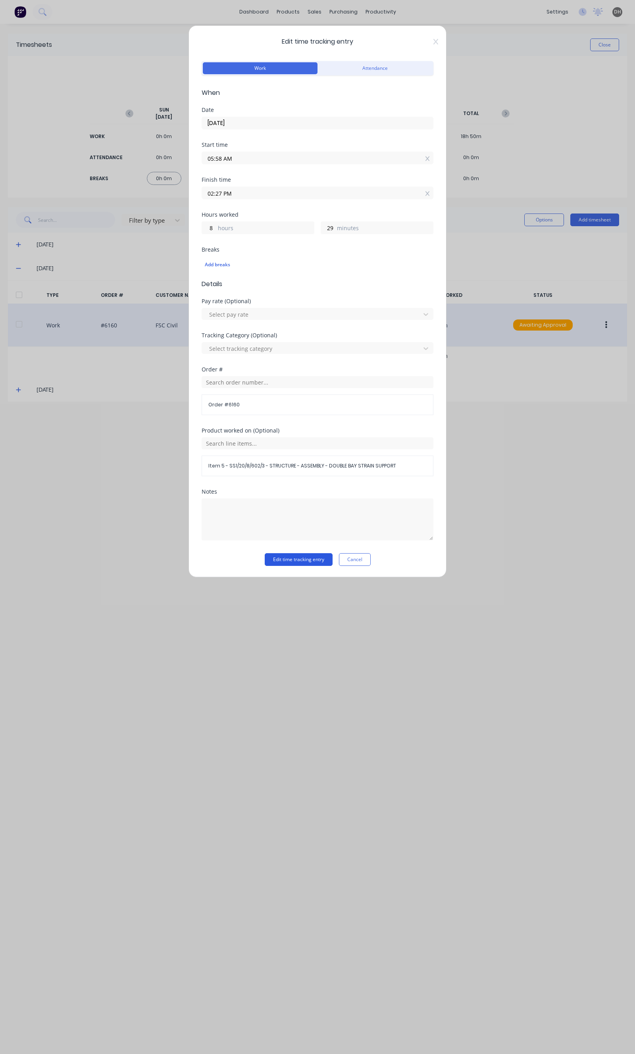
click at [306, 566] on button "Edit time tracking entry" at bounding box center [299, 559] width 68 height 13
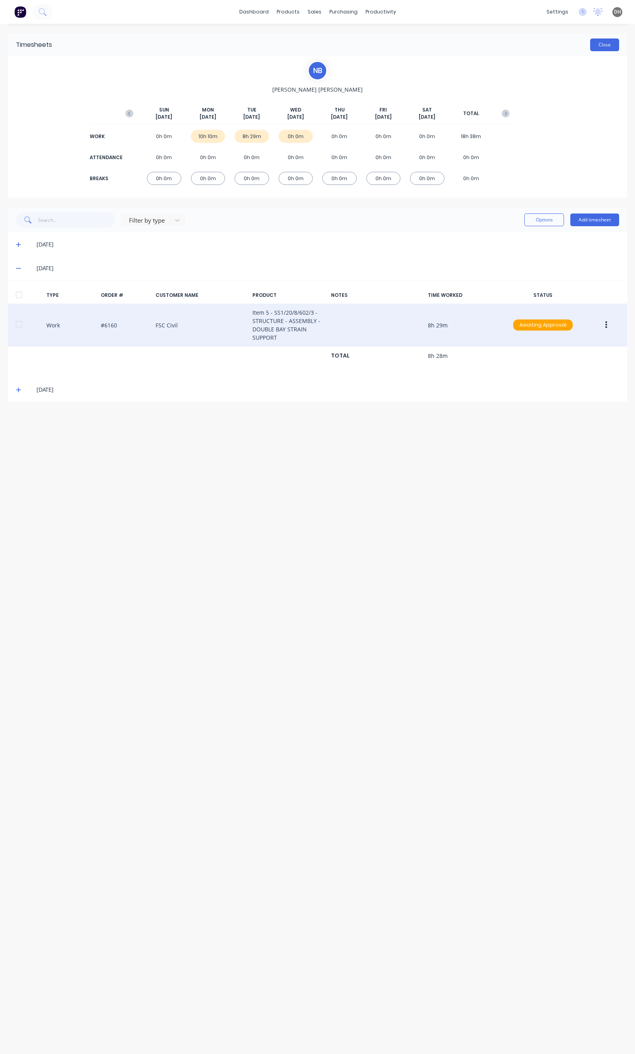
click at [602, 39] on button "Close" at bounding box center [604, 45] width 29 height 13
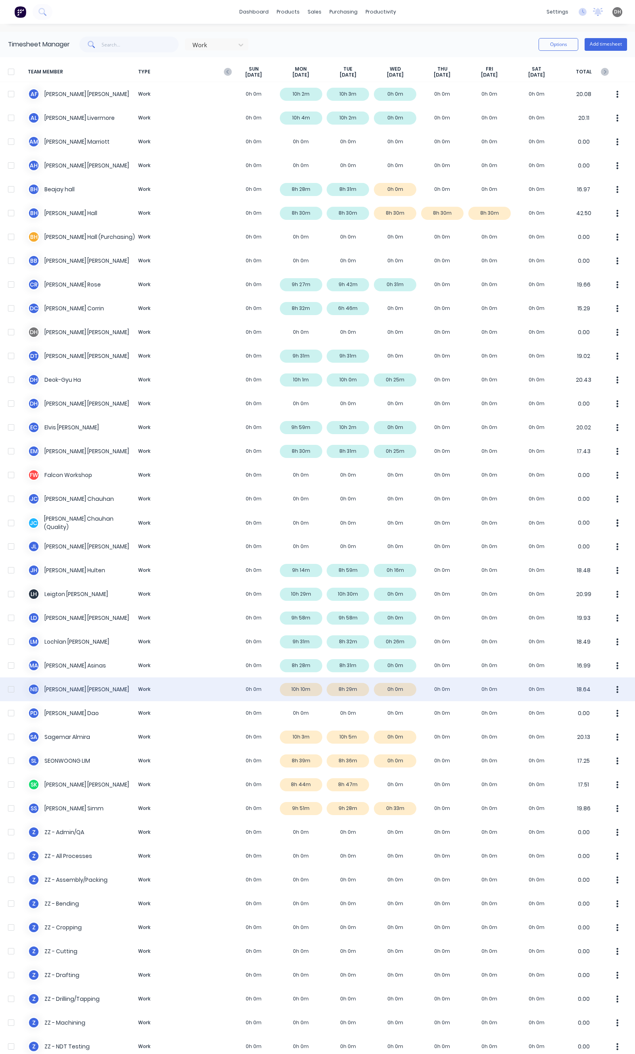
click at [609, 687] on button "button" at bounding box center [617, 690] width 17 height 16
click at [572, 706] on div "Approve" at bounding box center [587, 712] width 61 height 12
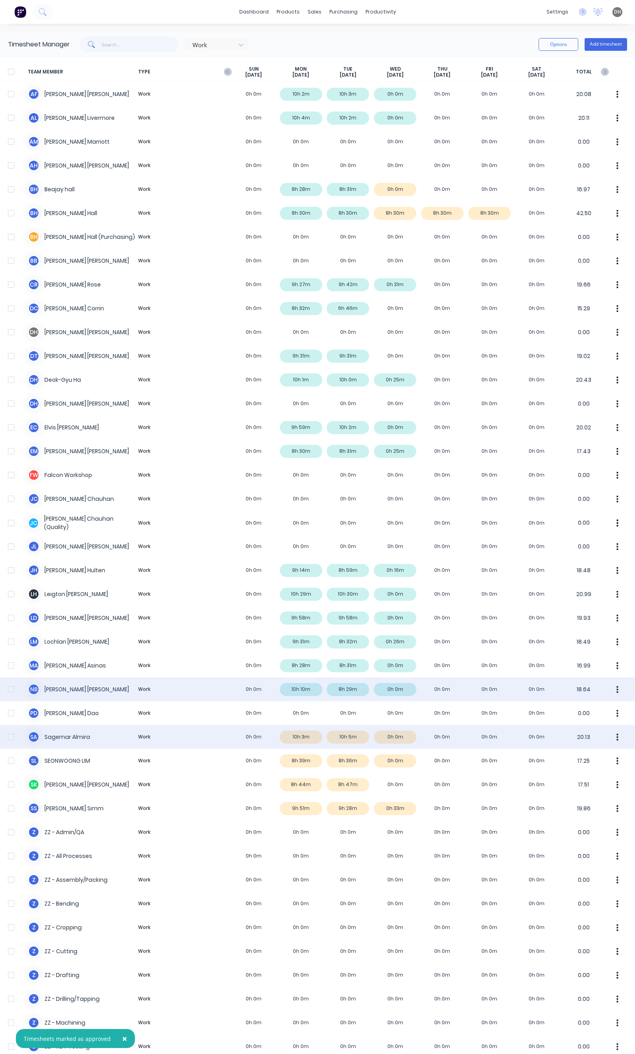
click at [609, 741] on button "button" at bounding box center [617, 737] width 17 height 16
click at [590, 760] on div "Approve" at bounding box center [587, 759] width 61 height 12
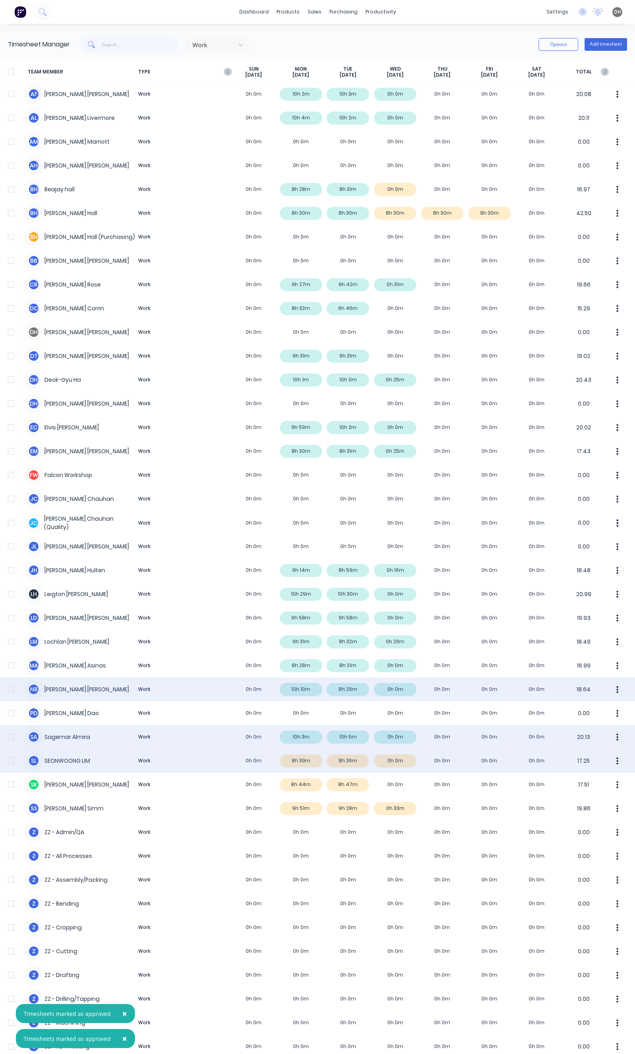
click at [609, 761] on button "button" at bounding box center [617, 761] width 17 height 16
click at [585, 776] on button "Approve" at bounding box center [587, 783] width 75 height 16
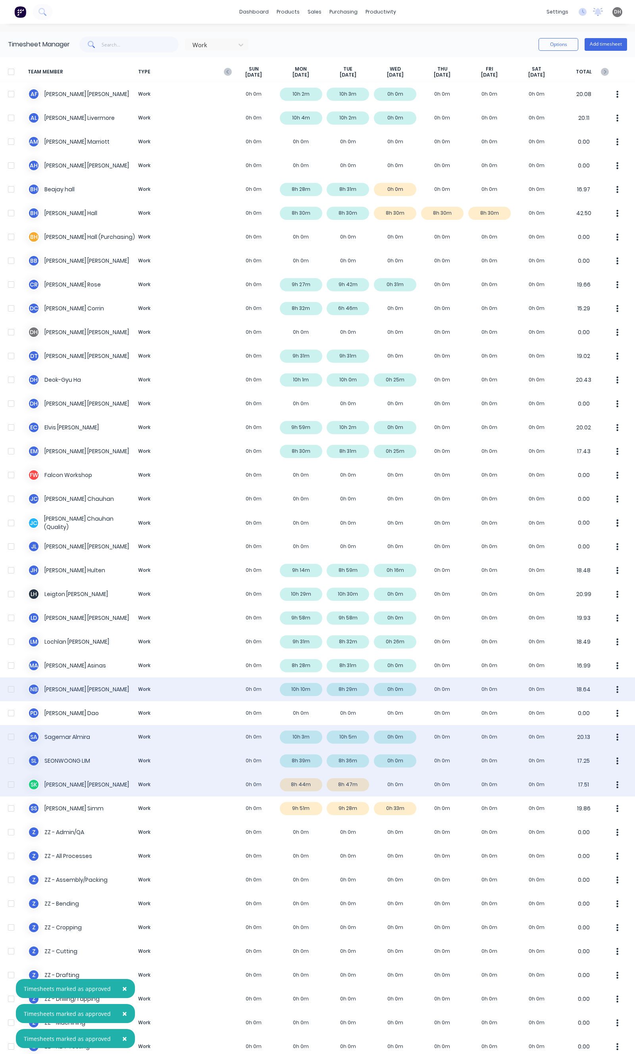
click at [617, 783] on icon "button" at bounding box center [618, 784] width 2 height 7
click at [586, 803] on div "Approve" at bounding box center [587, 807] width 61 height 12
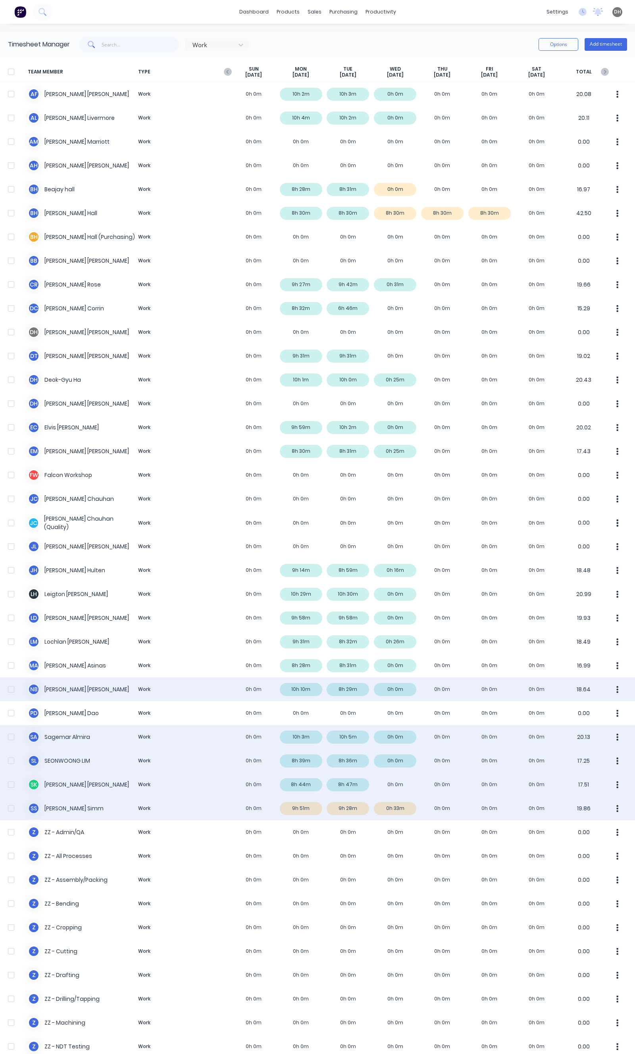
click at [617, 808] on icon "button" at bounding box center [618, 808] width 2 height 7
click at [331, 819] on div "S S Stuart Simm Work 0h 0m 9h 51m 9h 28m 0h 33m 0h 0m 0h 0m 0h 0m 19.86 Approve…" at bounding box center [317, 809] width 635 height 24
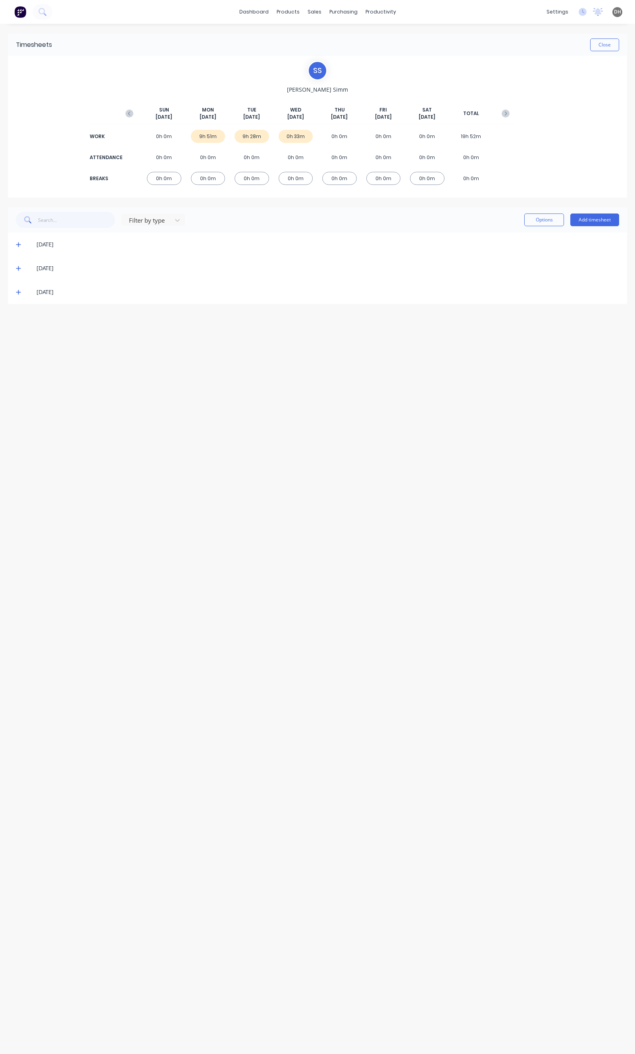
click at [18, 242] on icon at bounding box center [18, 245] width 5 height 6
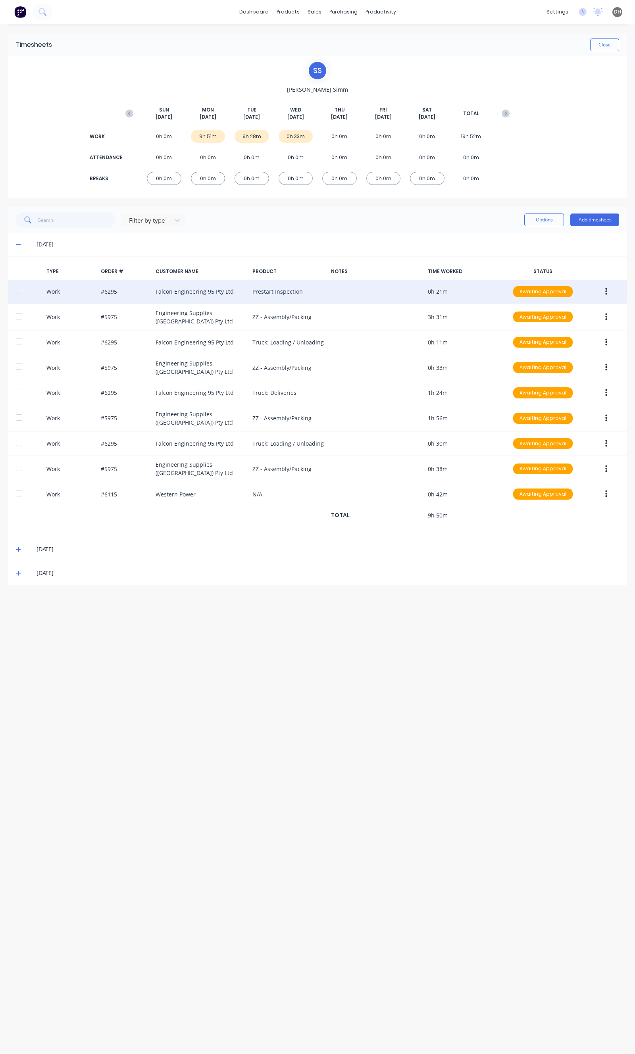
click at [605, 298] on button "button" at bounding box center [606, 292] width 19 height 14
click at [572, 263] on div "Edit" at bounding box center [577, 262] width 61 height 12
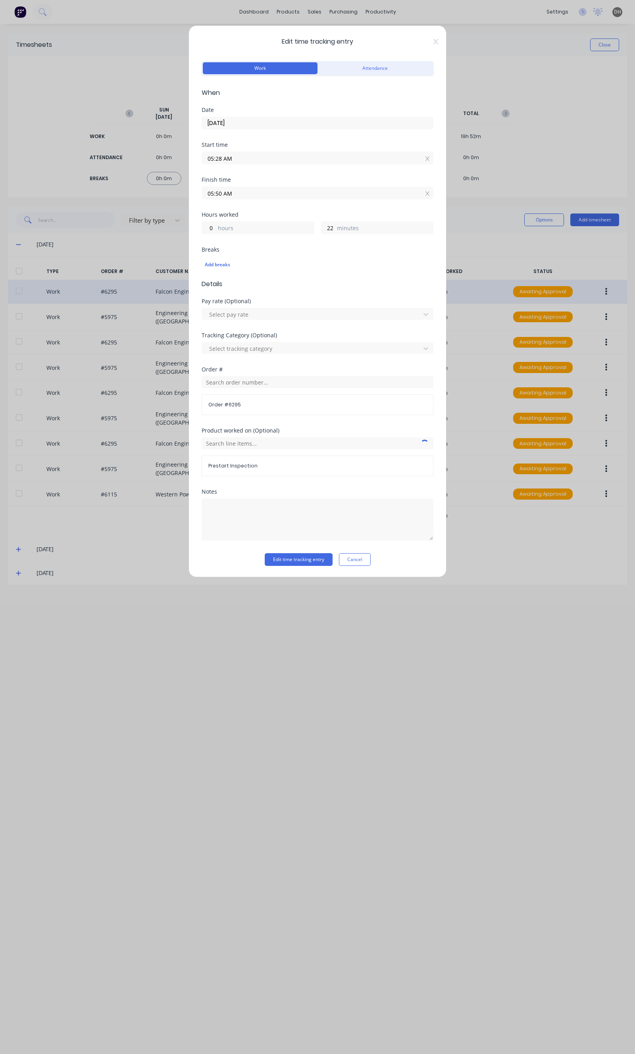
click at [239, 162] on input "05:28 AM" at bounding box center [317, 158] width 231 height 12
click at [237, 241] on div "30" at bounding box center [240, 240] width 19 height 13
type input "05:30 AM"
type input "20"
click at [475, 243] on div "Edit time tracking entry Work Attendance When Date 22/09/2025 Start time 05:30 …" at bounding box center [317, 527] width 635 height 1054
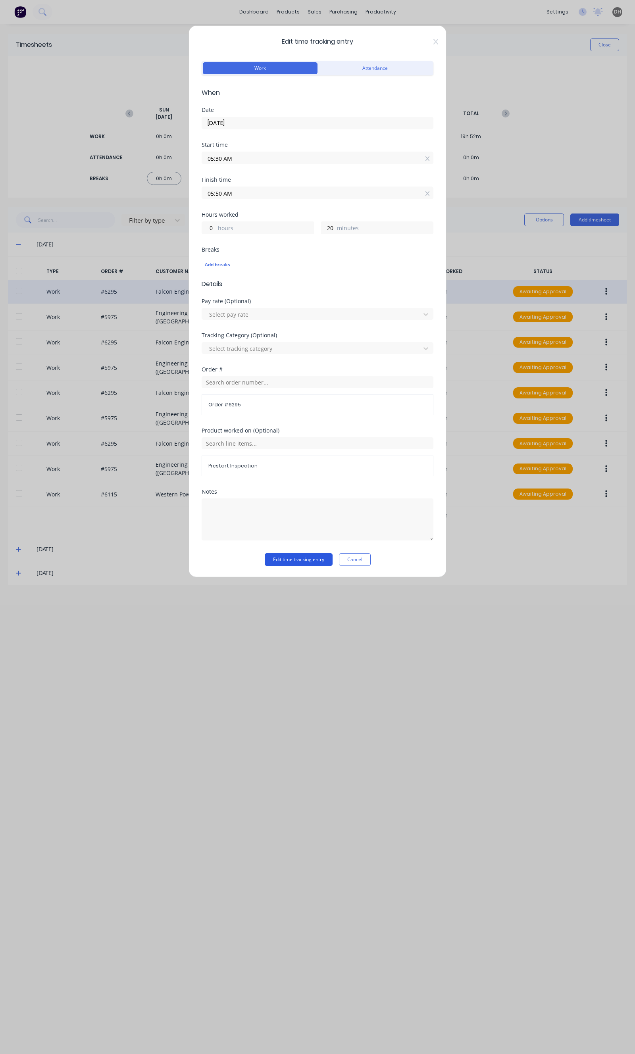
click at [280, 557] on button "Edit time tracking entry" at bounding box center [299, 559] width 68 height 13
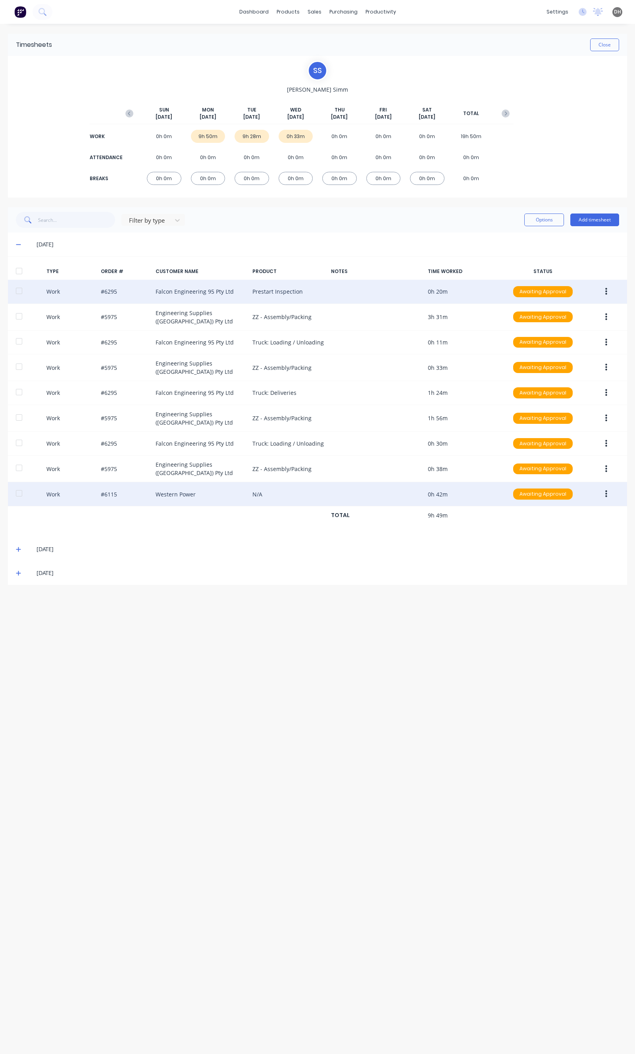
click at [606, 491] on icon "button" at bounding box center [606, 494] width 2 height 7
click at [553, 459] on div "Edit" at bounding box center [577, 465] width 61 height 12
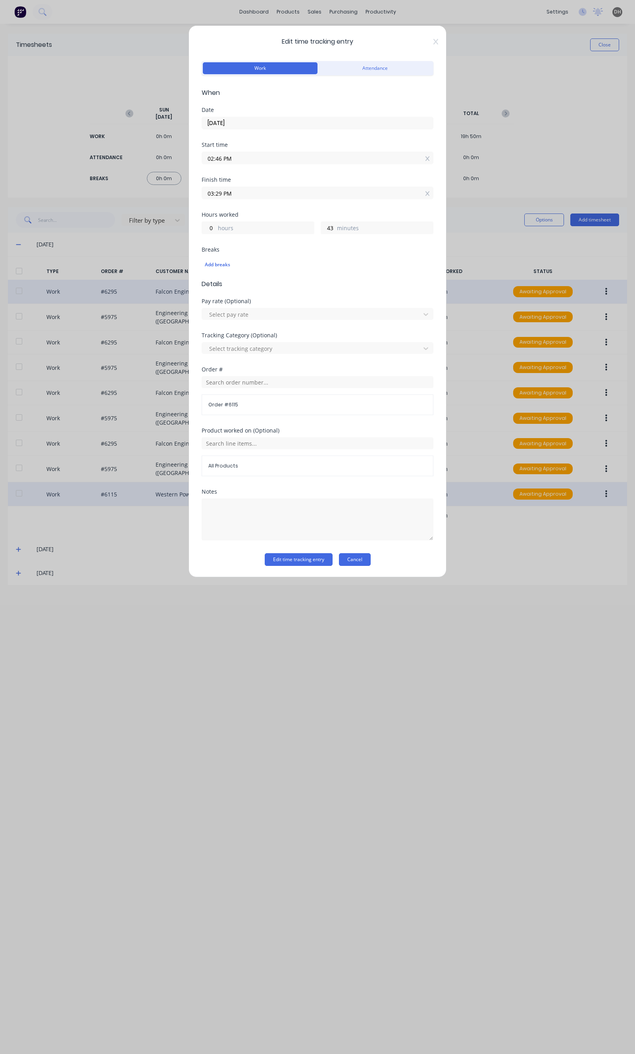
click at [360, 564] on button "Cancel" at bounding box center [355, 559] width 32 height 13
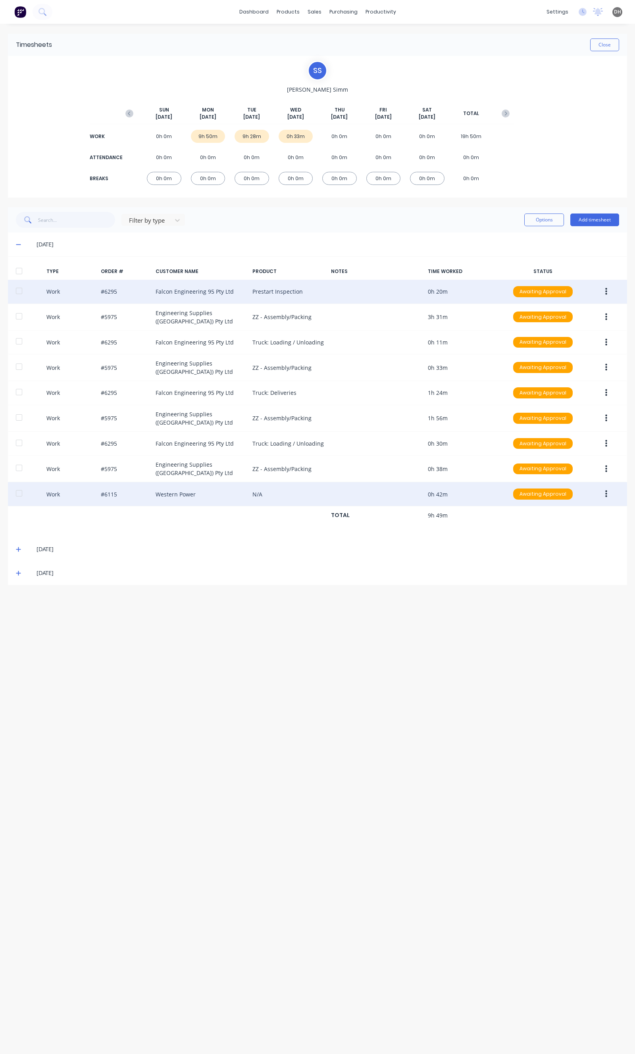
click at [605, 293] on button "button" at bounding box center [606, 292] width 19 height 14
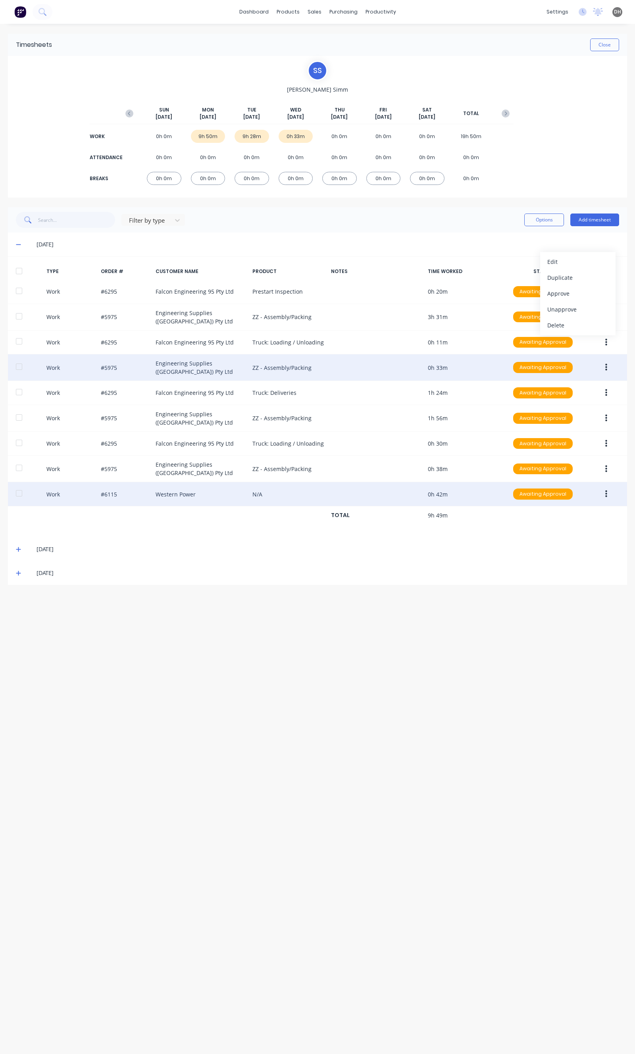
click at [620, 362] on div "Work #5975 Engineering Supplies (WA) Pty Ltd ZZ - Assembly/Packing 0h 33m Await…" at bounding box center [317, 367] width 619 height 27
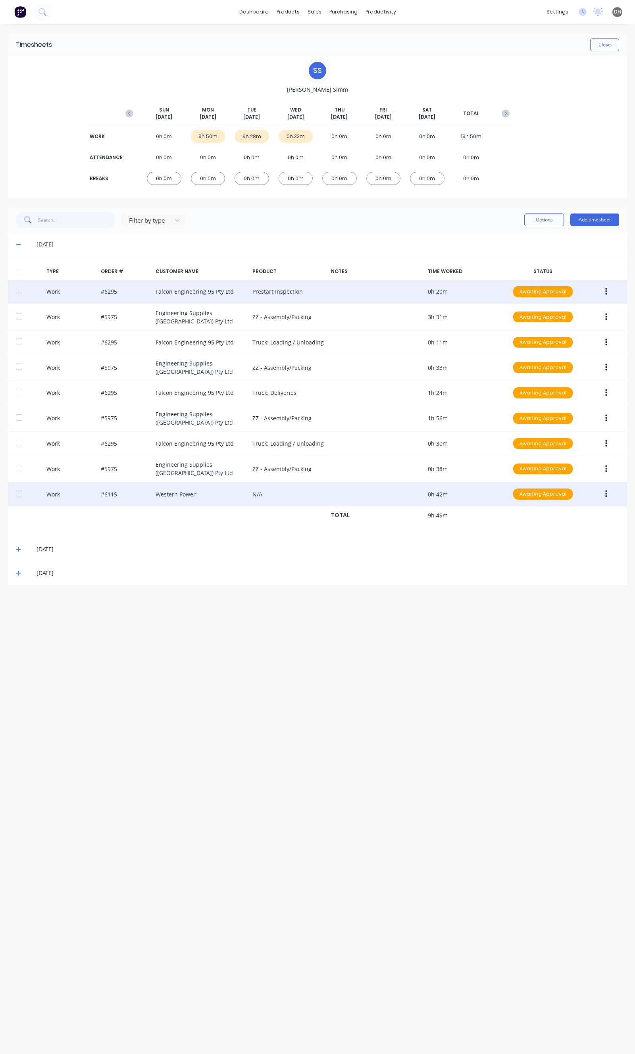
click at [607, 285] on button "button" at bounding box center [606, 292] width 19 height 14
click at [577, 265] on div "Edit" at bounding box center [577, 262] width 61 height 12
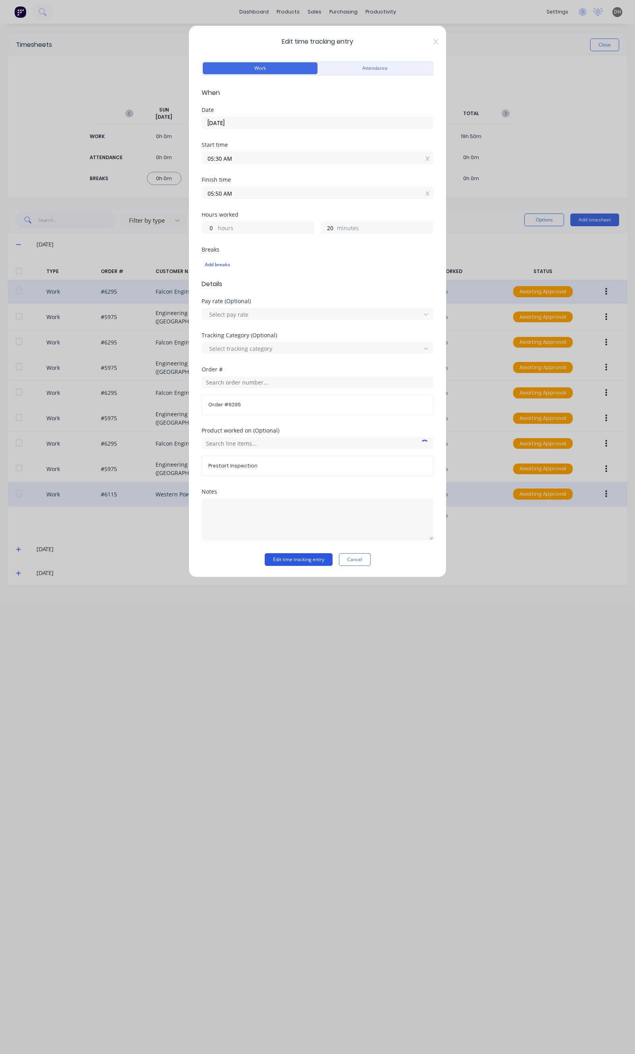
click at [310, 559] on button "Edit time tracking entry" at bounding box center [299, 559] width 68 height 13
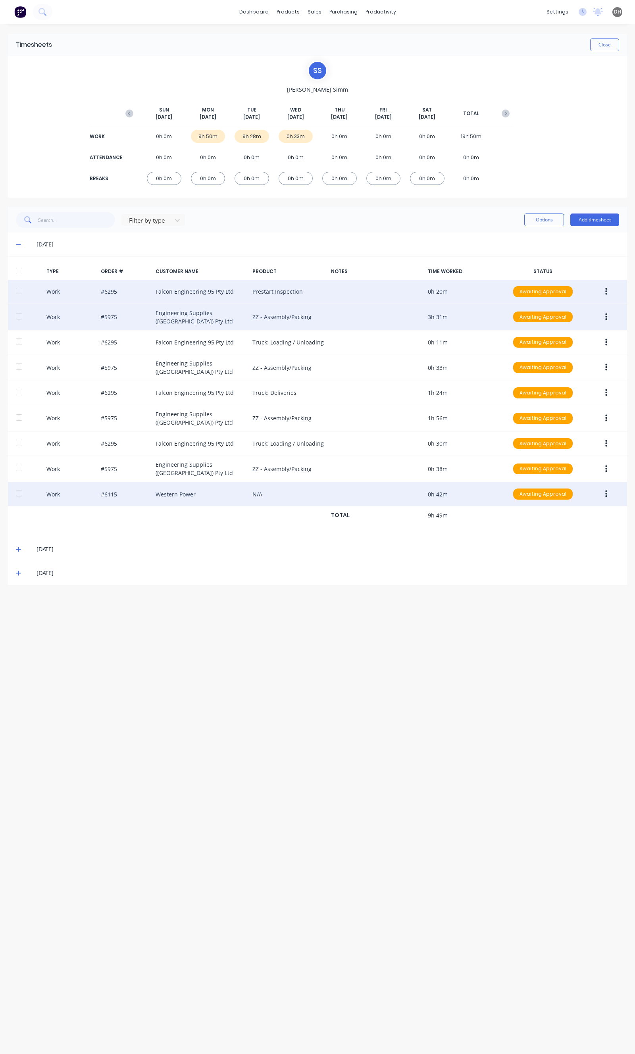
click at [607, 313] on icon "button" at bounding box center [606, 317] width 2 height 9
click at [557, 290] on div "Edit" at bounding box center [577, 287] width 61 height 12
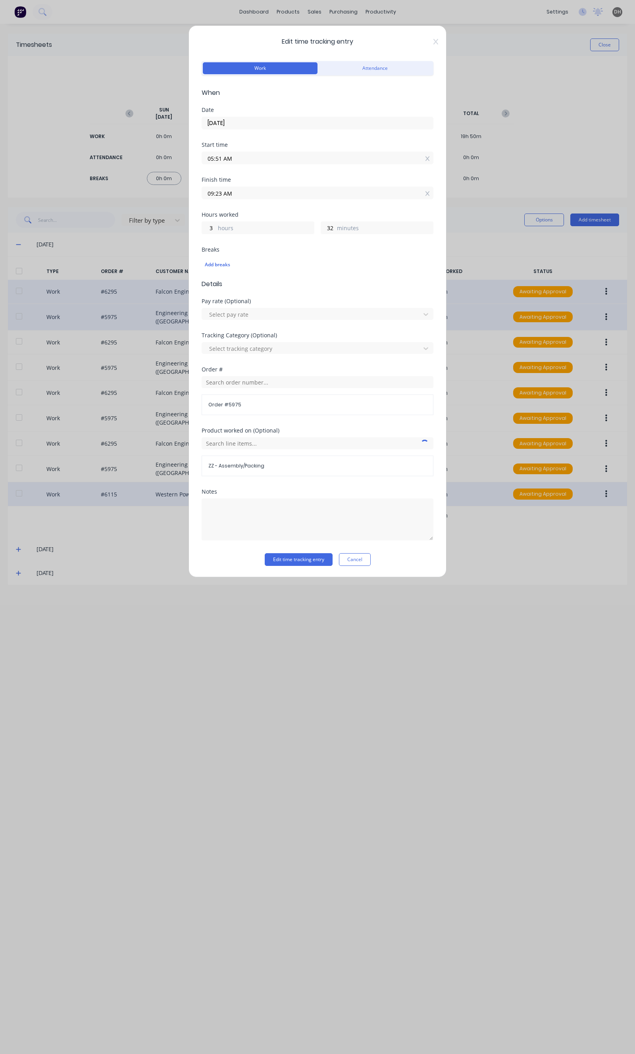
click at [300, 161] on input "05:51 AM" at bounding box center [317, 158] width 231 height 12
click at [239, 199] on div "50" at bounding box center [240, 200] width 19 height 13
type input "05:50 AM"
type input "33"
click at [314, 557] on button "Edit time tracking entry" at bounding box center [299, 559] width 68 height 13
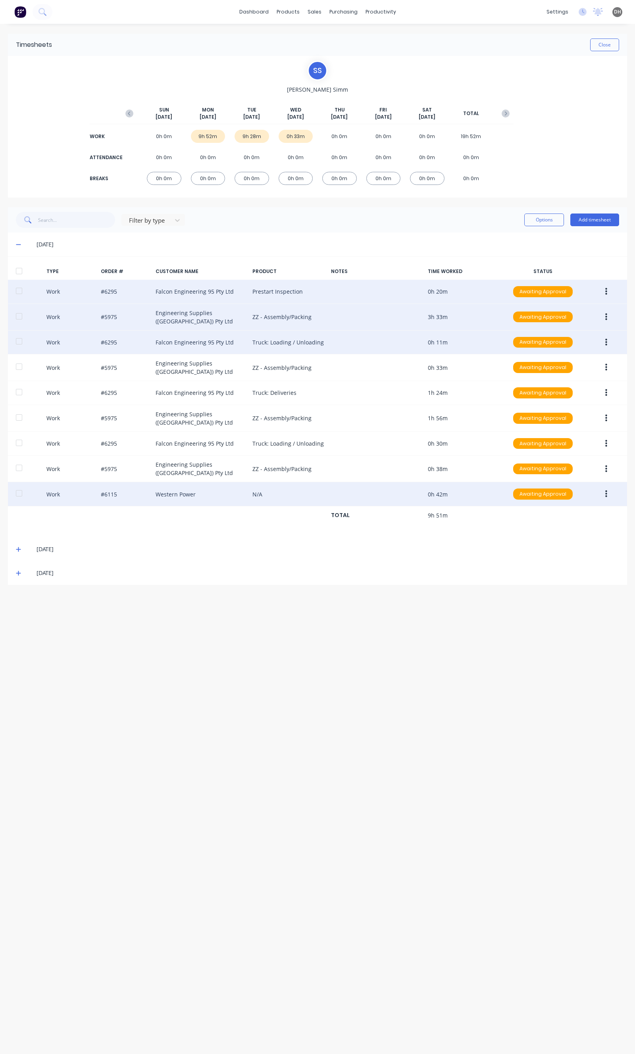
click at [609, 335] on button "button" at bounding box center [606, 342] width 19 height 14
click at [561, 312] on div "Edit" at bounding box center [577, 313] width 61 height 12
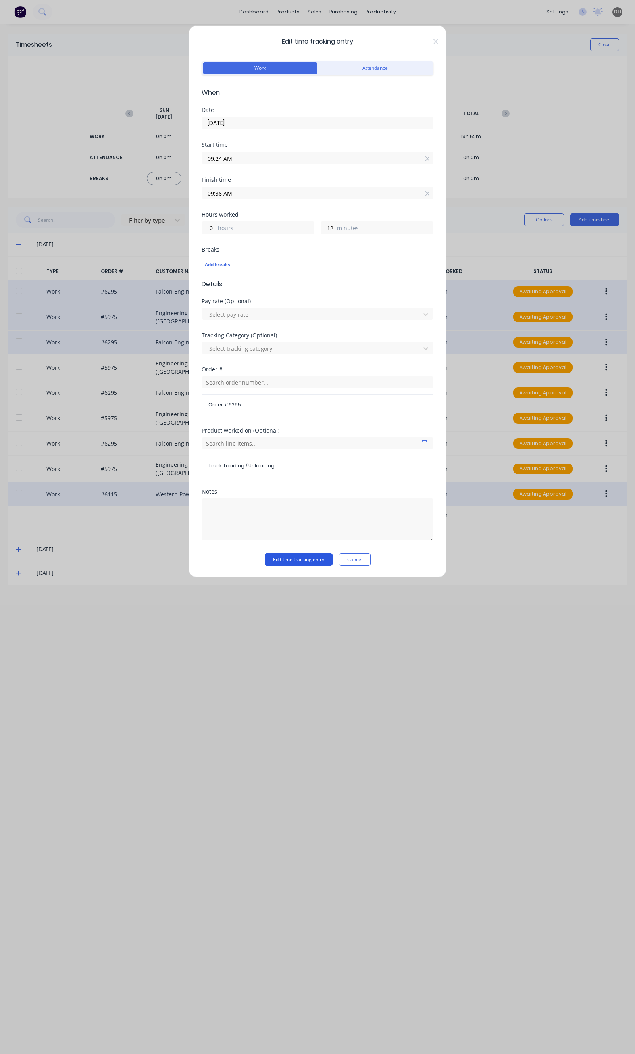
click at [314, 555] on button "Edit time tracking entry" at bounding box center [299, 559] width 68 height 13
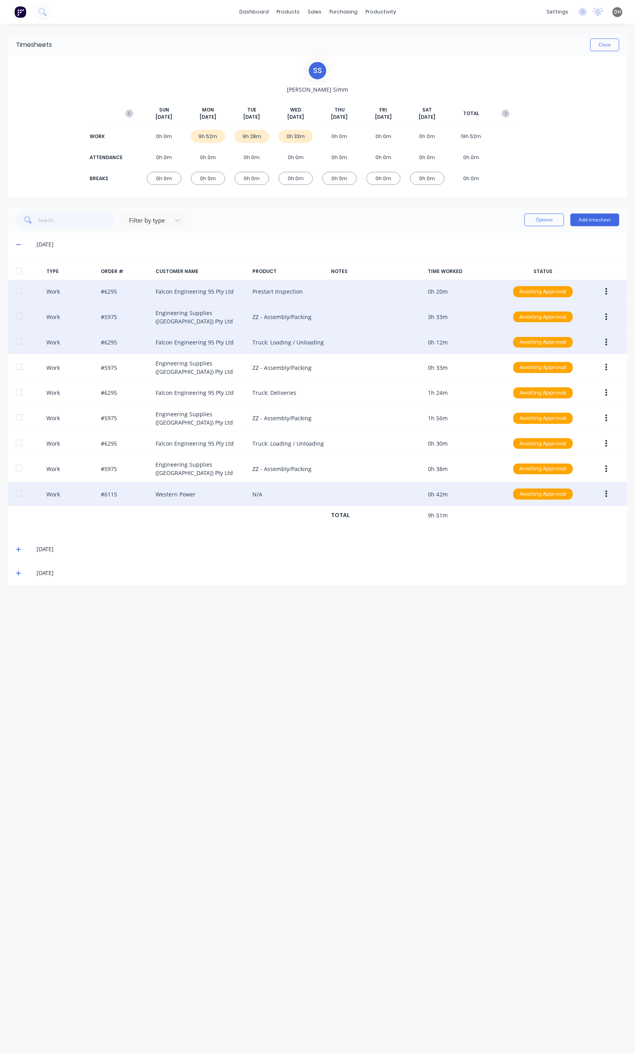
click at [612, 319] on button "button" at bounding box center [606, 317] width 19 height 14
click at [581, 287] on div "Edit" at bounding box center [577, 287] width 61 height 12
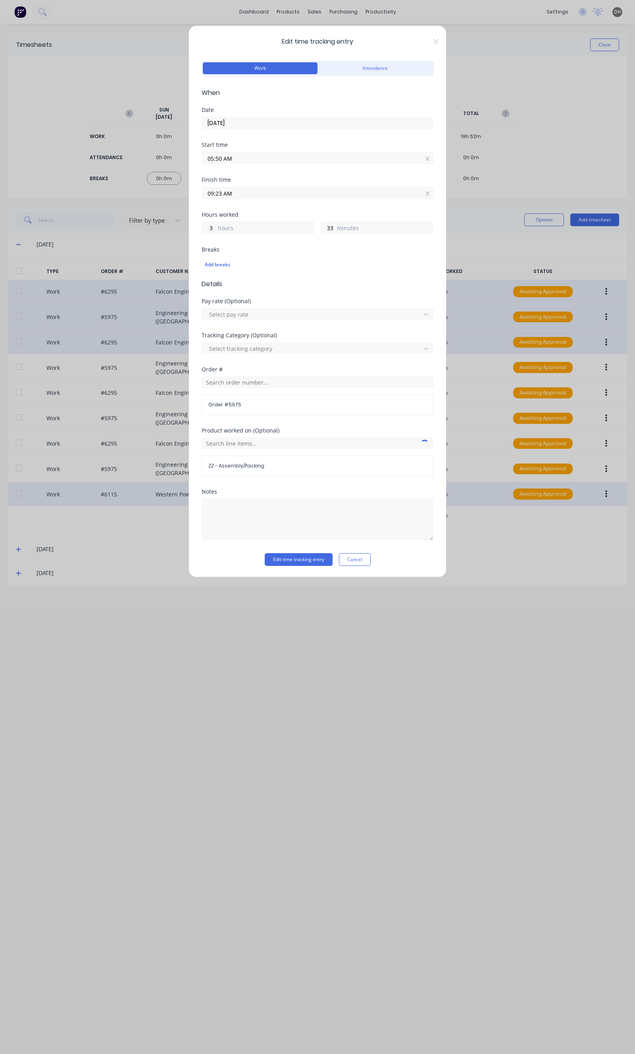
click at [259, 196] on input "09:23 AM" at bounding box center [317, 193] width 231 height 12
click at [234, 272] on div "25" at bounding box center [240, 276] width 19 height 13
type input "09:25 AM"
type input "35"
click at [318, 569] on div "Edit time tracking entry Work Attendance When Date 22/09/2025 Start time 05:50 …" at bounding box center [318, 301] width 258 height 552
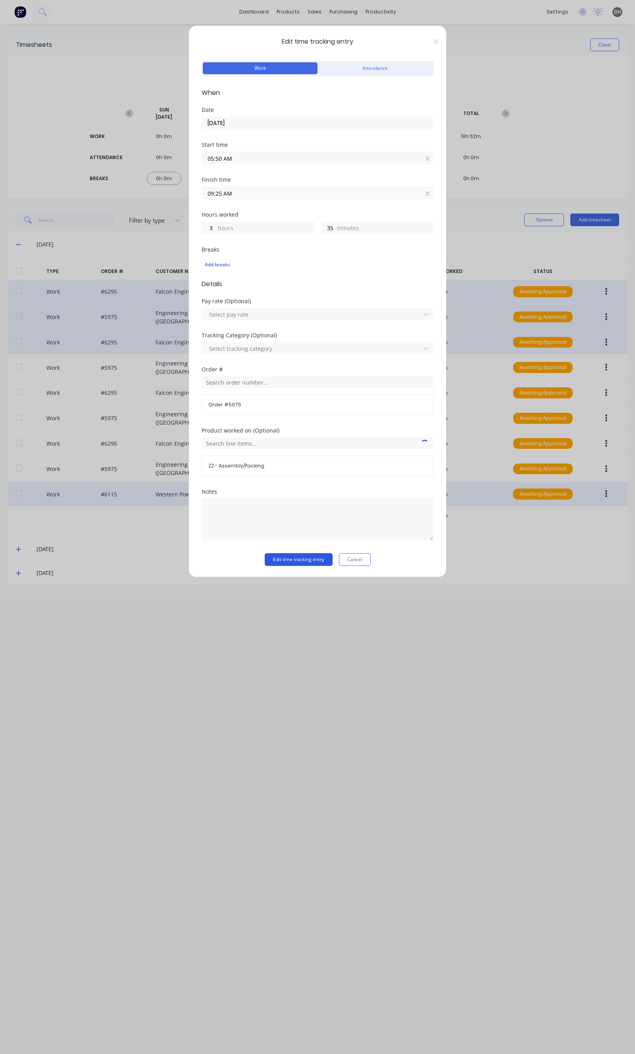
click at [316, 559] on button "Edit time tracking entry" at bounding box center [299, 559] width 68 height 13
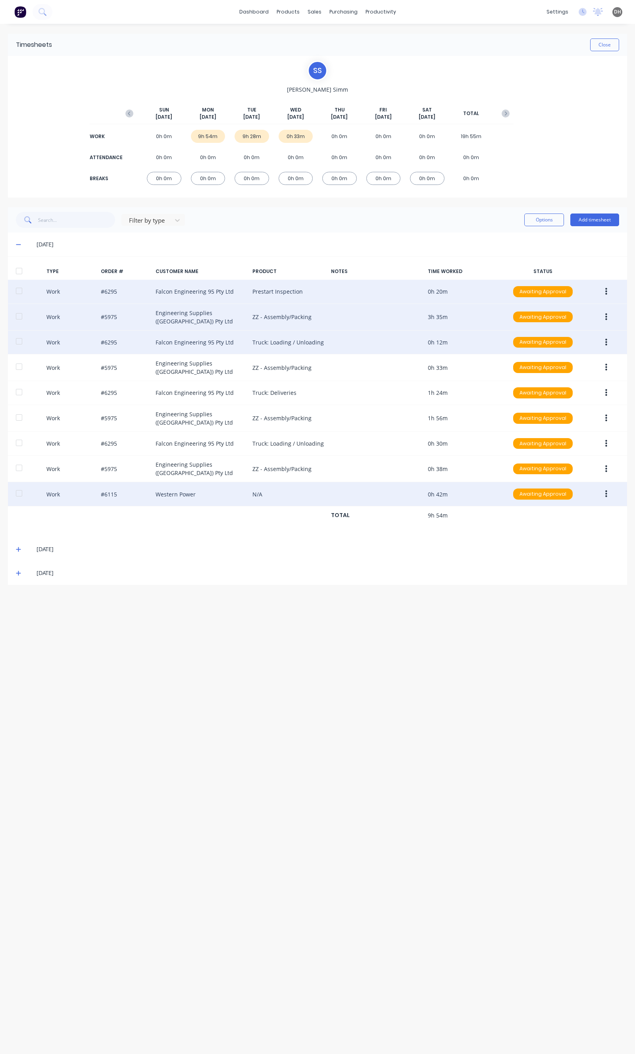
click at [604, 342] on button "button" at bounding box center [606, 342] width 19 height 14
click at [562, 312] on div "Edit" at bounding box center [577, 313] width 61 height 12
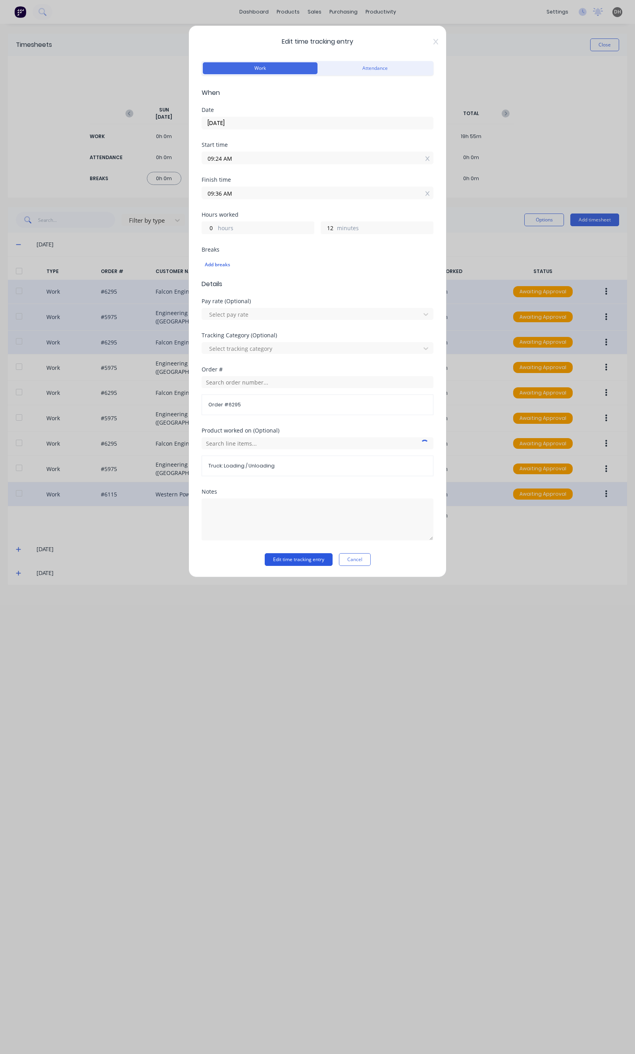
click at [310, 565] on button "Edit time tracking entry" at bounding box center [299, 559] width 68 height 13
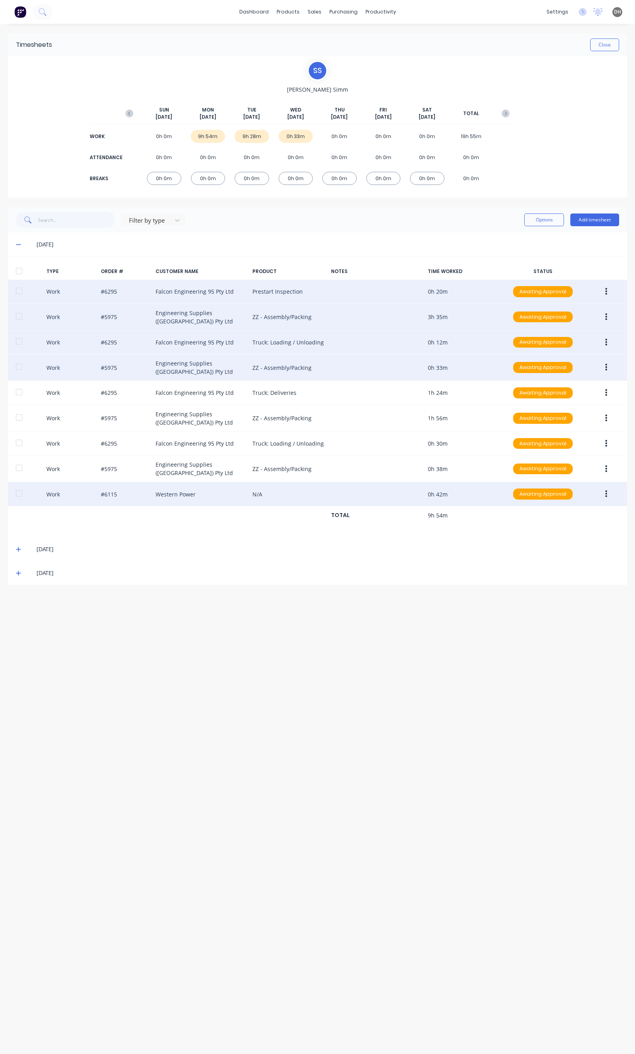
click at [606, 364] on icon "button" at bounding box center [606, 367] width 2 height 7
click at [568, 332] on div "Edit" at bounding box center [577, 338] width 61 height 12
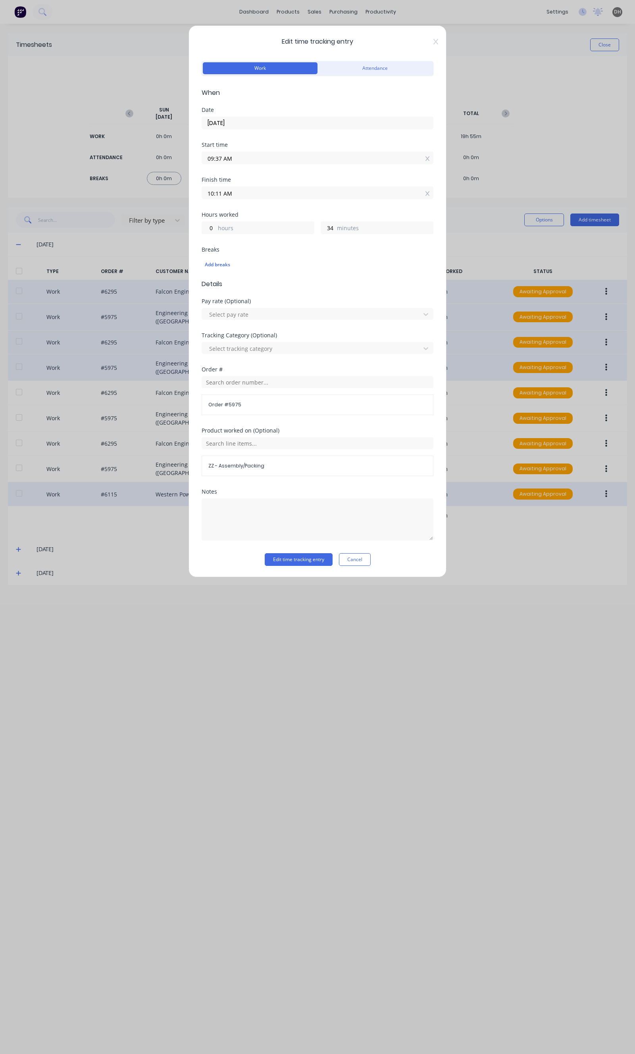
click at [238, 160] on input "09:37 AM" at bounding box center [317, 158] width 231 height 12
click at [245, 200] on div "36" at bounding box center [240, 200] width 19 height 13
type input "09:36 AM"
type input "35"
click at [315, 568] on div "Edit time tracking entry Work Attendance When Date 22/09/2025 Start time 09:36 …" at bounding box center [318, 301] width 258 height 552
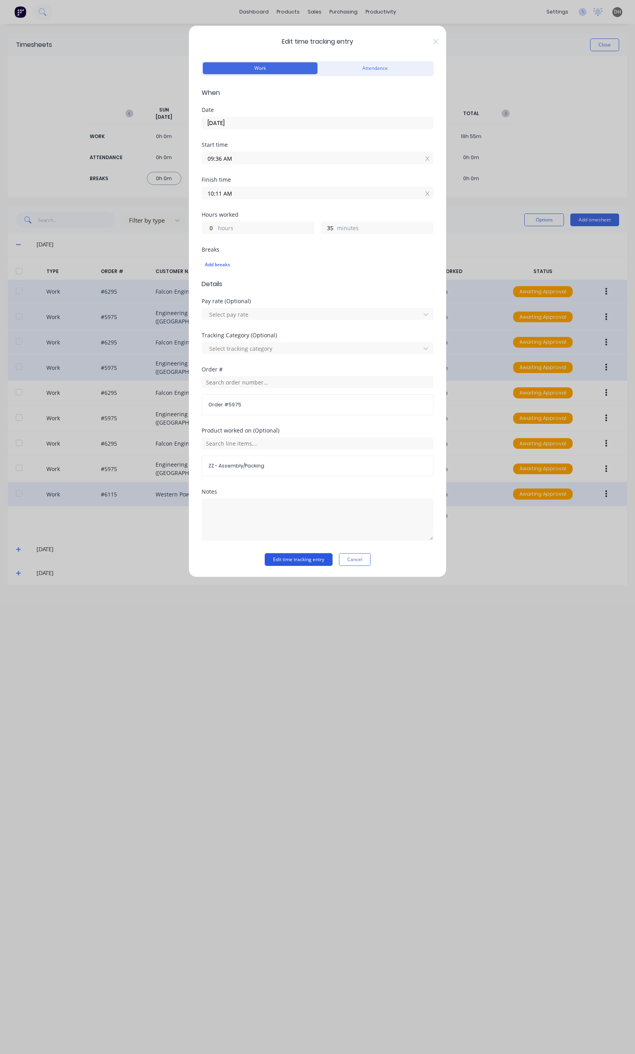
click at [318, 562] on button "Edit time tracking entry" at bounding box center [299, 559] width 68 height 13
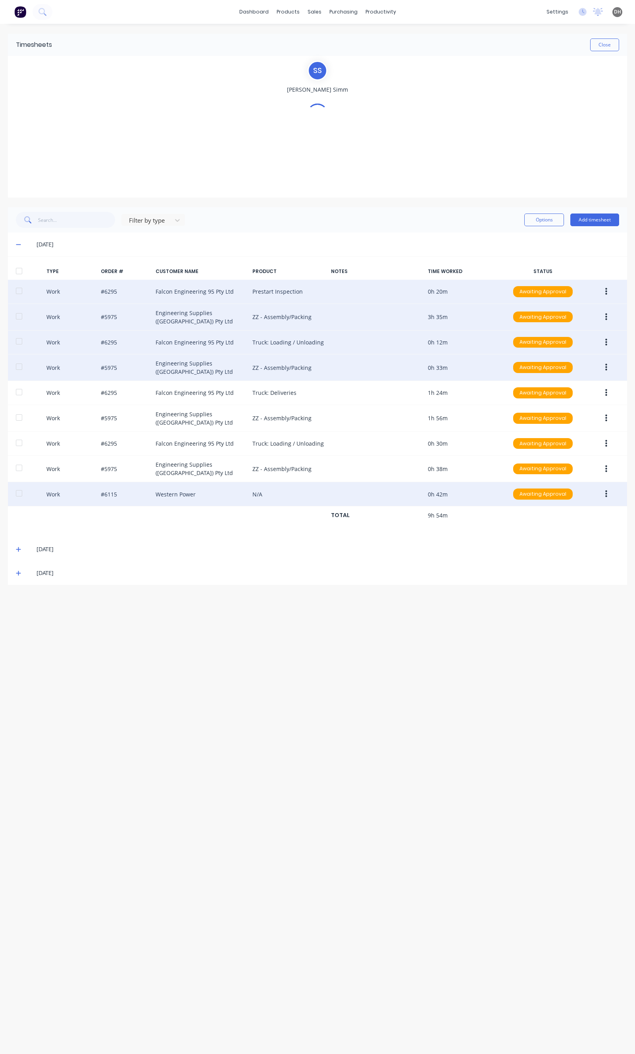
click at [301, 569] on div "24/09/25" at bounding box center [328, 573] width 583 height 9
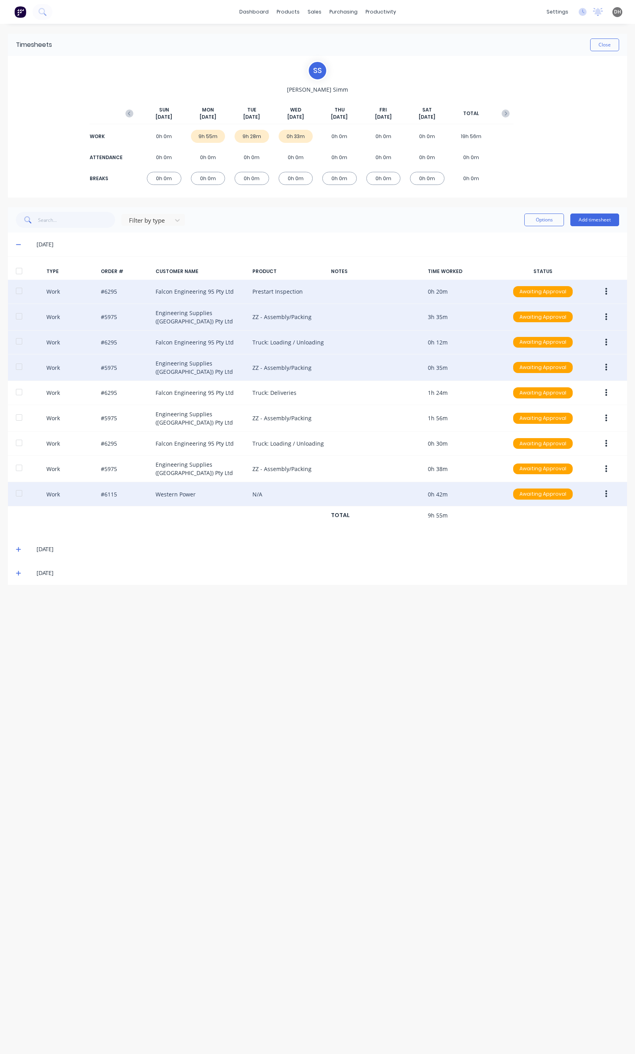
click at [605, 363] on icon "button" at bounding box center [606, 367] width 2 height 9
click at [587, 339] on div "Edit" at bounding box center [577, 338] width 61 height 12
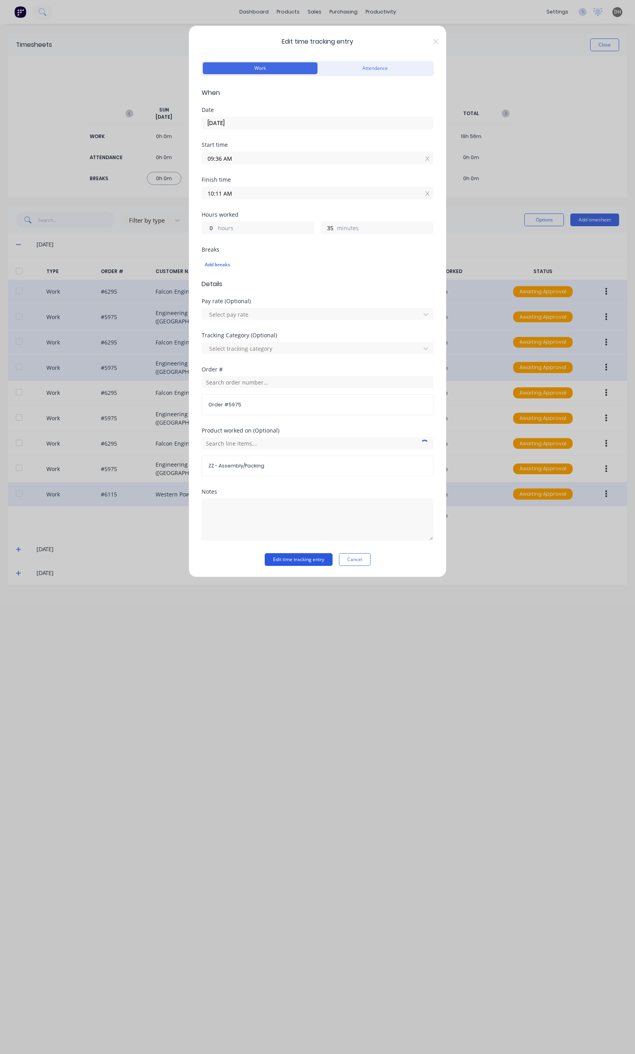
click at [328, 565] on button "Edit time tracking entry" at bounding box center [299, 559] width 68 height 13
click at [605, 388] on div "Edit time tracking entry Work Attendance When Date 22/09/2025 Start time 09:36 …" at bounding box center [317, 527] width 635 height 1054
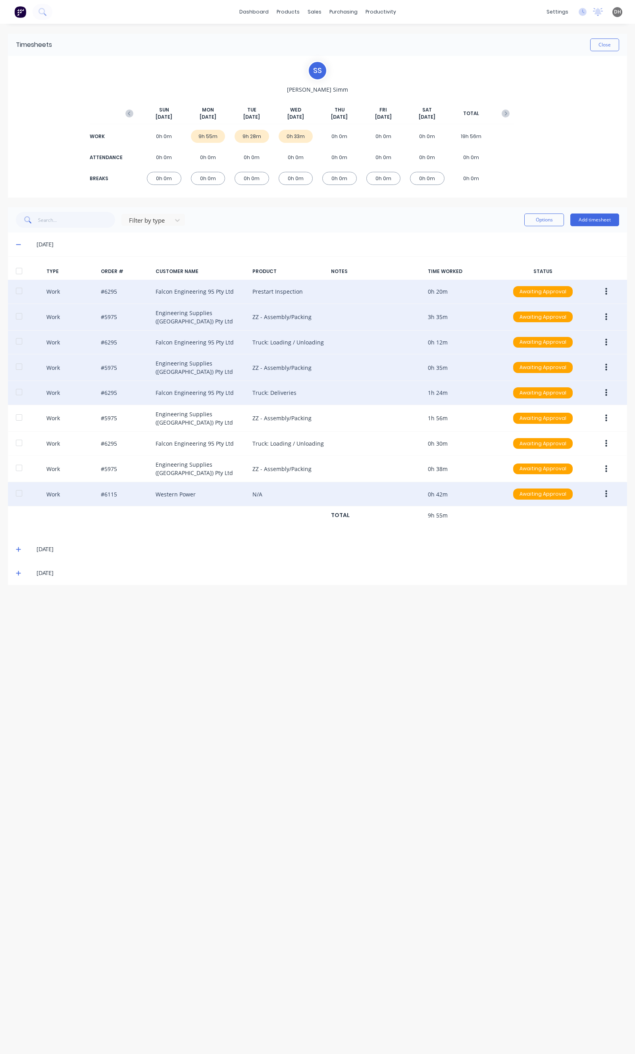
click at [609, 391] on button "button" at bounding box center [606, 393] width 19 height 14
click at [571, 362] on div "Edit" at bounding box center [577, 363] width 61 height 12
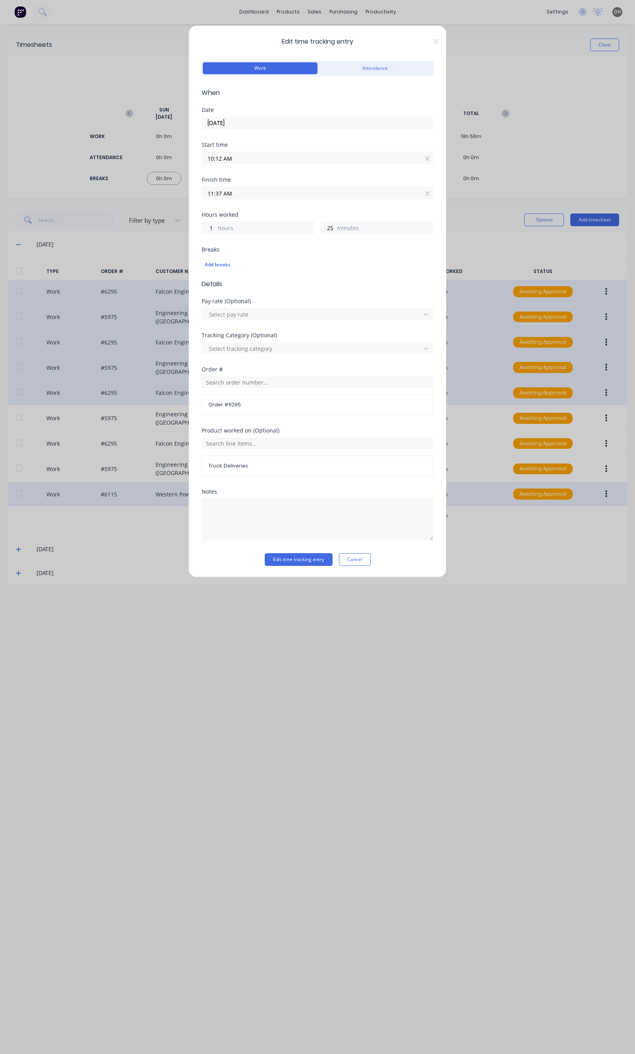
click at [259, 156] on input "10:12 AM" at bounding box center [317, 158] width 231 height 12
click at [244, 200] on div "11" at bounding box center [240, 200] width 19 height 13
type input "10:11 AM"
type input "26"
click at [280, 553] on div "Notes" at bounding box center [318, 521] width 232 height 64
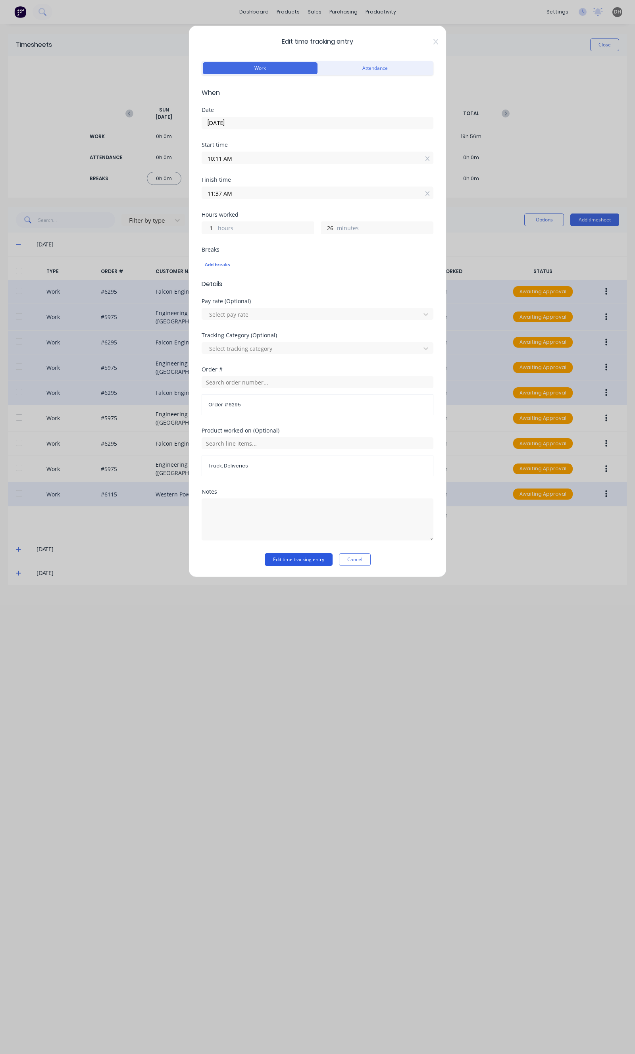
click at [280, 557] on button "Edit time tracking entry" at bounding box center [299, 559] width 68 height 13
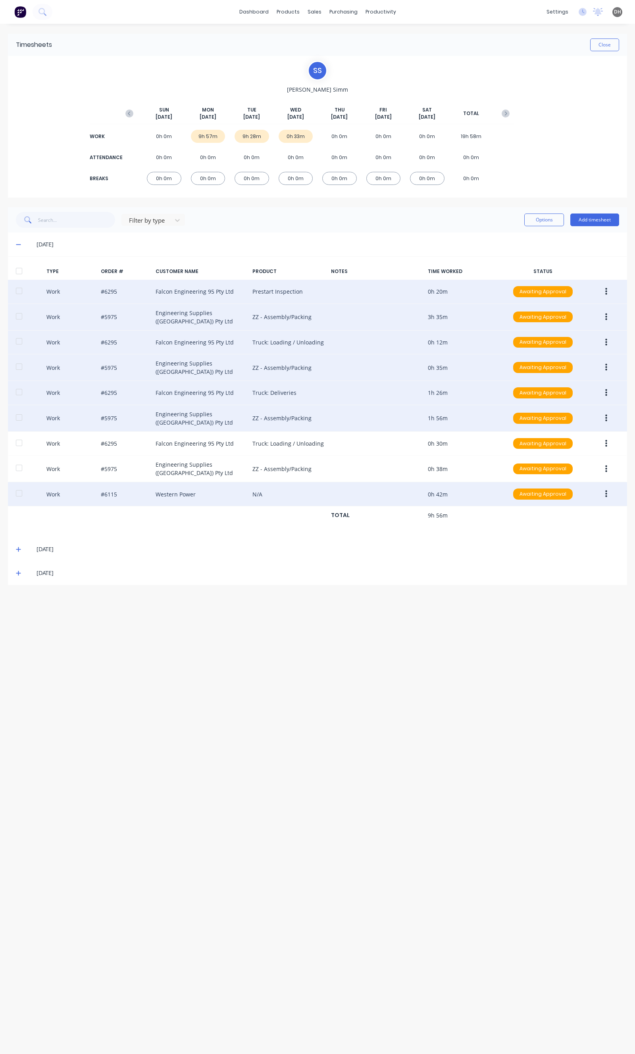
click at [613, 416] on button "button" at bounding box center [606, 418] width 19 height 14
click at [576, 381] on button "Edit" at bounding box center [577, 389] width 75 height 16
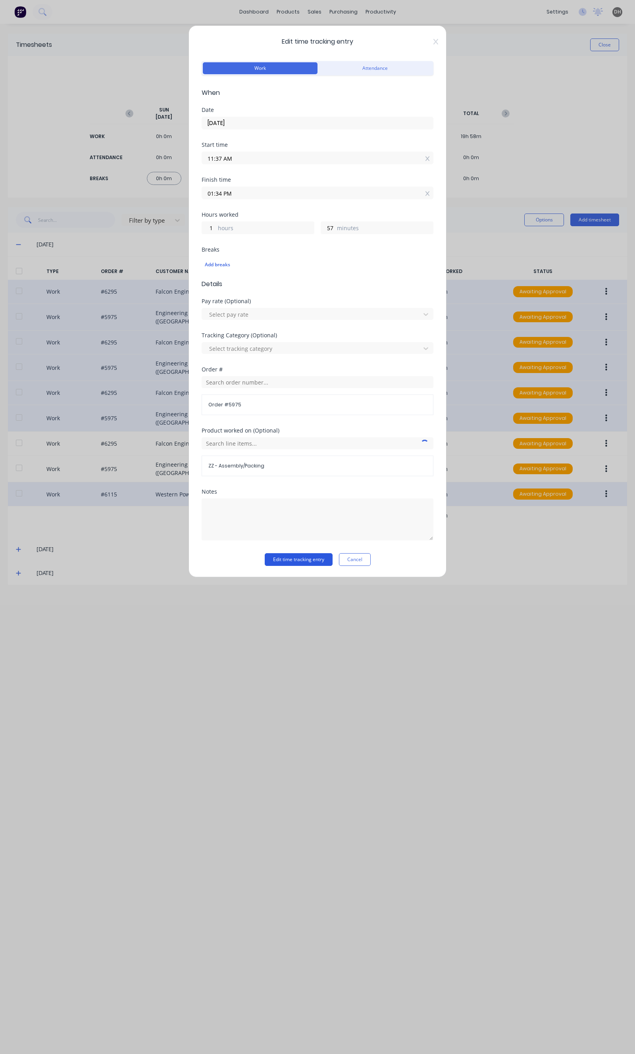
click at [306, 556] on button "Edit time tracking entry" at bounding box center [299, 559] width 68 height 13
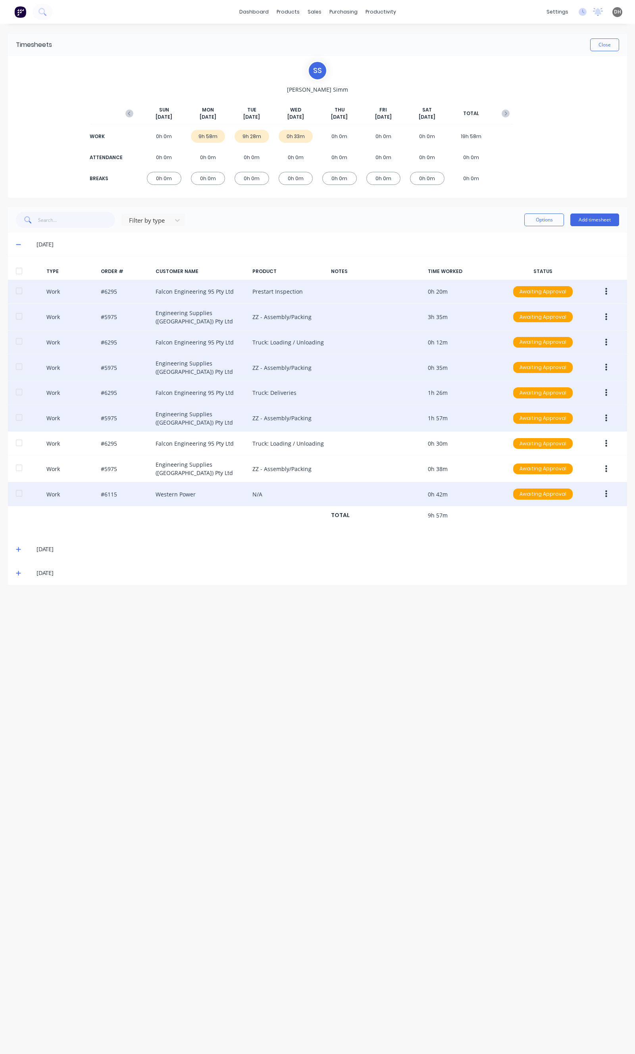
click at [531, 112] on div "S S Stuart Simm SUN Sep 21st MON Sep 22nd TUE Sep 23rd WED Sep 24th THU Sep 25t…" at bounding box center [317, 127] width 619 height 142
click at [601, 40] on button "Close" at bounding box center [604, 45] width 29 height 13
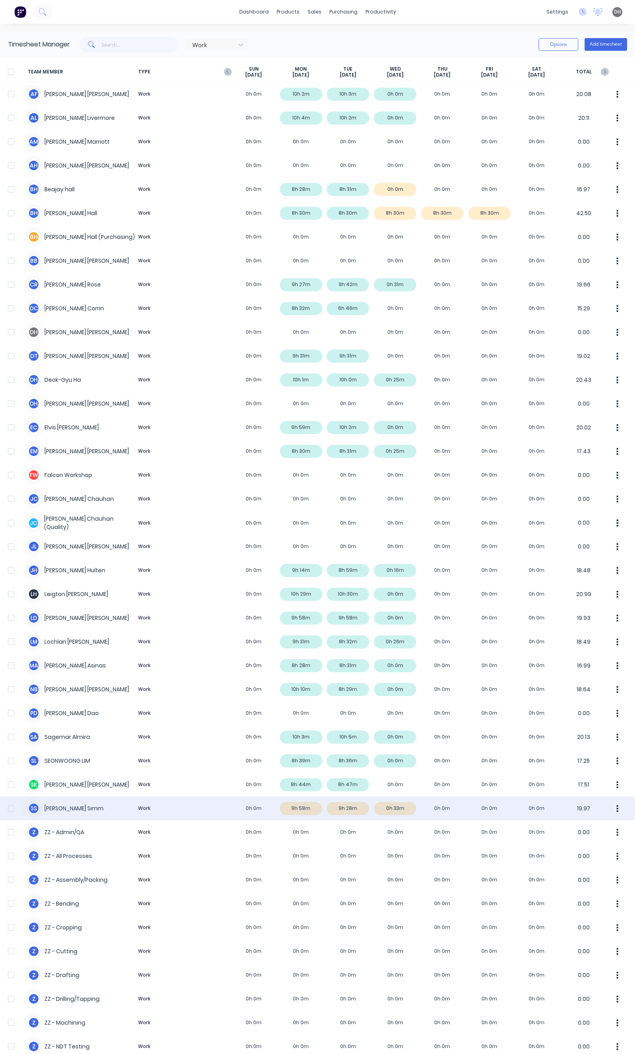
click at [609, 808] on button "button" at bounding box center [617, 809] width 17 height 16
click at [568, 831] on div "Approve" at bounding box center [587, 831] width 61 height 12
click at [443, 805] on div "S S Stuart Simm Work 0h 0m 9h 58m 9h 28m 0h 33m 0h 0m 0h 0m 0h 0m 19.97" at bounding box center [317, 809] width 635 height 24
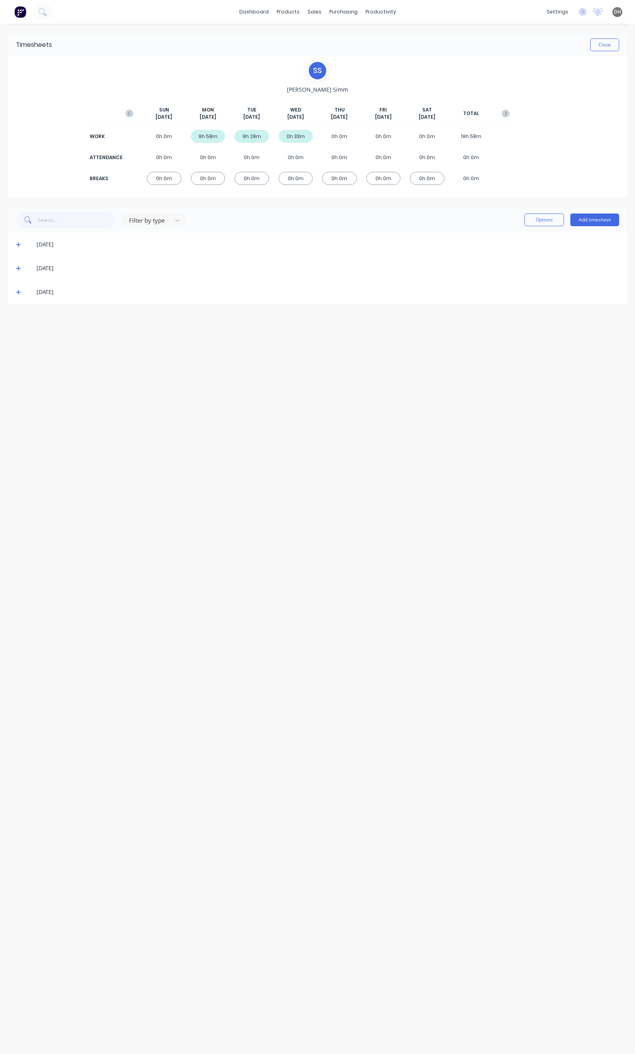
click at [18, 291] on icon at bounding box center [18, 292] width 5 height 5
click at [14, 267] on div "23/09/25" at bounding box center [317, 268] width 619 height 24
click at [15, 266] on div "23/09/25" at bounding box center [317, 268] width 619 height 24
click at [17, 266] on icon at bounding box center [18, 269] width 5 height 6
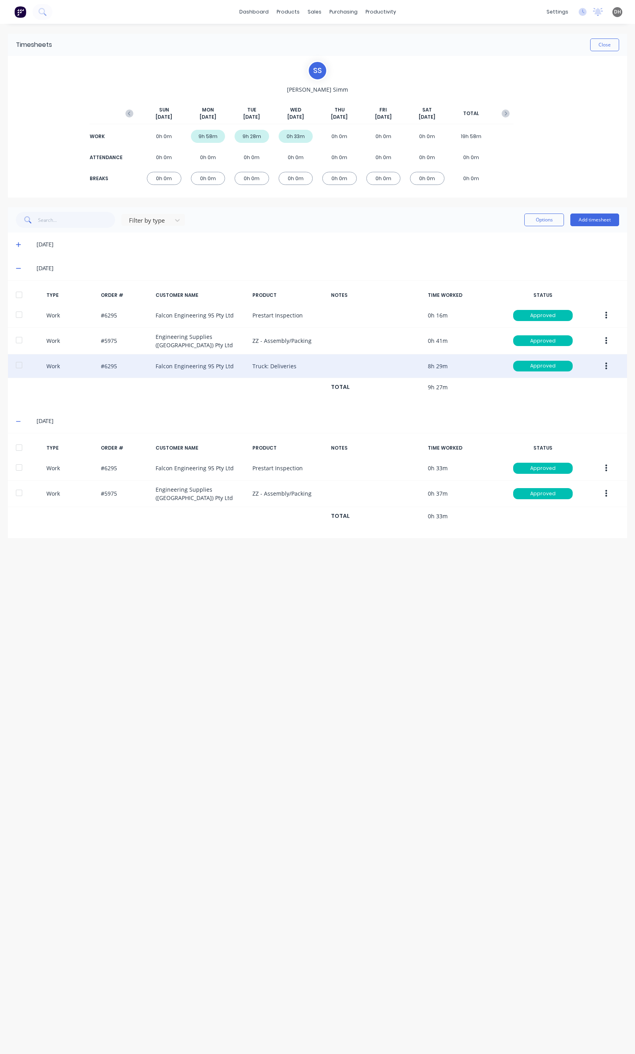
click at [605, 363] on button "button" at bounding box center [606, 366] width 19 height 14
click at [568, 334] on div "Edit" at bounding box center [577, 337] width 61 height 12
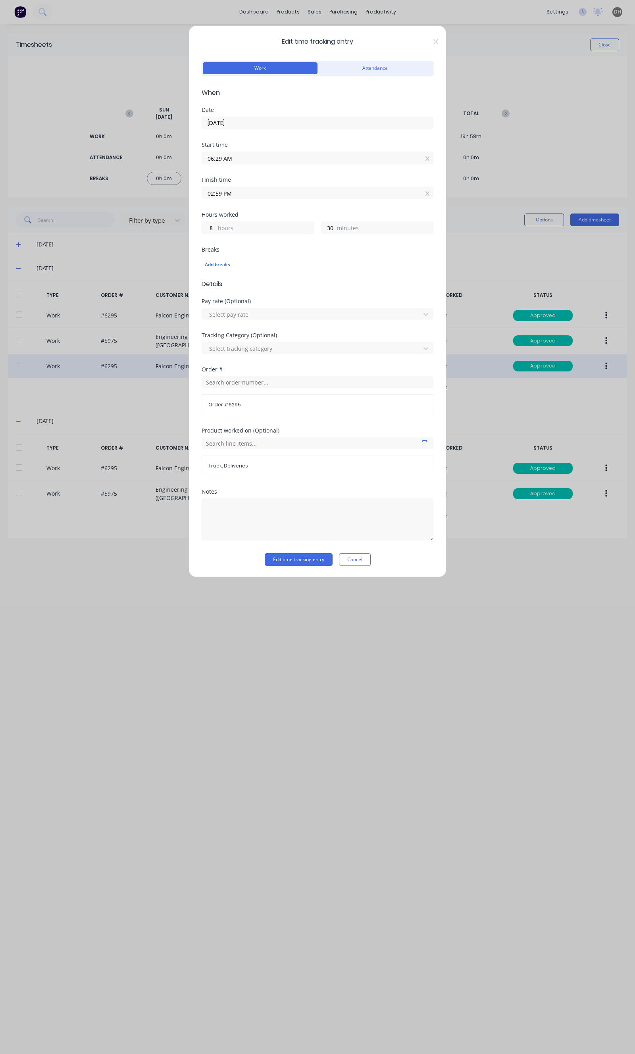
click at [249, 197] on input "02:59 PM" at bounding box center [317, 193] width 231 height 12
click at [221, 264] on div "03" at bounding box center [218, 262] width 19 height 13
type input "03:59 PM"
type input "9"
click at [285, 565] on button "Edit time tracking entry" at bounding box center [299, 559] width 68 height 13
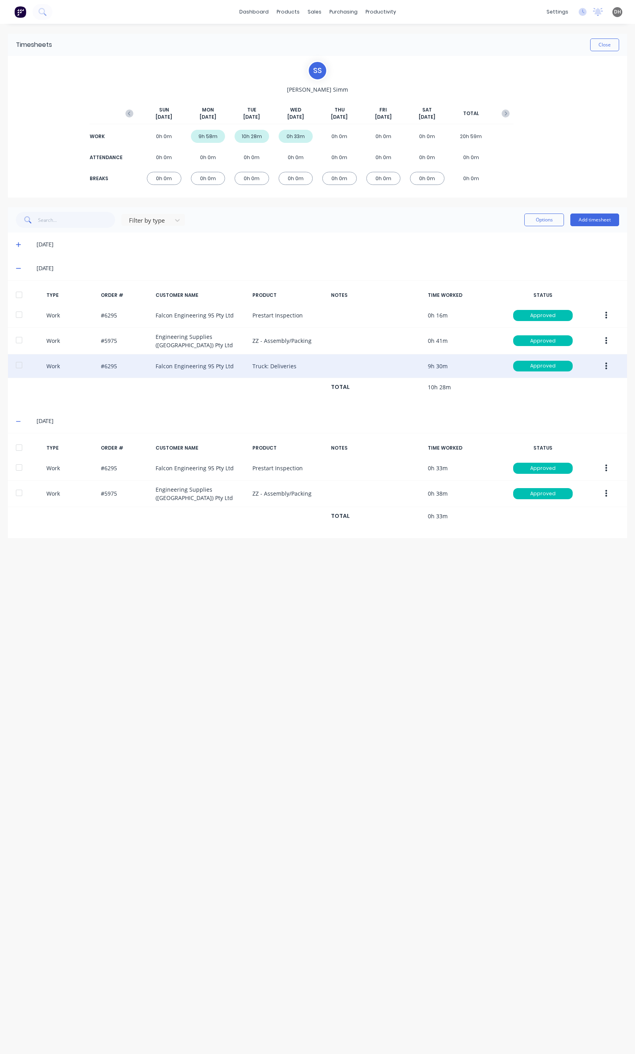
click at [282, 554] on div "Timesheets Close S S Stuart Simm SUN Sep 21st MON Sep 22nd TUE Sep 23rd WED Sep…" at bounding box center [317, 531] width 635 height 1015
click at [597, 41] on button "Close" at bounding box center [604, 45] width 29 height 13
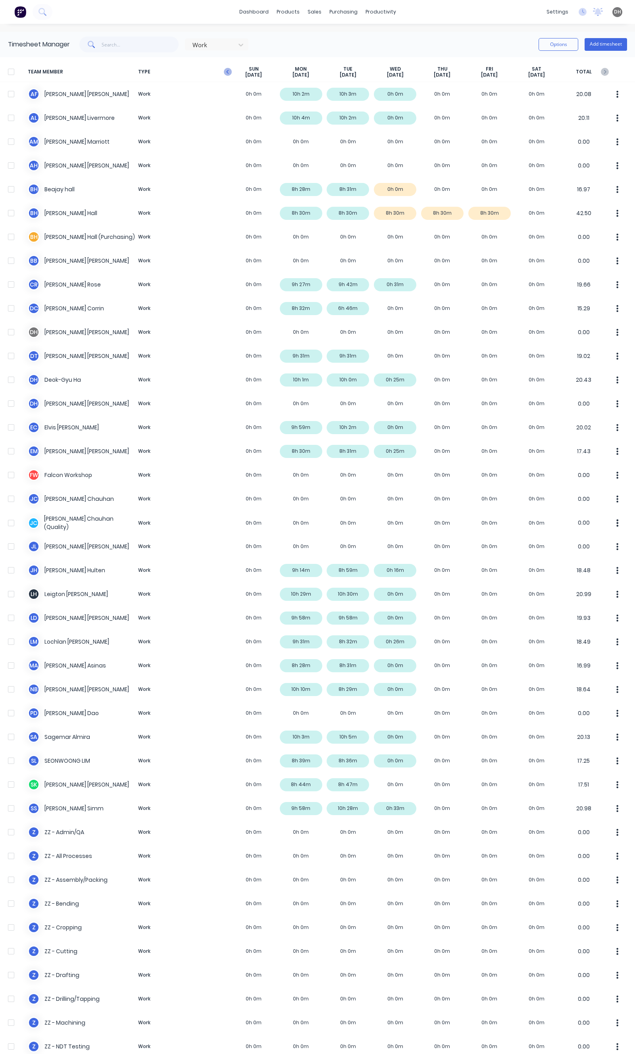
click at [226, 73] on icon "button" at bounding box center [228, 72] width 8 height 8
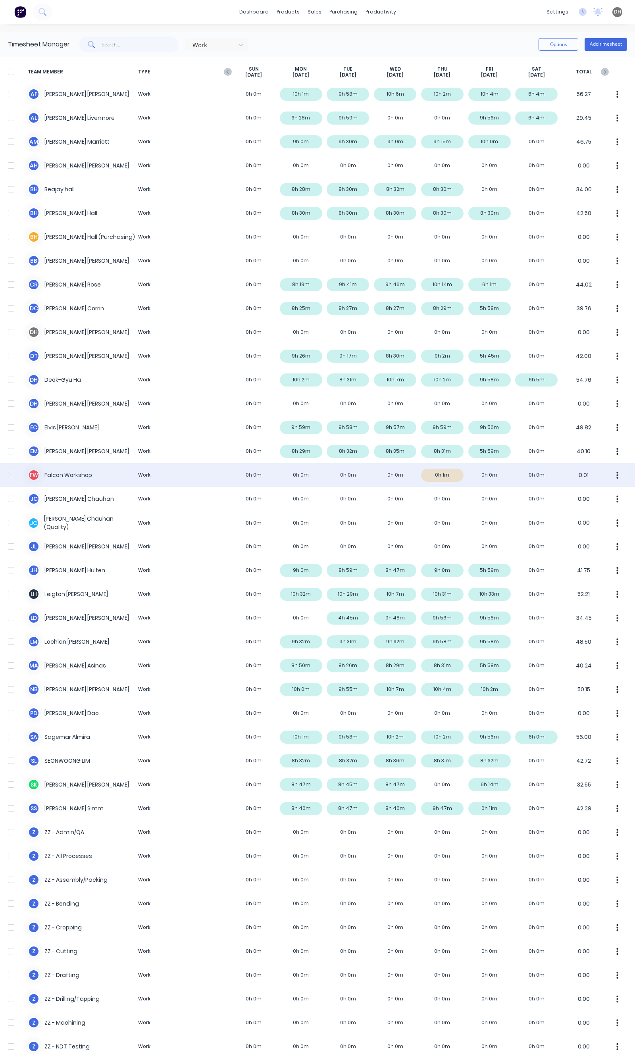
click at [455, 480] on div "F W Falcon Workshop Work 0h 0m 0h 0m 0h 0m 0h 0m 0h 1m 0h 0m 0h 0m 0.01" at bounding box center [317, 475] width 635 height 24
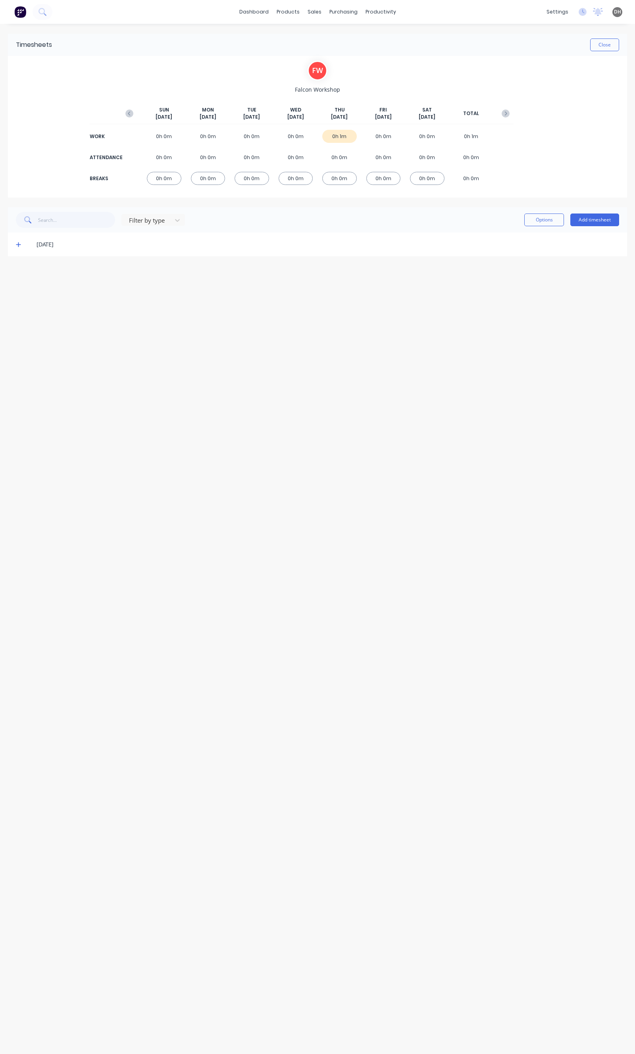
click at [17, 246] on icon at bounding box center [18, 245] width 5 height 6
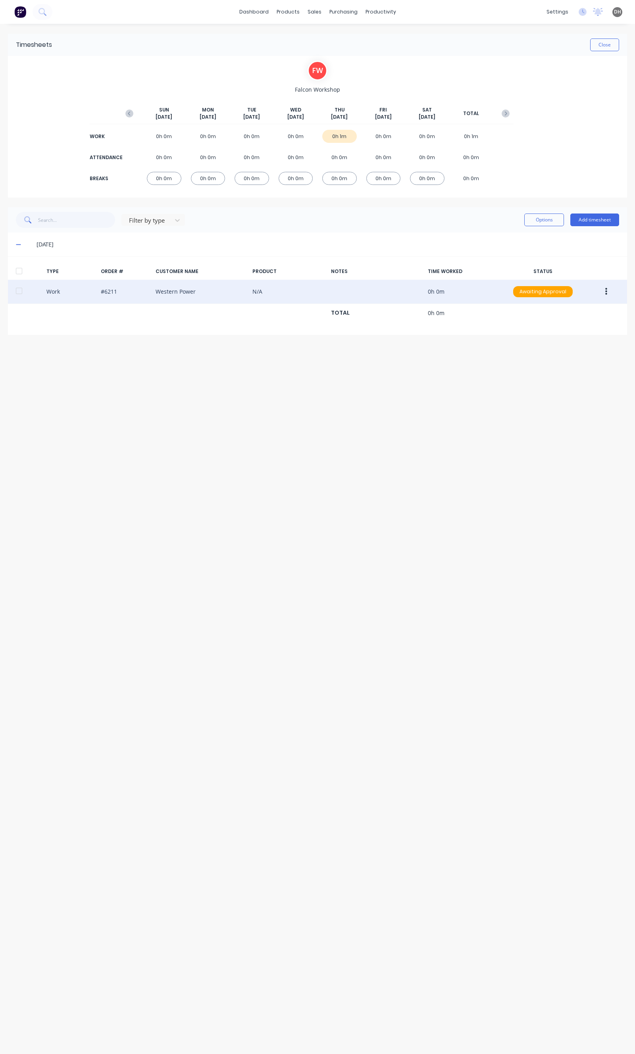
click at [19, 291] on div at bounding box center [19, 291] width 16 height 16
click at [605, 289] on icon "button" at bounding box center [606, 291] width 2 height 7
click at [564, 331] on div "Delete" at bounding box center [577, 326] width 61 height 12
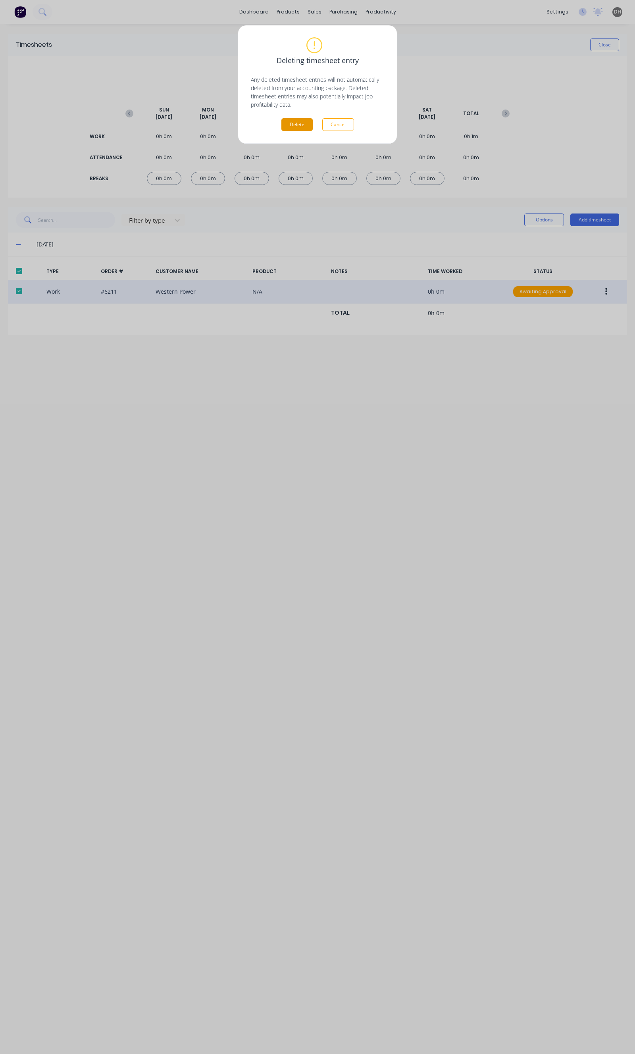
click at [298, 128] on button "Delete" at bounding box center [296, 124] width 31 height 13
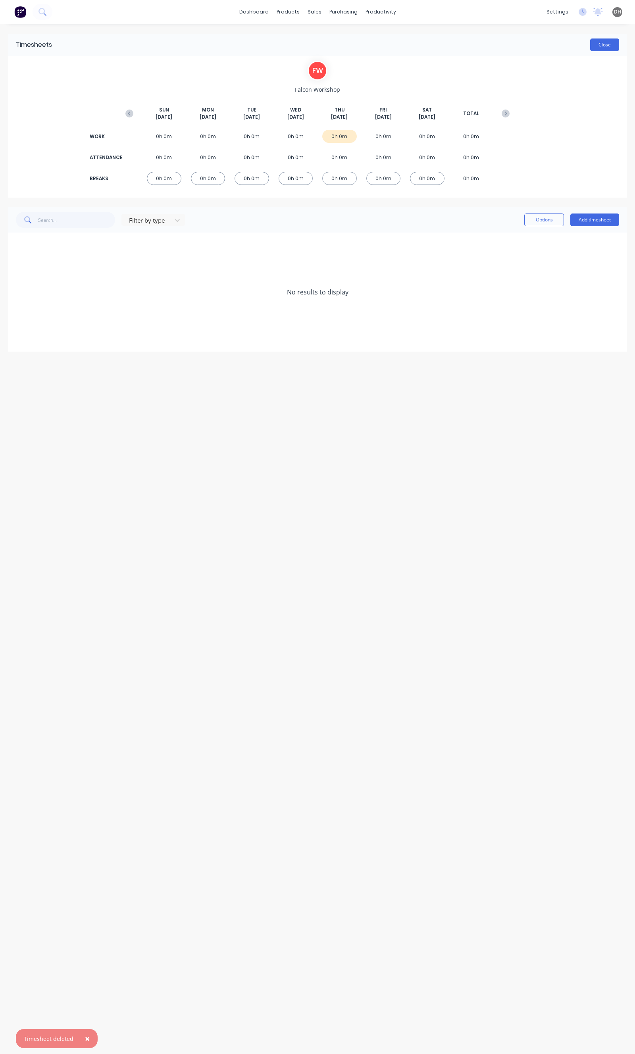
click at [596, 47] on button "Close" at bounding box center [604, 45] width 29 height 13
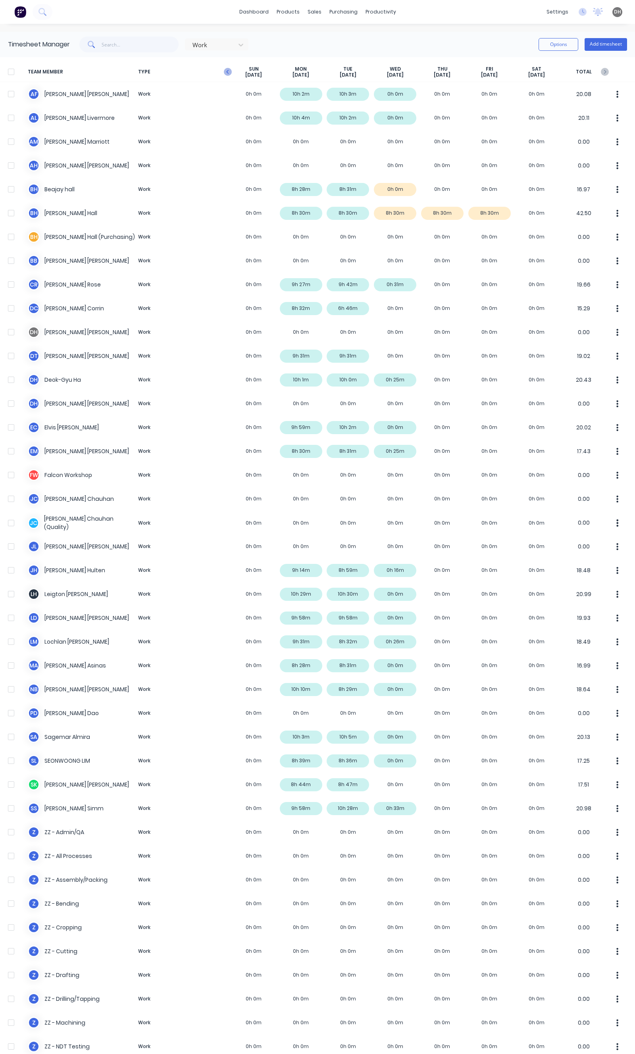
click at [229, 72] on icon "button" at bounding box center [228, 72] width 8 height 8
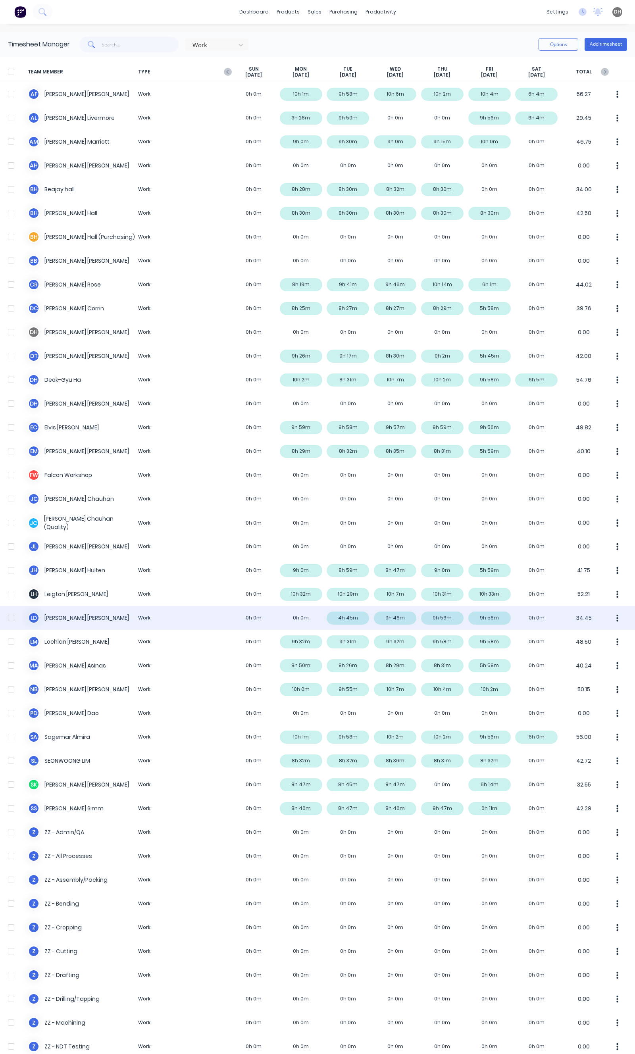
click at [529, 628] on div "L D Lester David Work 0h 0m 0h 0m 4h 45m 9h 48m 9h 56m 9h 58m 0h 0m 34.45" at bounding box center [317, 618] width 635 height 24
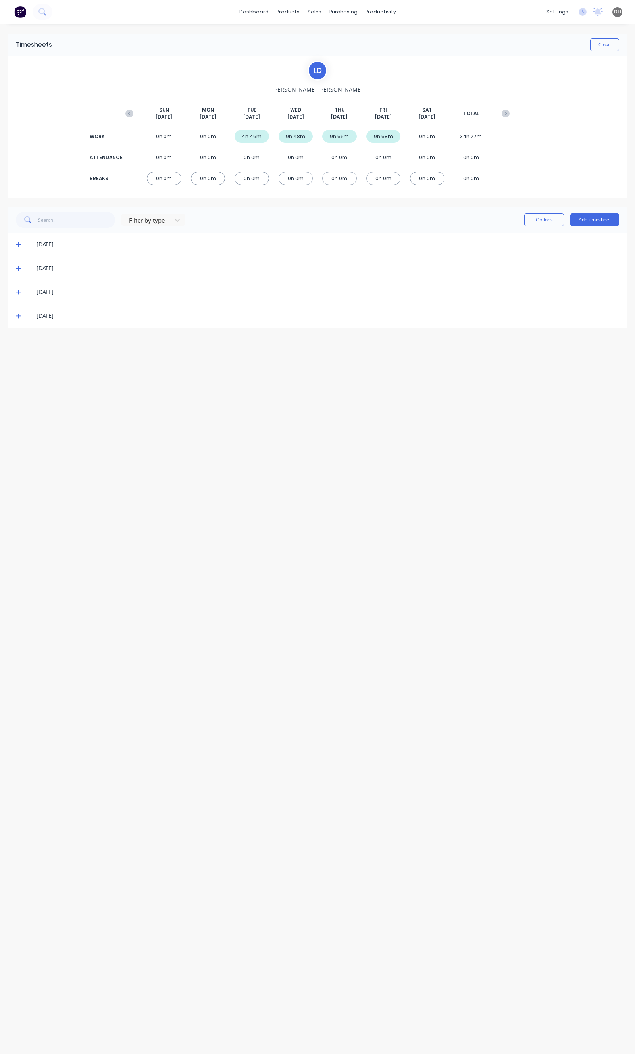
click at [21, 248] on span at bounding box center [20, 245] width 8 height 8
click at [15, 241] on div "16/09/25" at bounding box center [317, 245] width 619 height 24
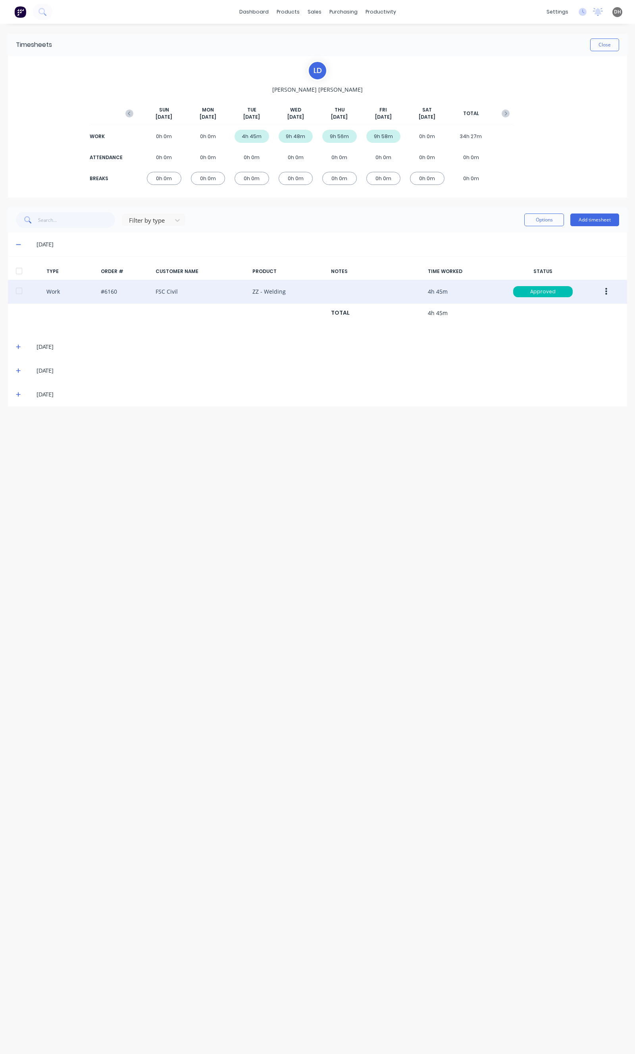
click at [611, 294] on button "button" at bounding box center [606, 292] width 19 height 14
click at [568, 260] on div "Edit" at bounding box center [577, 262] width 61 height 12
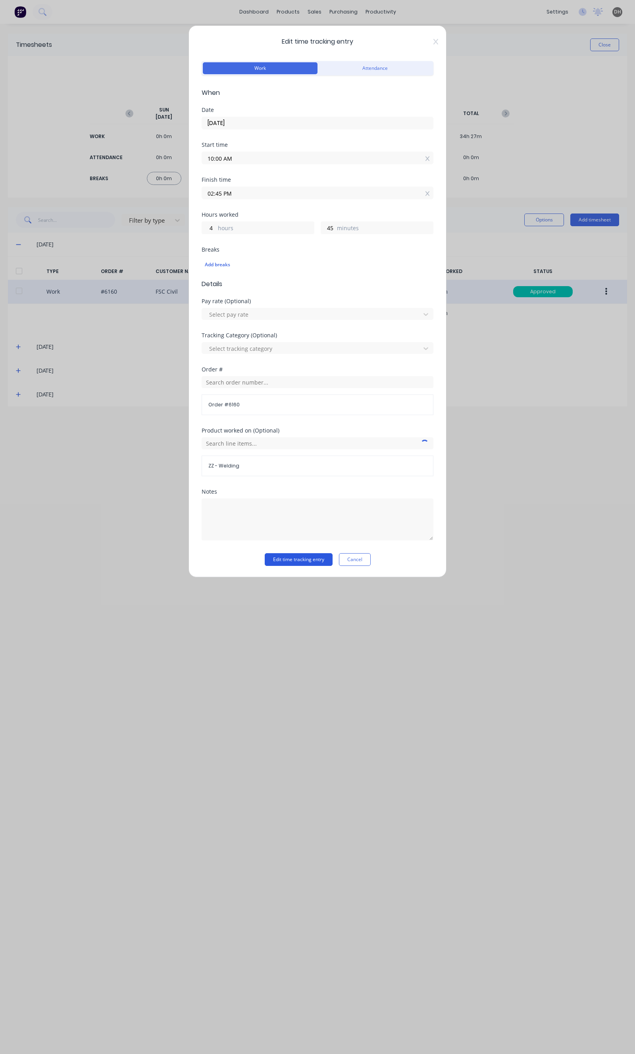
click at [326, 564] on button "Edit time tracking entry" at bounding box center [299, 559] width 68 height 13
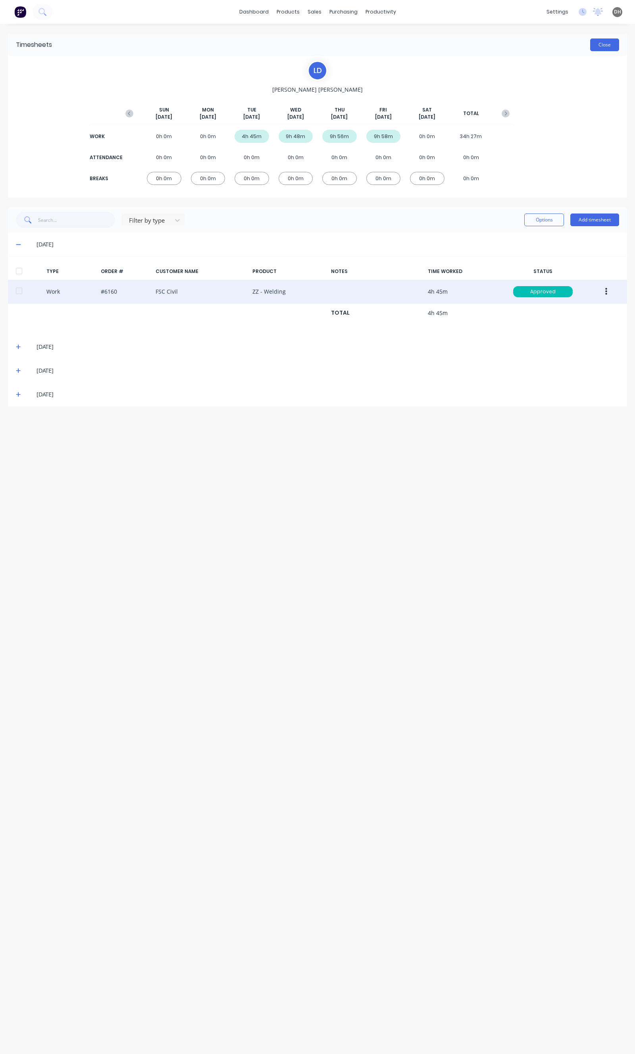
click at [595, 48] on button "Close" at bounding box center [604, 45] width 29 height 13
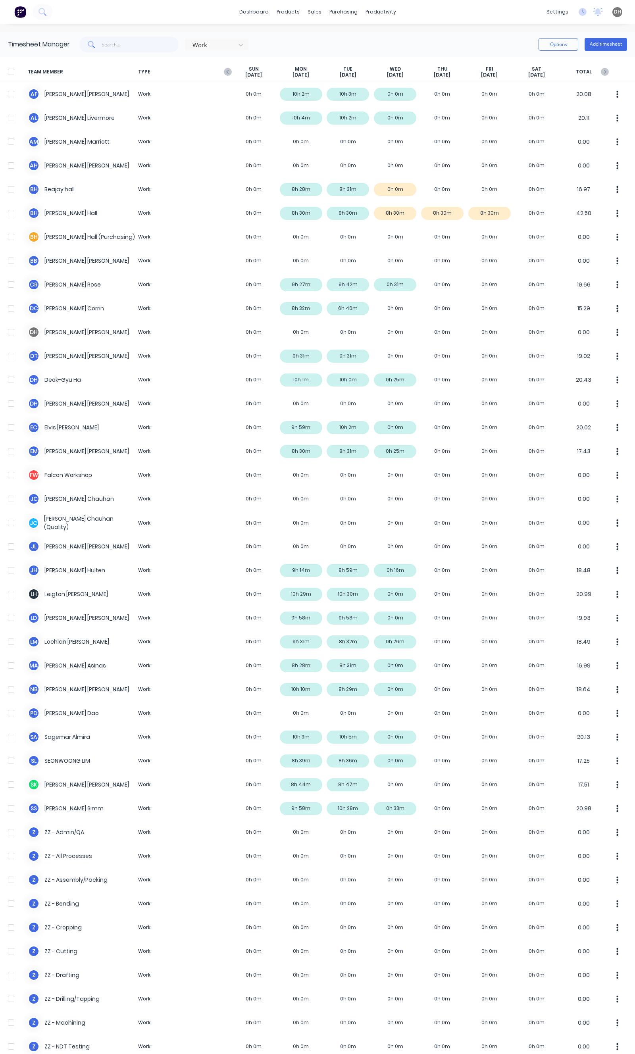
click at [223, 70] on span "TYPE" at bounding box center [182, 72] width 95 height 12
click at [228, 72] on icon "button" at bounding box center [228, 72] width 8 height 8
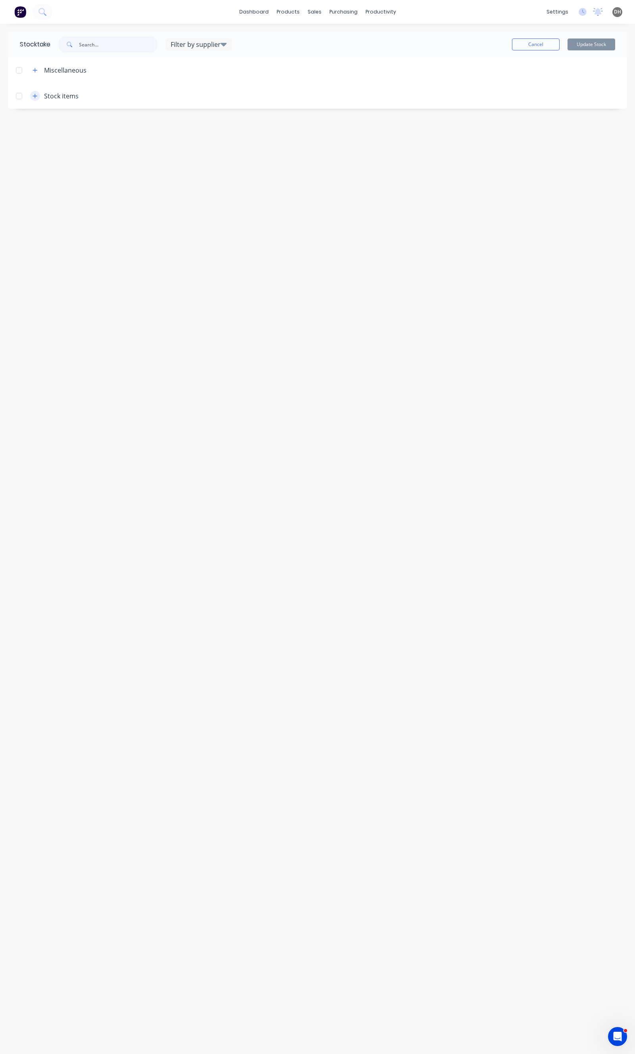
click at [32, 94] on button "button" at bounding box center [35, 96] width 10 height 10
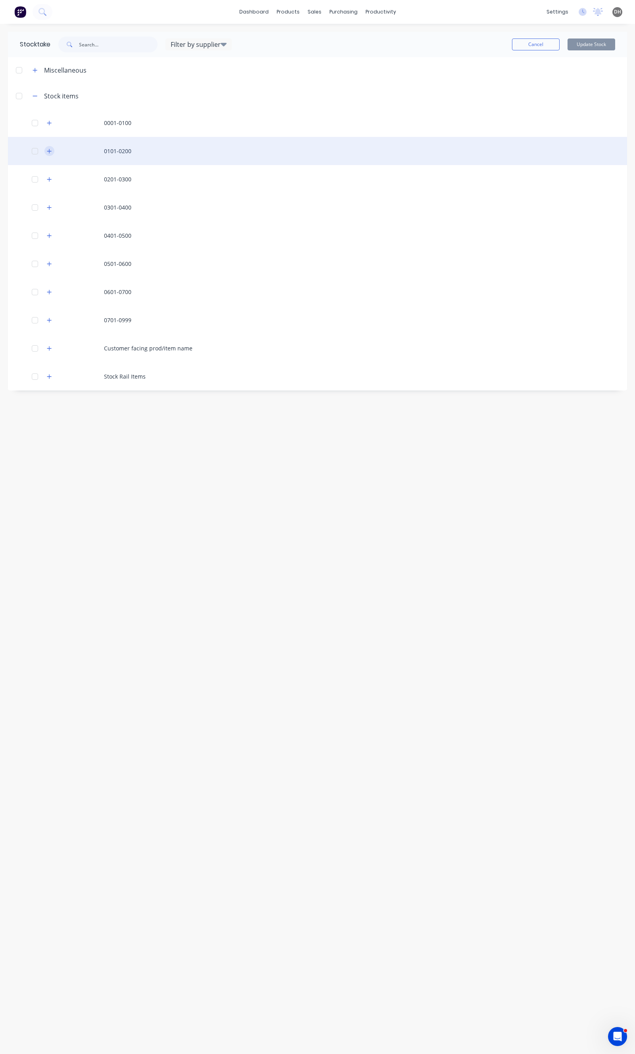
click at [50, 152] on icon "button" at bounding box center [49, 151] width 5 height 6
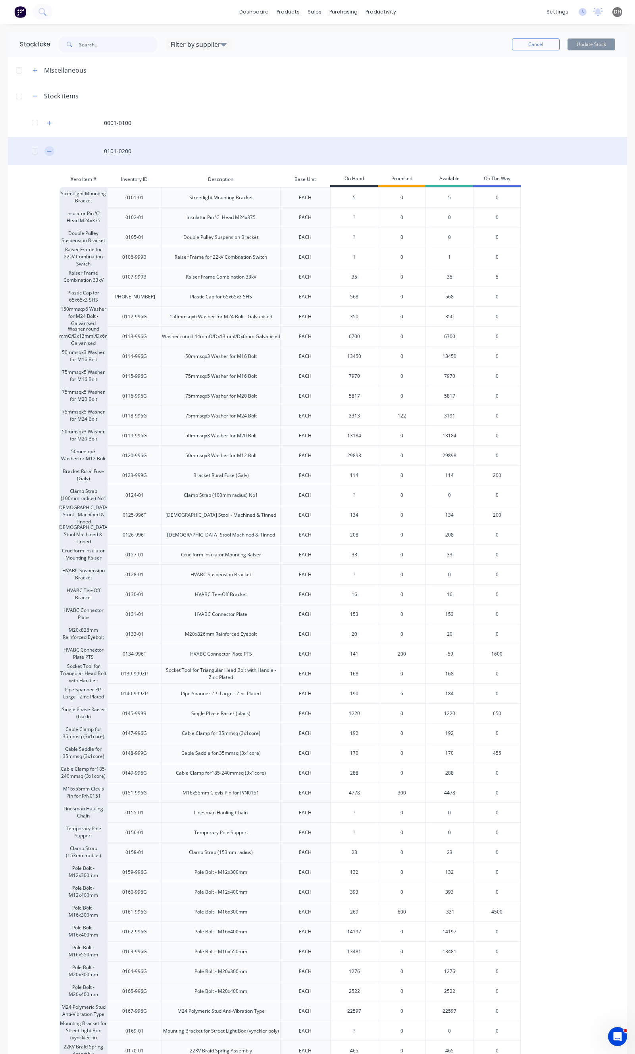
click at [52, 148] on icon "button" at bounding box center [49, 151] width 5 height 6
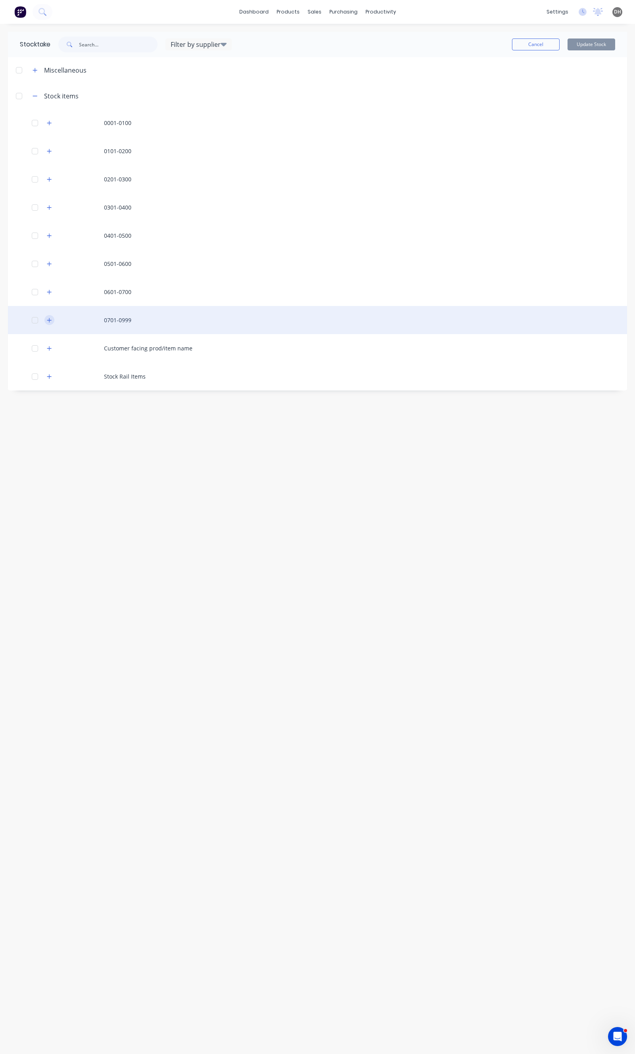
click at [51, 320] on icon "button" at bounding box center [49, 321] width 5 height 6
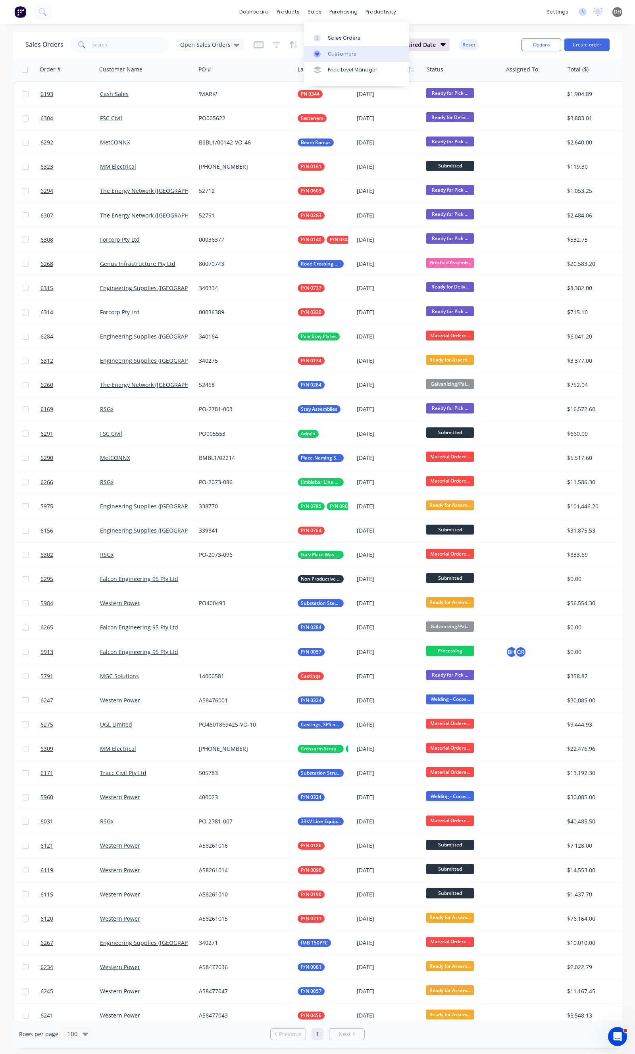
click at [329, 49] on link "Customers" at bounding box center [356, 54] width 105 height 16
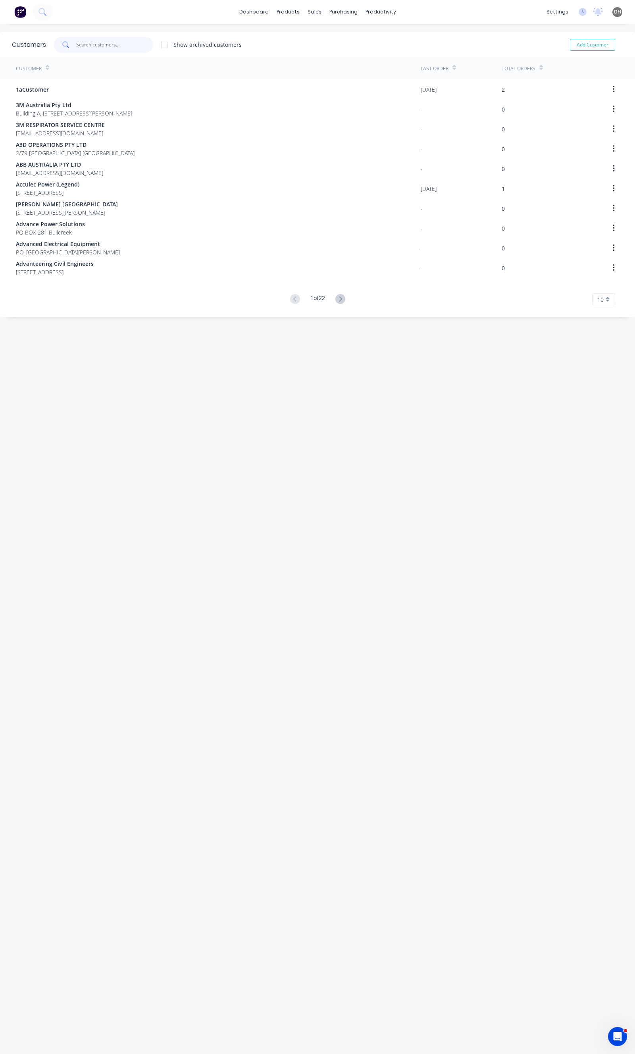
click at [113, 42] on input "text" at bounding box center [114, 45] width 77 height 16
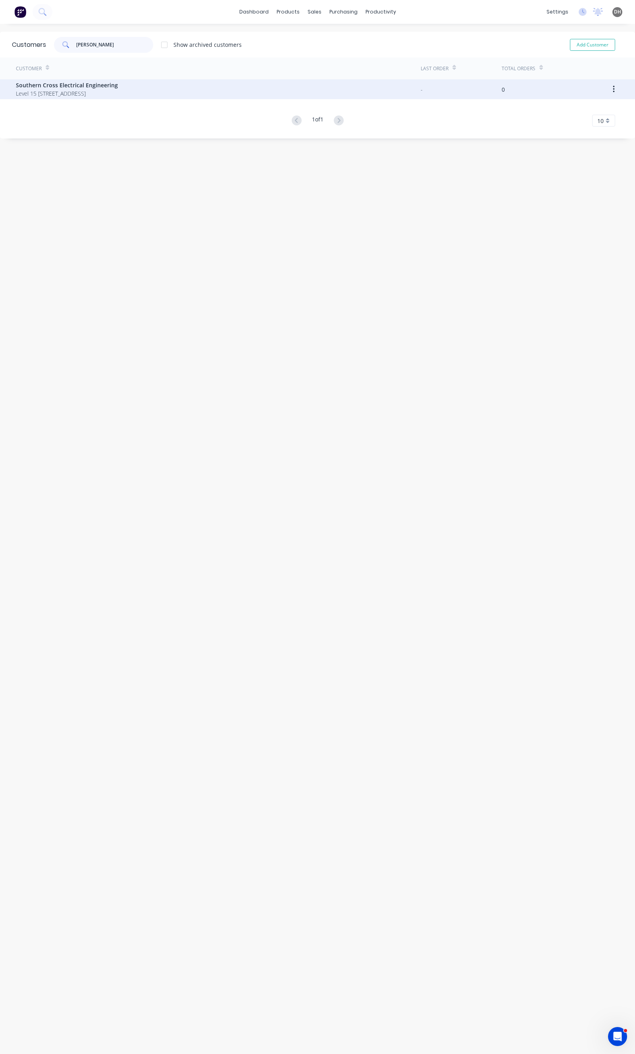
type input "[PERSON_NAME]"
click at [90, 92] on span "Level 15 [STREET_ADDRESS]" at bounding box center [67, 93] width 102 height 8
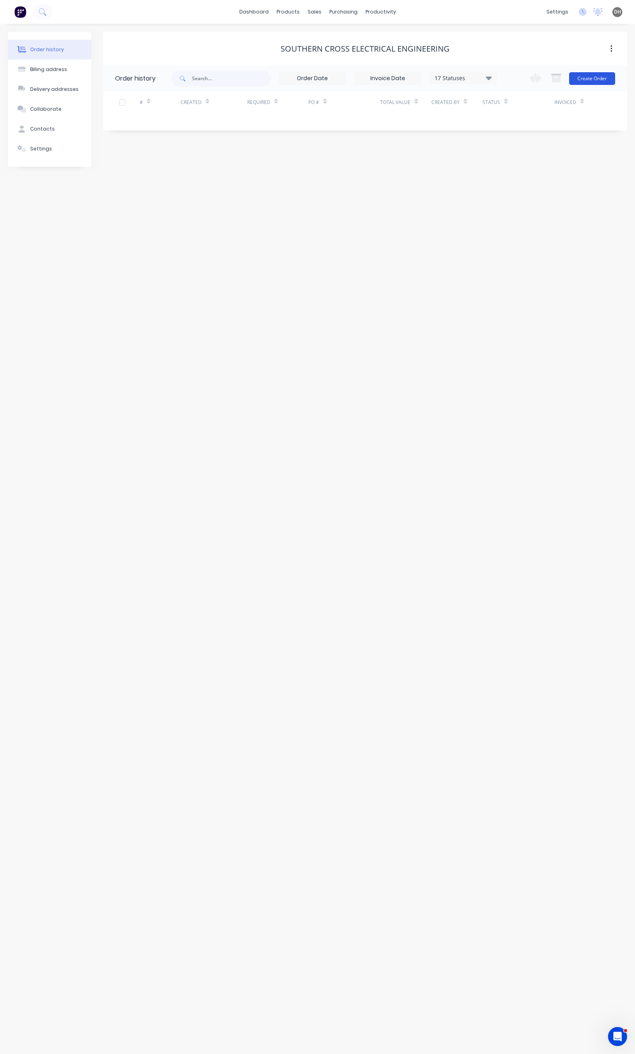
click at [594, 77] on button "Create Order" at bounding box center [592, 78] width 46 height 13
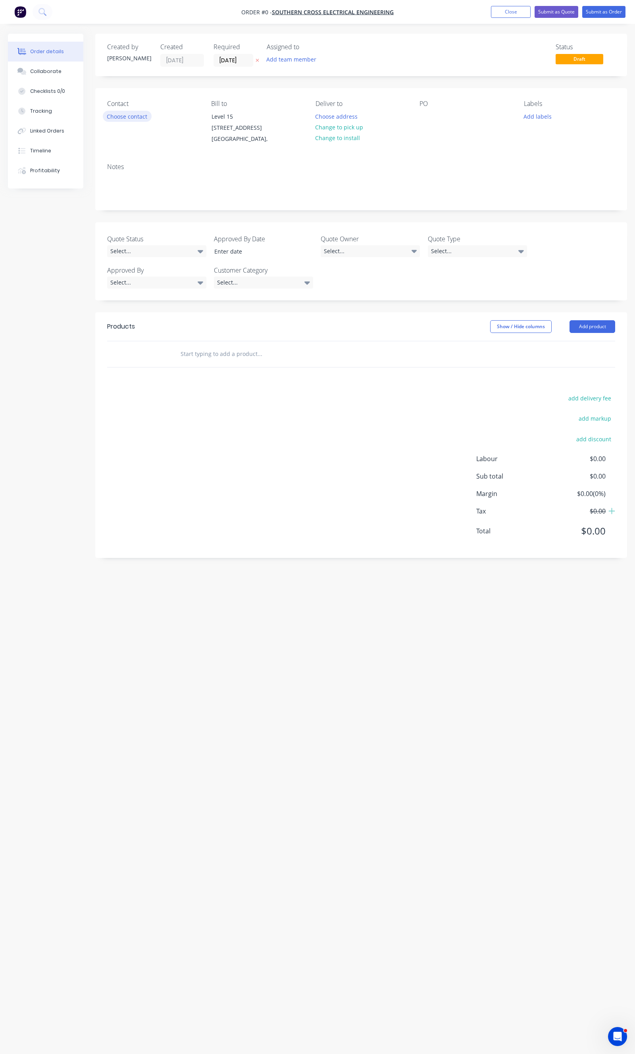
click at [131, 112] on button "Choose contact" at bounding box center [127, 116] width 49 height 11
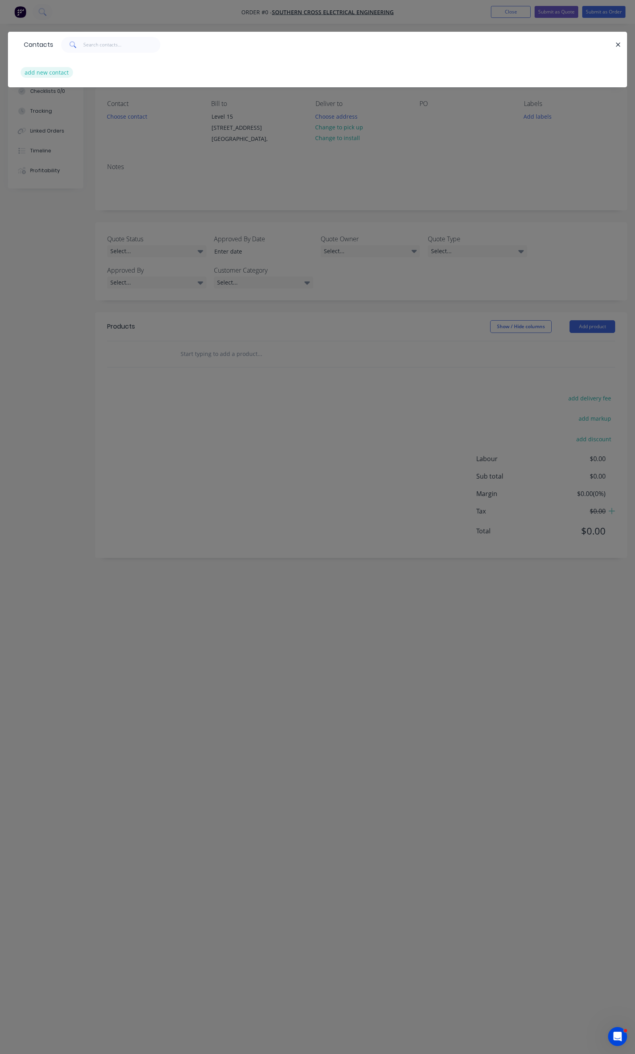
click at [65, 71] on button "add new contact" at bounding box center [47, 72] width 52 height 11
select select "AU"
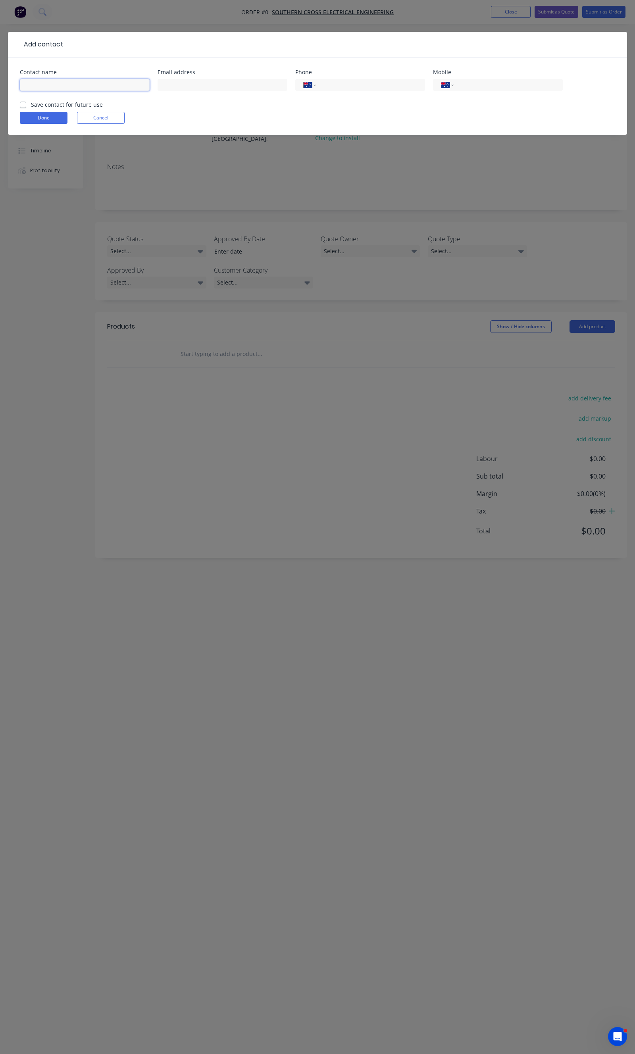
click at [69, 86] on input "text" at bounding box center [85, 85] width 130 height 12
type input "Jeffrey Layug"
click at [197, 87] on input "text" at bounding box center [223, 85] width 130 height 12
paste input "Jeffrey.Layug@scee.com.au>"
type input "Jeffrey.Layug@scee.com.au"
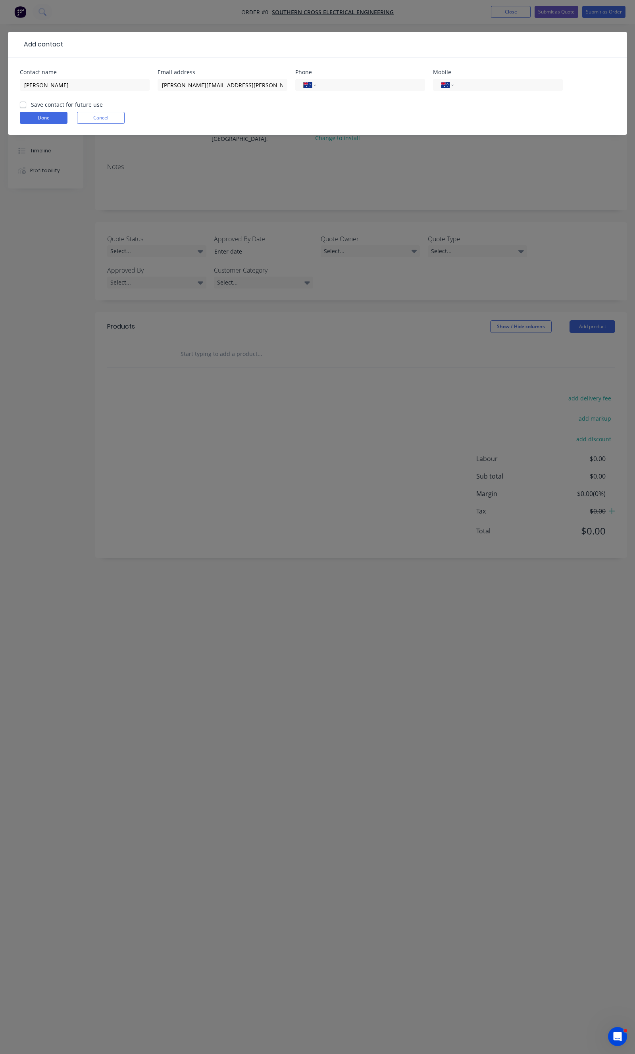
click at [60, 94] on div "Jeffrey Layug" at bounding box center [85, 88] width 130 height 23
click at [52, 101] on label "Save contact for future use" at bounding box center [67, 104] width 72 height 8
click at [26, 101] on input "Save contact for future use" at bounding box center [23, 104] width 6 height 8
checkbox input "true"
click at [40, 116] on button "Done" at bounding box center [44, 118] width 48 height 12
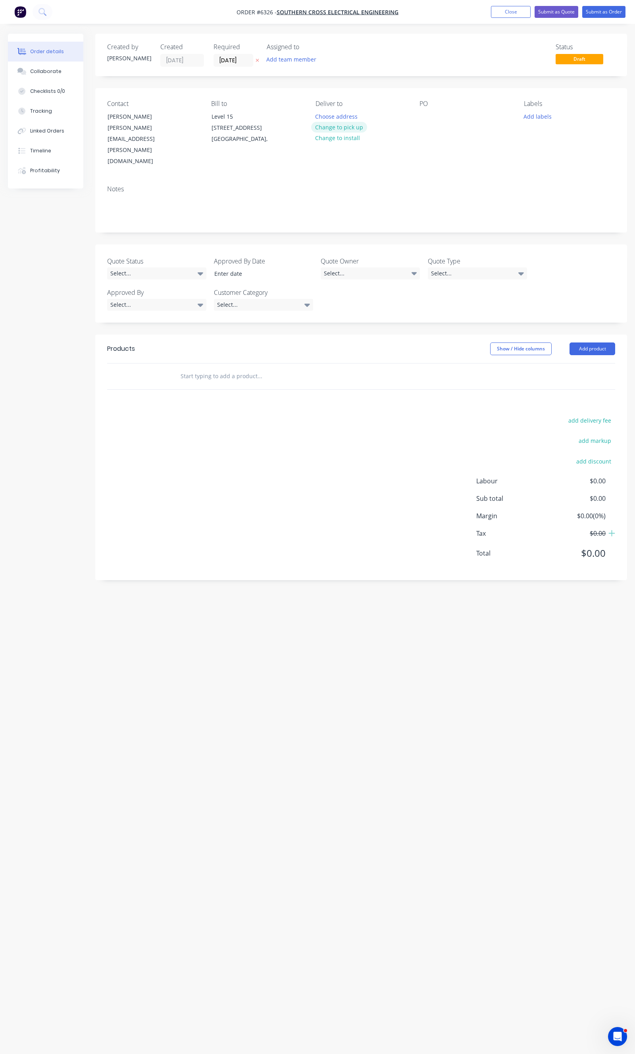
click at [328, 129] on button "Change to pick up" at bounding box center [339, 127] width 56 height 11
click at [535, 117] on button "Add labels" at bounding box center [537, 116] width 37 height 11
click at [520, 141] on input "text" at bounding box center [561, 140] width 83 height 16
click at [531, 137] on input "text" at bounding box center [561, 140] width 83 height 16
type input "mount"
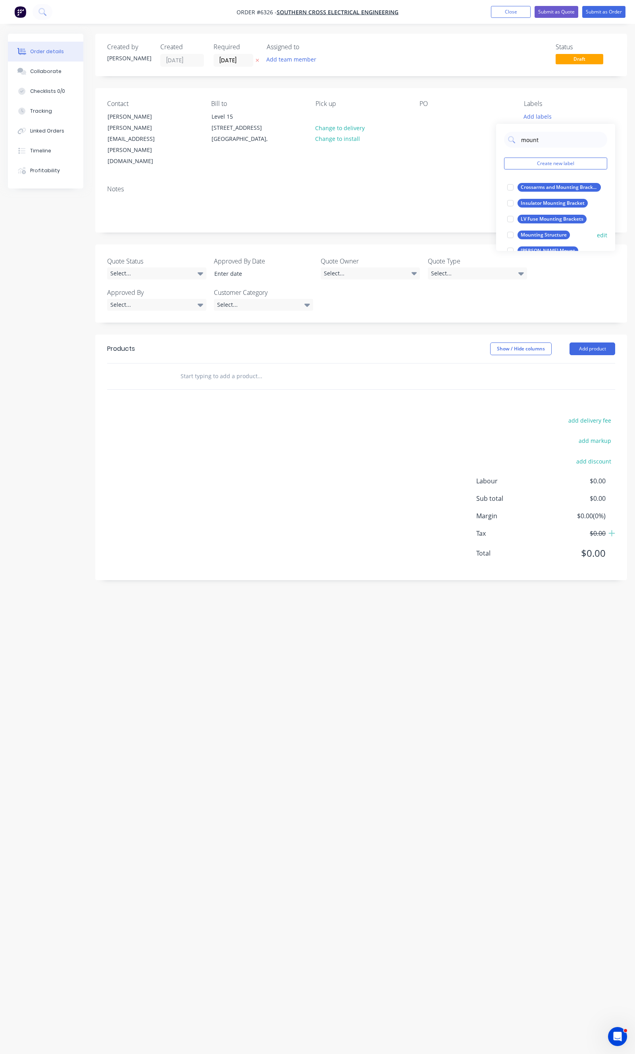
click at [509, 236] on div at bounding box center [511, 235] width 16 height 16
click at [397, 368] on div at bounding box center [293, 376] width 238 height 16
click at [121, 268] on div "Select..." at bounding box center [156, 274] width 99 height 12
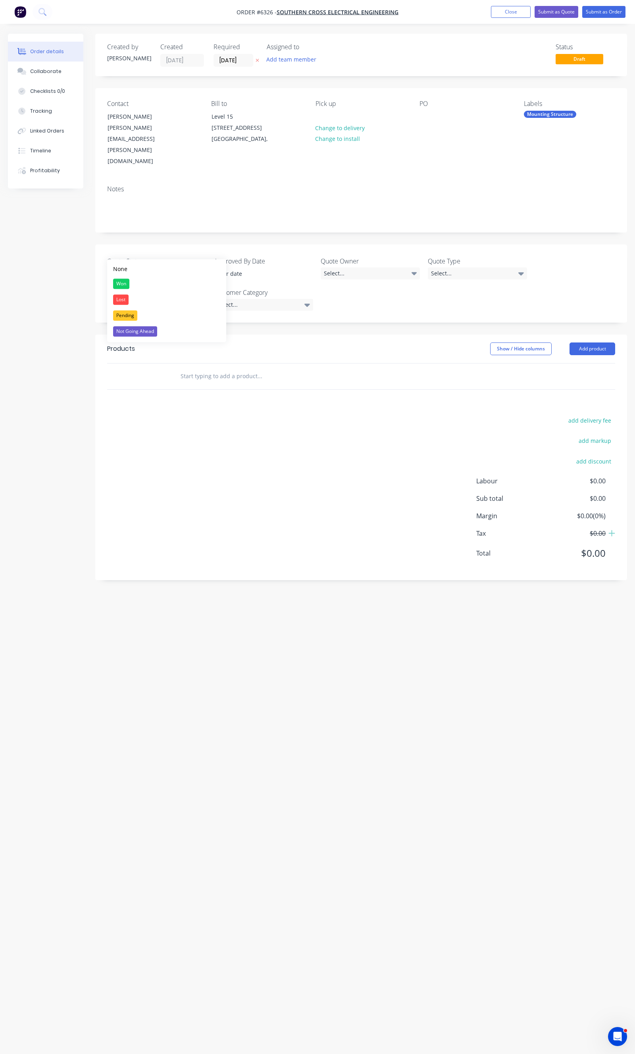
drag, startPoint x: 118, startPoint y: 310, endPoint x: 183, endPoint y: 284, distance: 69.7
click at [119, 310] on button "Pending" at bounding box center [166, 316] width 119 height 16
click at [231, 268] on input at bounding box center [258, 274] width 99 height 12
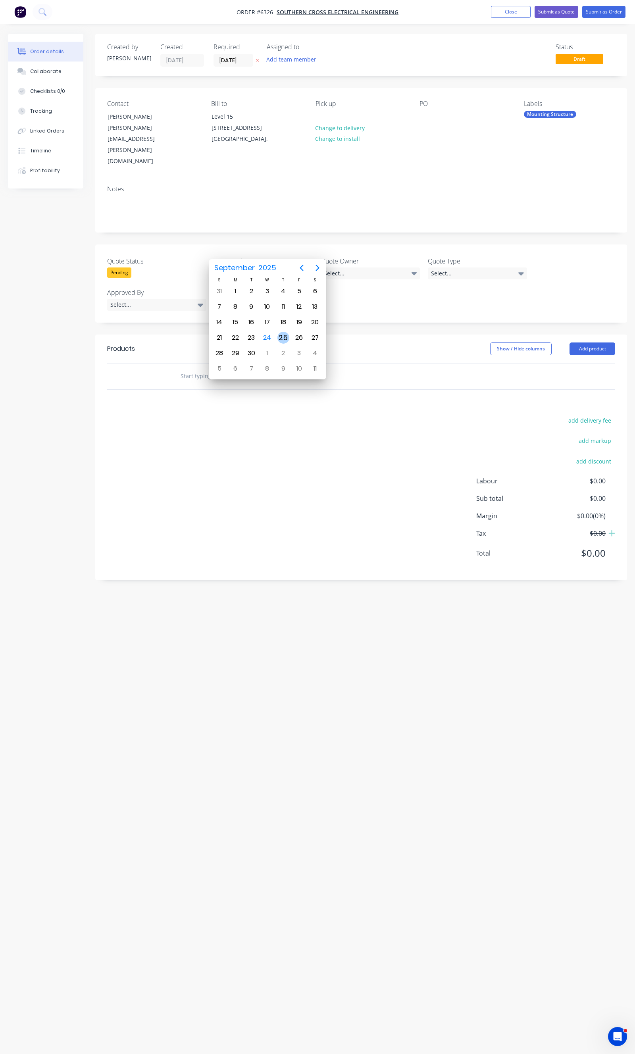
click at [282, 336] on div "25" at bounding box center [283, 338] width 12 height 12
type input "25/09/2025"
click at [362, 256] on label "Quote Owner" at bounding box center [370, 261] width 99 height 10
click at [359, 268] on div "Select..." at bounding box center [370, 274] width 99 height 12
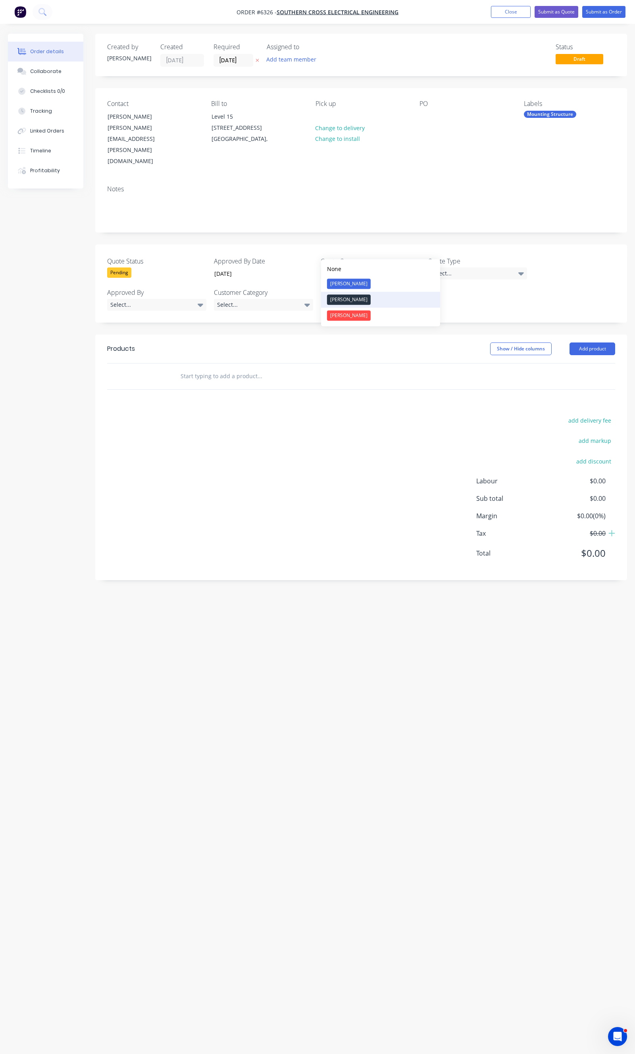
click at [348, 302] on button "Daniel" at bounding box center [380, 300] width 119 height 16
click at [470, 268] on div "Select..." at bounding box center [477, 274] width 99 height 12
click at [447, 311] on div "Quote" at bounding box center [444, 315] width 20 height 10
click at [149, 299] on div "Select..." at bounding box center [156, 305] width 99 height 12
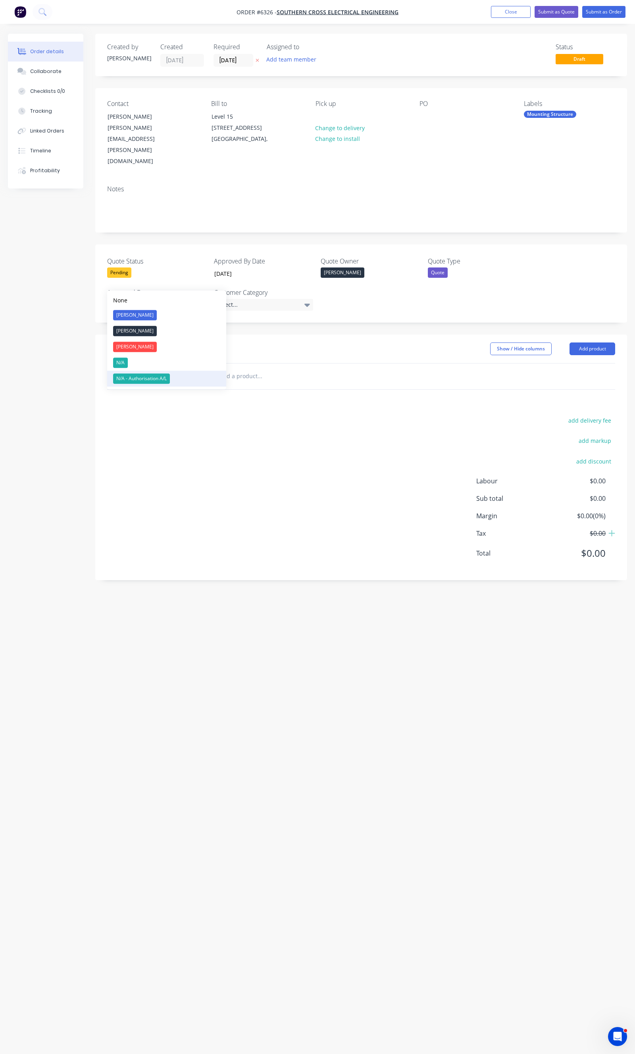
click at [128, 381] on div "N/A - Authorisation A/L" at bounding box center [141, 379] width 57 height 10
click at [257, 299] on div "Select..." at bounding box center [263, 305] width 99 height 12
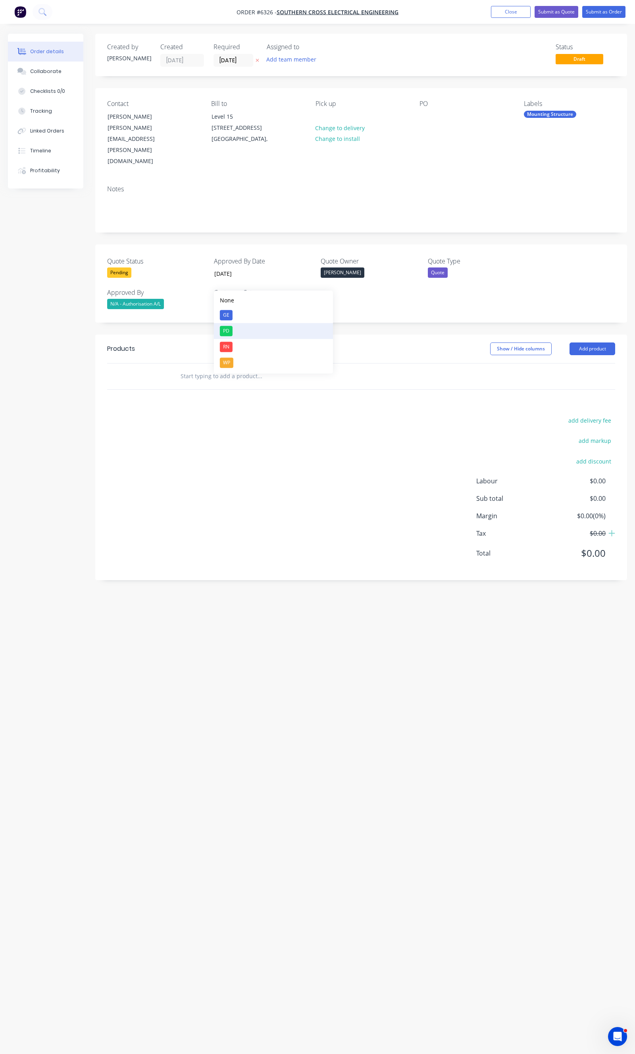
click at [225, 335] on div "PD" at bounding box center [226, 331] width 13 height 10
click at [247, 414] on div "add delivery fee add markup add discount Labour $0.00 Sub total $0.00 Margin $0…" at bounding box center [361, 490] width 508 height 153
click at [523, 8] on button "Close" at bounding box center [511, 12] width 40 height 12
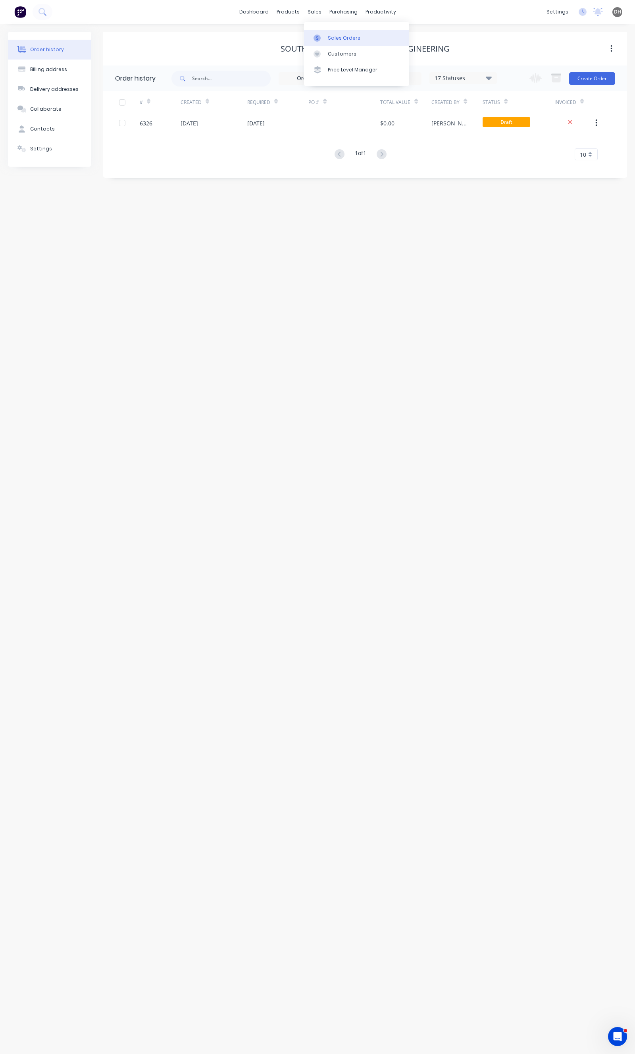
click at [324, 39] on div at bounding box center [320, 38] width 12 height 7
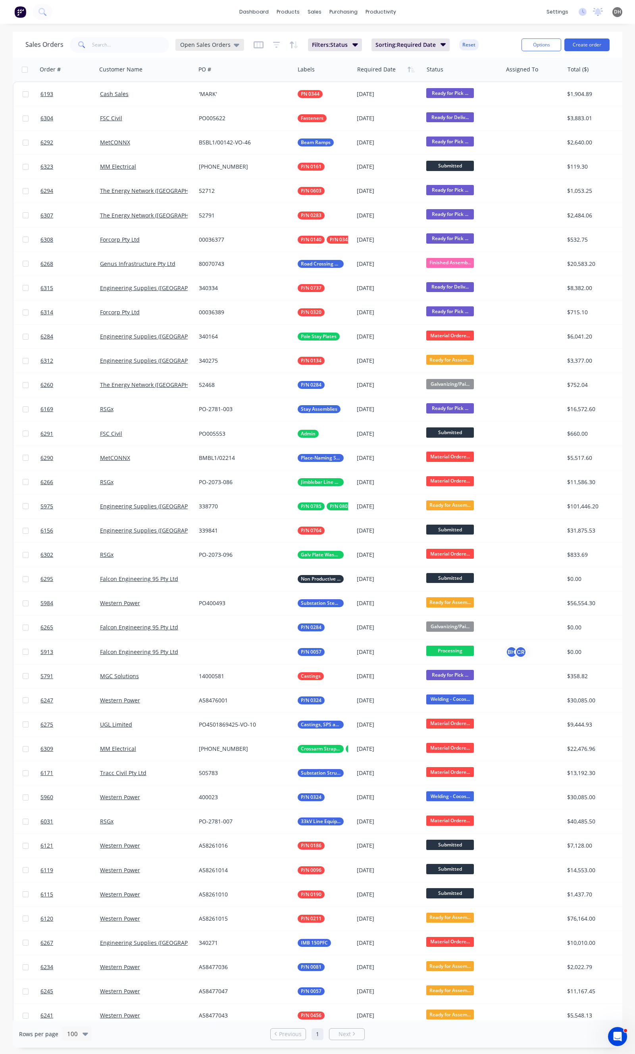
click at [204, 44] on span "Open Sales Orders" at bounding box center [205, 44] width 50 height 8
click at [195, 112] on button "None" at bounding box center [223, 112] width 91 height 9
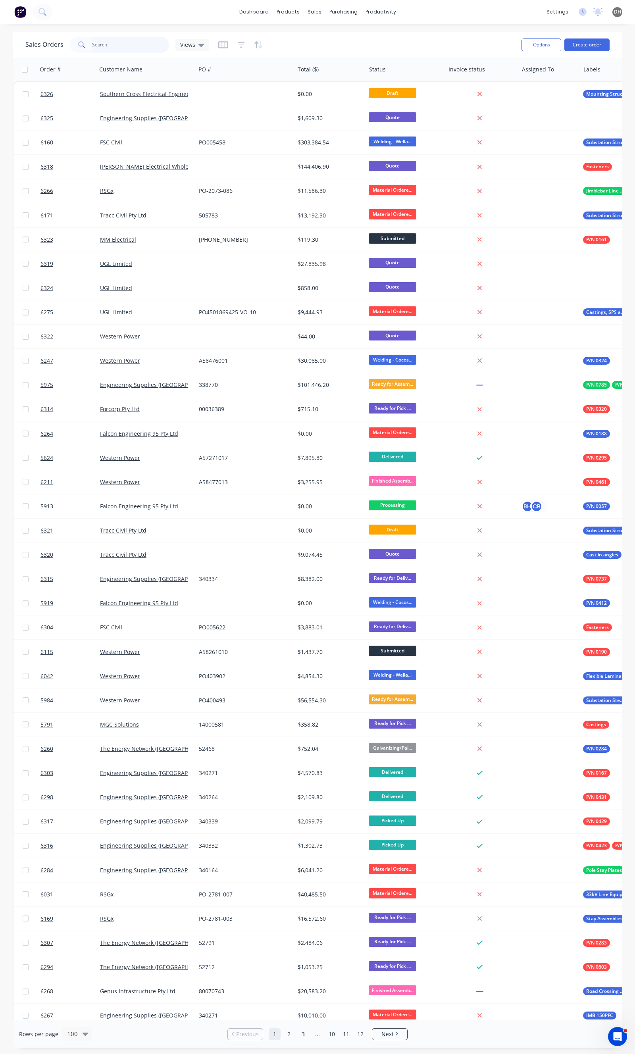
click at [113, 42] on input "text" at bounding box center [130, 45] width 77 height 16
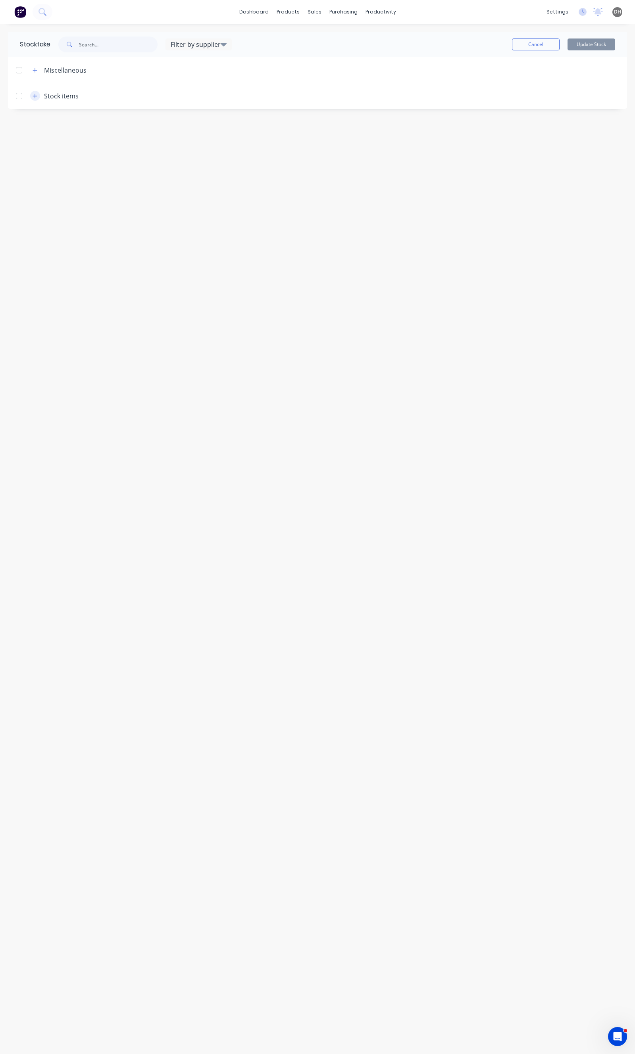
click at [32, 94] on button "button" at bounding box center [35, 96] width 10 height 10
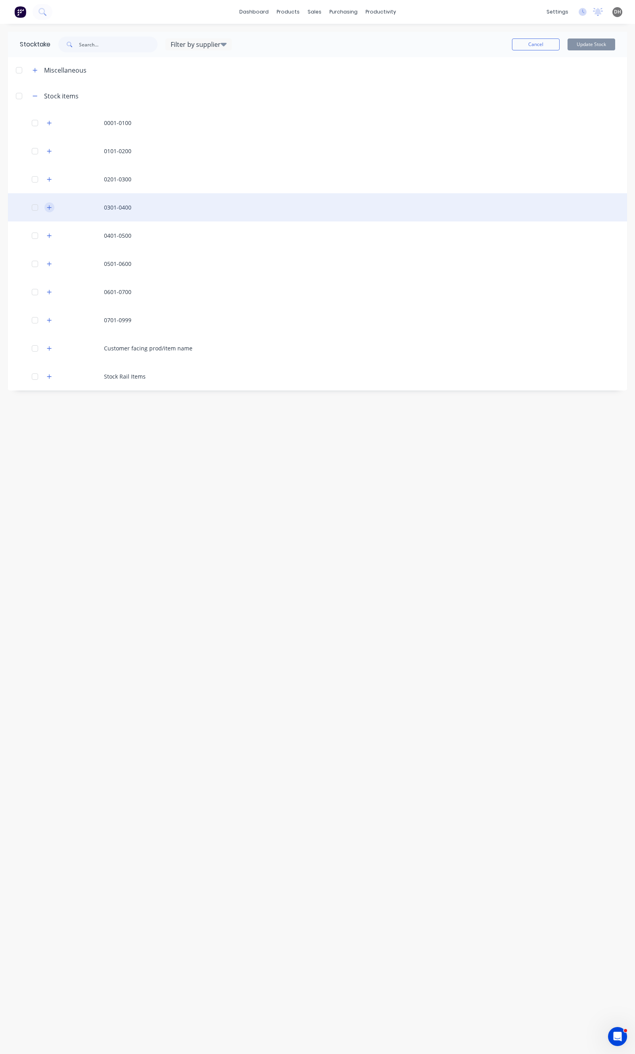
click at [50, 205] on icon "button" at bounding box center [49, 208] width 5 height 6
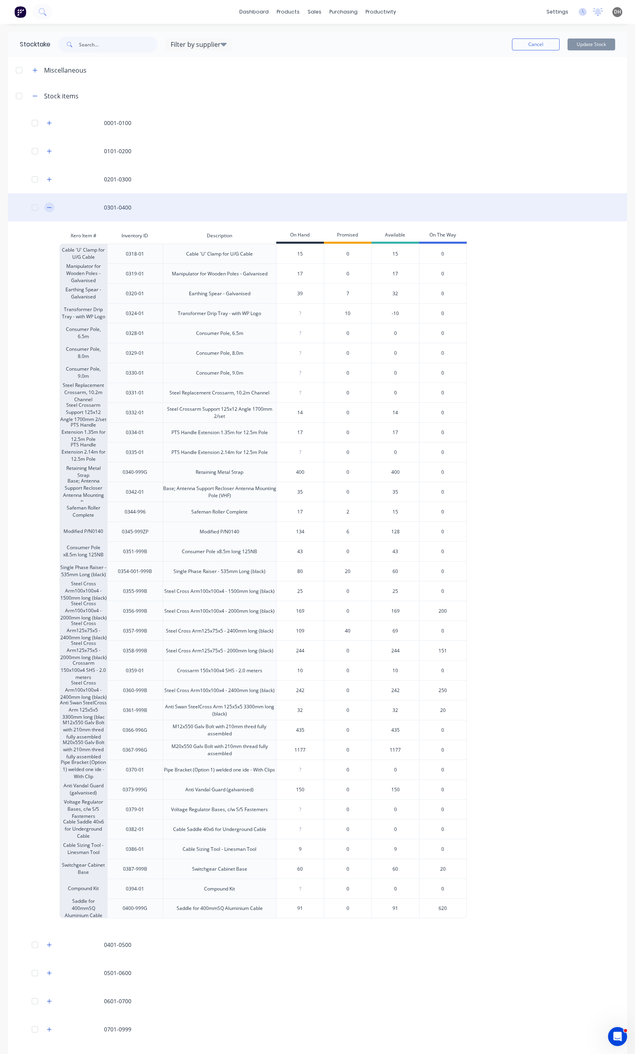
click at [53, 207] on button "button" at bounding box center [49, 207] width 10 height 10
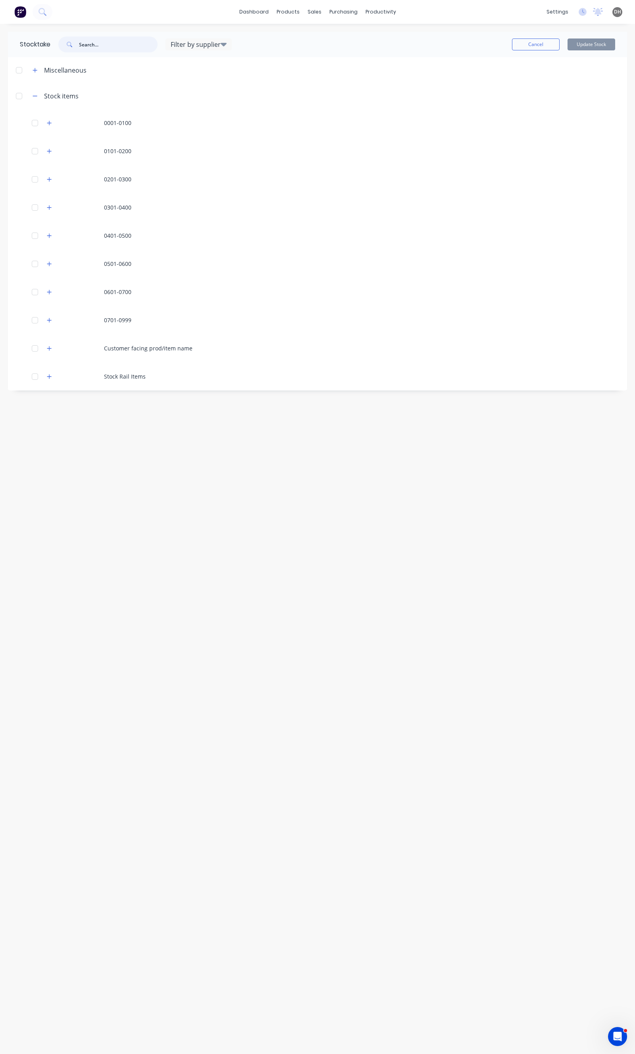
click at [88, 50] on input "text" at bounding box center [118, 45] width 79 height 16
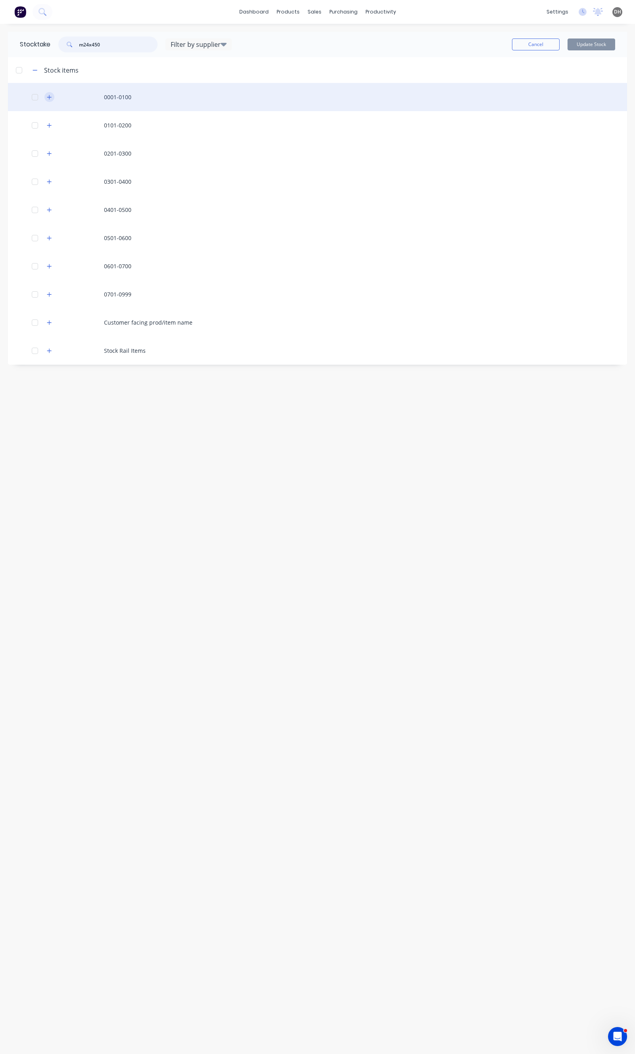
type input "m24x450"
click at [46, 98] on button "button" at bounding box center [49, 97] width 10 height 10
click at [47, 98] on icon "button" at bounding box center [49, 97] width 5 height 6
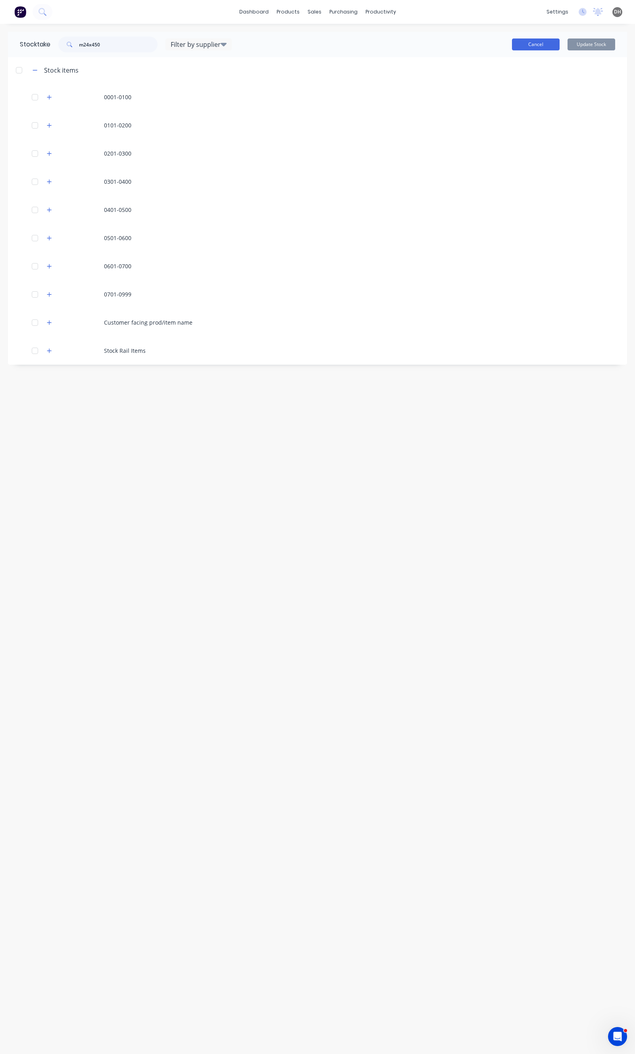
click at [517, 46] on button "Cancel" at bounding box center [536, 45] width 48 height 12
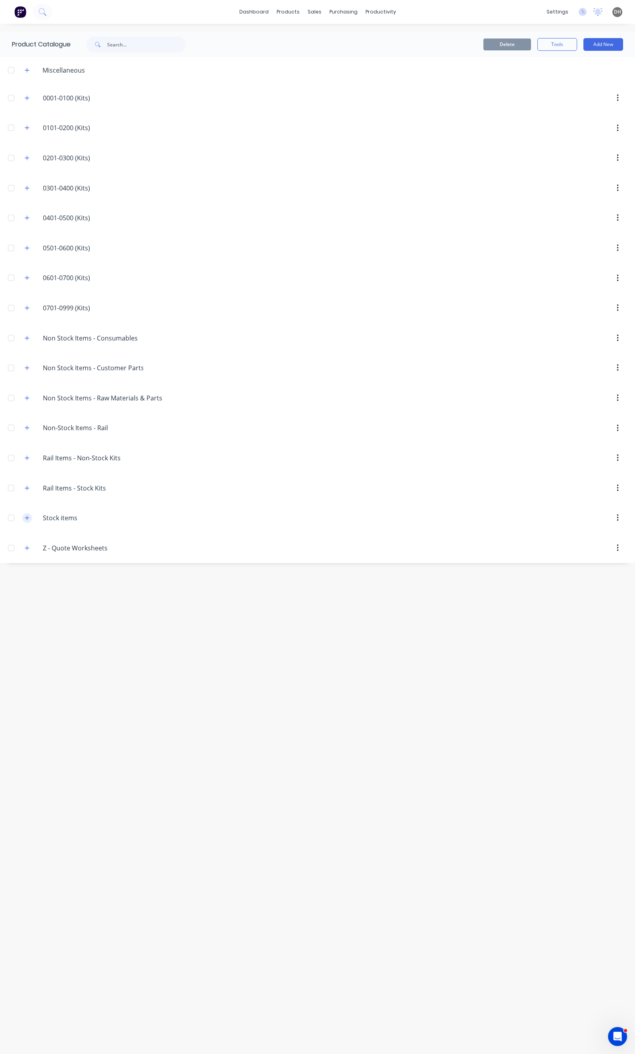
click at [26, 521] on icon "button" at bounding box center [27, 518] width 5 height 6
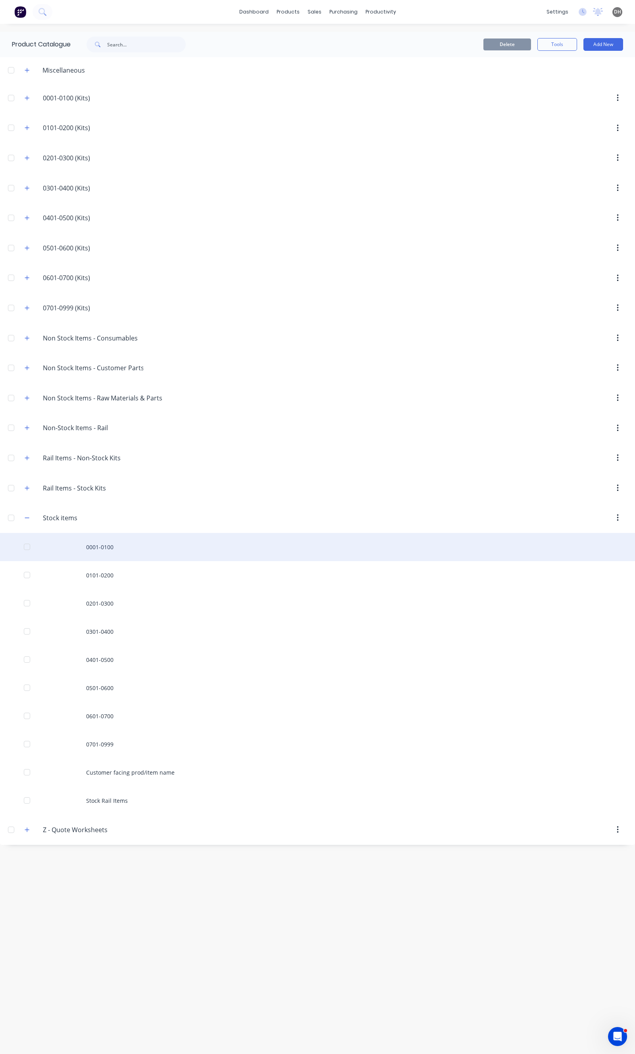
click at [94, 546] on div "0001-0100" at bounding box center [317, 547] width 635 height 28
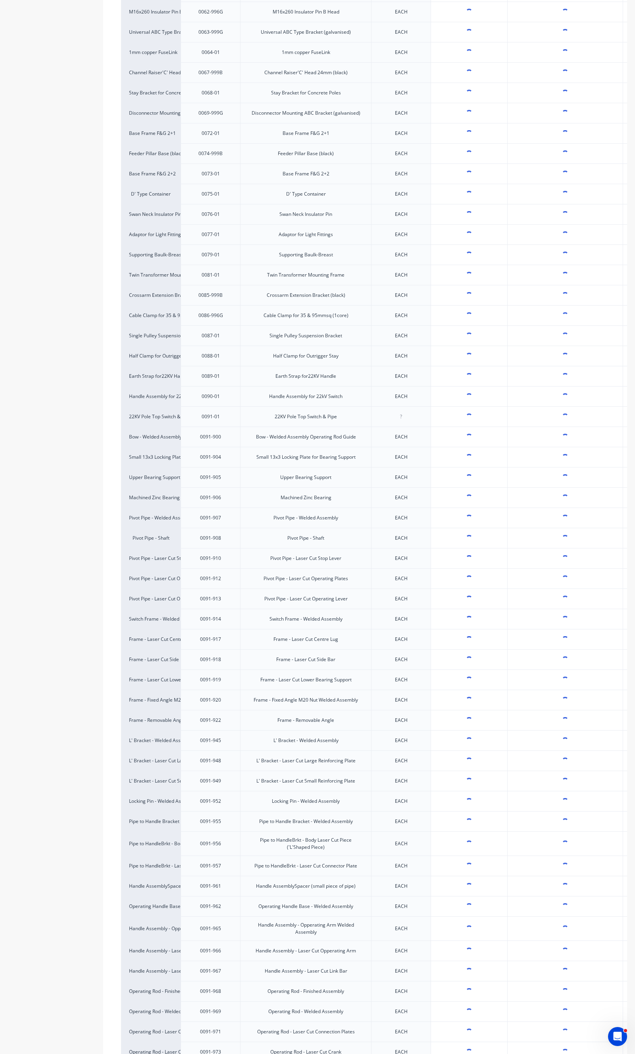
type textarea "x"
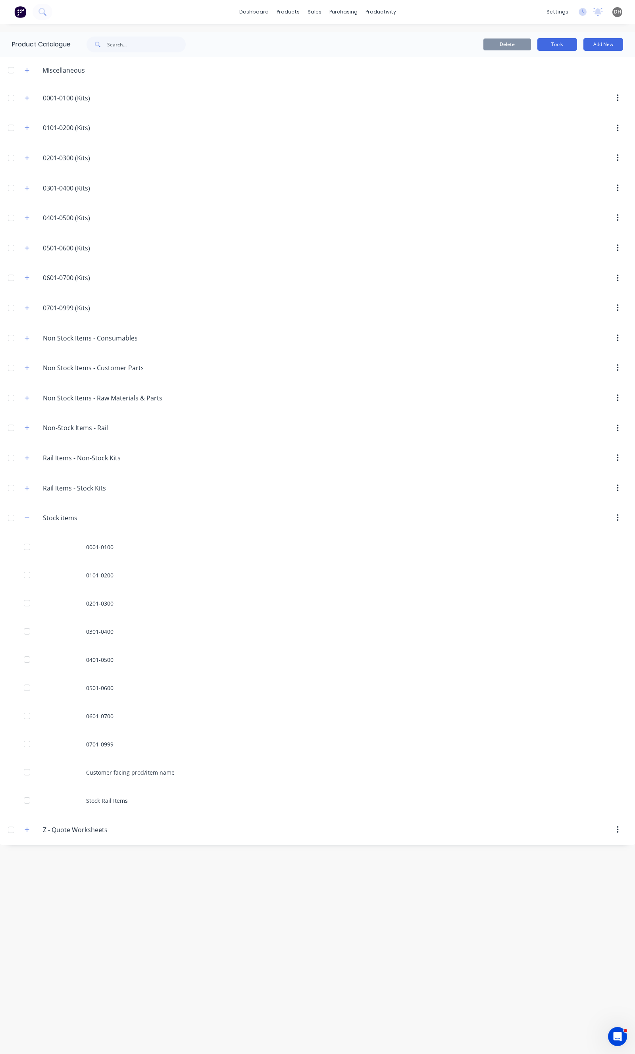
click at [561, 48] on button "Tools" at bounding box center [557, 44] width 40 height 13
click at [541, 81] on div "Stocktake" at bounding box center [539, 81] width 61 height 12
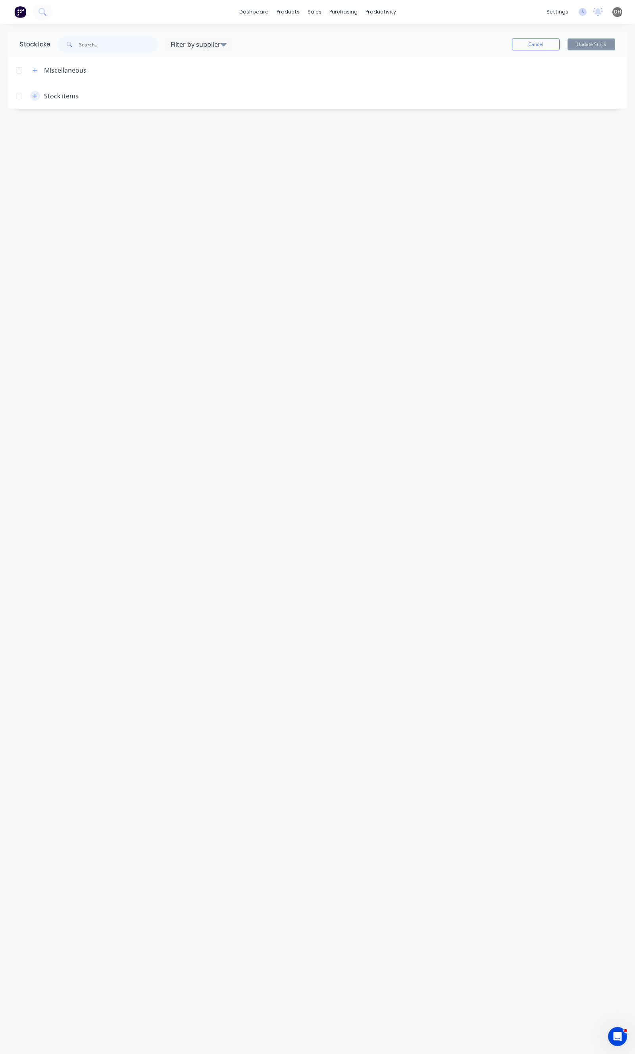
click at [33, 99] on button "button" at bounding box center [35, 96] width 10 height 10
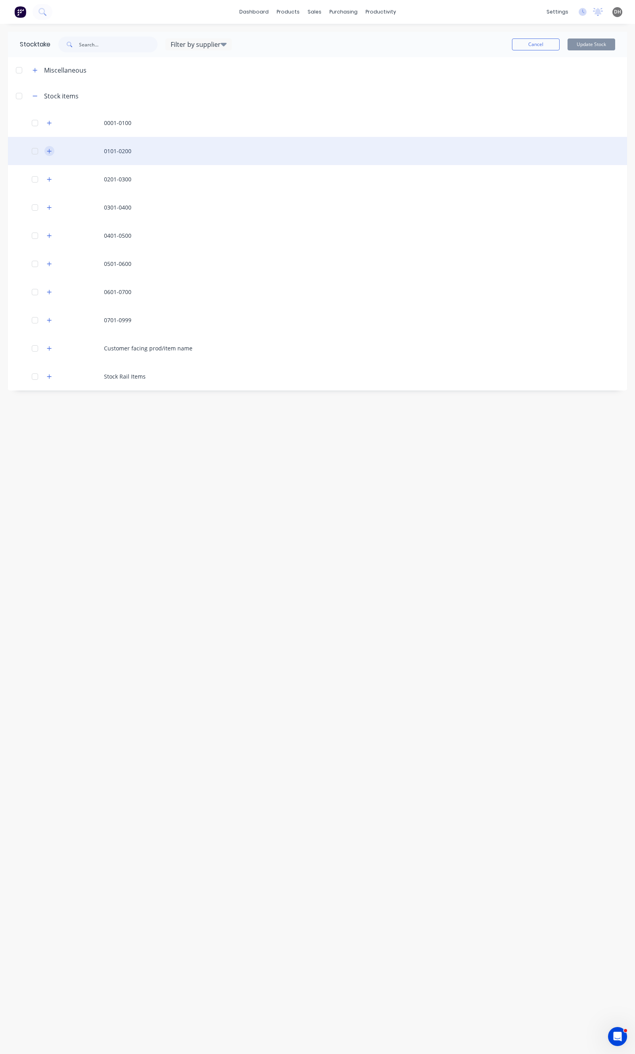
click at [48, 146] on button "button" at bounding box center [49, 151] width 10 height 10
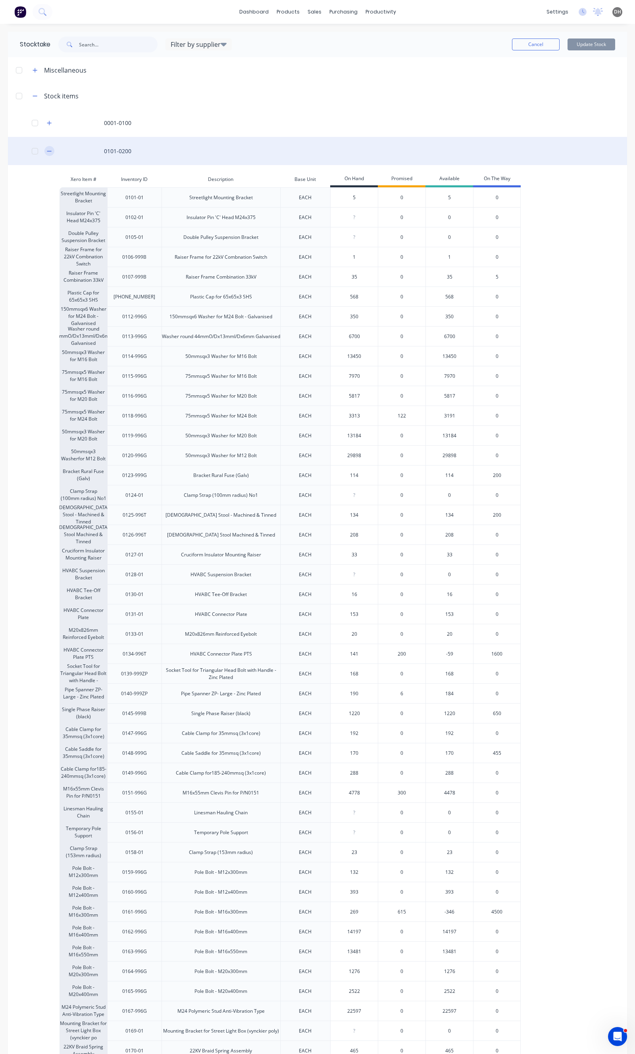
click at [52, 153] on button "button" at bounding box center [49, 151] width 10 height 10
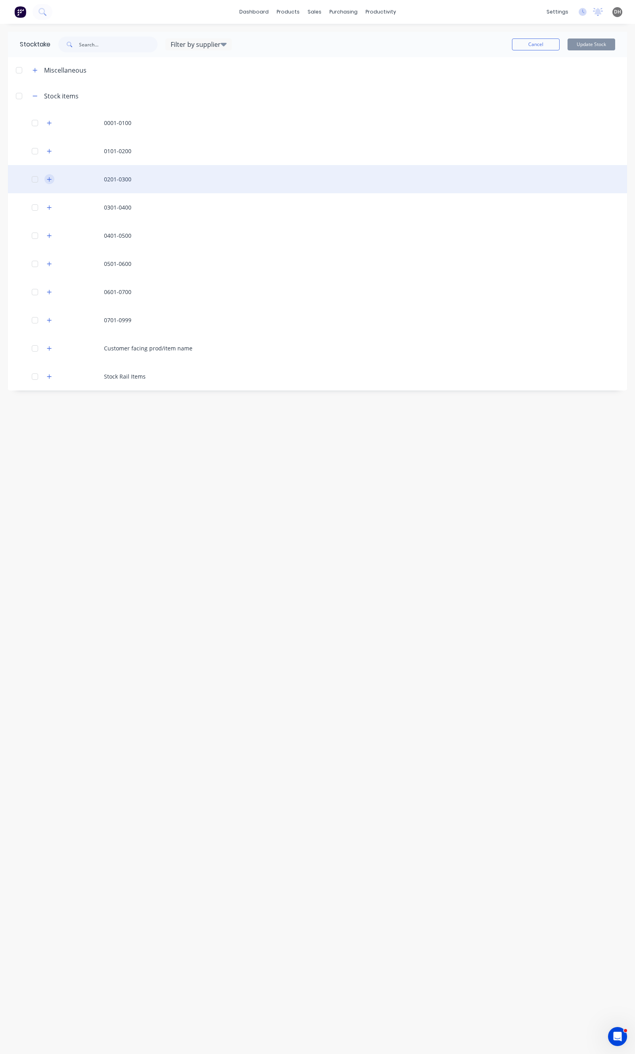
click at [50, 180] on icon "button" at bounding box center [49, 180] width 5 height 6
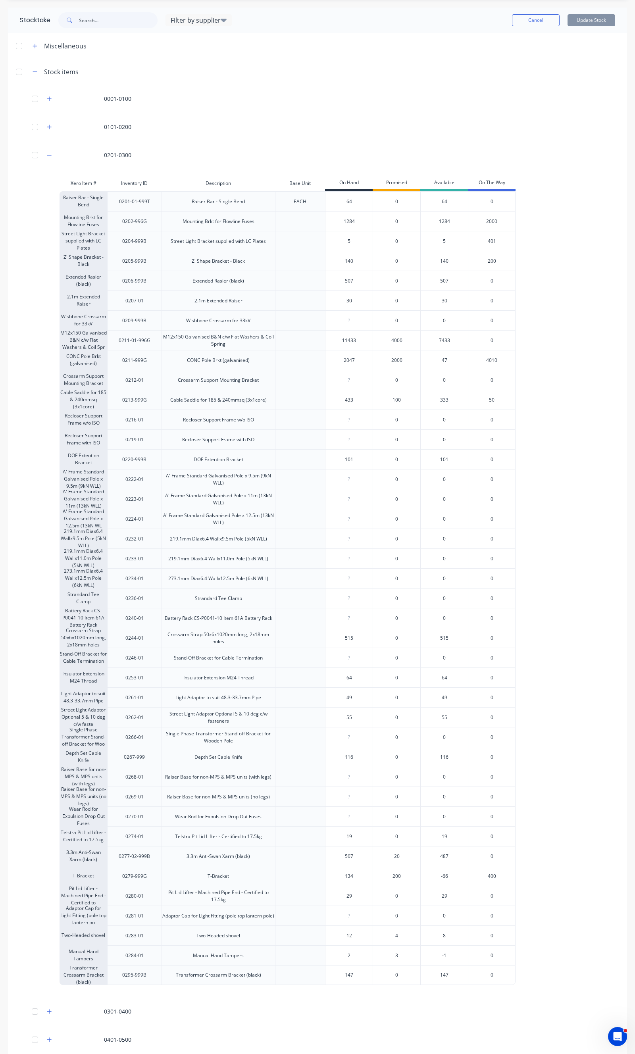
scroll to position [44, 0]
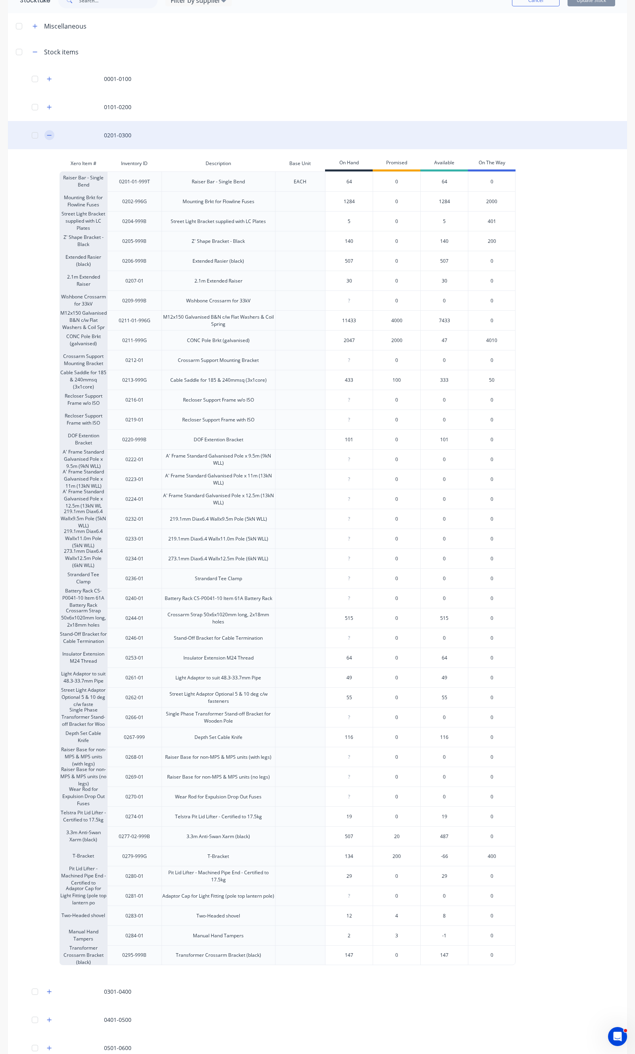
click at [53, 131] on button "button" at bounding box center [49, 135] width 10 height 10
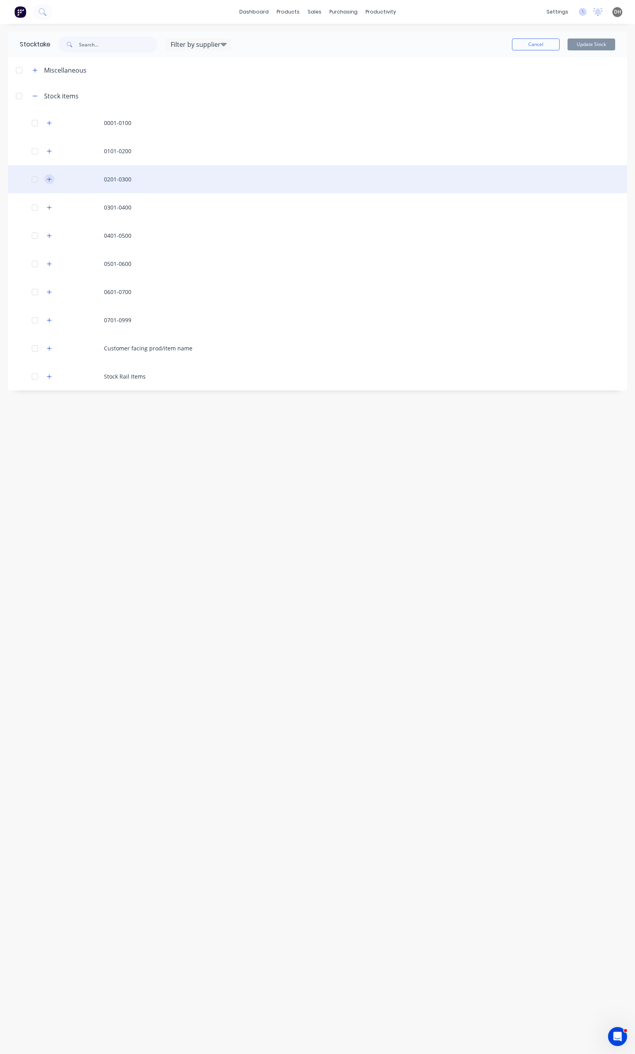
scroll to position [0, 0]
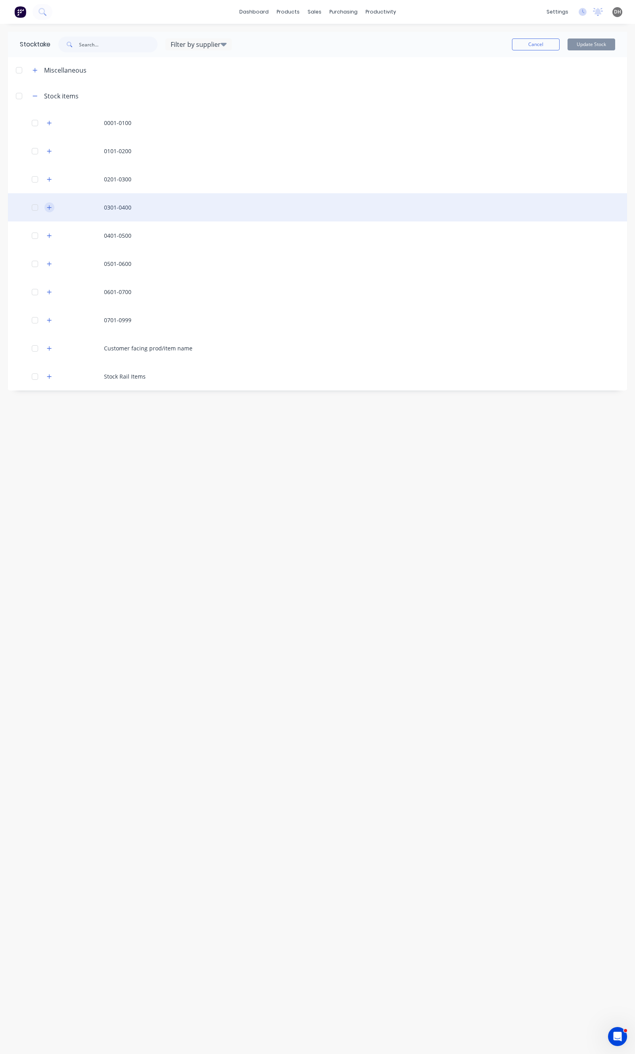
click at [46, 209] on button "button" at bounding box center [49, 207] width 10 height 10
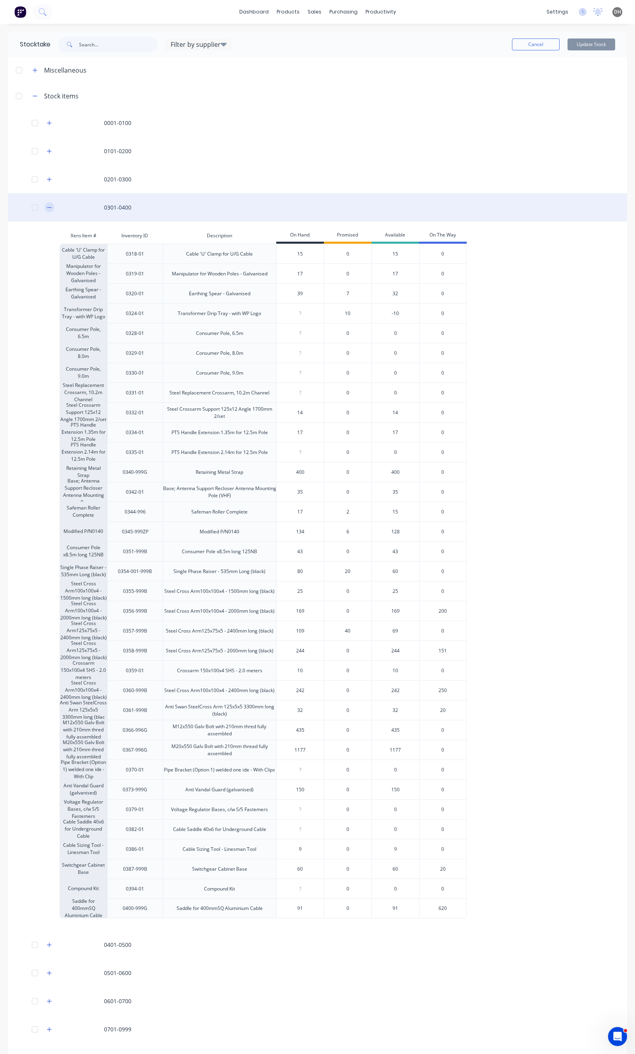
click at [49, 206] on icon "button" at bounding box center [49, 208] width 5 height 6
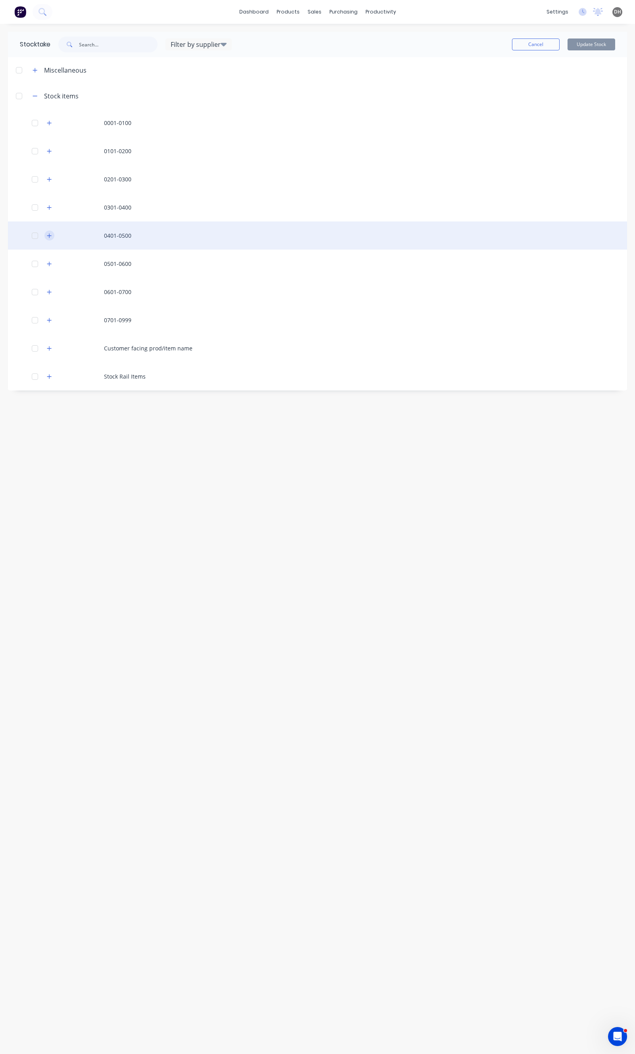
click at [52, 234] on icon "button" at bounding box center [49, 236] width 5 height 6
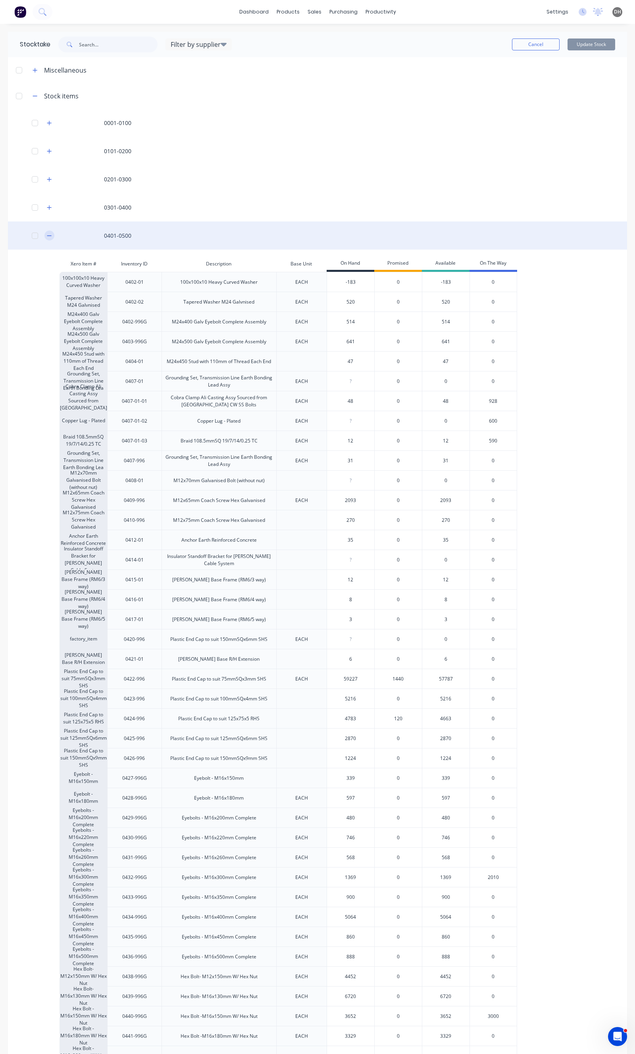
click at [50, 237] on icon "button" at bounding box center [49, 236] width 5 height 6
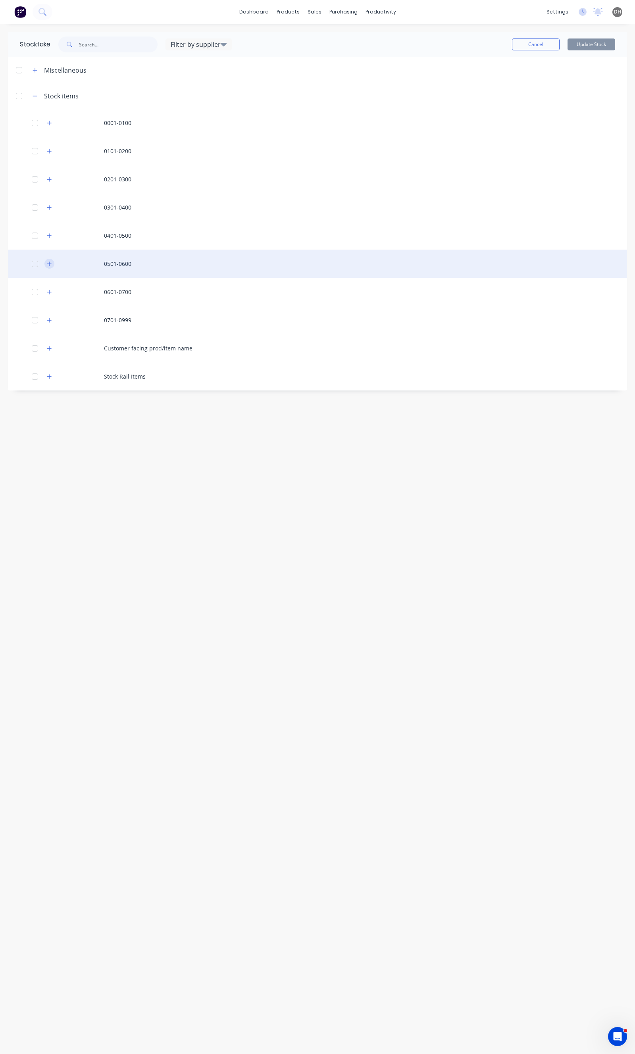
click at [48, 264] on icon "button" at bounding box center [49, 264] width 4 height 4
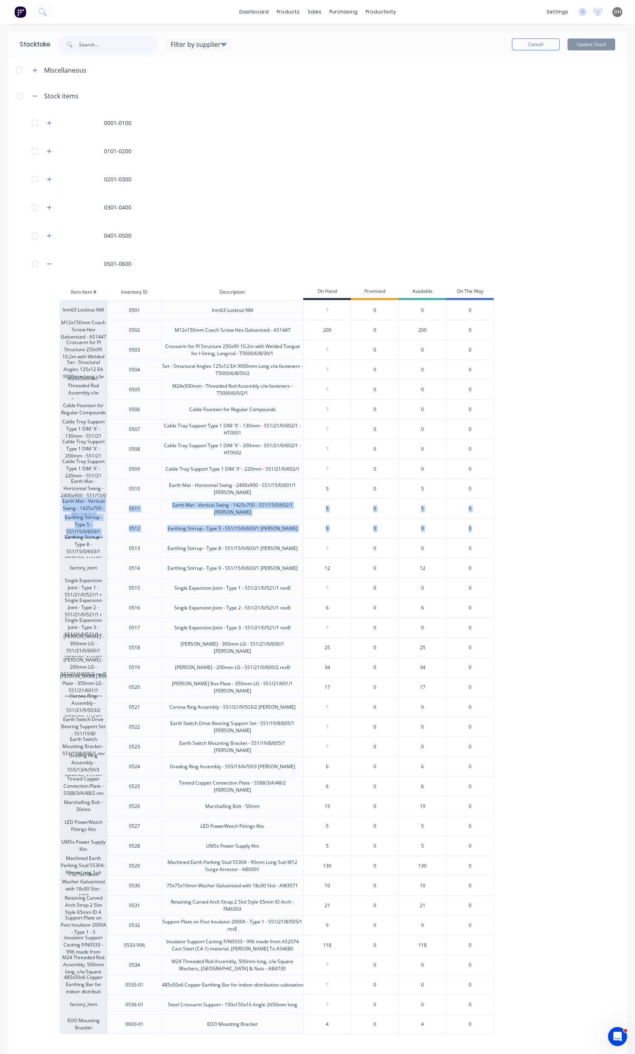
drag, startPoint x: 626, startPoint y: 488, endPoint x: 615, endPoint y: 530, distance: 43.0
click at [615, 530] on div "Stocktake Filter by supplier WEST COAST FASTENERS PTY LTD AUSSIE CRATES WA PTY …" at bounding box center [317, 596] width 635 height 1128
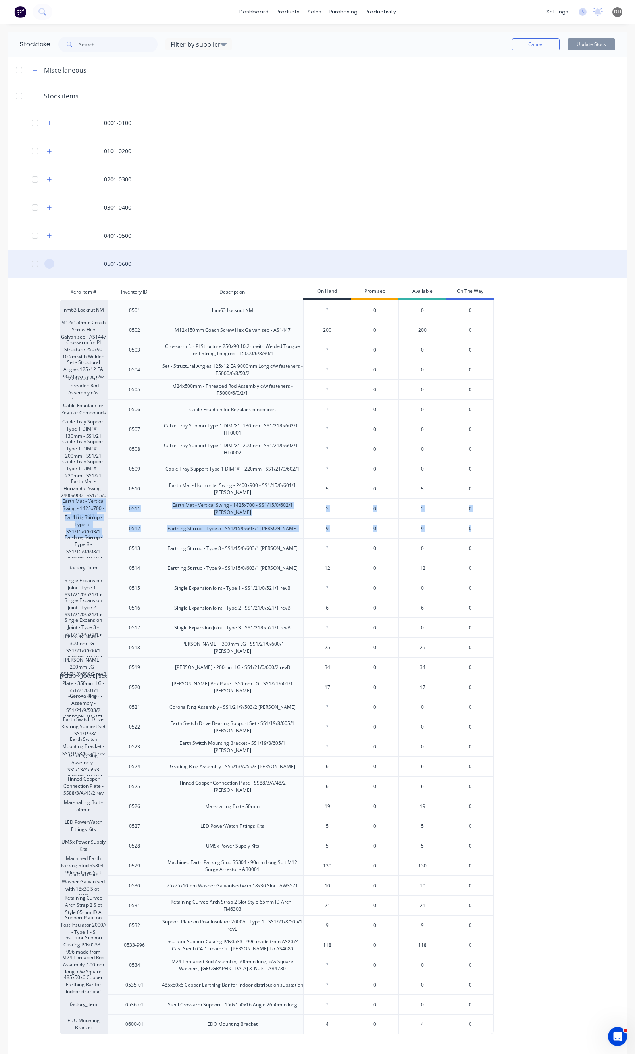
click at [49, 264] on icon "button" at bounding box center [49, 264] width 5 height 6
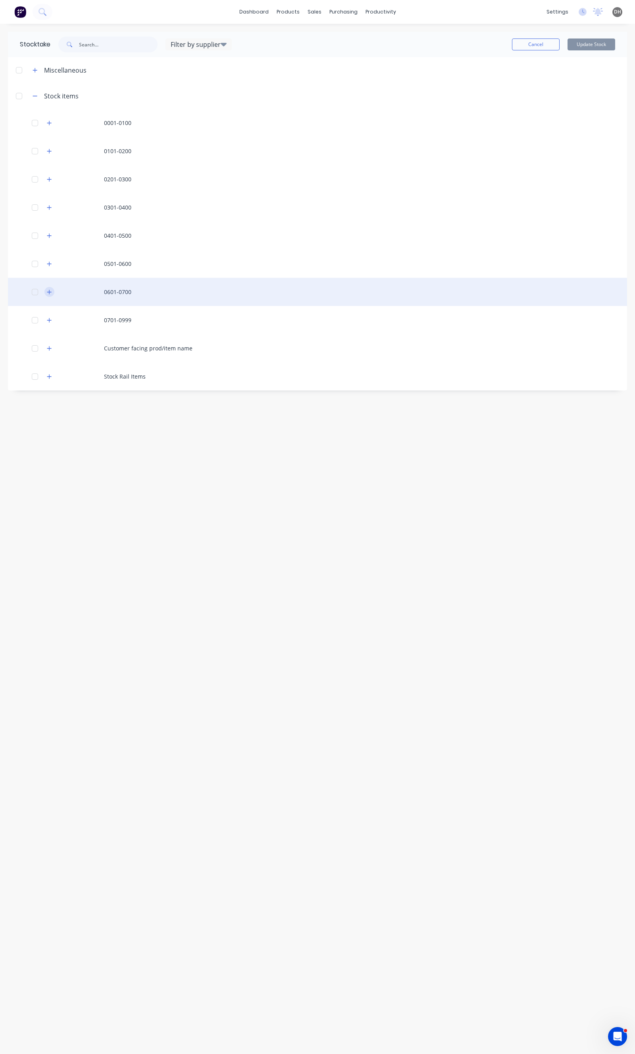
click at [48, 288] on button "button" at bounding box center [49, 292] width 10 height 10
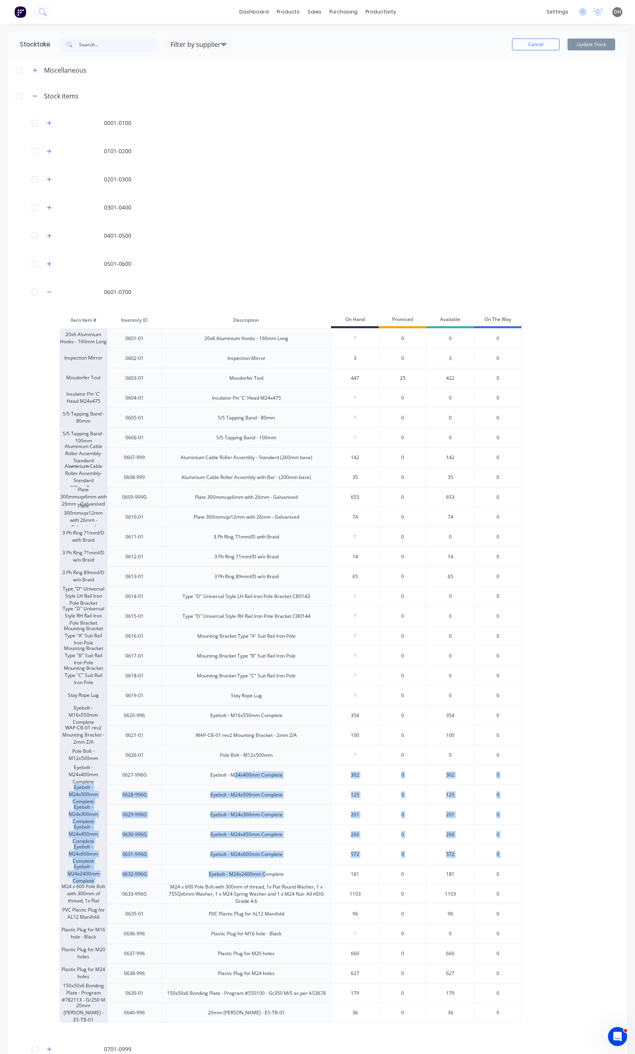
drag, startPoint x: 264, startPoint y: 871, endPoint x: 234, endPoint y: 782, distance: 93.5
click at [234, 782] on div "20x6 Aluminium Hooks - 160mm Long [PHONE_NUMBER] Aluminium Hooks - 160mm Long ?…" at bounding box center [315, 675] width 511 height 695
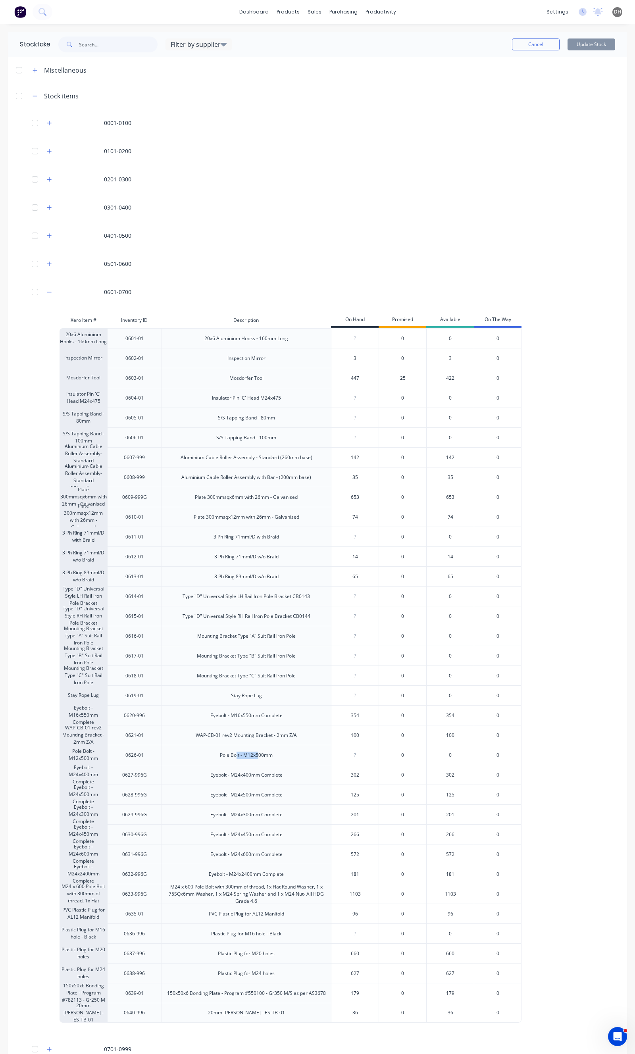
drag, startPoint x: 236, startPoint y: 750, endPoint x: 259, endPoint y: 751, distance: 23.4
click at [258, 751] on div "Pole Bolt - M12x500mm" at bounding box center [247, 755] width 170 height 20
click at [272, 755] on div "Pole Bolt - M12x500mm" at bounding box center [247, 755] width 170 height 20
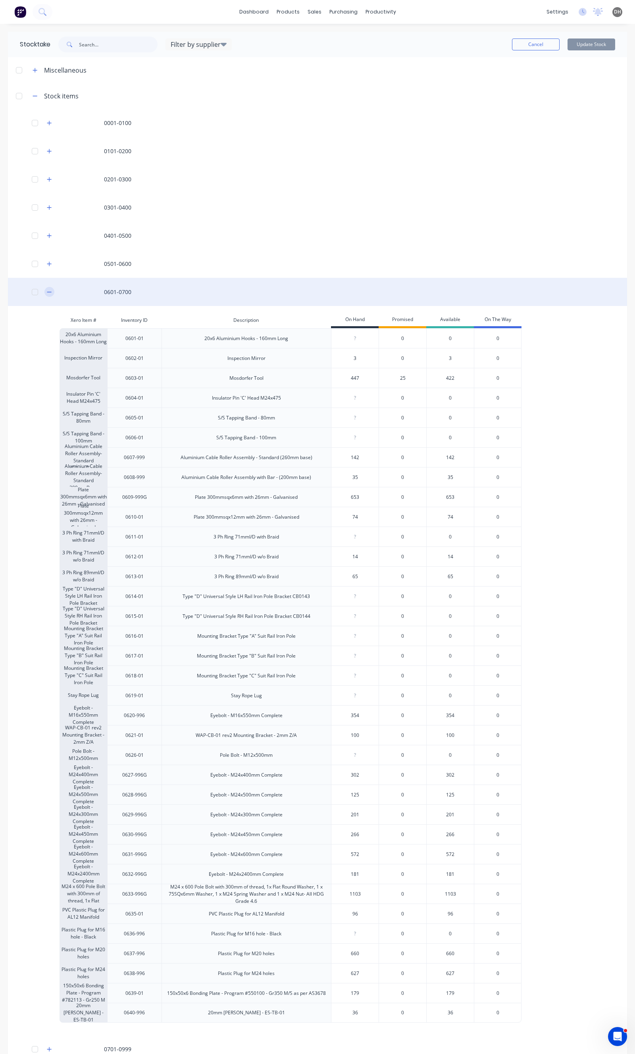
click at [49, 292] on icon "button" at bounding box center [49, 292] width 5 height 6
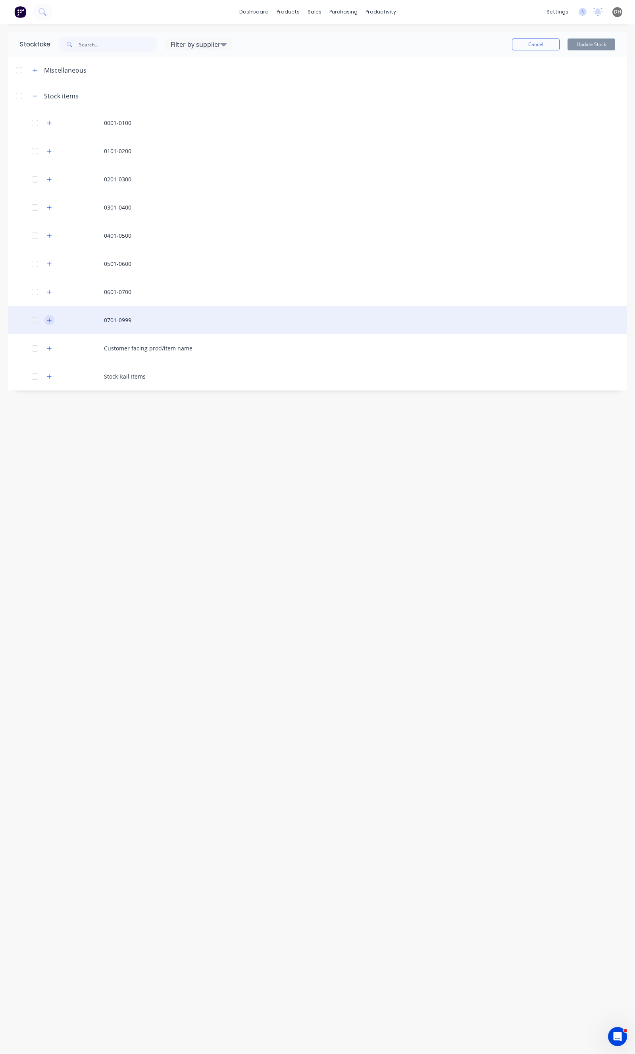
click at [49, 316] on button "button" at bounding box center [49, 320] width 10 height 10
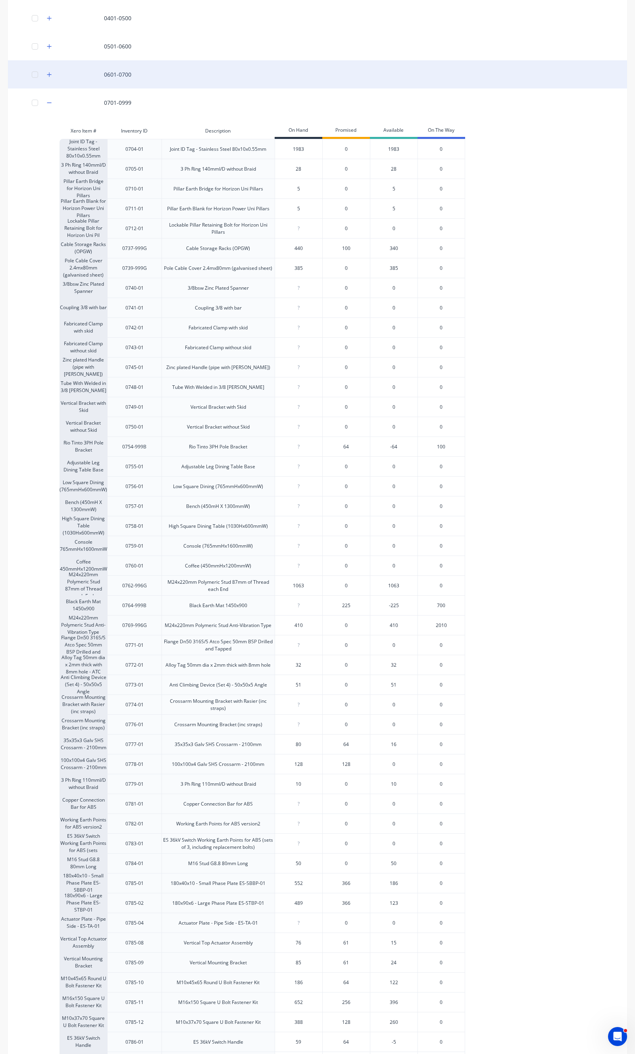
scroll to position [41, 0]
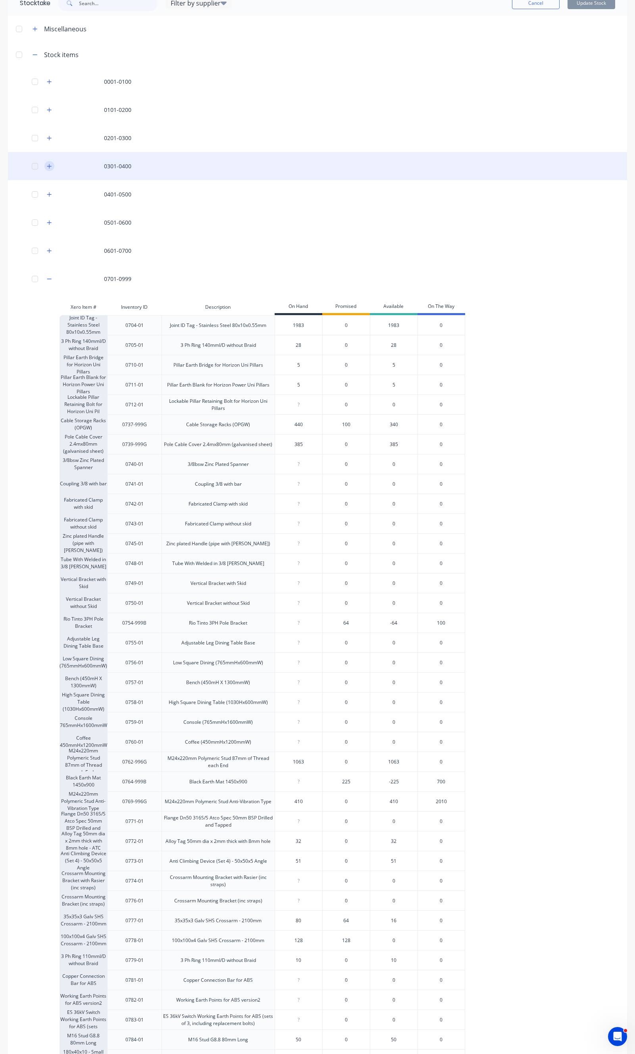
click at [50, 164] on icon "button" at bounding box center [49, 167] width 5 height 6
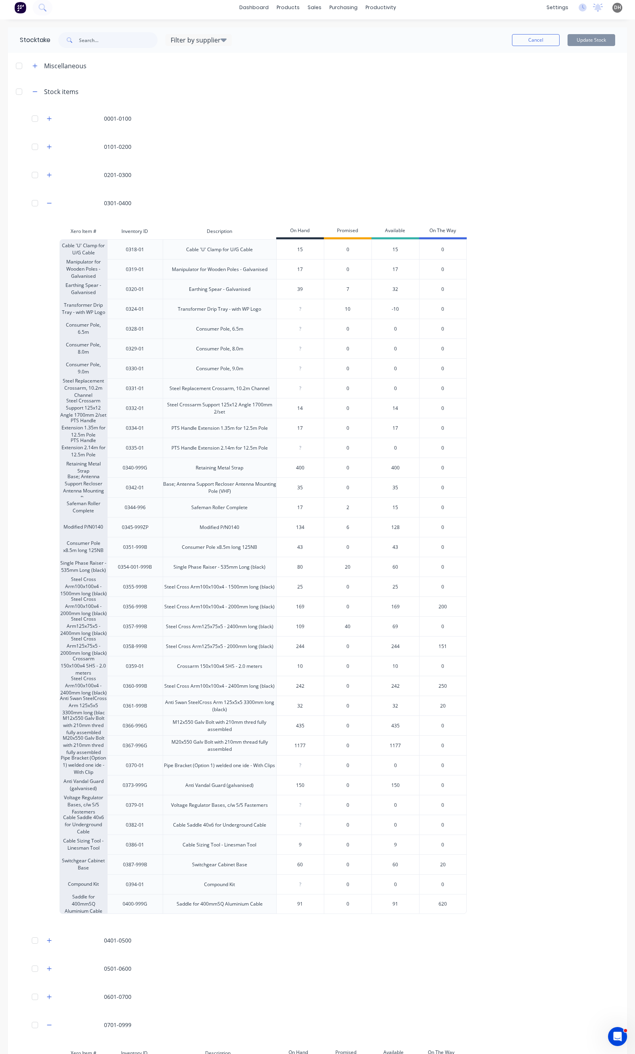
scroll to position [0, 0]
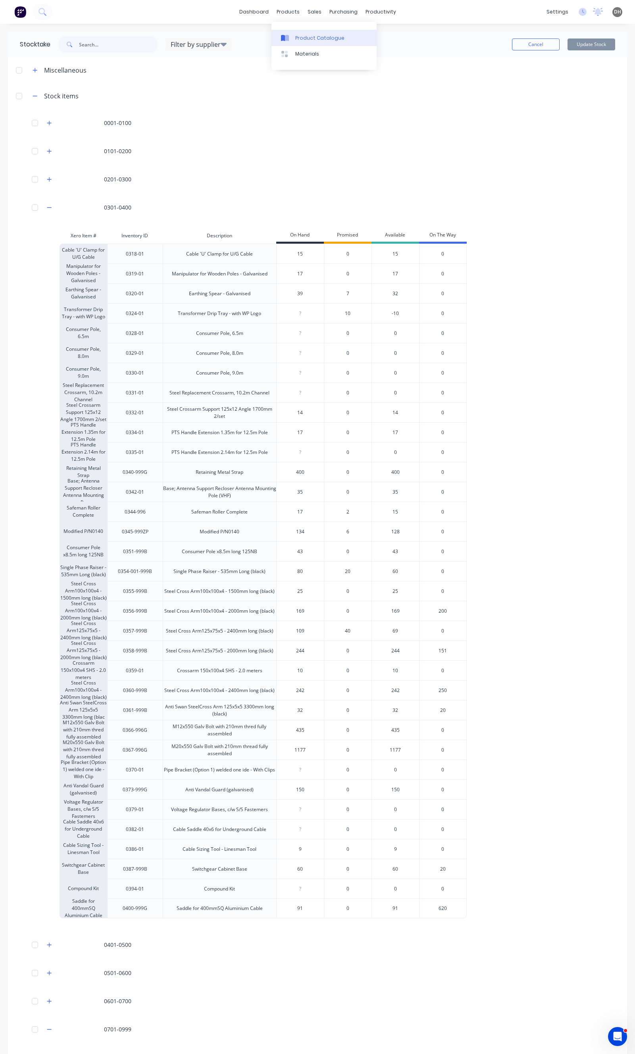
click at [314, 35] on div "Product Catalogue" at bounding box center [319, 38] width 49 height 7
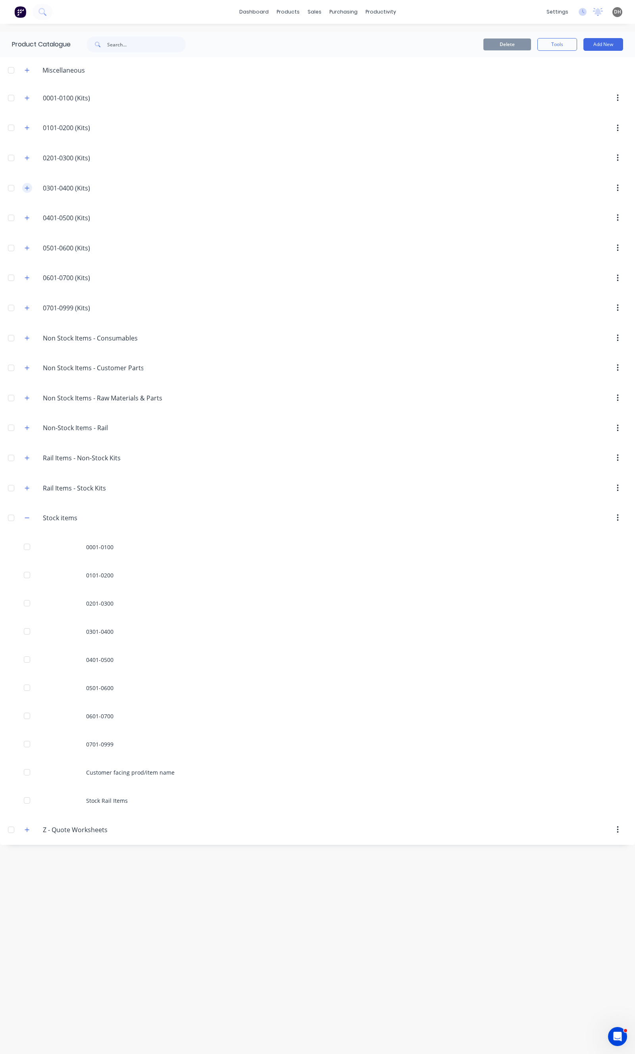
click at [24, 189] on button "button" at bounding box center [27, 188] width 10 height 10
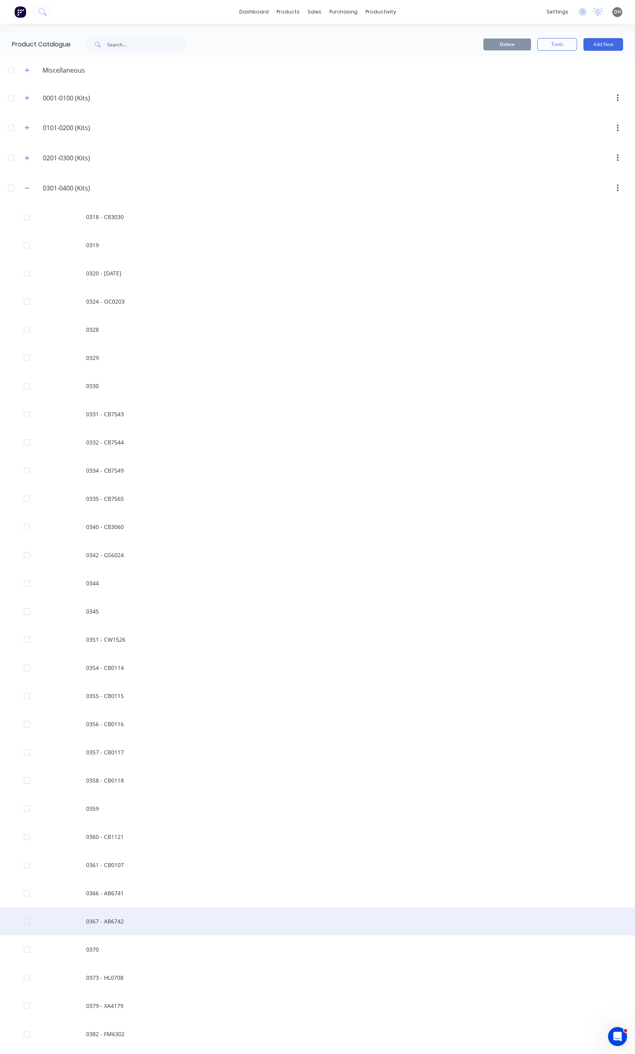
click at [108, 920] on div "0367 - AB6742" at bounding box center [317, 921] width 635 height 28
